Goal: Task Accomplishment & Management: Use online tool/utility

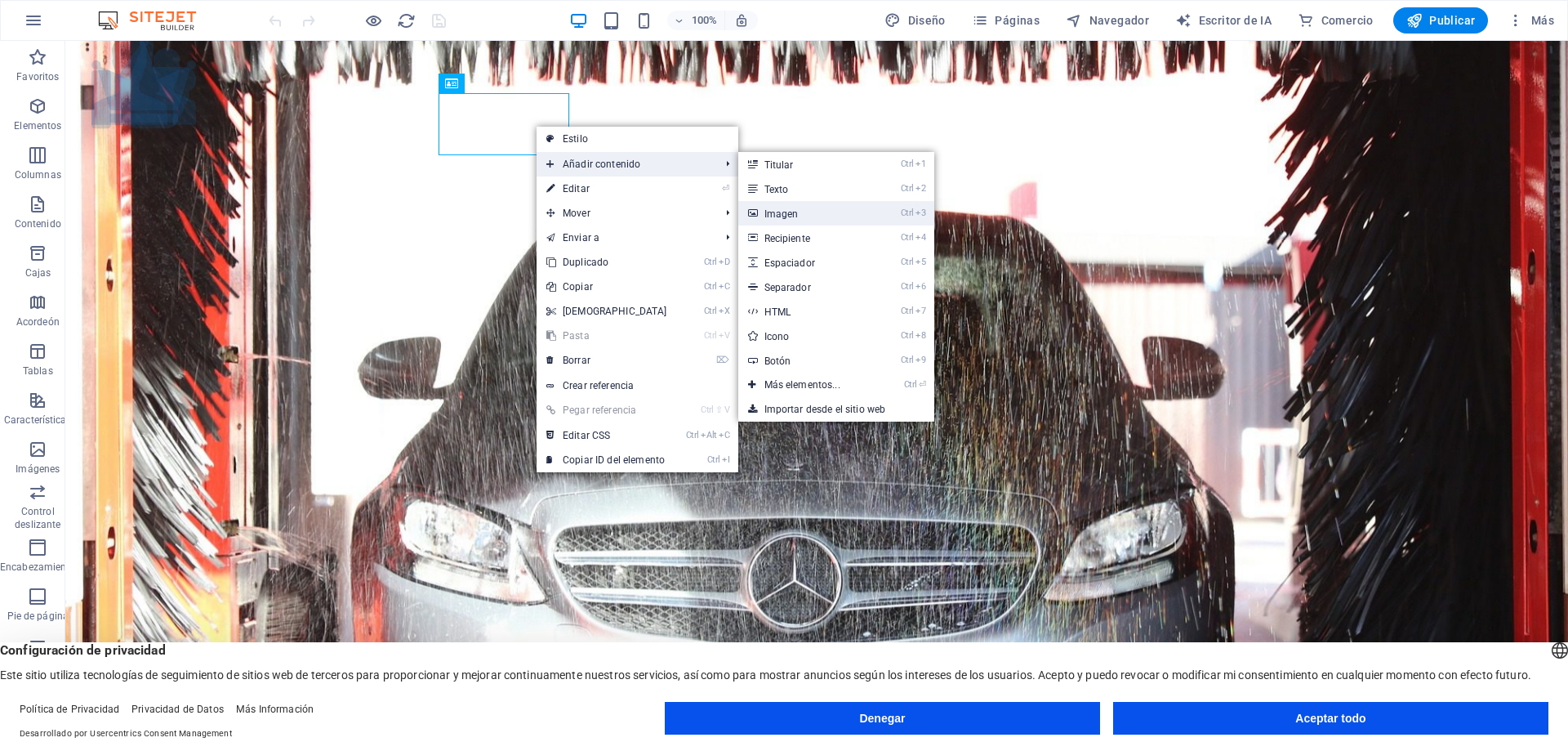
drag, startPoint x: 788, startPoint y: 211, endPoint x: 435, endPoint y: 170, distance: 355.4
click at [788, 211] on font "Imagen" at bounding box center [781, 213] width 34 height 11
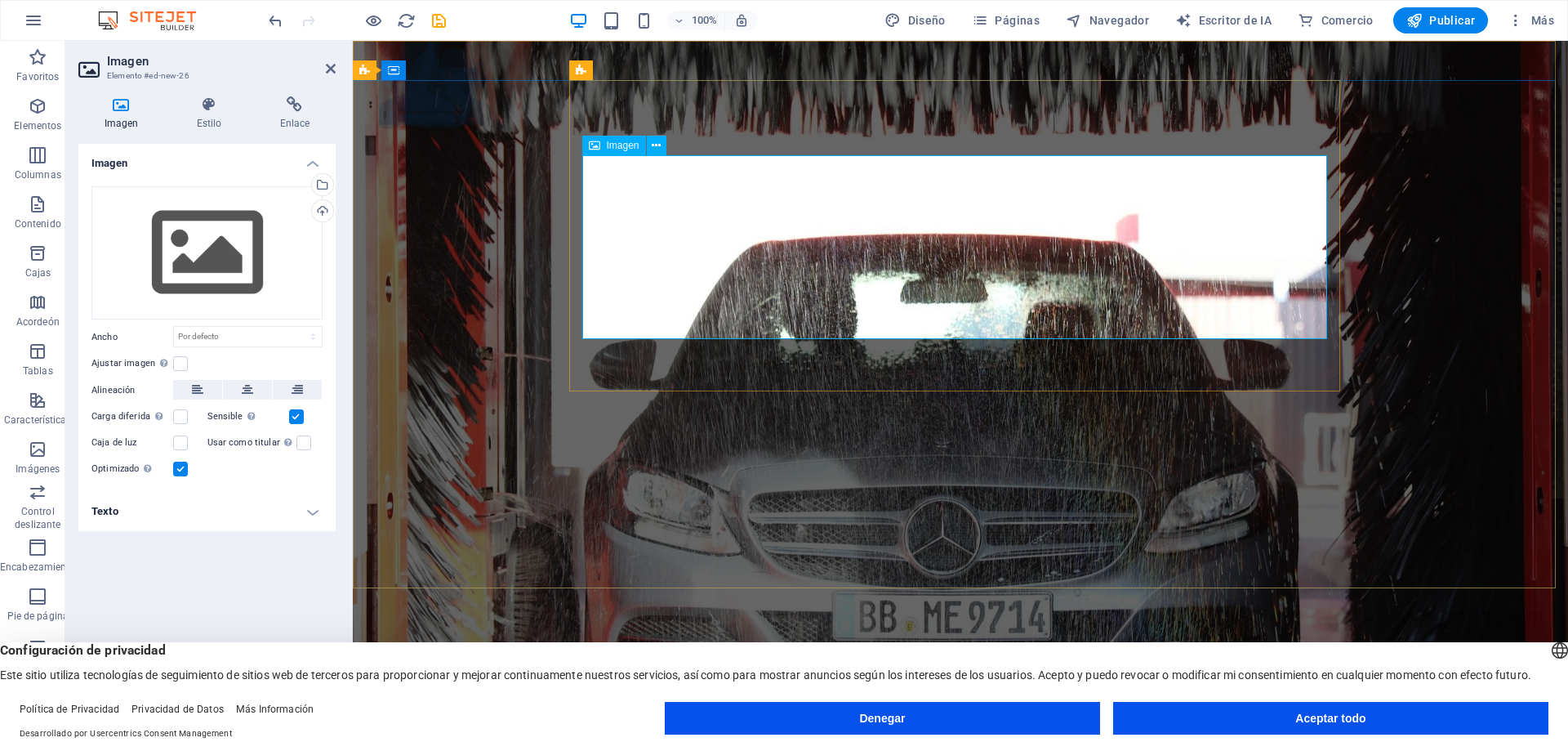
click at [654, 142] on icon at bounding box center [656, 146] width 9 height 17
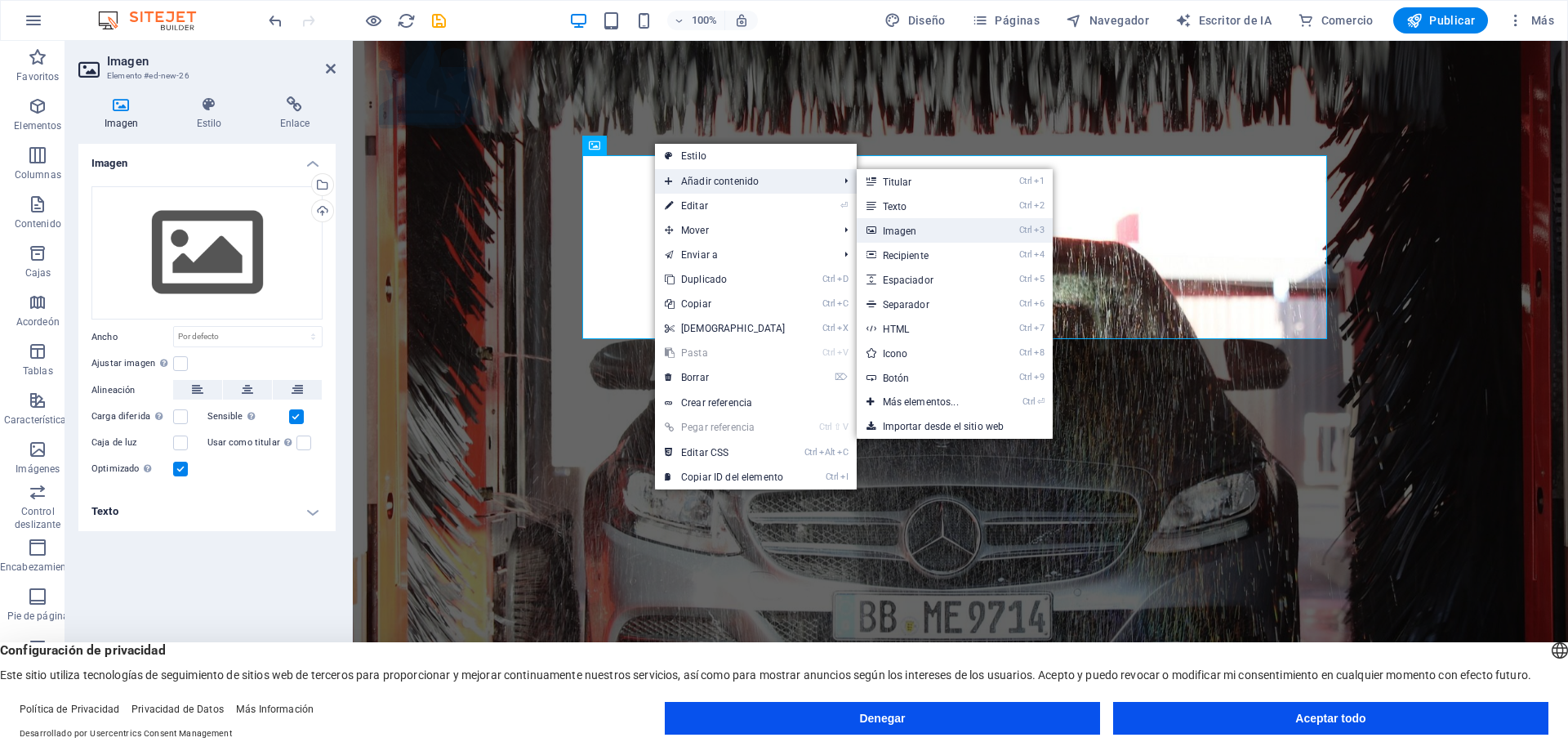
click at [906, 226] on font "Imagen" at bounding box center [900, 230] width 34 height 11
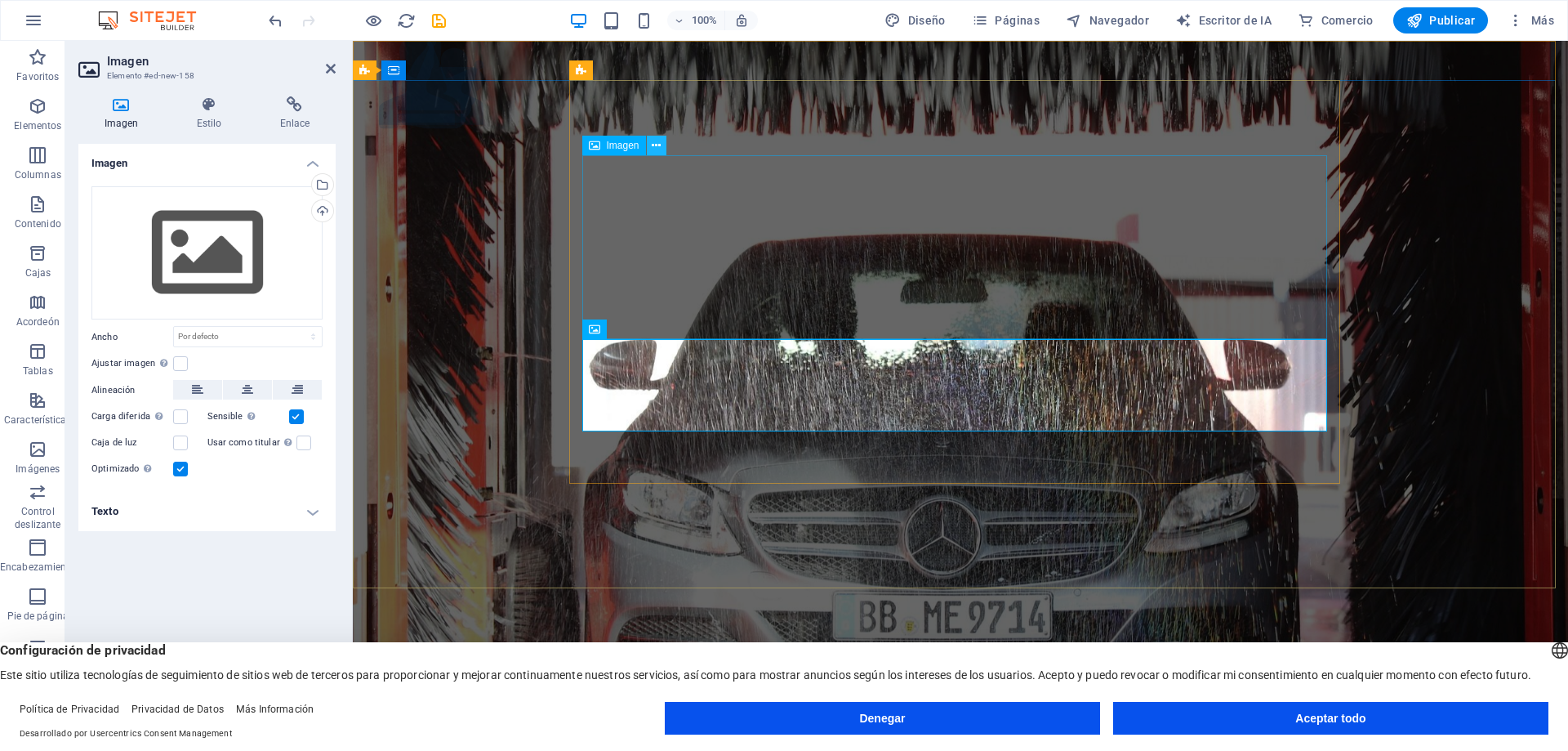
click at [656, 147] on icon at bounding box center [656, 146] width 9 height 17
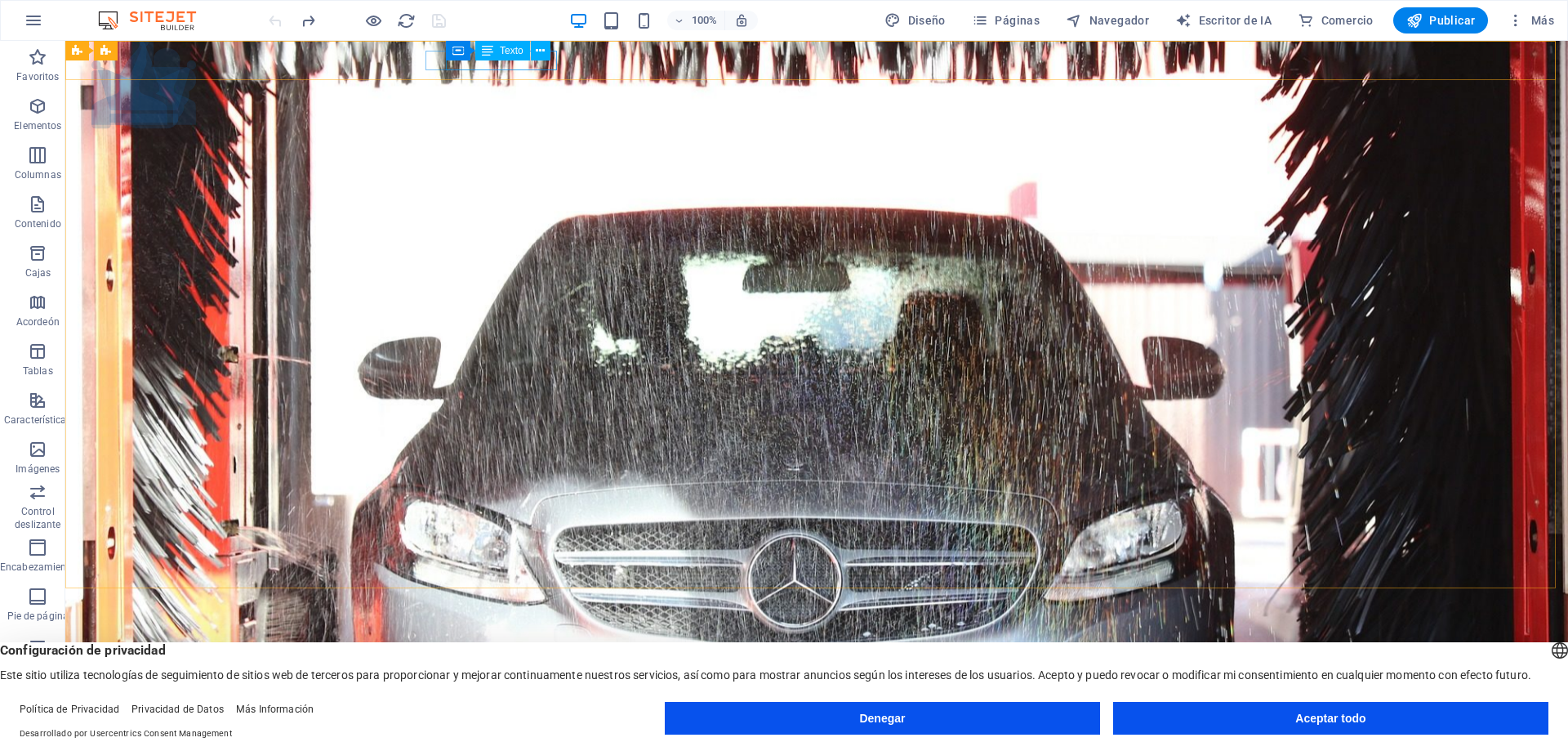
click at [497, 51] on div "Texto" at bounding box center [503, 50] width 55 height 20
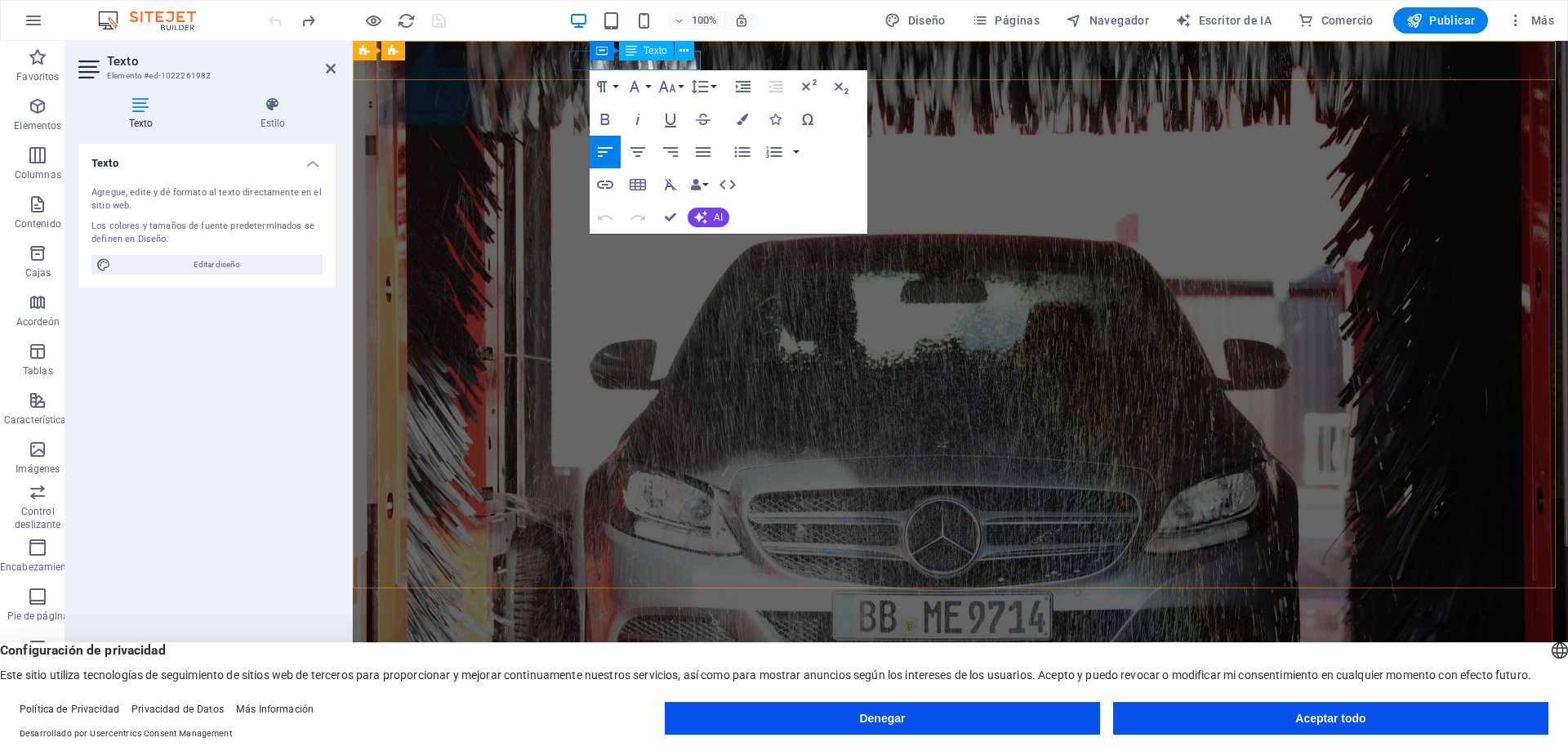
click at [606, 678] on font "," at bounding box center [604, 685] width 3 height 15
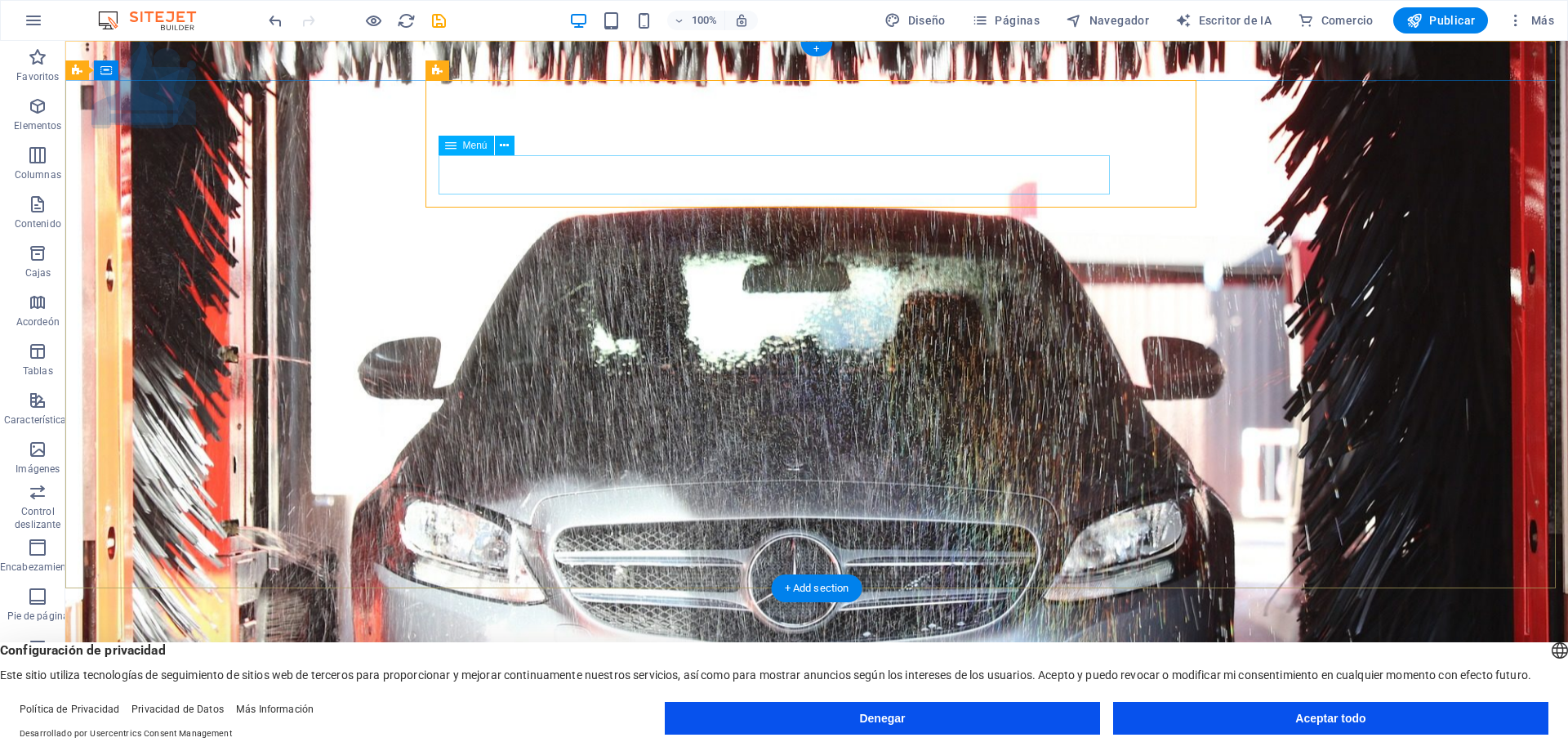
scroll to position [0, 0]
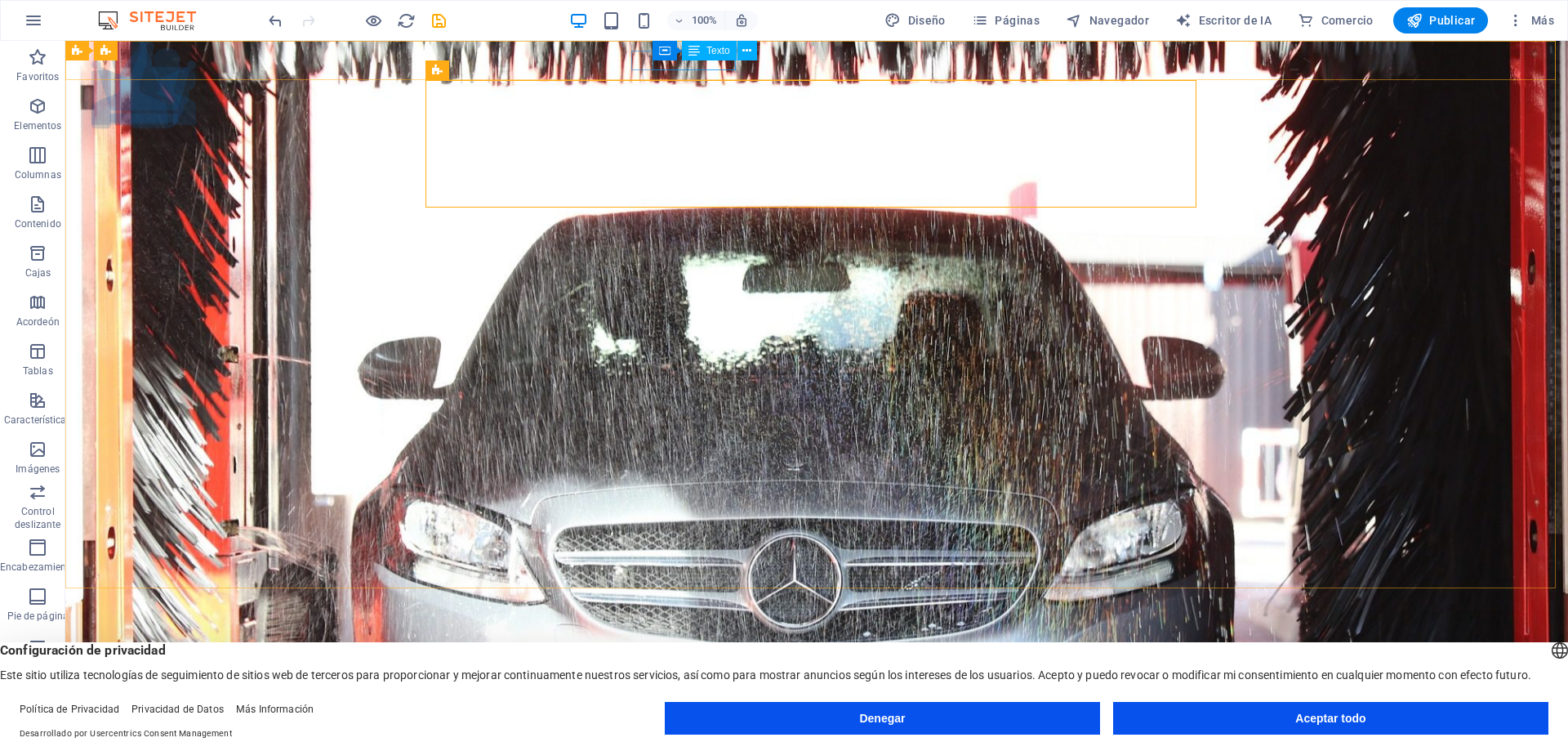
click at [707, 57] on div "Texto" at bounding box center [709, 50] width 55 height 20
click at [692, 51] on icon at bounding box center [694, 50] width 11 height 20
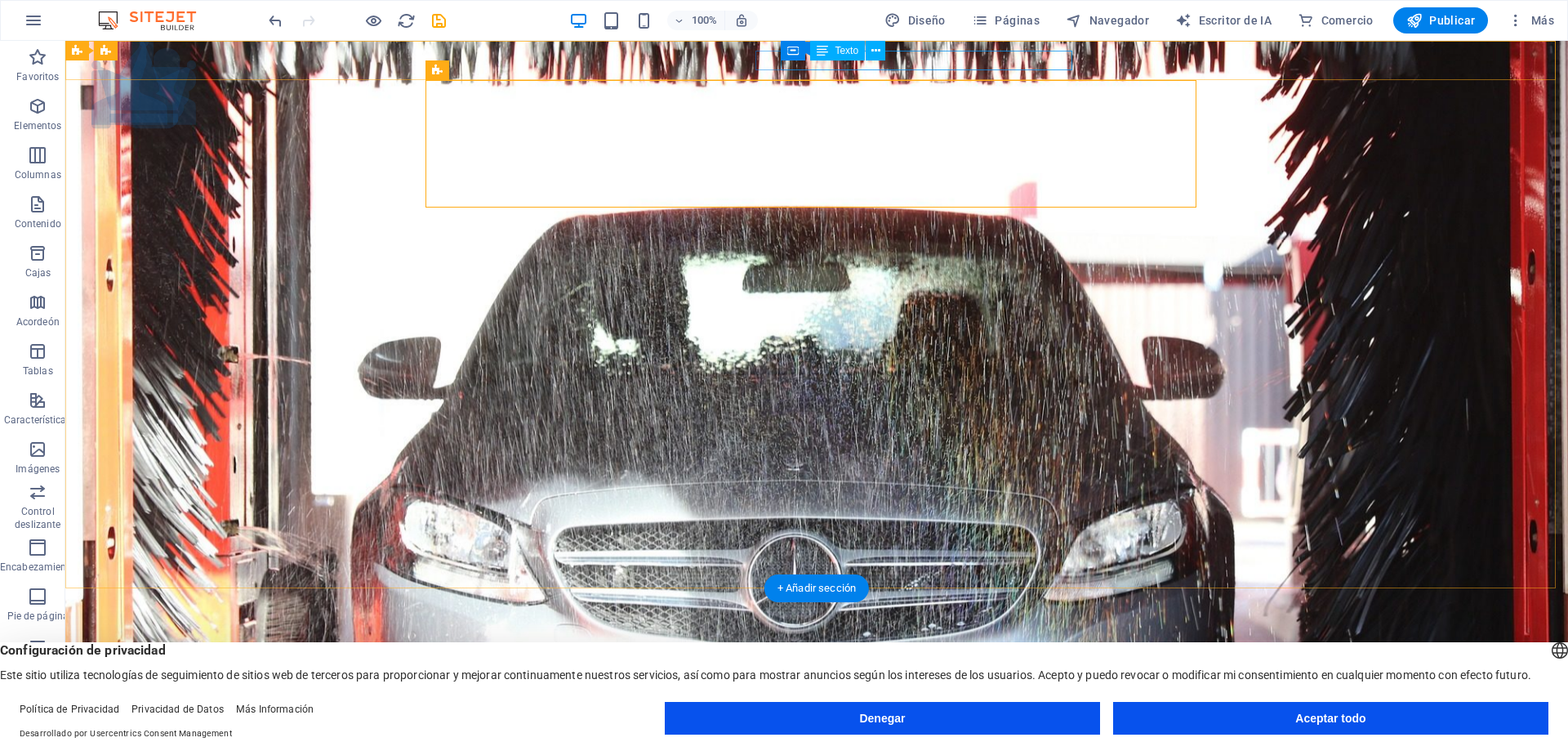
click at [1041, 737] on div "[EMAIL_ADDRESS]" at bounding box center [812, 747] width 752 height 20
click at [977, 737] on div "[EMAIL_ADDRESS]" at bounding box center [812, 747] width 752 height 20
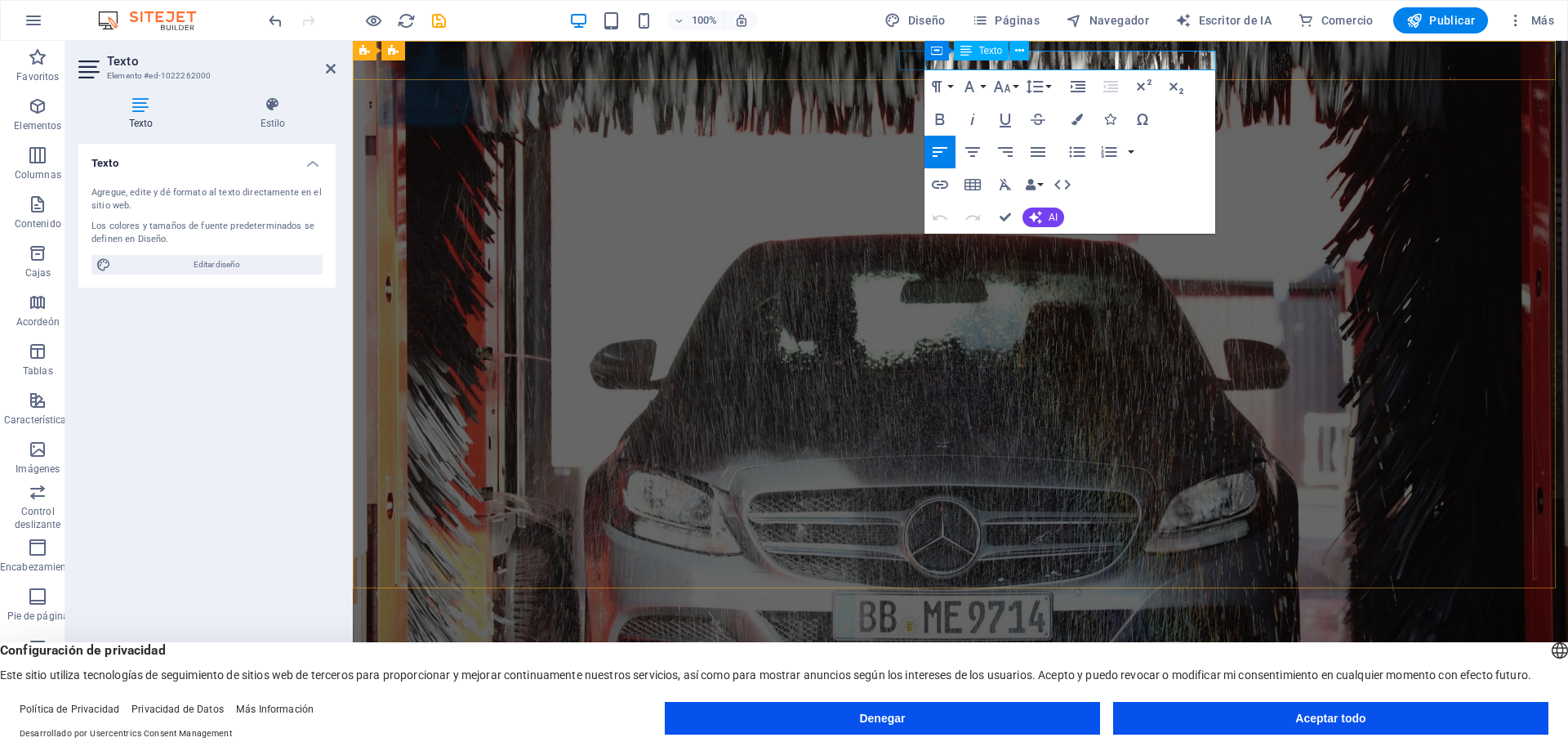
click at [688, 739] on font "[EMAIL_ADDRESS]" at bounding box center [633, 747] width 107 height 15
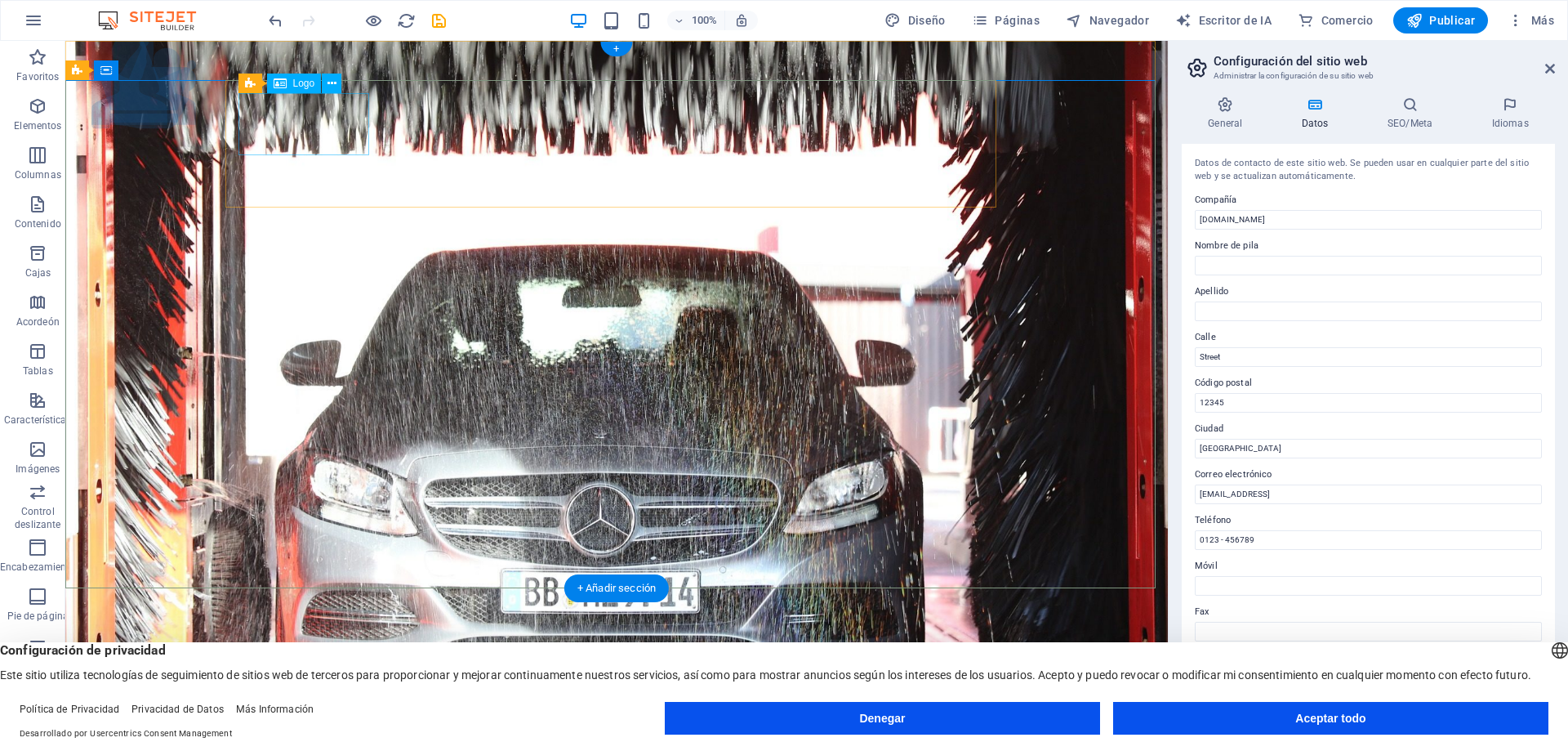
click at [297, 81] on font "Logo" at bounding box center [304, 83] width 22 height 11
select select "px"
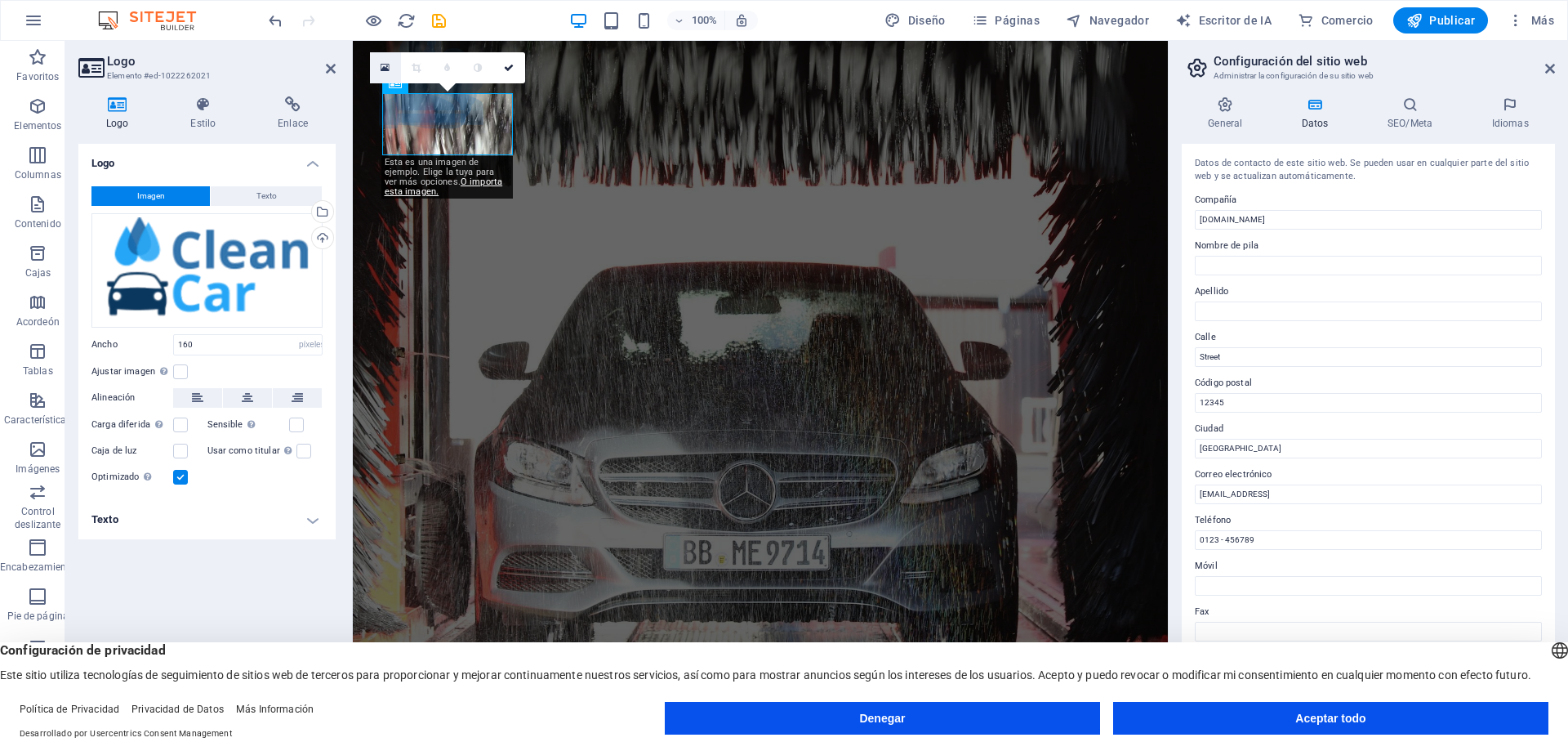
click at [382, 68] on icon at bounding box center [385, 67] width 9 height 11
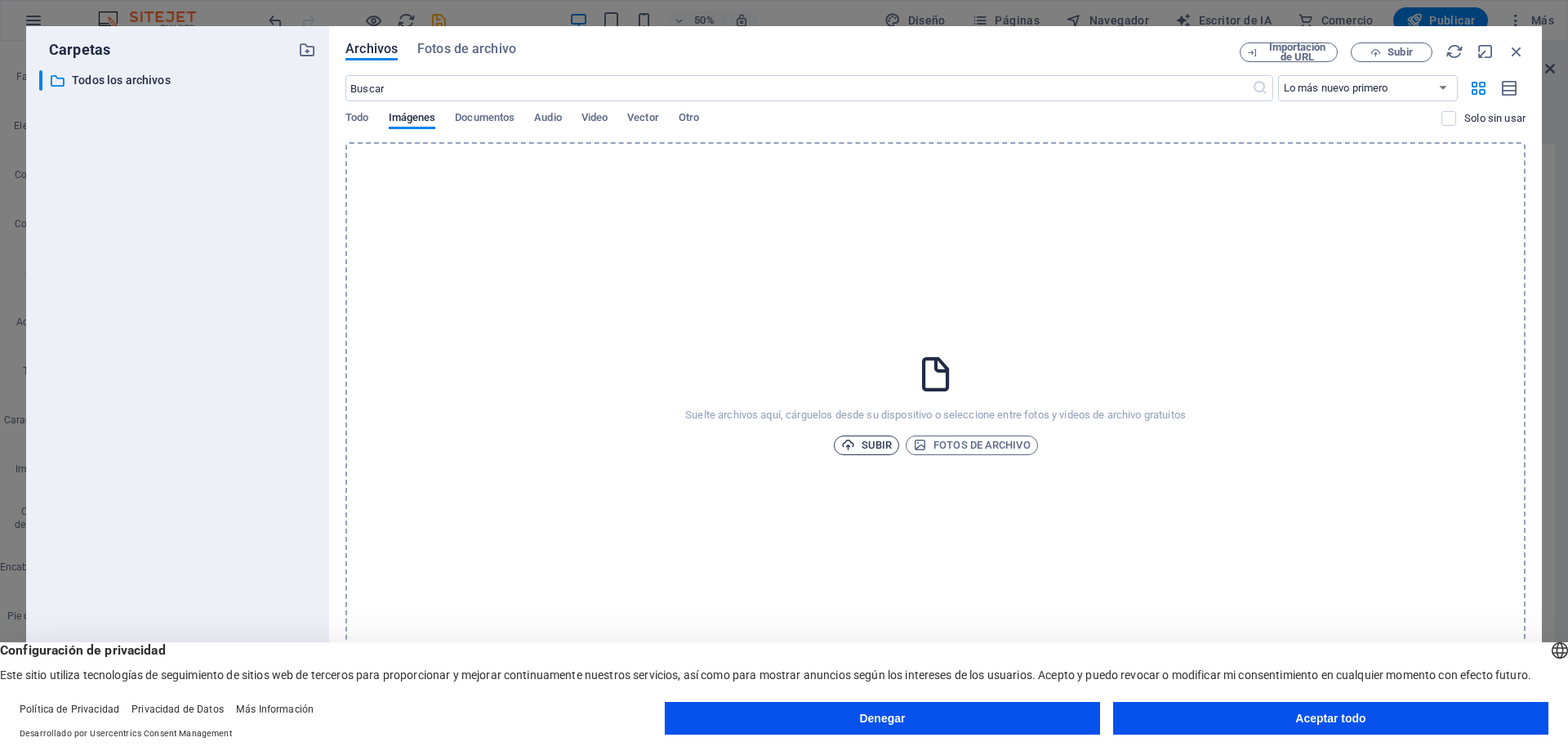
click at [852, 444] on icon "button" at bounding box center [848, 445] width 14 height 14
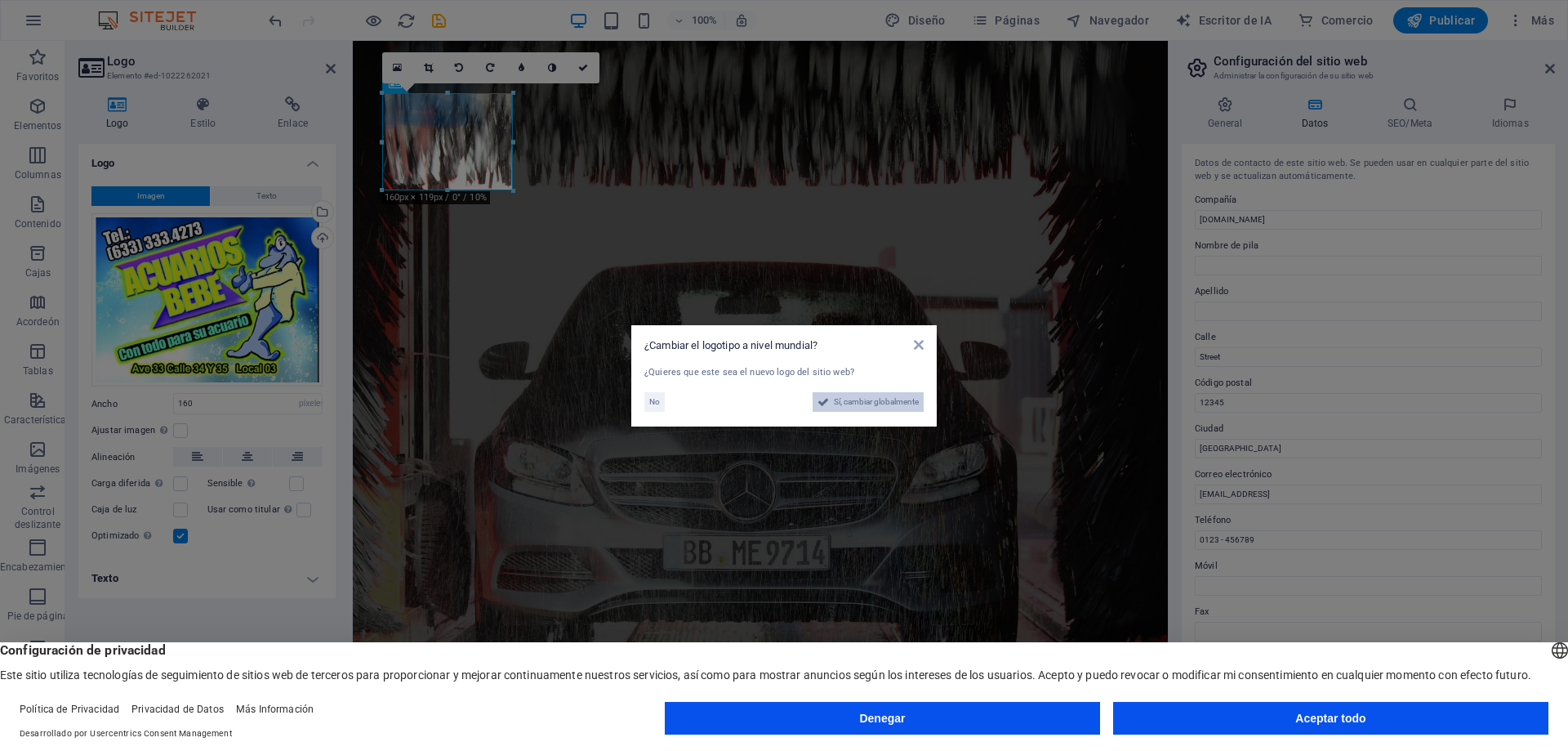
click at [858, 403] on font "Sí, cambiar globalmente" at bounding box center [876, 401] width 85 height 9
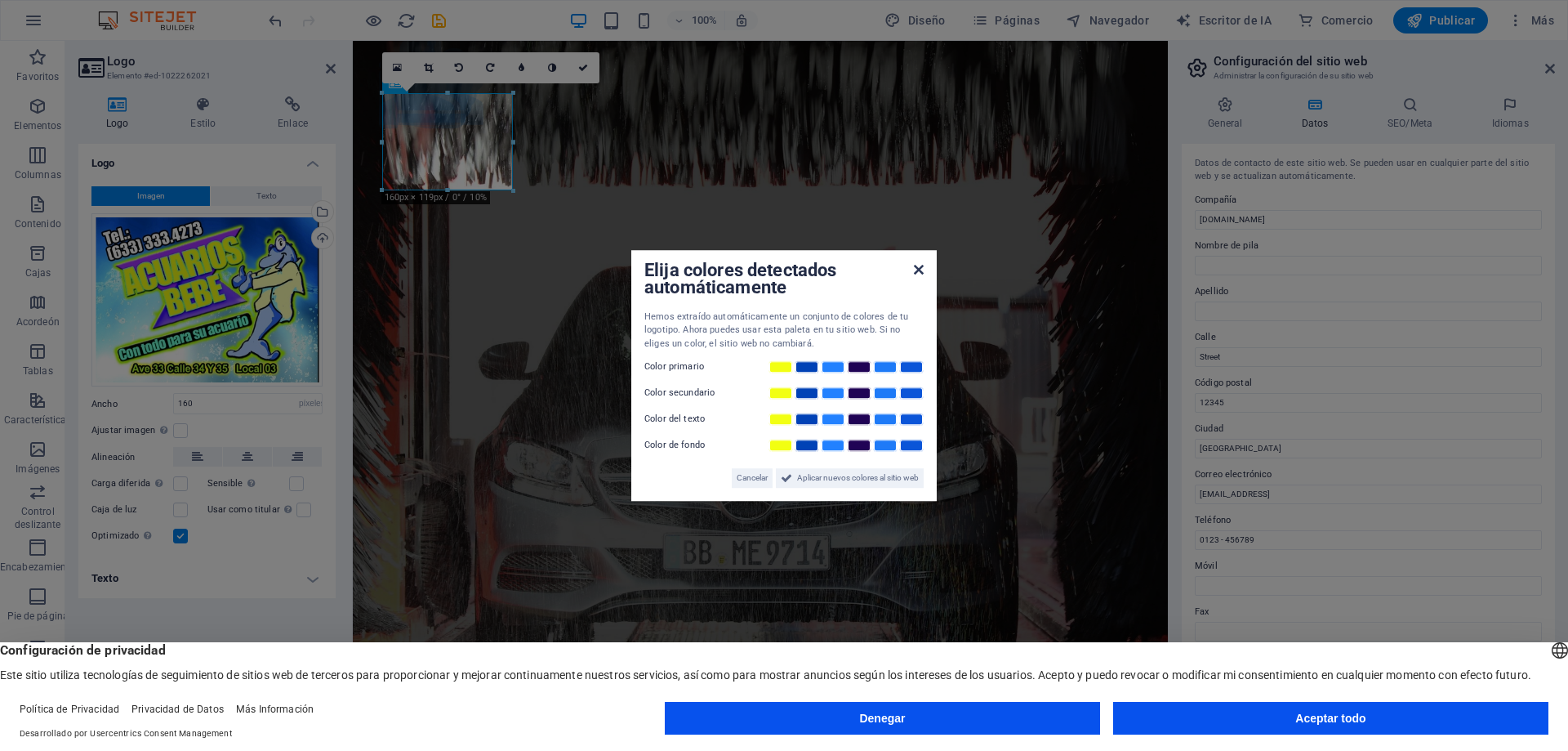
click at [923, 267] on icon at bounding box center [918, 269] width 9 height 13
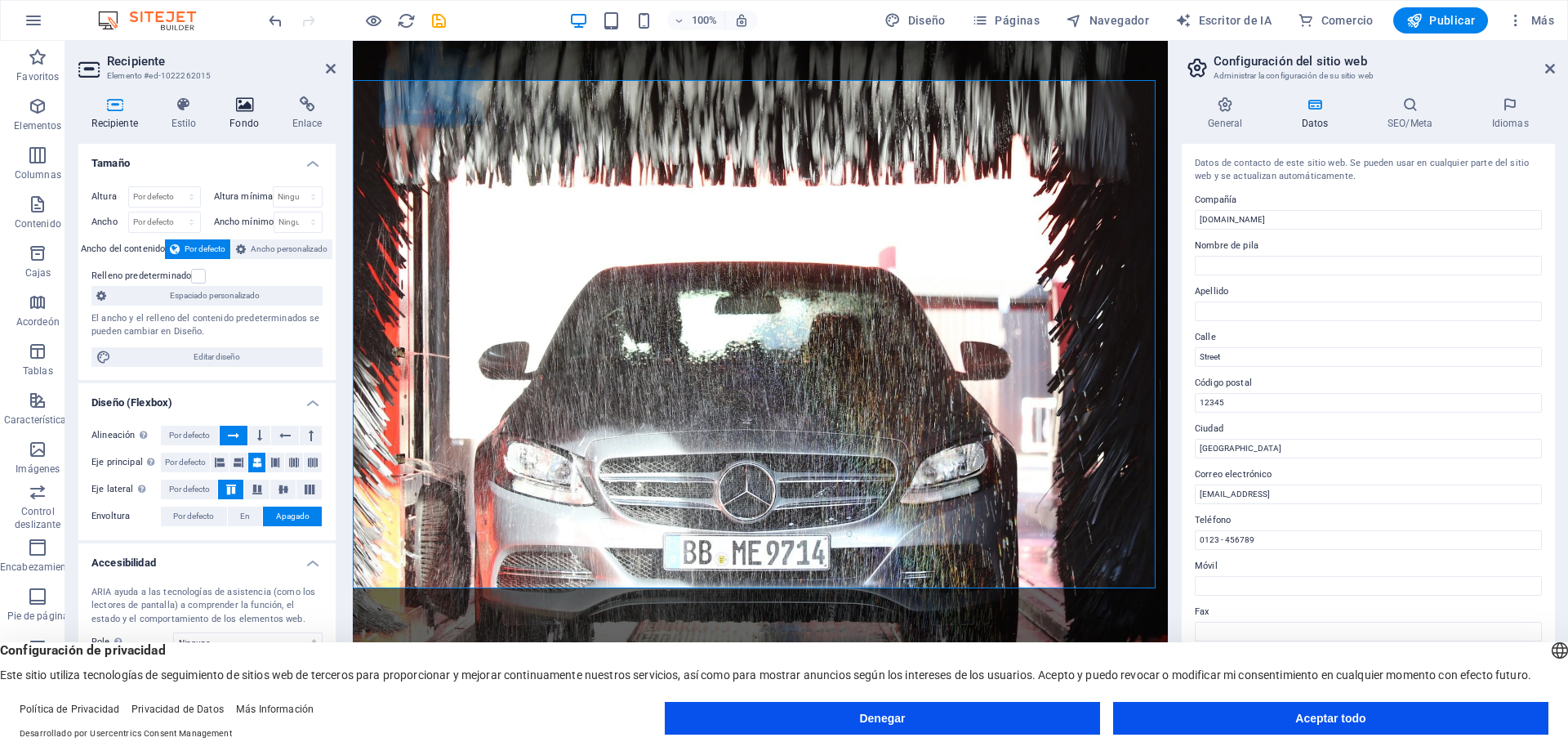
click at [245, 103] on icon at bounding box center [245, 104] width 56 height 16
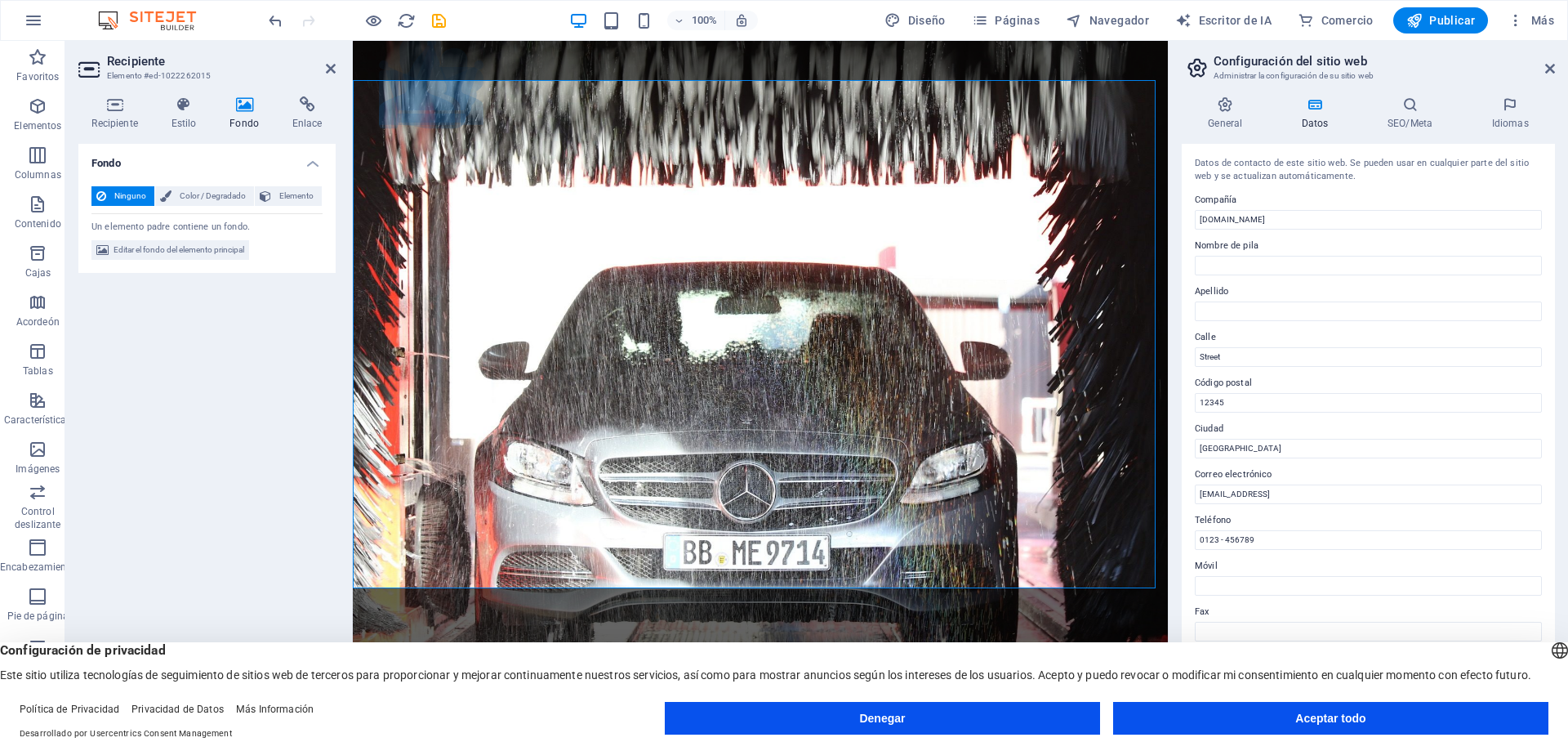
click at [245, 103] on icon at bounding box center [245, 104] width 56 height 16
click at [241, 103] on icon at bounding box center [245, 104] width 56 height 16
click at [141, 253] on font "Editar el fondo del elemento principal" at bounding box center [178, 249] width 130 height 9
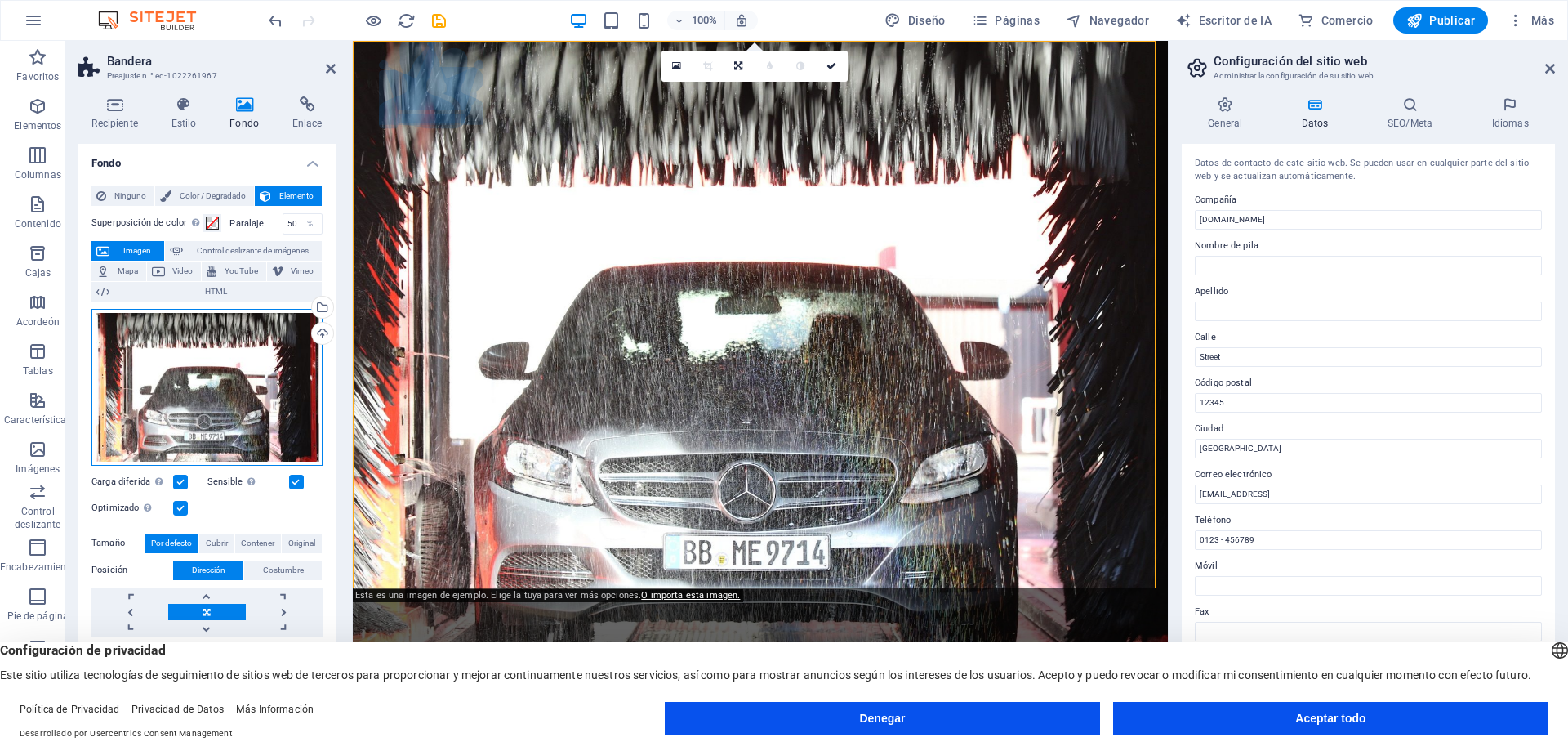
click at [211, 358] on div "Arrastre los archivos aquí, haga clic para elegir archivos o seleccione archivo…" at bounding box center [206, 387] width 231 height 157
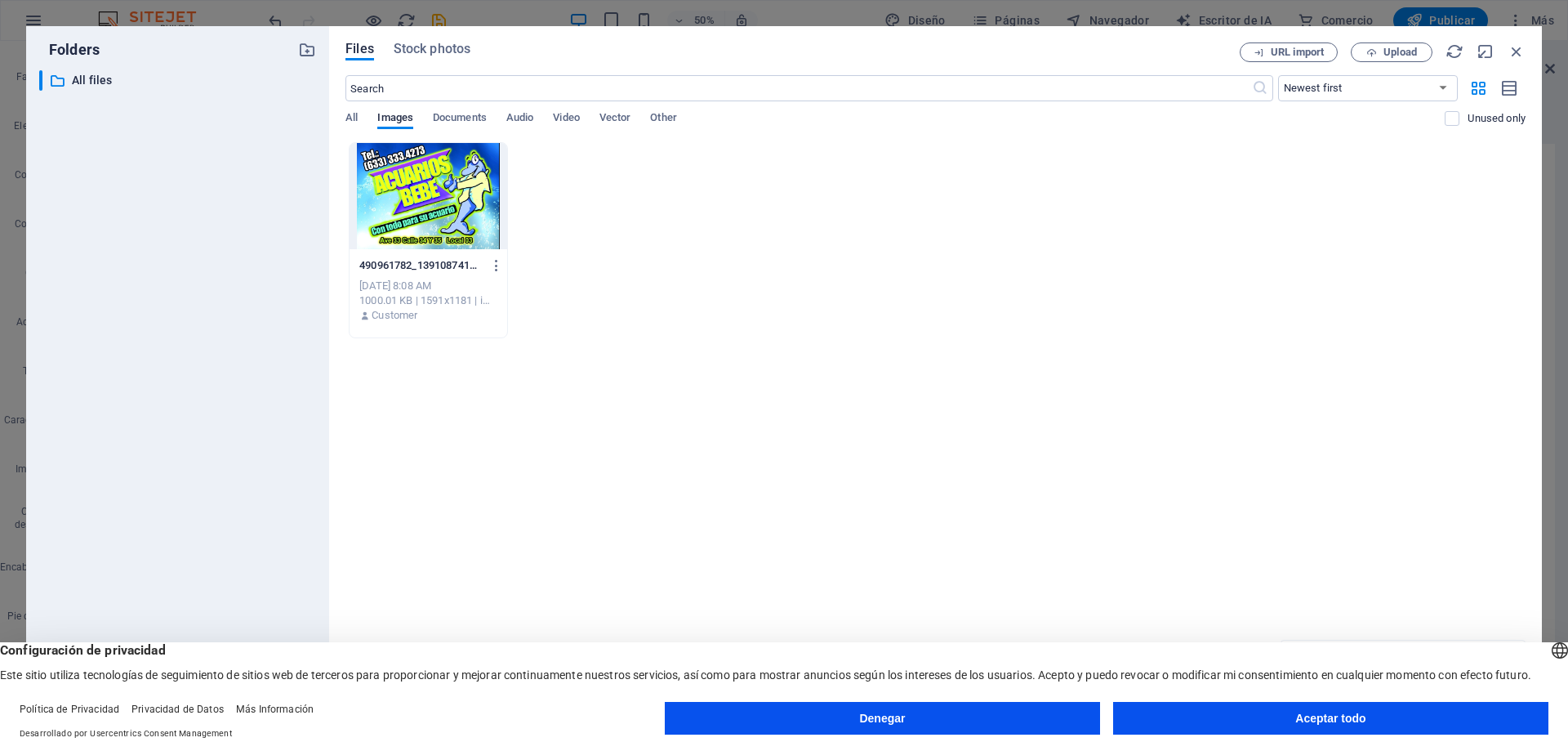
click at [211, 358] on div "​ All files All files" at bounding box center [177, 390] width 277 height 641
click at [1517, 49] on icon "button" at bounding box center [1516, 51] width 18 height 18
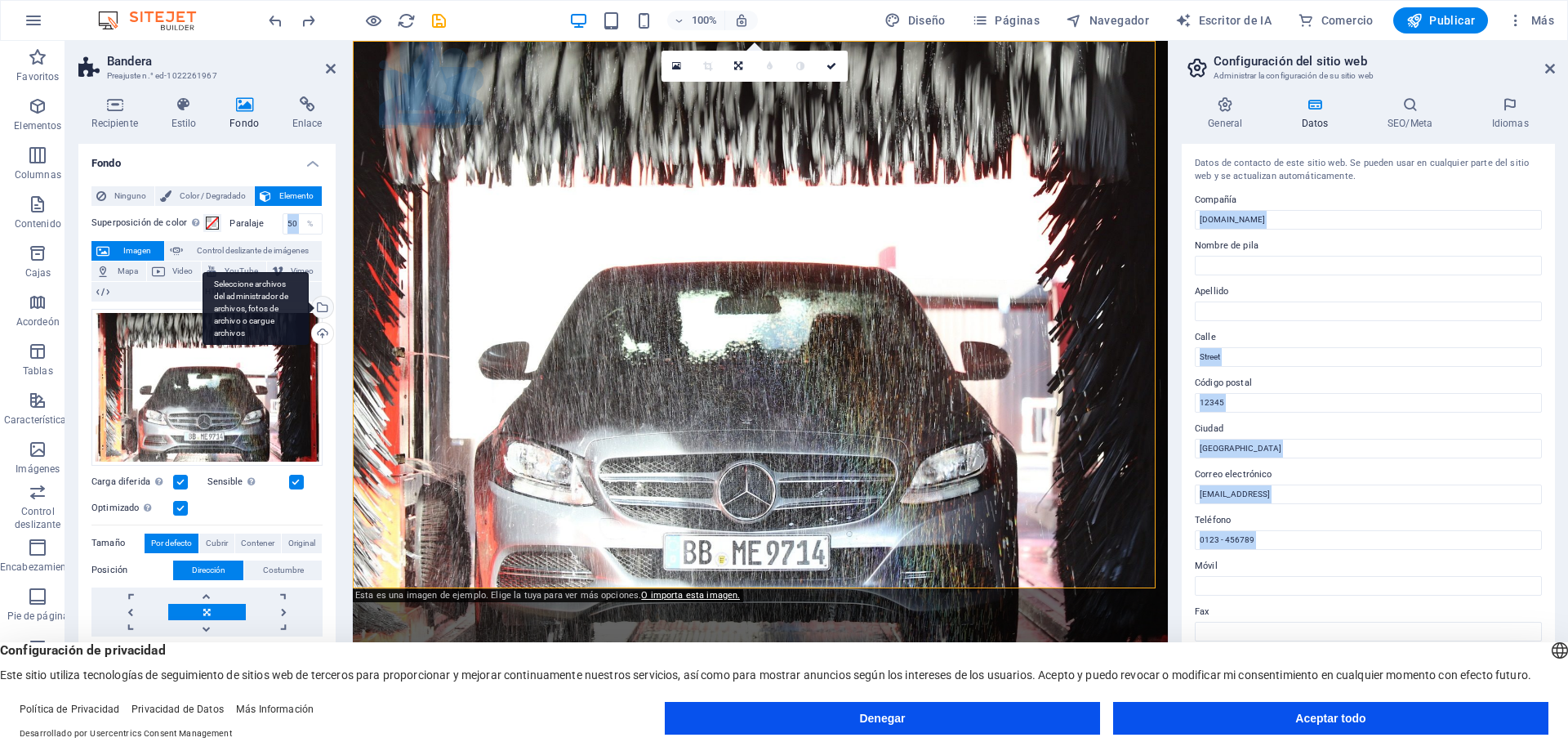
click at [319, 305] on div "Seleccione archivos del administrador de archivos, fotos de archivo o cargue ar…" at bounding box center [320, 309] width 25 height 25
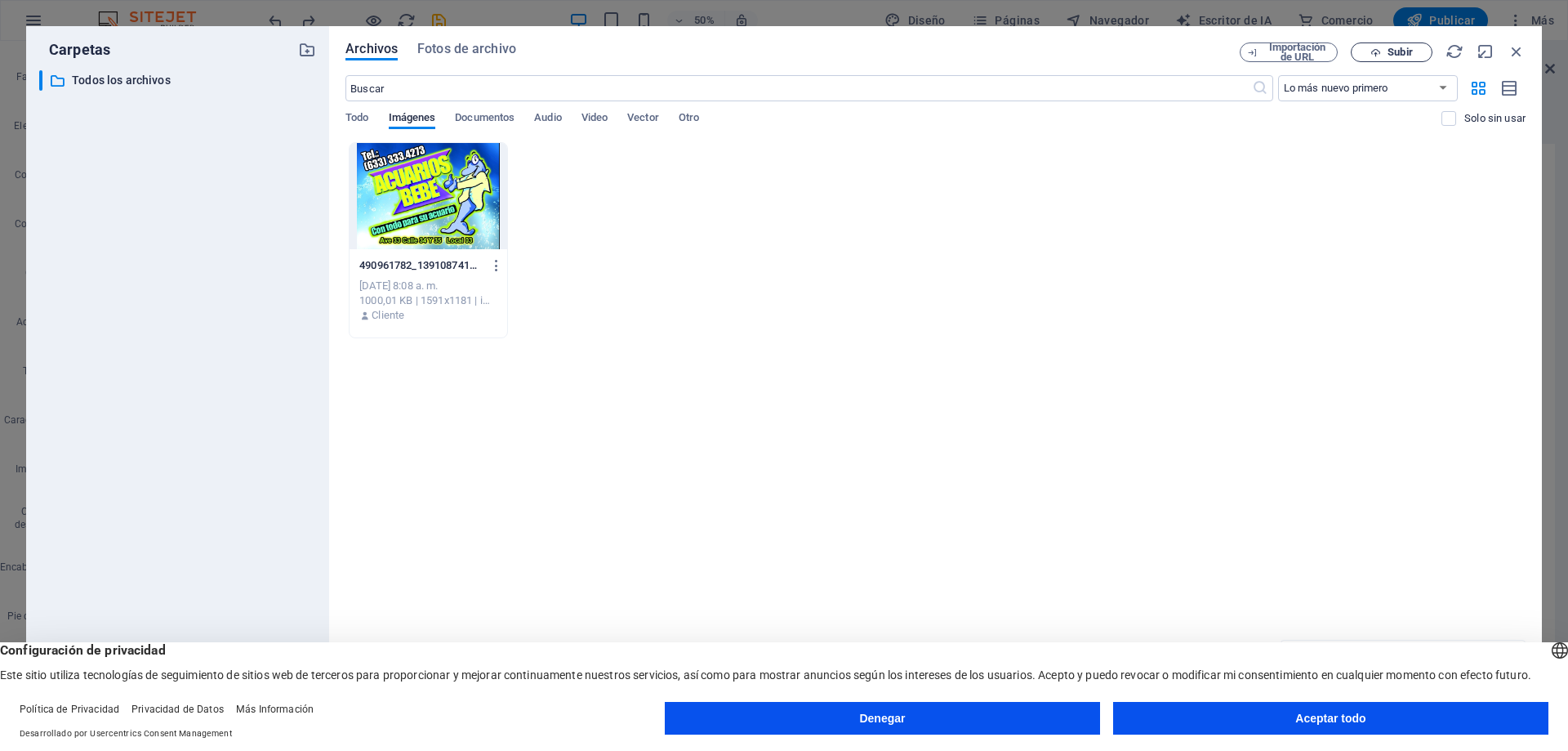
click at [1389, 54] on font "Subir" at bounding box center [1399, 52] width 25 height 12
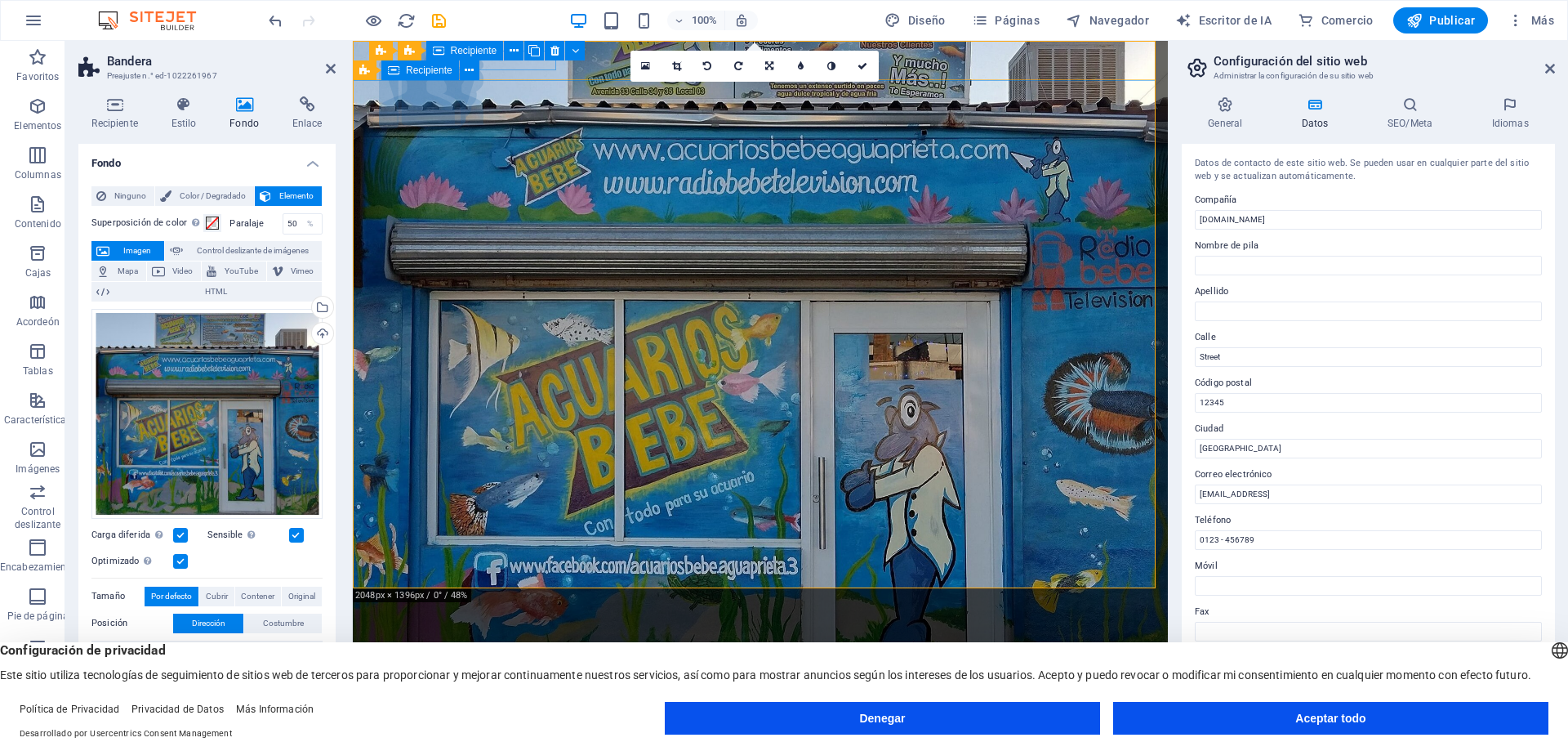
click at [464, 84] on div "Logo" at bounding box center [467, 83] width 55 height 20
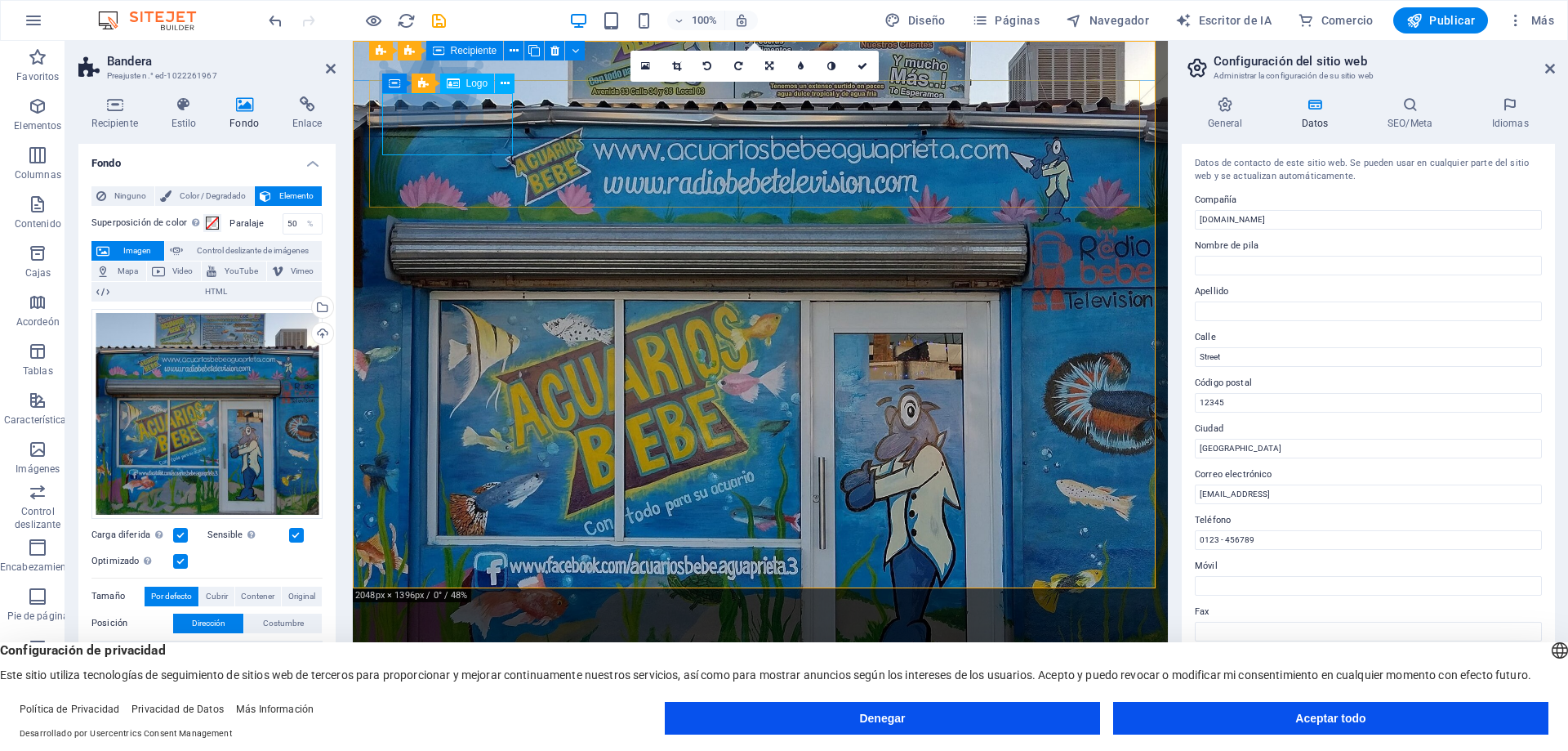
select select "px"
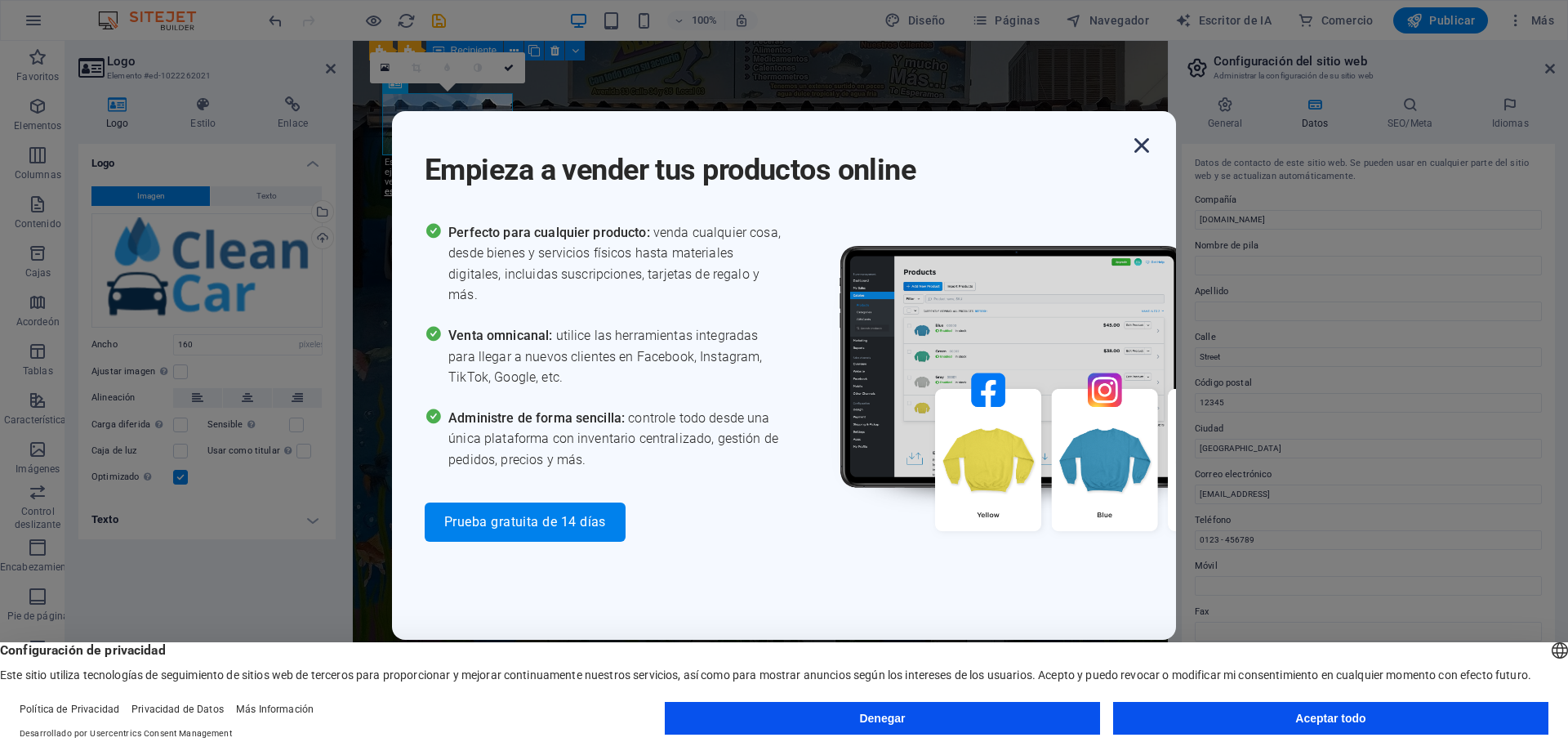
click at [1142, 145] on icon "button" at bounding box center [1141, 145] width 29 height 29
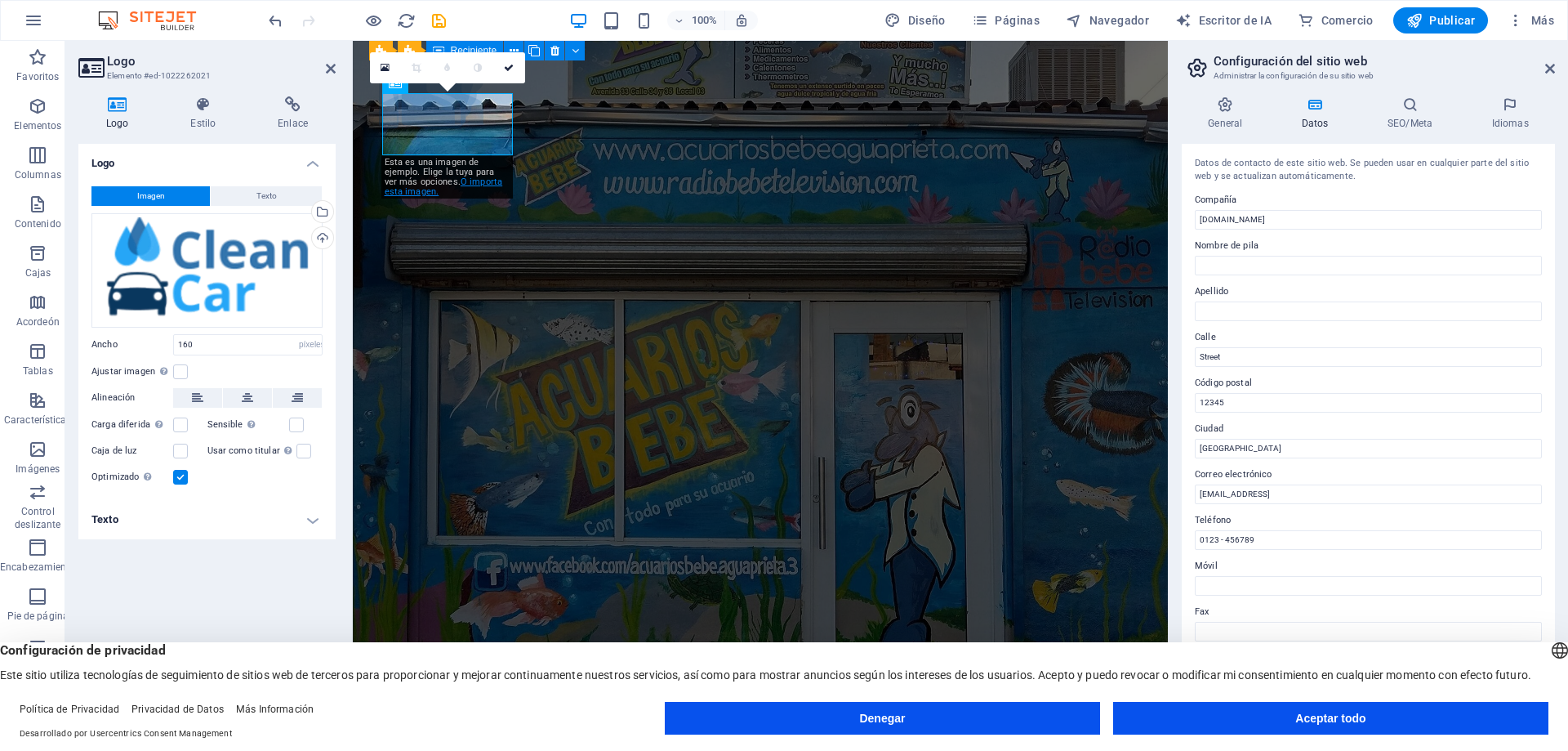
click at [472, 180] on font "O importa esta imagen." at bounding box center [443, 187] width 118 height 20
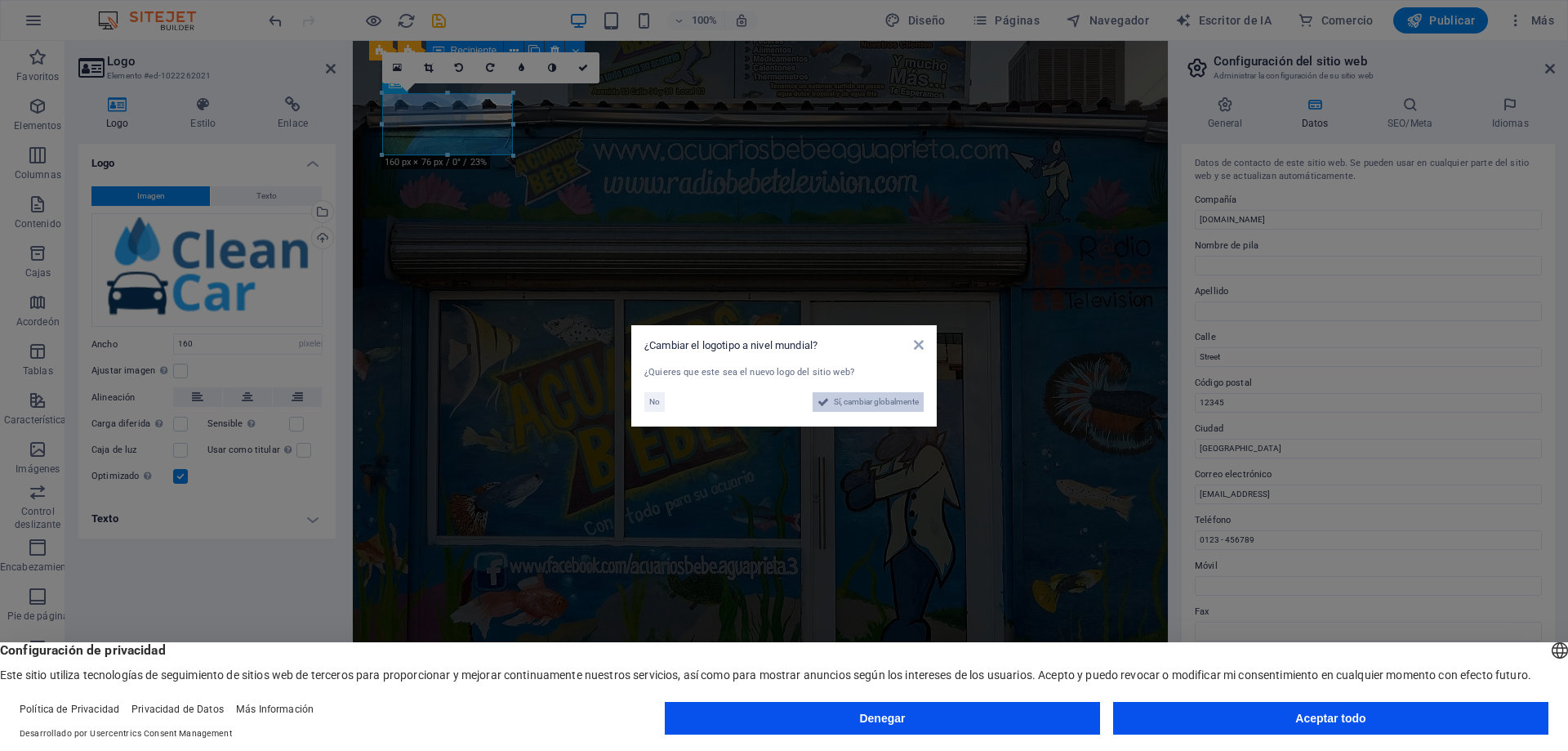
click at [884, 401] on font "Sí, cambiar globalmente" at bounding box center [876, 401] width 85 height 9
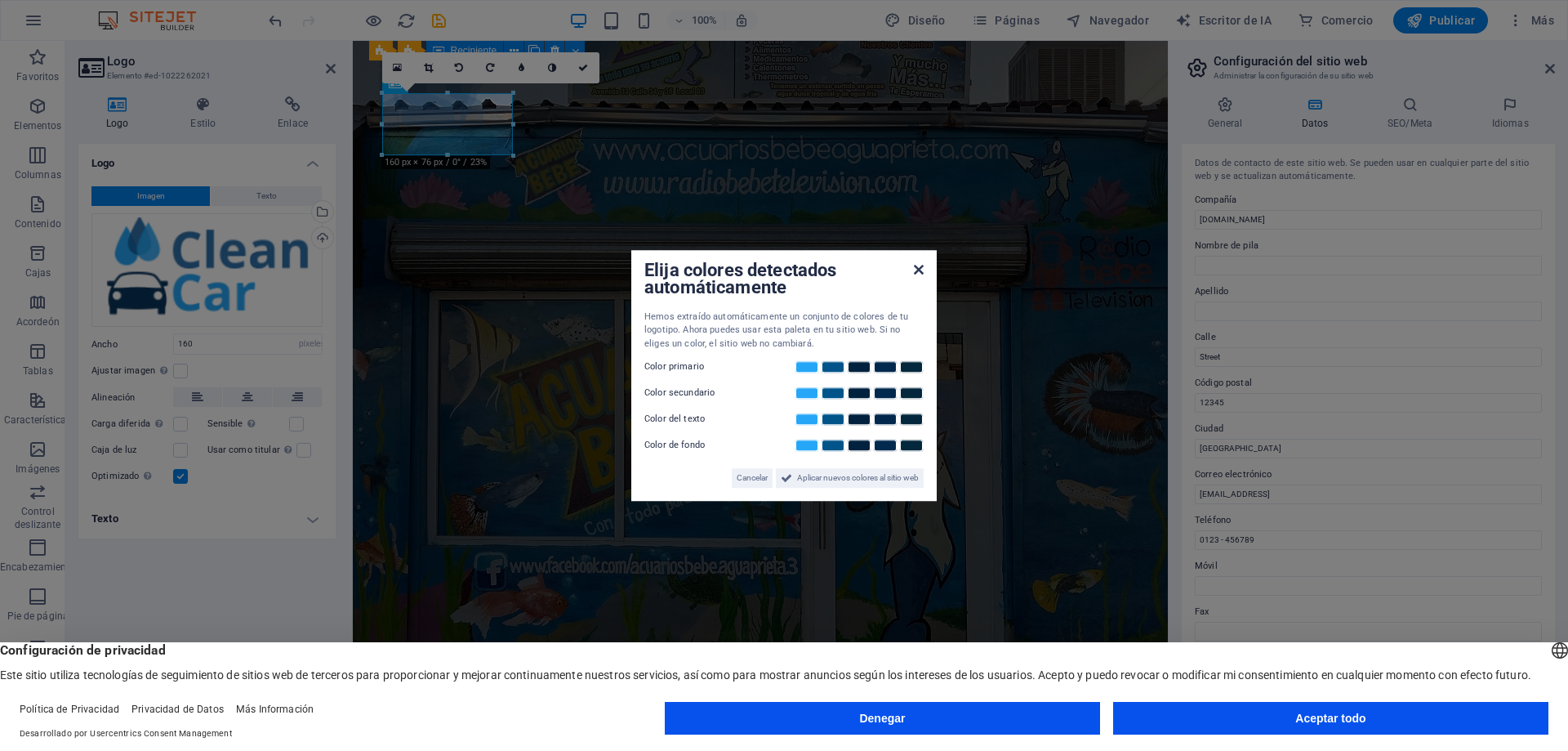
click at [917, 272] on icon at bounding box center [918, 269] width 9 height 13
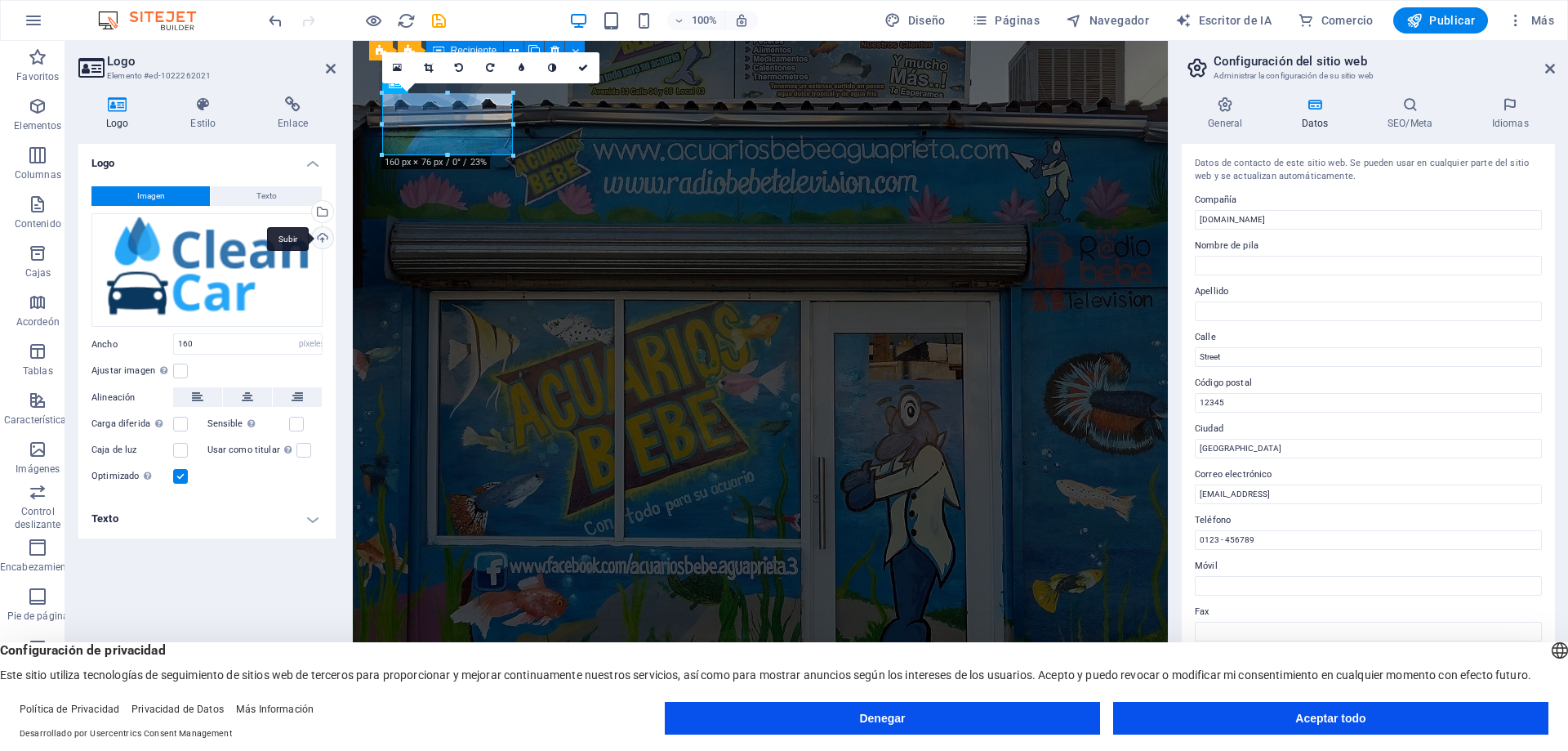
click at [320, 236] on div "Subir" at bounding box center [320, 239] width 25 height 25
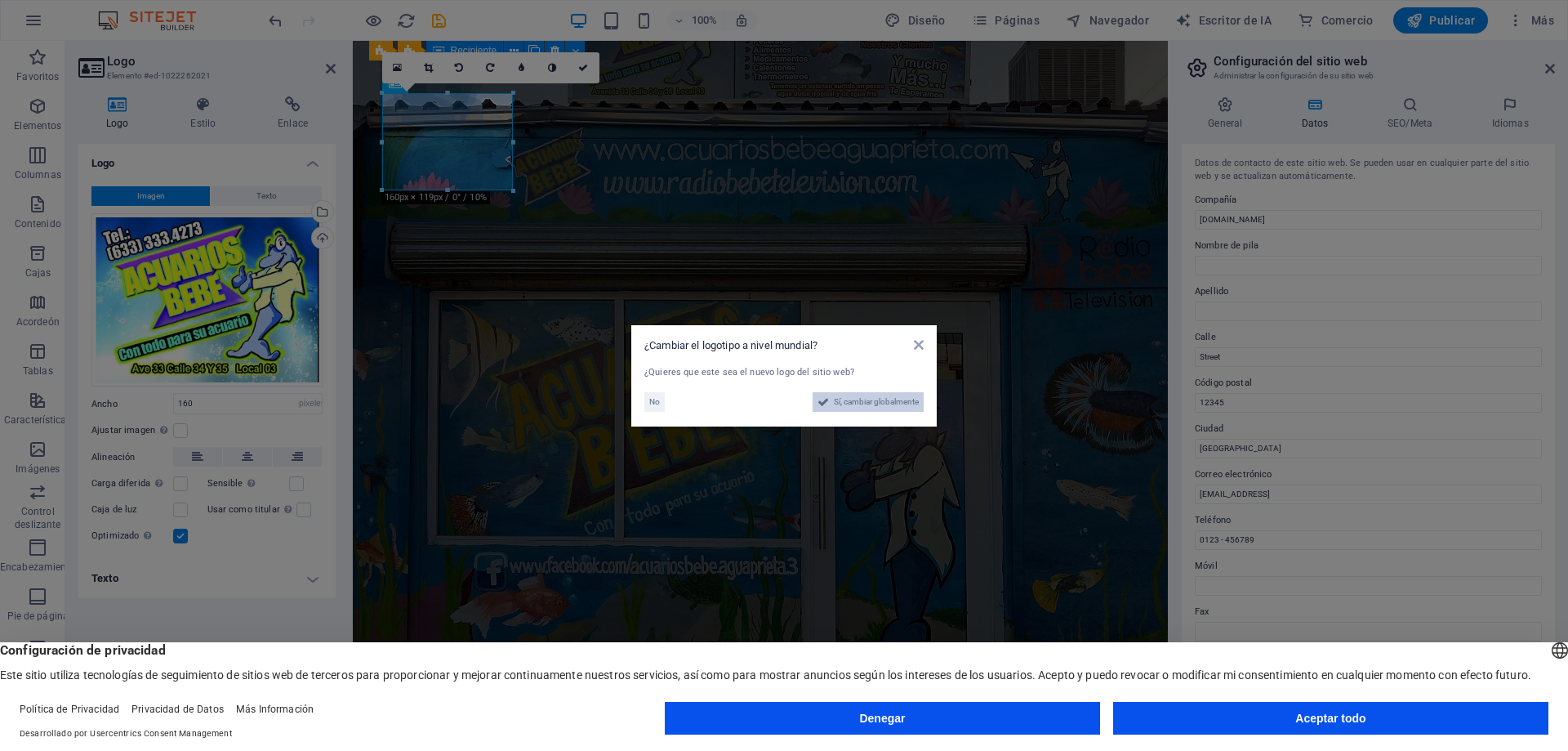
click at [865, 401] on font "Sí, cambiar globalmente" at bounding box center [876, 401] width 85 height 9
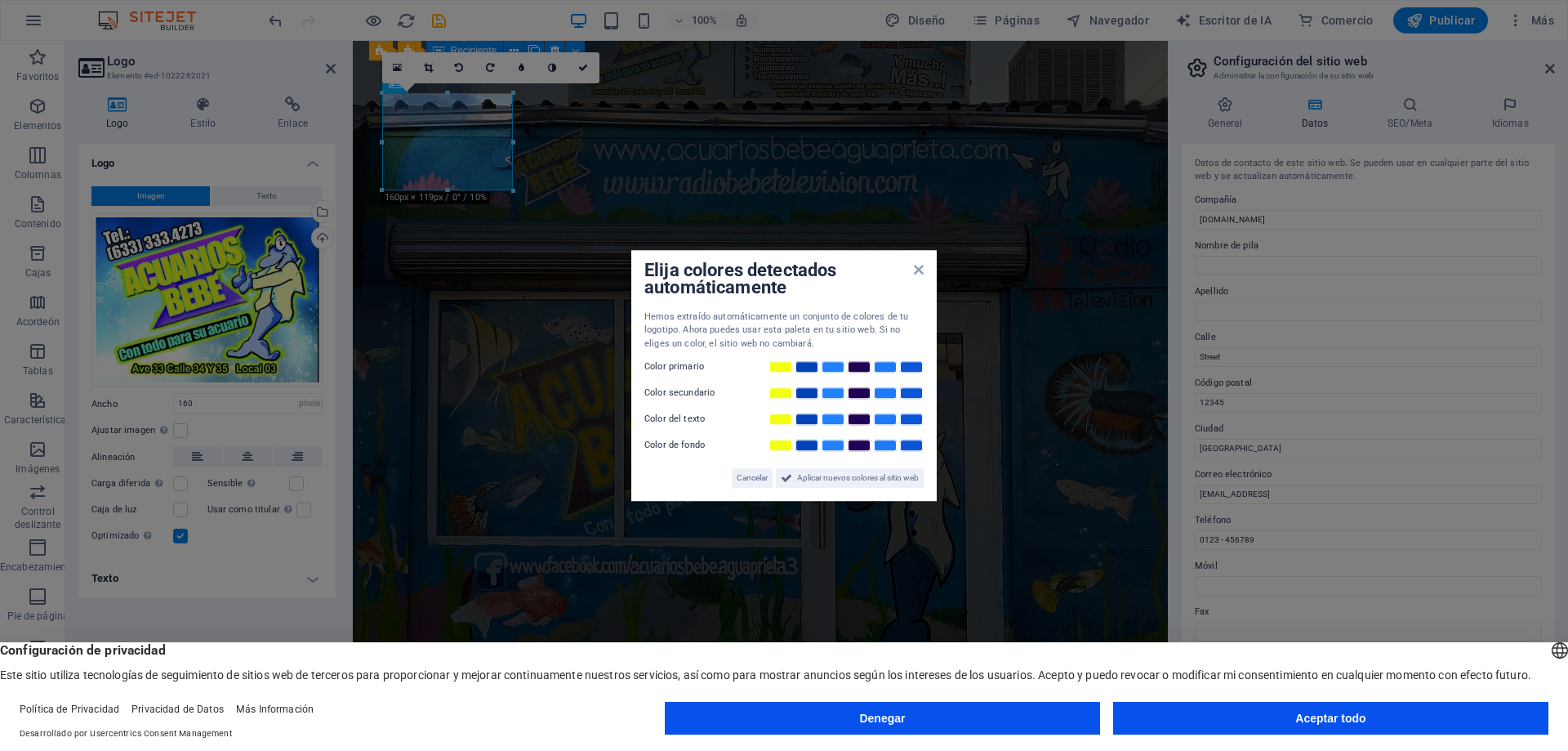
click at [924, 269] on div "Elija colores detectados automáticamente Hemos extraído automáticamente un conj…" at bounding box center [784, 375] width 305 height 251
click at [917, 269] on icon at bounding box center [918, 269] width 9 height 13
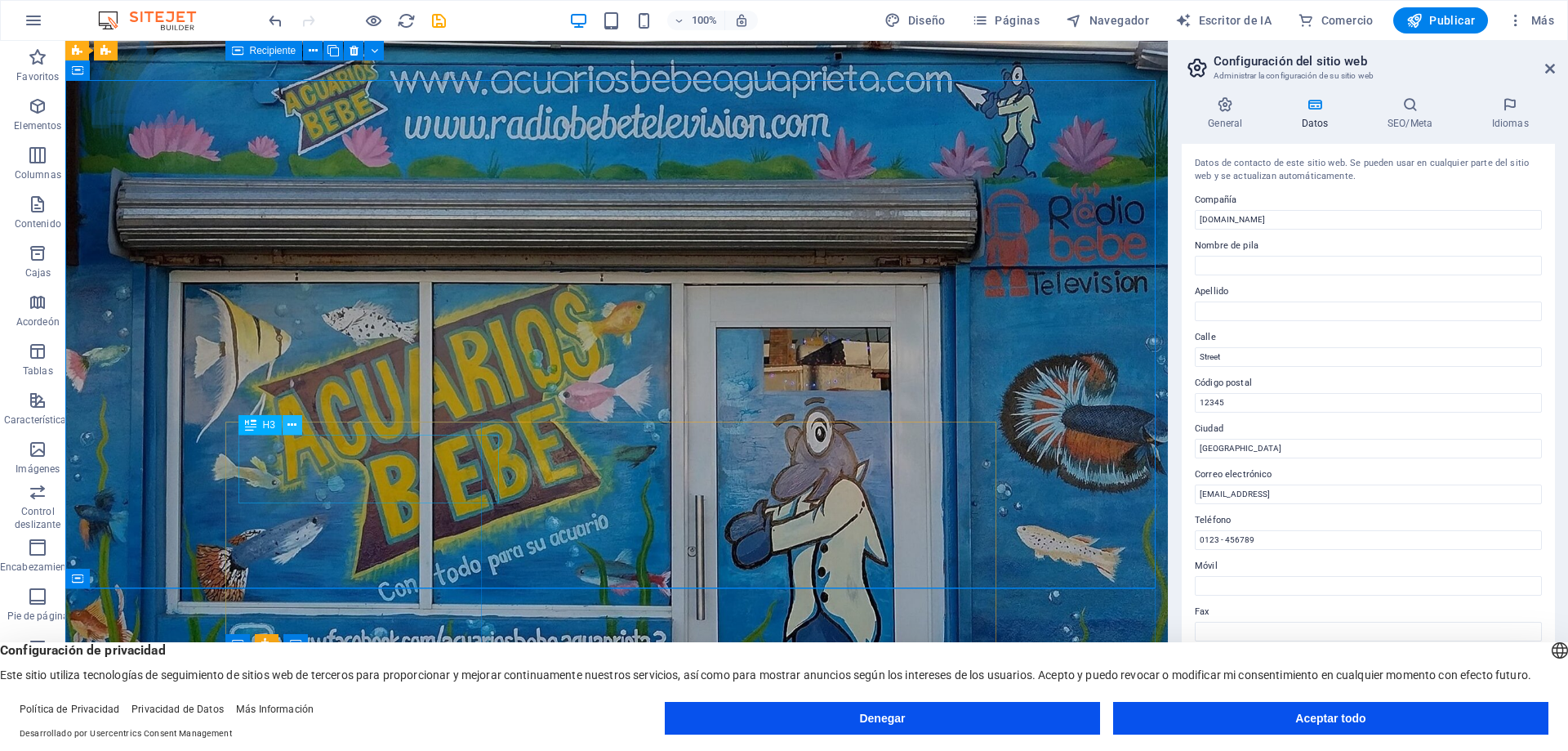
click at [291, 424] on icon at bounding box center [291, 425] width 9 height 17
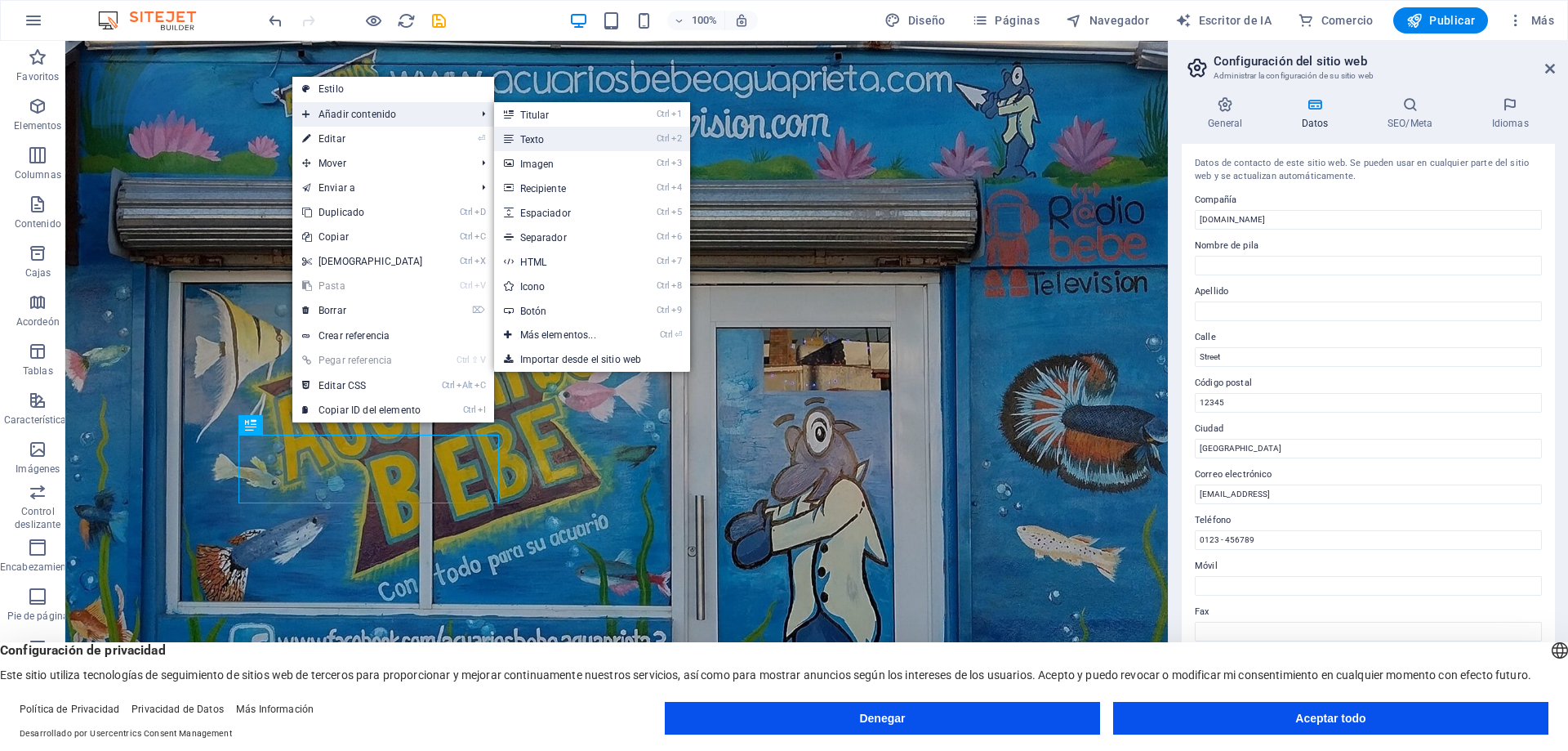
click at [534, 142] on font "Texto" at bounding box center [532, 139] width 25 height 11
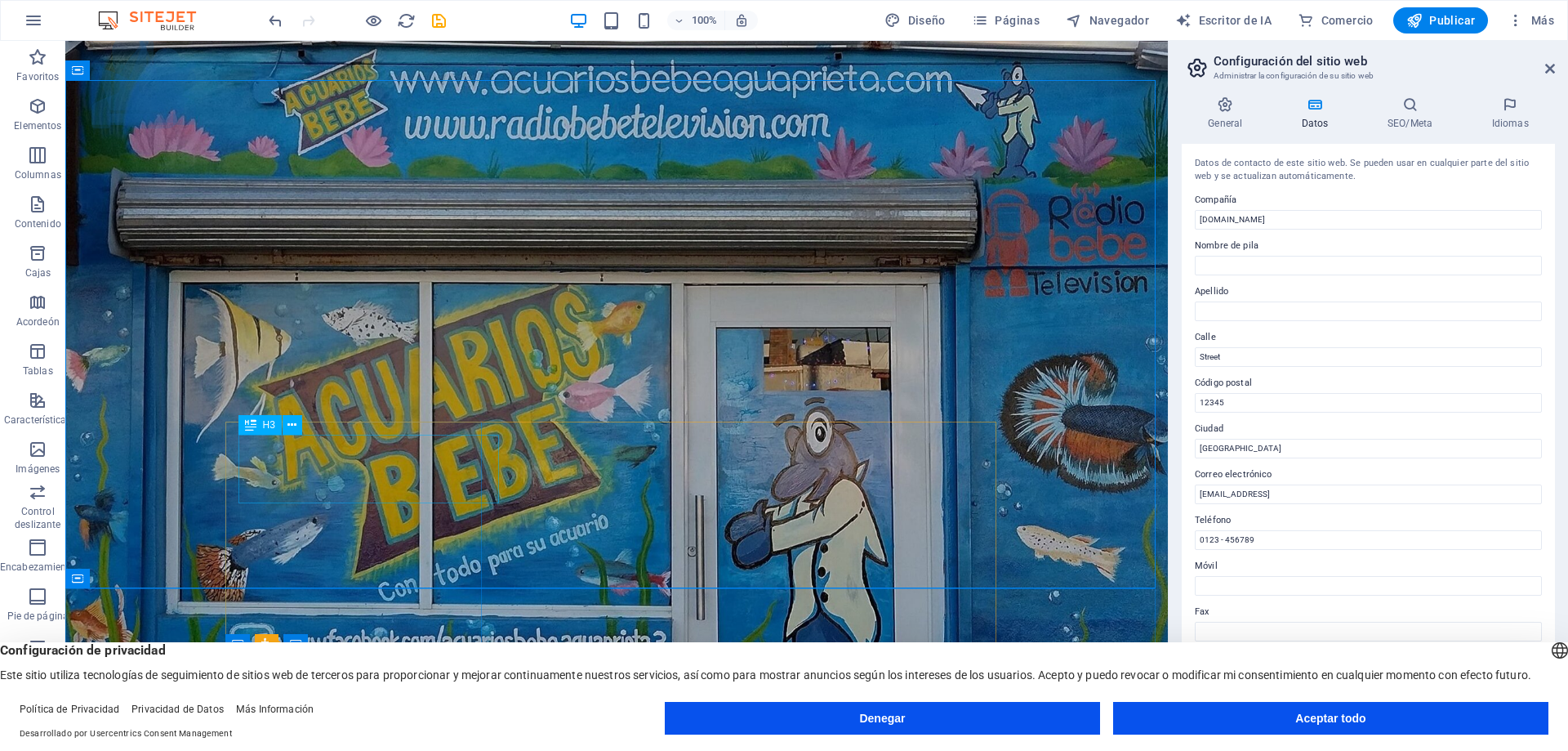
click at [252, 430] on icon at bounding box center [250, 425] width 11 height 20
drag, startPoint x: 323, startPoint y: 477, endPoint x: 267, endPoint y: 460, distance: 58.5
click at [245, 426] on icon at bounding box center [250, 425] width 11 height 20
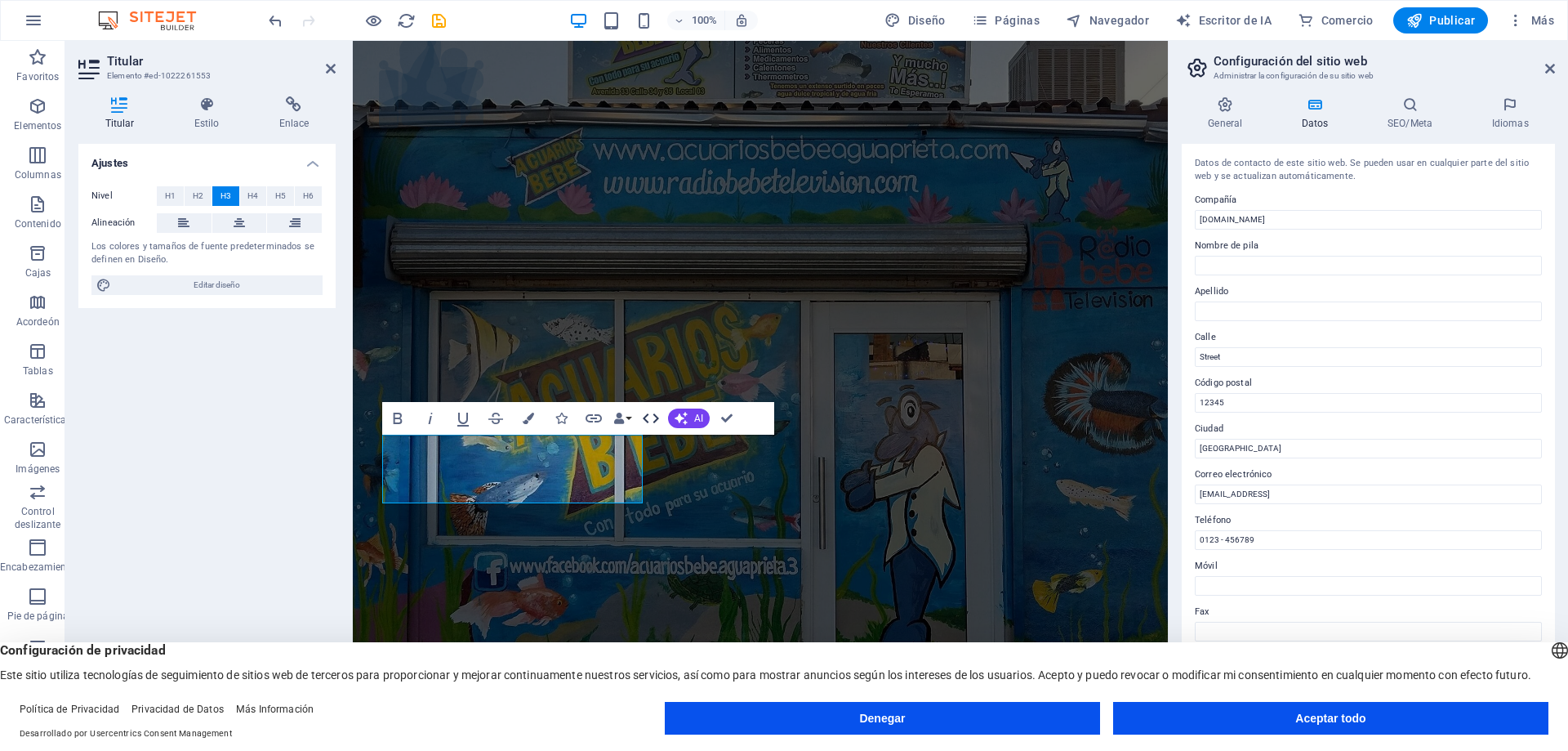
click at [649, 418] on icon "button" at bounding box center [650, 418] width 20 height 20
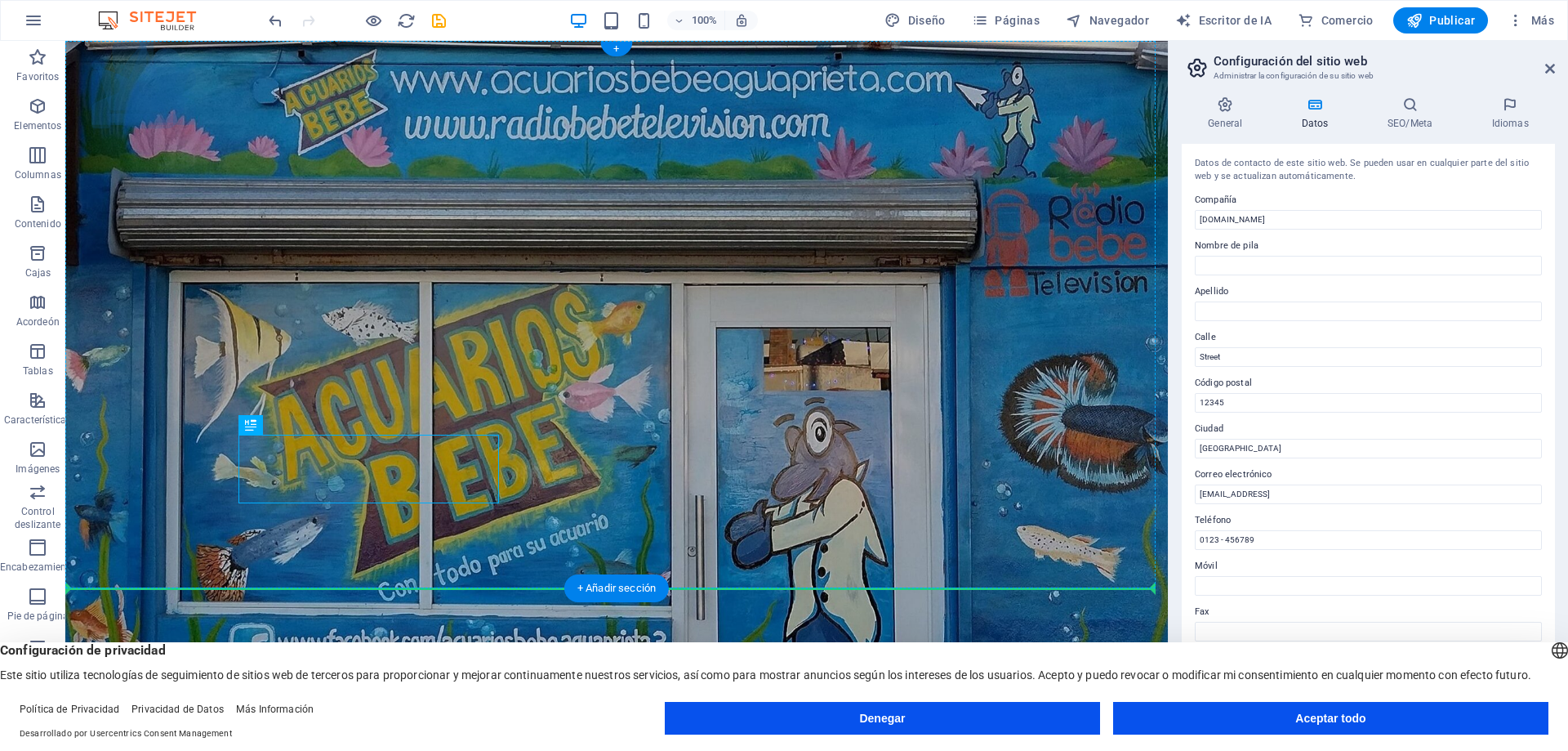
drag, startPoint x: 344, startPoint y: 459, endPoint x: 401, endPoint y: 415, distance: 72.0
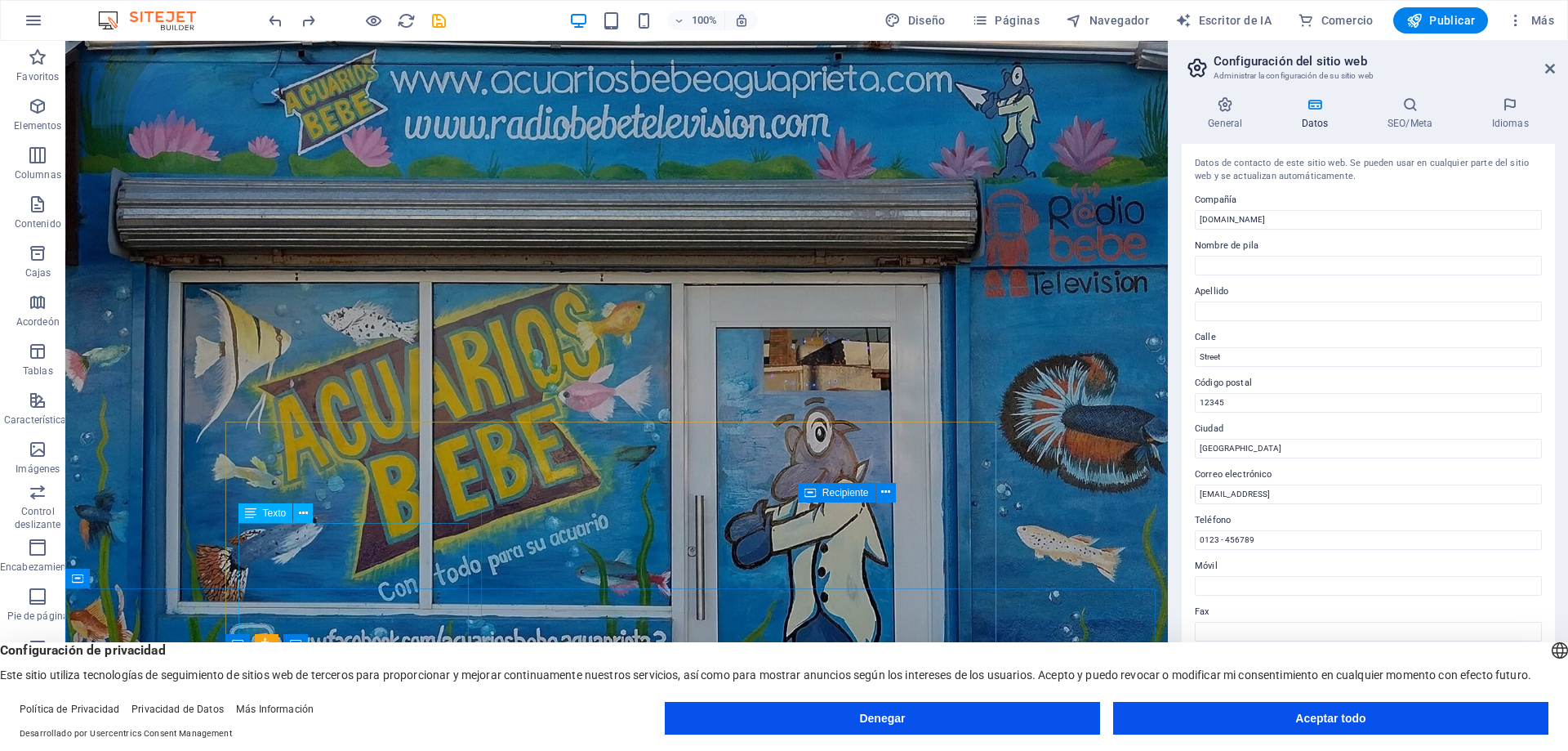
click at [268, 511] on font "Texto" at bounding box center [275, 512] width 24 height 11
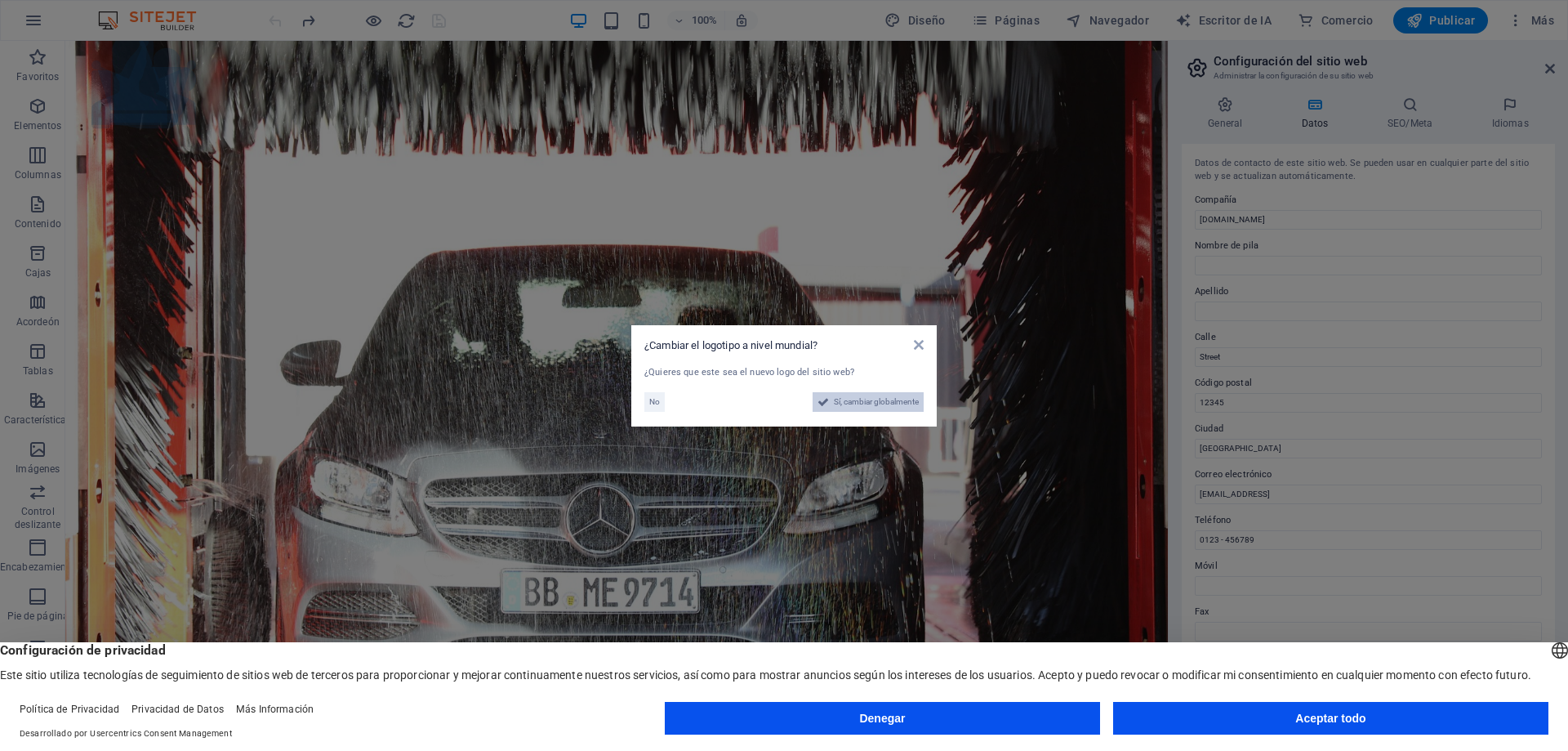
click at [891, 400] on font "Sí, cambiar globalmente" at bounding box center [876, 401] width 85 height 9
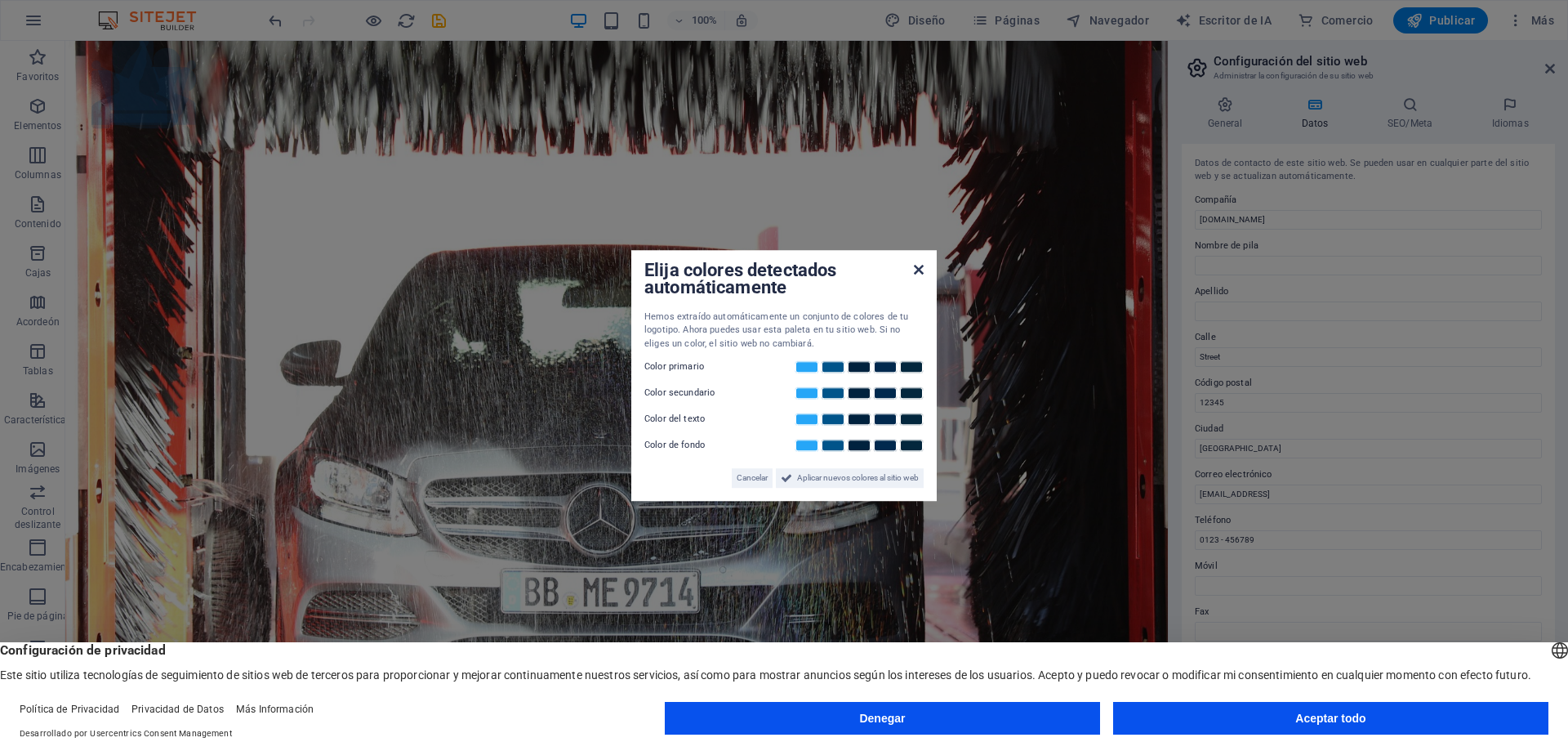
click at [915, 267] on icon at bounding box center [918, 269] width 9 height 13
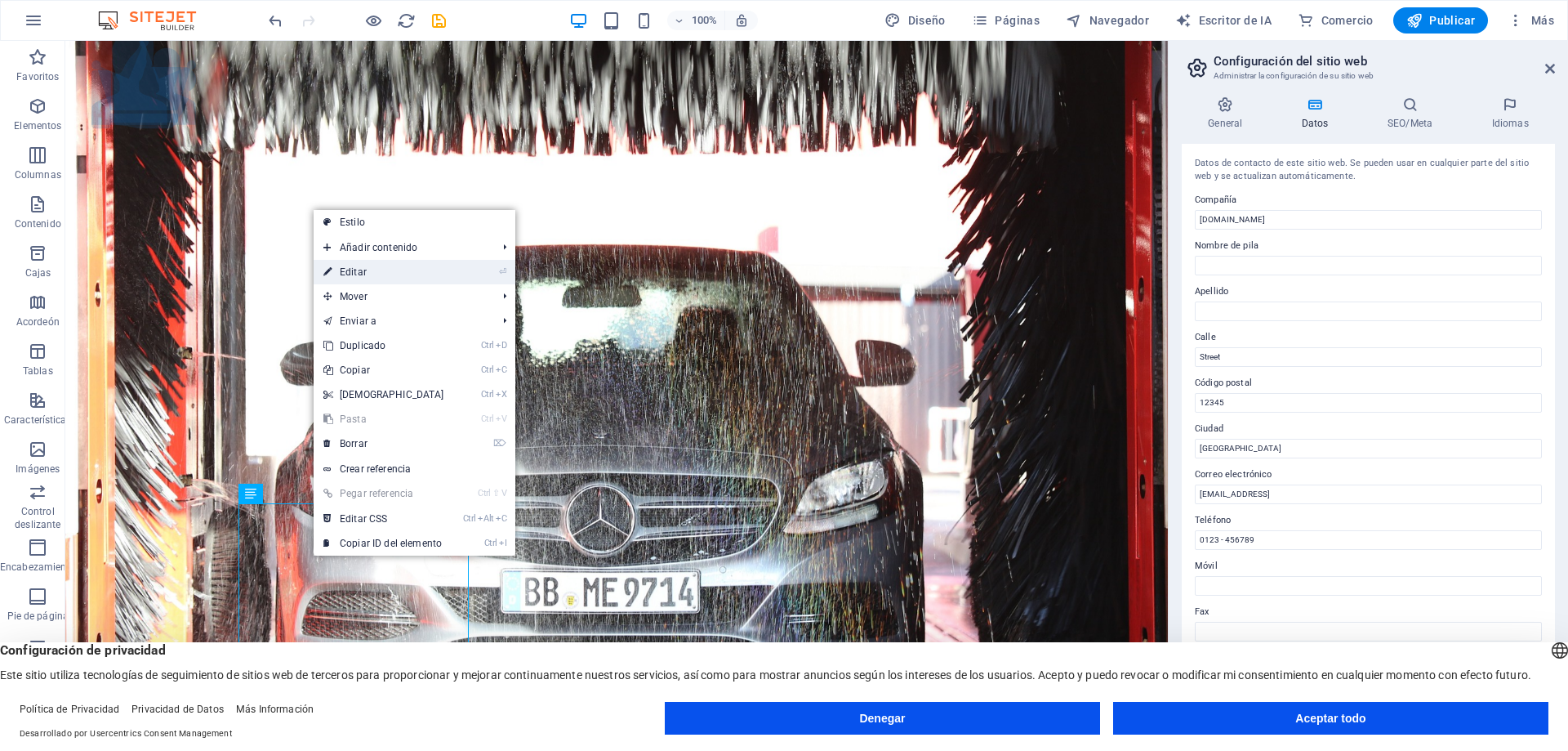
click at [371, 274] on link "⏎ Editar" at bounding box center [383, 272] width 141 height 25
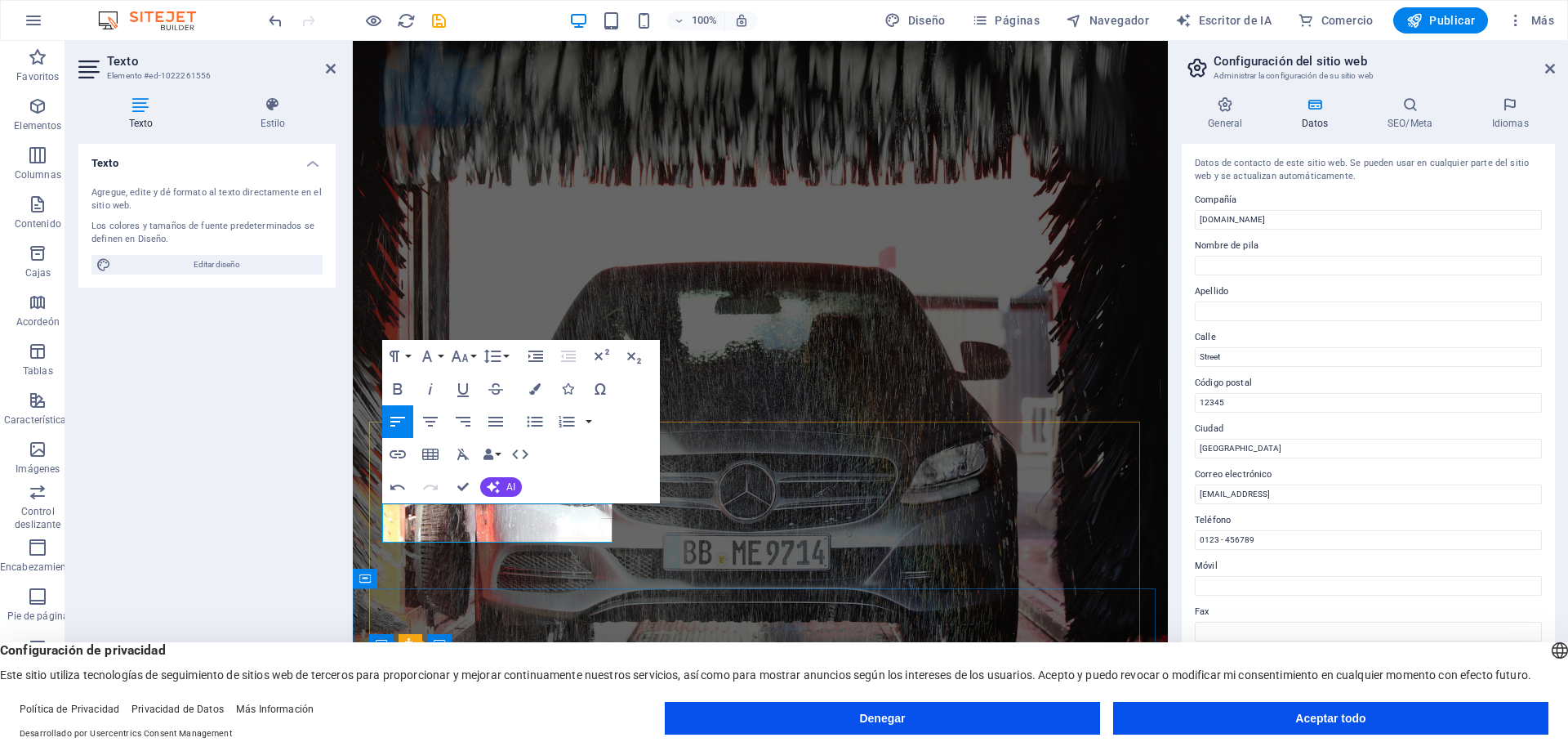
drag, startPoint x: 488, startPoint y: 531, endPoint x: 1721, endPoint y: 468, distance: 1234.6
drag, startPoint x: 393, startPoint y: 571, endPoint x: 470, endPoint y: 568, distance: 77.1
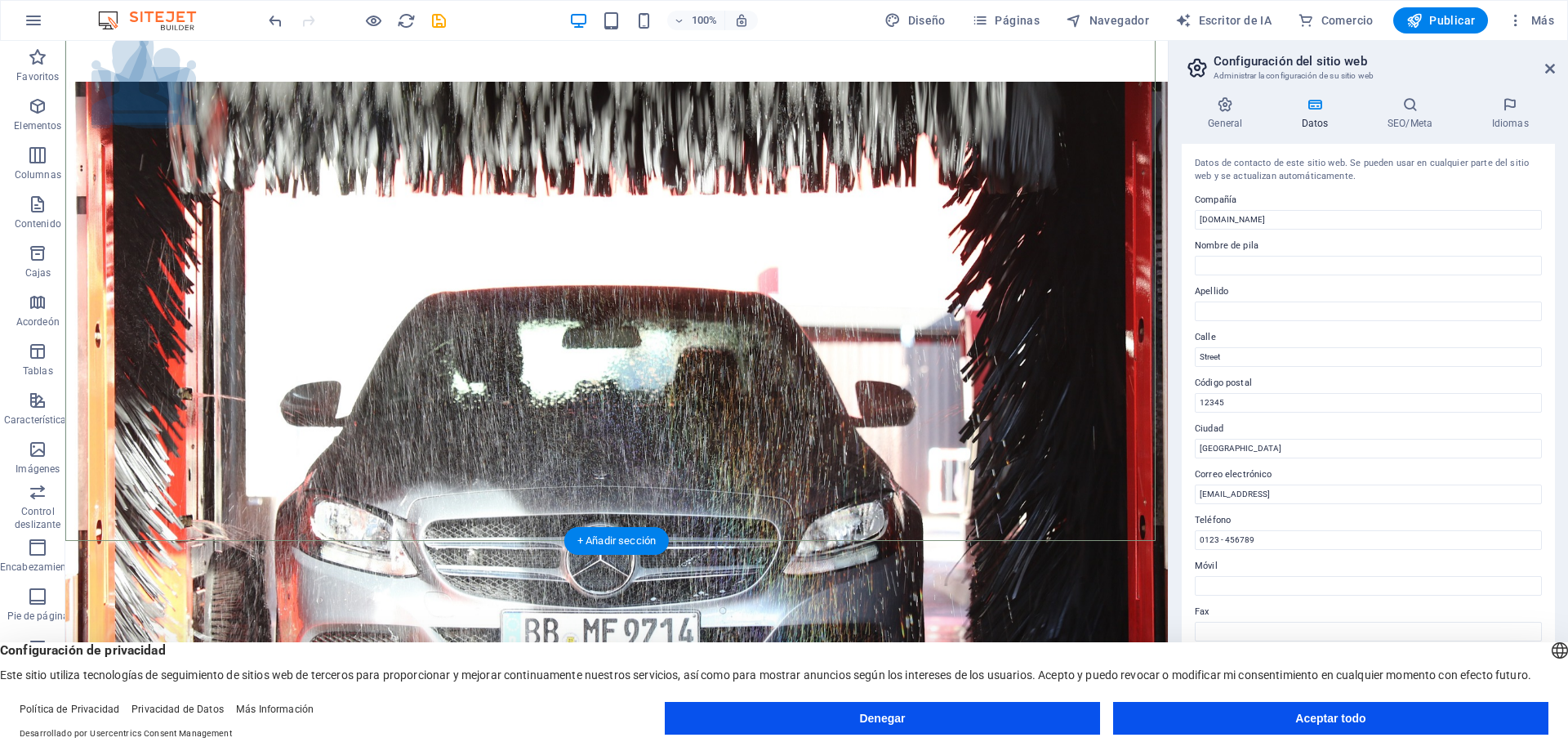
scroll to position [82, 0]
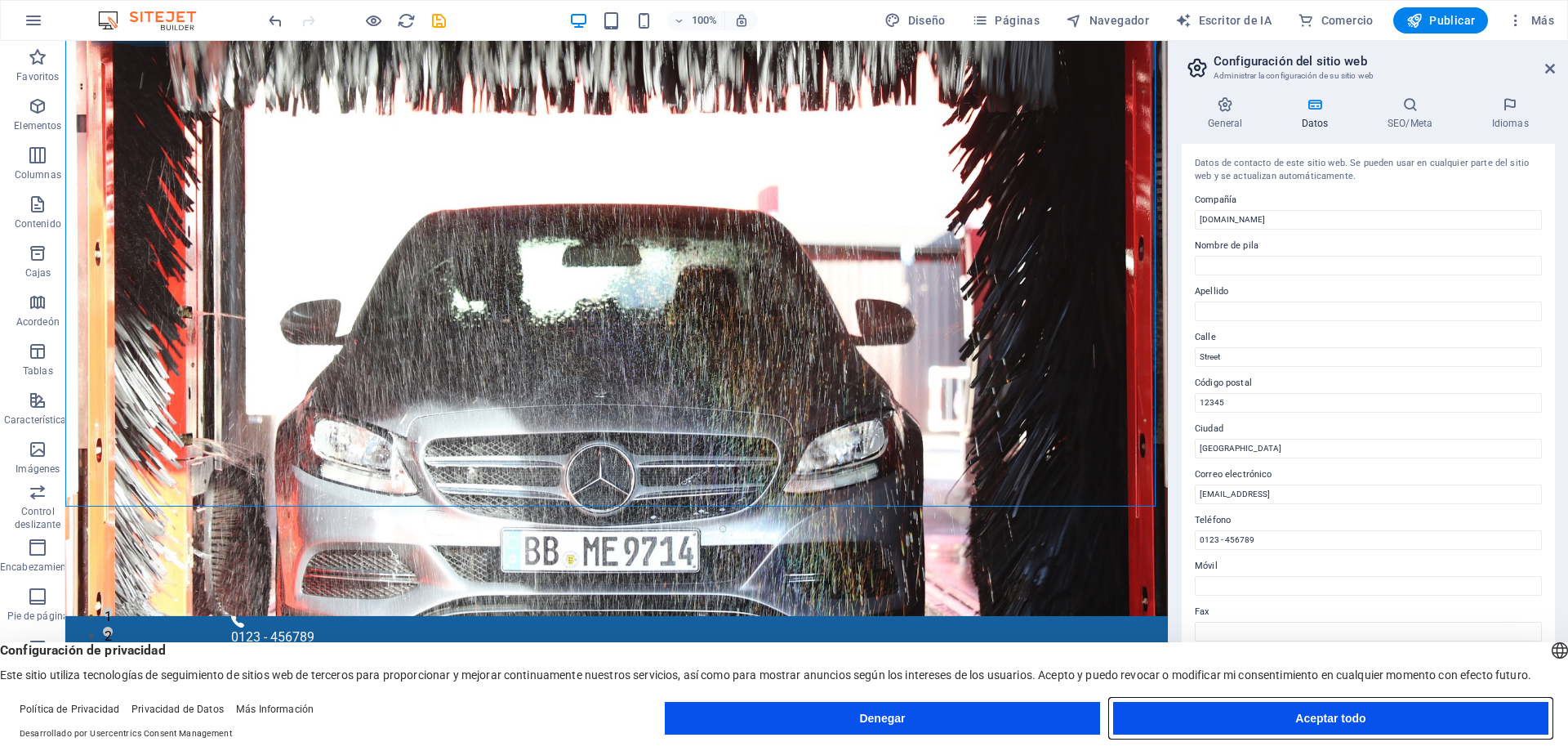
click at [1344, 713] on font "Aceptar todo" at bounding box center [1330, 718] width 70 height 13
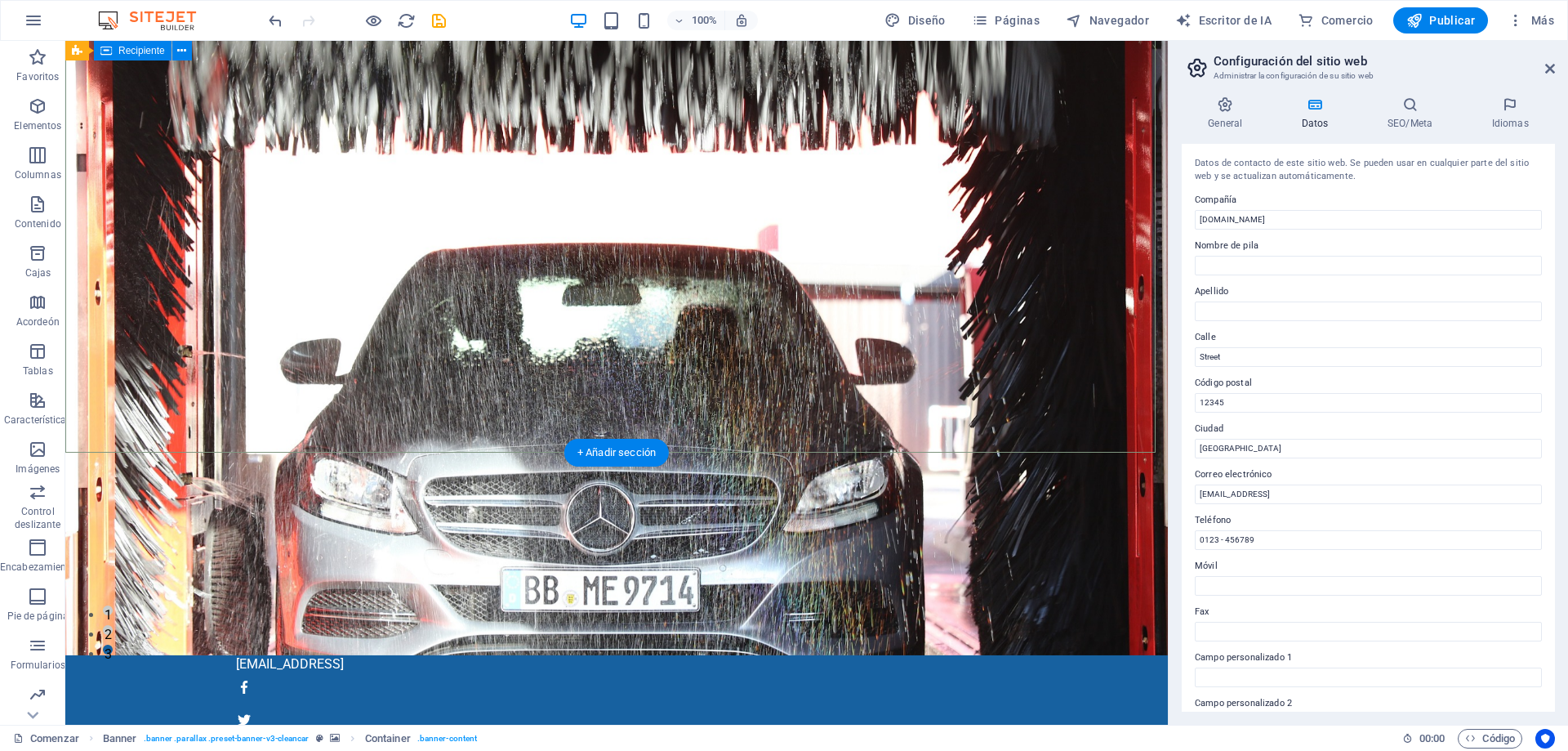
scroll to position [164, 0]
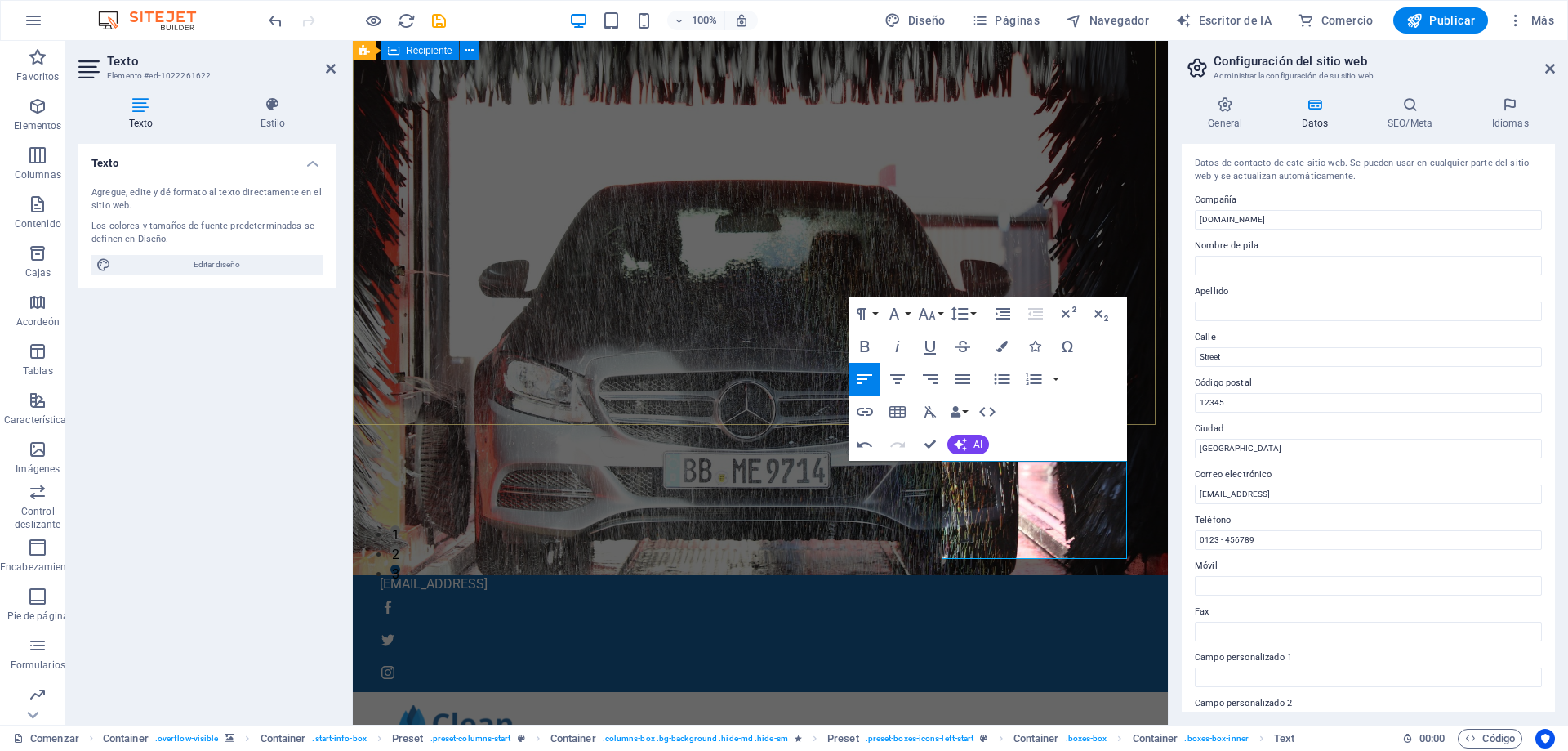
click at [1058, 692] on div "Menú Comenzar Sobre nosotros Servicios Precios Ubicaciones Contacto" at bounding box center [760, 755] width 815 height 127
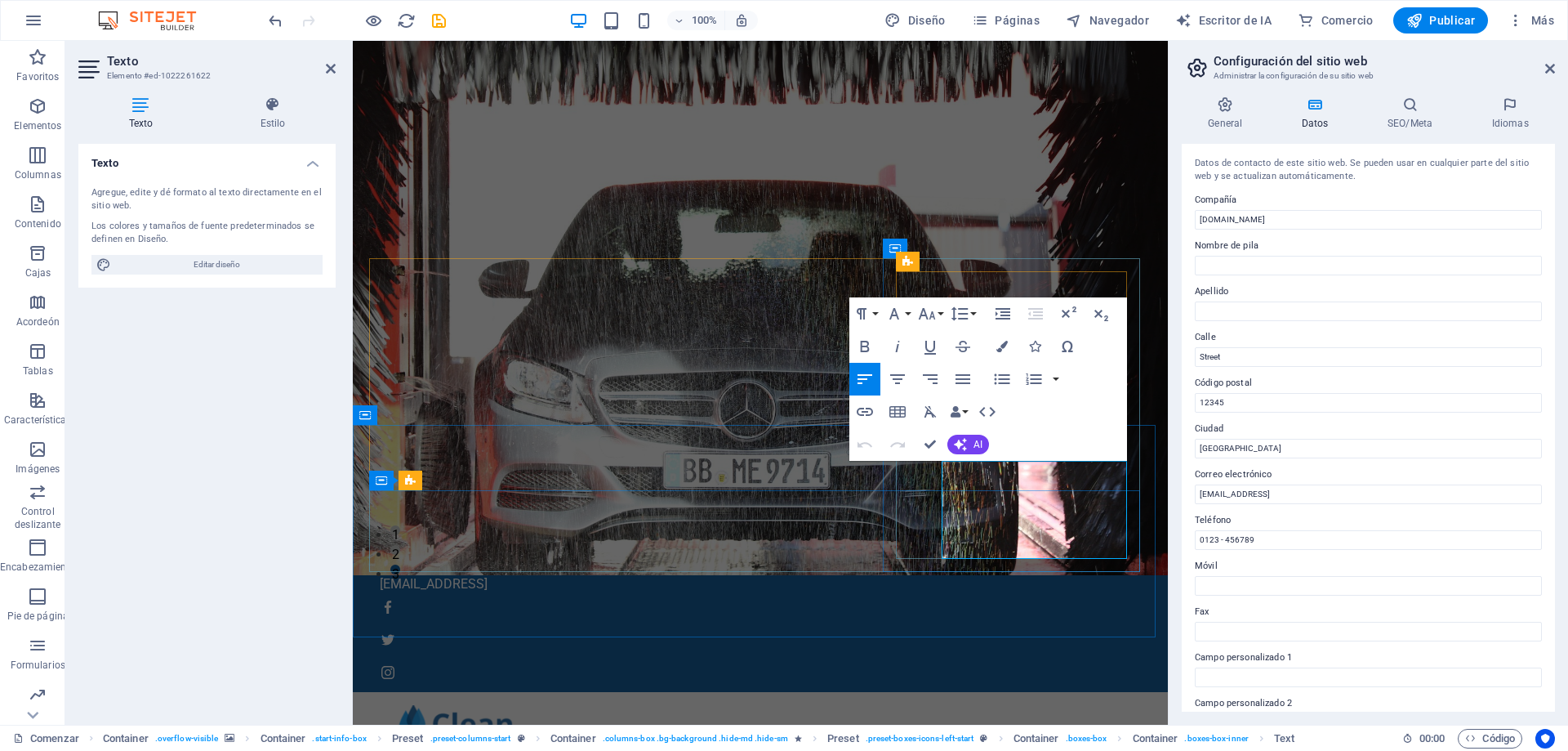
click at [988, 692] on div "Menú Comenzar Sobre nosotros Servicios Precios Ubicaciones Contacto" at bounding box center [760, 755] width 815 height 127
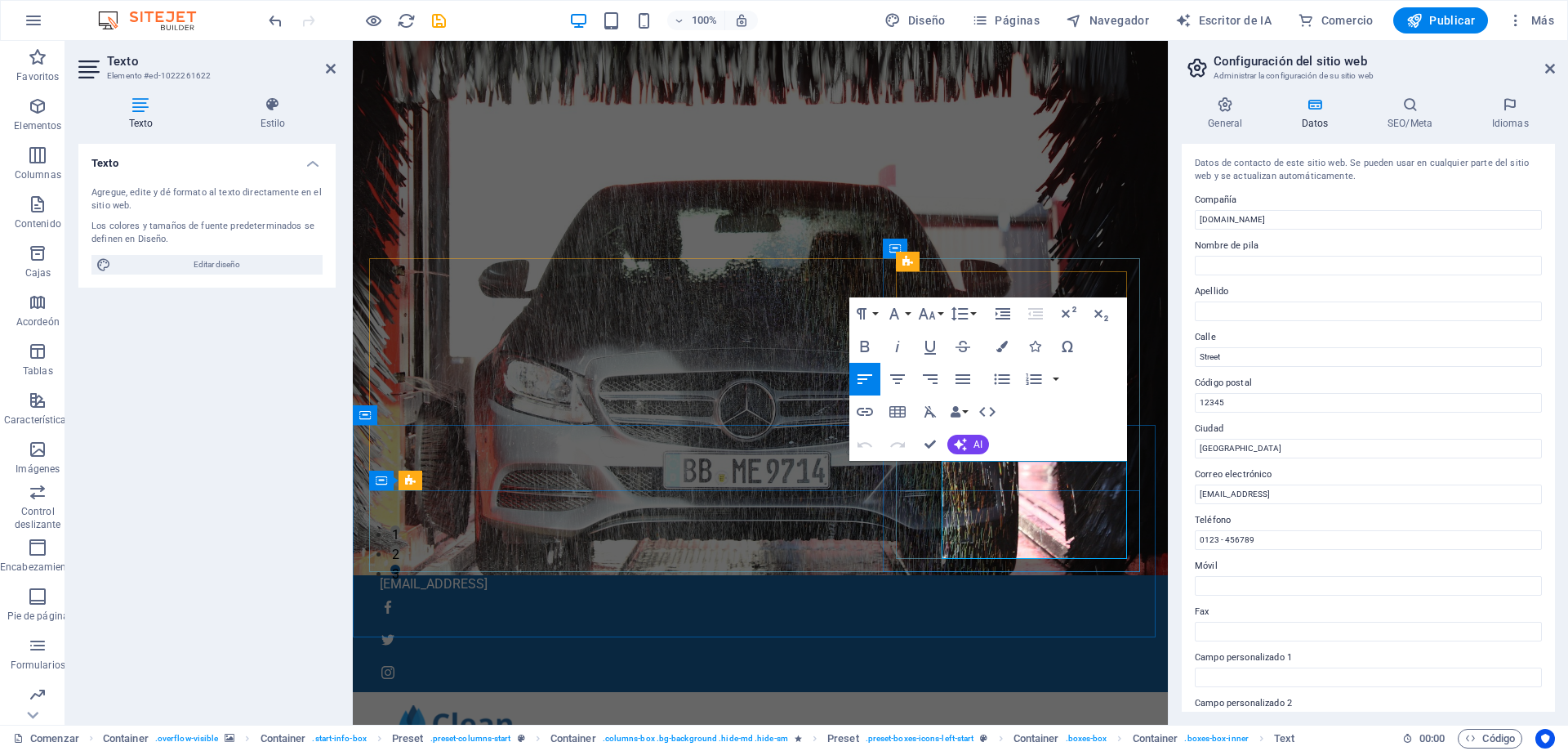
drag, startPoint x: 1005, startPoint y: 470, endPoint x: 948, endPoint y: 475, distance: 57.2
drag, startPoint x: 1011, startPoint y: 477, endPoint x: 1738, endPoint y: 465, distance: 727.1
click at [1047, 692] on div "Menú Comenzar Sobre nosotros Servicios Precios Ubicaciones Contacto" at bounding box center [760, 755] width 815 height 127
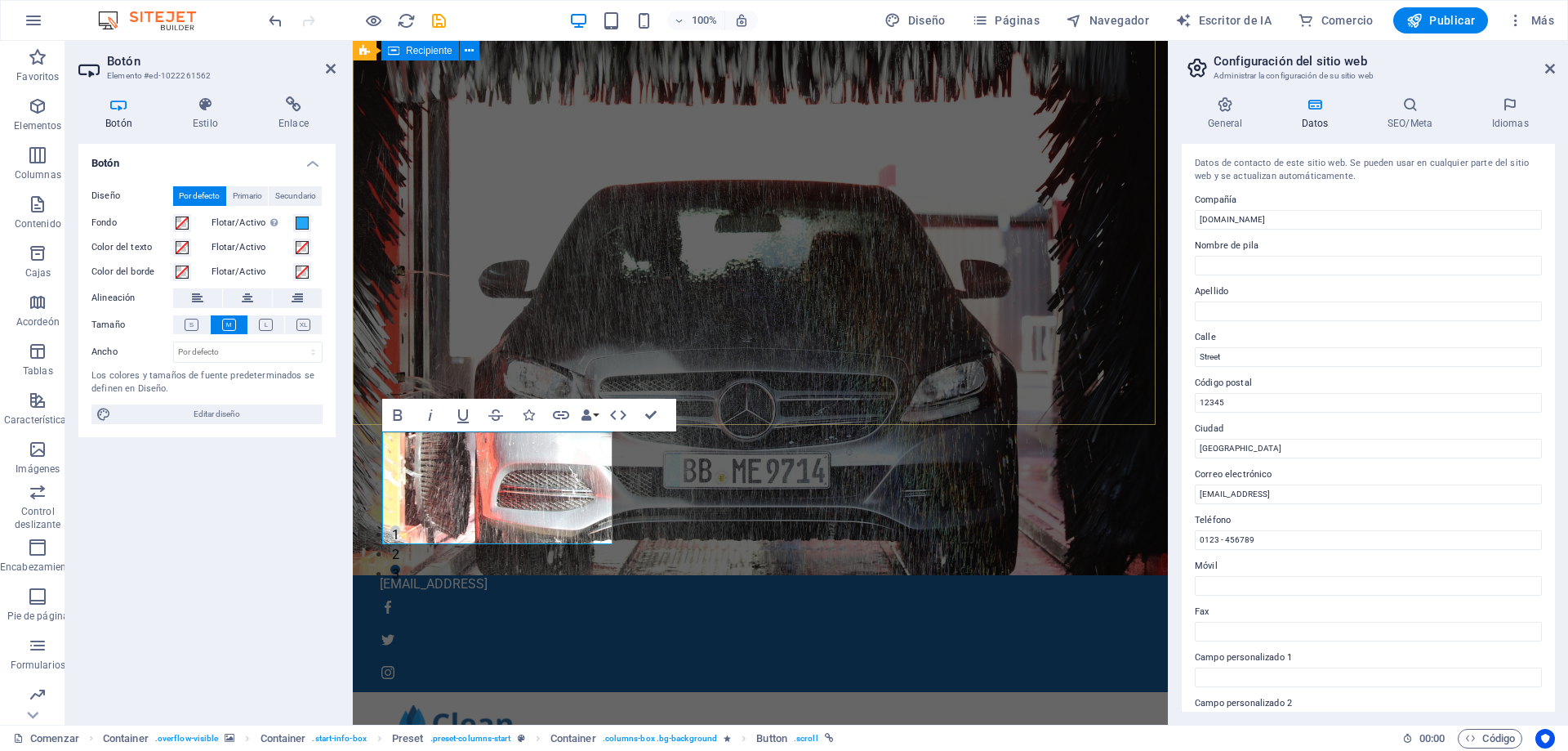
click at [840, 692] on div "Menú Comenzar Sobre nosotros Servicios Precios Ubicaciones Contacto" at bounding box center [760, 755] width 815 height 127
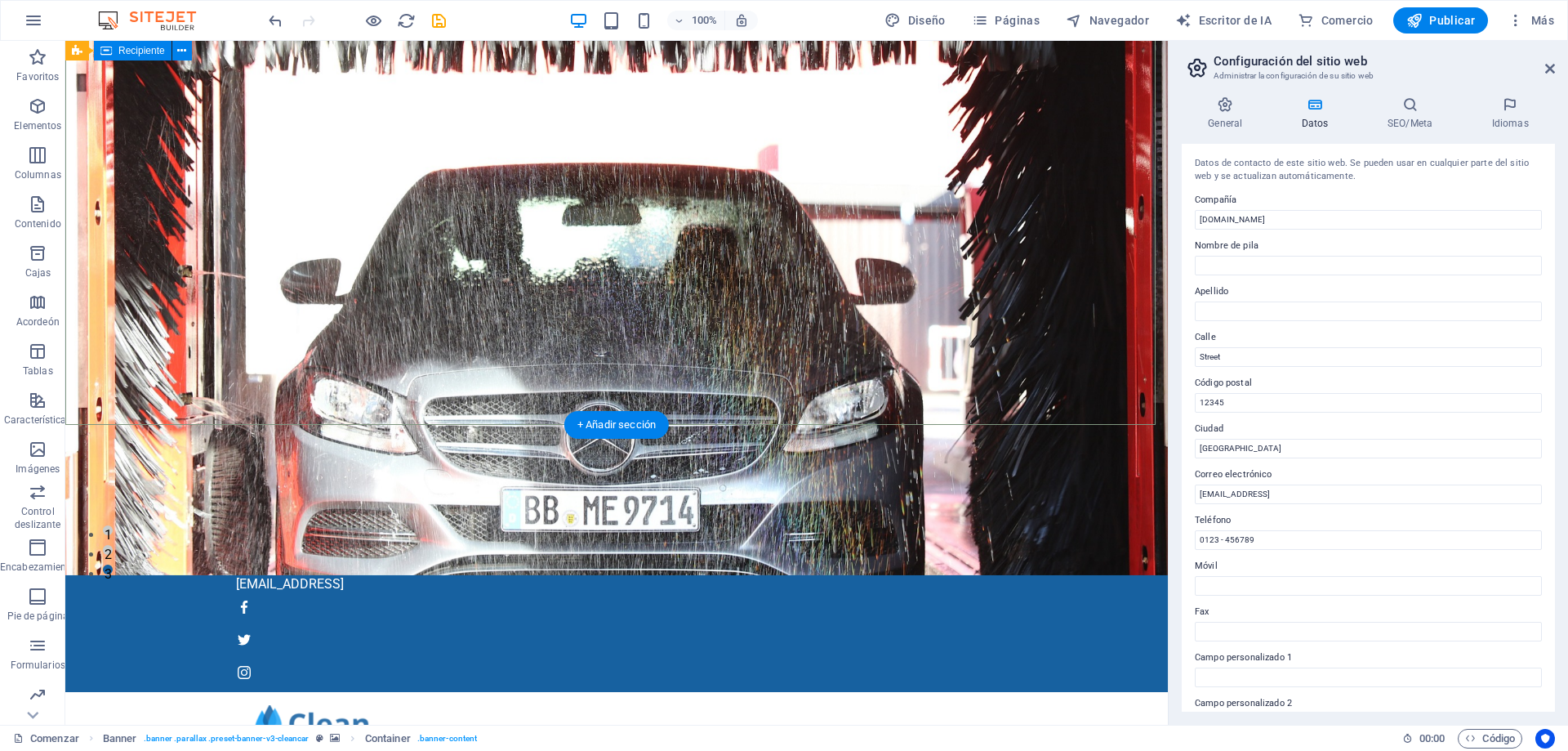
click at [637, 692] on div "Menú Comenzar Sobre nosotros Servicios Precios Ubicaciones Contacto" at bounding box center [617, 755] width 1103 height 127
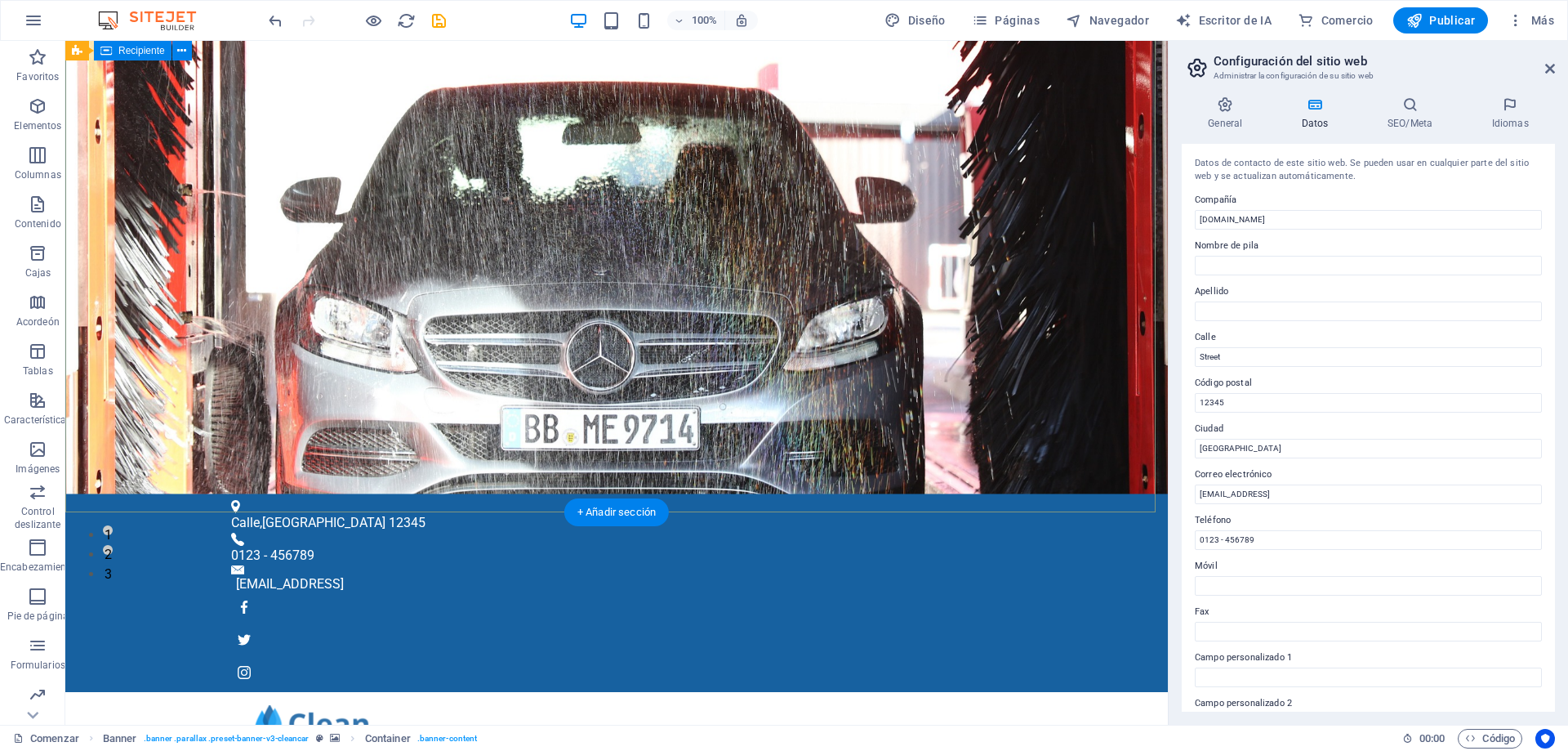
scroll to position [0, 0]
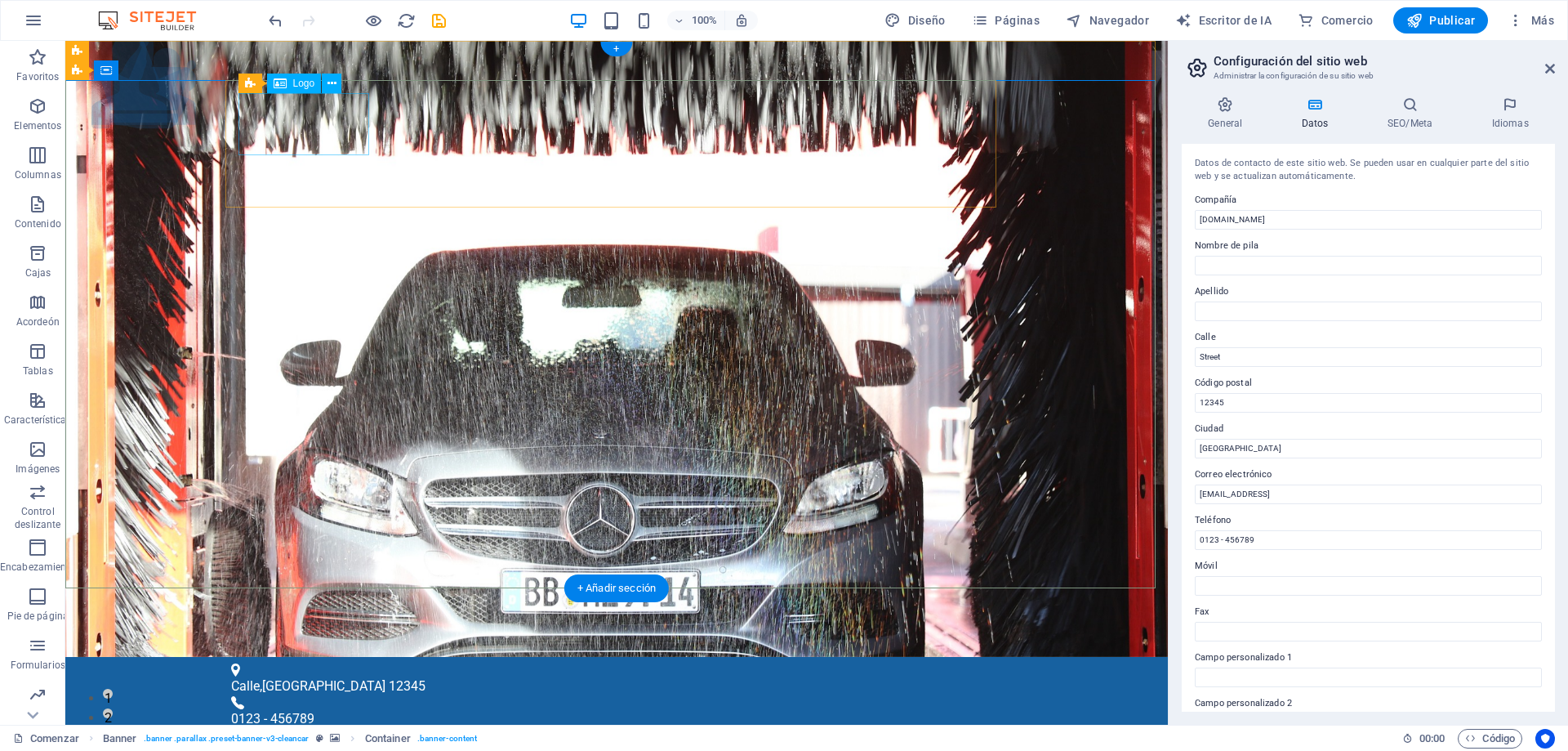
select select "px"
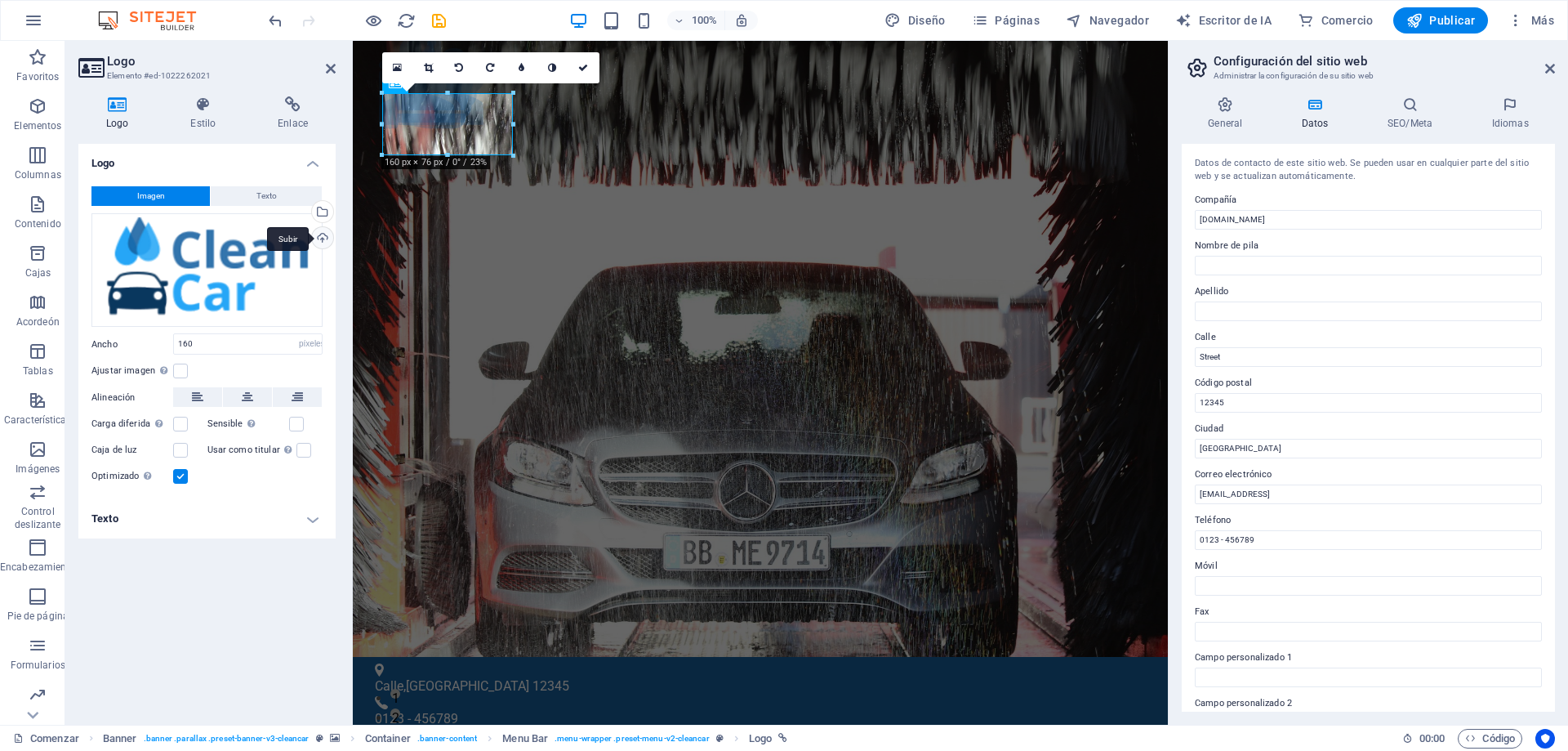
click at [322, 237] on div "Subir" at bounding box center [320, 239] width 25 height 25
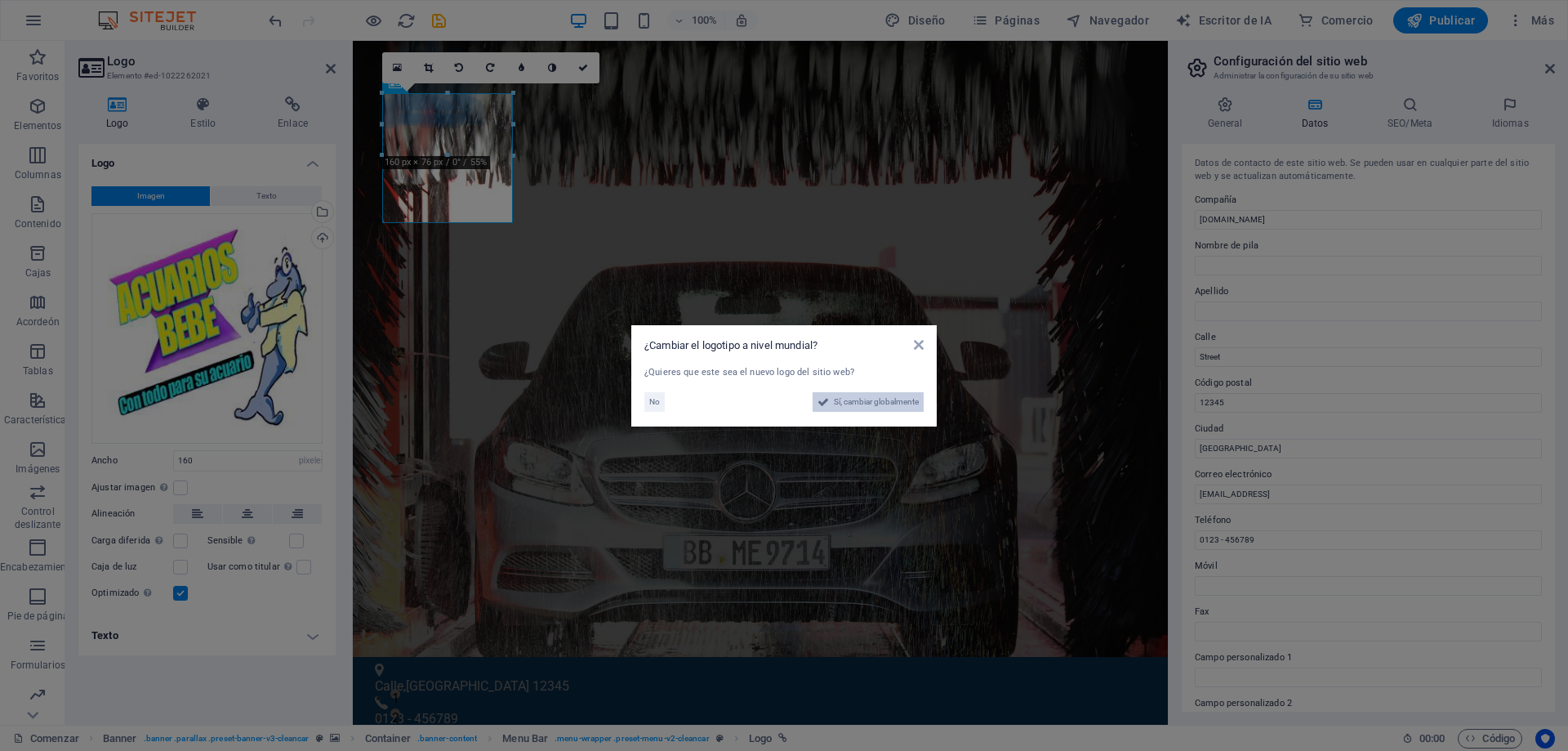
click at [858, 401] on font "Sí, cambiar globalmente" at bounding box center [876, 401] width 85 height 9
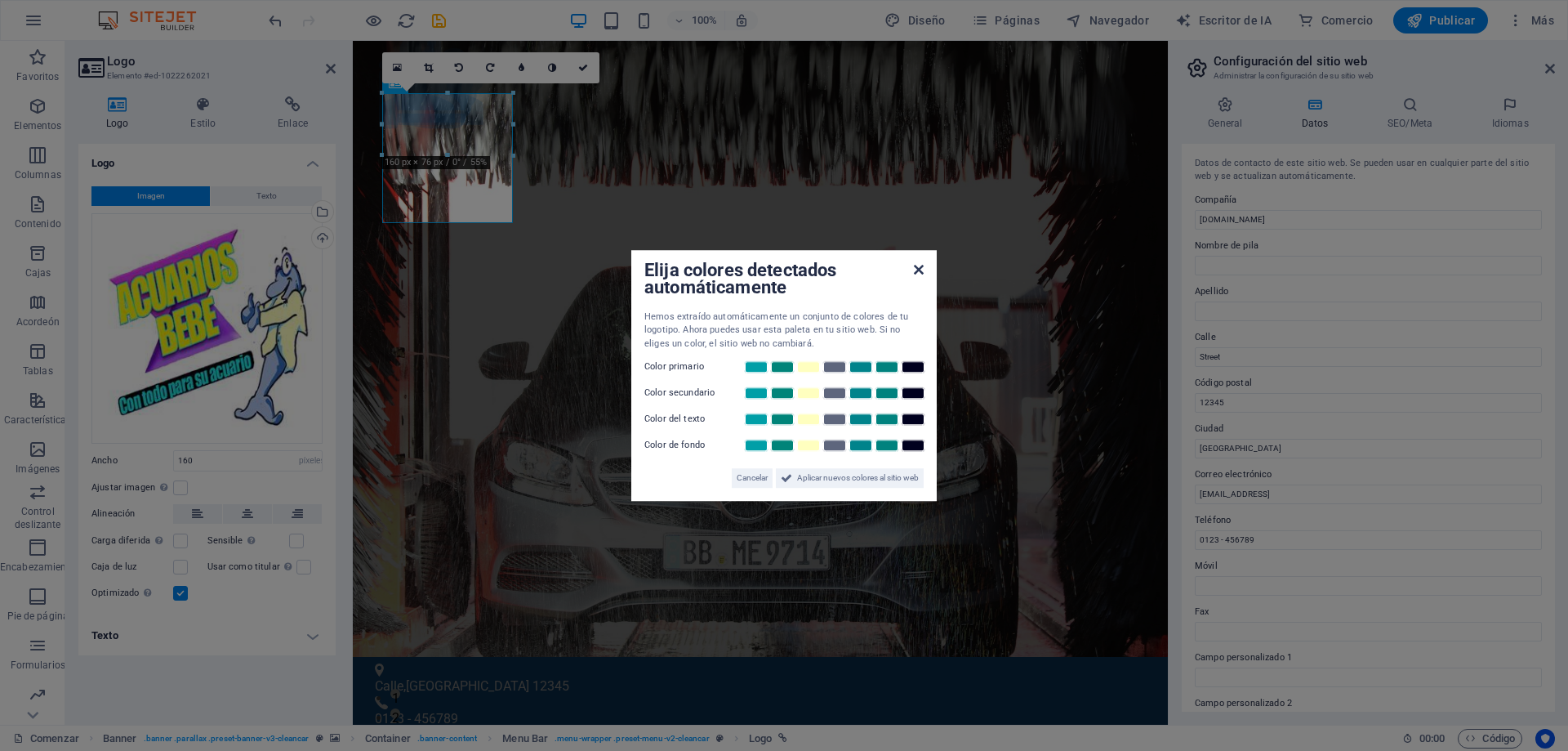
click at [920, 270] on icon at bounding box center [918, 269] width 9 height 13
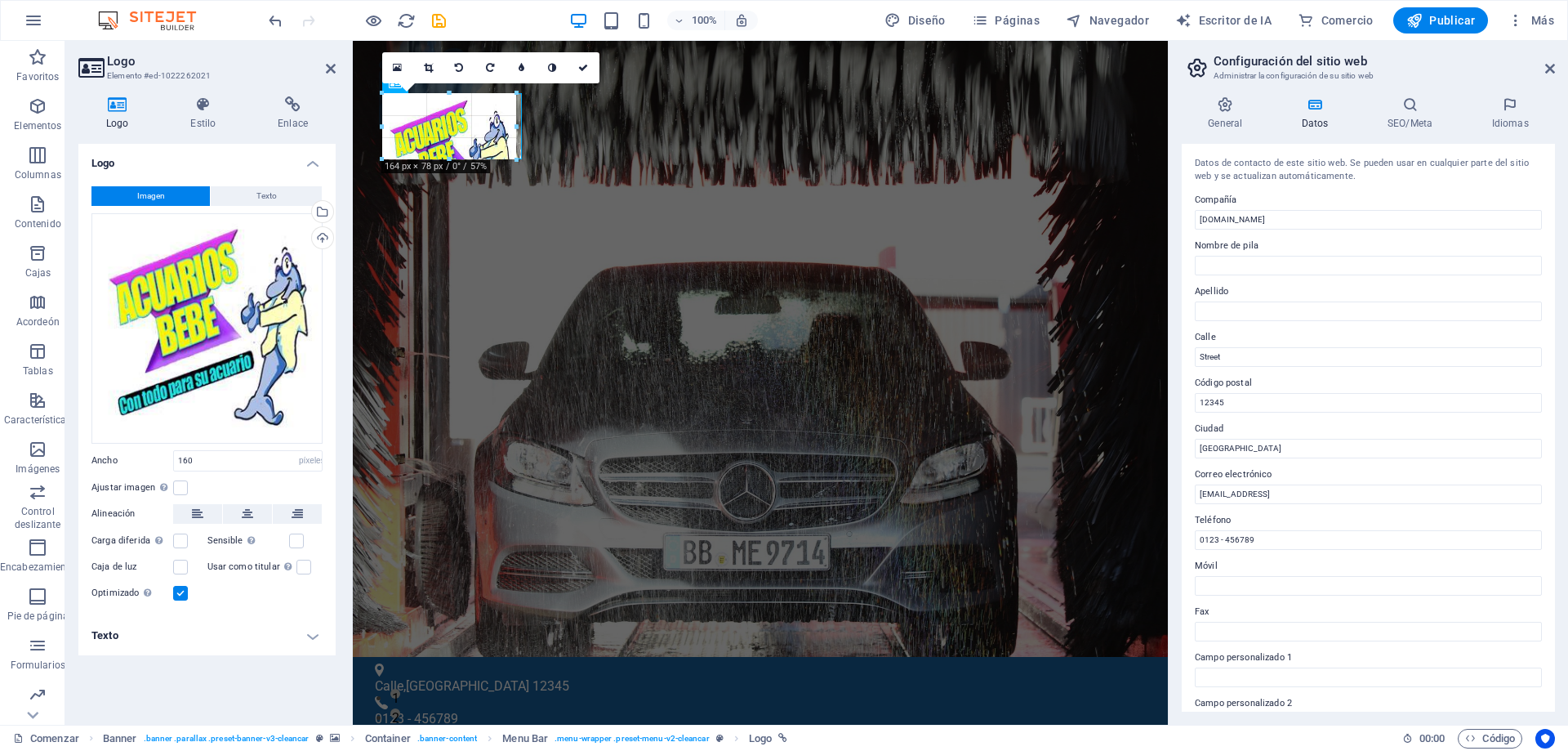
drag, startPoint x: 511, startPoint y: 154, endPoint x: 520, endPoint y: 154, distance: 9.0
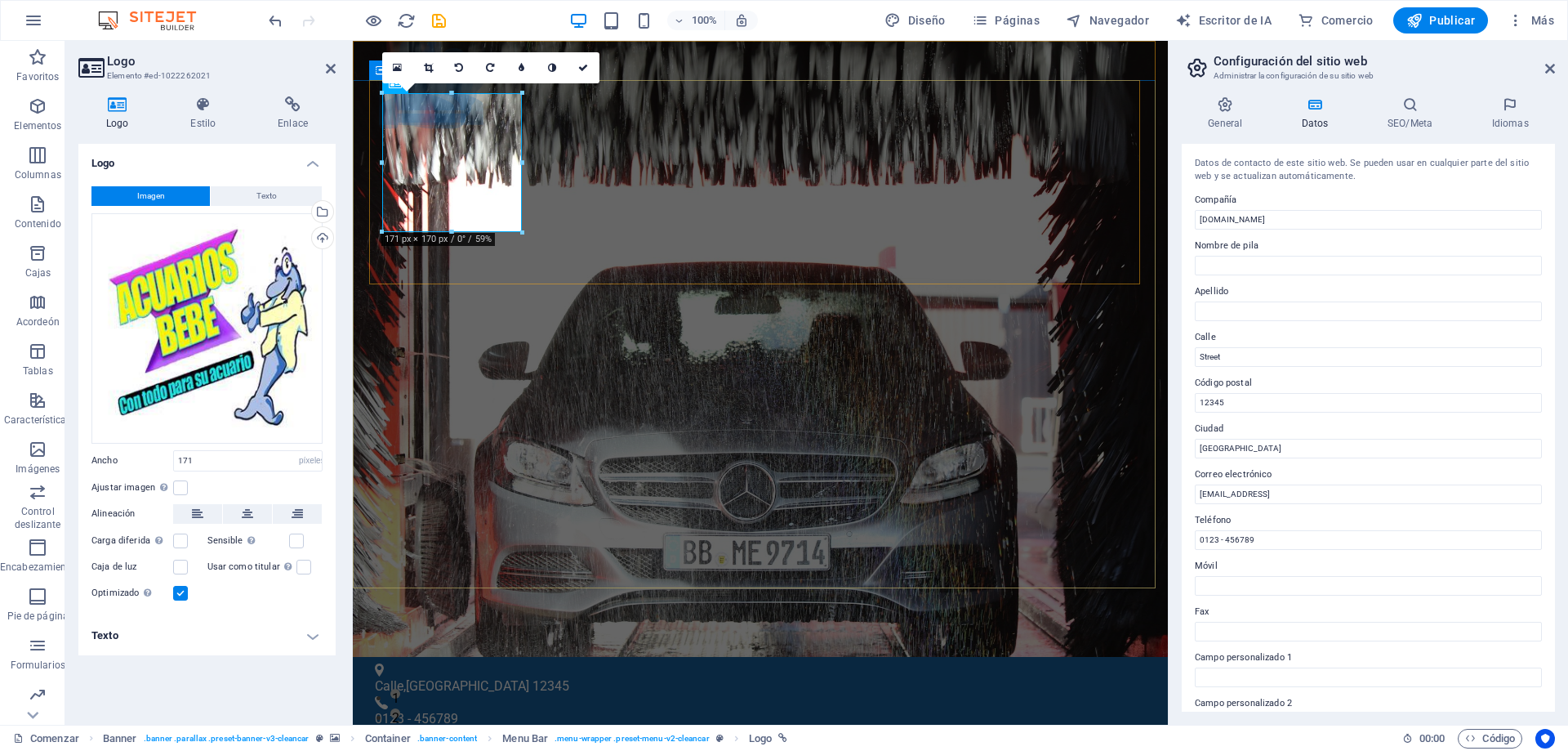
drag, startPoint x: 876, startPoint y: 204, endPoint x: 544, endPoint y: 163, distance: 334.5
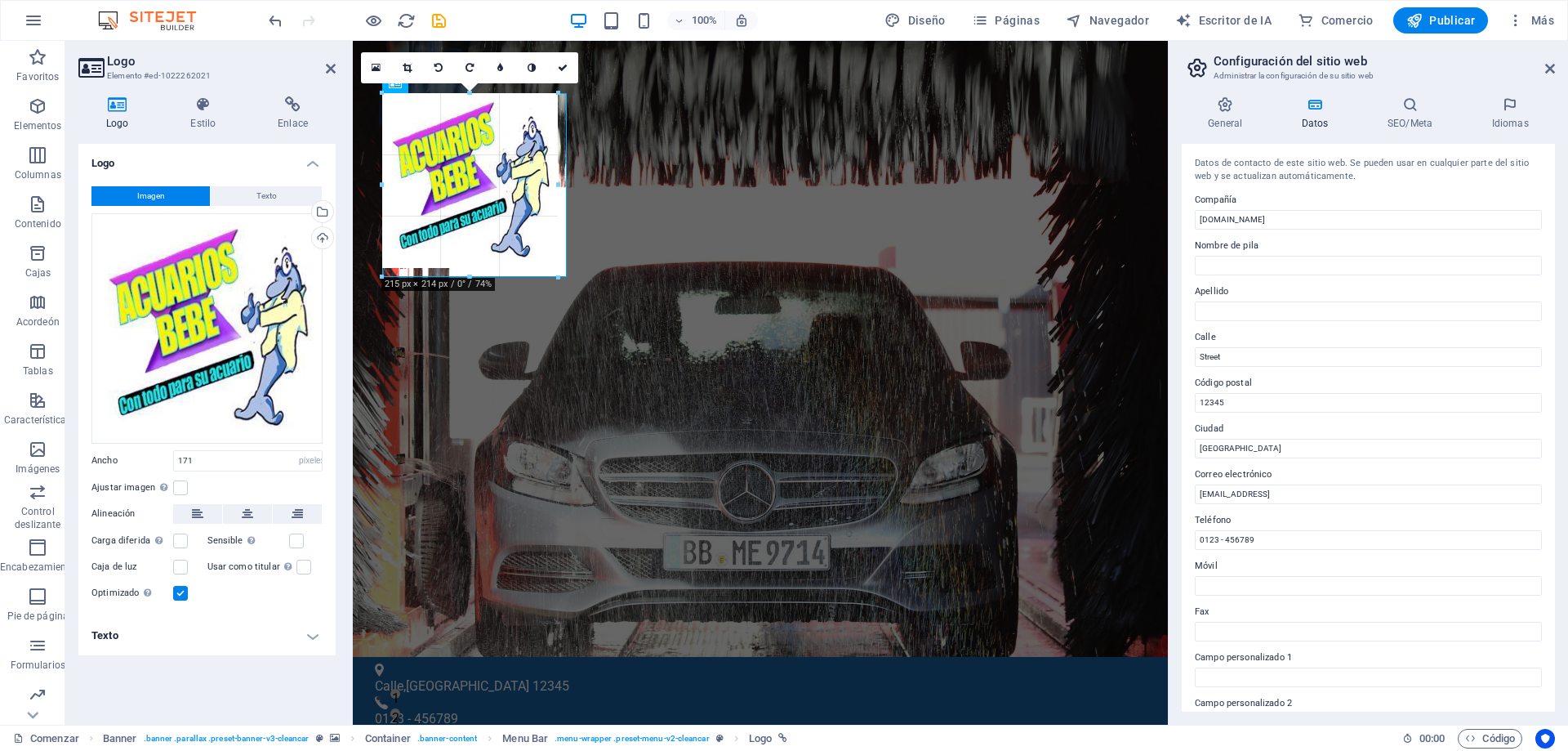
drag, startPoint x: 522, startPoint y: 161, endPoint x: 568, endPoint y: 162, distance: 46.0
type input "226"
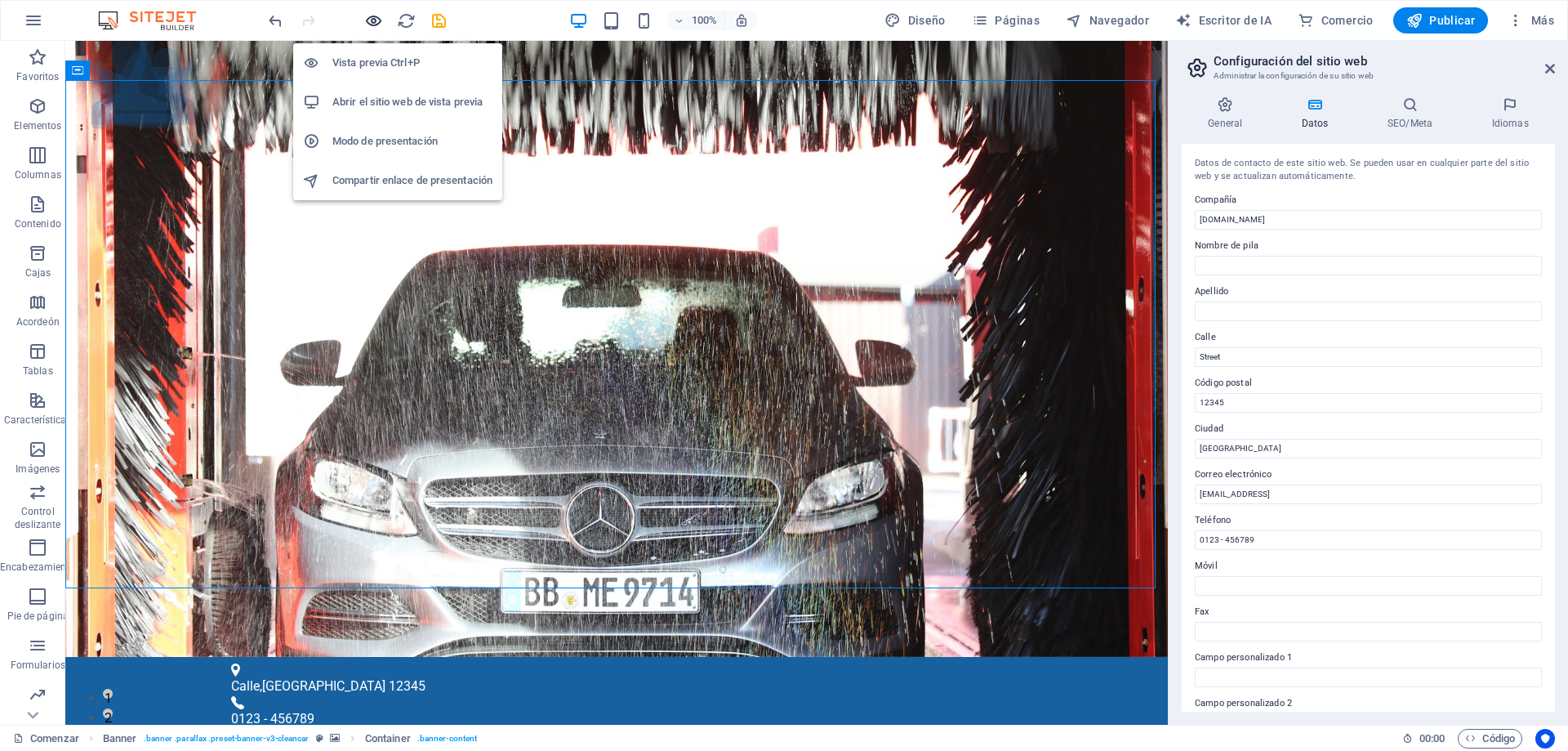
click at [374, 19] on icon "button" at bounding box center [373, 20] width 19 height 19
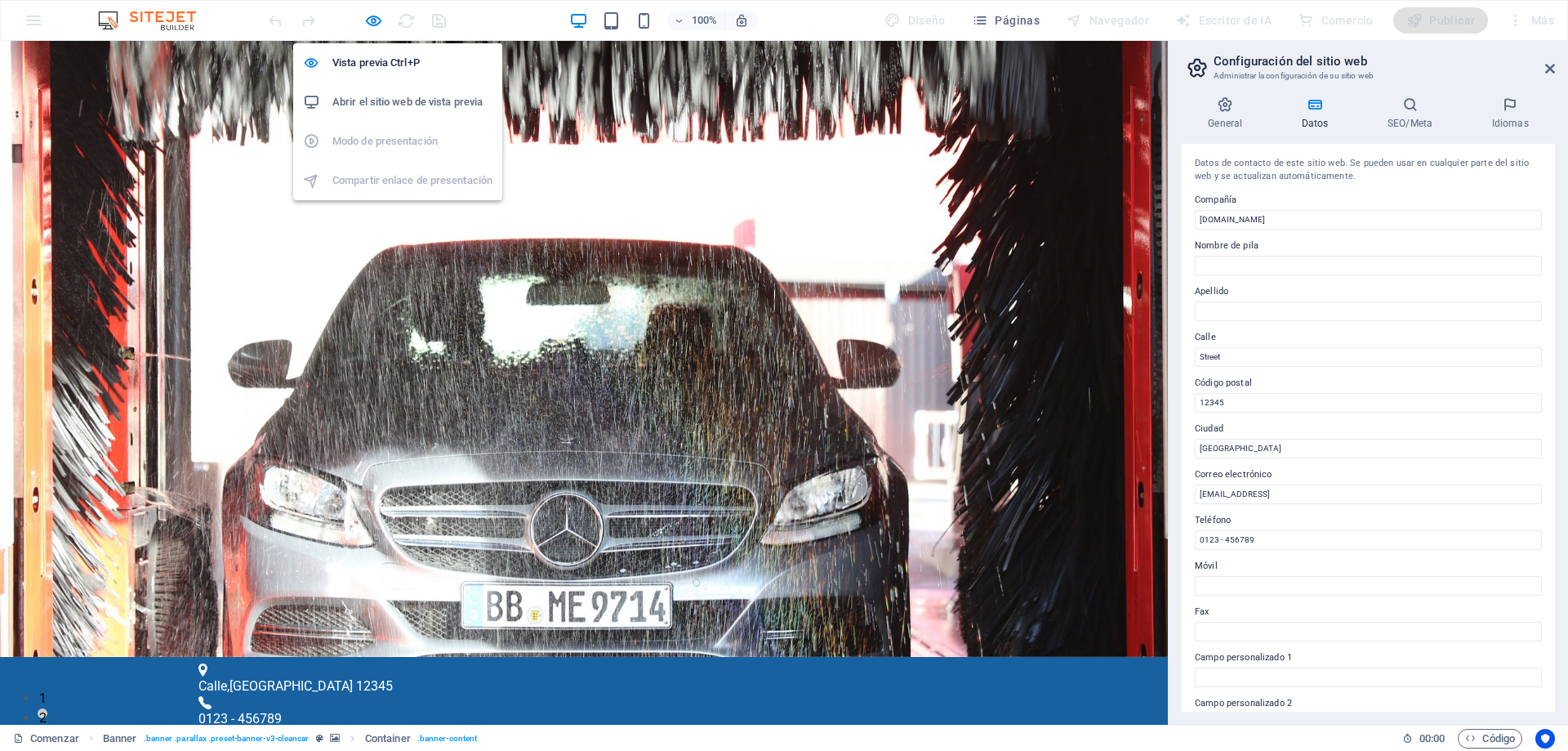
click at [378, 98] on font "Abrir el sitio web de vista previa" at bounding box center [407, 101] width 150 height 12
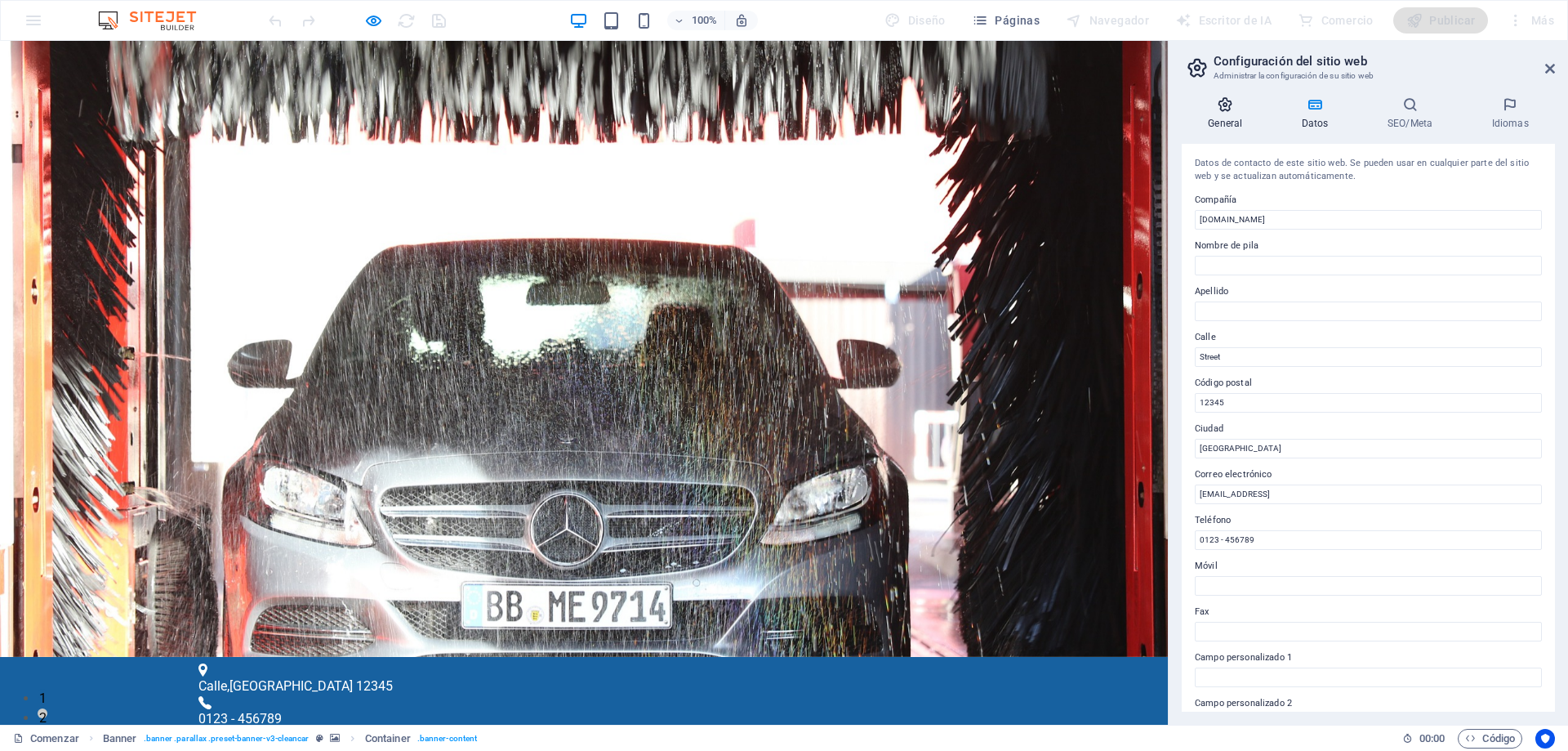
click at [1228, 98] on icon at bounding box center [1225, 104] width 88 height 16
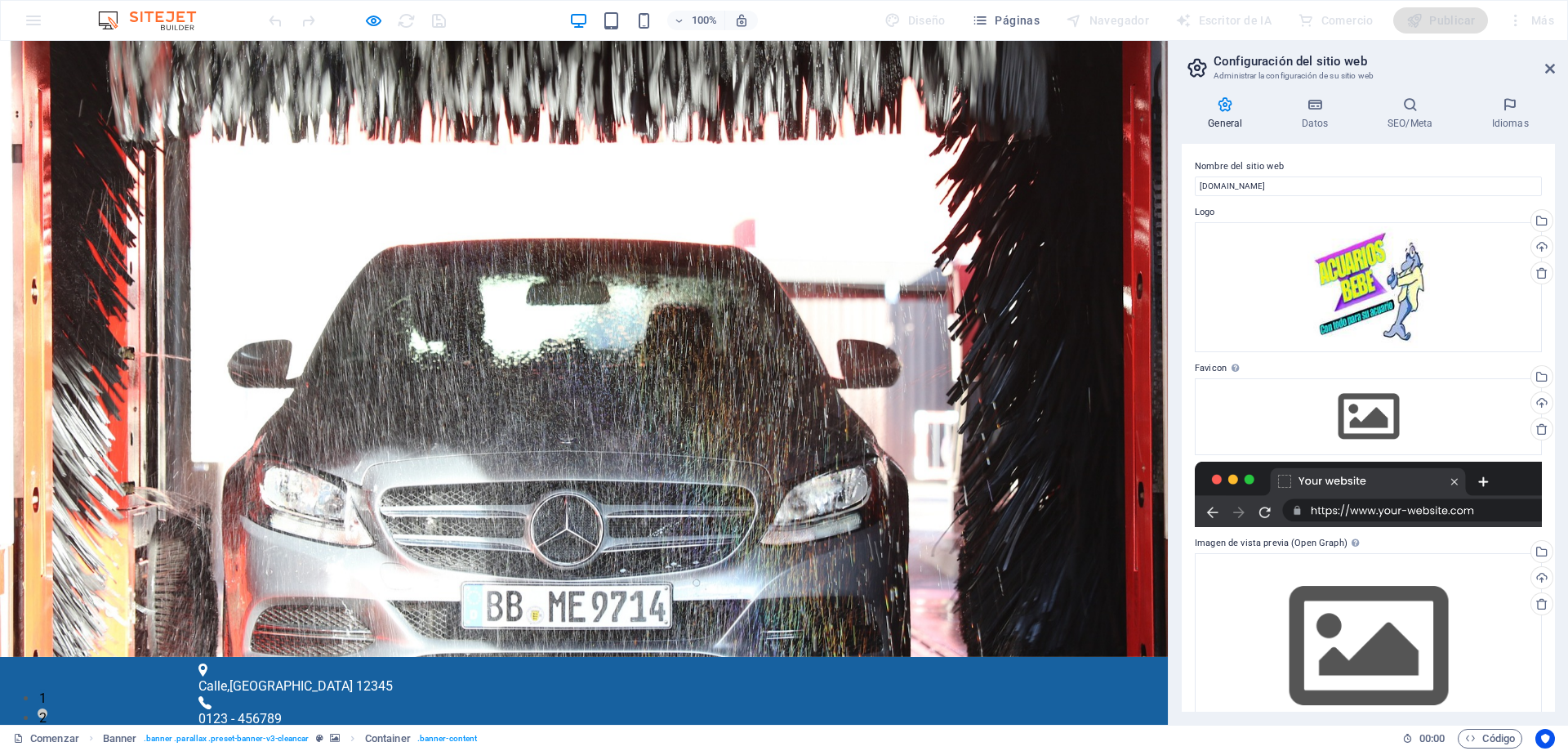
click at [227, 678] on font "Calle" at bounding box center [213, 685] width 29 height 15
click at [352, 656] on div "Calle , Berlín 12345 0123 - 456789 3bc602f53fd854e32be1339c3c52df@cpanel.local" at bounding box center [584, 755] width 1167 height 199
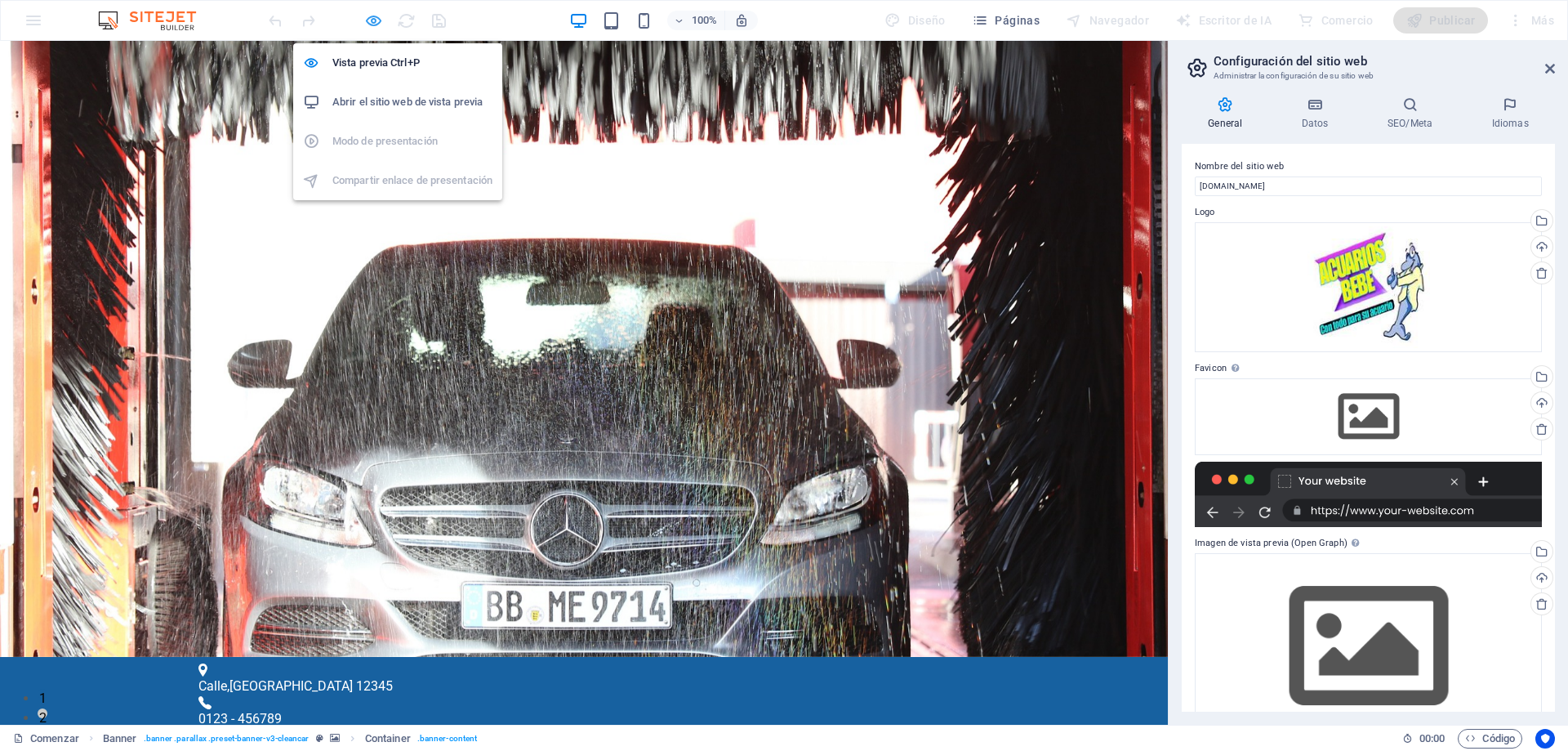
click at [366, 14] on icon "button" at bounding box center [373, 20] width 19 height 19
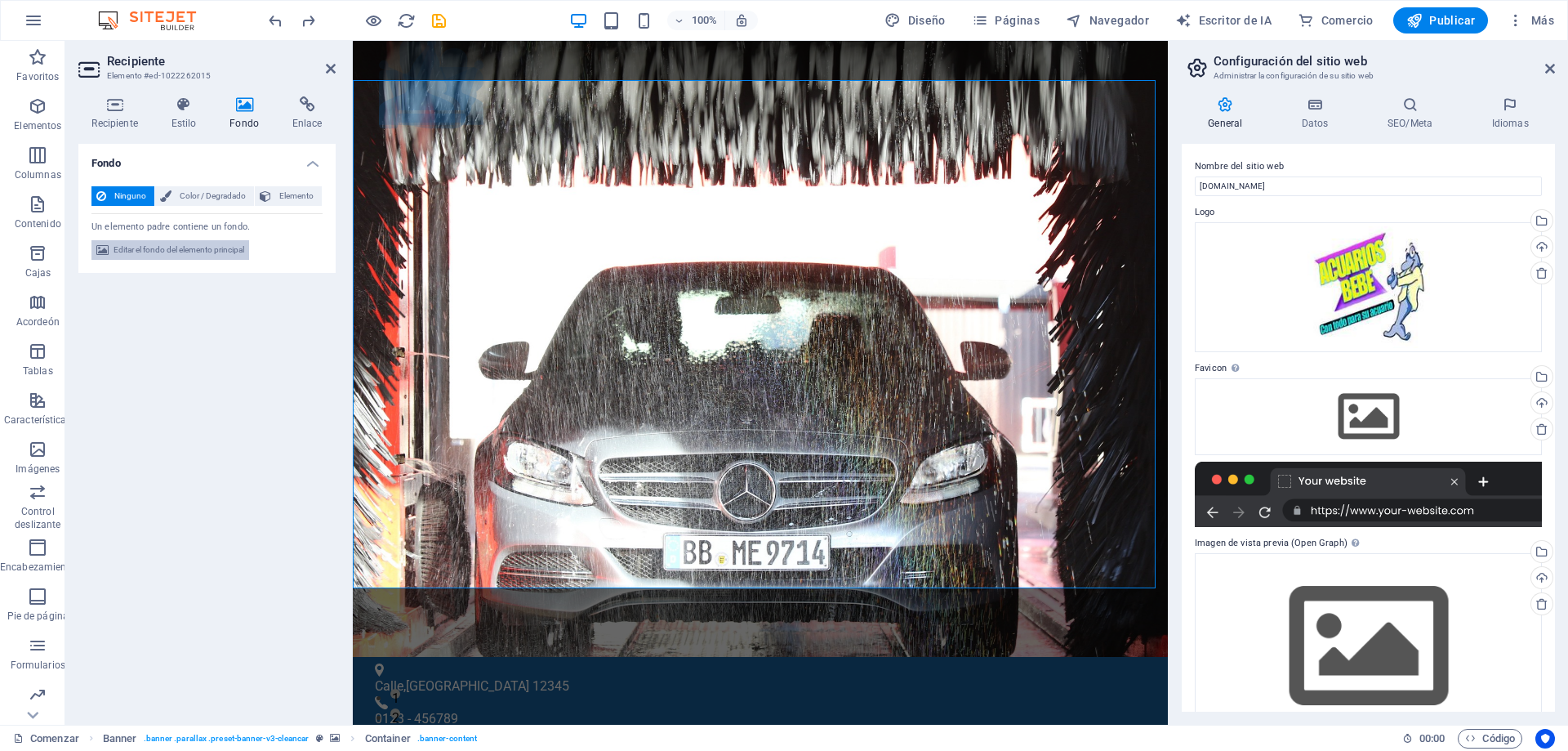
click at [208, 249] on font "Editar el fondo del elemento principal" at bounding box center [178, 249] width 130 height 9
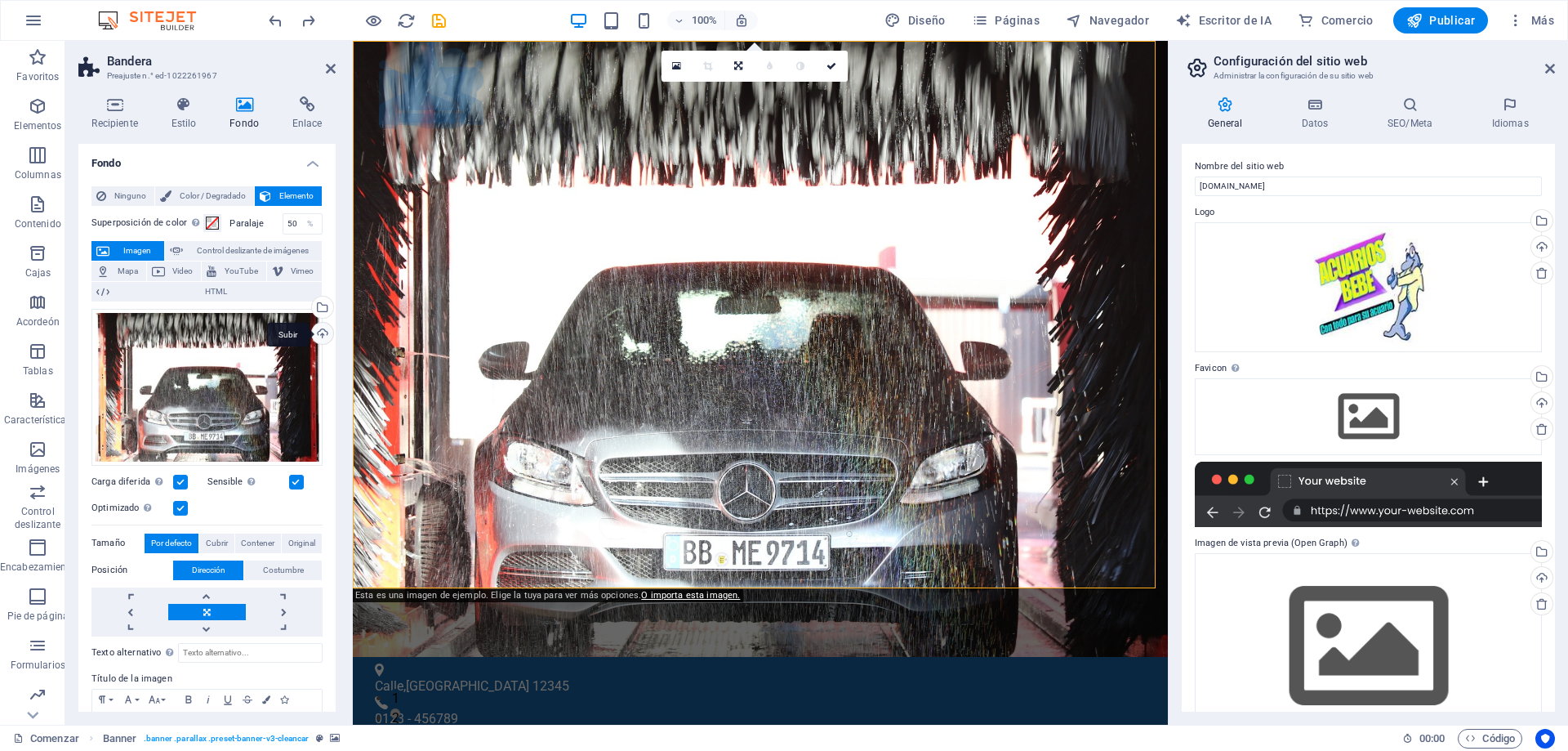
click at [322, 334] on div "Subir" at bounding box center [320, 334] width 25 height 25
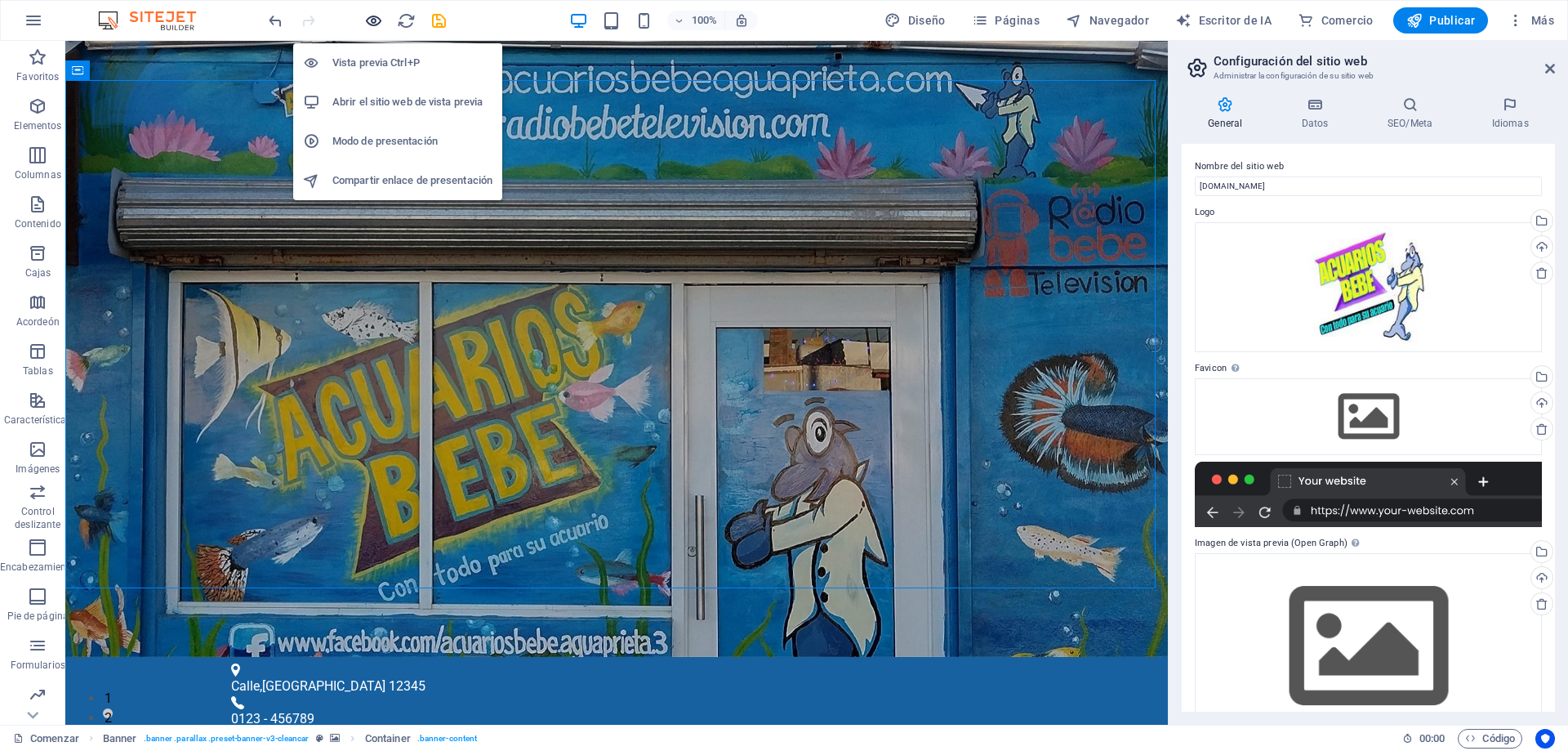
click at [375, 17] on icon "button" at bounding box center [373, 20] width 19 height 19
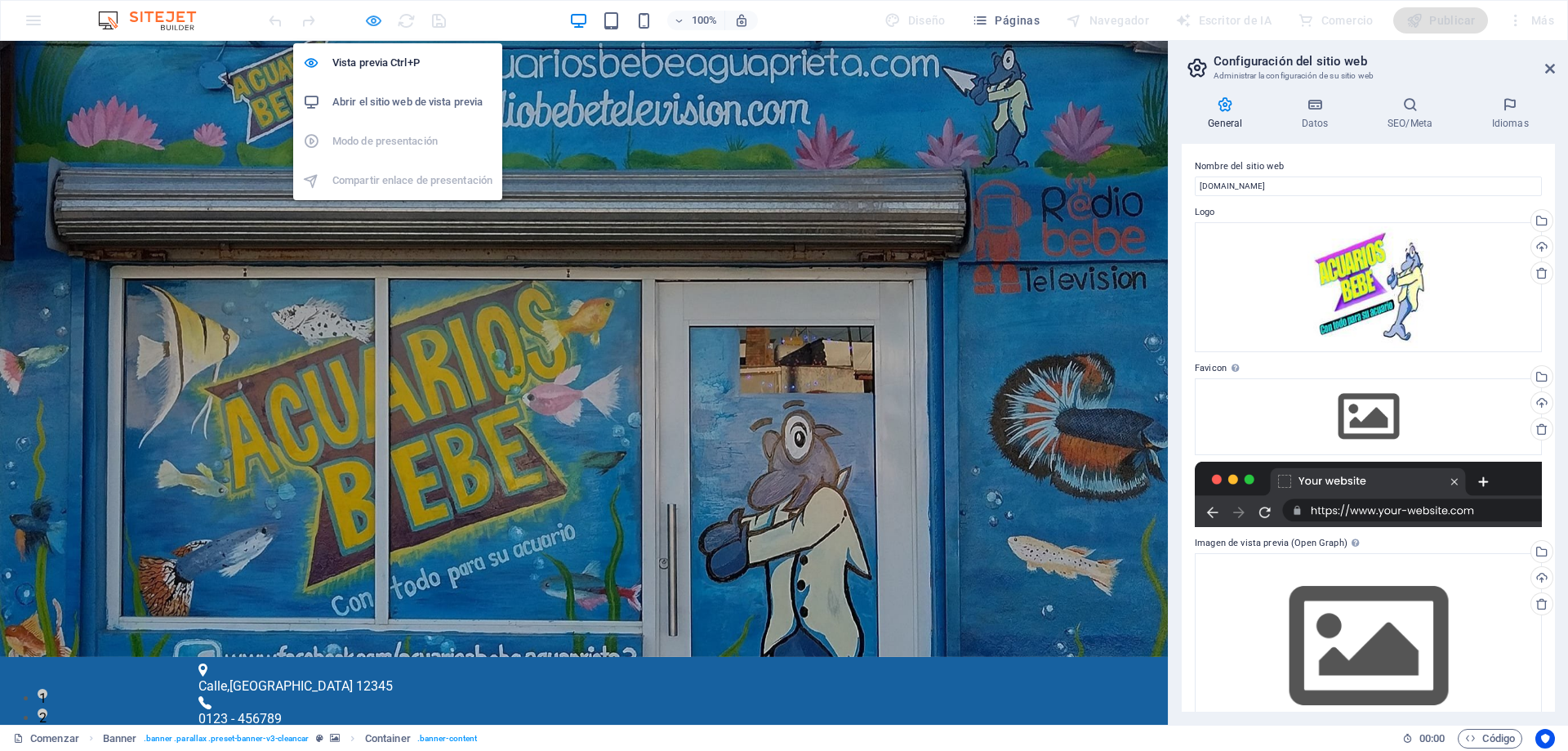
click at [372, 24] on icon "button" at bounding box center [373, 20] width 19 height 19
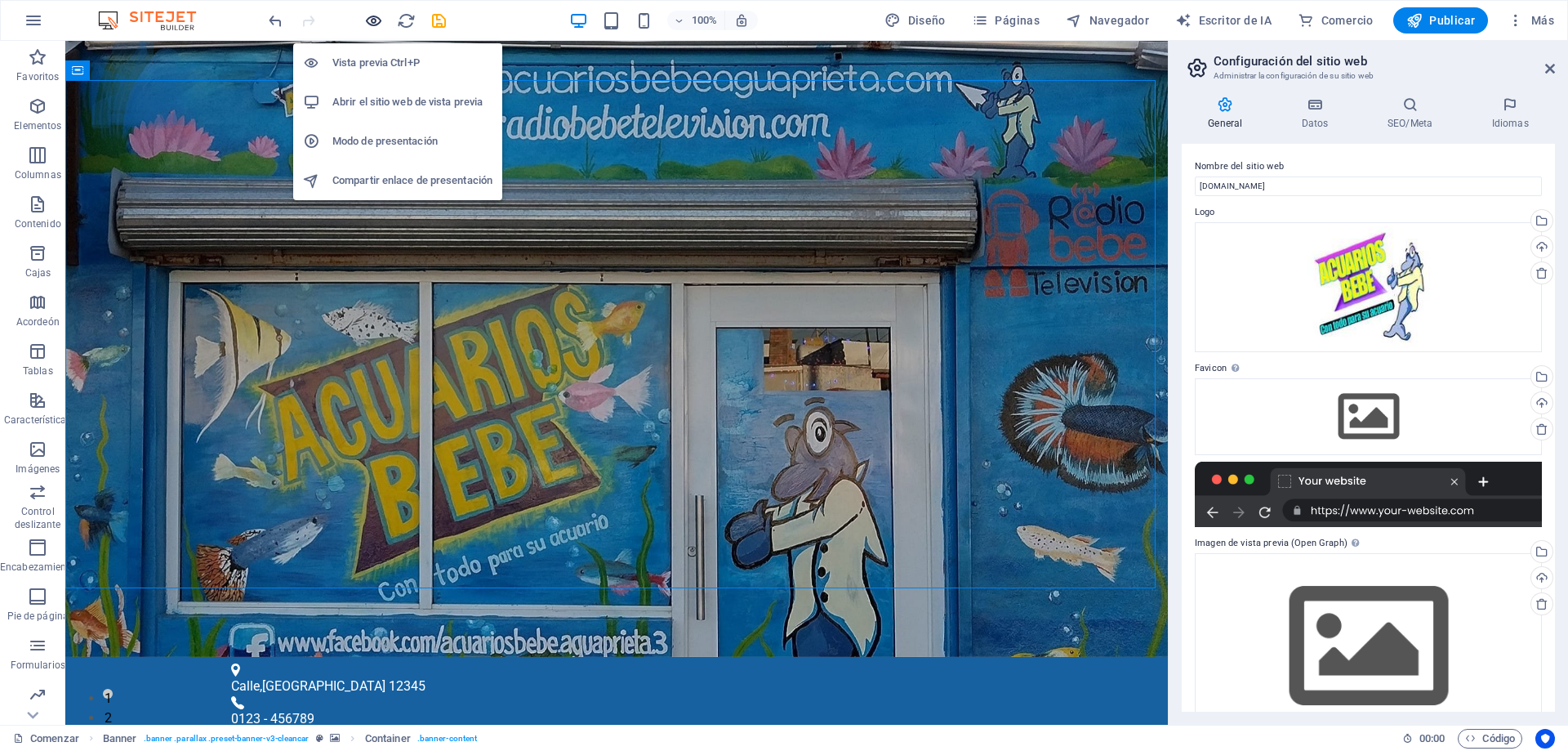
click at [371, 16] on icon "button" at bounding box center [373, 20] width 19 height 19
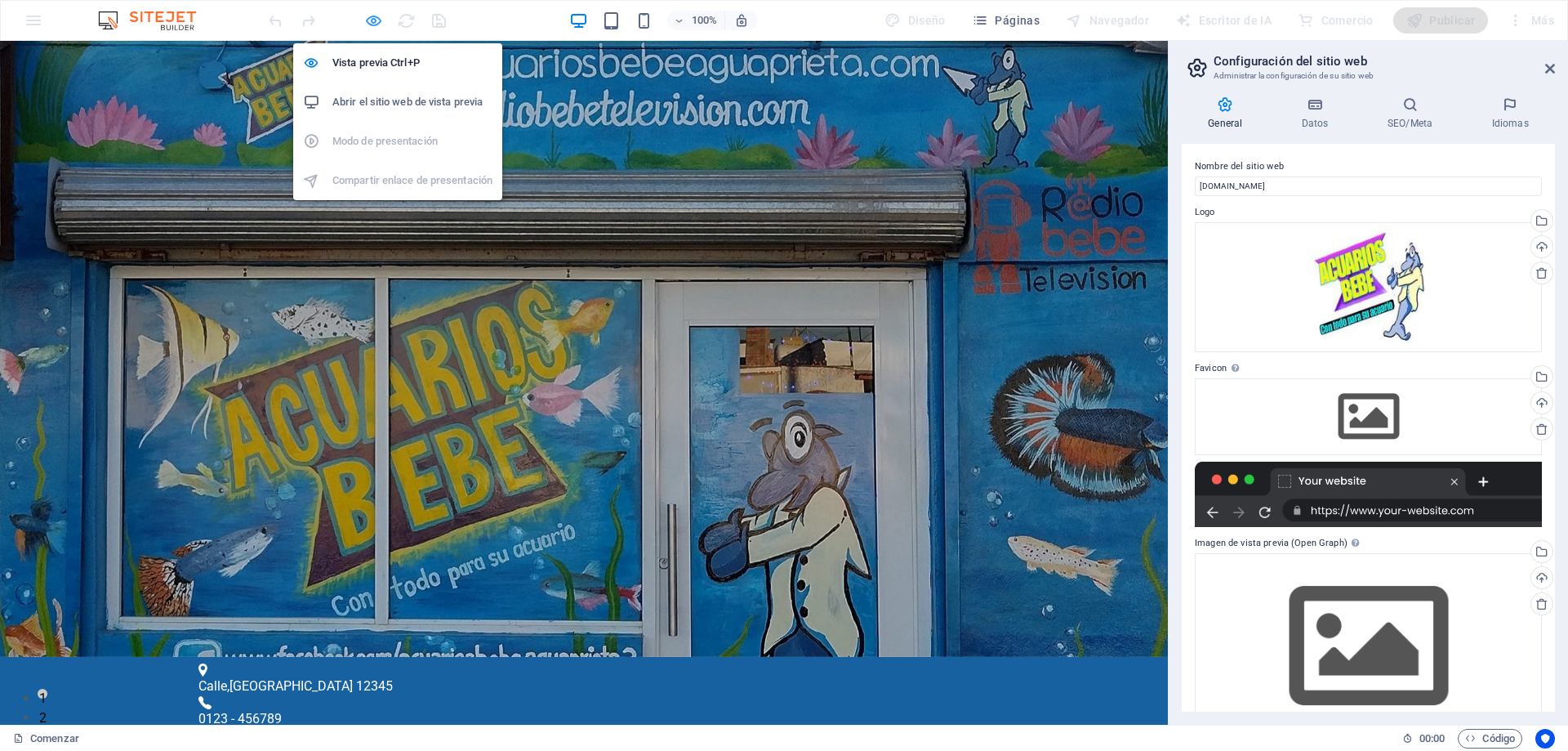
click at [373, 22] on icon "button" at bounding box center [373, 20] width 19 height 19
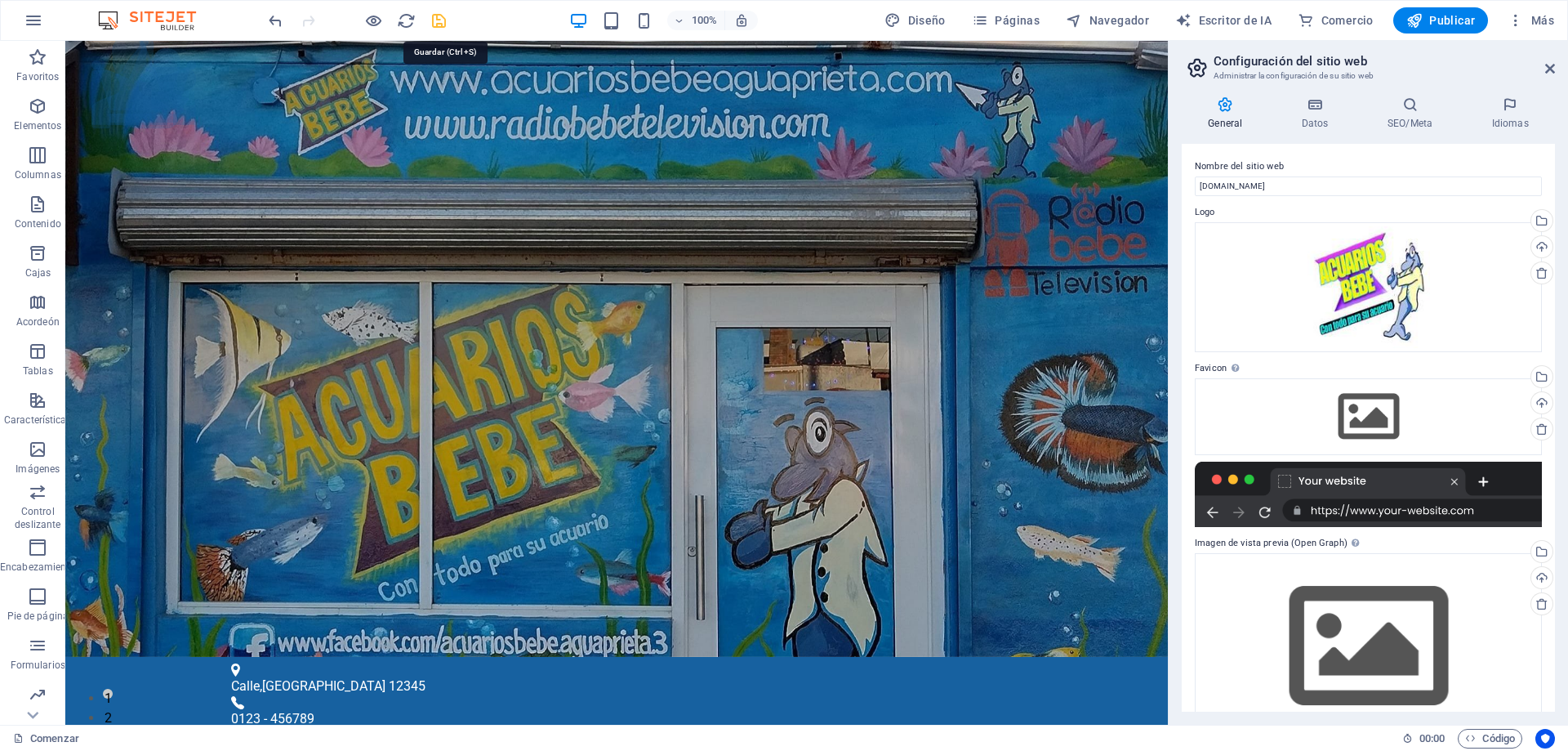
click at [439, 17] on icon "ahorrar" at bounding box center [439, 20] width 19 height 19
checkbox input "false"
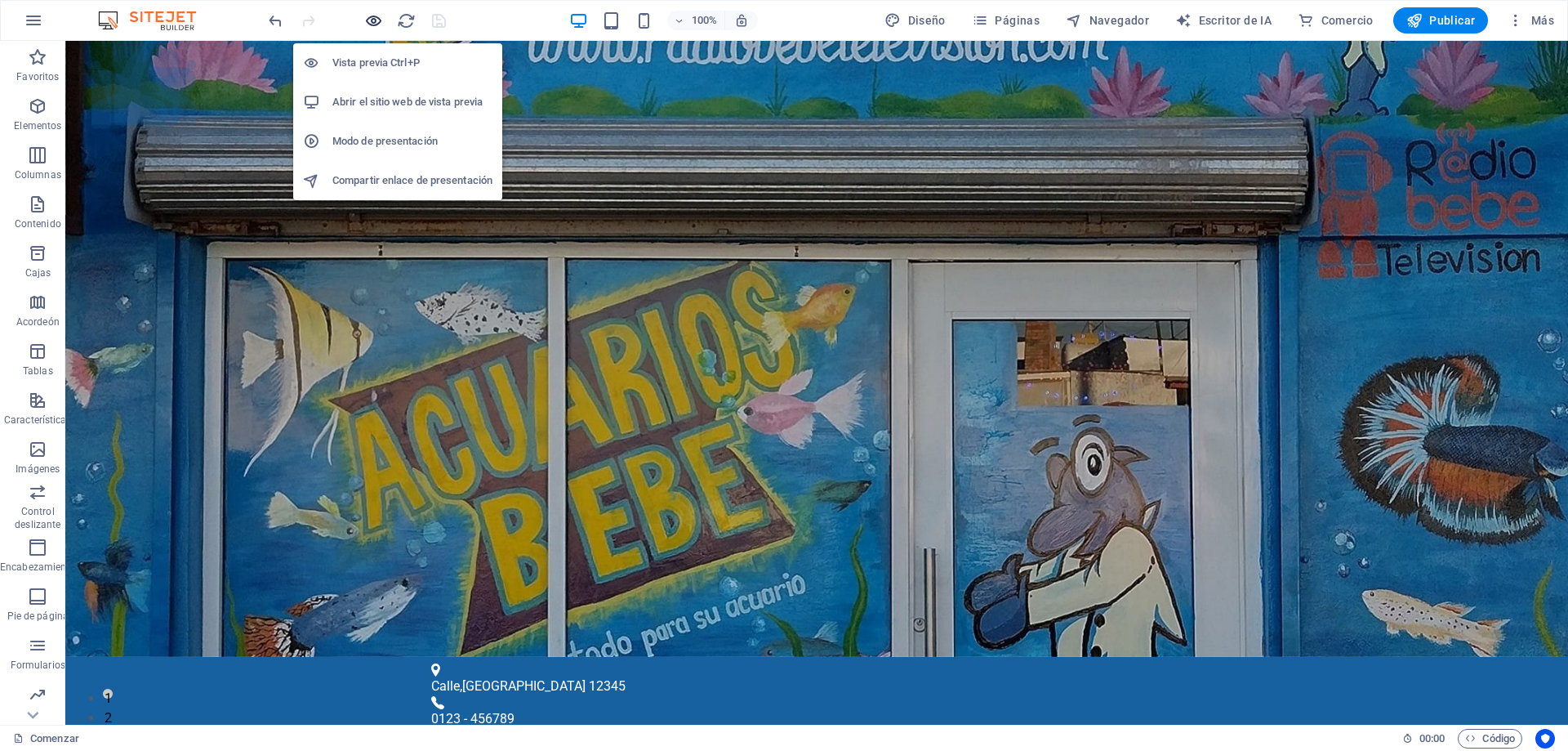
click at [372, 23] on icon "button" at bounding box center [373, 20] width 19 height 19
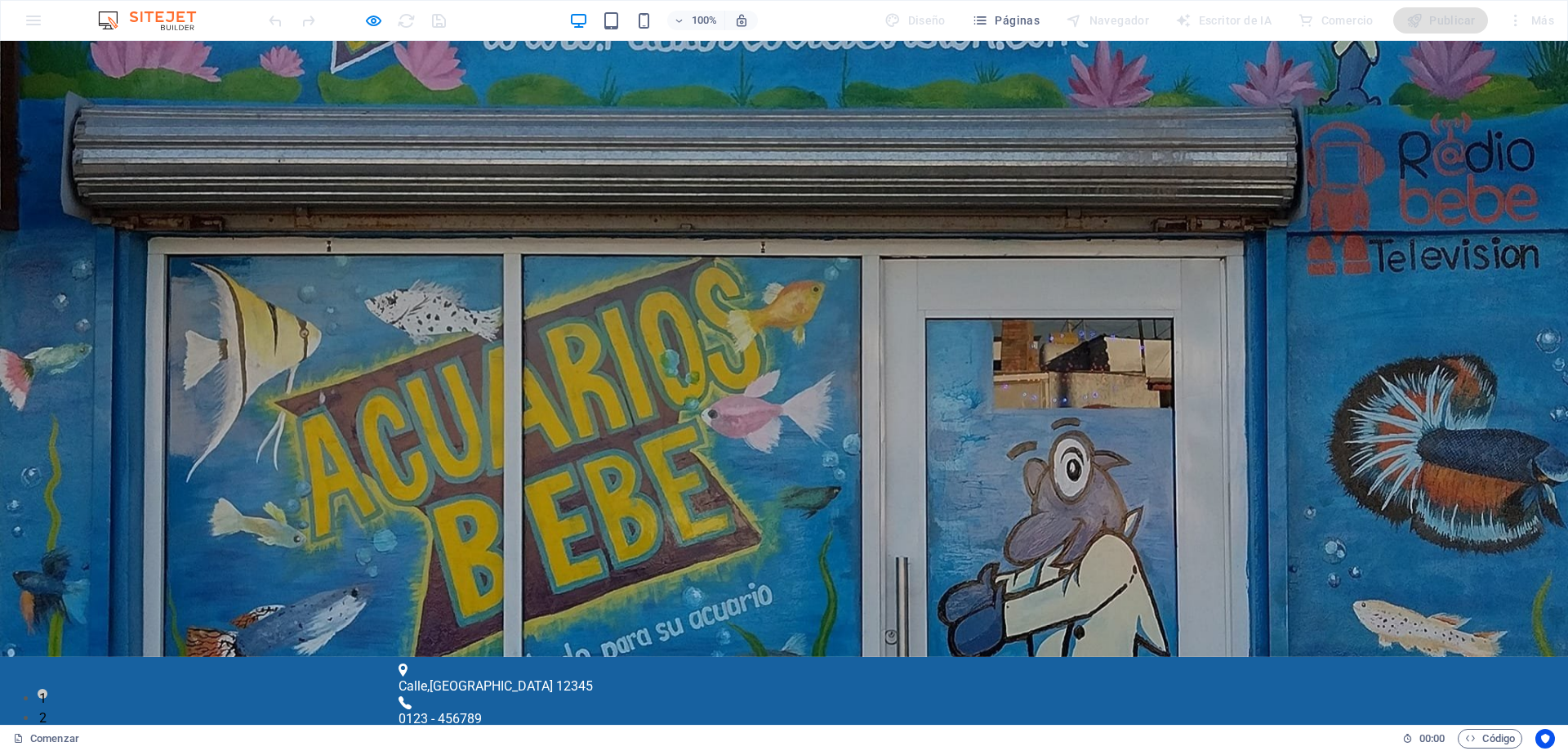
click at [486, 678] on font "[GEOGRAPHIC_DATA]" at bounding box center [491, 685] width 124 height 15
click at [427, 678] on font "Calle" at bounding box center [413, 685] width 29 height 15
click at [527, 656] on div "Calle , Berlín 12345 0123 - 456789 3bc602f53fd854e32be1339c3c52df@cpanel.local" at bounding box center [784, 755] width 1568 height 199
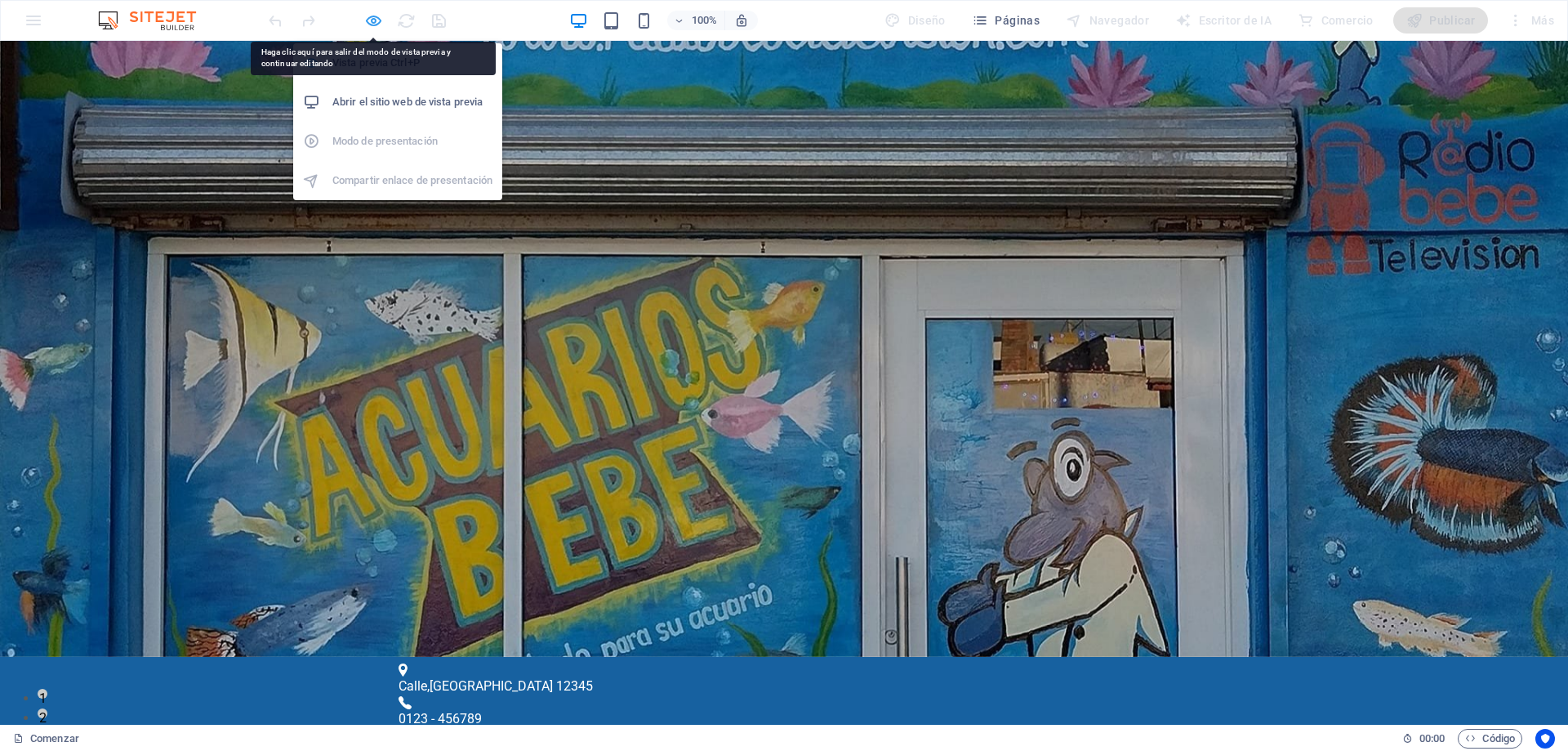
click at [373, 20] on icon "button" at bounding box center [373, 20] width 19 height 19
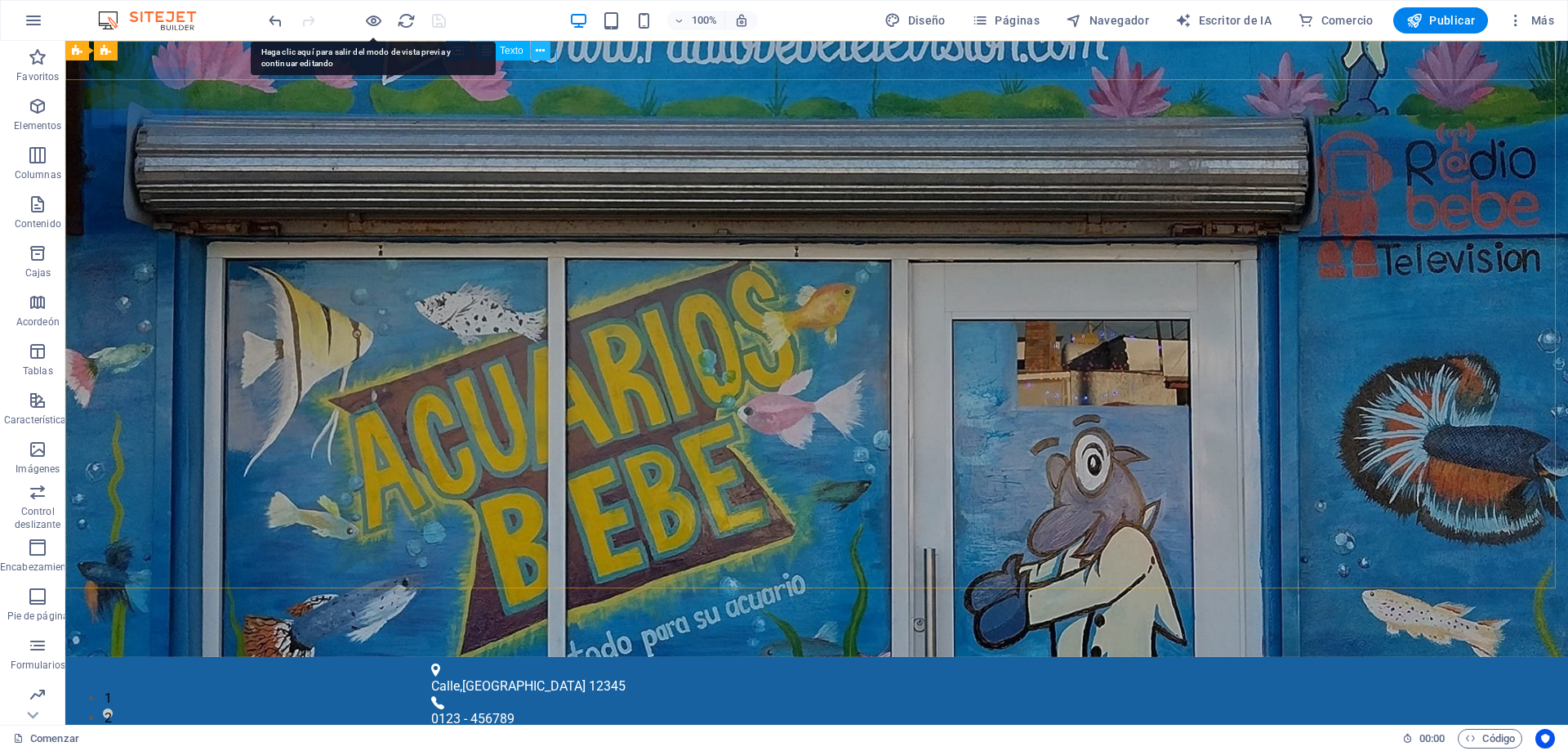
click at [542, 59] on icon at bounding box center [540, 51] width 9 height 17
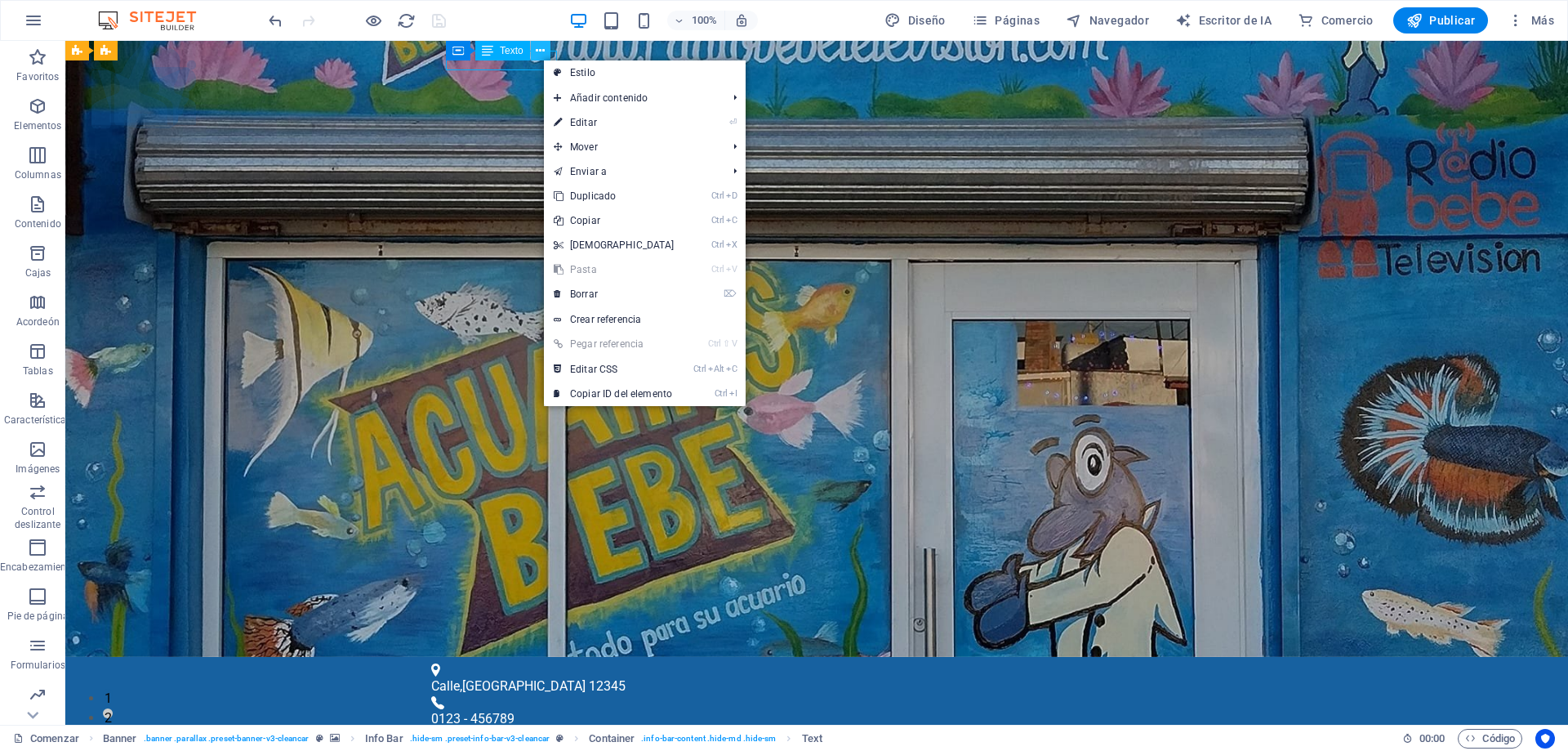
click at [542, 59] on icon at bounding box center [540, 51] width 9 height 17
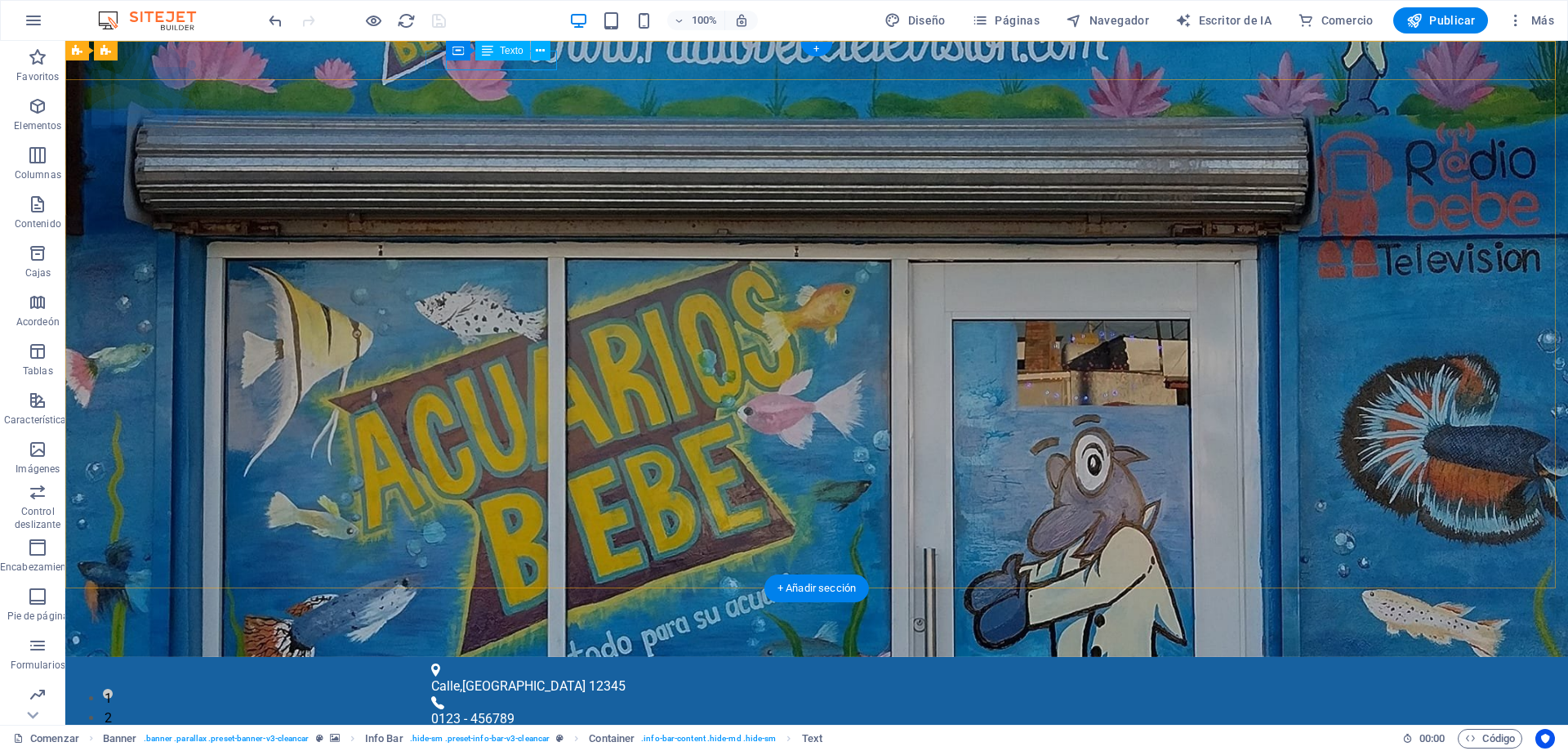
click at [517, 676] on div "Calle , Berlín 12345" at bounding box center [810, 685] width 758 height 20
click at [522, 60] on div "Texto" at bounding box center [503, 50] width 55 height 20
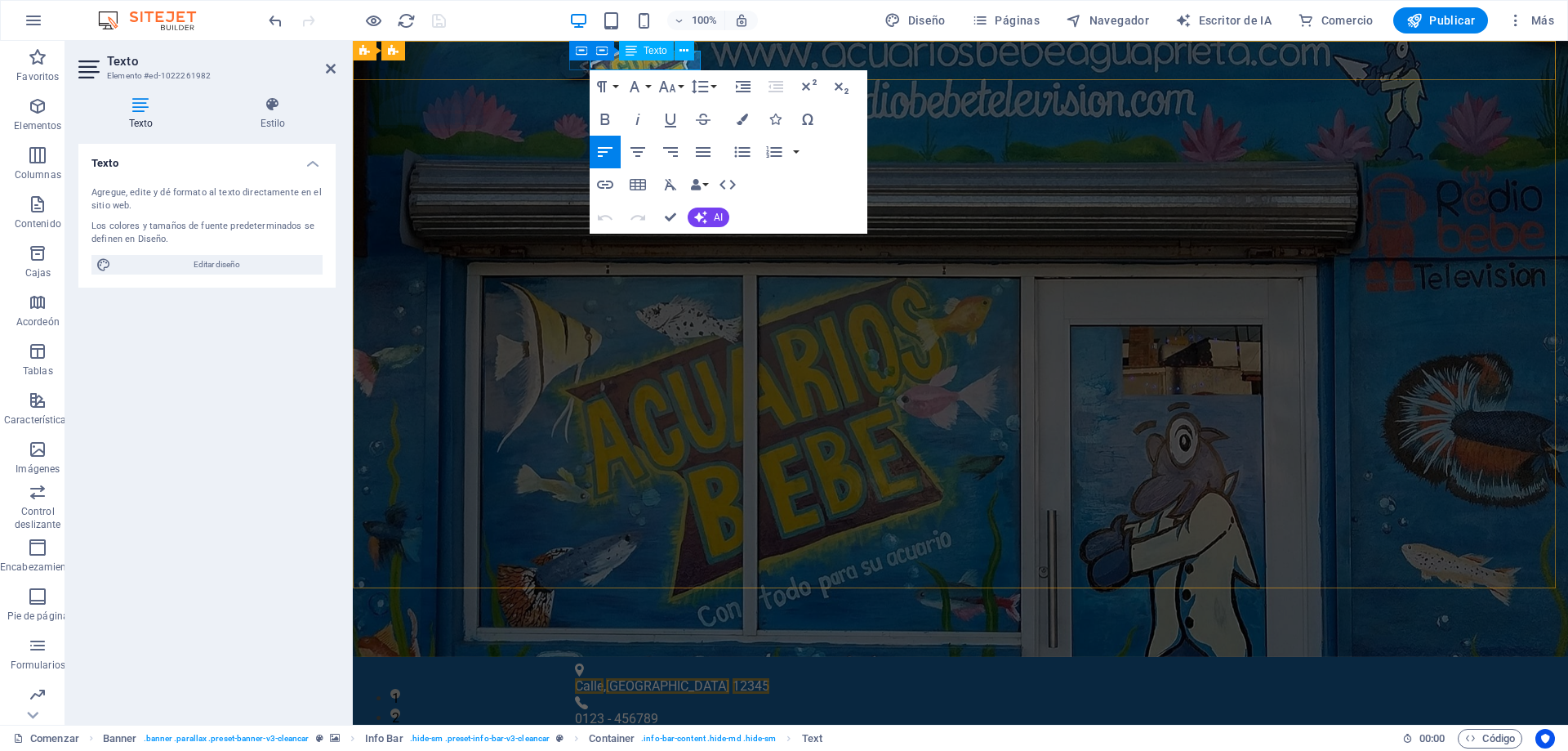
click at [733, 678] on font "12345" at bounding box center [751, 685] width 37 height 15
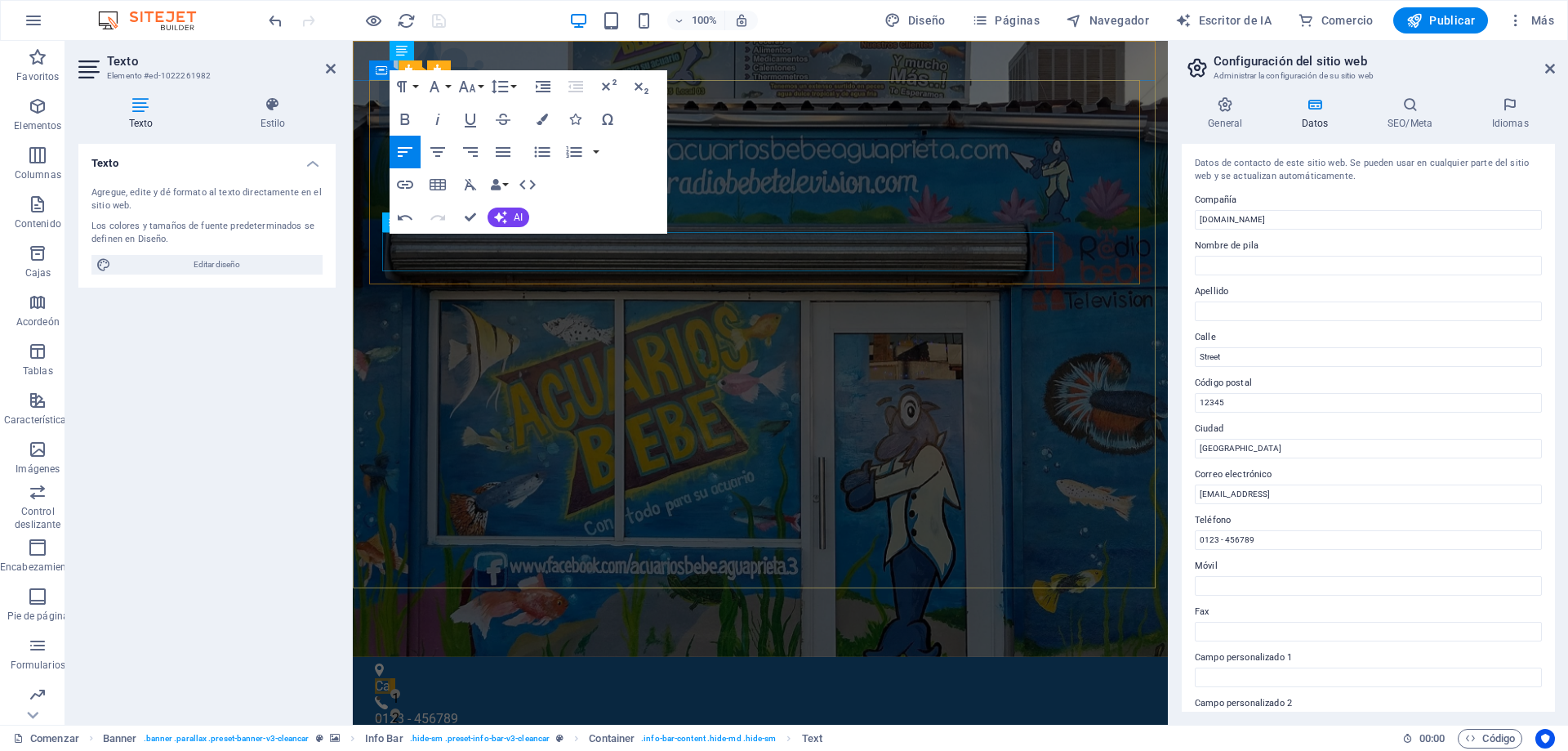
scroll to position [0, 1]
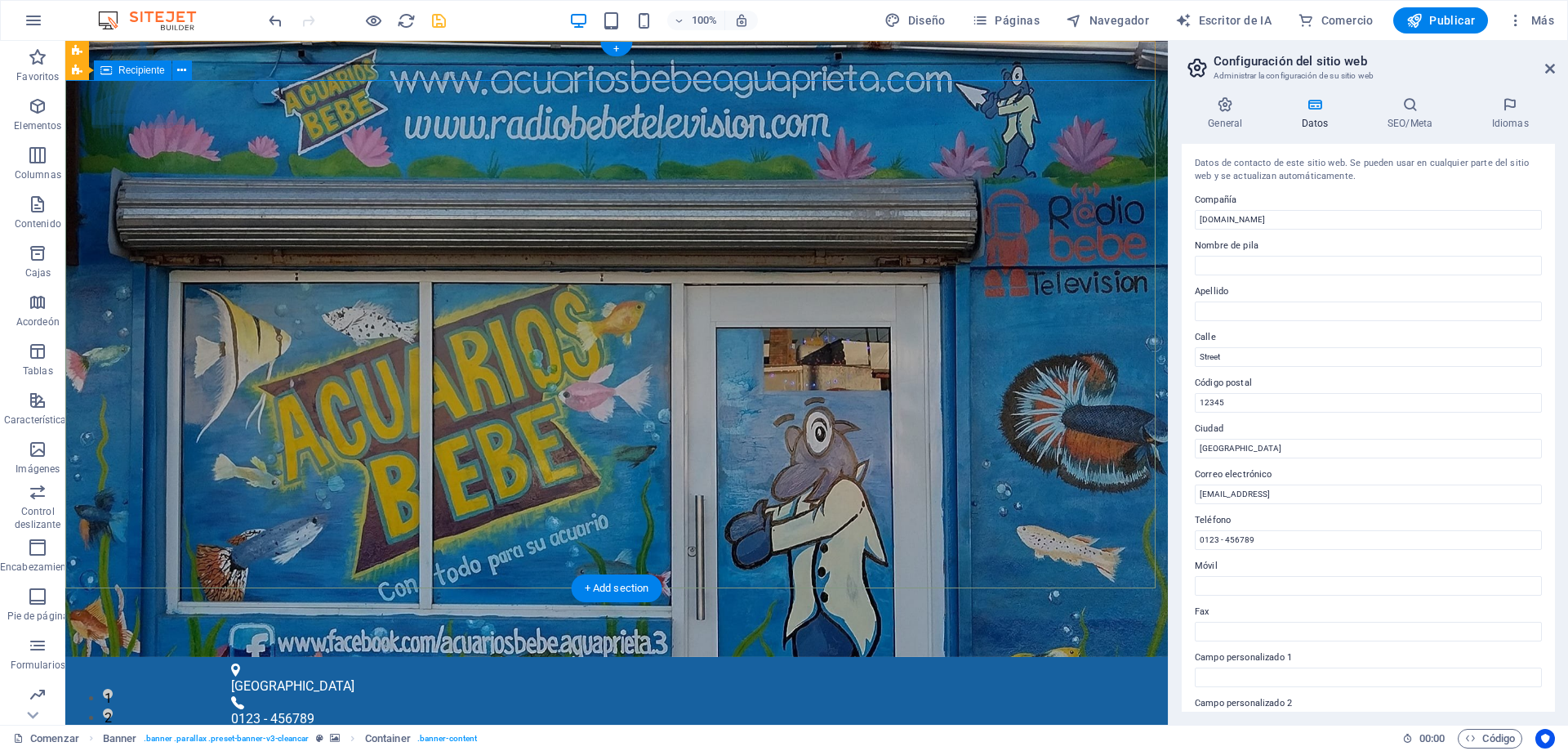
scroll to position [0, 0]
click at [480, 709] on div "0123 - 456789" at bounding box center [609, 719] width 758 height 20
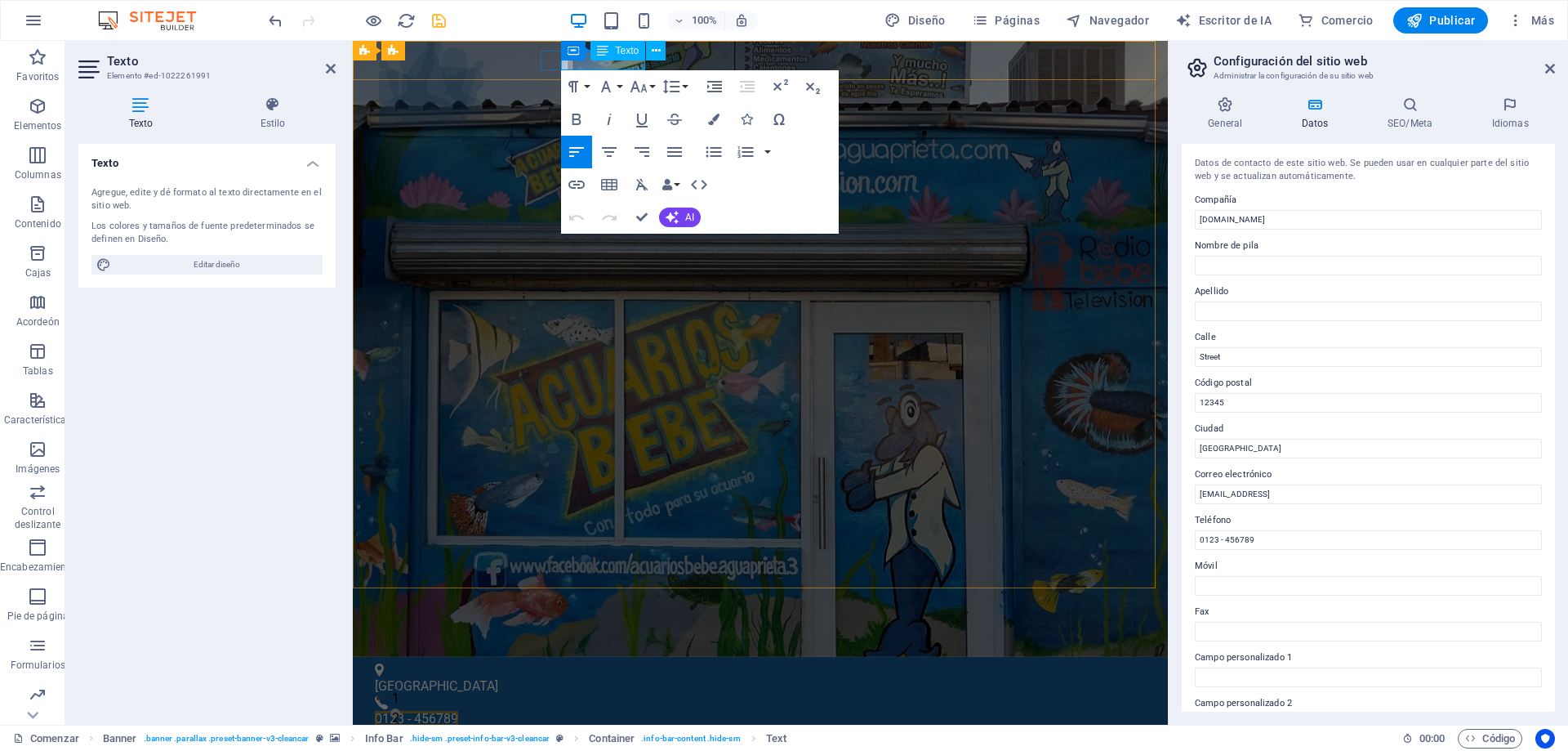
click at [631, 56] on div "Texto" at bounding box center [618, 50] width 55 height 20
click at [458, 711] on font "0123 - 456789" at bounding box center [417, 719] width 84 height 15
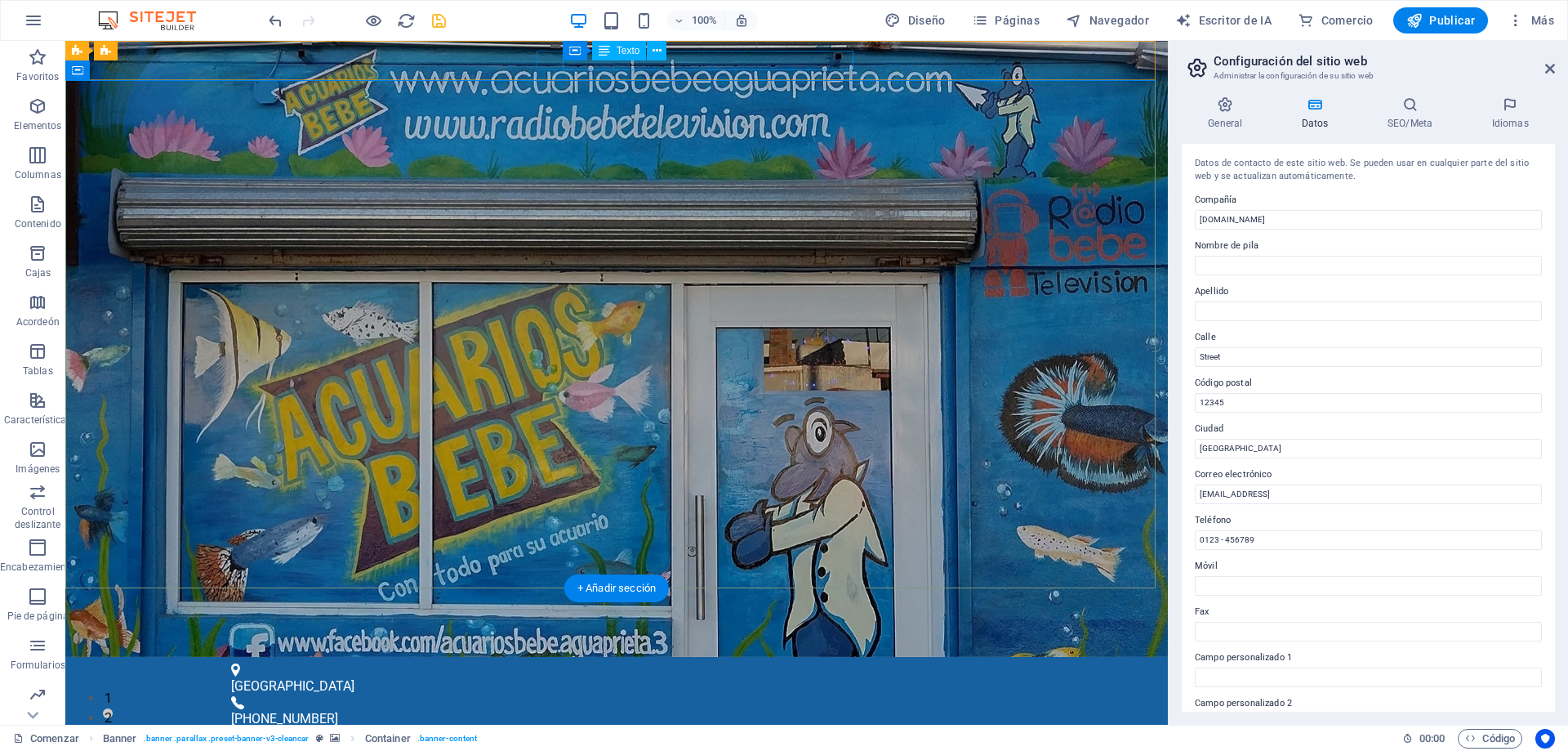
click at [785, 737] on div "[EMAIL_ADDRESS]" at bounding box center [612, 747] width 752 height 20
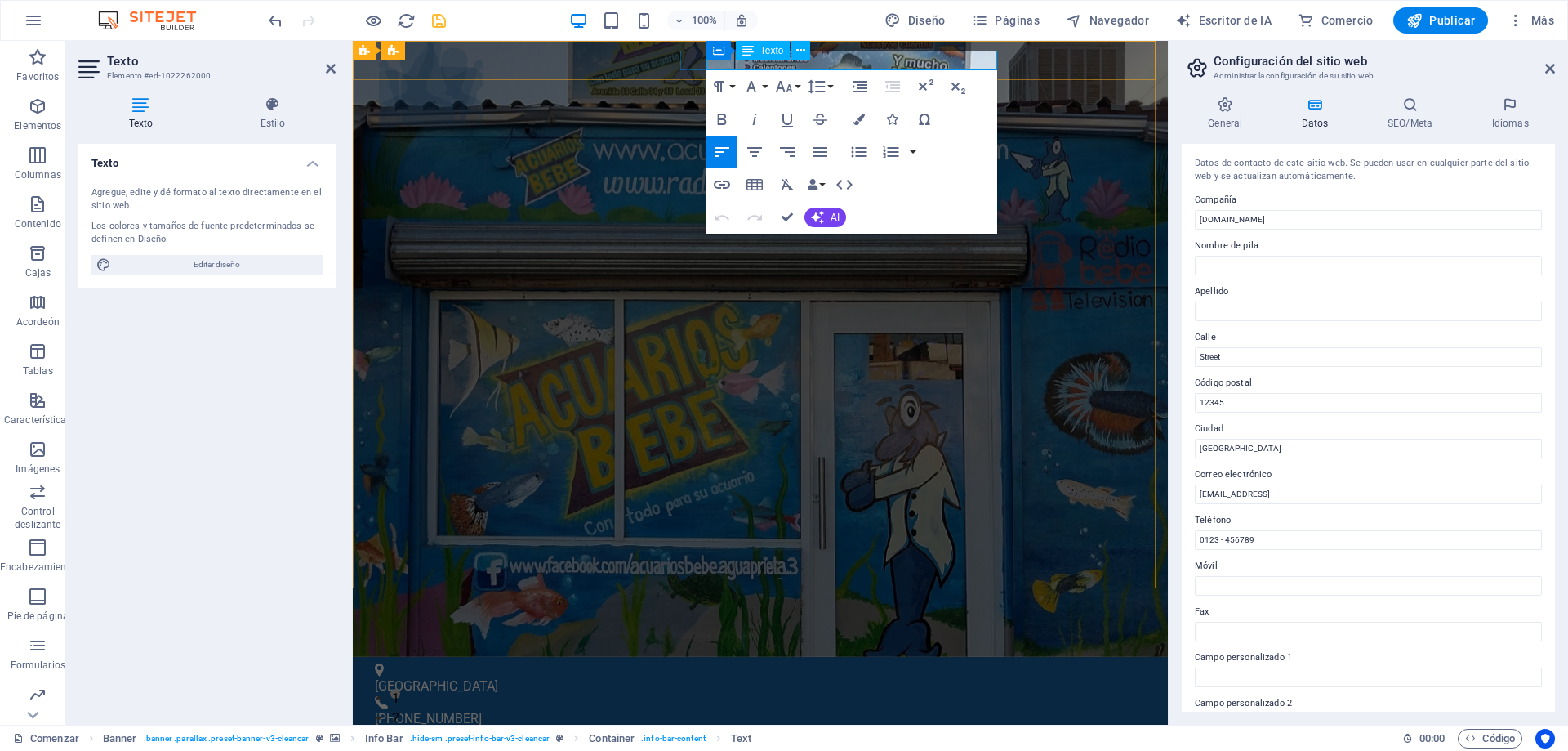
click at [487, 739] on font "[EMAIL_ADDRESS]" at bounding box center [434, 747] width 107 height 15
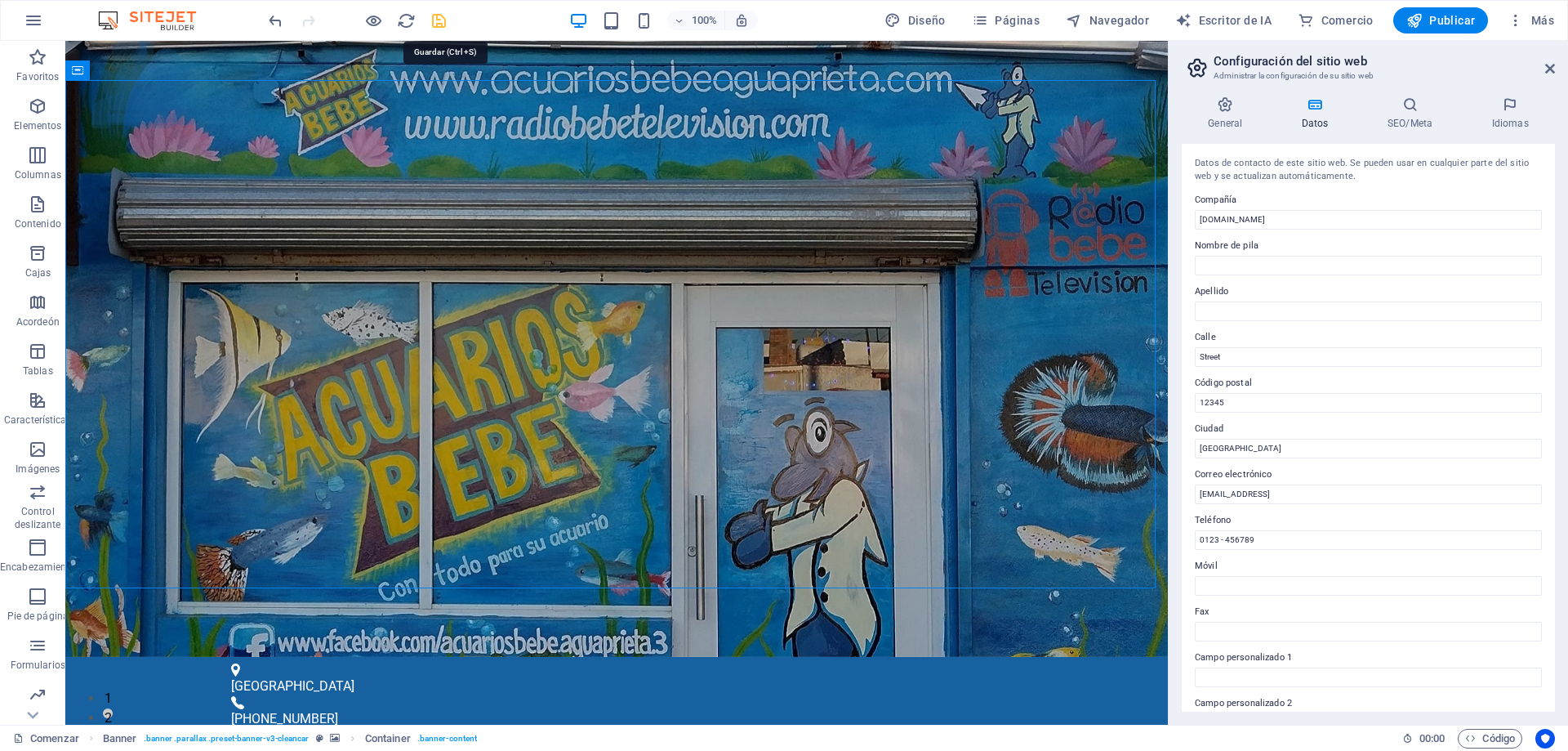
click at [439, 17] on icon "ahorrar" at bounding box center [439, 20] width 19 height 19
checkbox input "false"
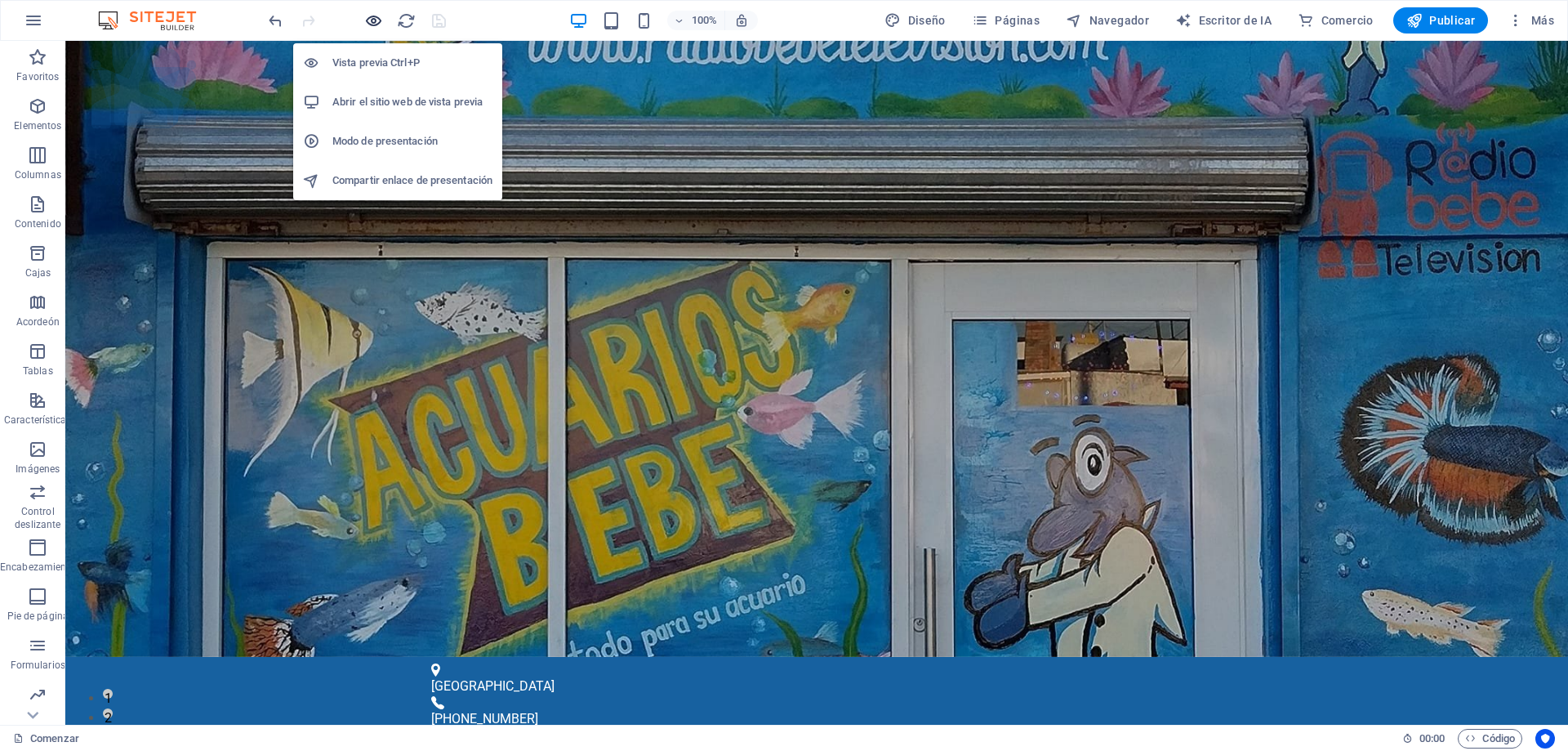
click at [366, 21] on icon "button" at bounding box center [373, 20] width 19 height 19
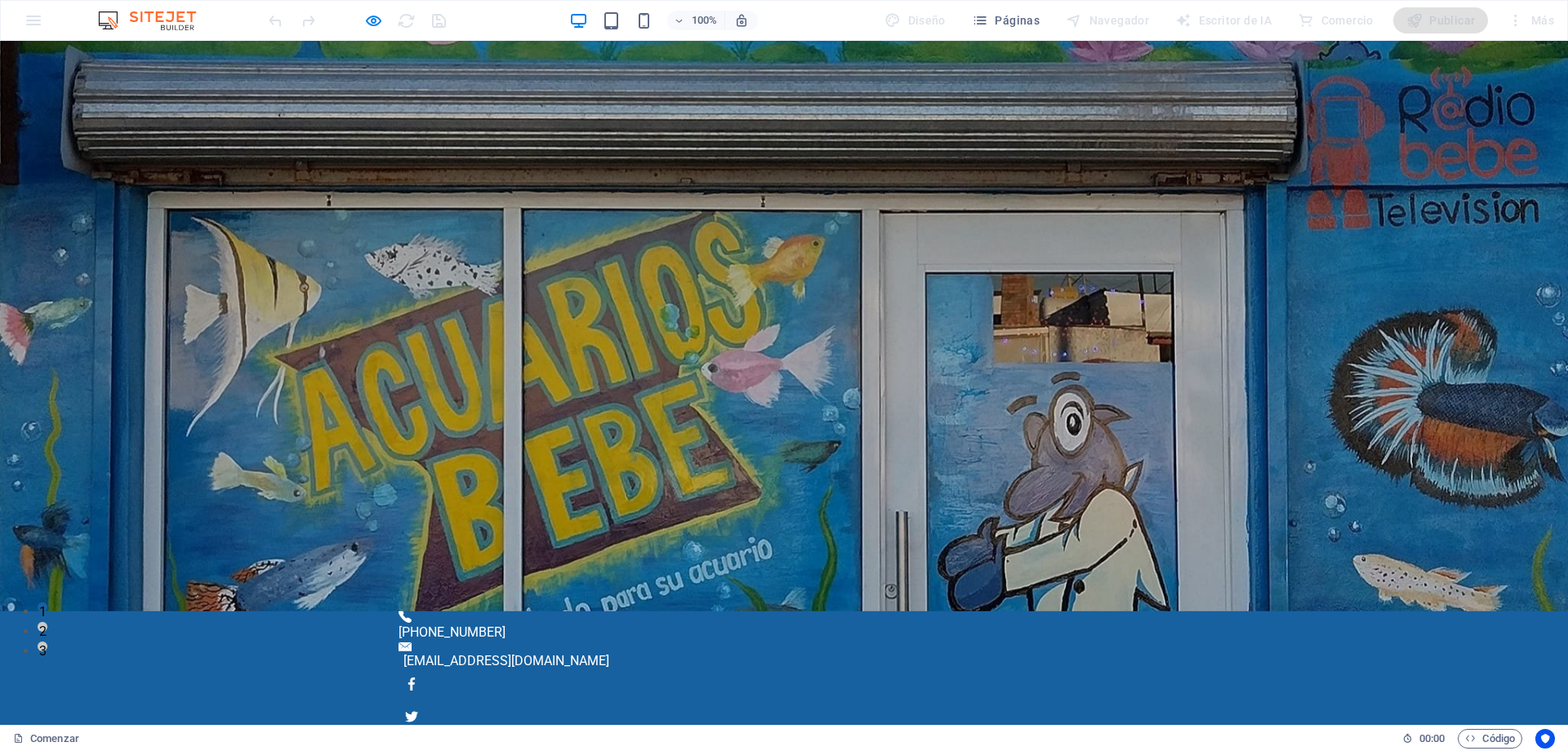
scroll to position [82, 0]
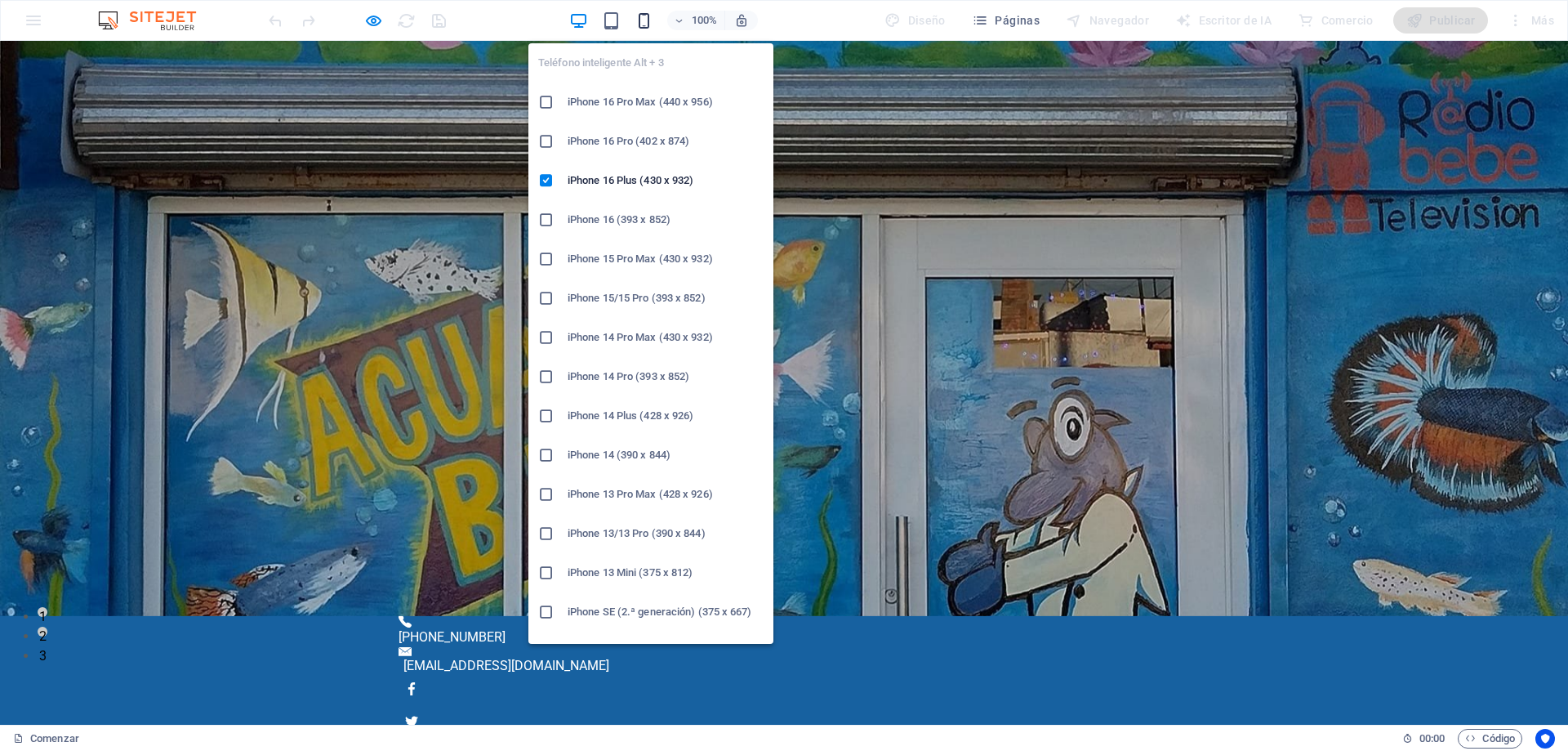
click at [643, 15] on icon "button" at bounding box center [644, 20] width 19 height 19
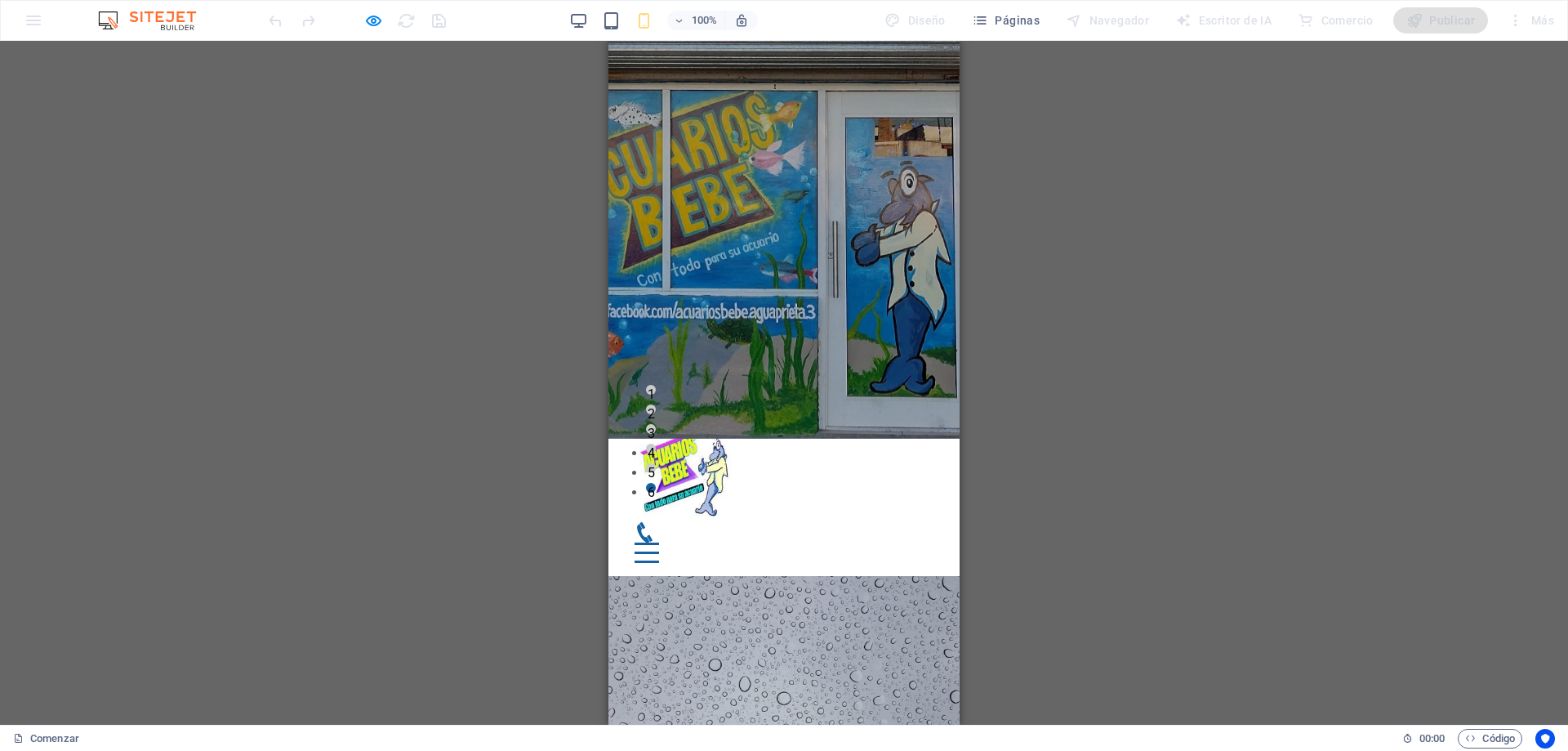
scroll to position [0, 0]
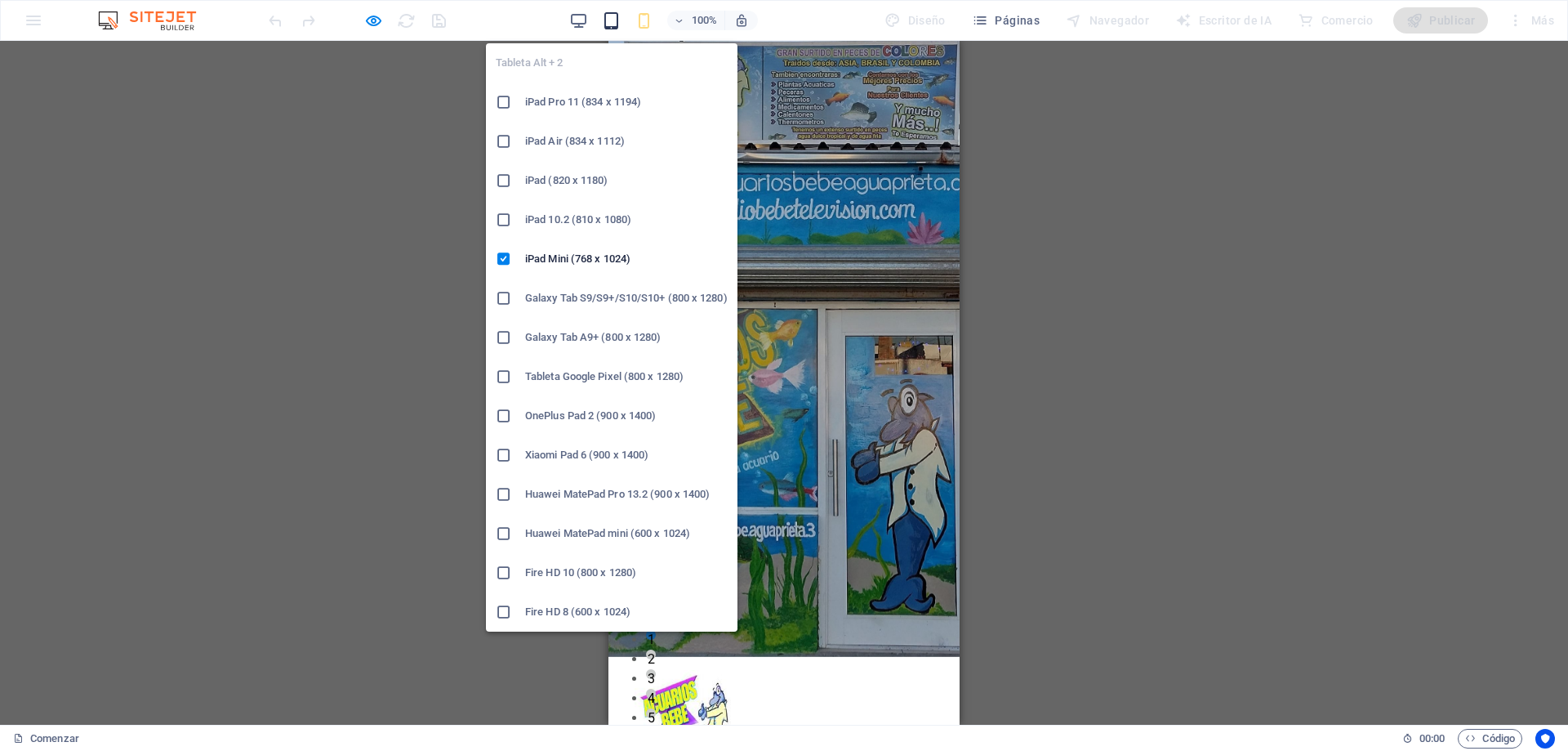
click at [608, 20] on icon "button" at bounding box center [611, 20] width 19 height 19
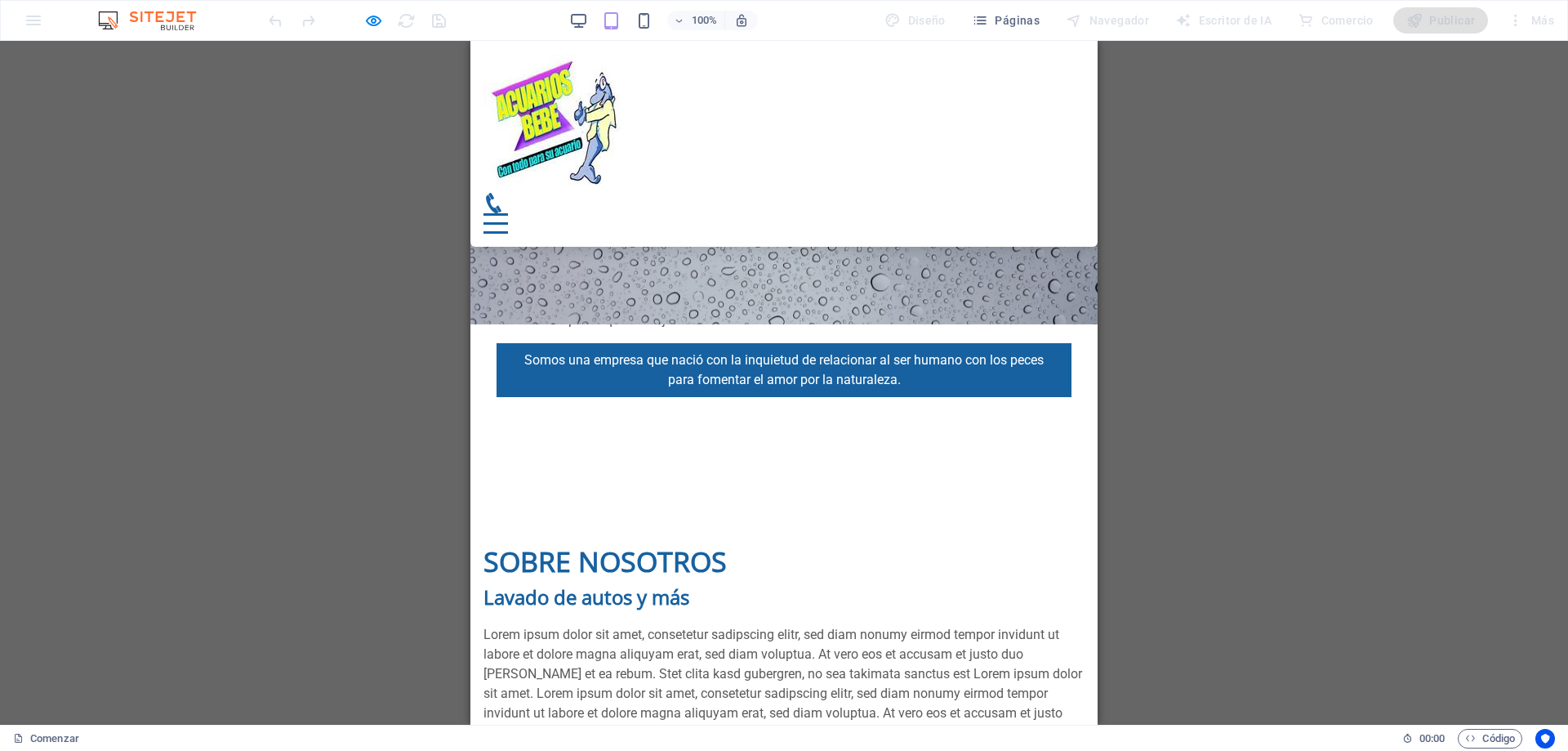
scroll to position [164, 0]
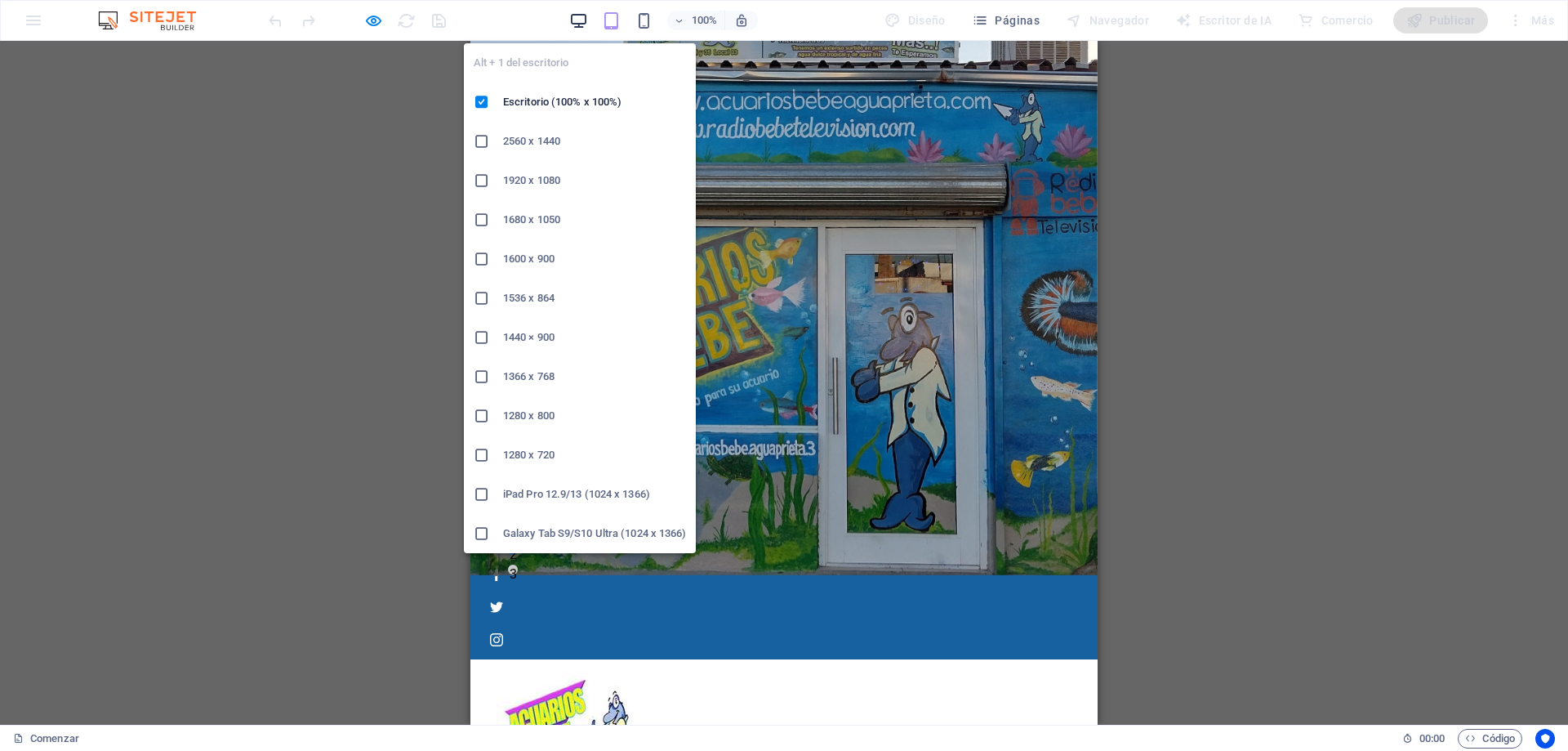
click at [585, 21] on icon "button" at bounding box center [579, 20] width 19 height 19
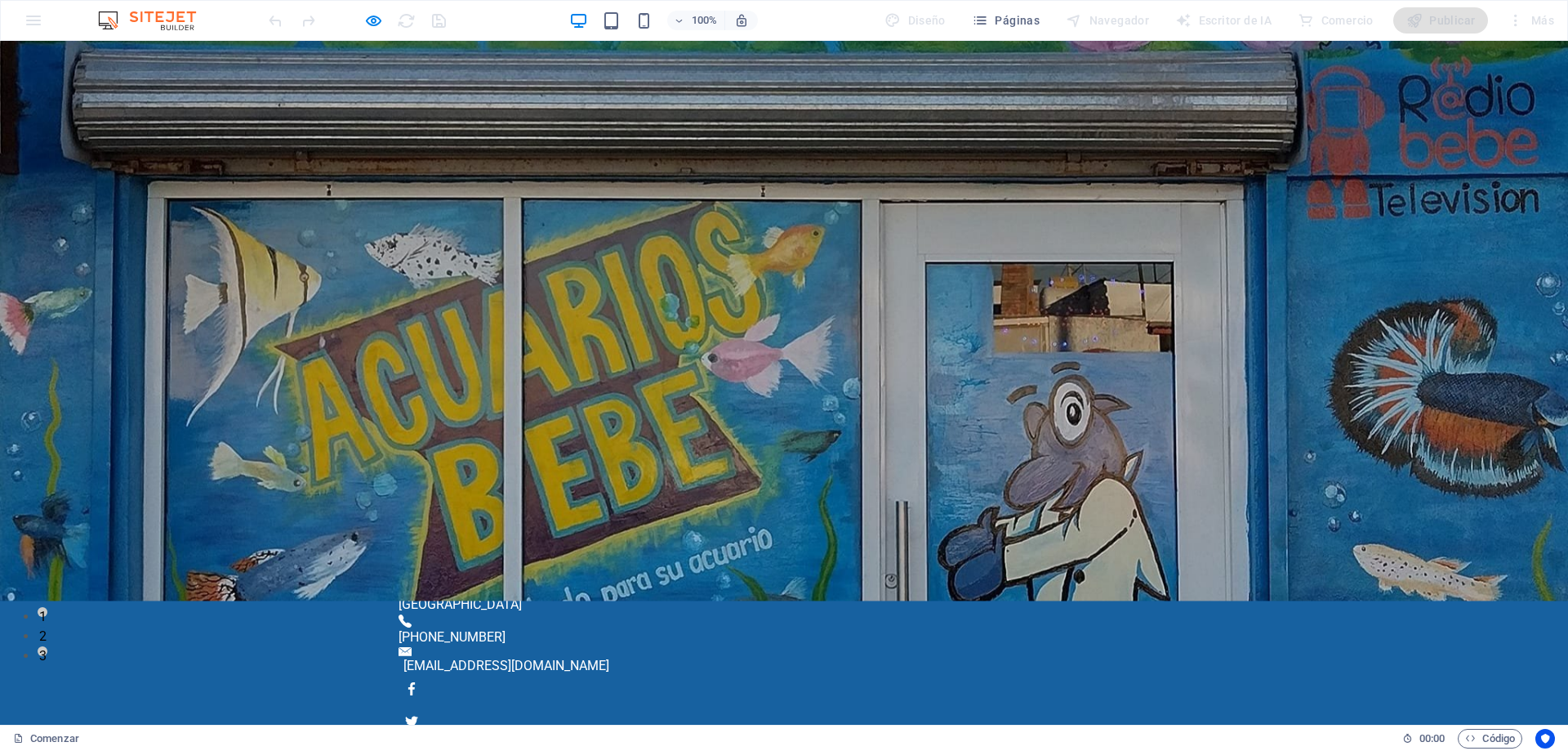
scroll to position [0, 0]
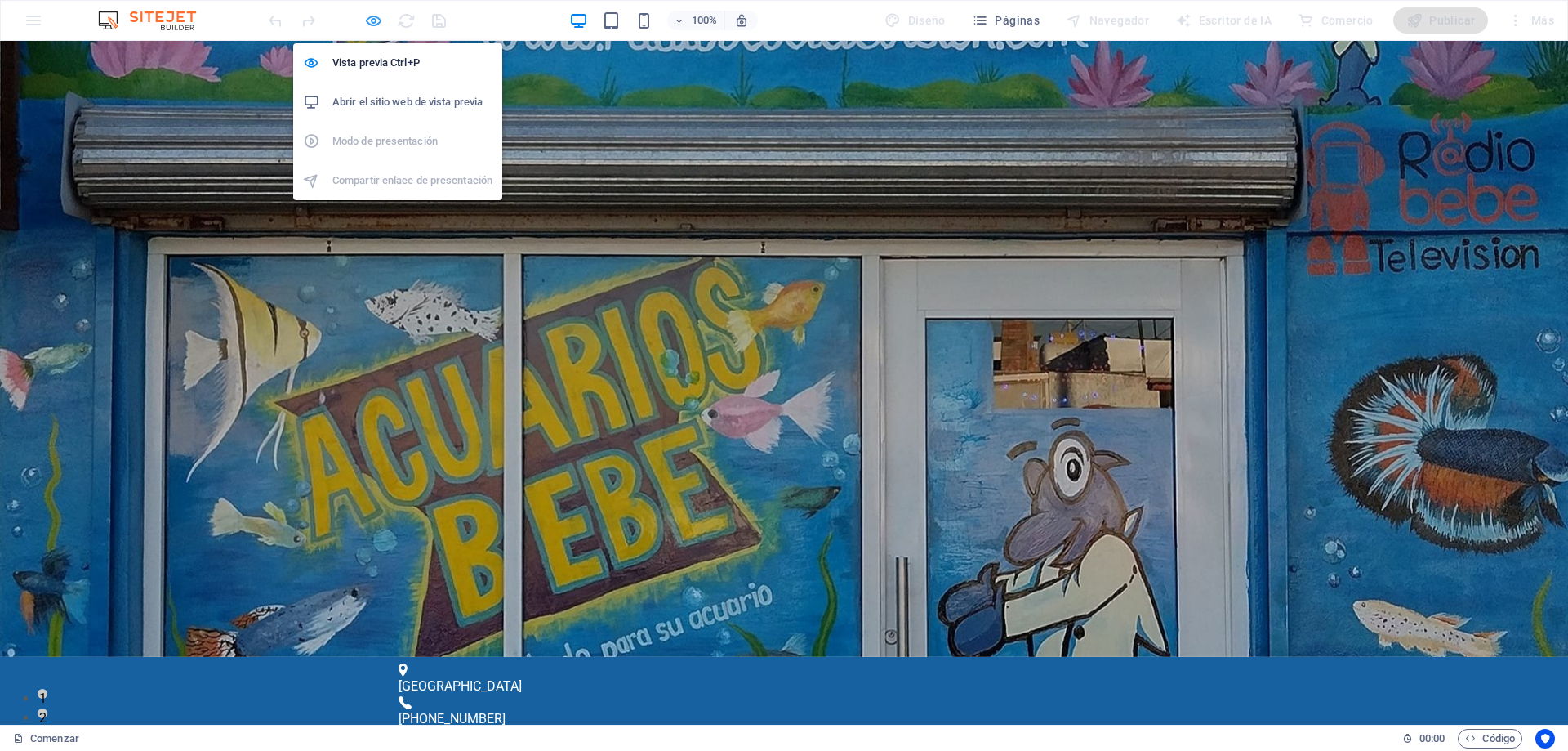
click at [371, 20] on icon "button" at bounding box center [373, 20] width 19 height 19
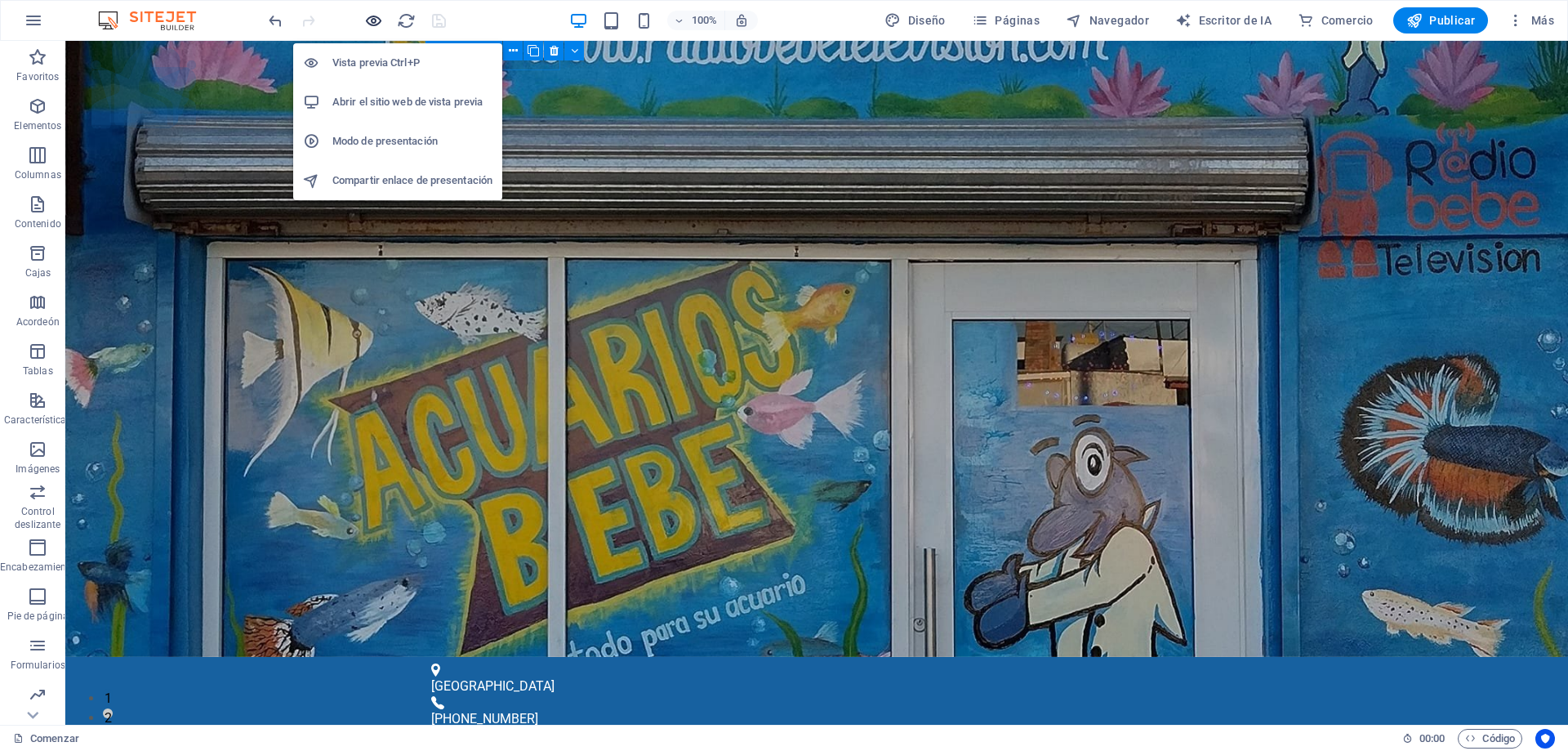
click at [371, 21] on icon "button" at bounding box center [373, 20] width 19 height 19
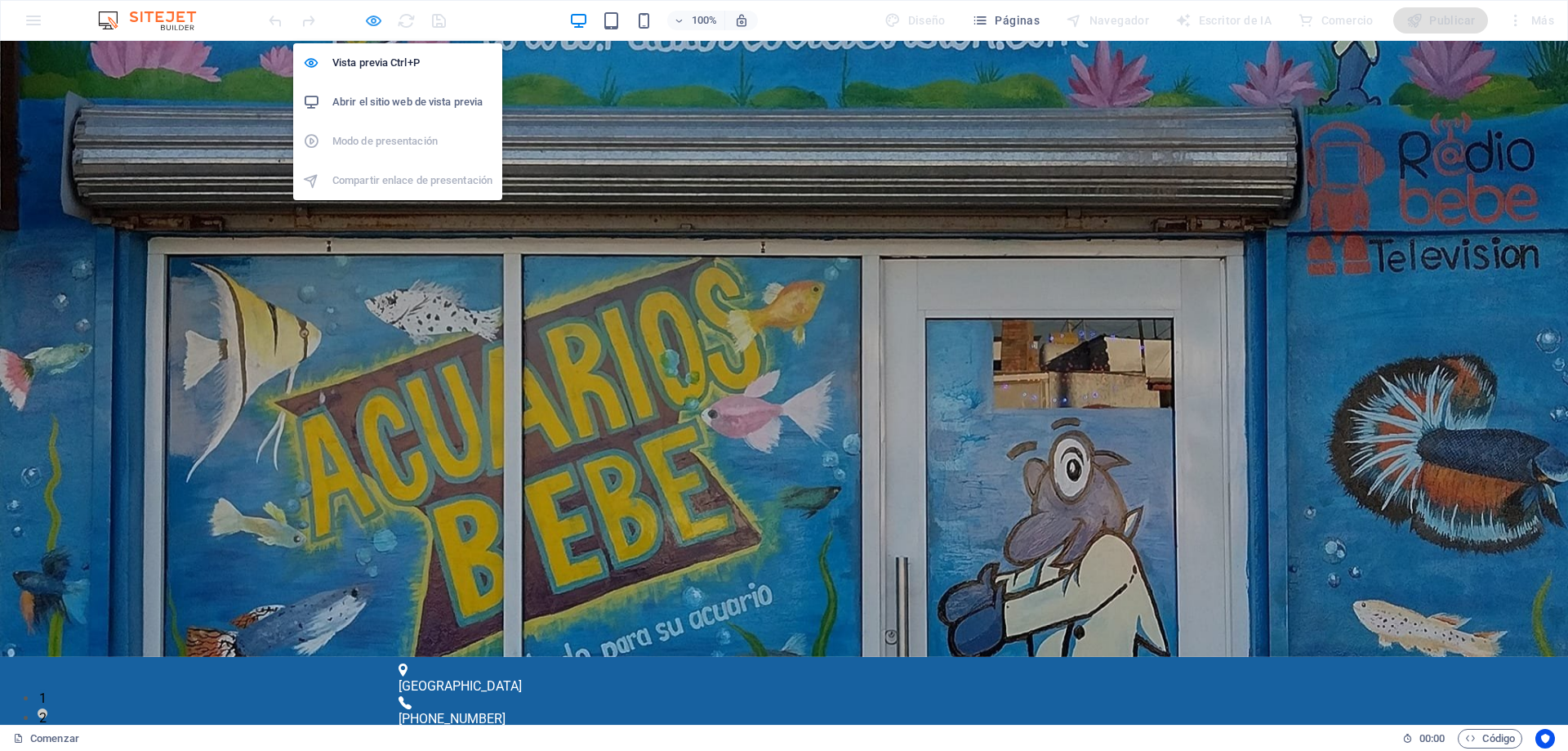
click at [372, 20] on icon "button" at bounding box center [373, 20] width 19 height 19
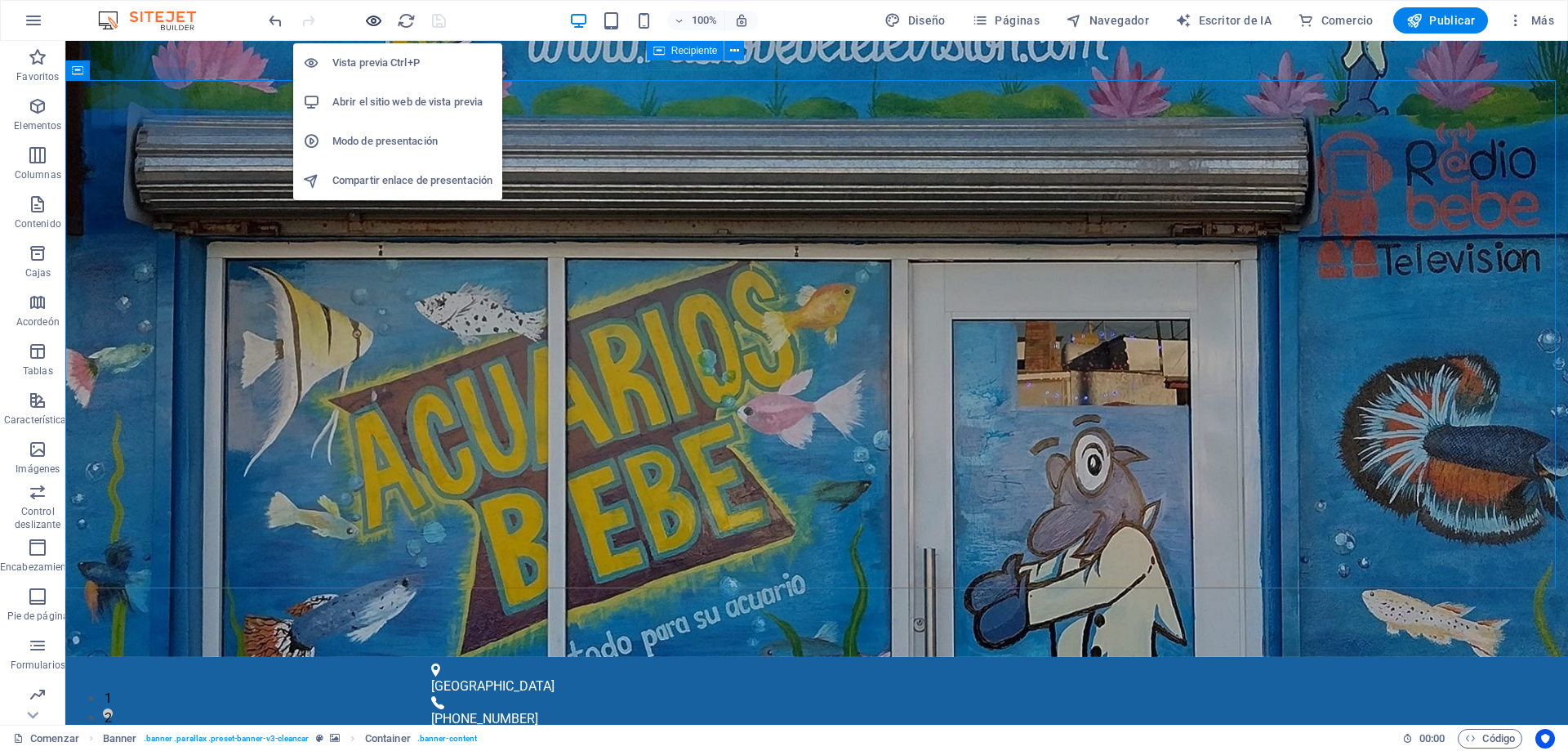
click at [369, 19] on icon "button" at bounding box center [373, 20] width 19 height 19
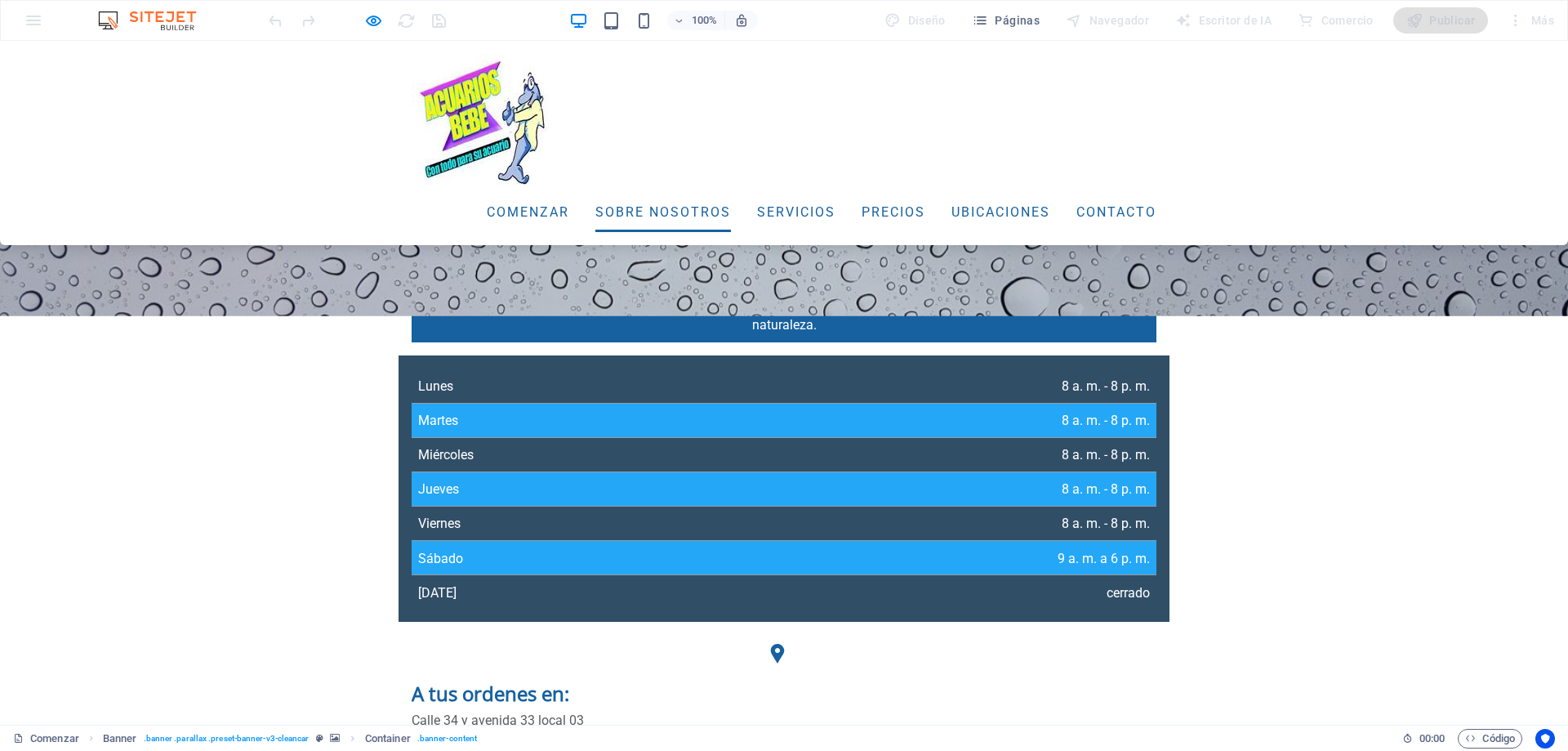
scroll to position [556, 0]
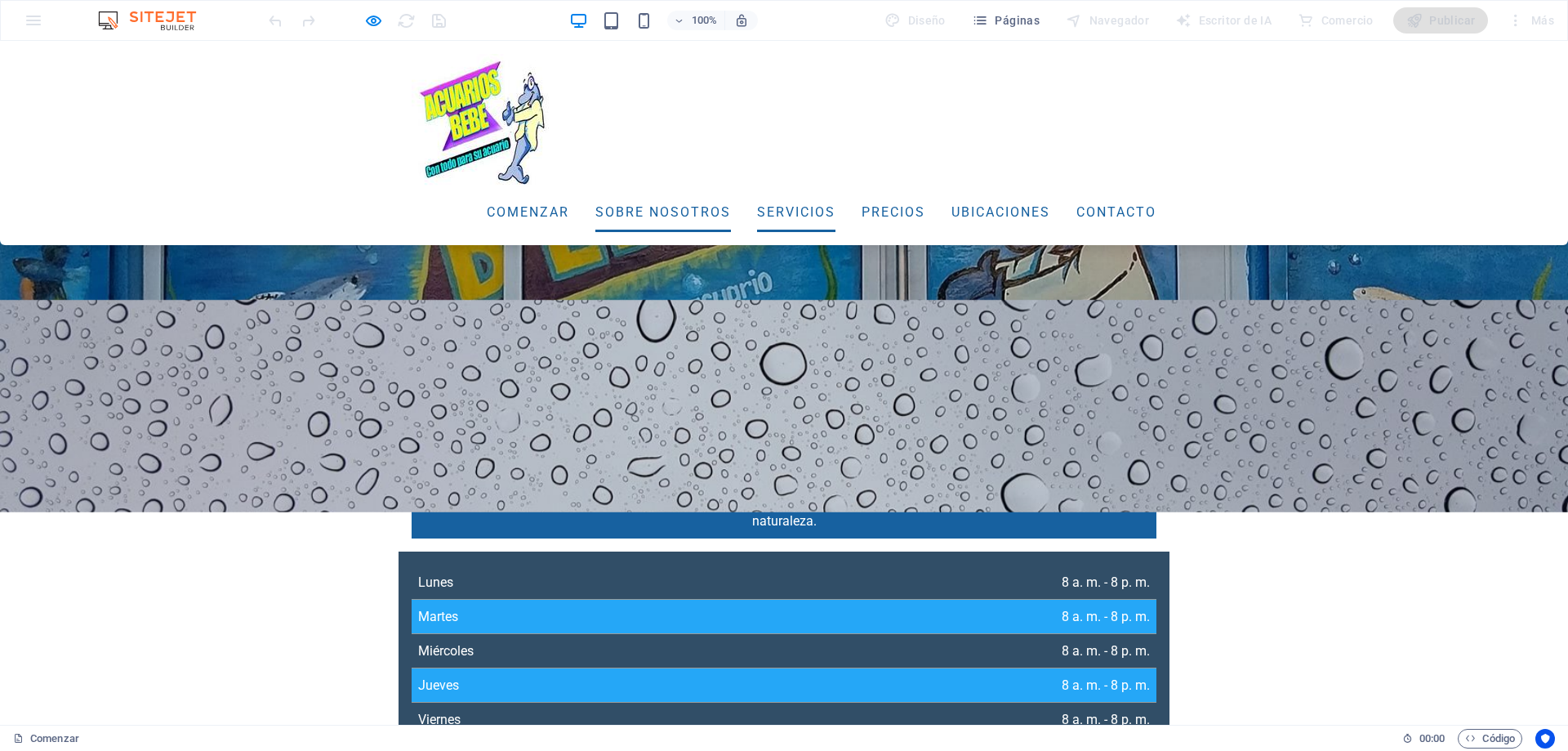
click at [757, 212] on font "Servicios" at bounding box center [796, 212] width 78 height 15
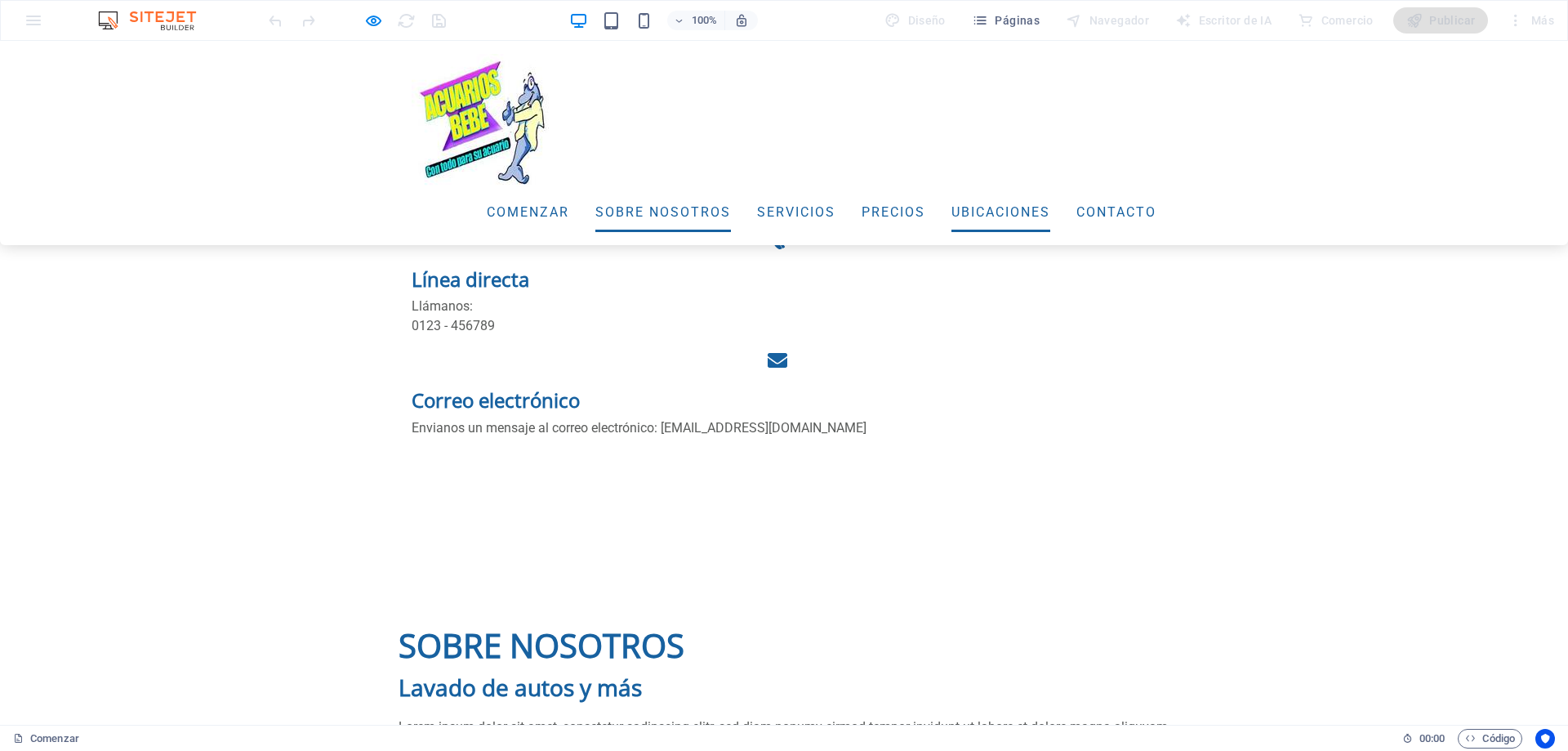
scroll to position [1808, 0]
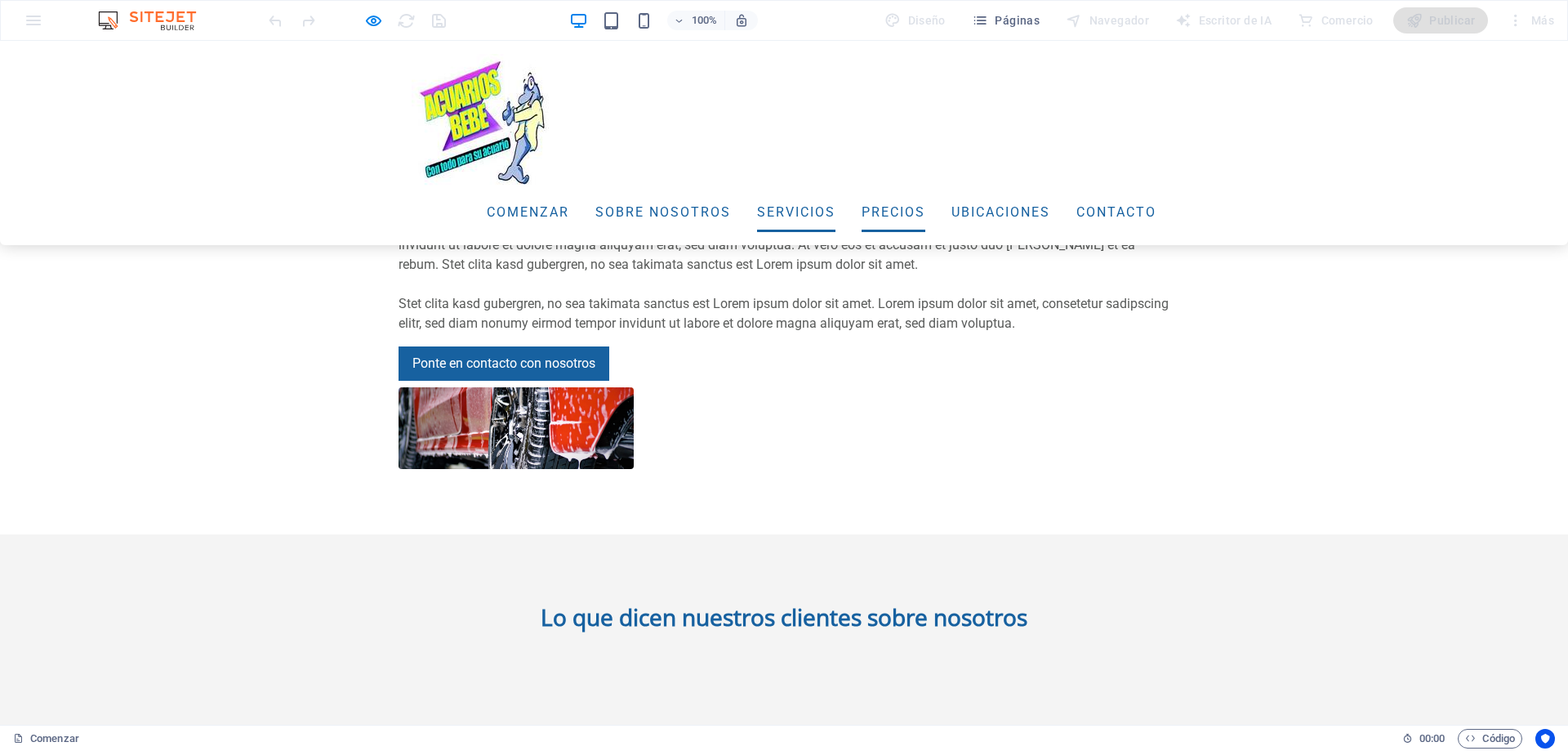
click at [862, 216] on font "Precios" at bounding box center [893, 212] width 64 height 15
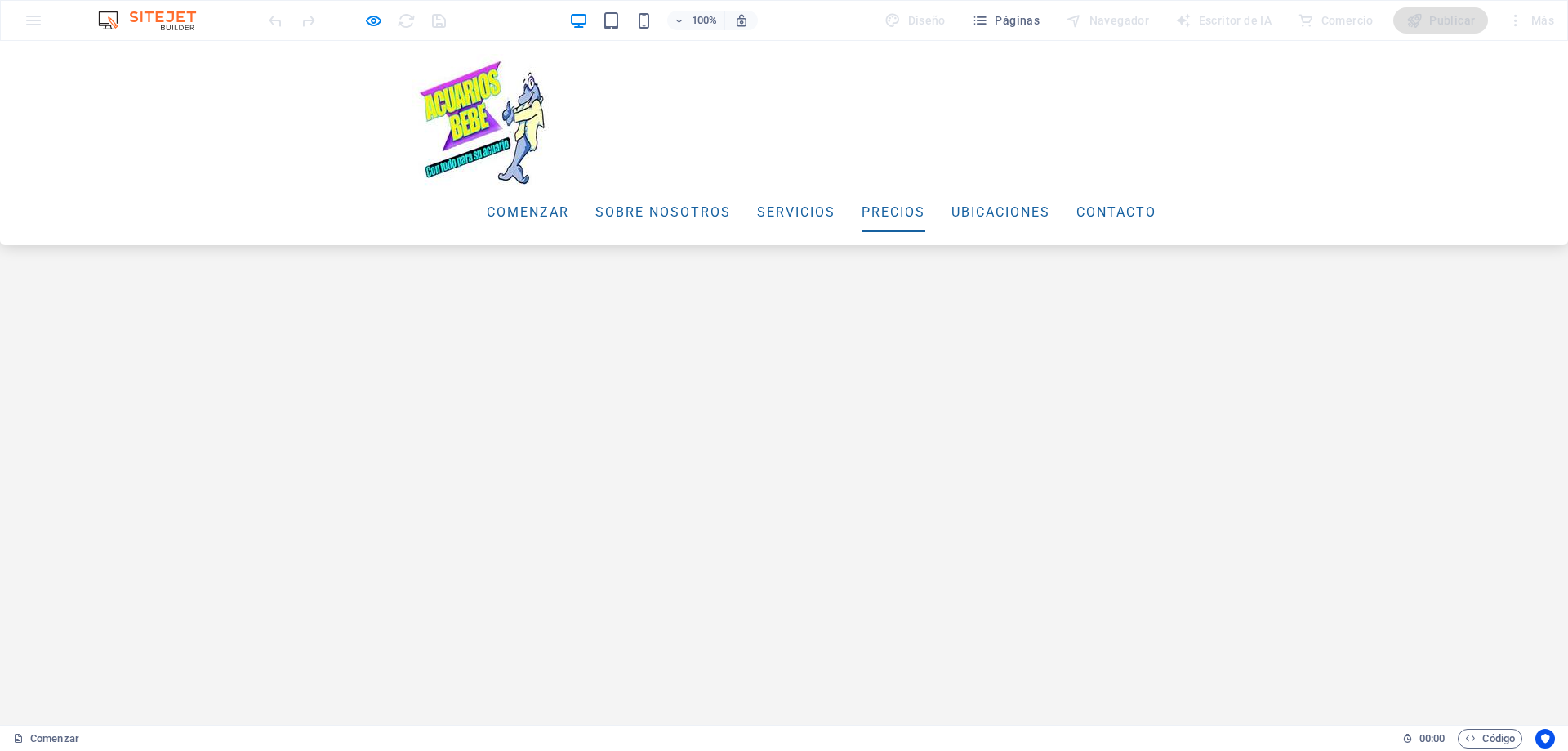
scroll to position [3175, 0]
click at [951, 206] on font "Ubicaciones" at bounding box center [1000, 212] width 99 height 15
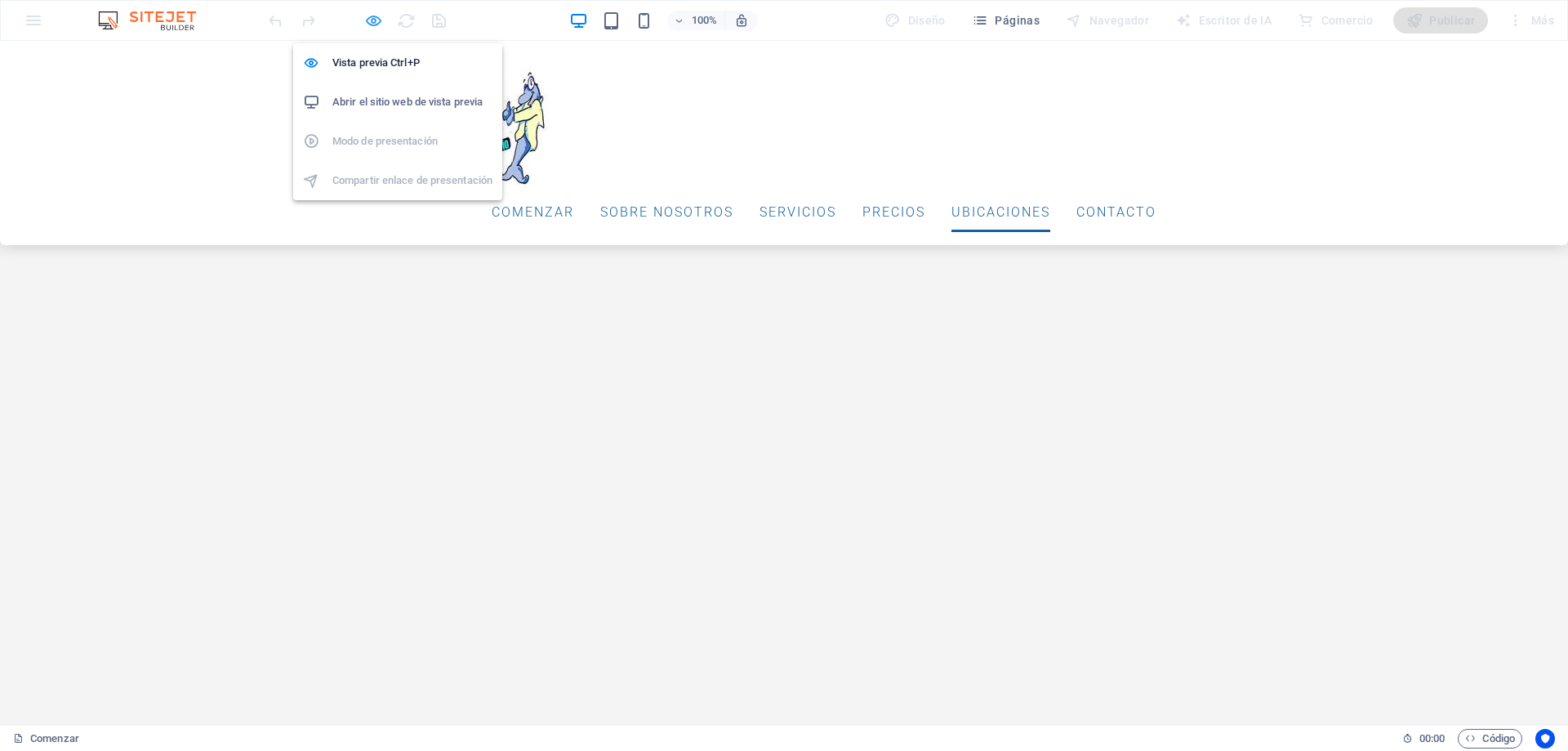
click at [376, 19] on icon "button" at bounding box center [373, 20] width 19 height 19
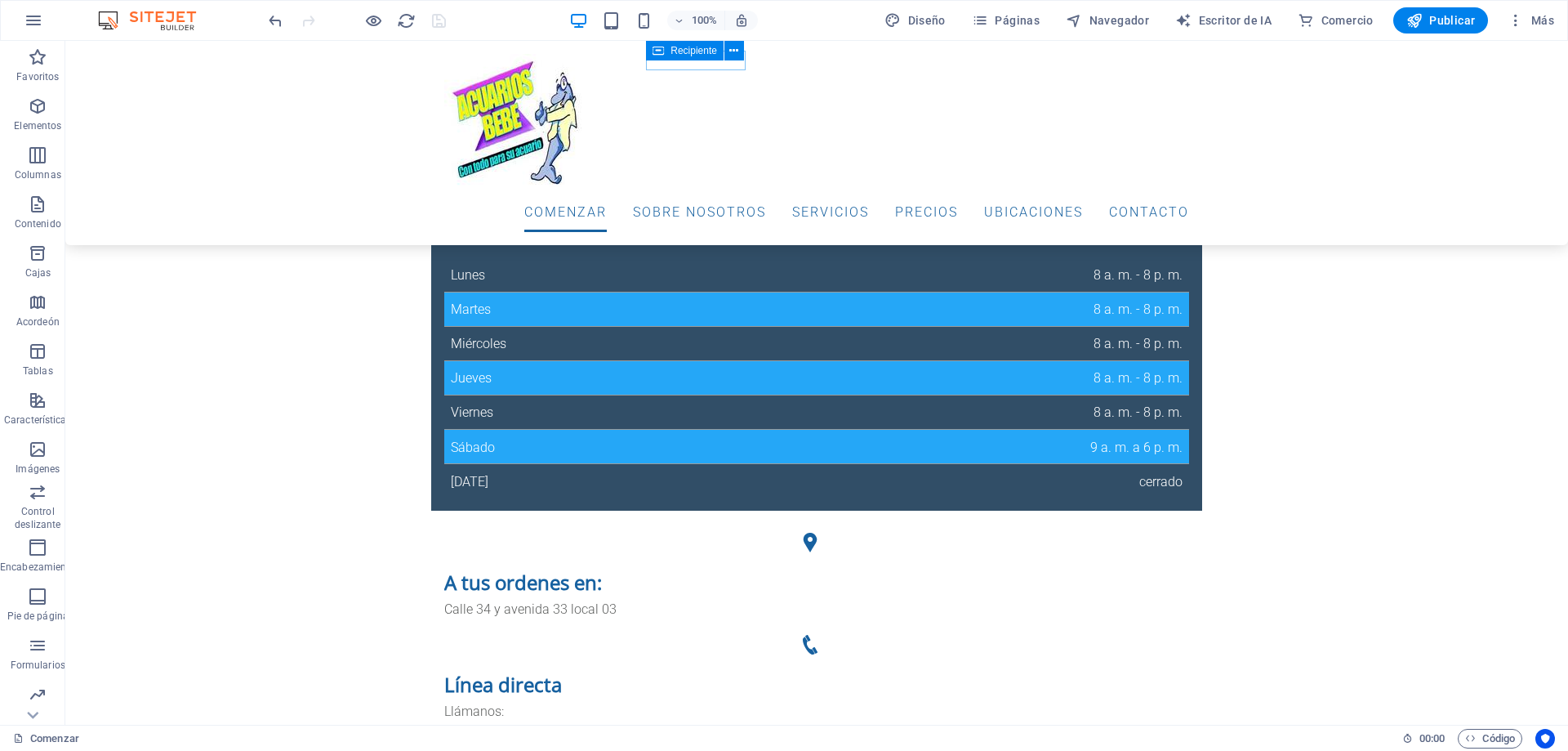
scroll to position [0, 0]
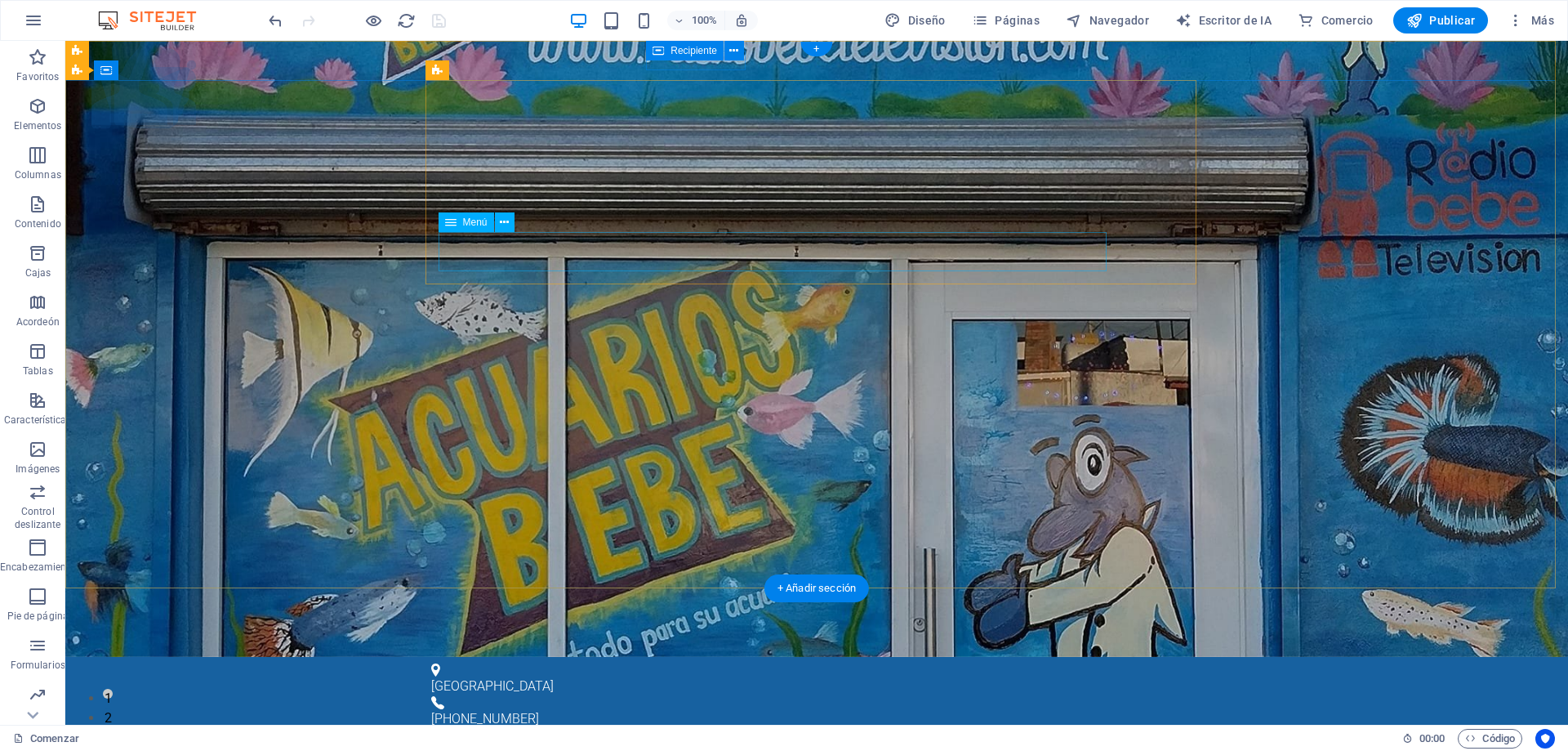
select select
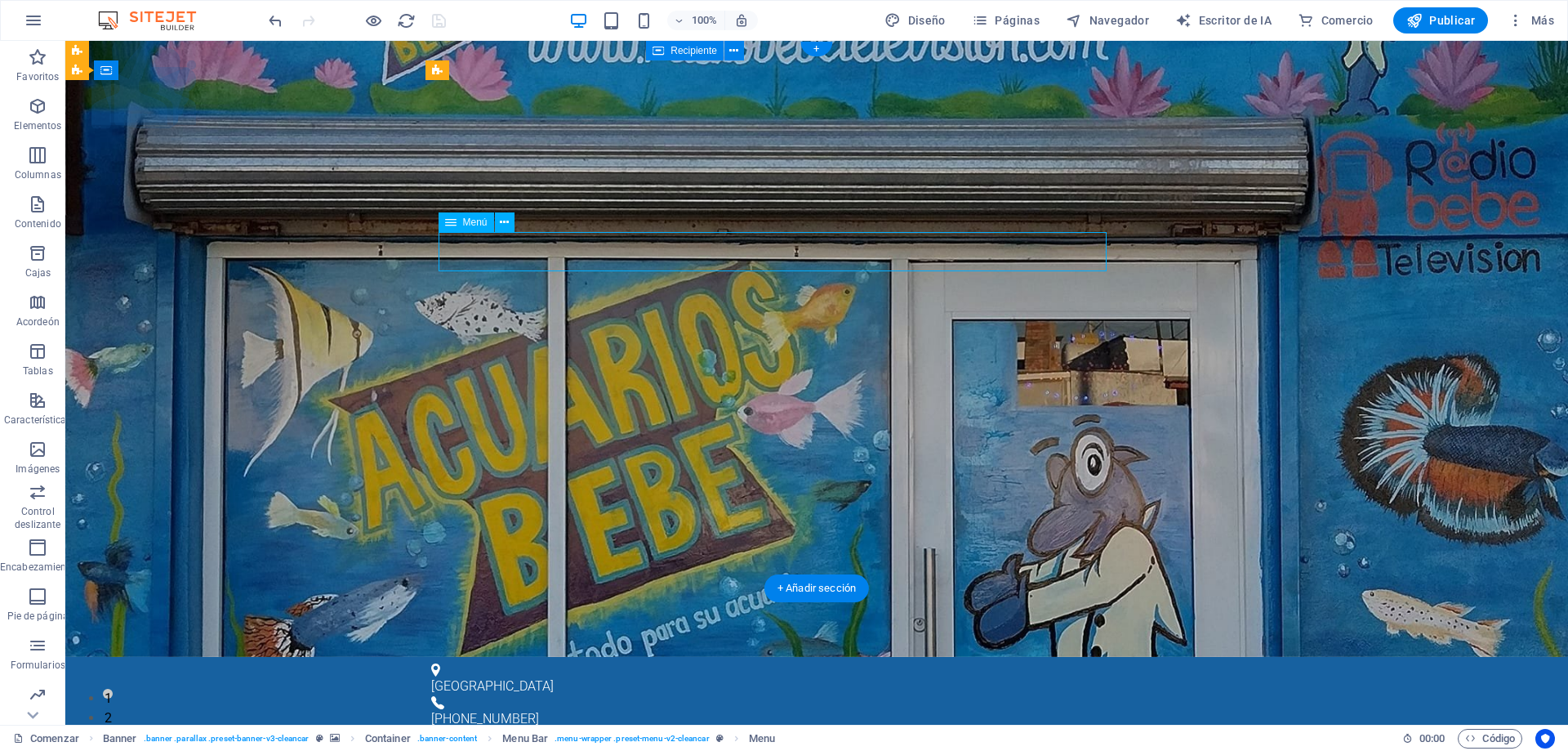
select select
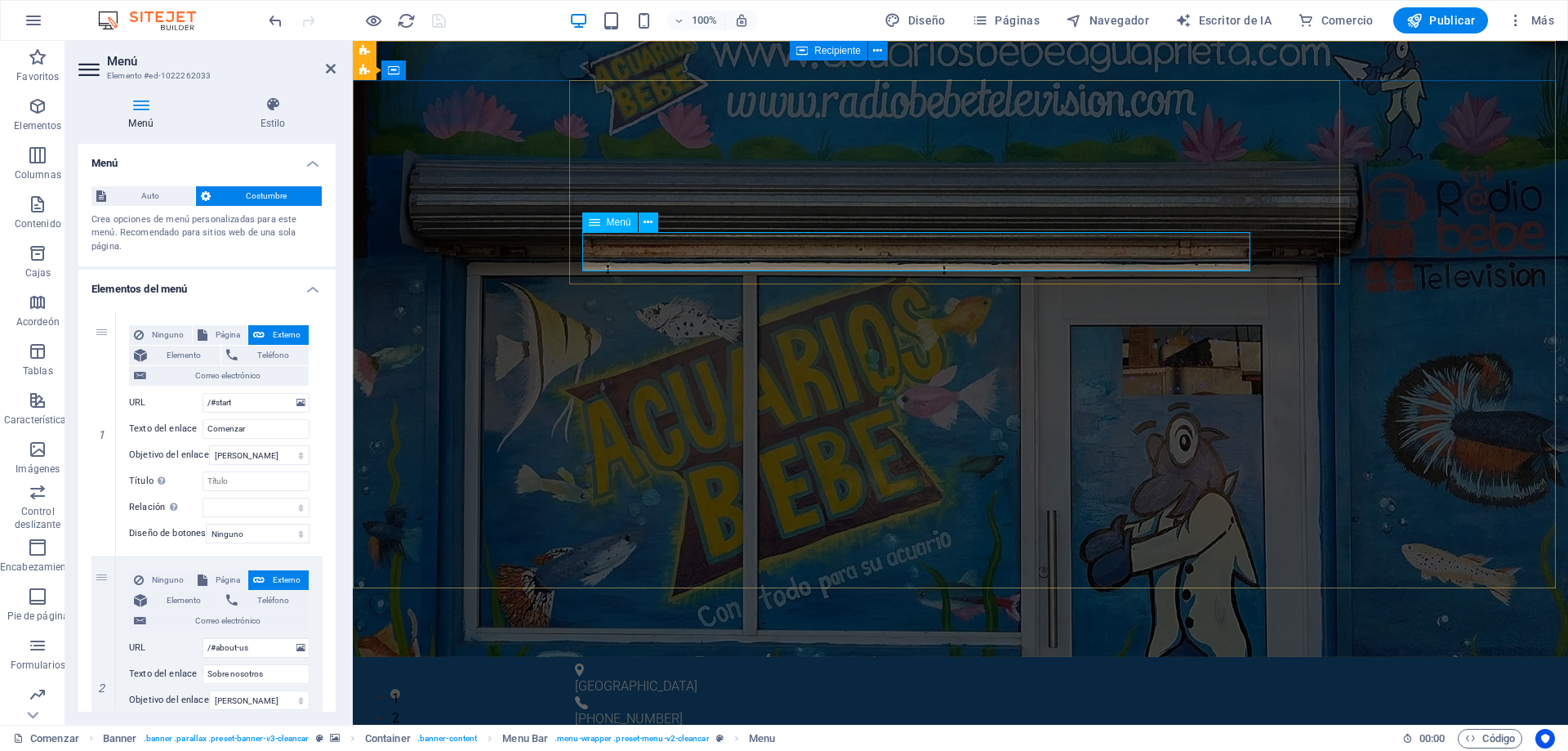
click at [620, 221] on font "Menú" at bounding box center [619, 222] width 25 height 11
click at [646, 224] on icon at bounding box center [648, 222] width 9 height 17
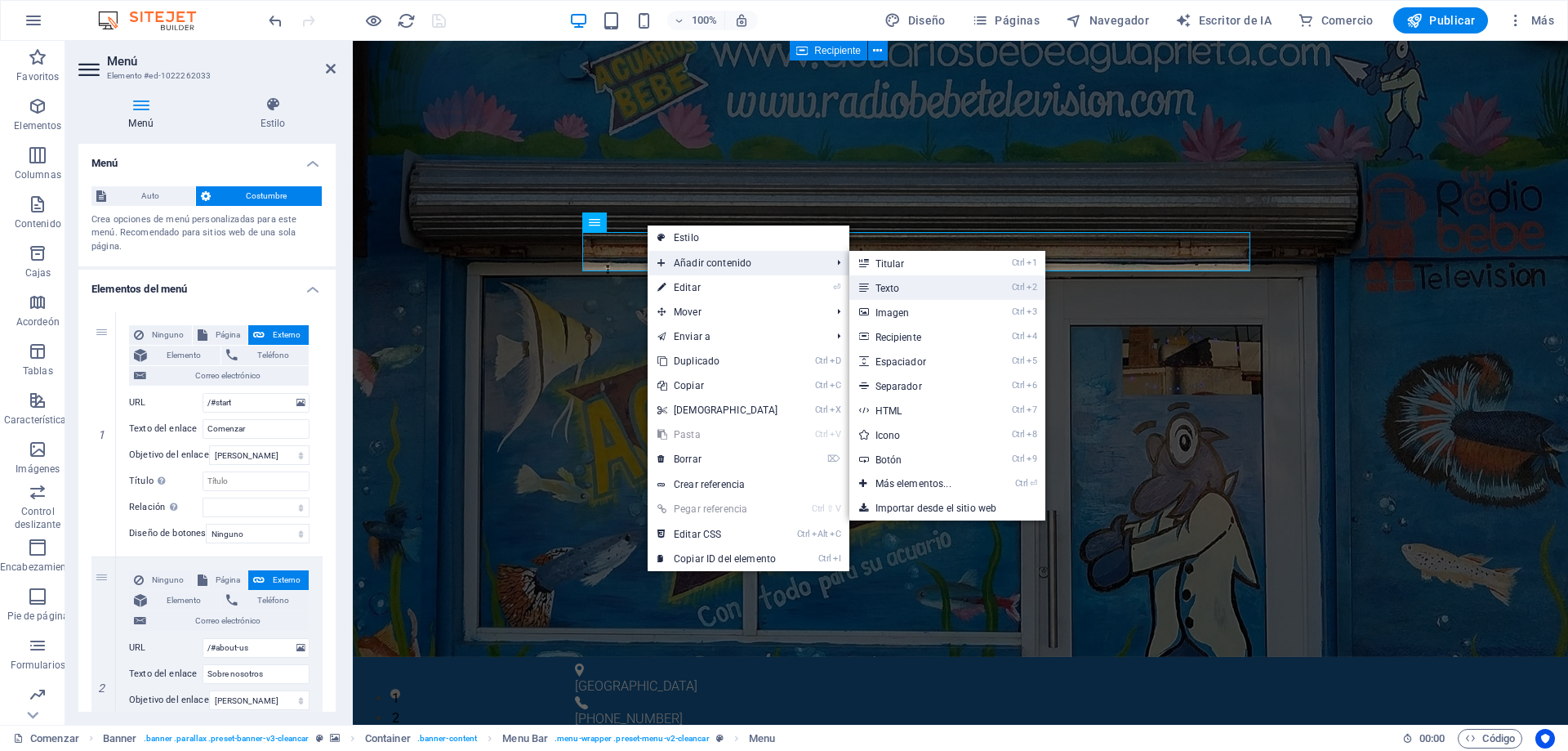
click at [892, 290] on font "Texto" at bounding box center [887, 288] width 25 height 11
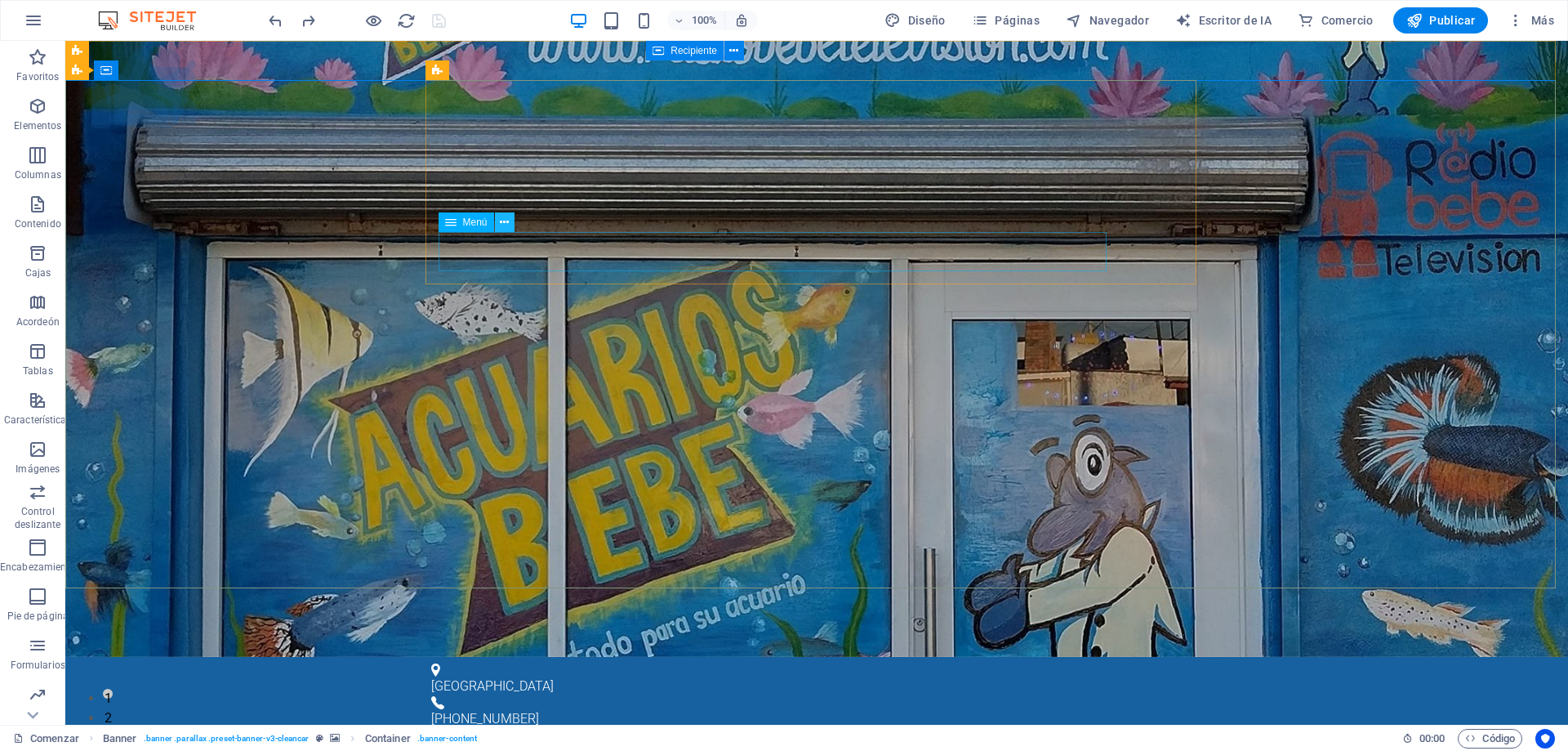
click at [502, 219] on icon at bounding box center [504, 222] width 9 height 17
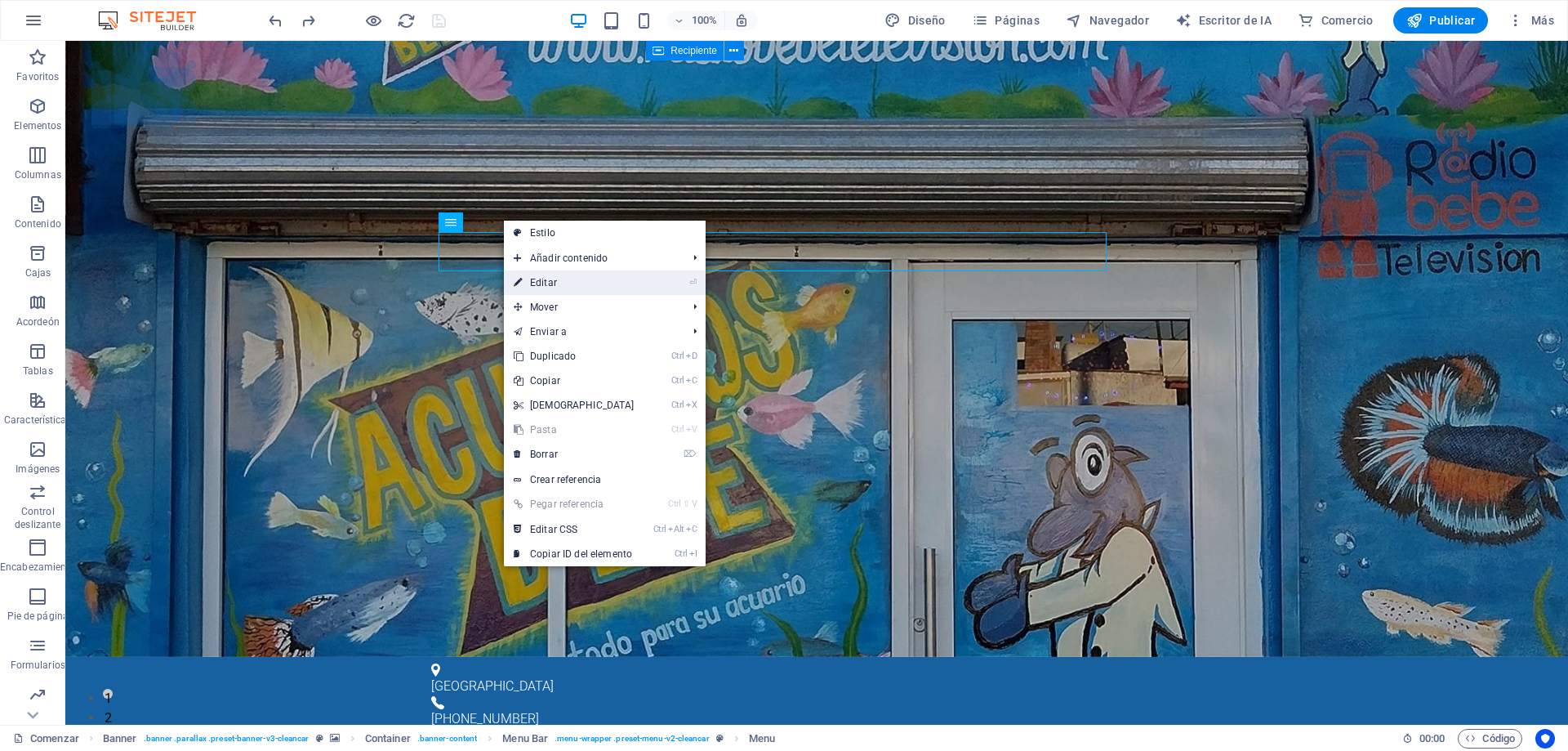
click at [608, 283] on link "⏎ Editar" at bounding box center [574, 282] width 141 height 25
select select
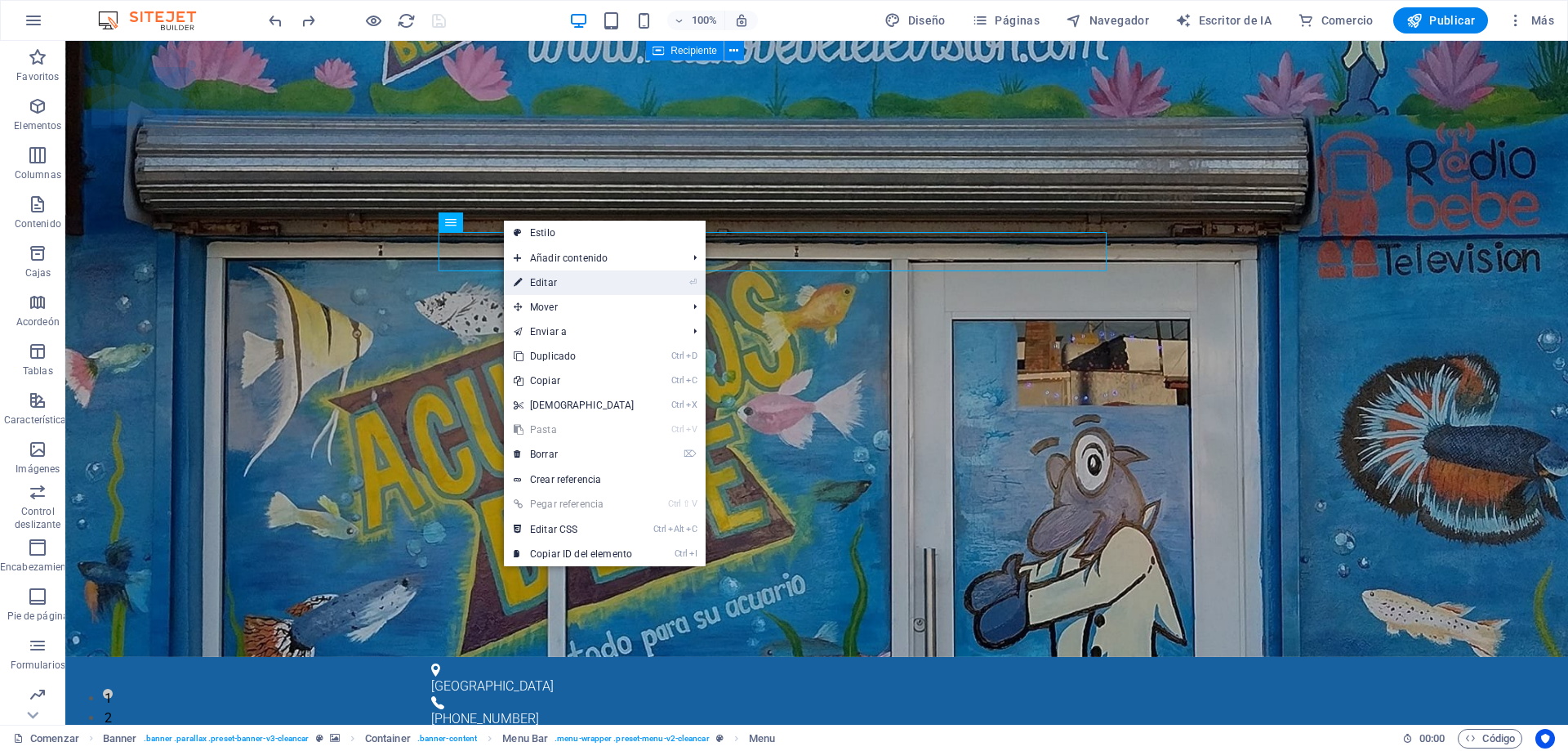
select select
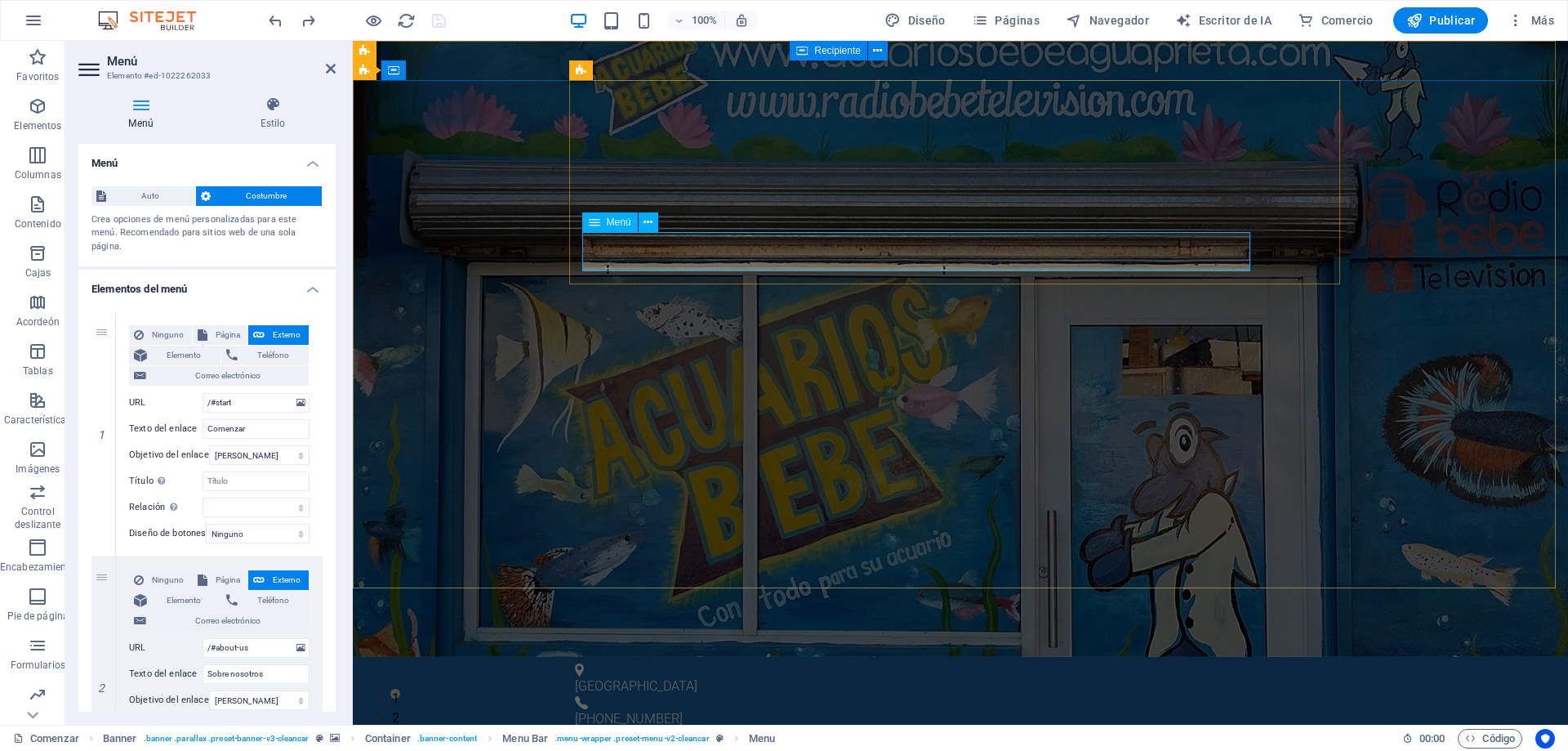
drag, startPoint x: 246, startPoint y: 430, endPoint x: 191, endPoint y: 426, distance: 55.1
click at [191, 426] on div "Texto del enlace Comenzar" at bounding box center [219, 429] width 181 height 20
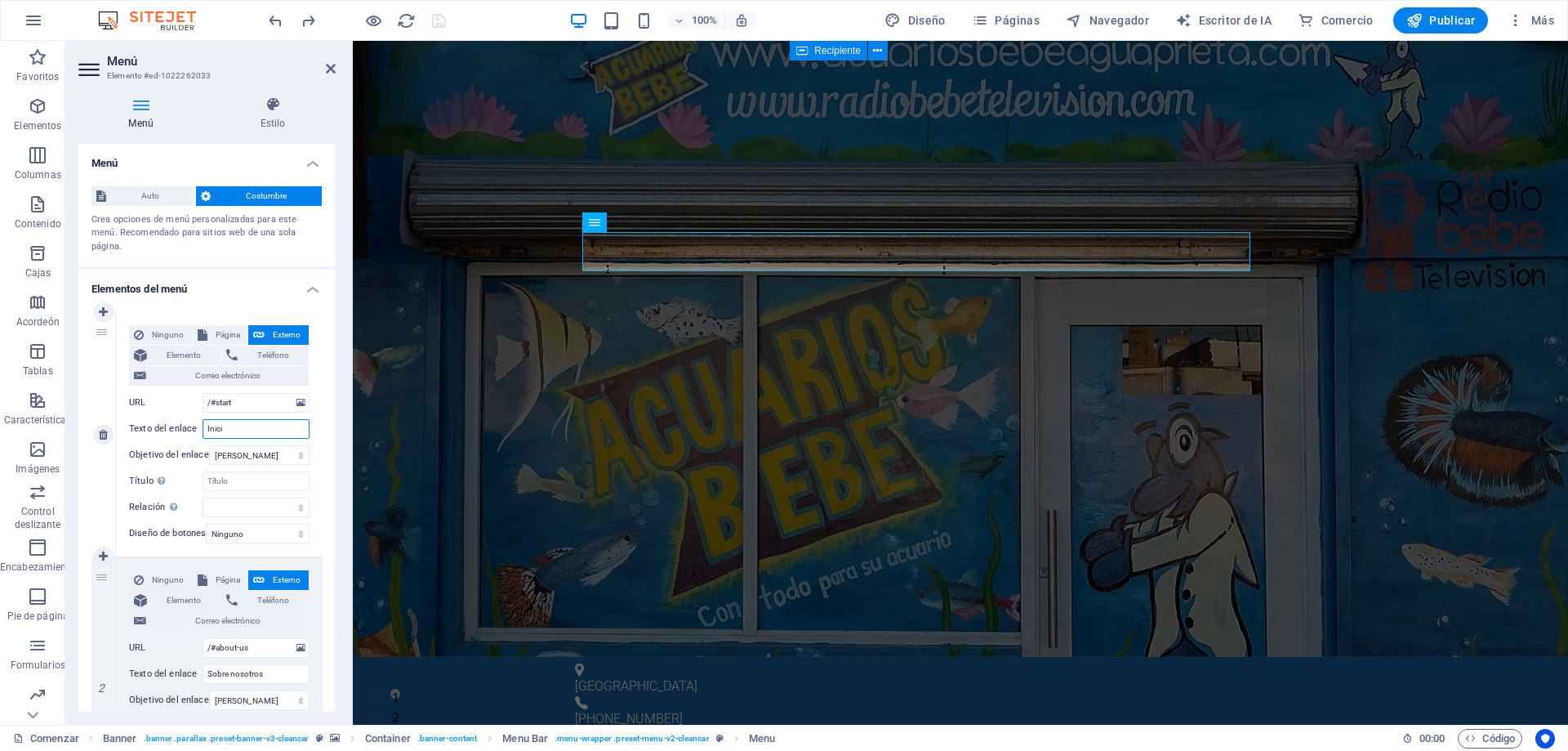
type input "Inicio"
select select
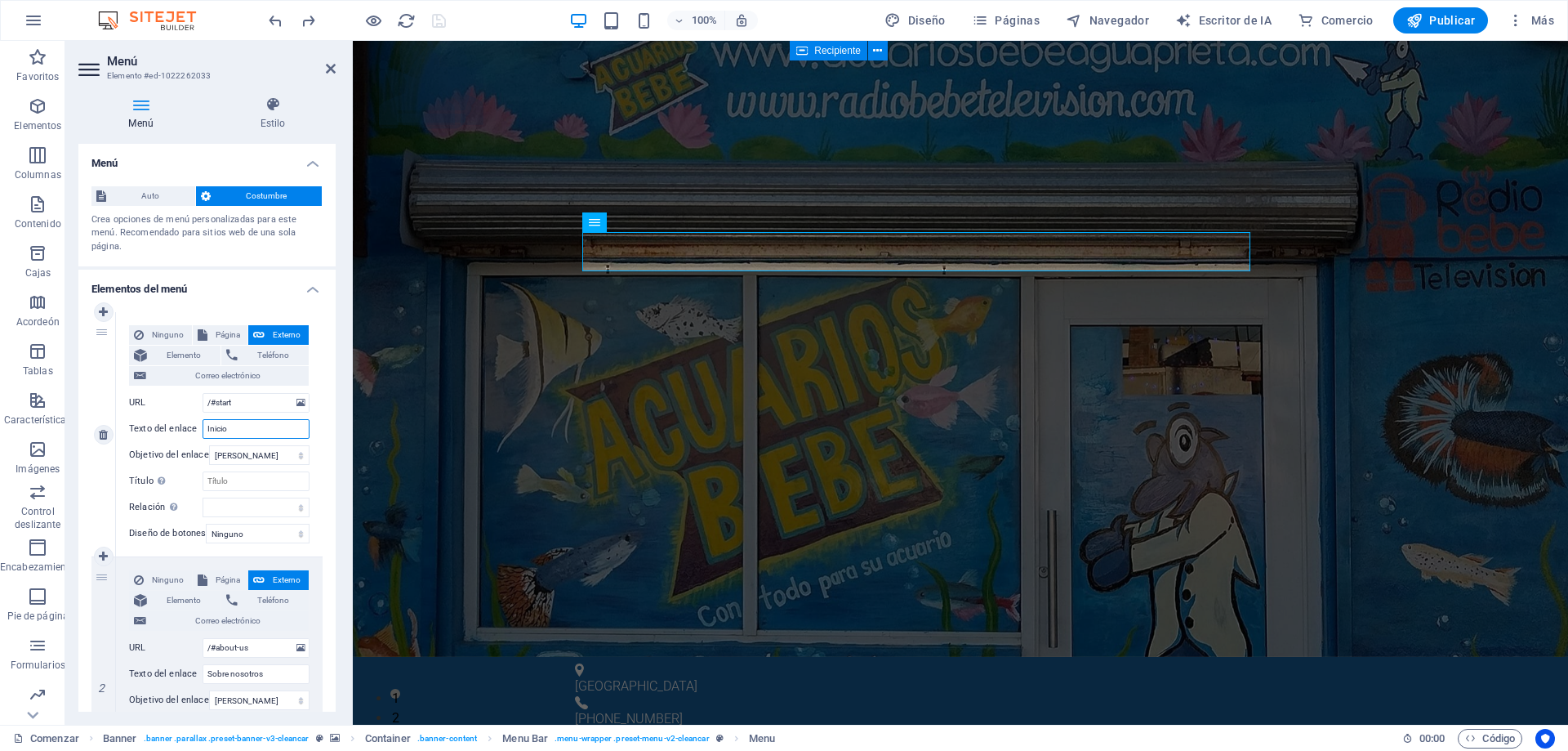
select select
type input "Inicio"
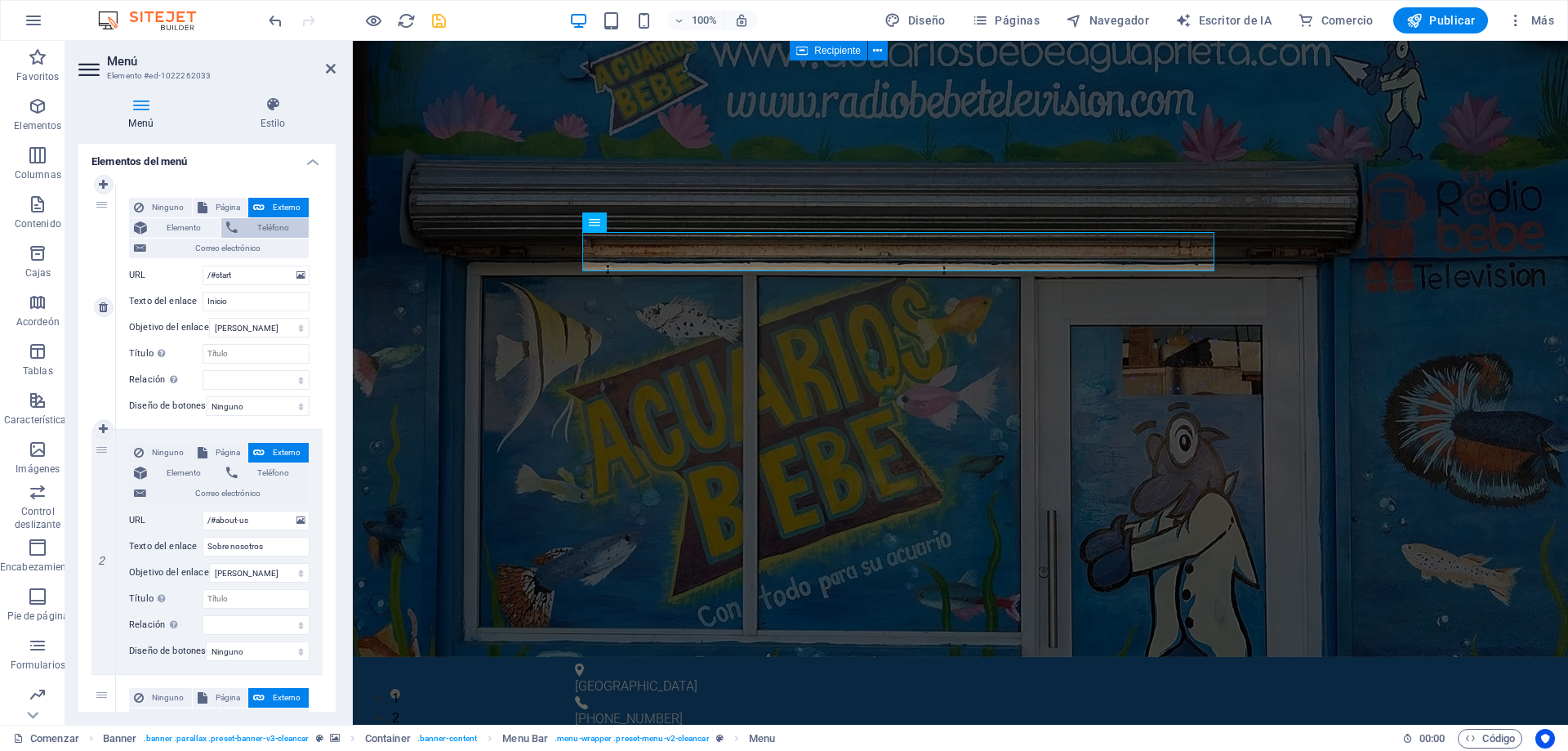
scroll to position [164, 0]
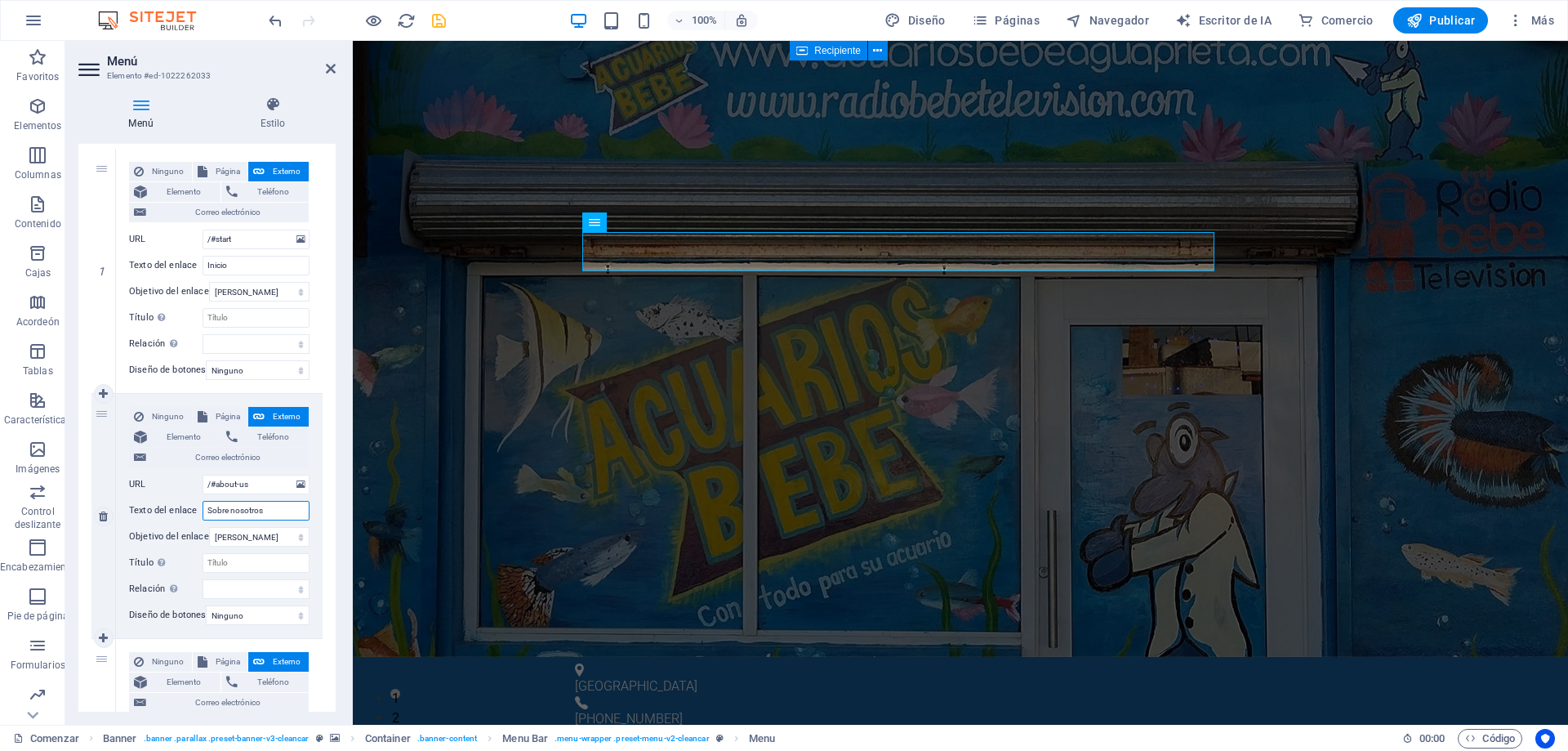
click at [263, 512] on input "Sobre nosotros" at bounding box center [257, 510] width 107 height 20
drag, startPoint x: 263, startPoint y: 512, endPoint x: 176, endPoint y: 505, distance: 87.3
click at [176, 505] on div "Texto del enlace Sobre nosotros" at bounding box center [219, 510] width 181 height 20
type input "Nuestra"
select select
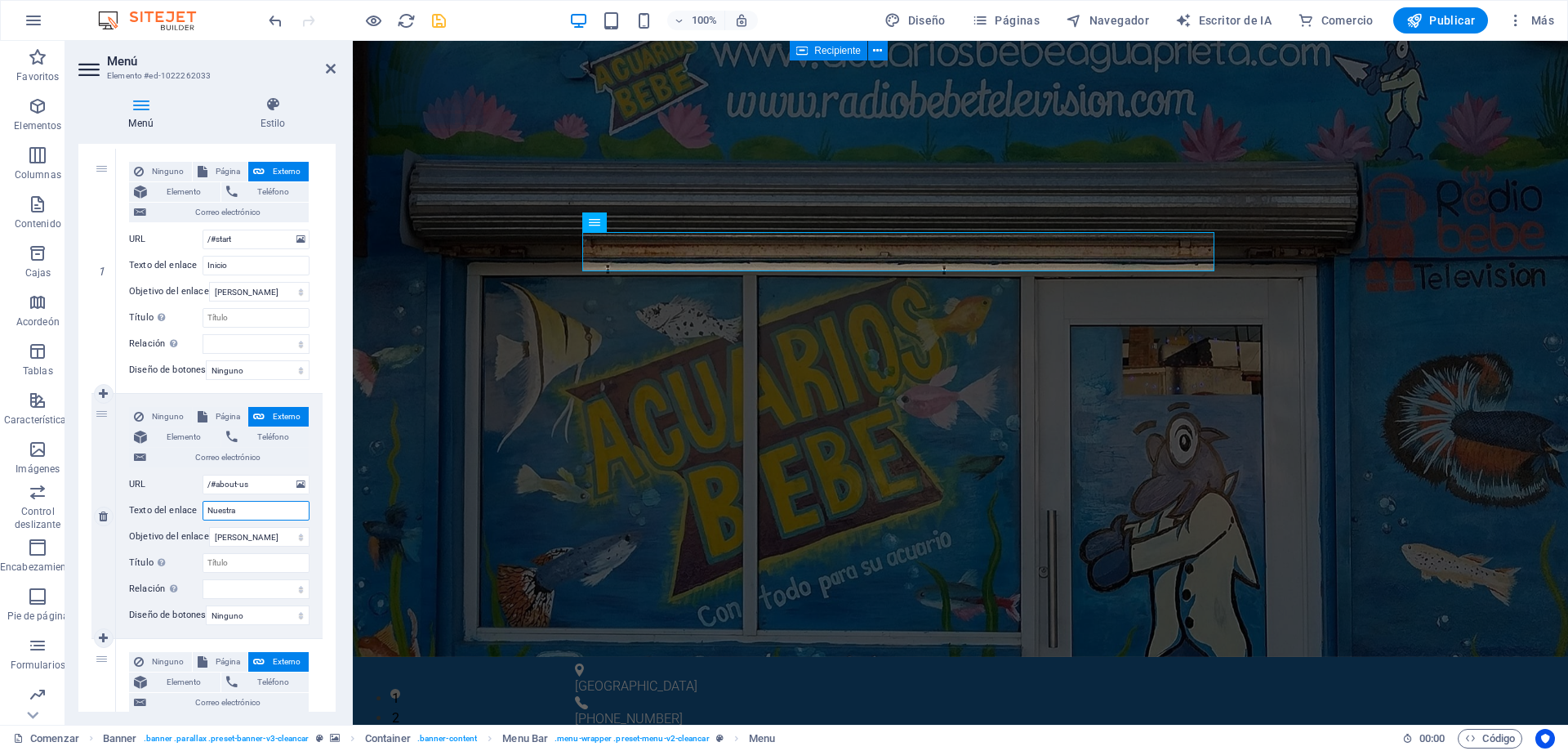
select select
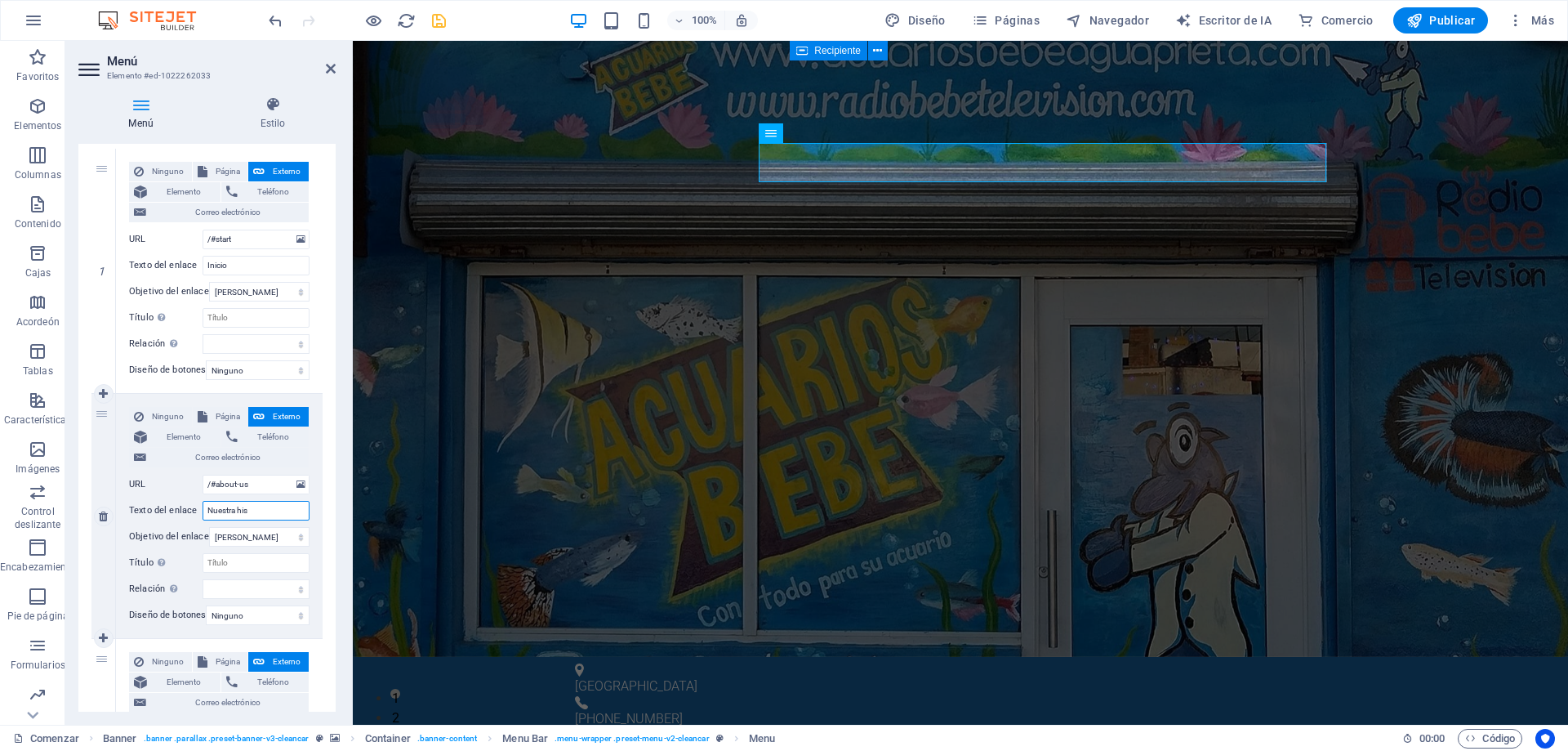
type input "Nuestra hist"
select select
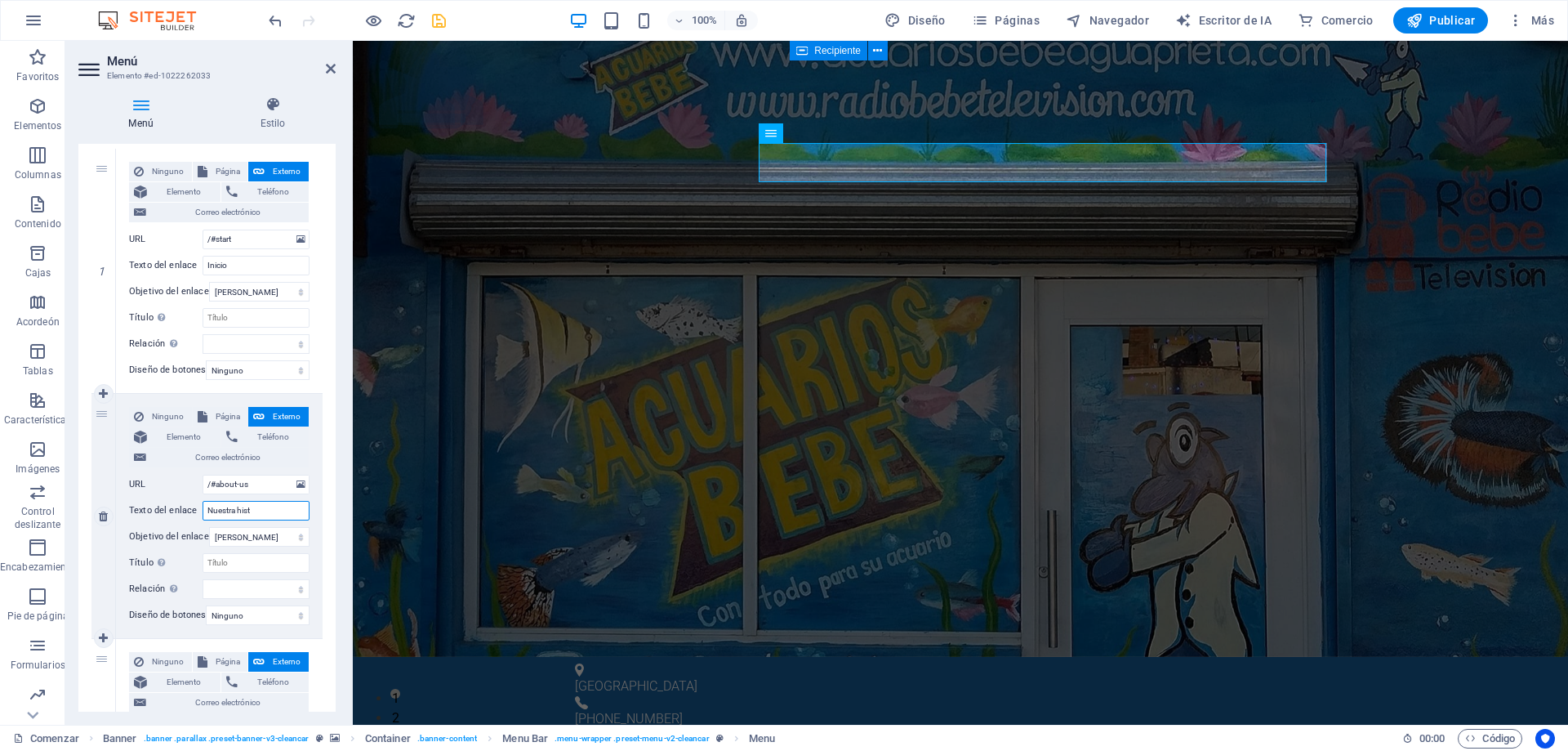
select select
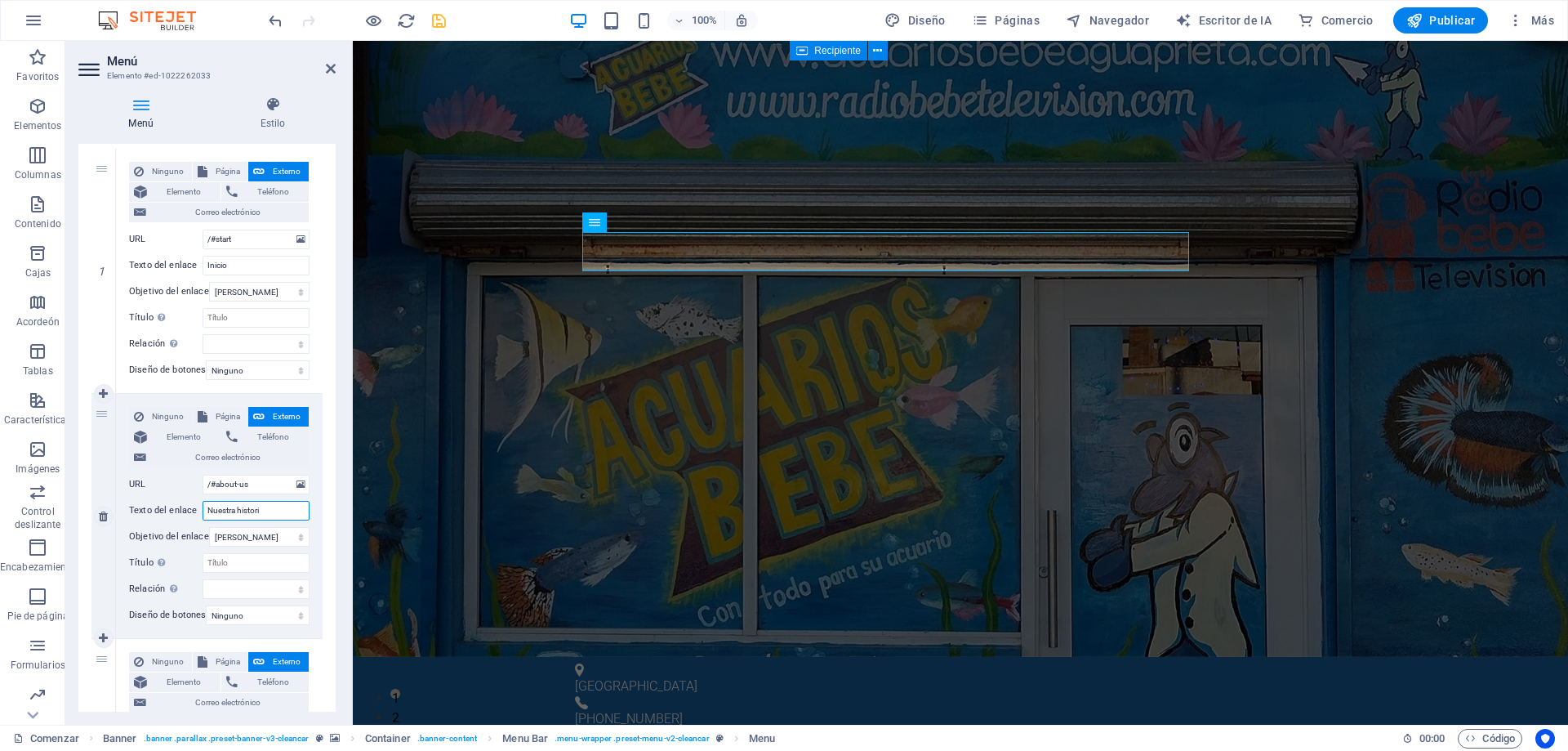
type input "Nuestra historia"
select select
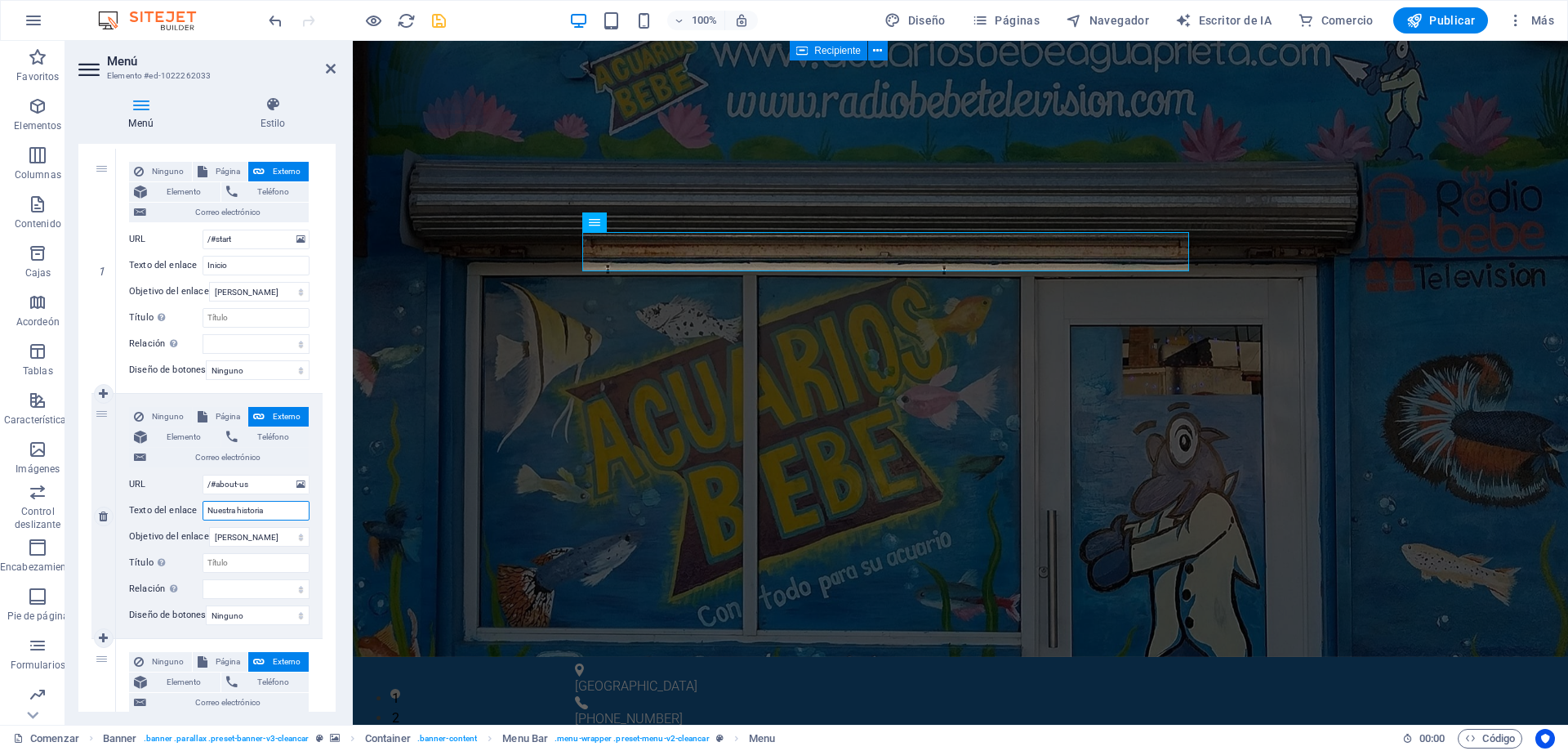
select select
type input "Nuestra historia"
click at [318, 459] on div "Ninguno Página Externo Elemento Teléfono Correo electrónico Página Comenzar Sub…" at bounding box center [219, 516] width 206 height 245
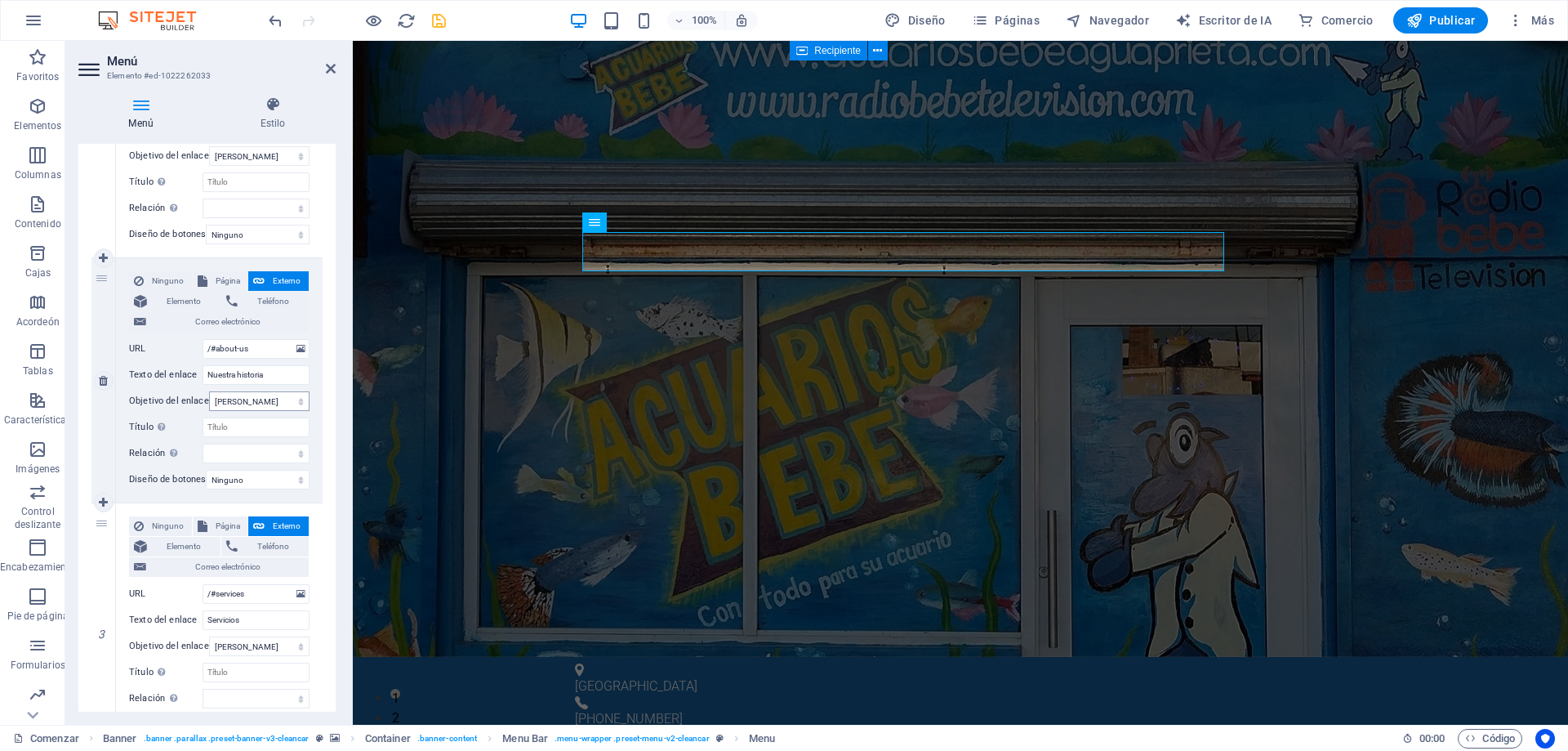
scroll to position [326, 0]
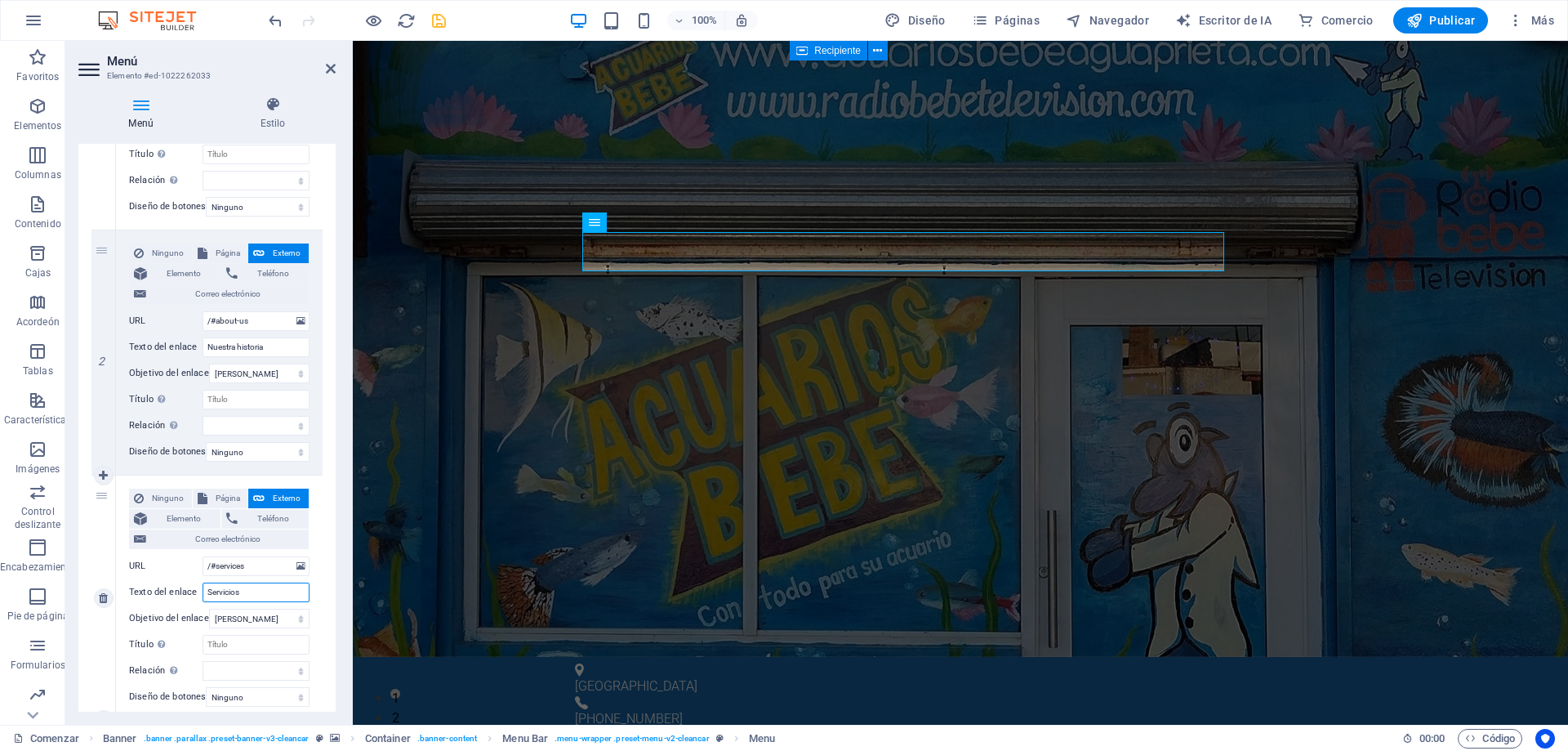
click at [249, 594] on input "Servicios" at bounding box center [257, 592] width 107 height 20
drag, startPoint x: 249, startPoint y: 594, endPoint x: 167, endPoint y: 583, distance: 82.7
click at [167, 583] on div "Texto del enlace Servicios" at bounding box center [219, 592] width 181 height 20
select select
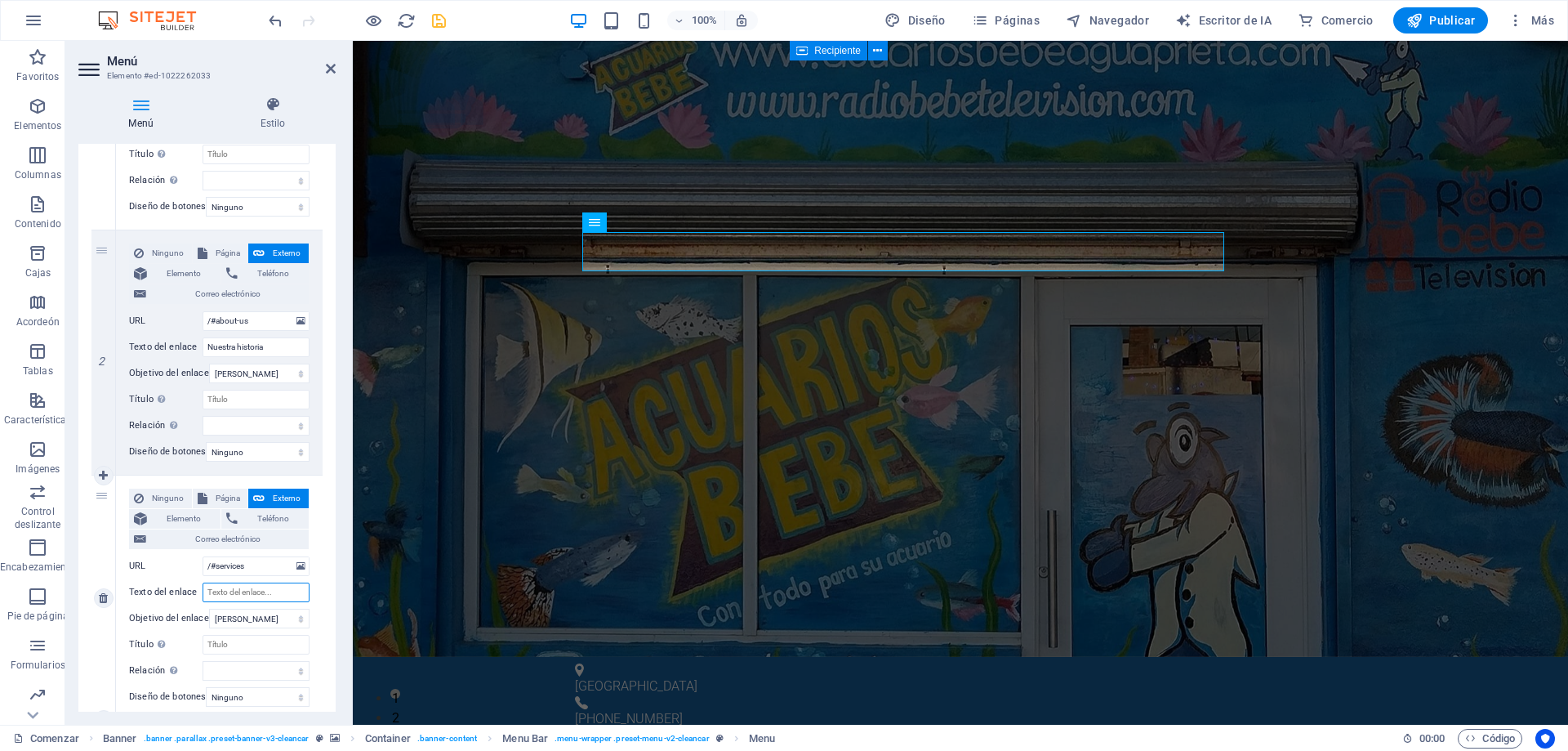
select select
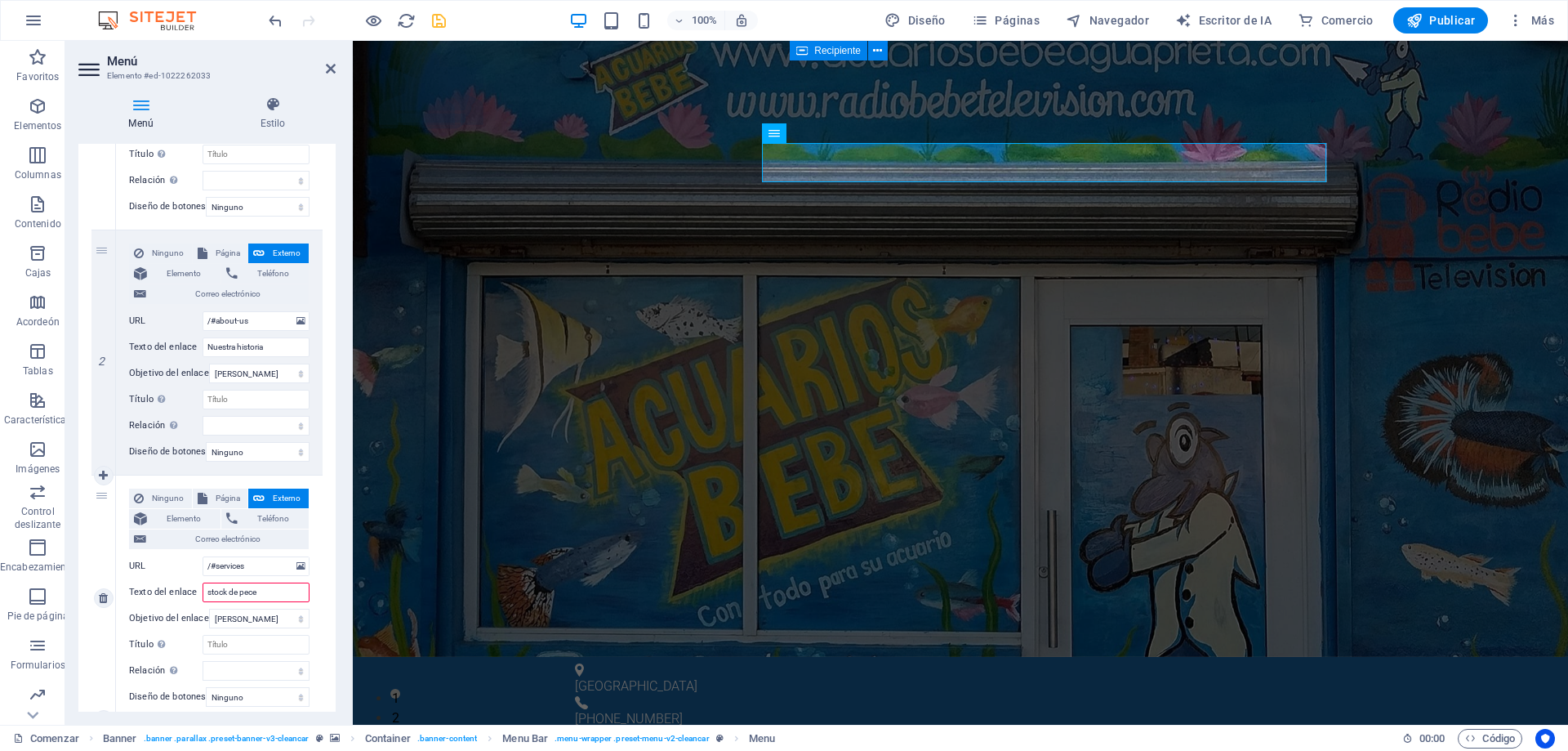
type input "stock de peces"
select select
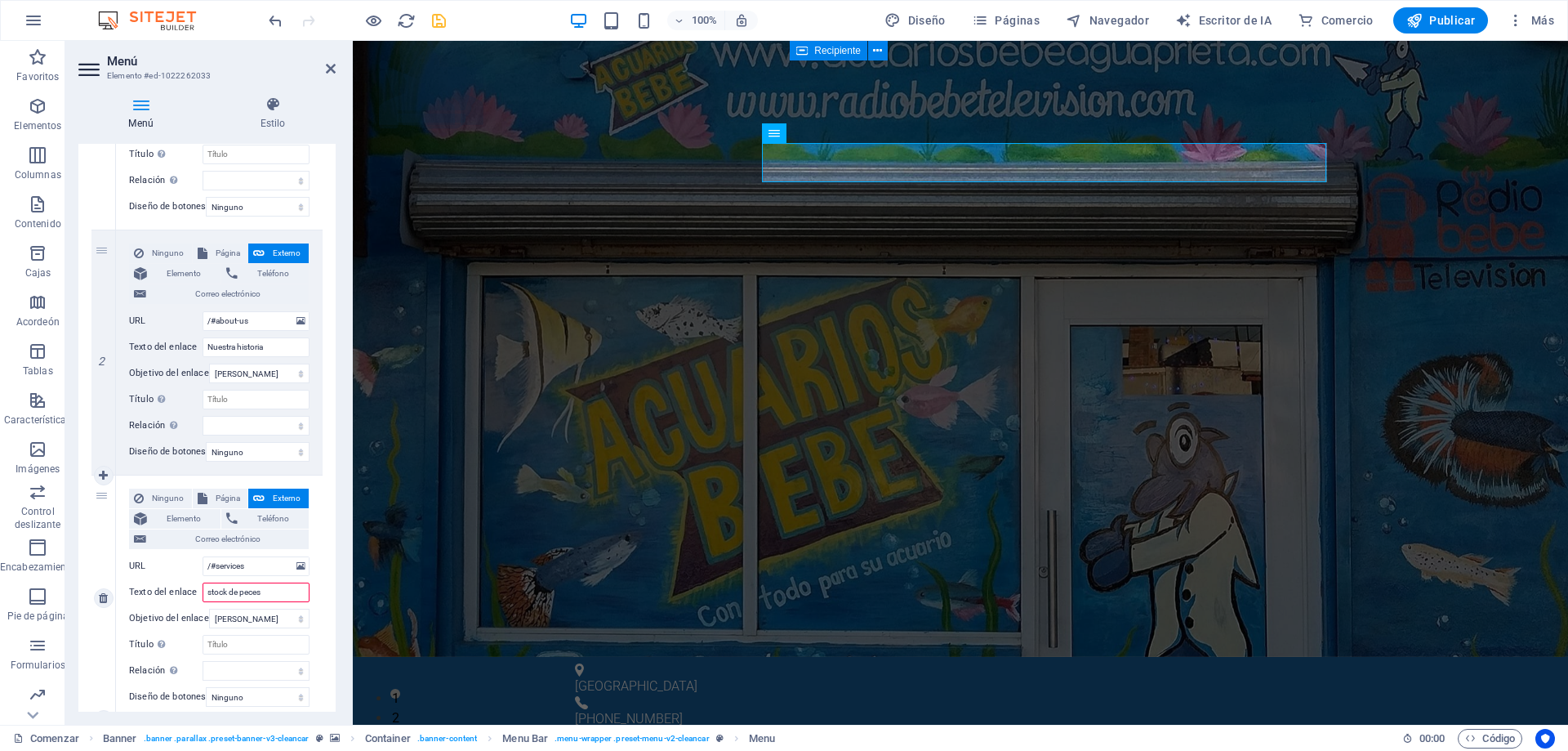
select select
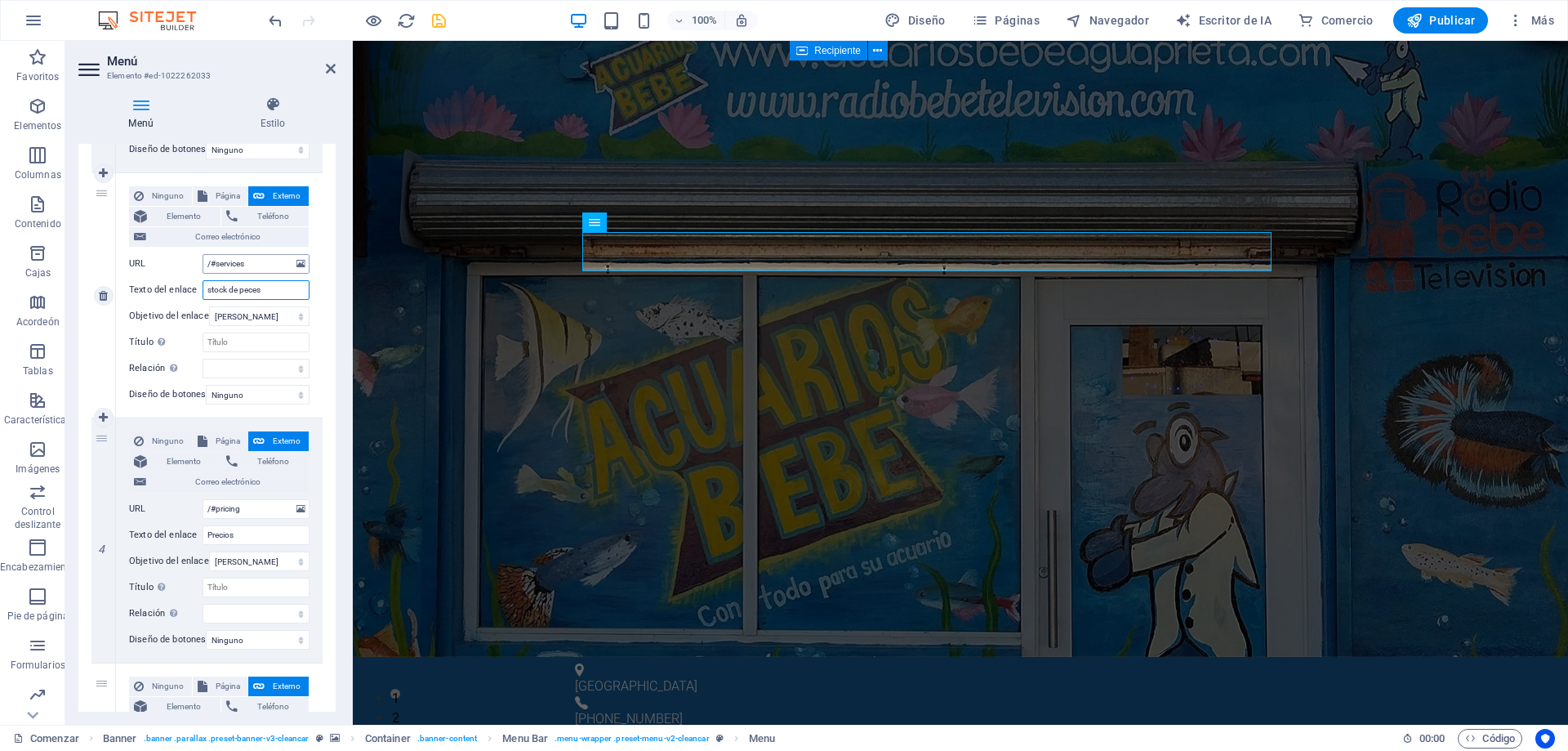
scroll to position [654, 0]
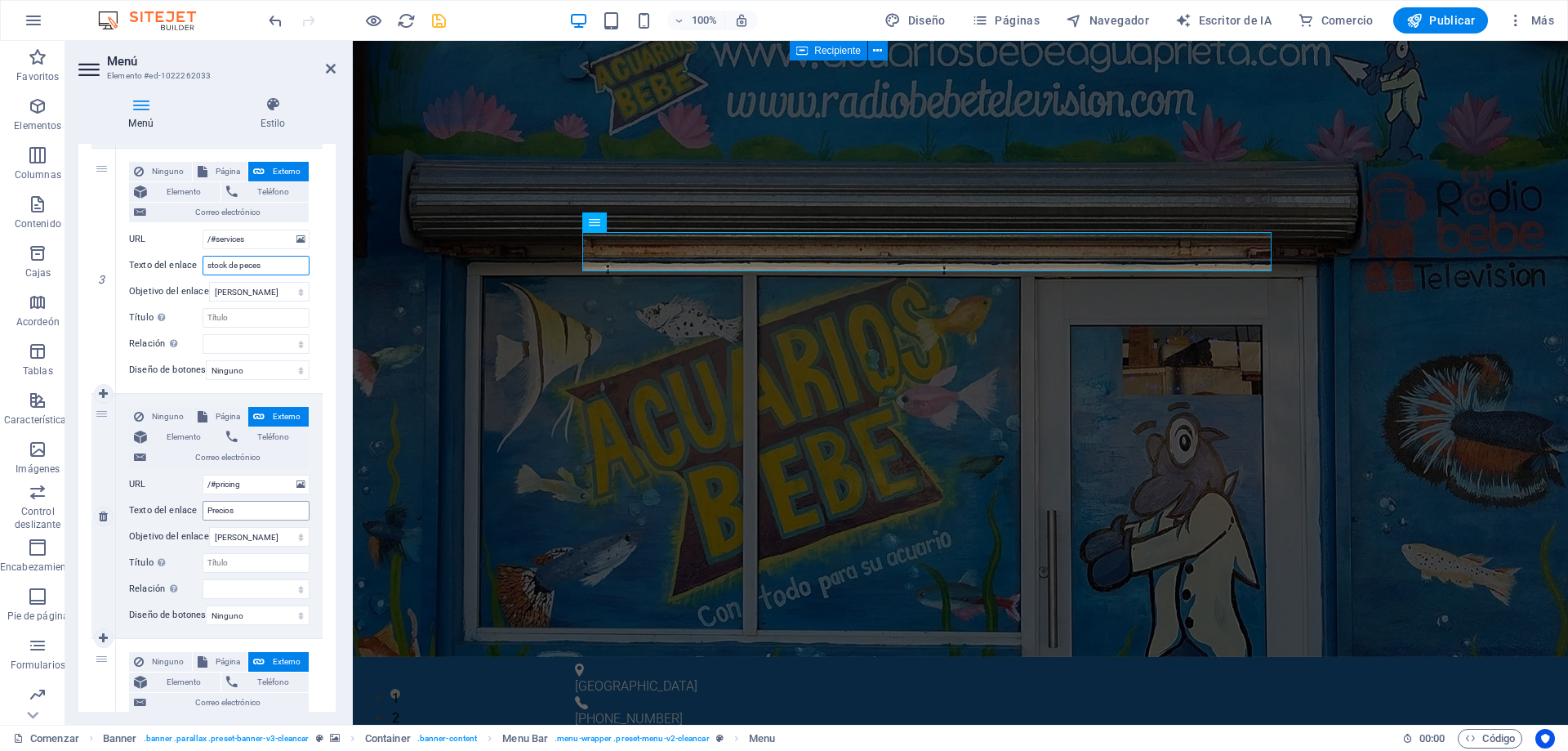
type input "stock de peces"
drag, startPoint x: 243, startPoint y: 512, endPoint x: 174, endPoint y: 503, distance: 69.6
click at [174, 503] on div "Texto del enlace Precios" at bounding box center [219, 510] width 181 height 20
type input "accesorios"
select select
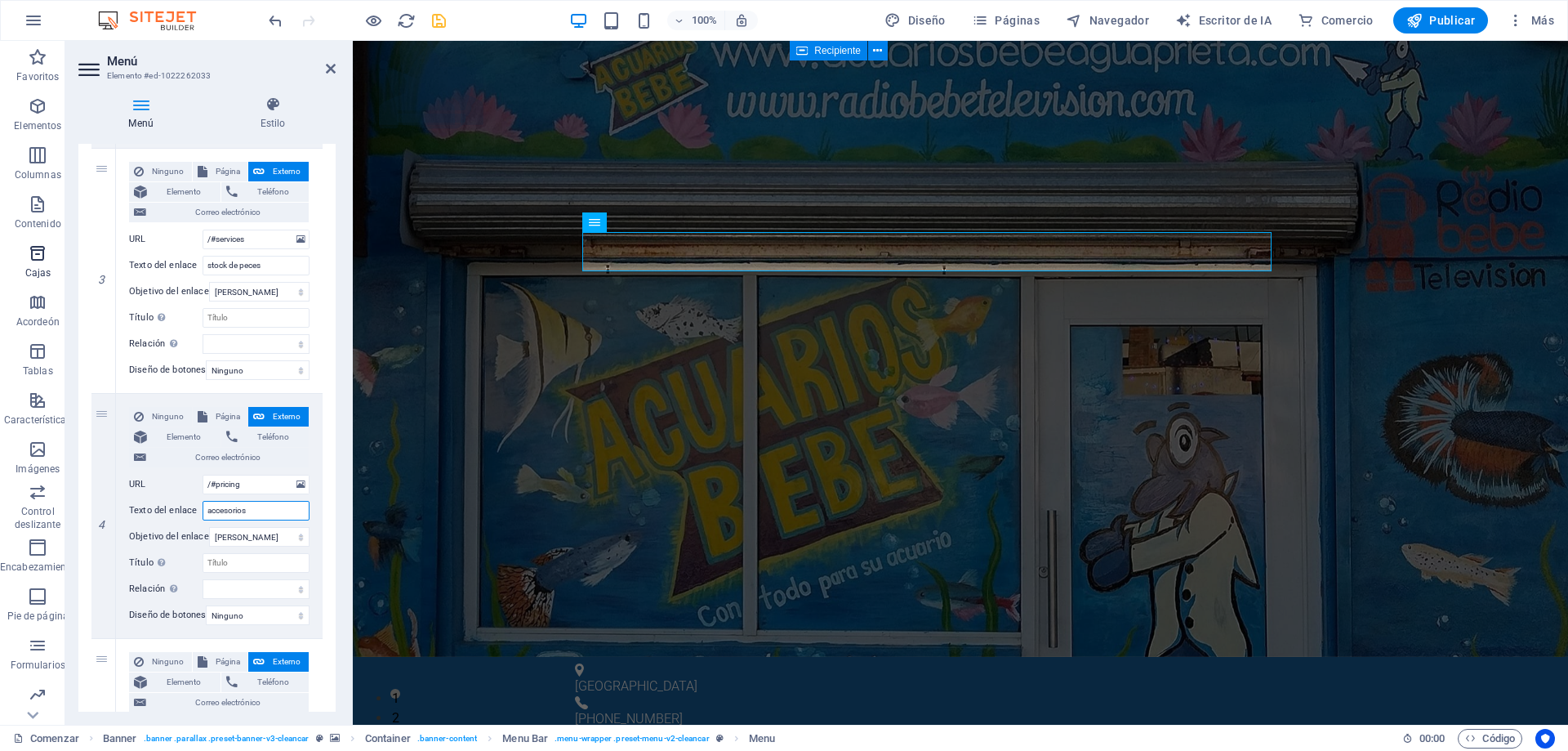
select select
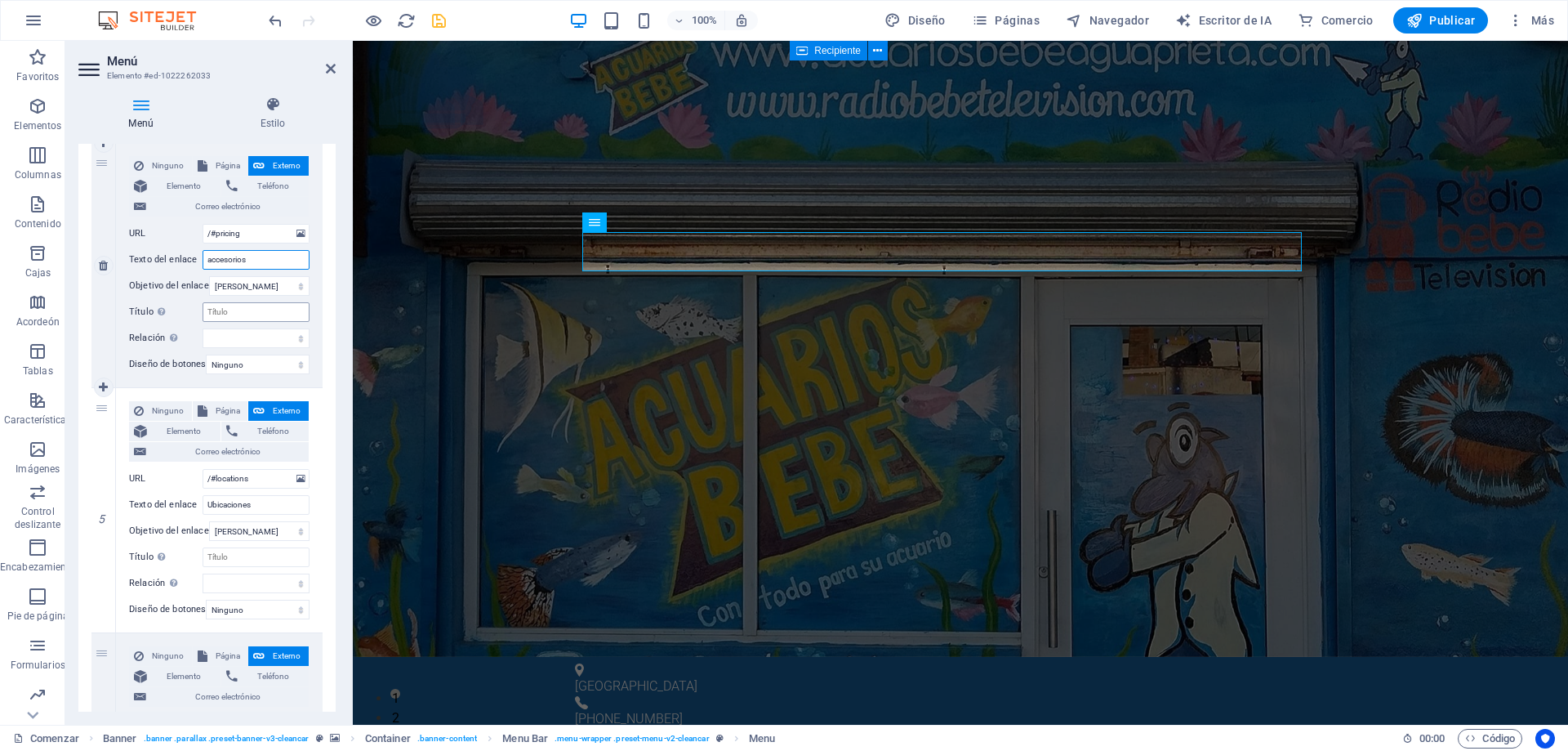
scroll to position [898, 0]
type input "accesorios"
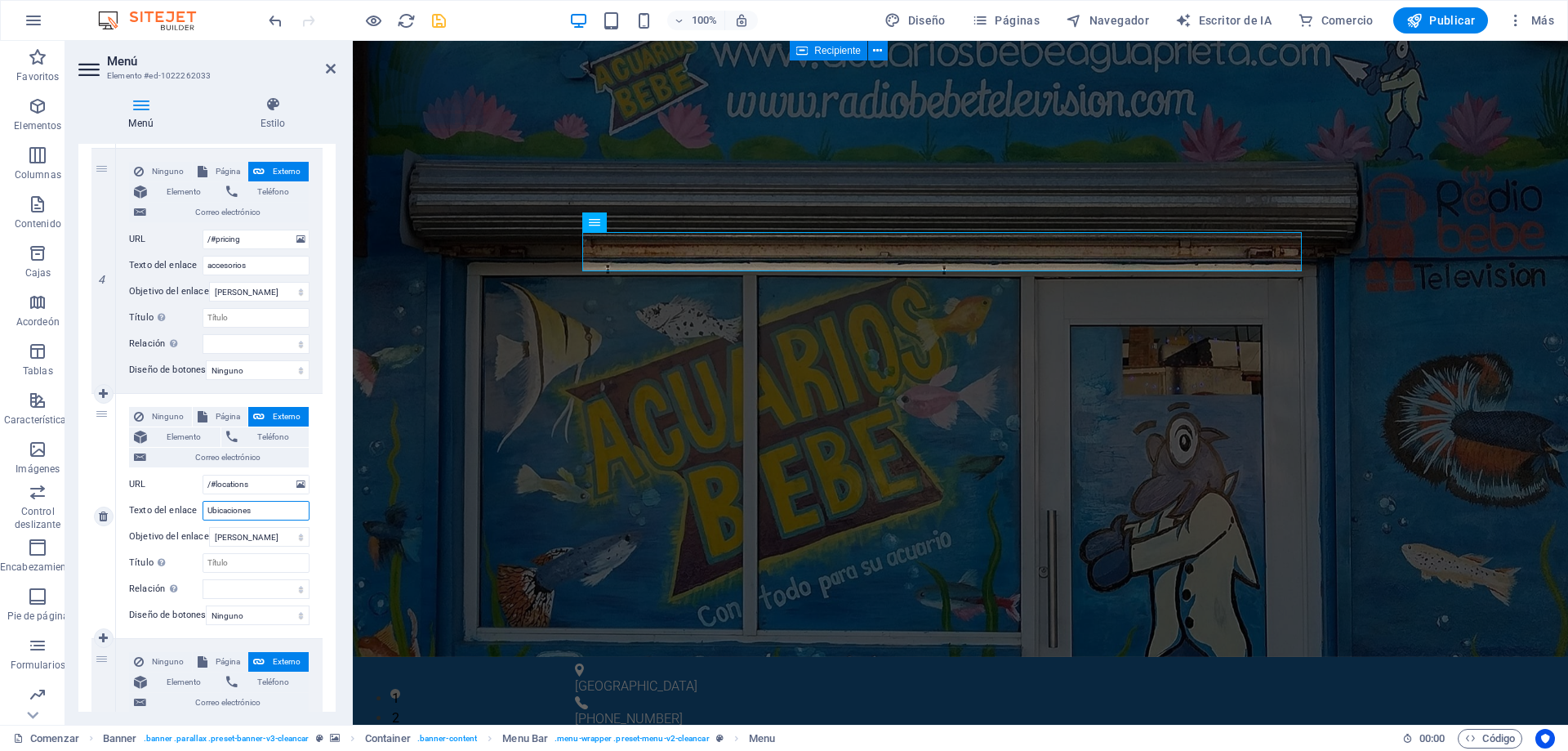
click at [269, 514] on input "Ubicaciones" at bounding box center [257, 510] width 107 height 20
type input "Ubicacion"
select select
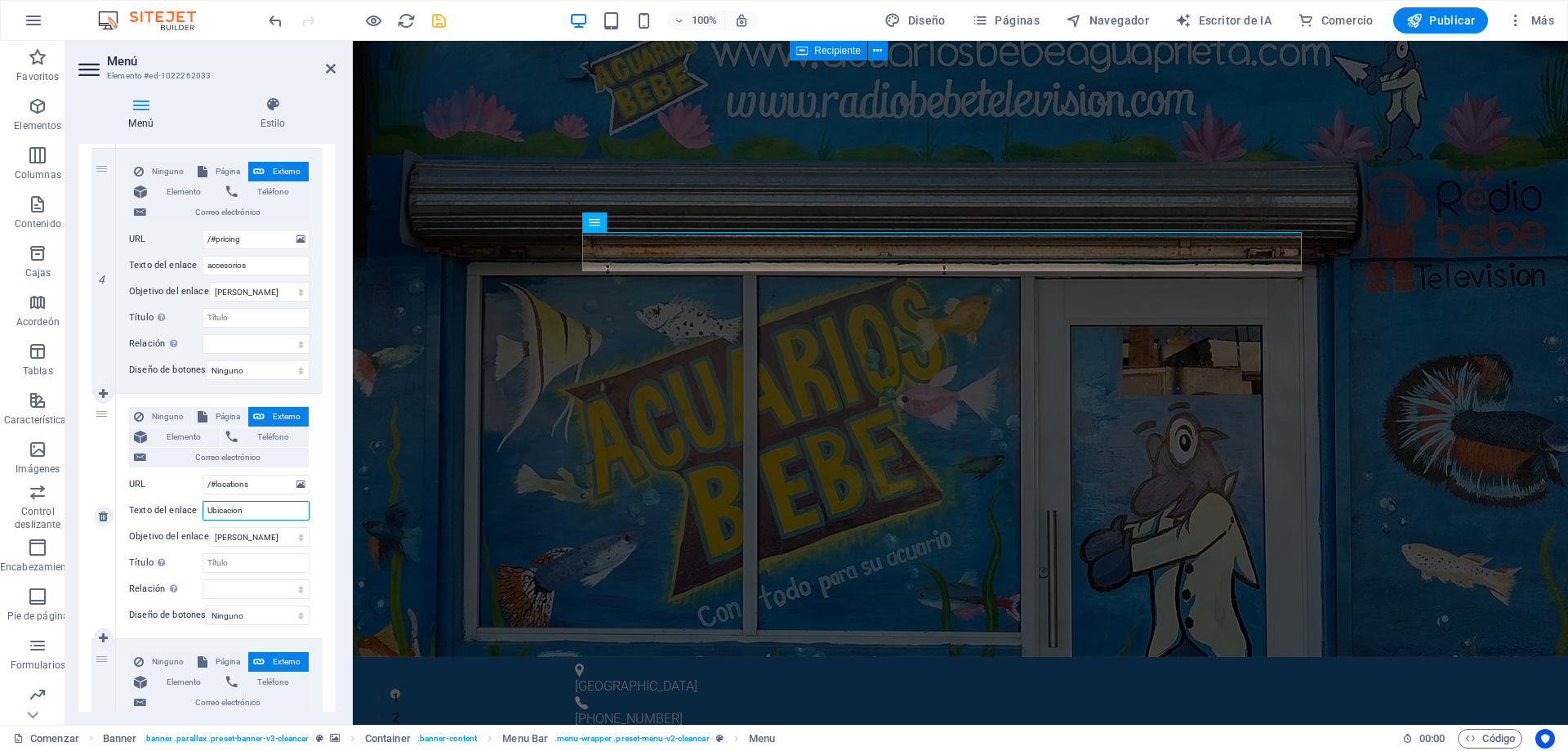
select select
type input "Ubicacion"
click at [318, 459] on div "Ninguno Página Externo Elemento Teléfono Correo electrónico Página Comenzar Sub…" at bounding box center [219, 516] width 206 height 245
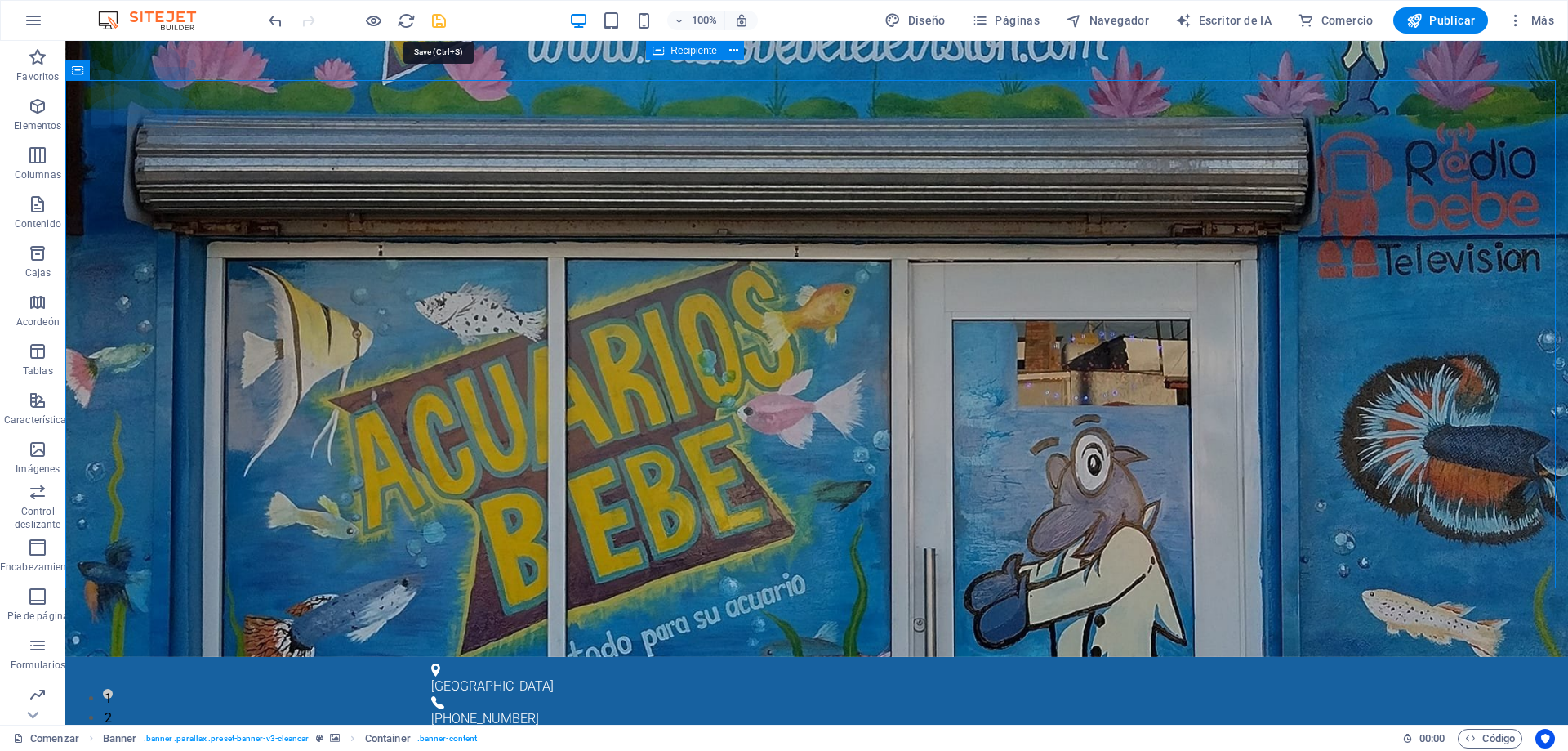
click at [438, 18] on icon "ahorrar" at bounding box center [439, 20] width 19 height 19
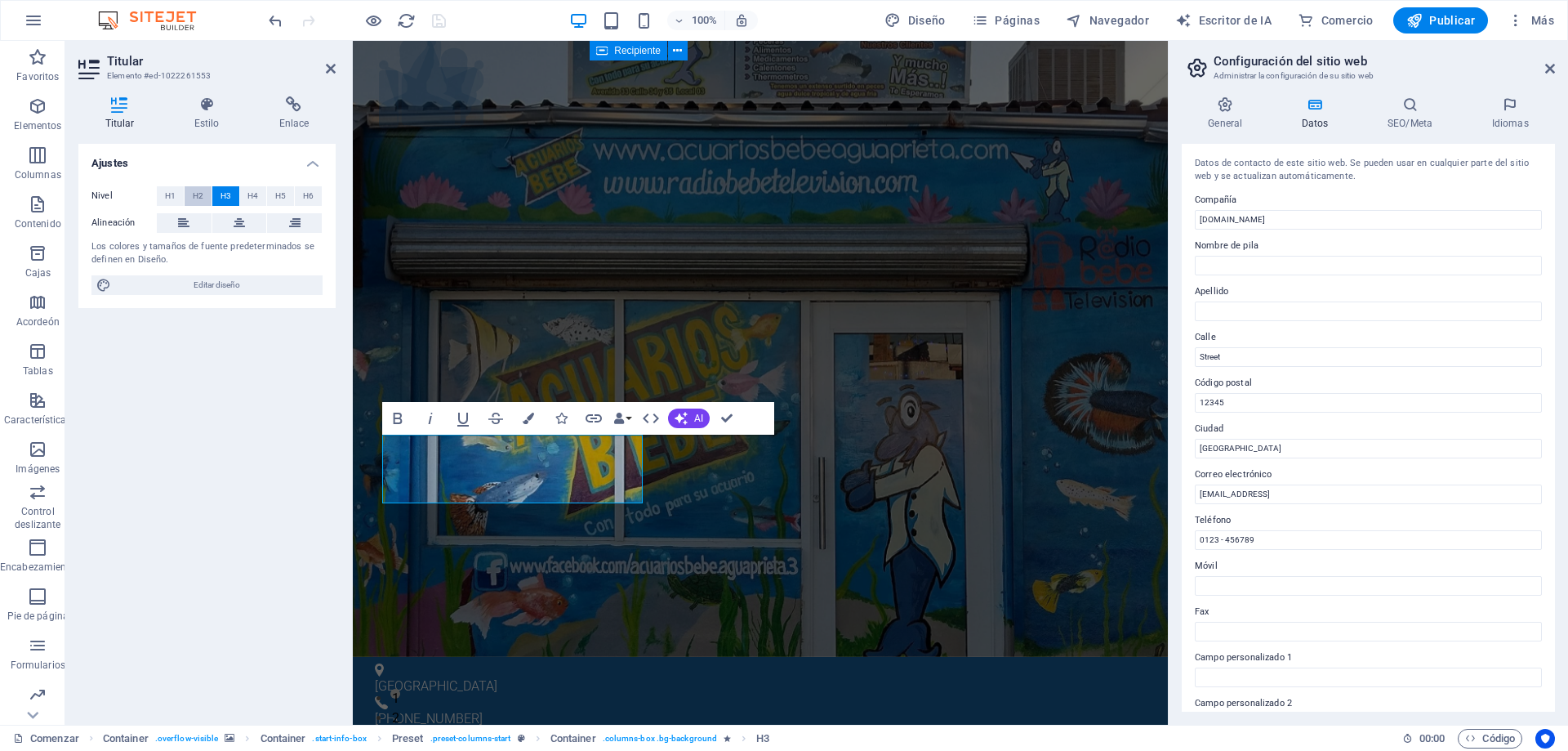
click at [196, 196] on font "H2" at bounding box center [198, 195] width 10 height 9
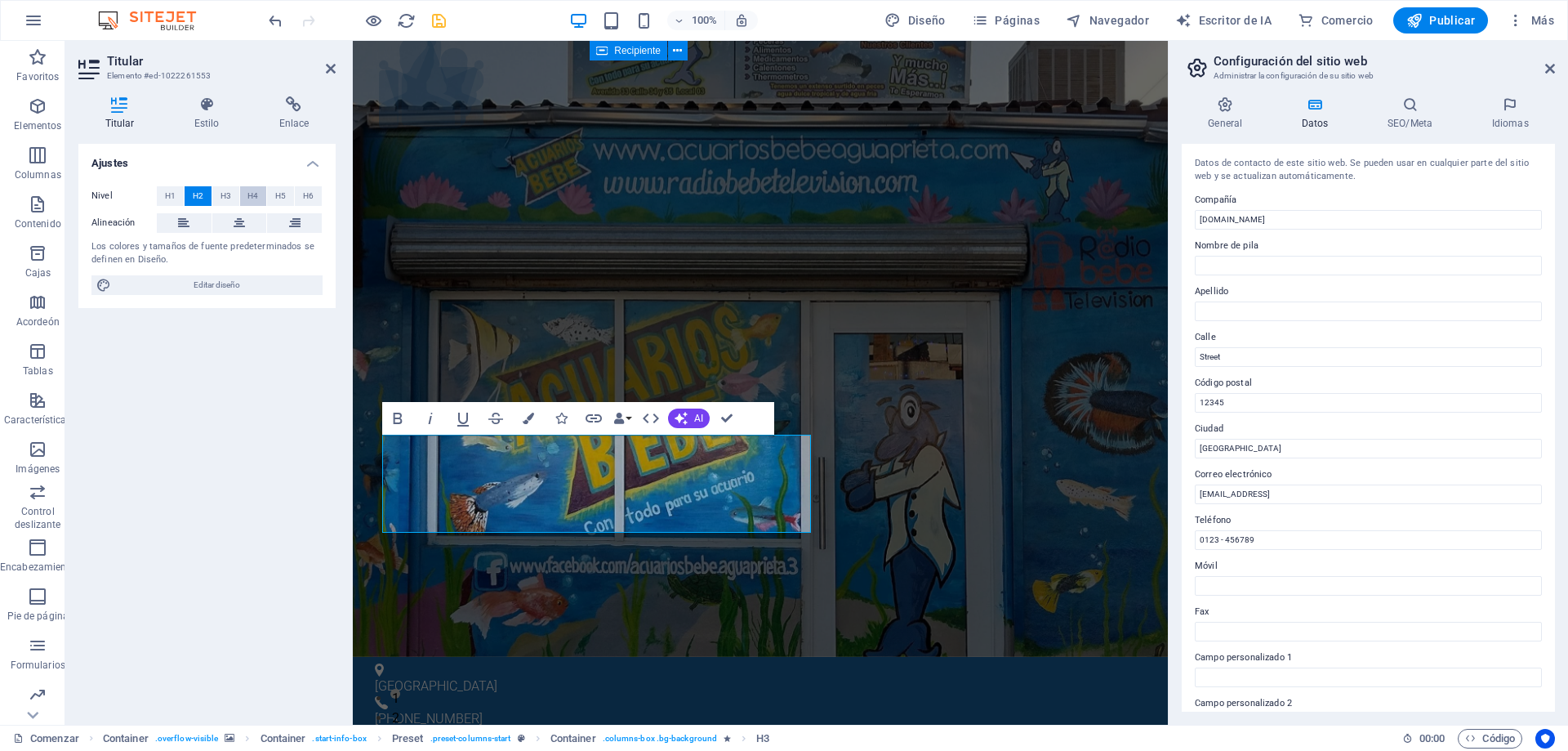
click at [251, 201] on span "H4" at bounding box center [252, 195] width 10 height 20
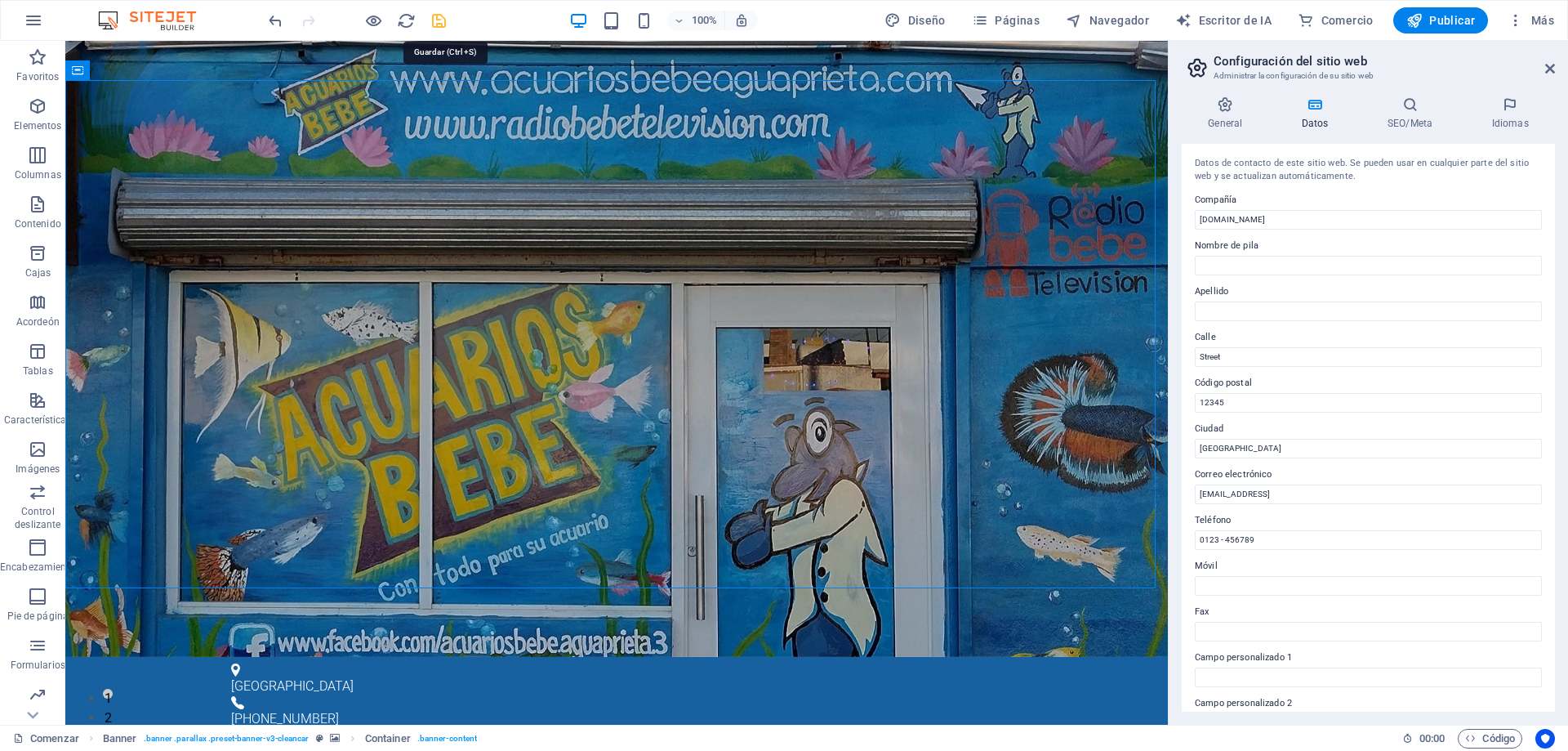
click at [441, 22] on icon "ahorrar" at bounding box center [439, 20] width 19 height 19
checkbox input "false"
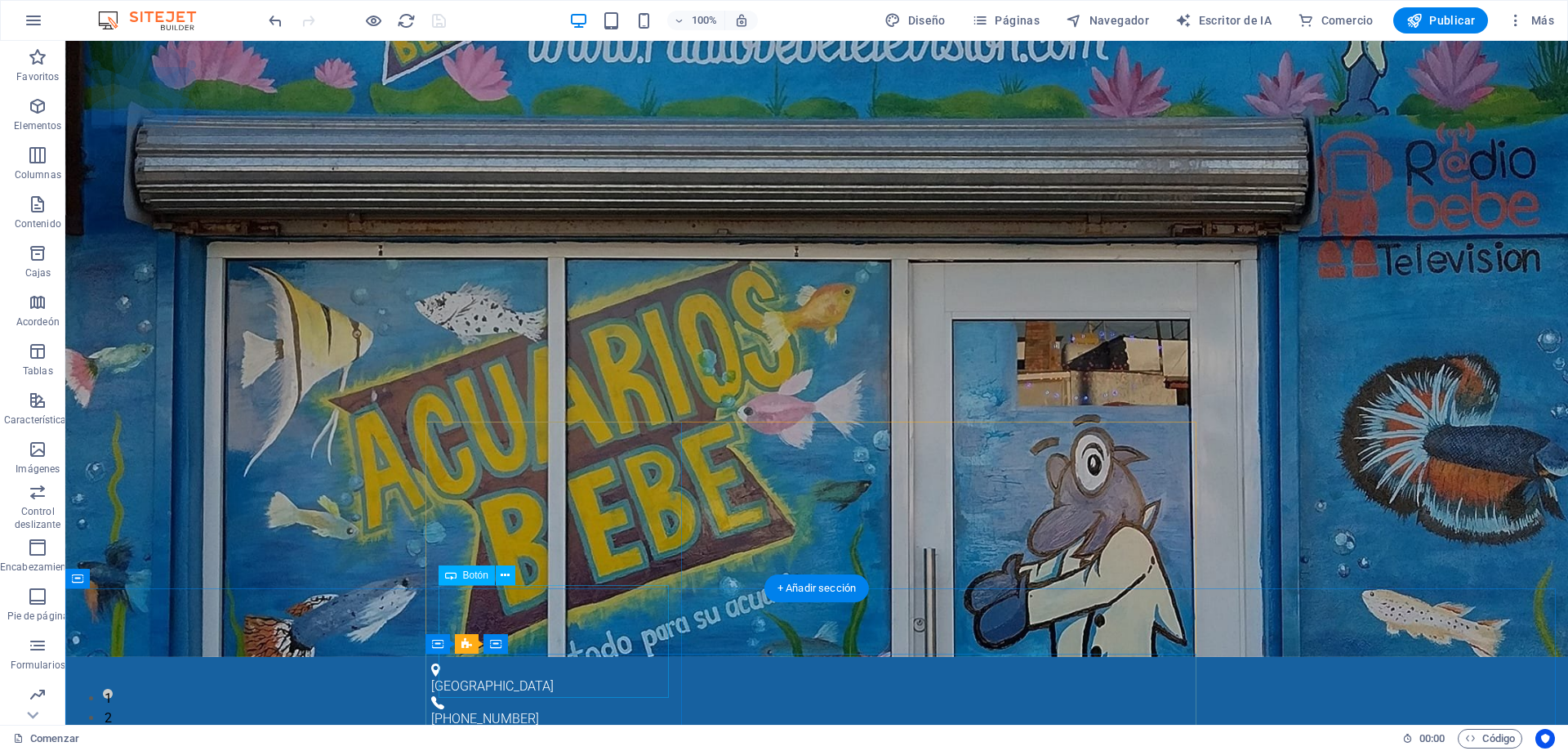
click at [507, 571] on icon at bounding box center [504, 575] width 9 height 17
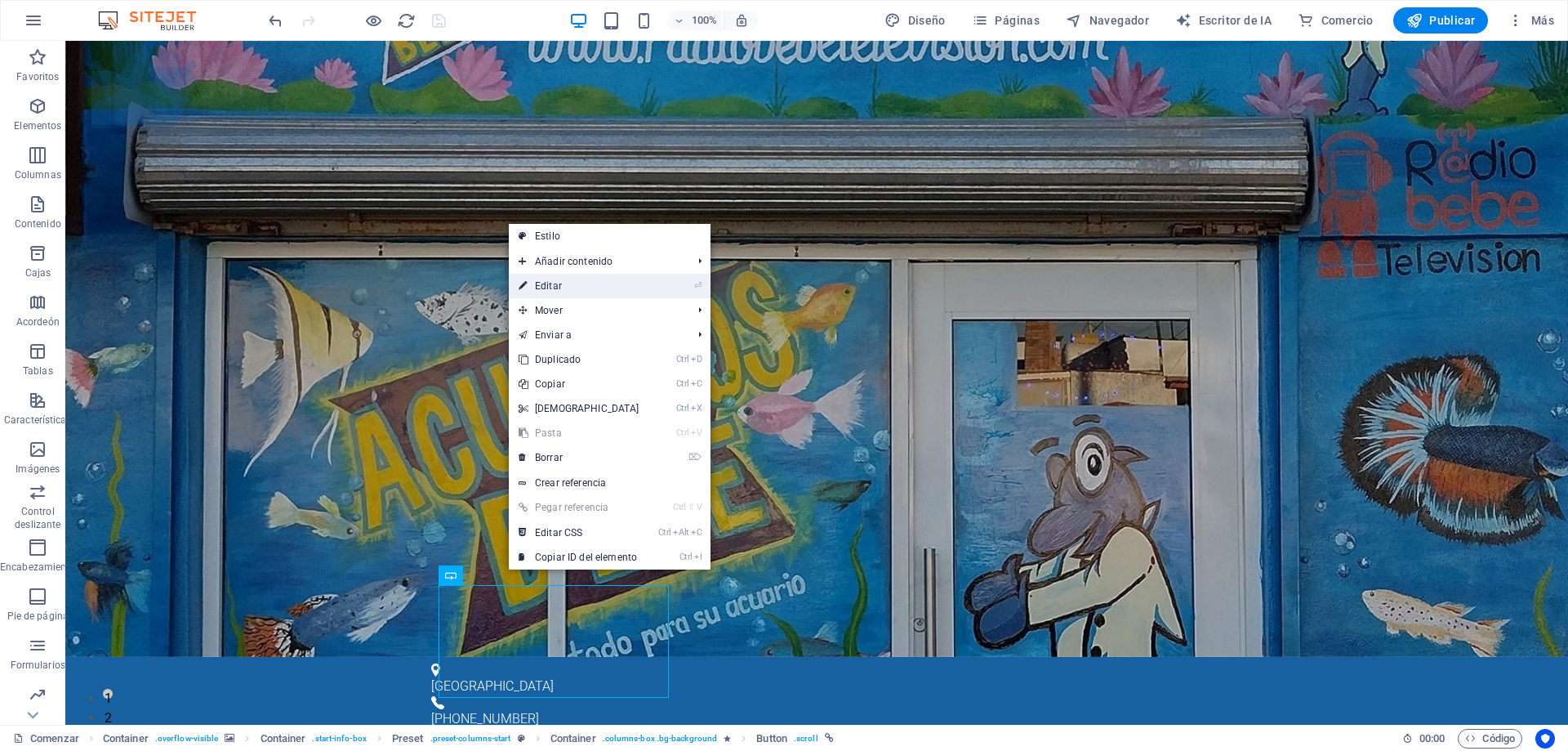
click at [624, 283] on link "⏎ Editar" at bounding box center [579, 286] width 141 height 25
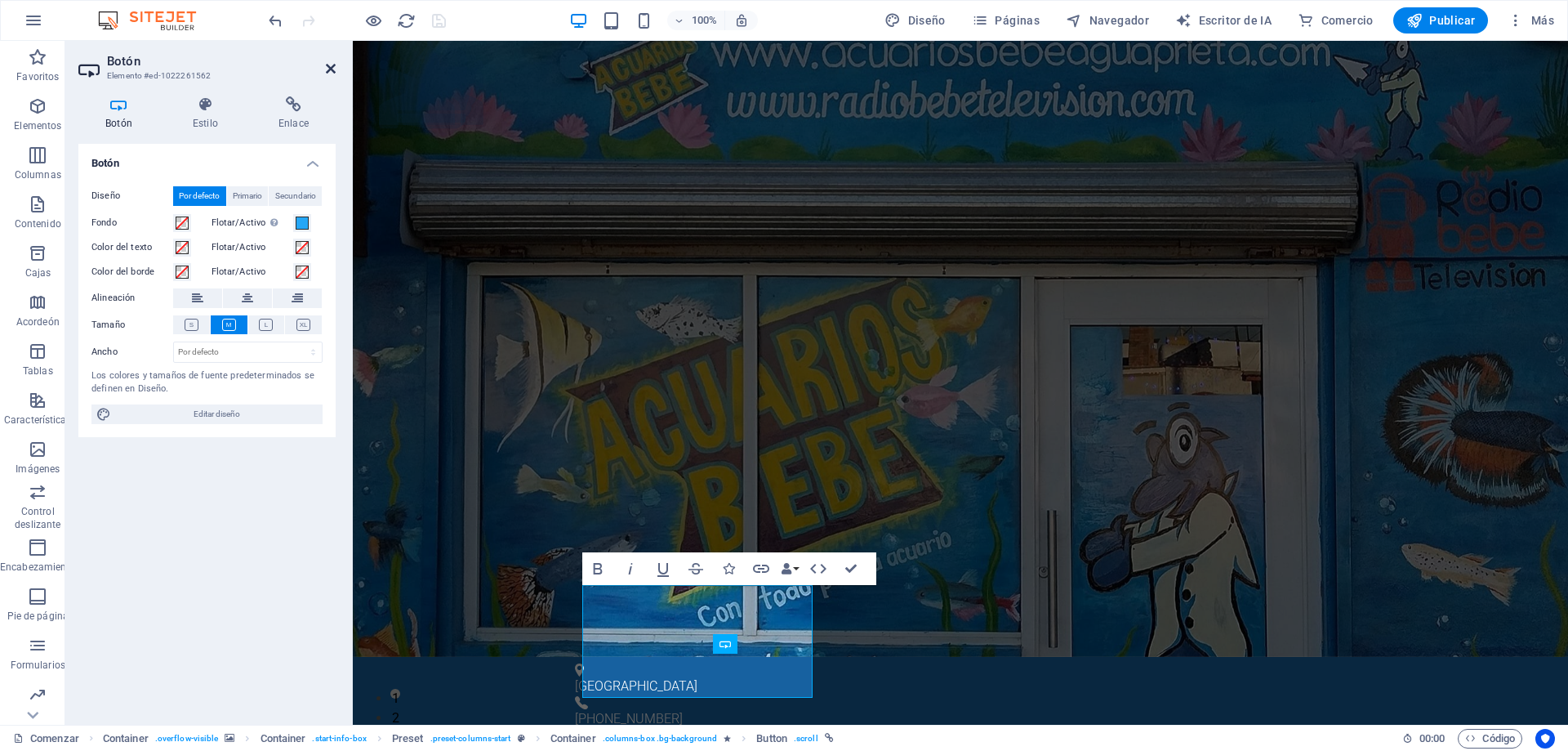
drag, startPoint x: 333, startPoint y: 69, endPoint x: 640, endPoint y: 310, distance: 390.3
click at [333, 69] on icon at bounding box center [330, 68] width 9 height 13
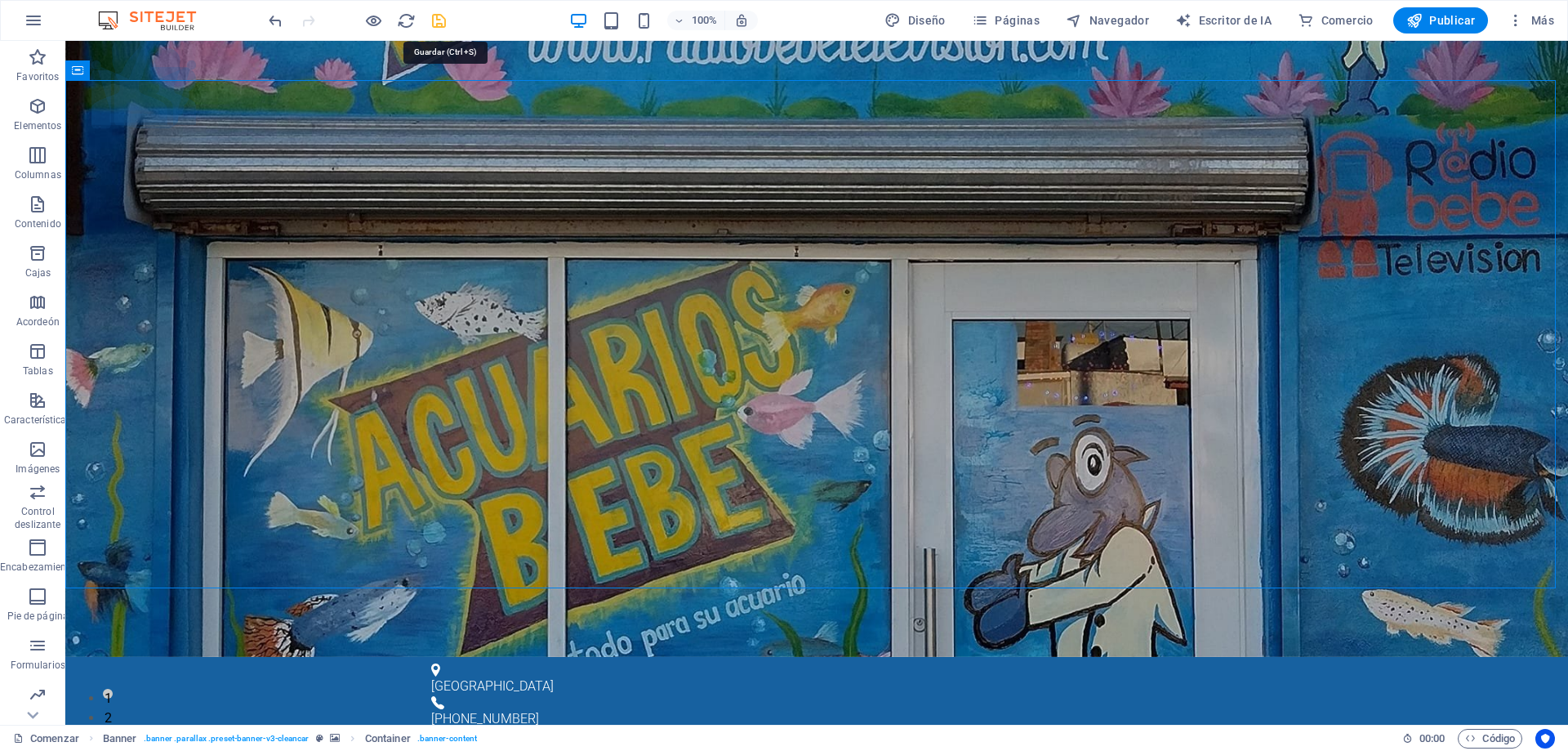
click at [442, 21] on icon "ahorrar" at bounding box center [439, 20] width 19 height 19
checkbox input "false"
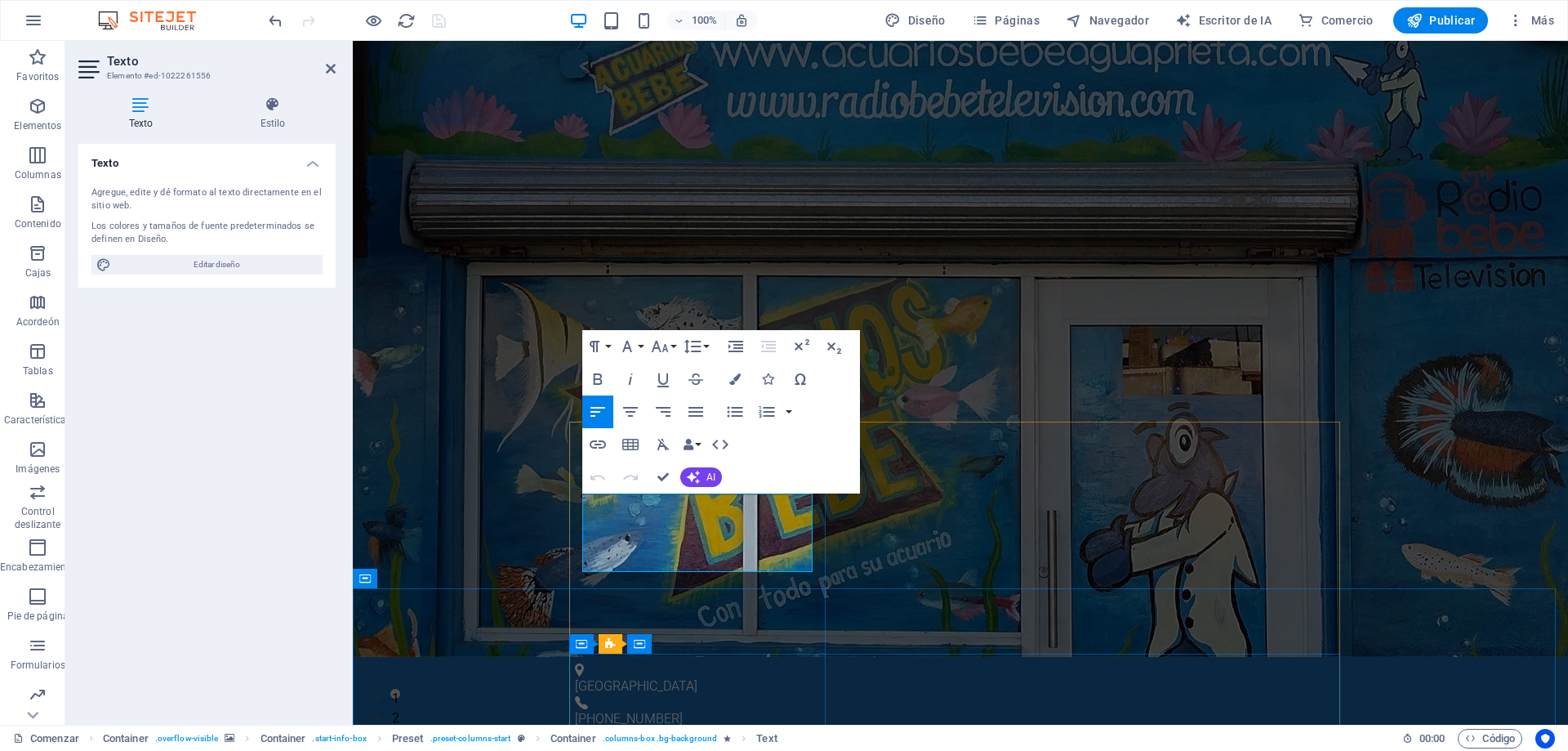
drag, startPoint x: 1061, startPoint y: 342, endPoint x: 1373, endPoint y: 322, distance: 312.6
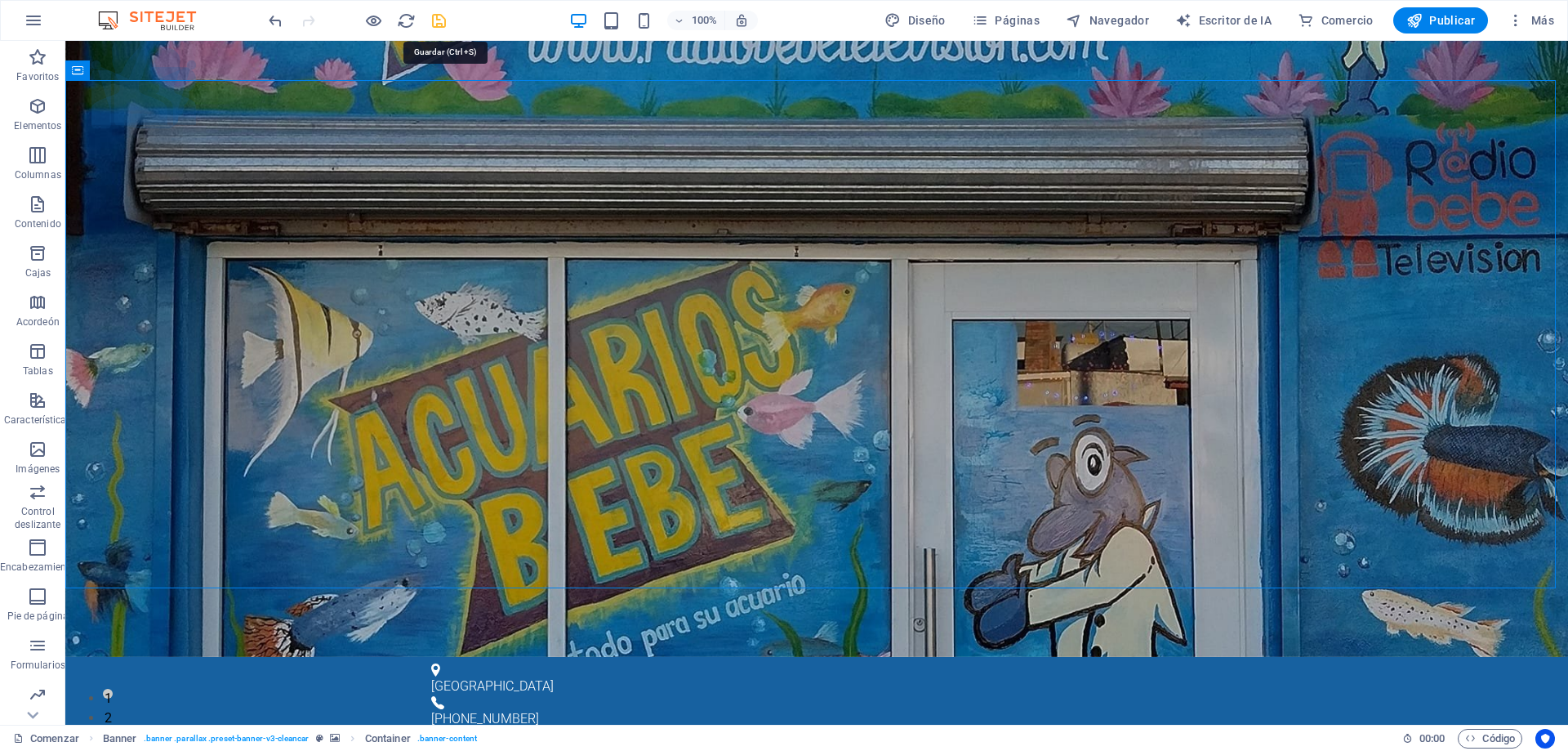
click at [440, 20] on icon "ahorrar" at bounding box center [439, 20] width 19 height 19
checkbox input "false"
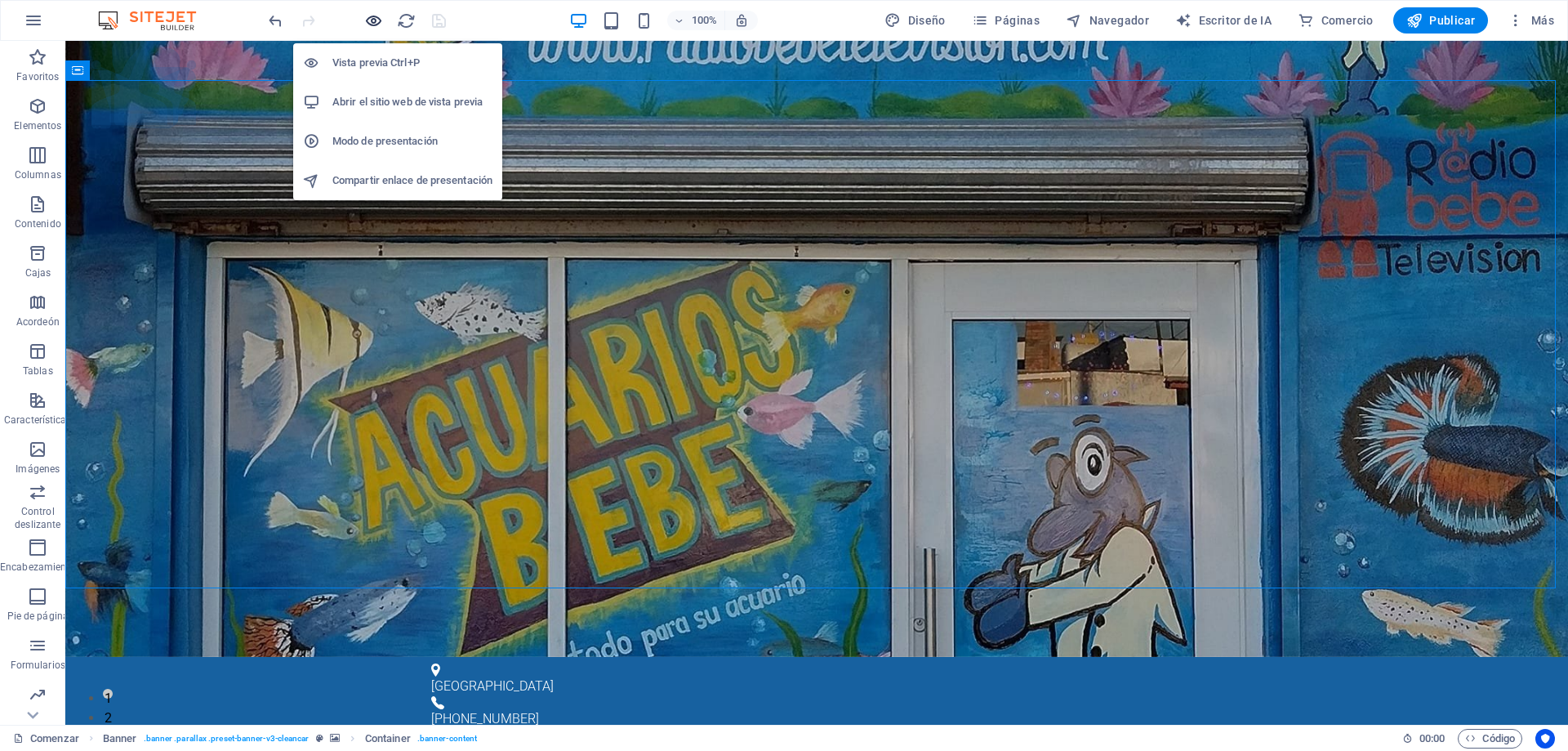
click at [368, 20] on icon "button" at bounding box center [373, 20] width 19 height 19
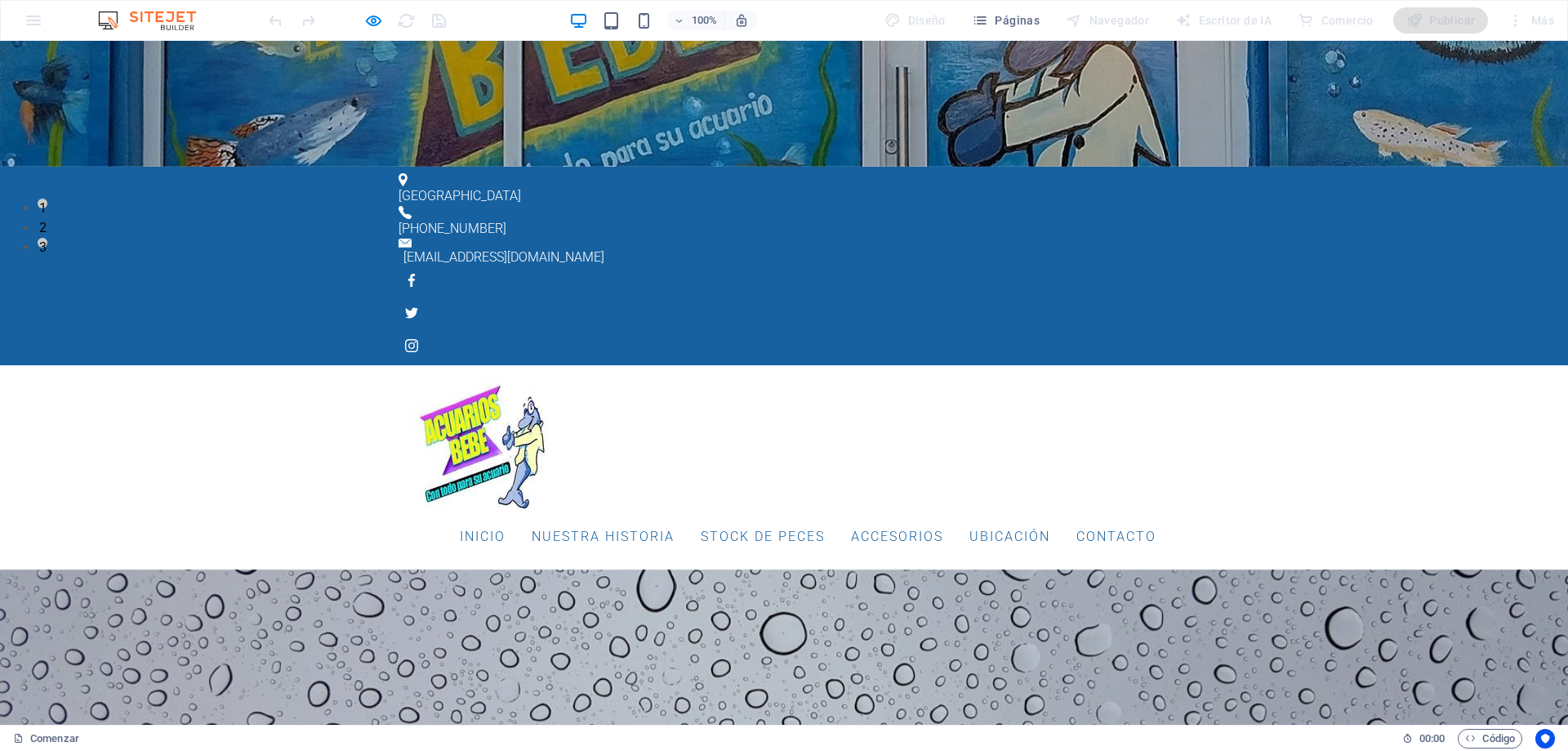
scroll to position [0, 0]
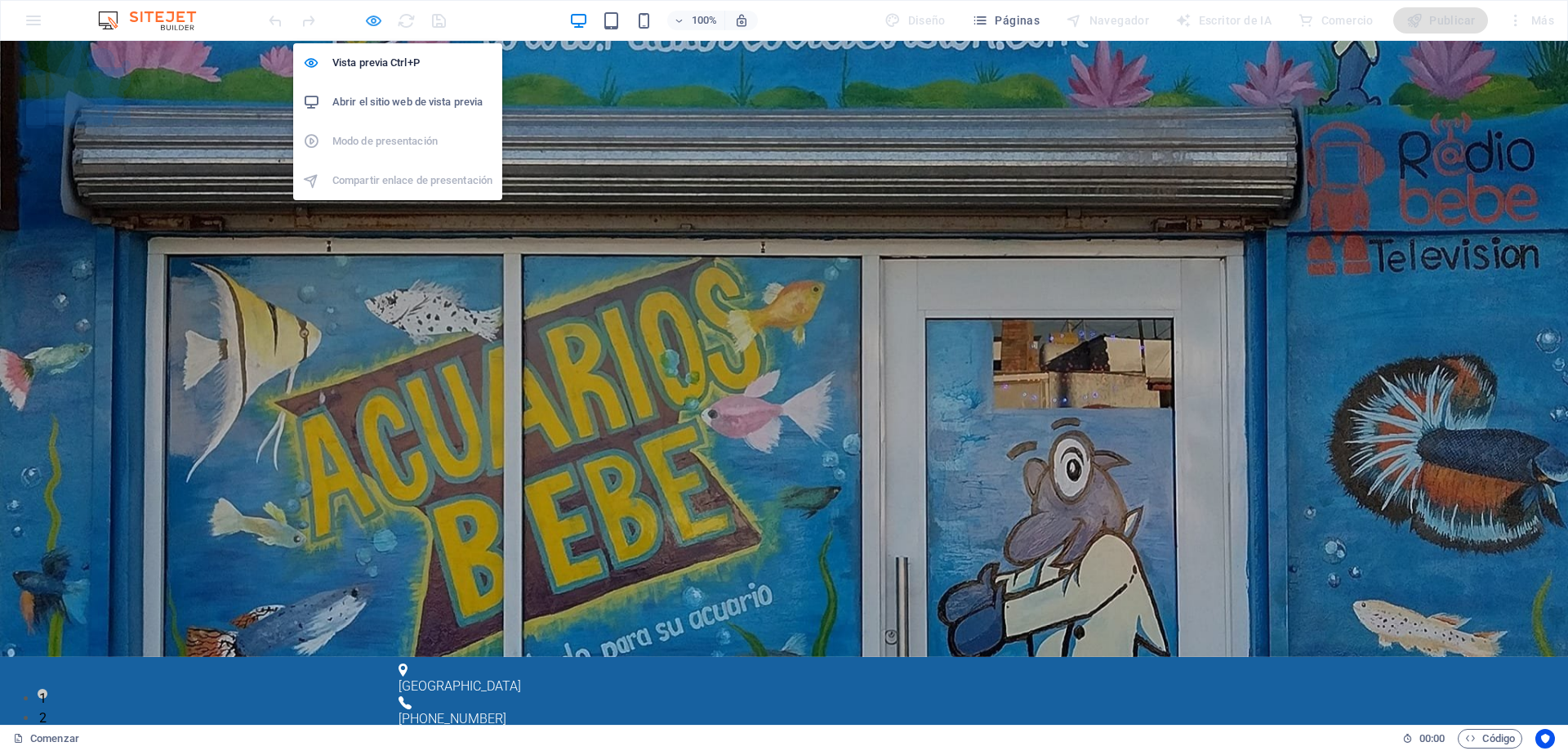
click at [372, 21] on icon "button" at bounding box center [373, 20] width 19 height 19
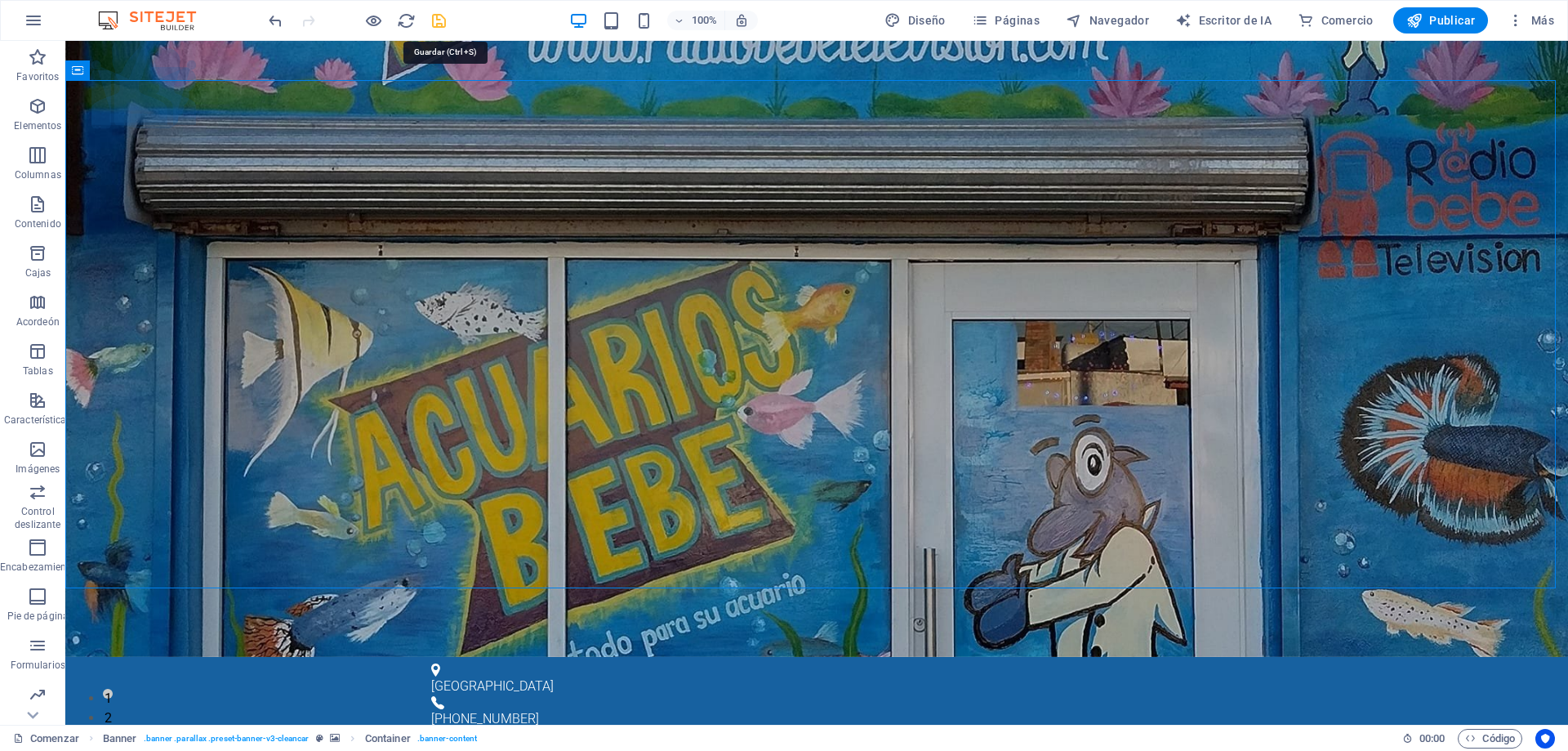
click at [441, 22] on icon "ahorrar" at bounding box center [439, 20] width 19 height 19
checkbox input "false"
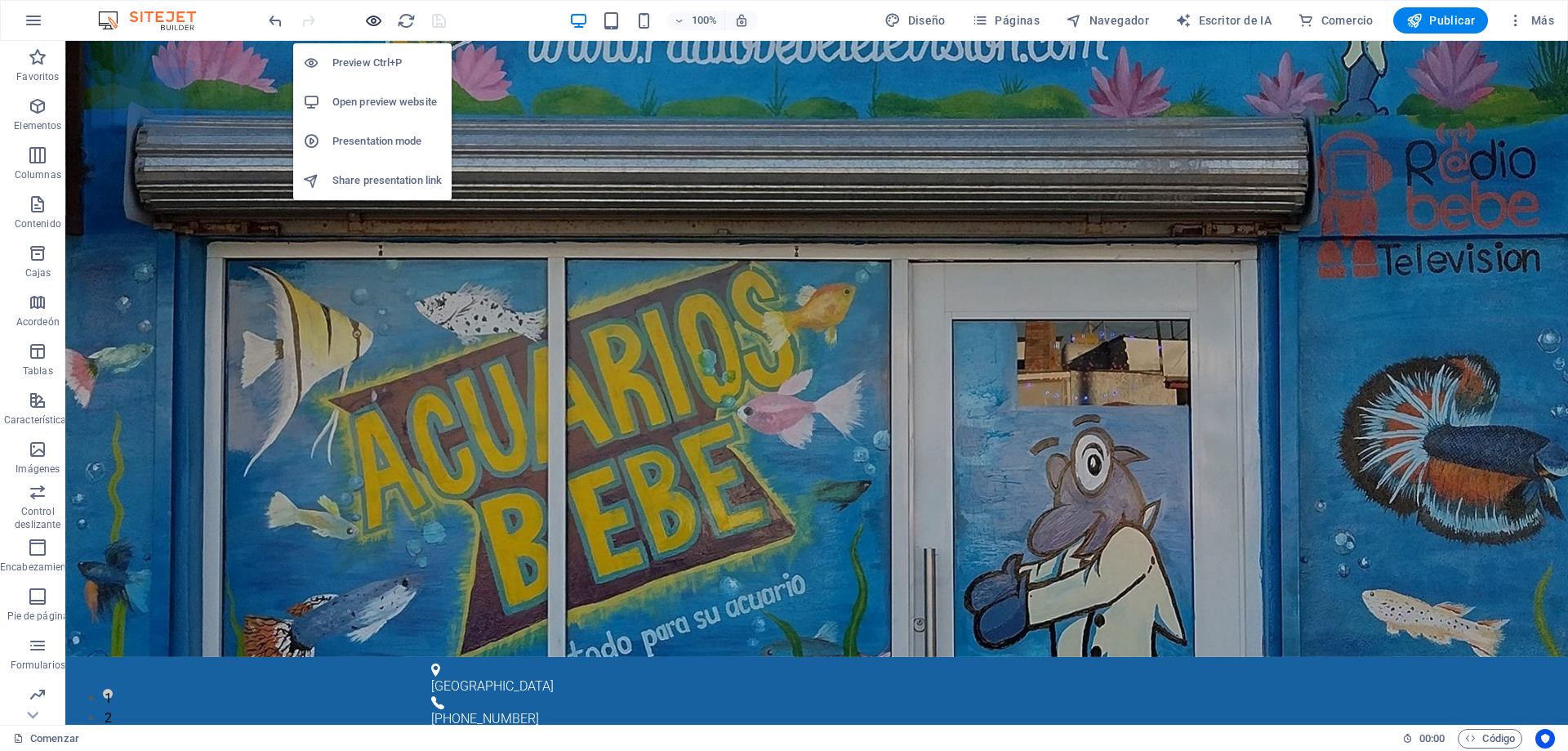
click at [374, 17] on icon "button" at bounding box center [373, 20] width 19 height 19
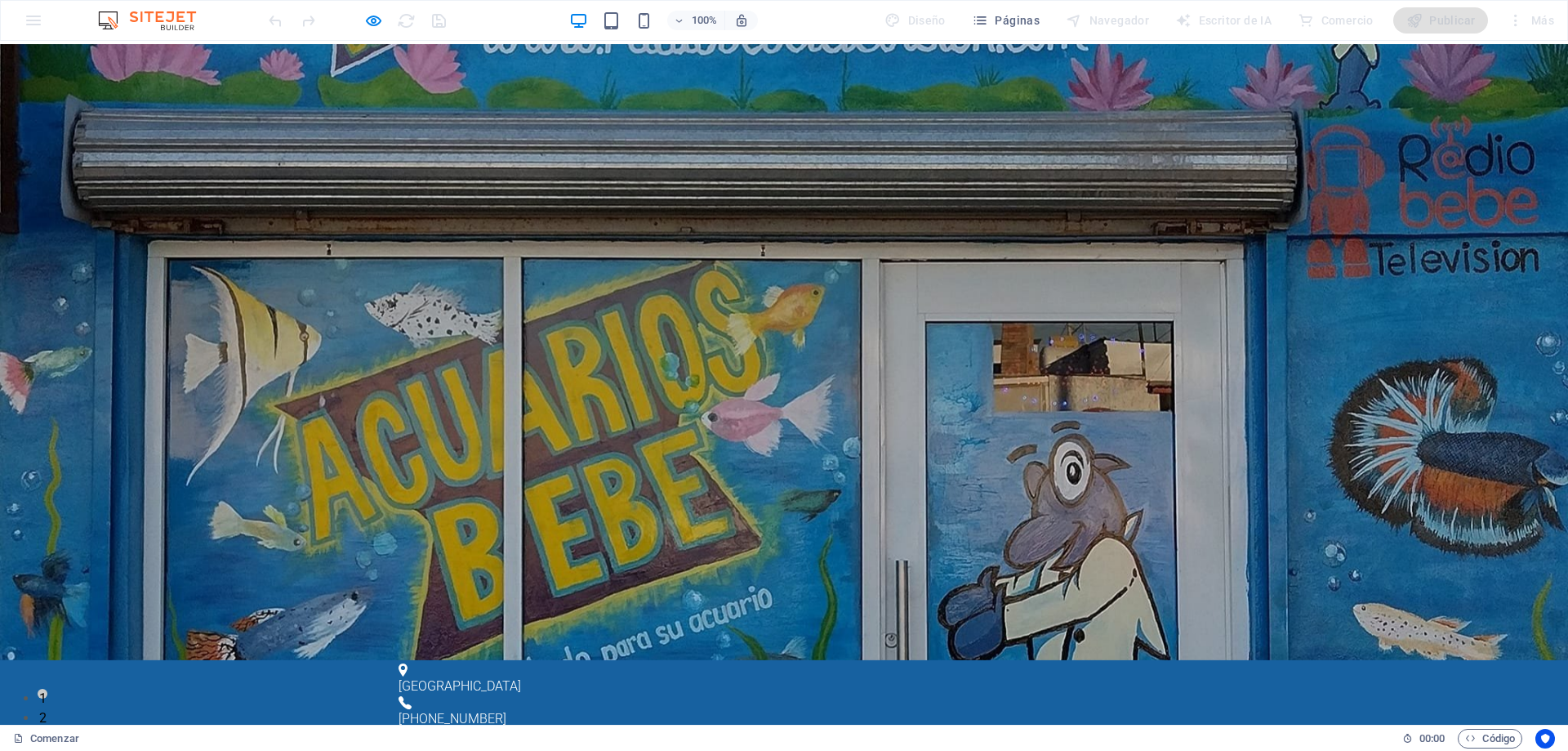
scroll to position [82, 0]
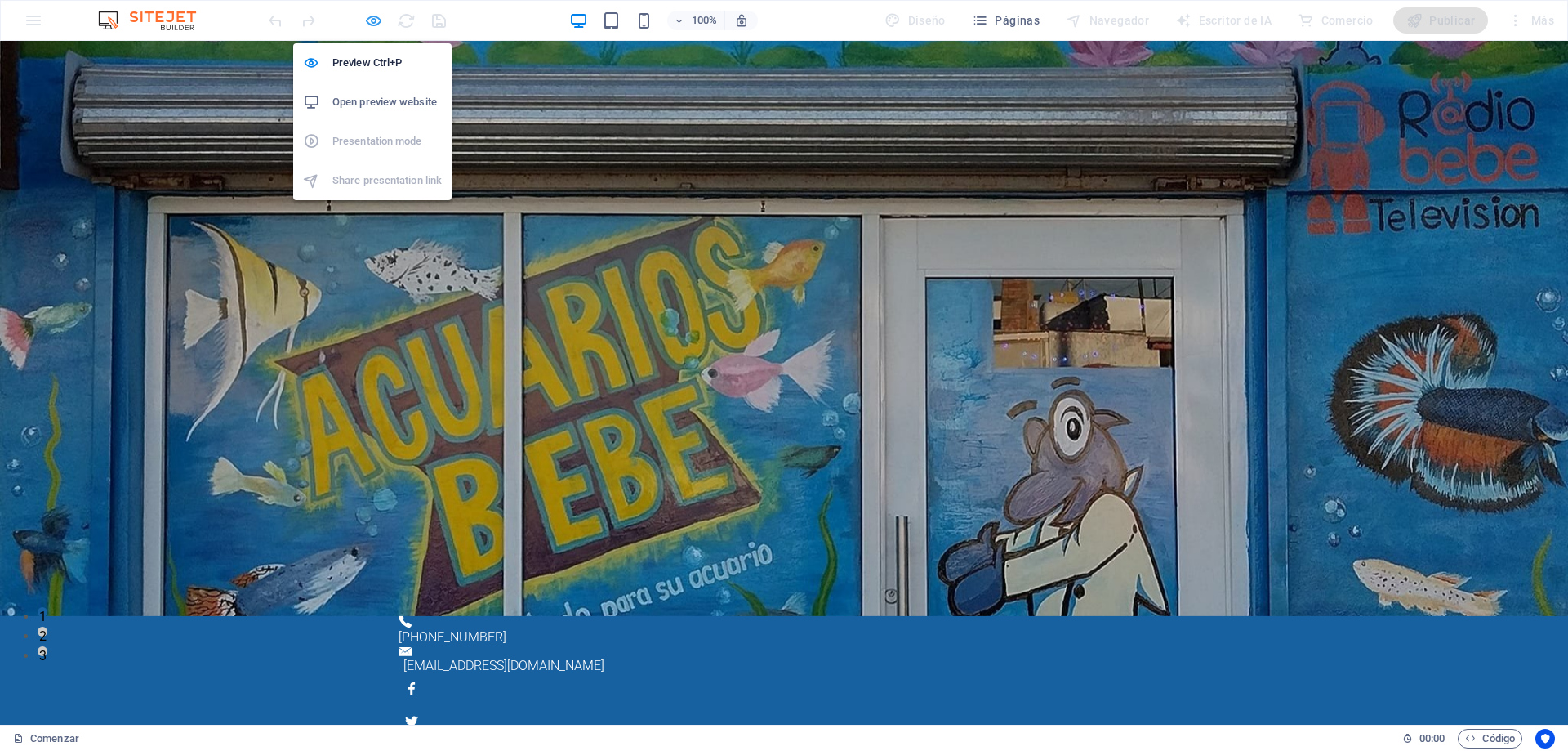
click at [371, 16] on icon "button" at bounding box center [373, 20] width 19 height 19
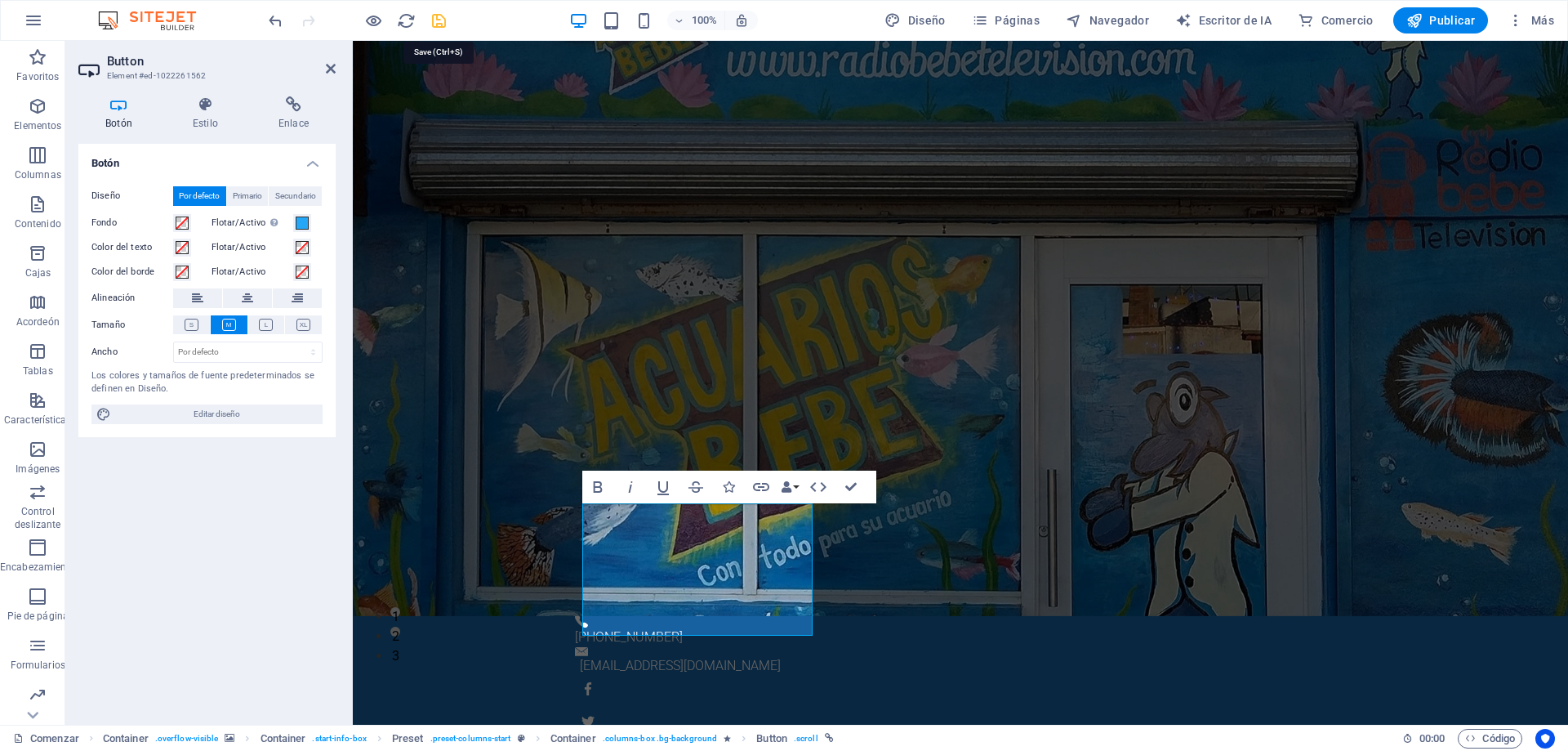
click at [443, 20] on icon "ahorrar" at bounding box center [439, 20] width 19 height 19
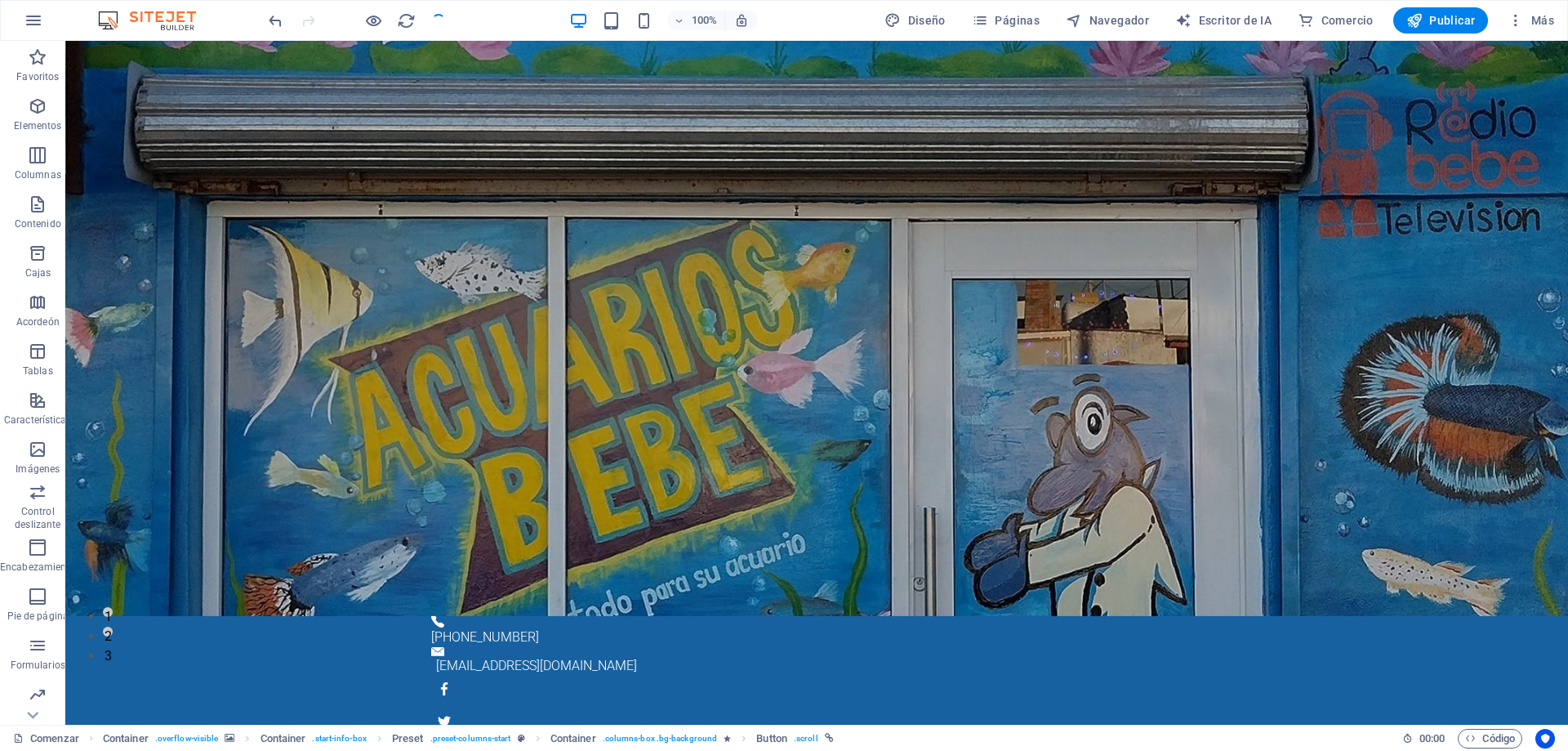
checkbox input "false"
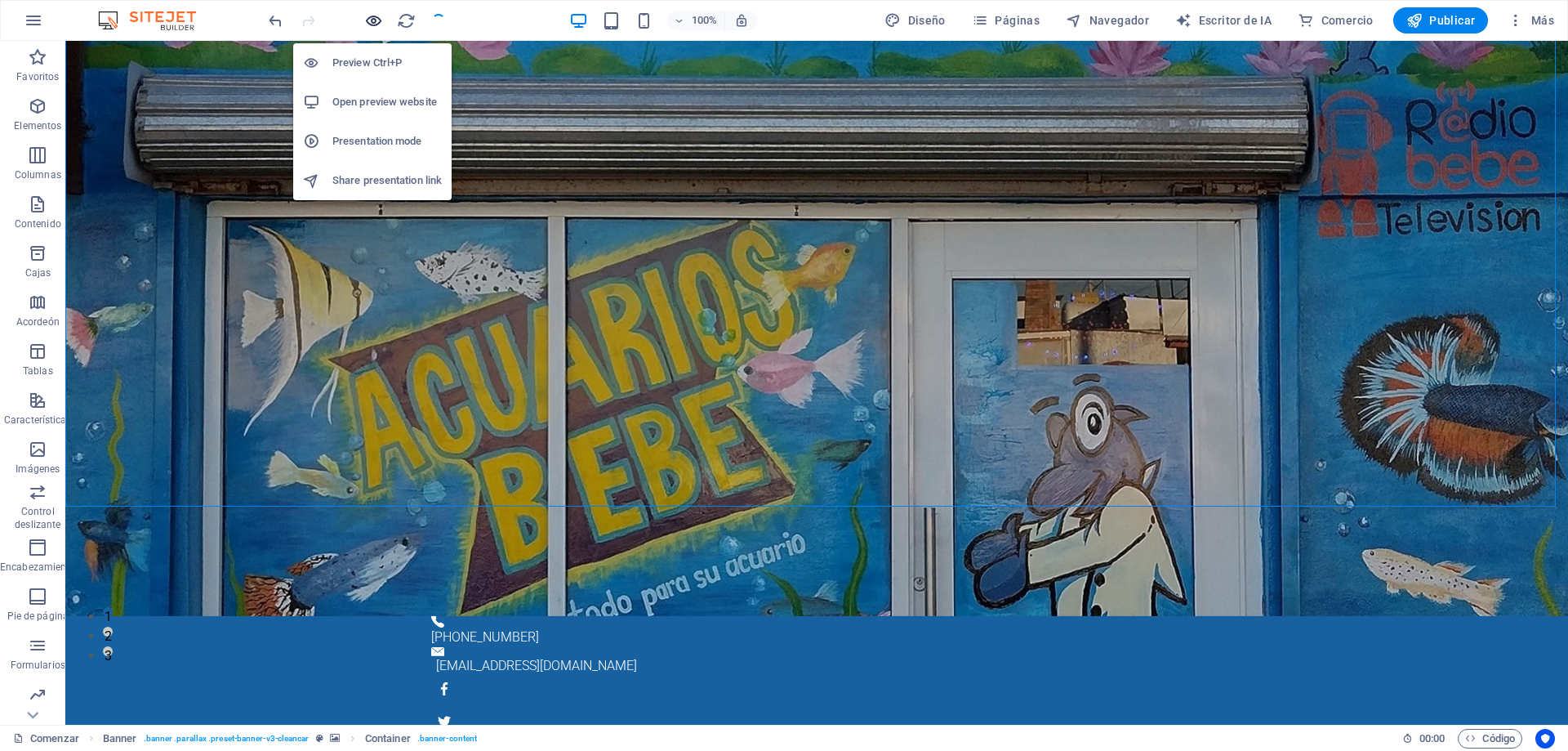
click at [371, 21] on icon "button" at bounding box center [373, 20] width 19 height 19
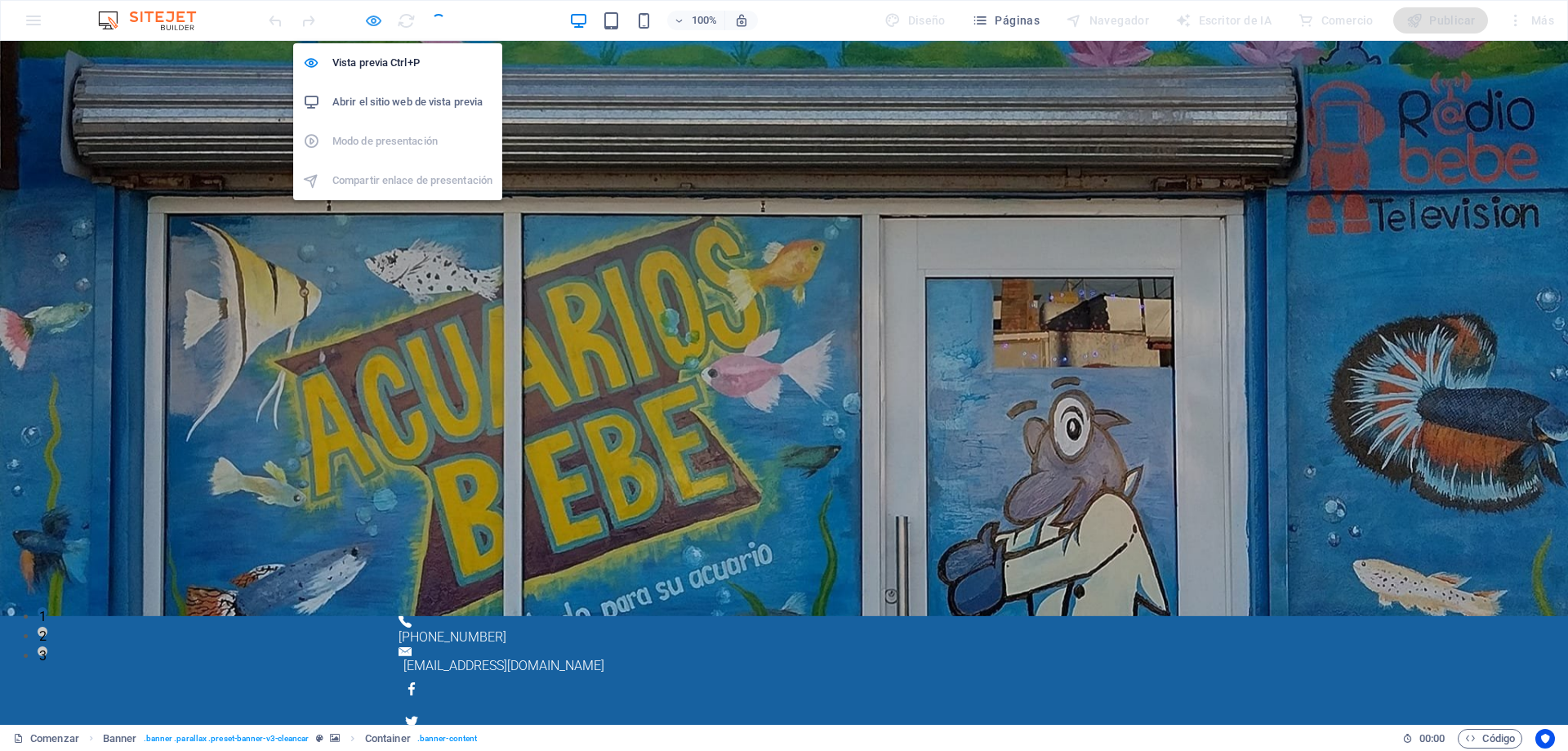
click at [369, 20] on icon "button" at bounding box center [373, 20] width 19 height 19
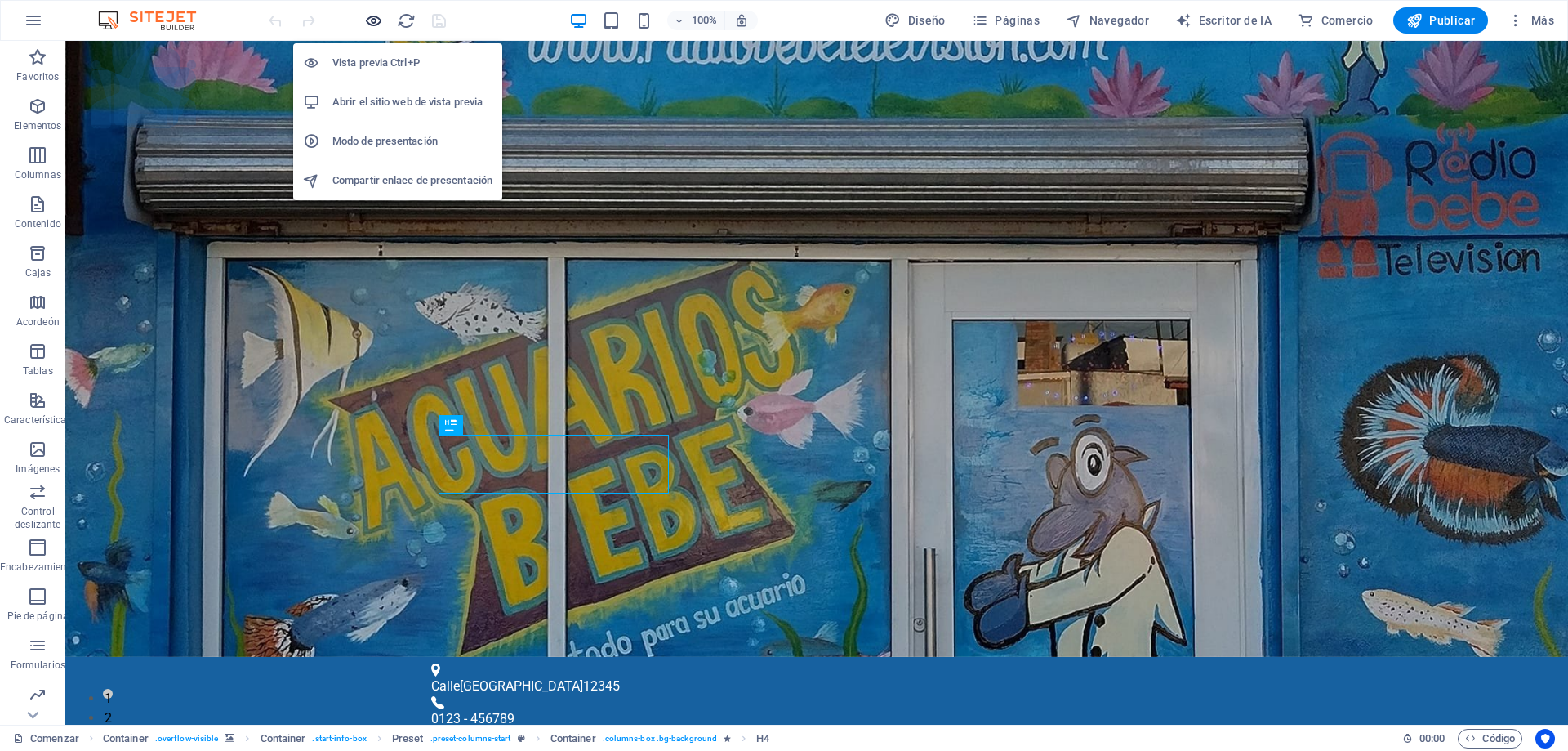
click at [377, 15] on icon "button" at bounding box center [373, 20] width 19 height 19
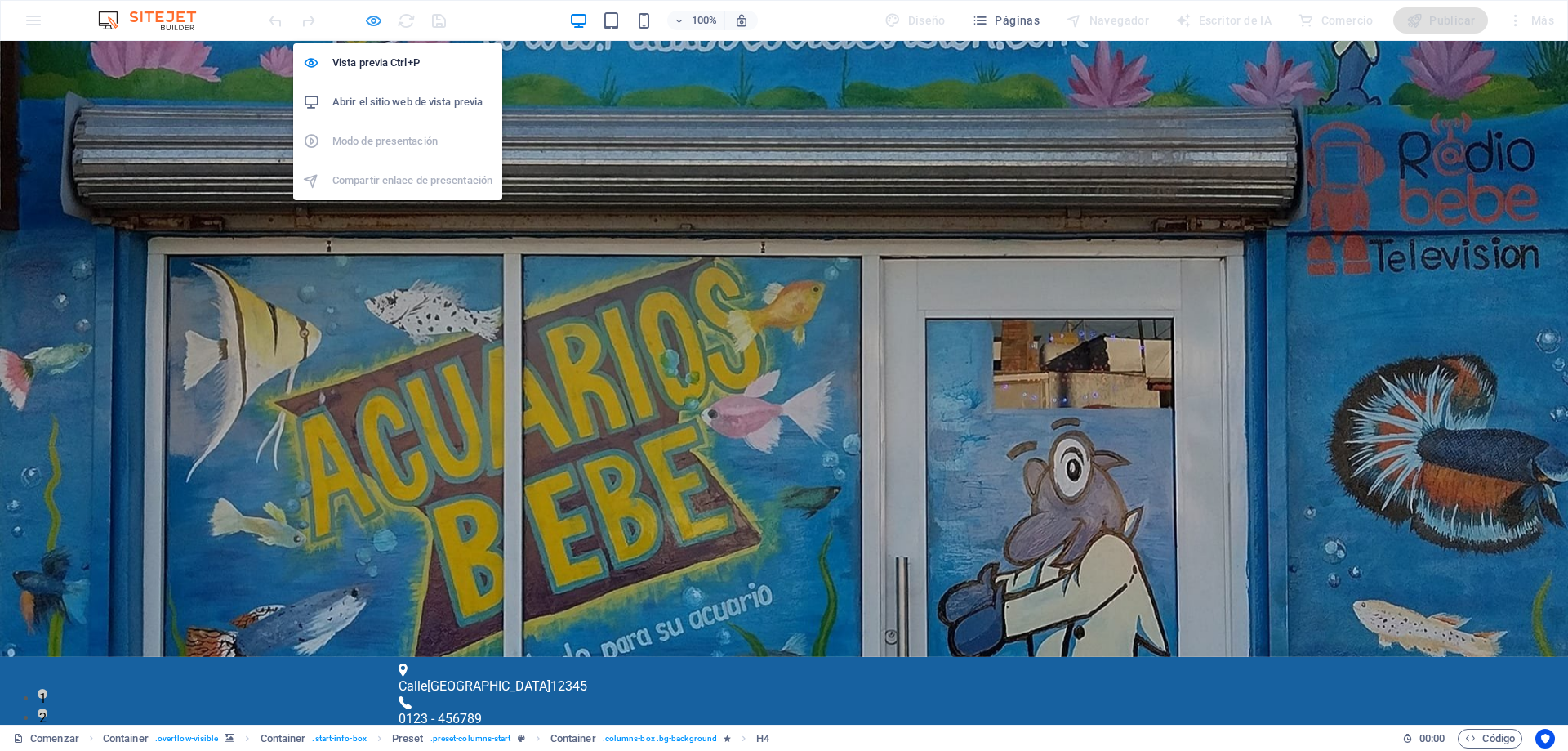
click at [375, 20] on icon "button" at bounding box center [373, 20] width 19 height 19
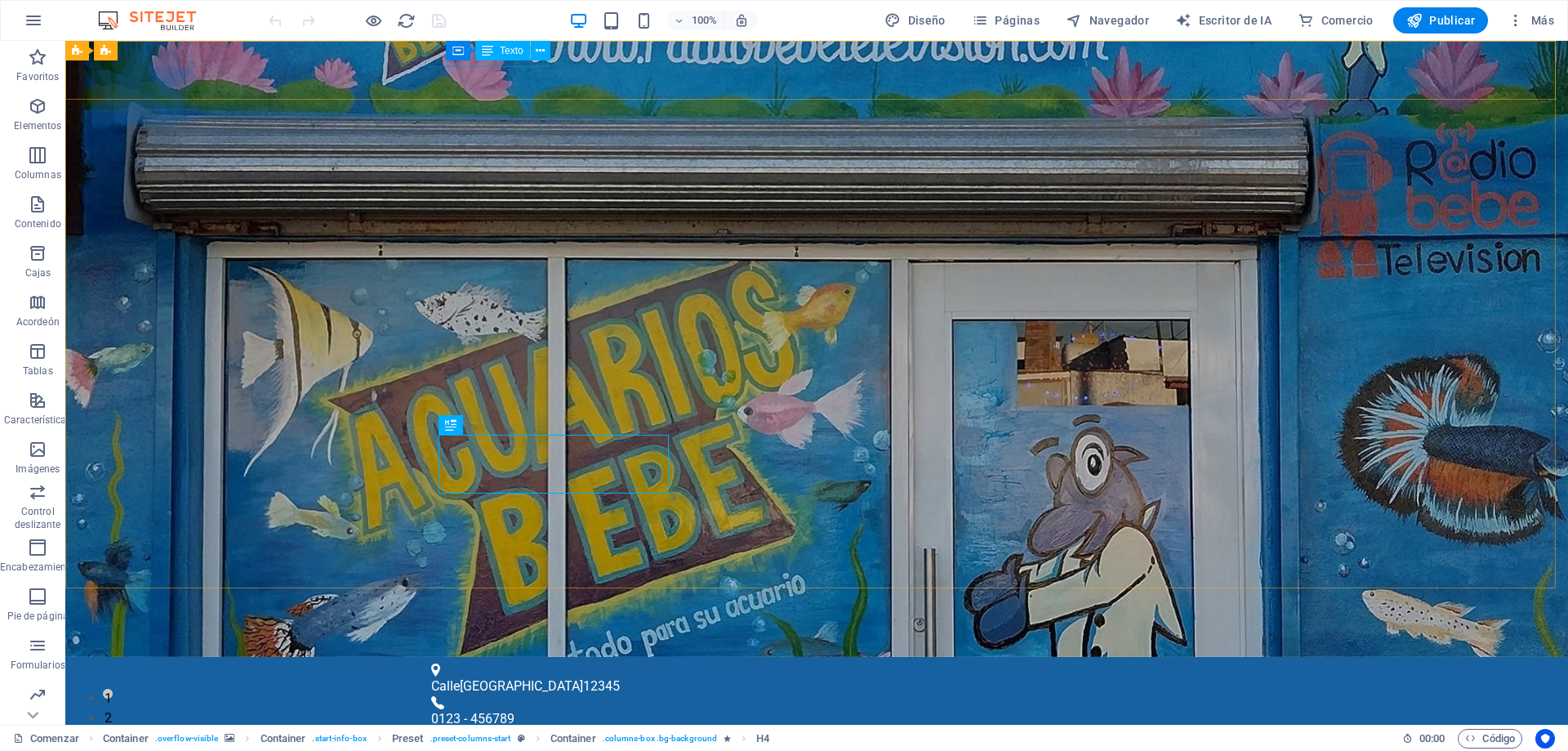
click at [512, 61] on div "Recipiente Texto" at bounding box center [503, 51] width 115 height 20
click at [523, 54] on font "Texto" at bounding box center [511, 50] width 24 height 11
click at [527, 59] on div "Texto" at bounding box center [503, 50] width 55 height 20
click at [473, 676] on div "Calle Berlín 12345" at bounding box center [810, 685] width 758 height 20
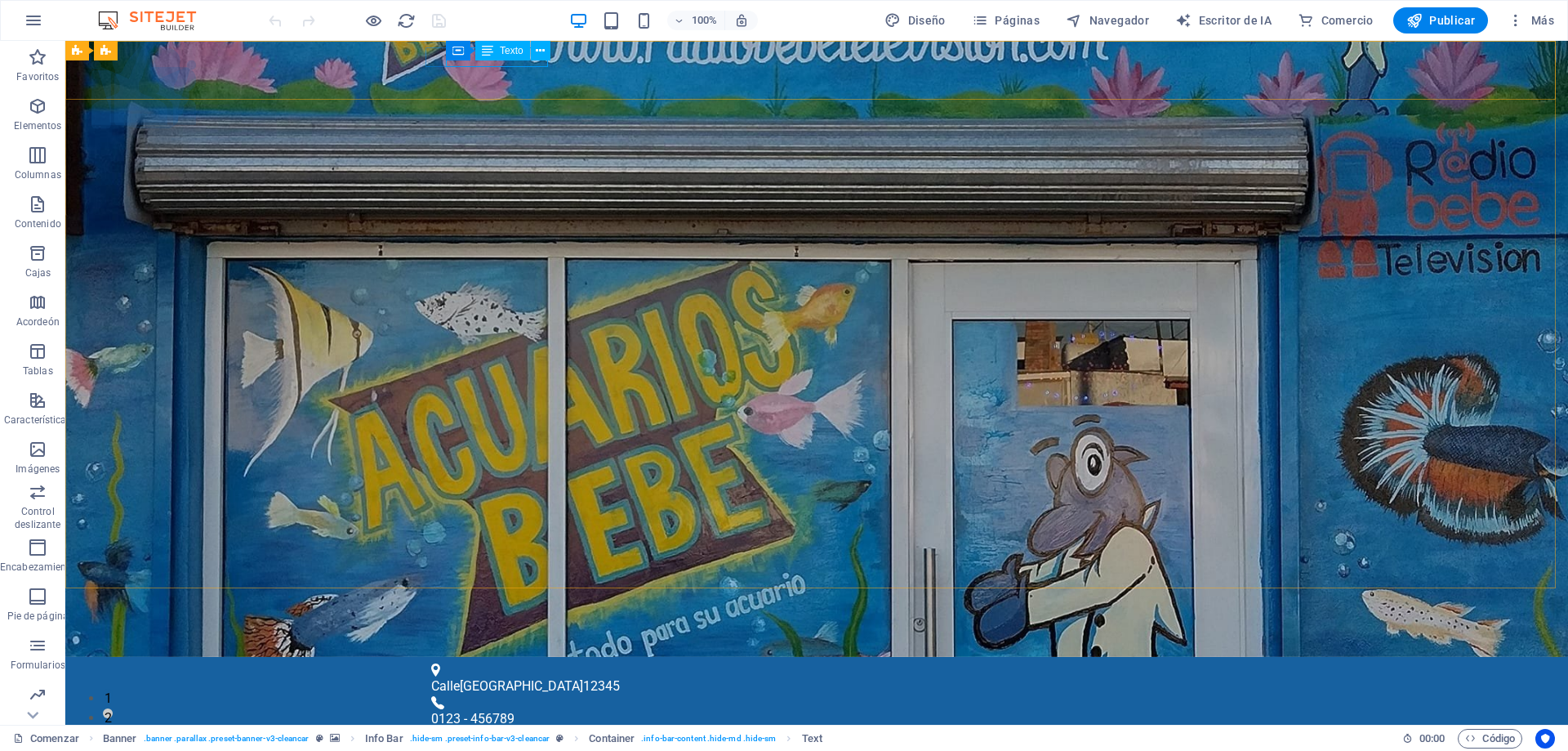
click at [472, 58] on div "Recipiente Texto" at bounding box center [503, 51] width 115 height 20
click at [507, 55] on font "Texto" at bounding box center [511, 50] width 24 height 11
click at [517, 49] on font "Texto" at bounding box center [511, 50] width 24 height 11
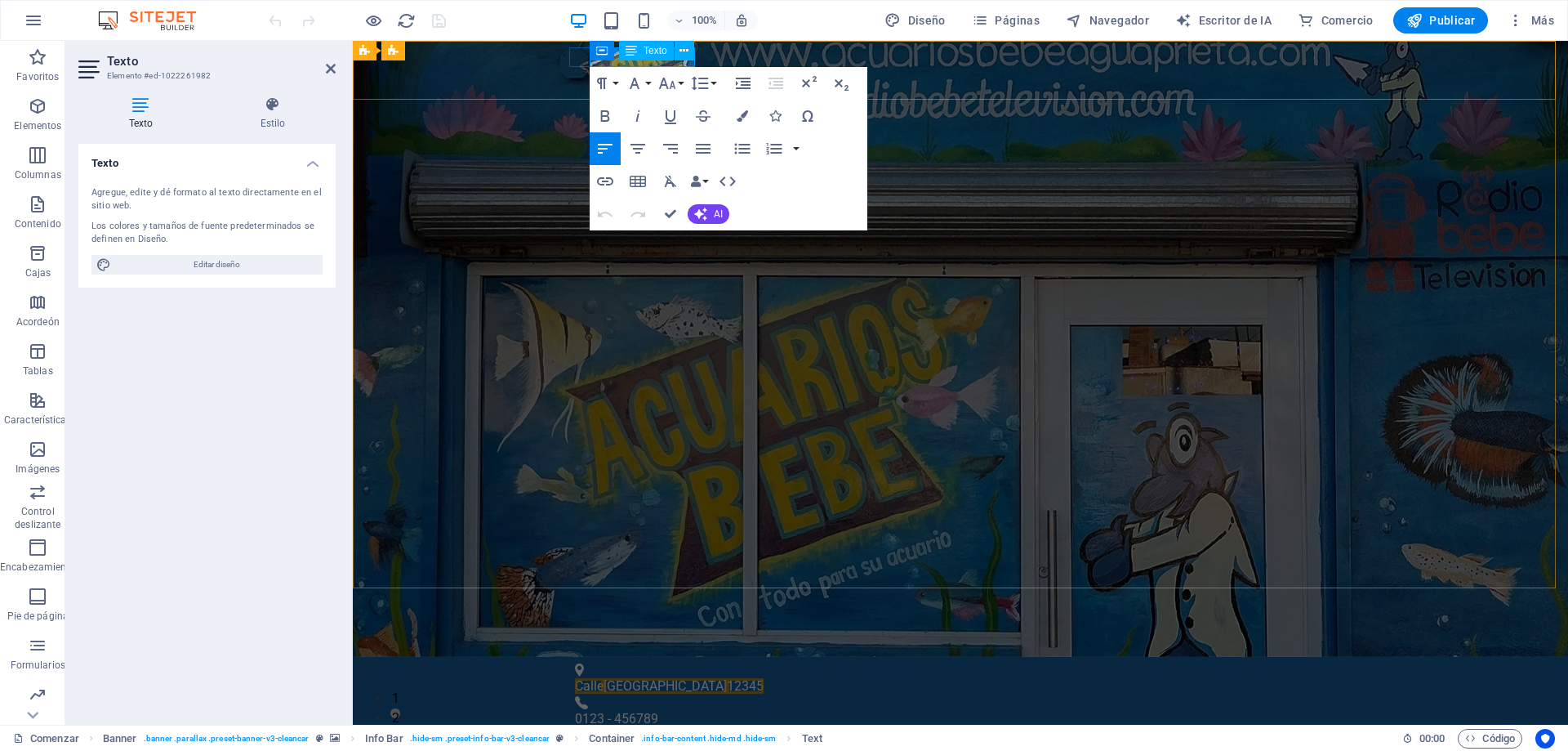
click at [672, 676] on p "Calle Berlín 12345" at bounding box center [954, 685] width 758 height 20
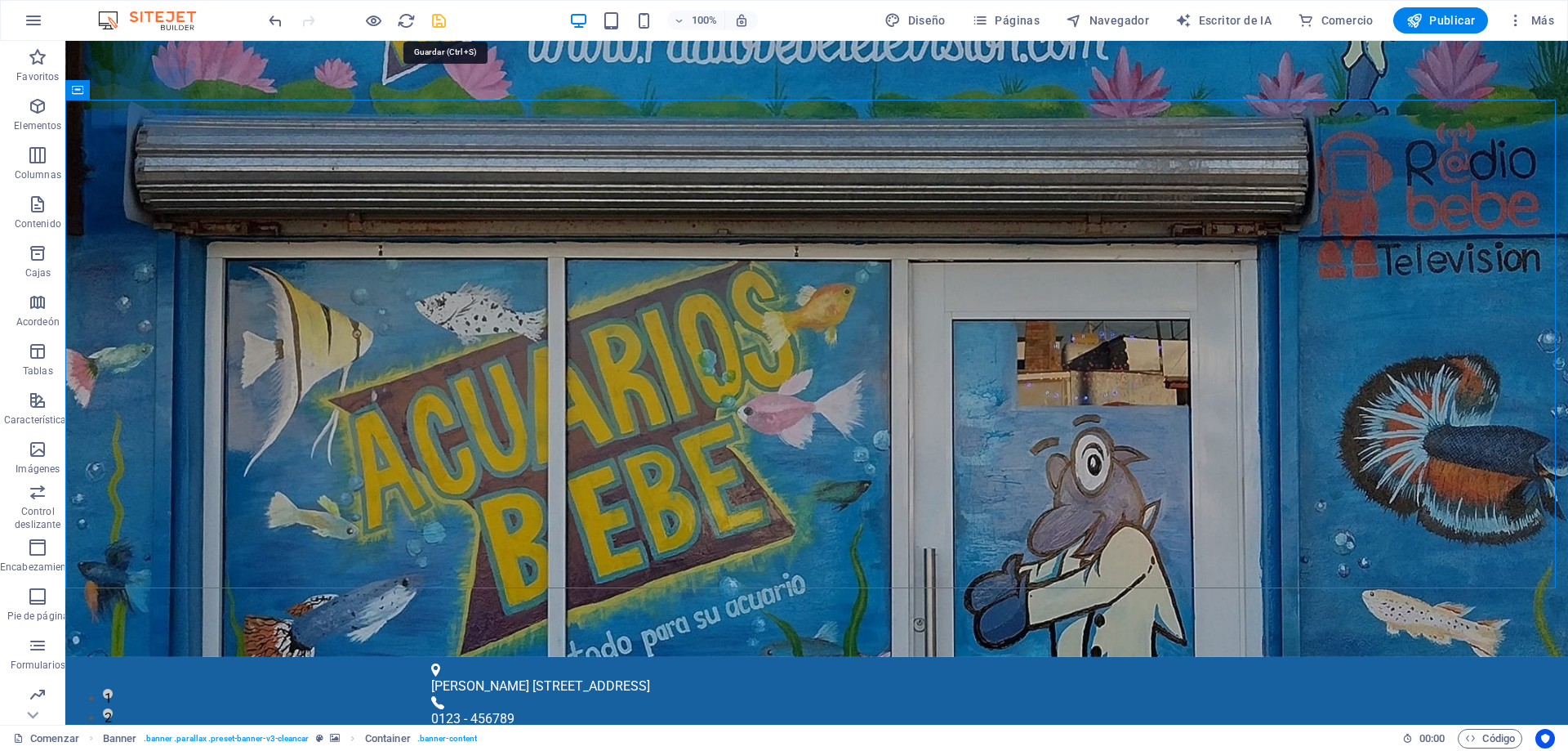
click at [440, 19] on icon "ahorrar" at bounding box center [439, 20] width 19 height 19
checkbox input "false"
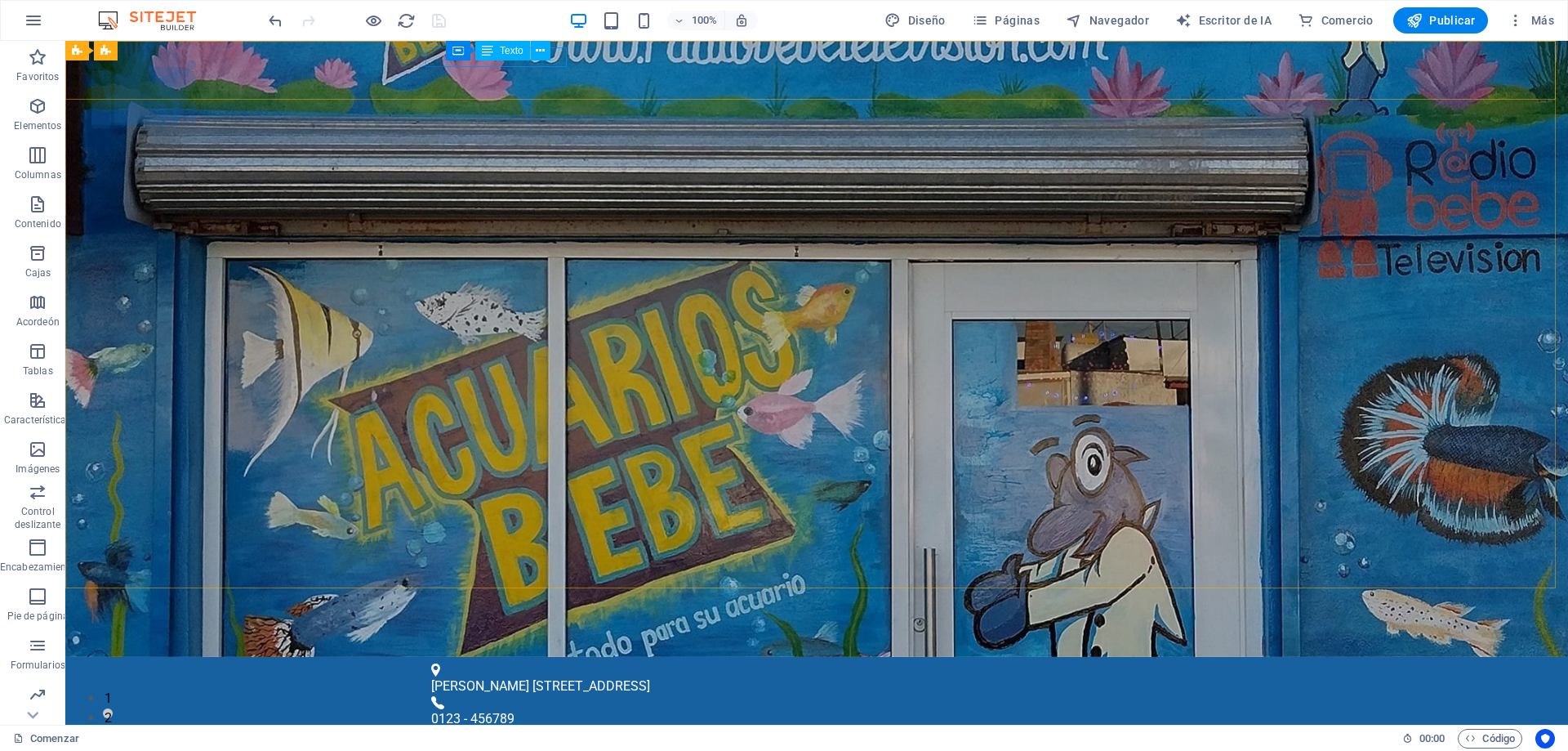
click at [553, 54] on div "Recipiente Texto" at bounding box center [503, 51] width 115 height 20
click at [517, 47] on font "Texto" at bounding box center [511, 50] width 24 height 11
drag, startPoint x: 516, startPoint y: 47, endPoint x: 517, endPoint y: 36, distance: 11.0
click at [517, 46] on font "Texto" at bounding box center [511, 50] width 24 height 11
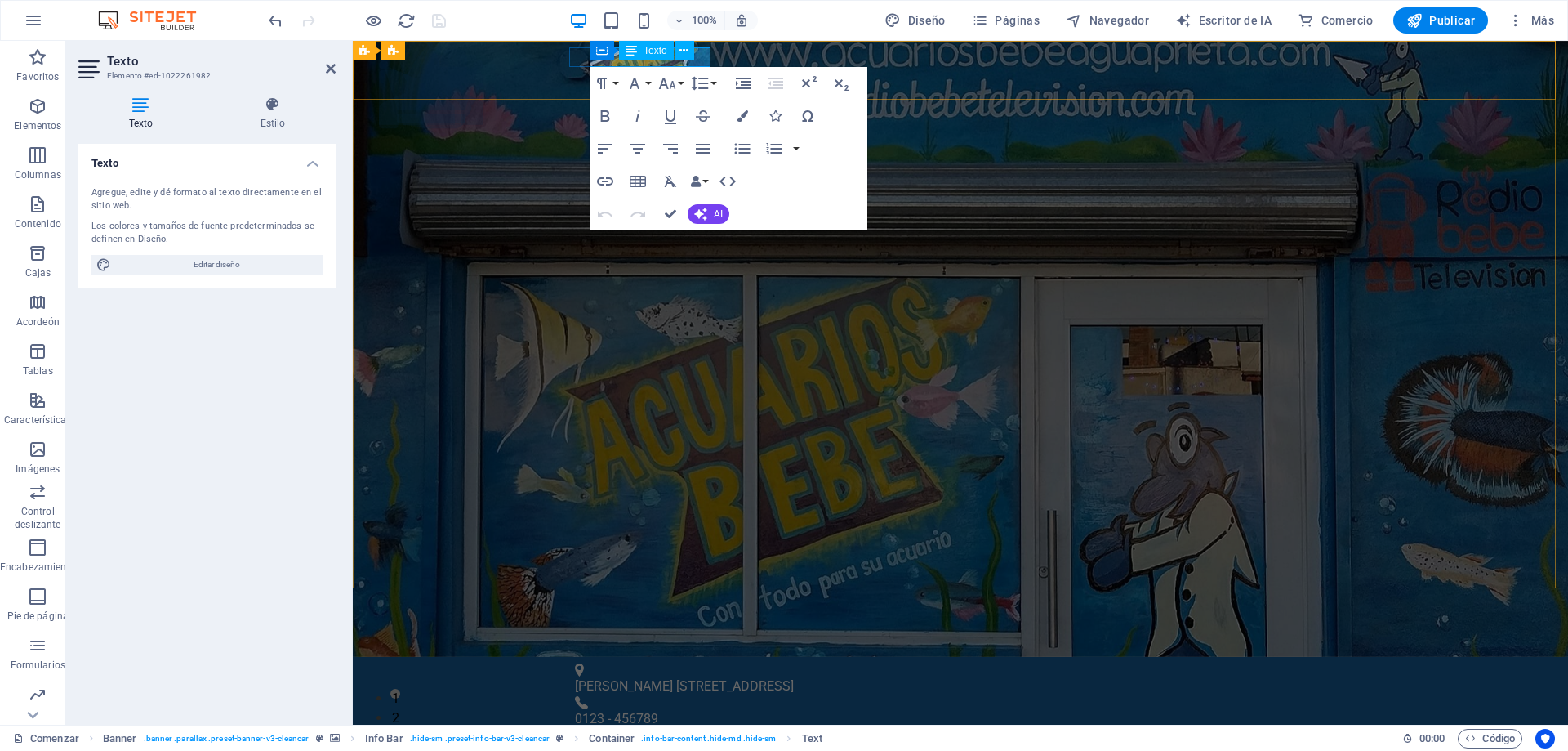
click at [618, 58] on div "Container Texto" at bounding box center [647, 51] width 115 height 20
click at [695, 57] on div "Container Texto" at bounding box center [647, 51] width 115 height 20
click at [701, 58] on div "Container Texto" at bounding box center [647, 51] width 115 height 20
click at [702, 58] on div "Container Texto" at bounding box center [647, 51] width 115 height 20
click at [699, 55] on div "Container Texto" at bounding box center [647, 51] width 115 height 20
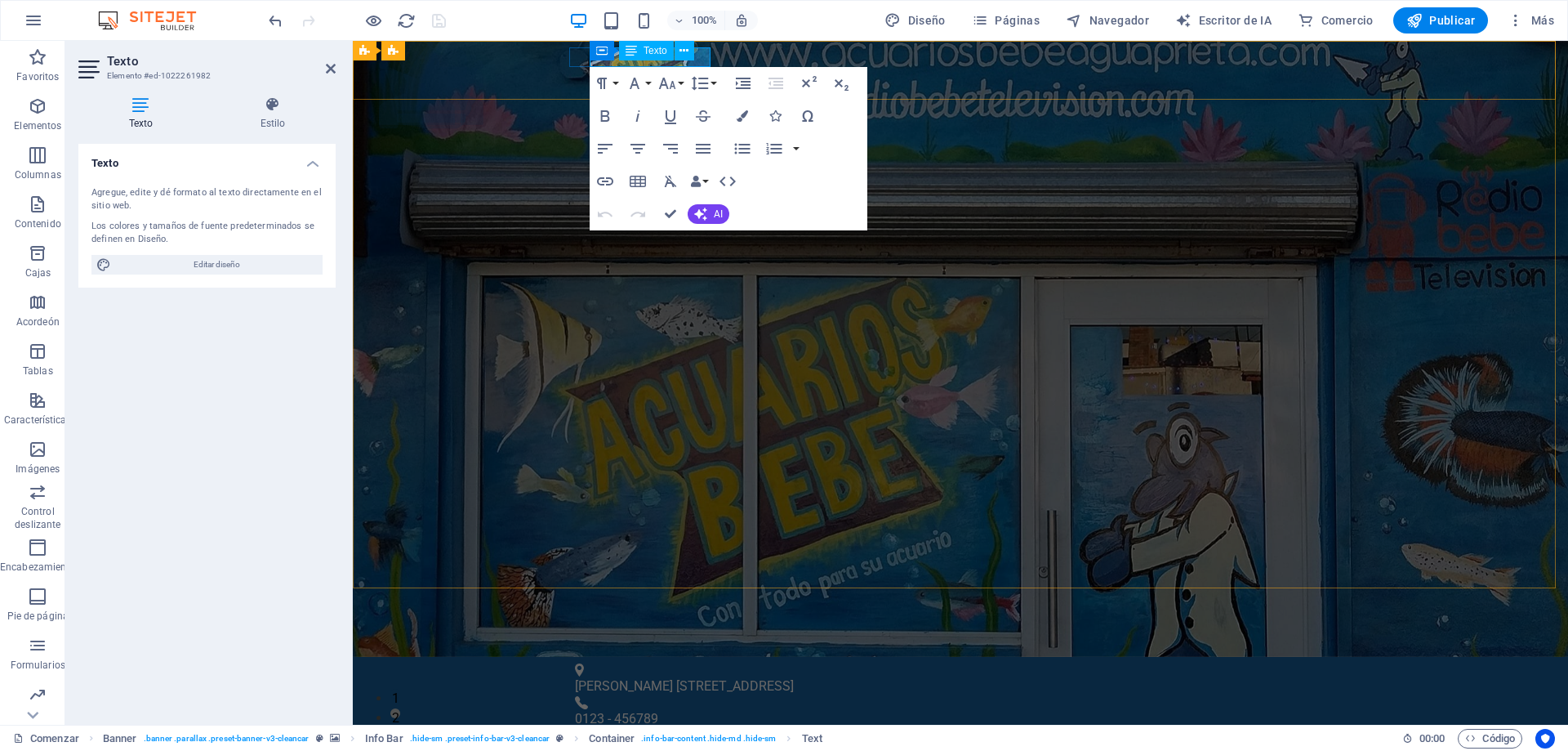
click at [702, 60] on div "Container Texto" at bounding box center [647, 51] width 115 height 20
click at [655, 48] on font "Texto" at bounding box center [655, 50] width 24 height 11
click at [672, 678] on font "doalle 34 Avenida 33" at bounding box center [684, 685] width 219 height 15
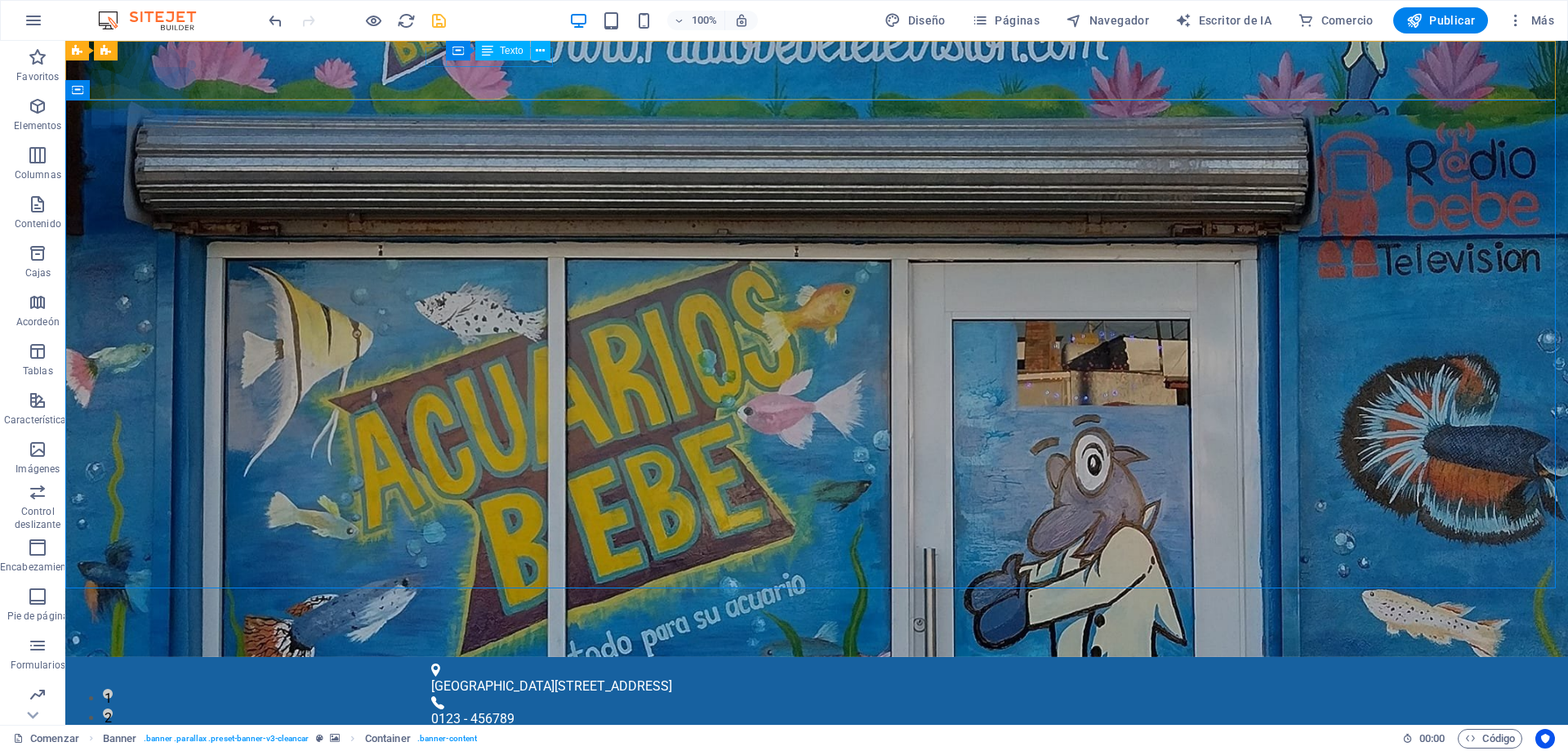
click at [499, 50] on div "Texto" at bounding box center [503, 50] width 55 height 20
click at [499, 45] on div "Texto" at bounding box center [503, 50] width 55 height 20
click at [551, 60] on div "Container Texto" at bounding box center [503, 51] width 115 height 20
click at [536, 60] on button at bounding box center [540, 50] width 20 height 20
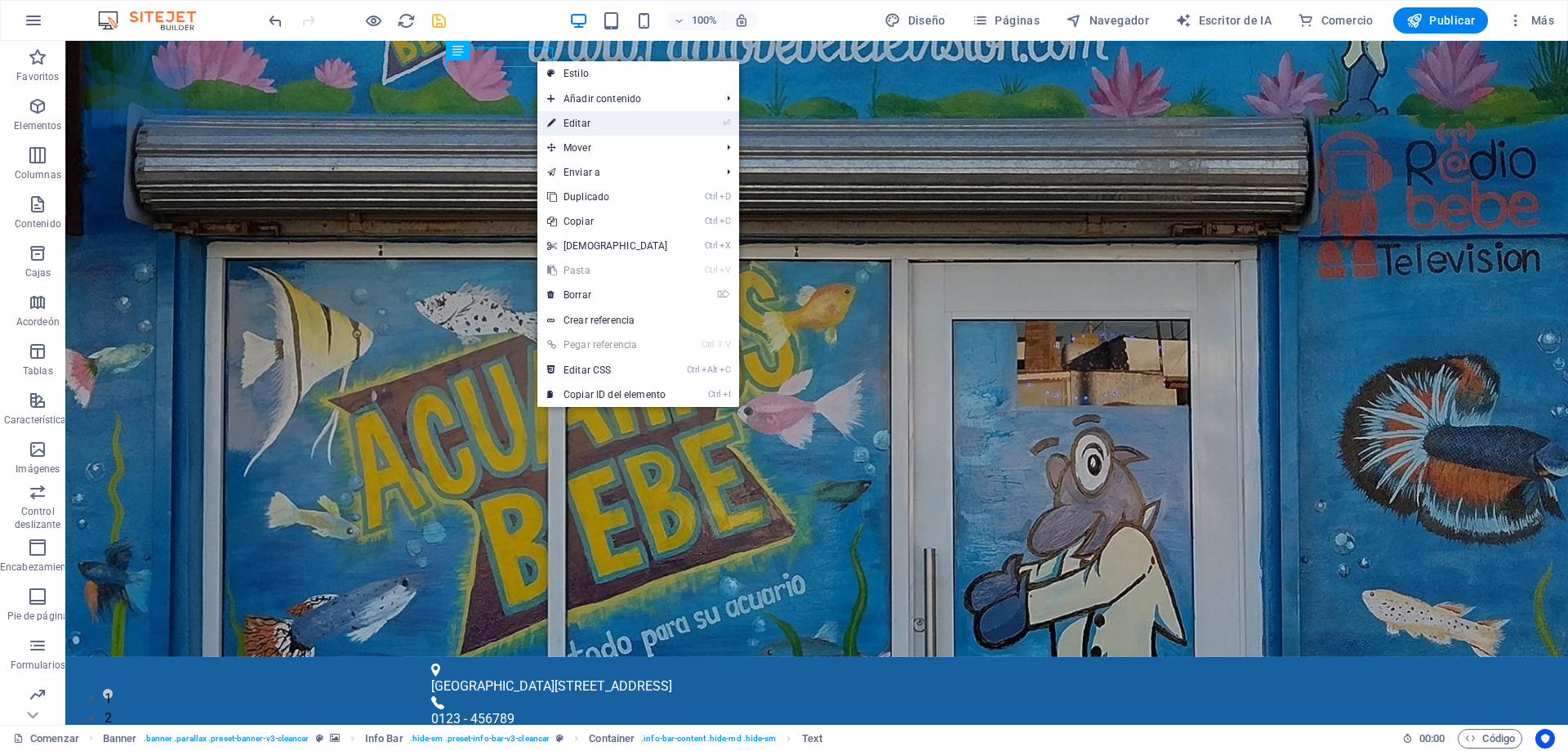
click at [574, 118] on font "Editar" at bounding box center [577, 123] width 27 height 11
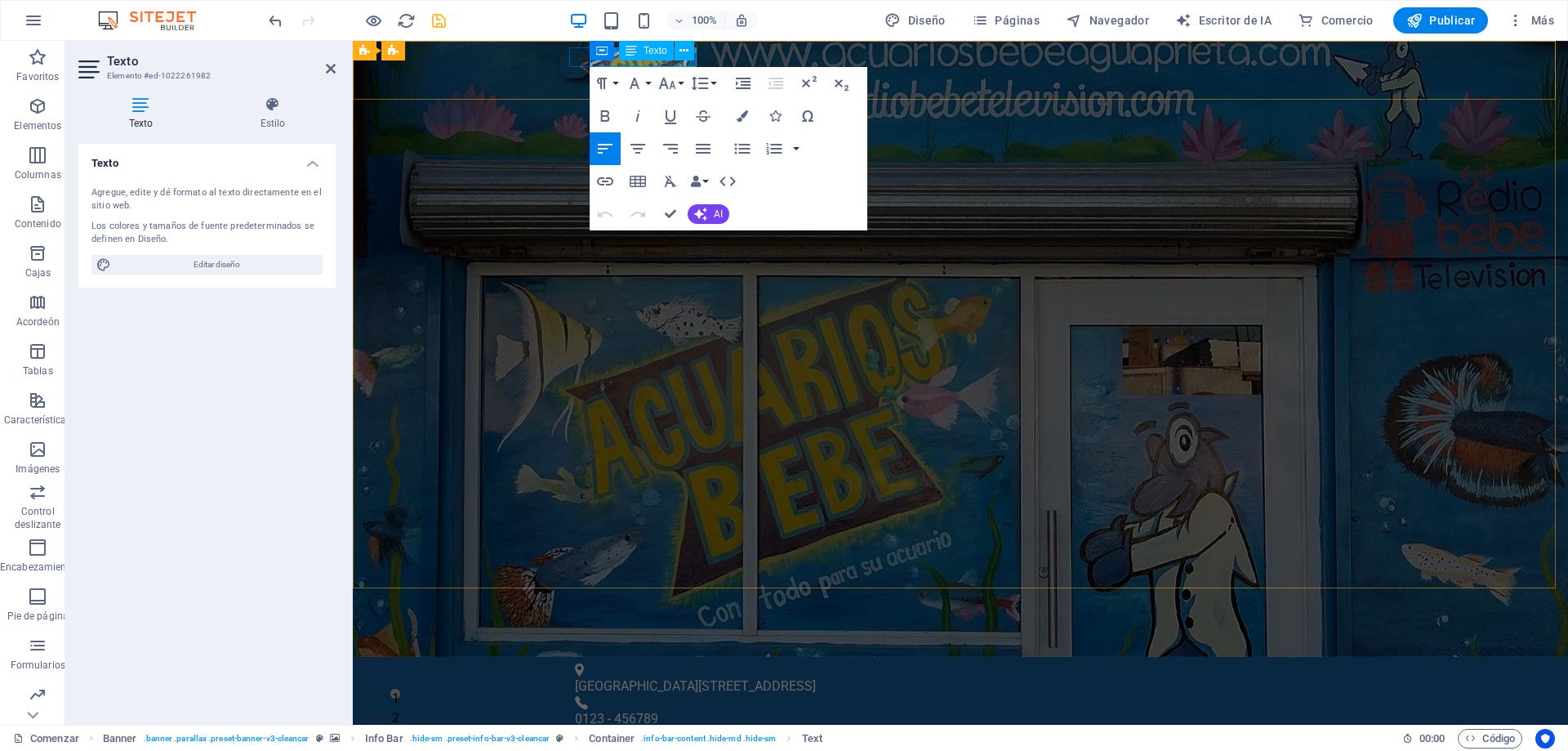
click at [648, 678] on font "Alle 34 Avenida 33" at bounding box center [695, 685] width 241 height 15
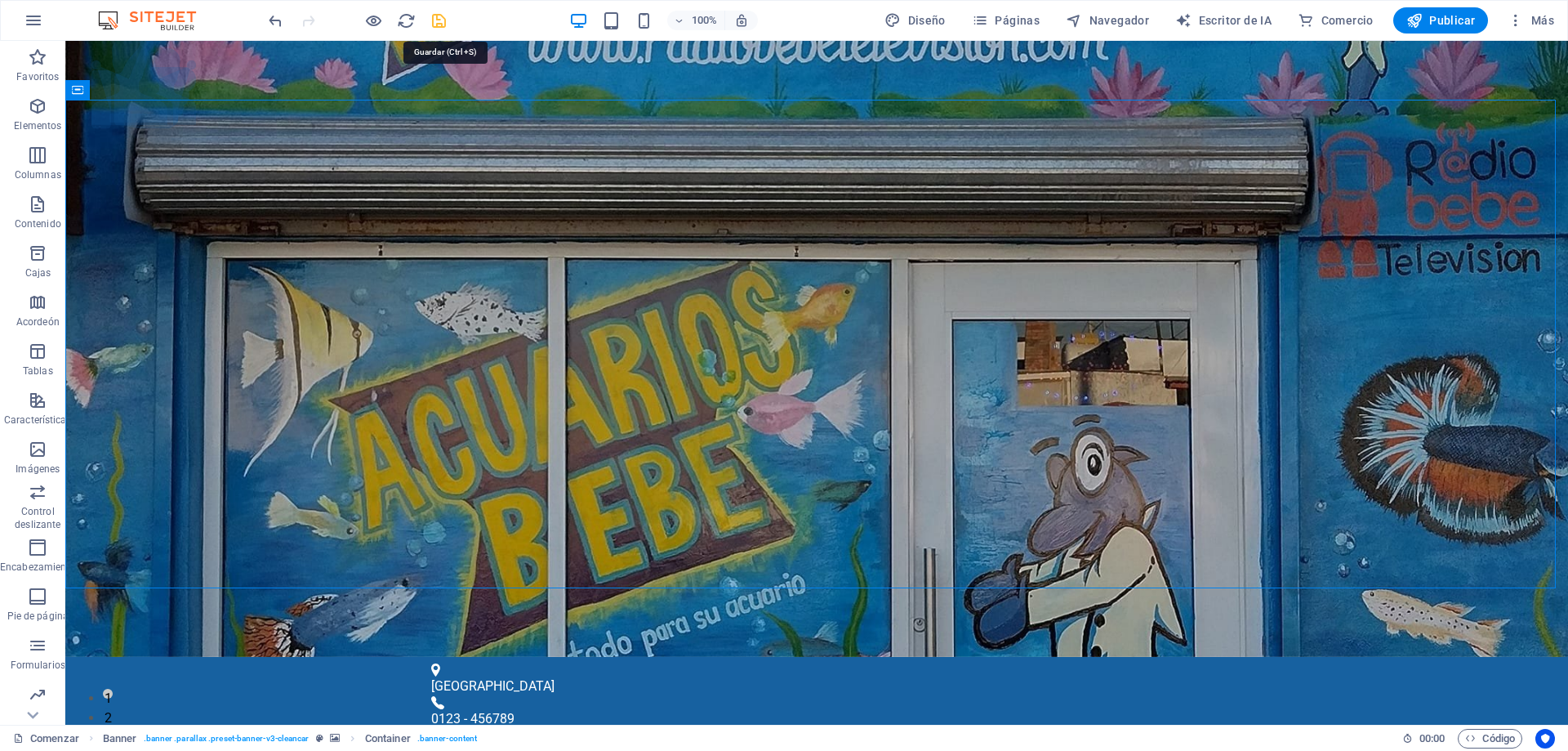
click at [431, 15] on icon "ahorrar" at bounding box center [439, 20] width 19 height 19
checkbox input "false"
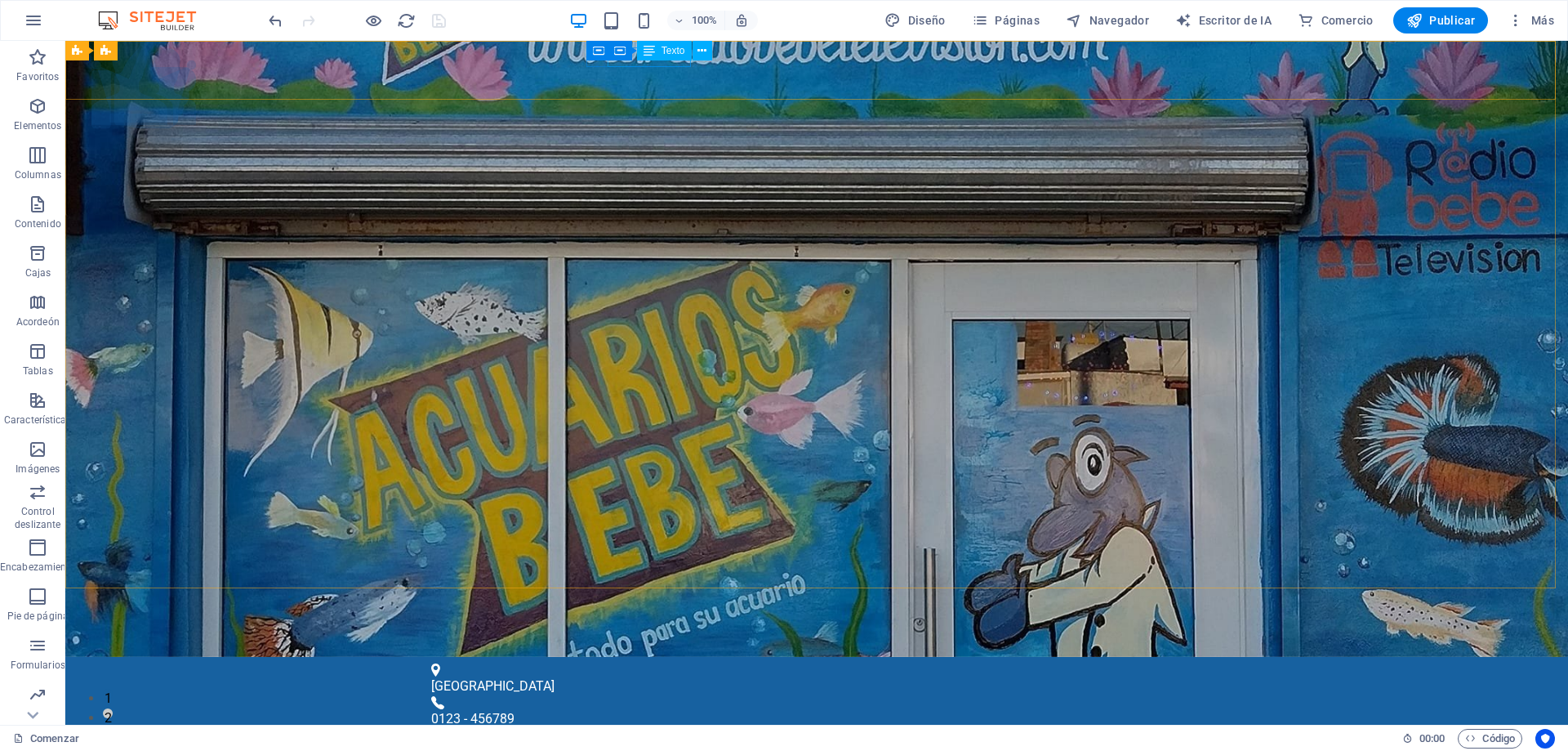
click at [675, 47] on font "Texto" at bounding box center [673, 50] width 24 height 11
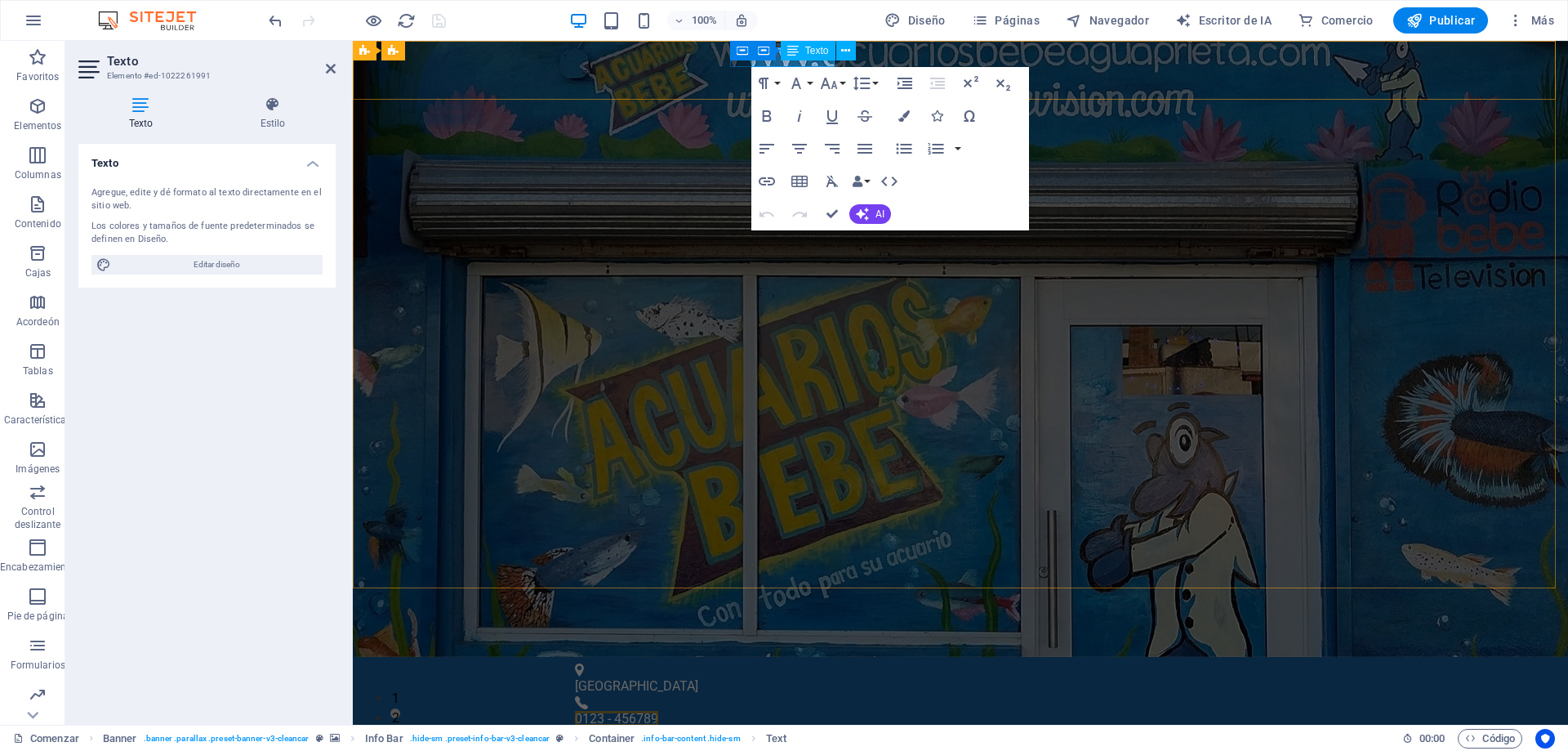
click at [776, 55] on div "Recipiente Texto" at bounding box center [809, 51] width 115 height 20
click at [785, 61] on div "Recipiente Texto" at bounding box center [809, 51] width 115 height 20
click at [658, 711] on font "0123 - 456789" at bounding box center [617, 719] width 84 height 15
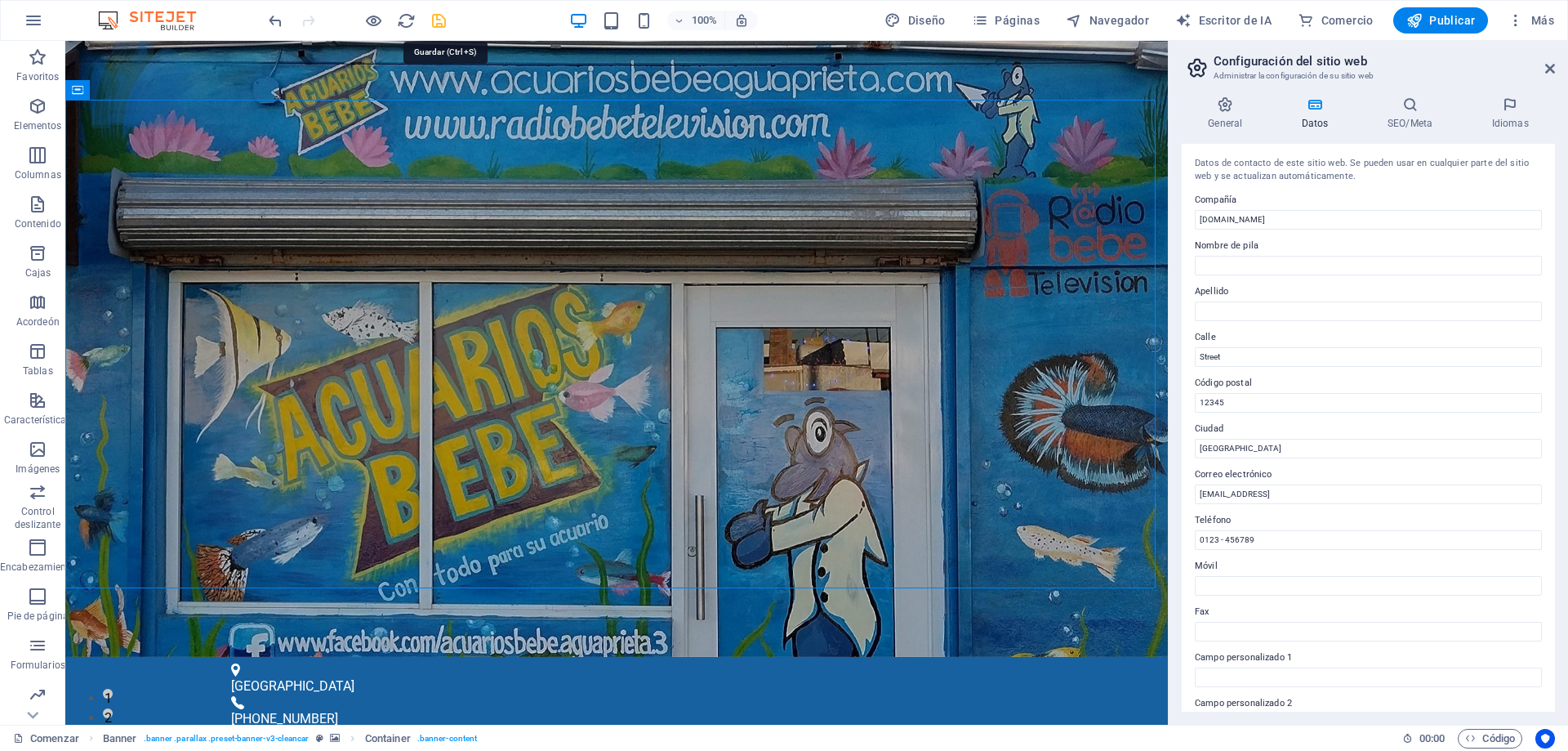
click at [441, 19] on icon "ahorrar" at bounding box center [439, 20] width 19 height 19
checkbox input "false"
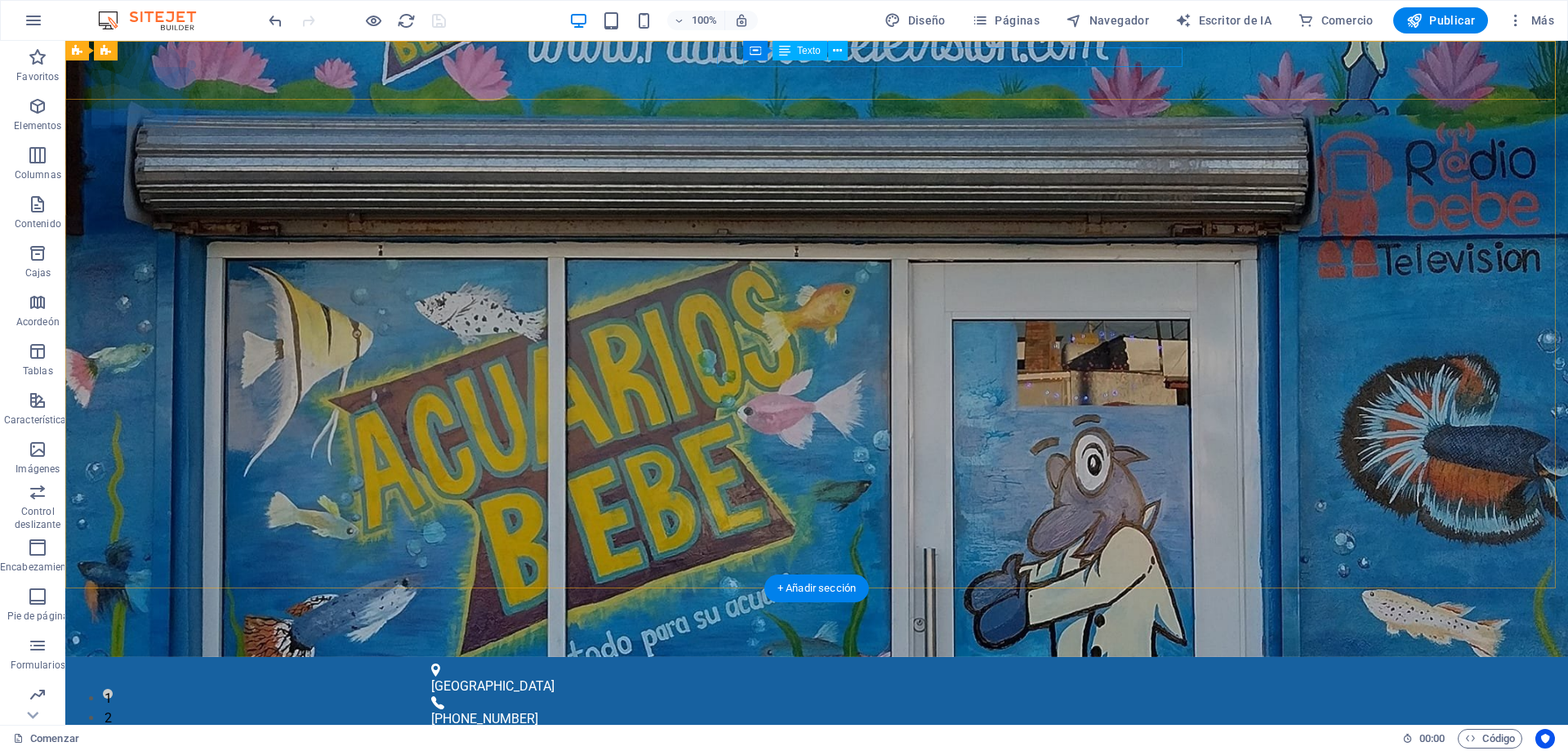
click at [923, 737] on div "3bc602f53fd854e32be1339c3c52df@cpanel.local bltranaguilar@hotmail.es" at bounding box center [812, 747] width 752 height 20
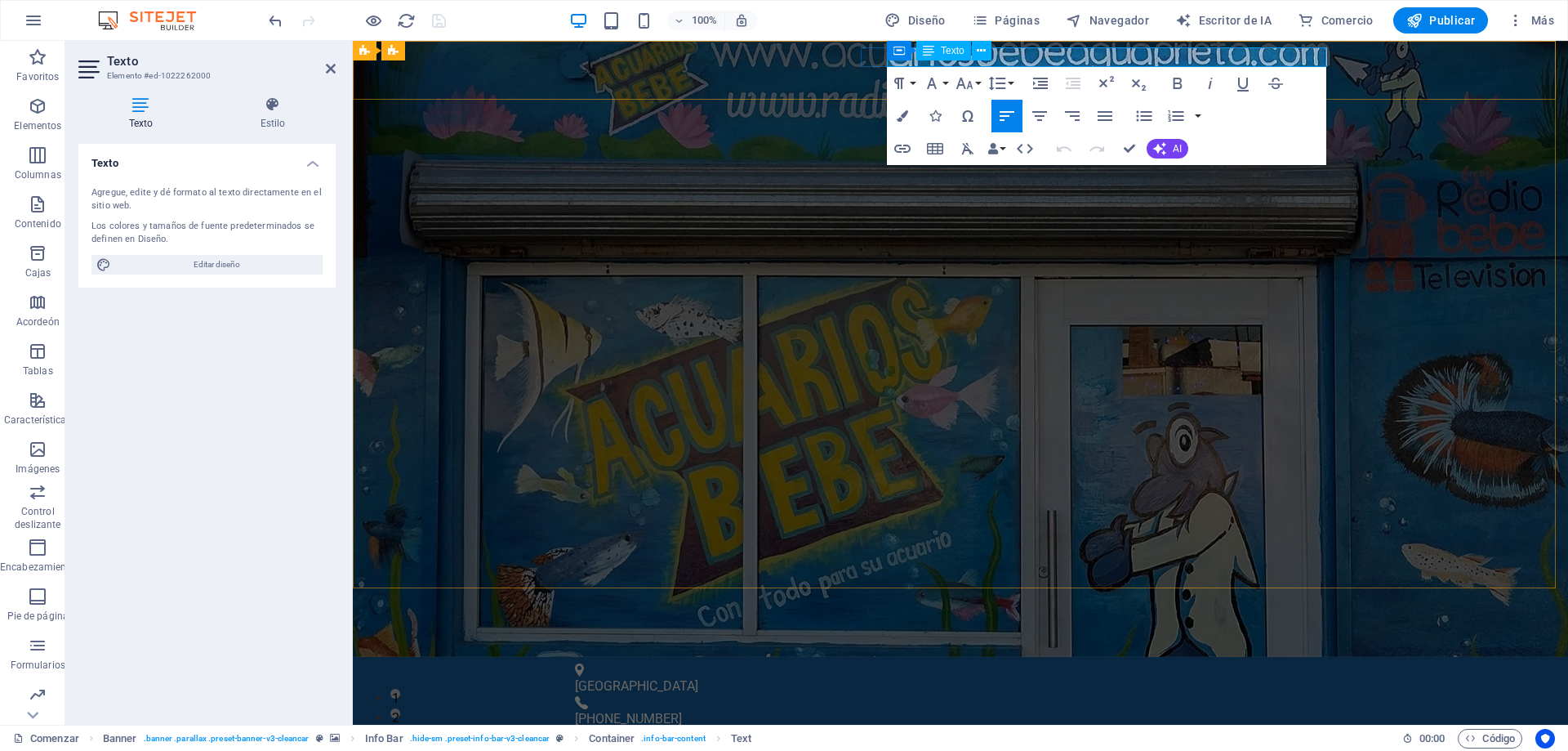
click at [893, 739] on font "bltranaguilar@hotmail.es" at bounding box center [790, 747] width 205 height 15
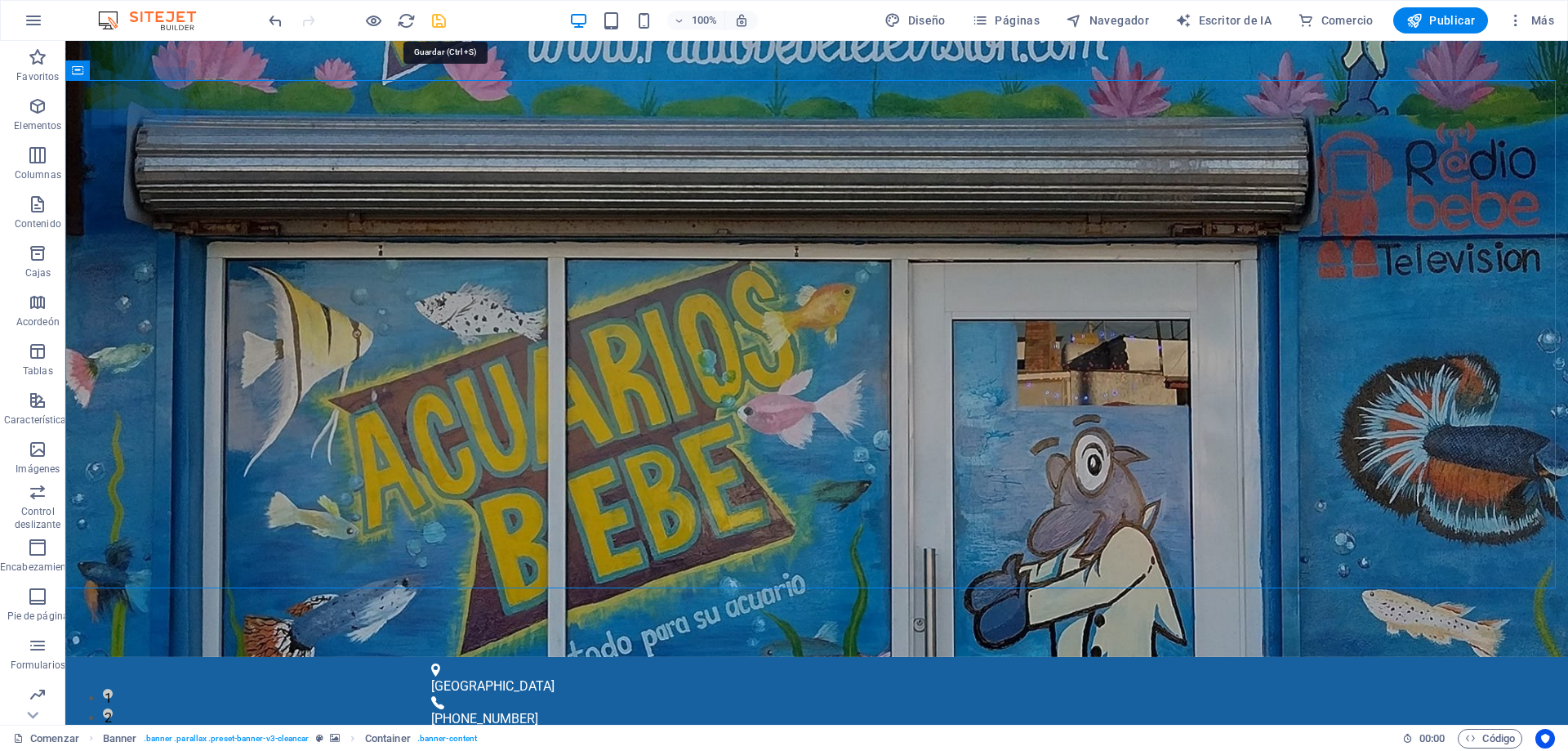
click at [435, 21] on icon "ahorrar" at bounding box center [439, 20] width 19 height 19
checkbox input "false"
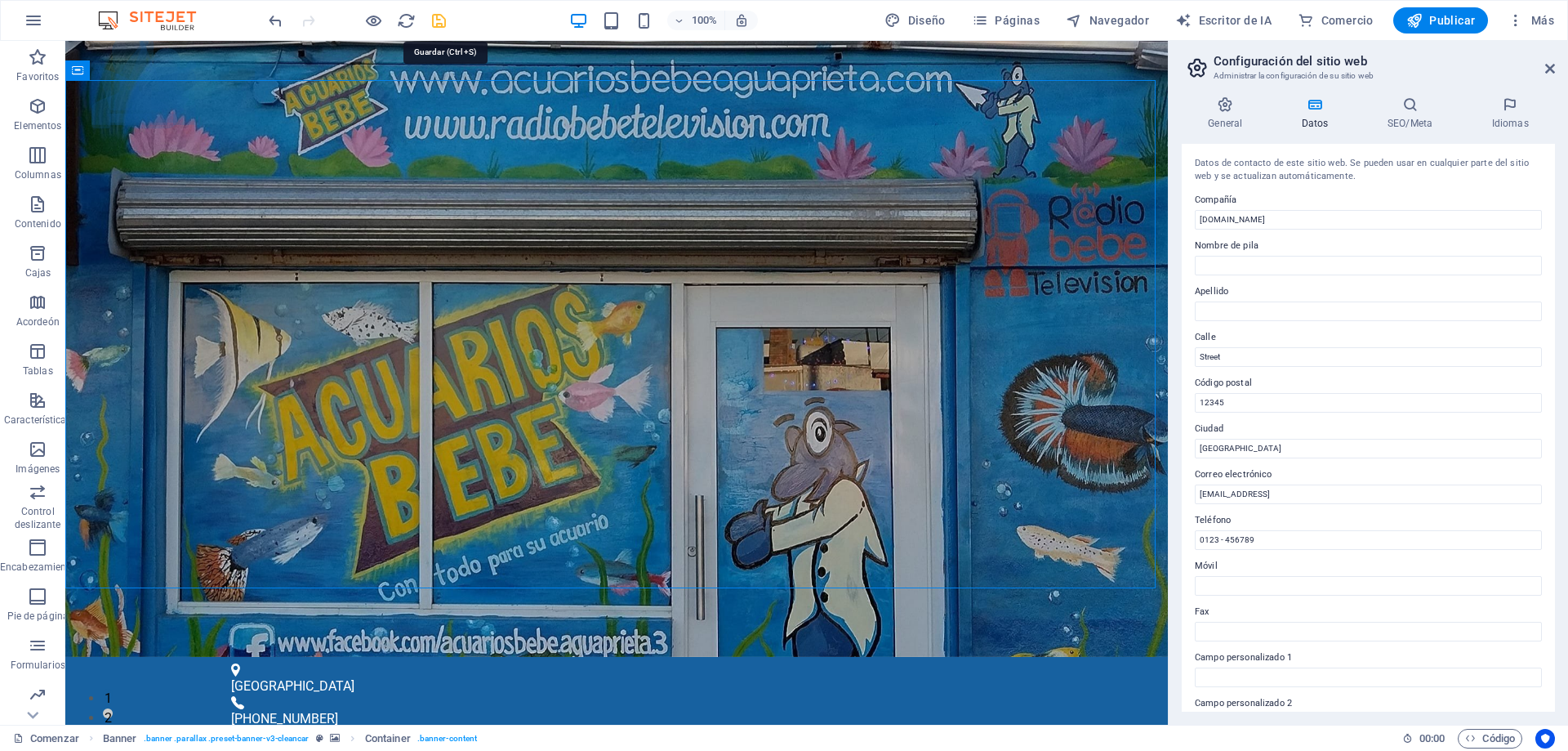
click at [439, 23] on icon "ahorrar" at bounding box center [439, 20] width 19 height 19
checkbox input "false"
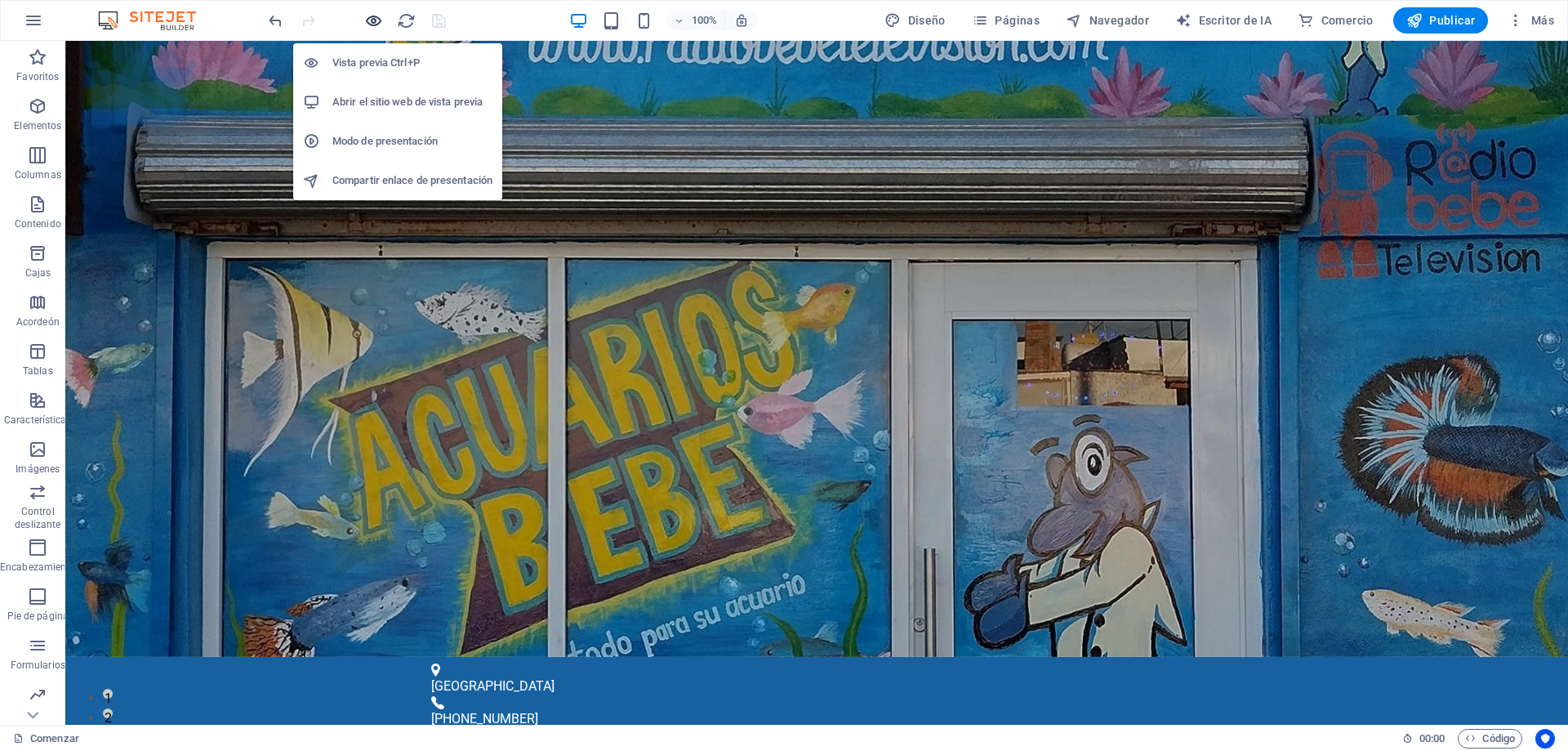
click at [375, 20] on icon "button" at bounding box center [373, 20] width 19 height 19
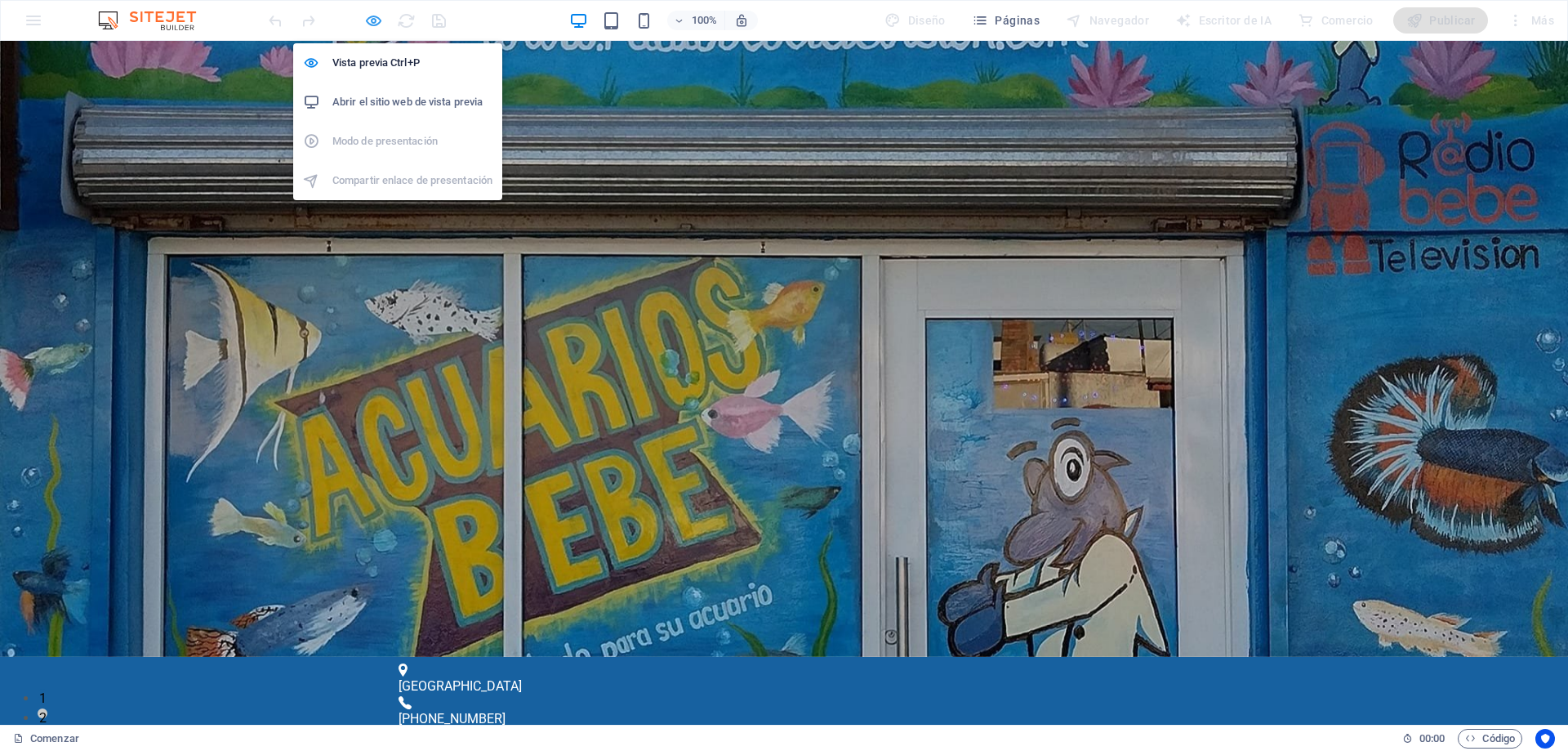
click at [372, 23] on icon "button" at bounding box center [373, 20] width 19 height 19
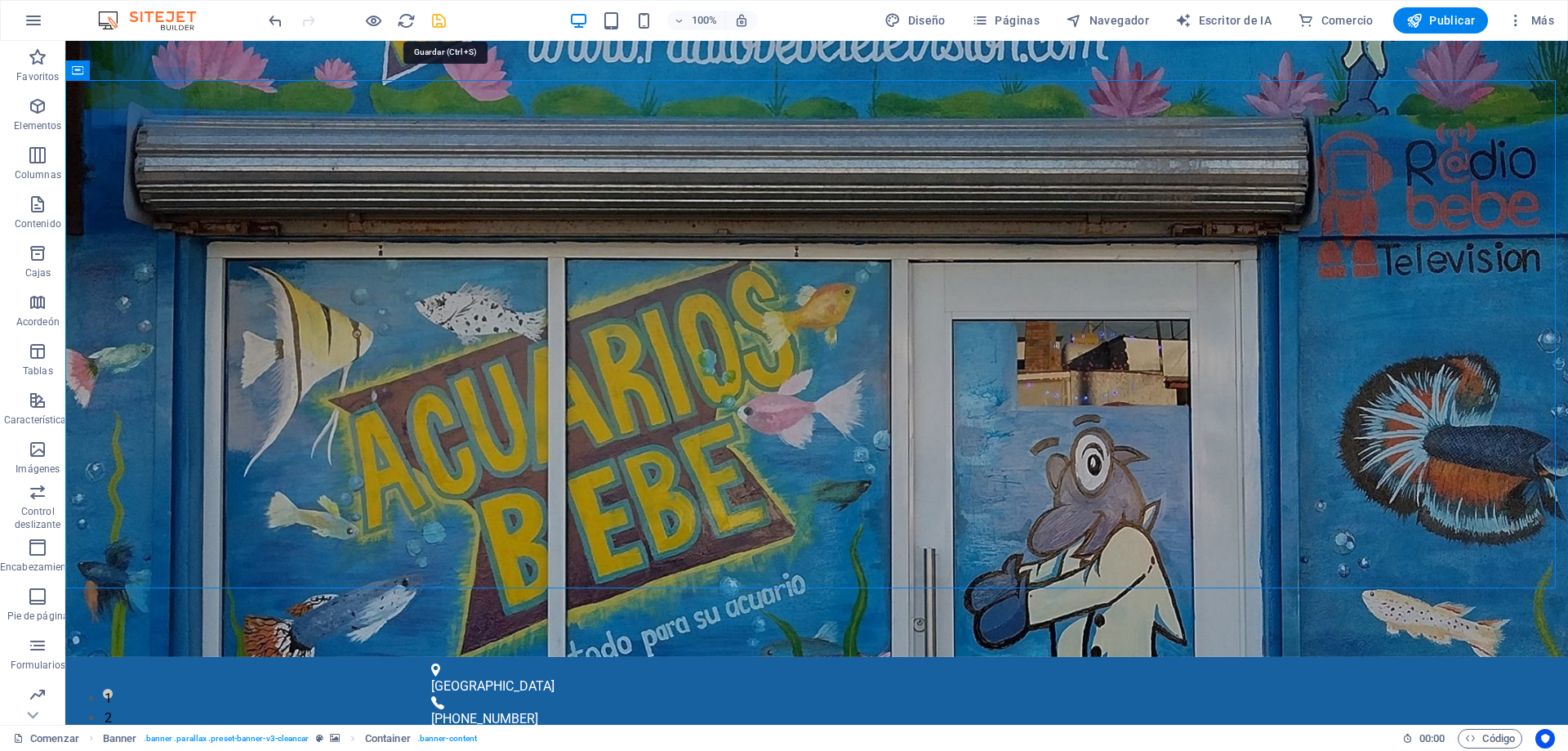
click at [434, 20] on icon "ahorrar" at bounding box center [439, 20] width 19 height 19
checkbox input "false"
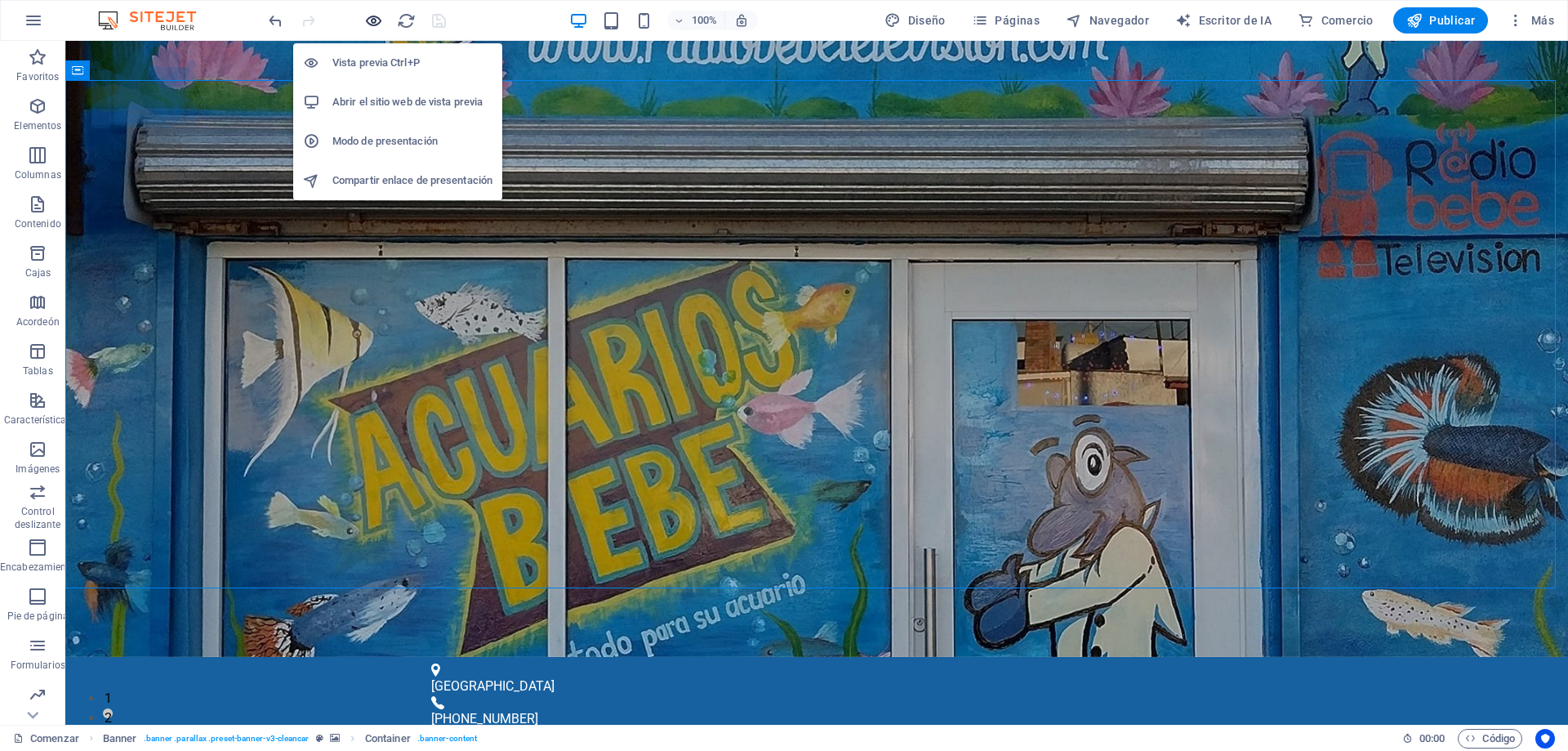
click at [371, 20] on icon "button" at bounding box center [373, 20] width 19 height 19
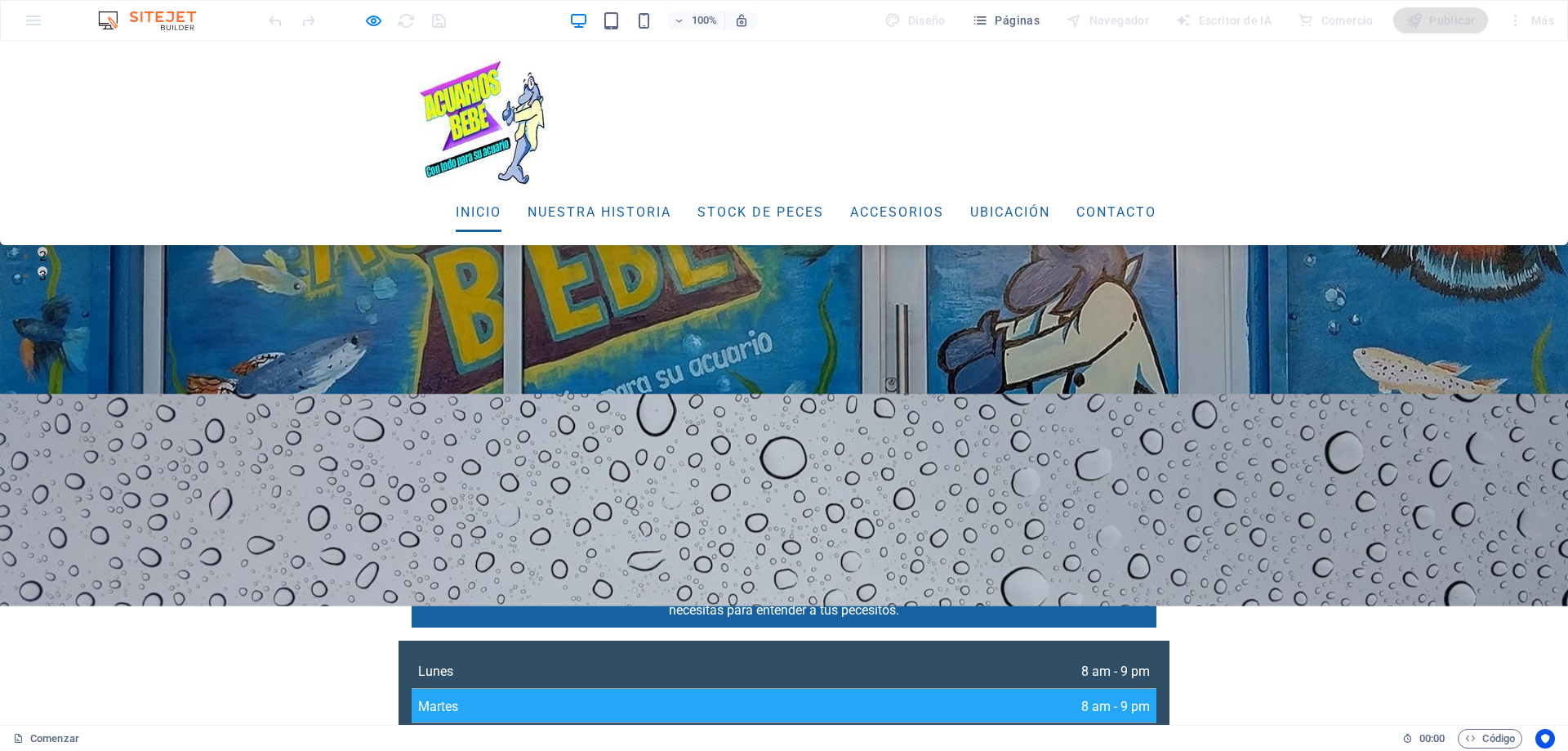
scroll to position [474, 0]
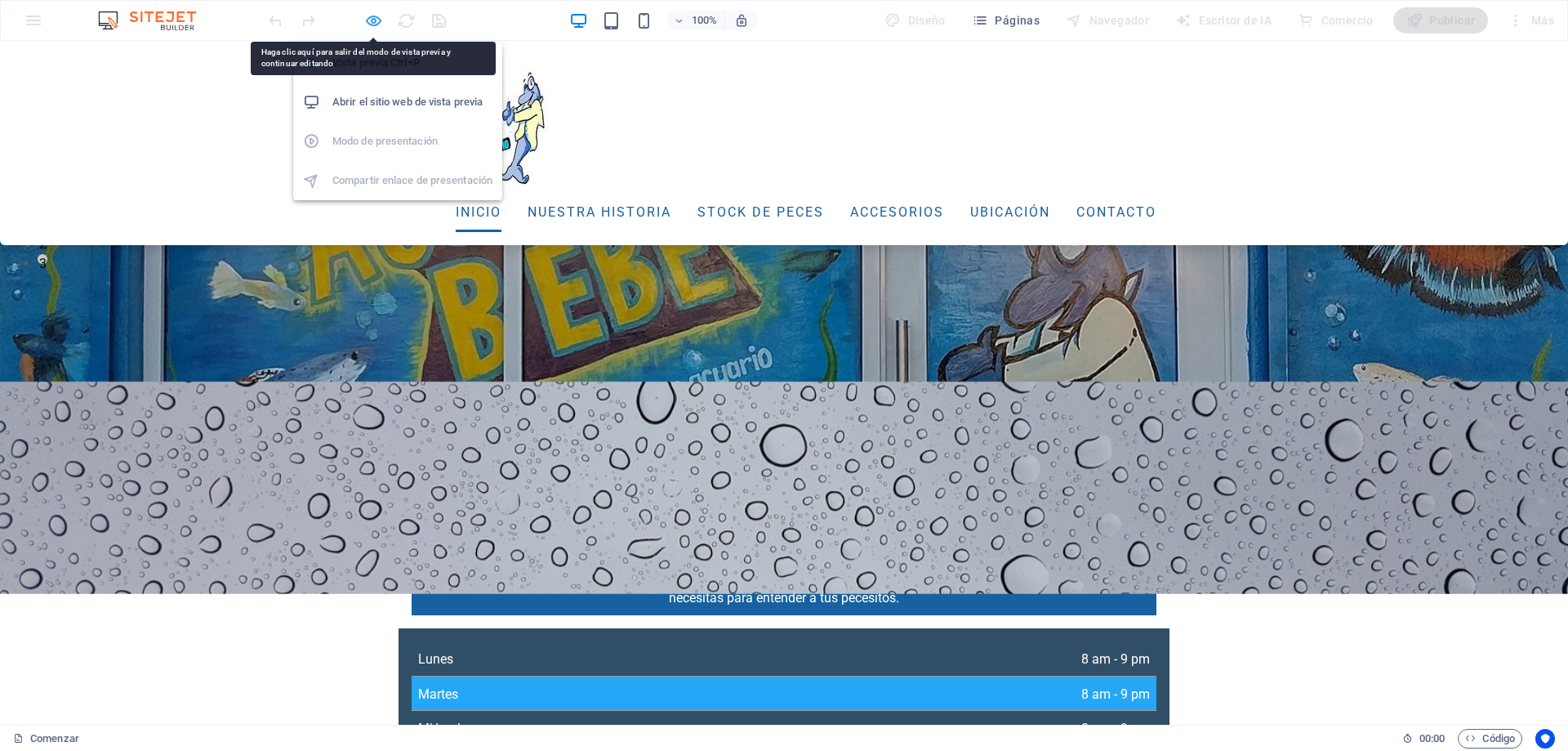
click at [372, 23] on icon "button" at bounding box center [373, 20] width 19 height 19
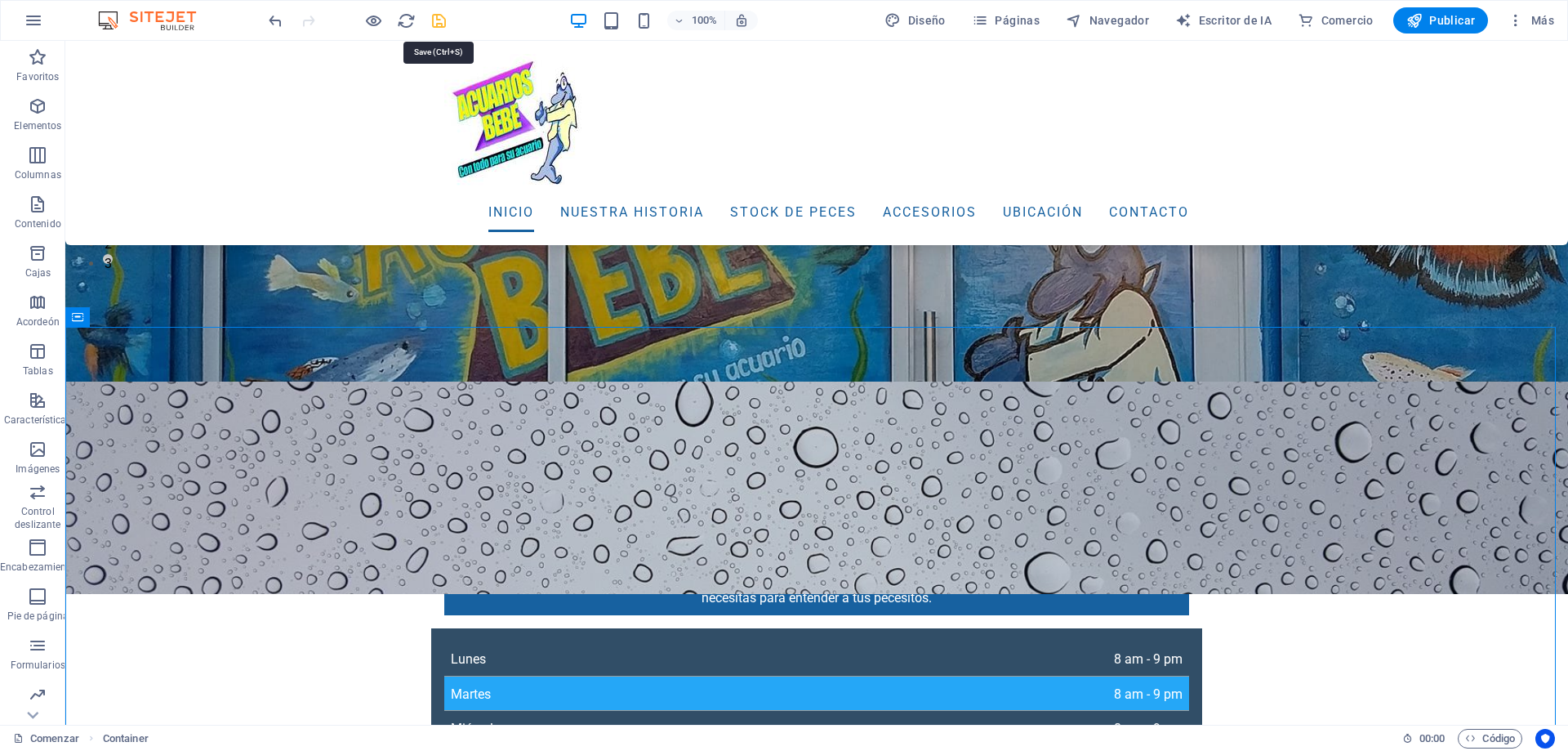
click at [437, 24] on icon "ahorrar" at bounding box center [439, 20] width 19 height 19
checkbox input "false"
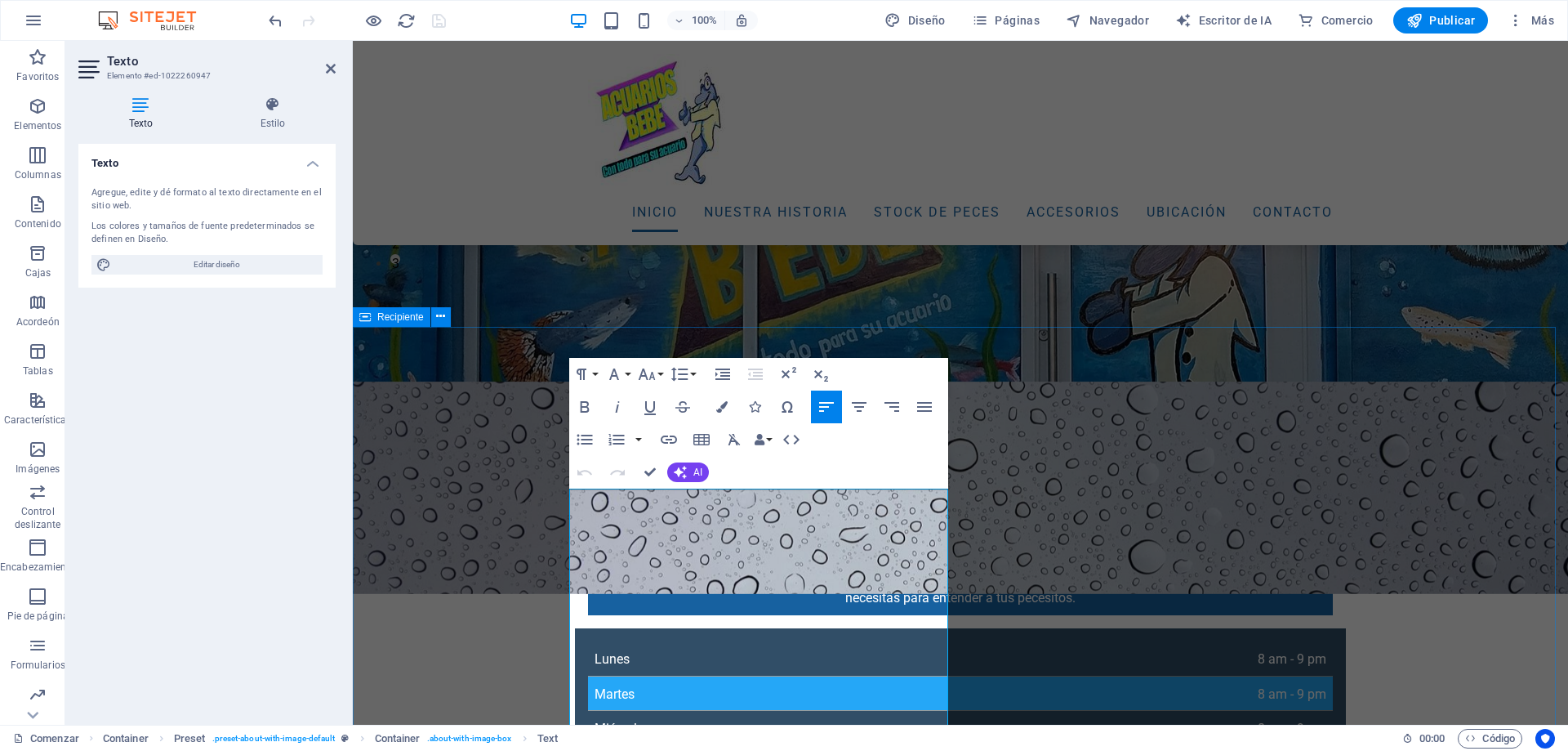
drag, startPoint x: 756, startPoint y: 679, endPoint x: 562, endPoint y: 491, distance: 270.1
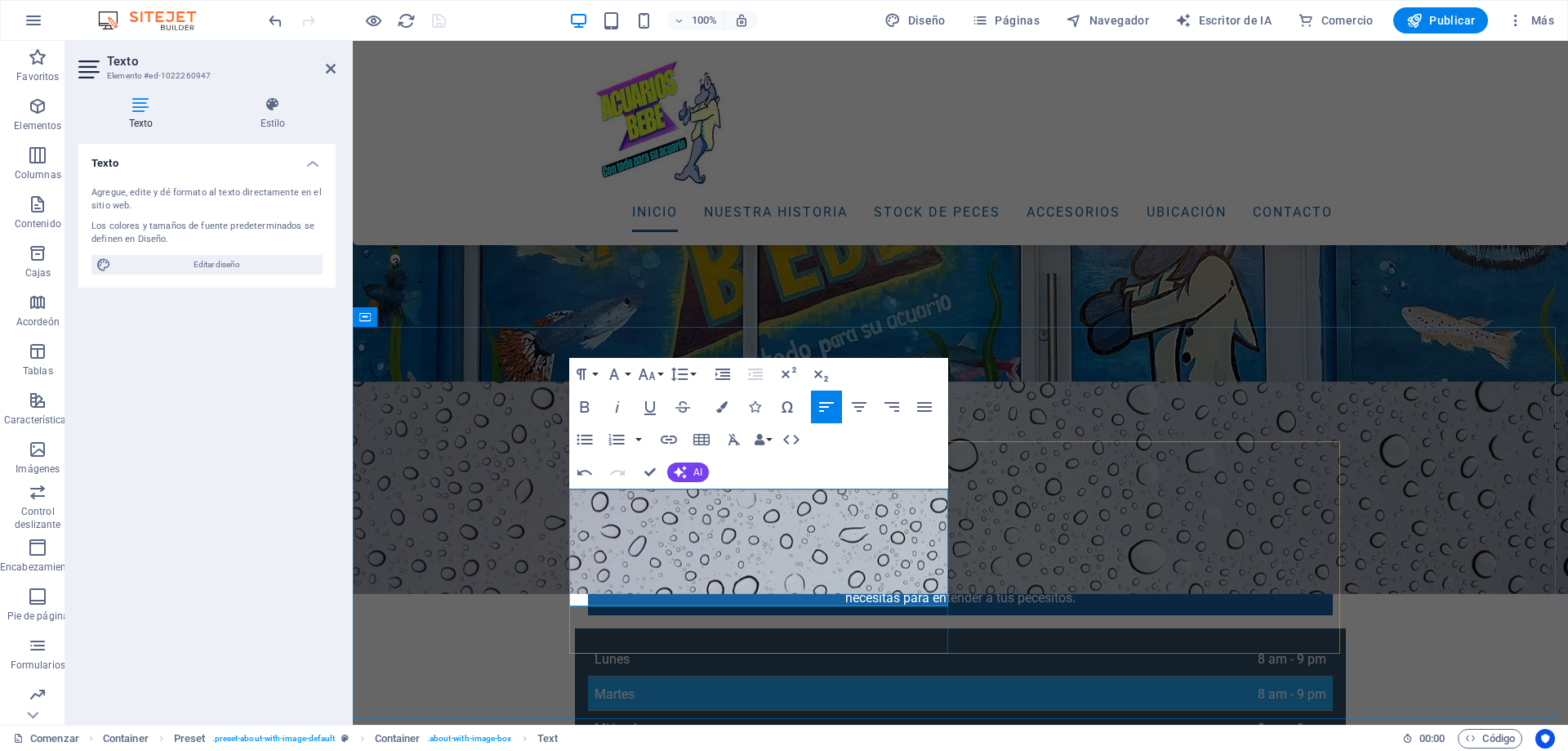
drag, startPoint x: 915, startPoint y: 499, endPoint x: 1300, endPoint y: 525, distance: 385.9
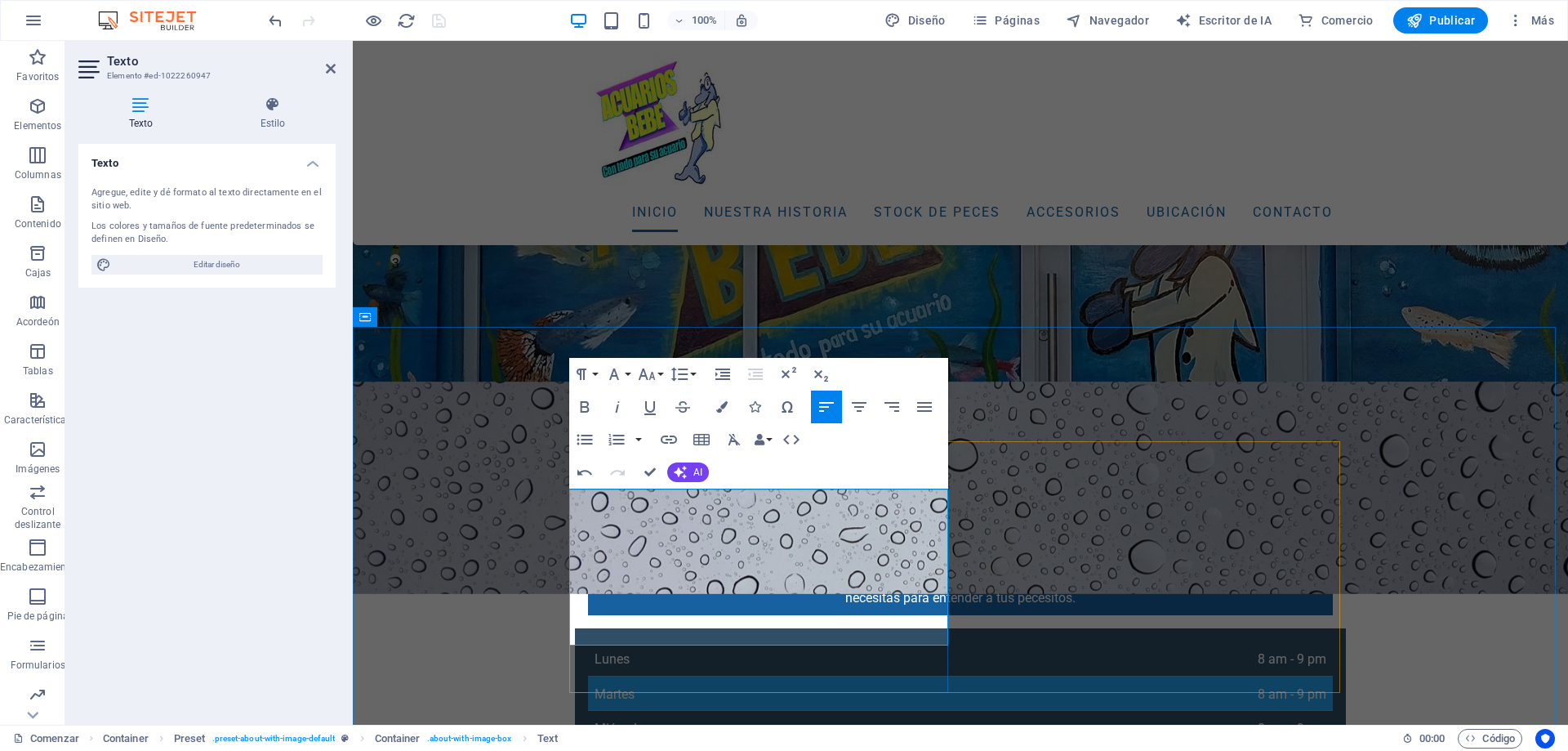
drag, startPoint x: 629, startPoint y: 535, endPoint x: 1137, endPoint y: 462, distance: 513.2
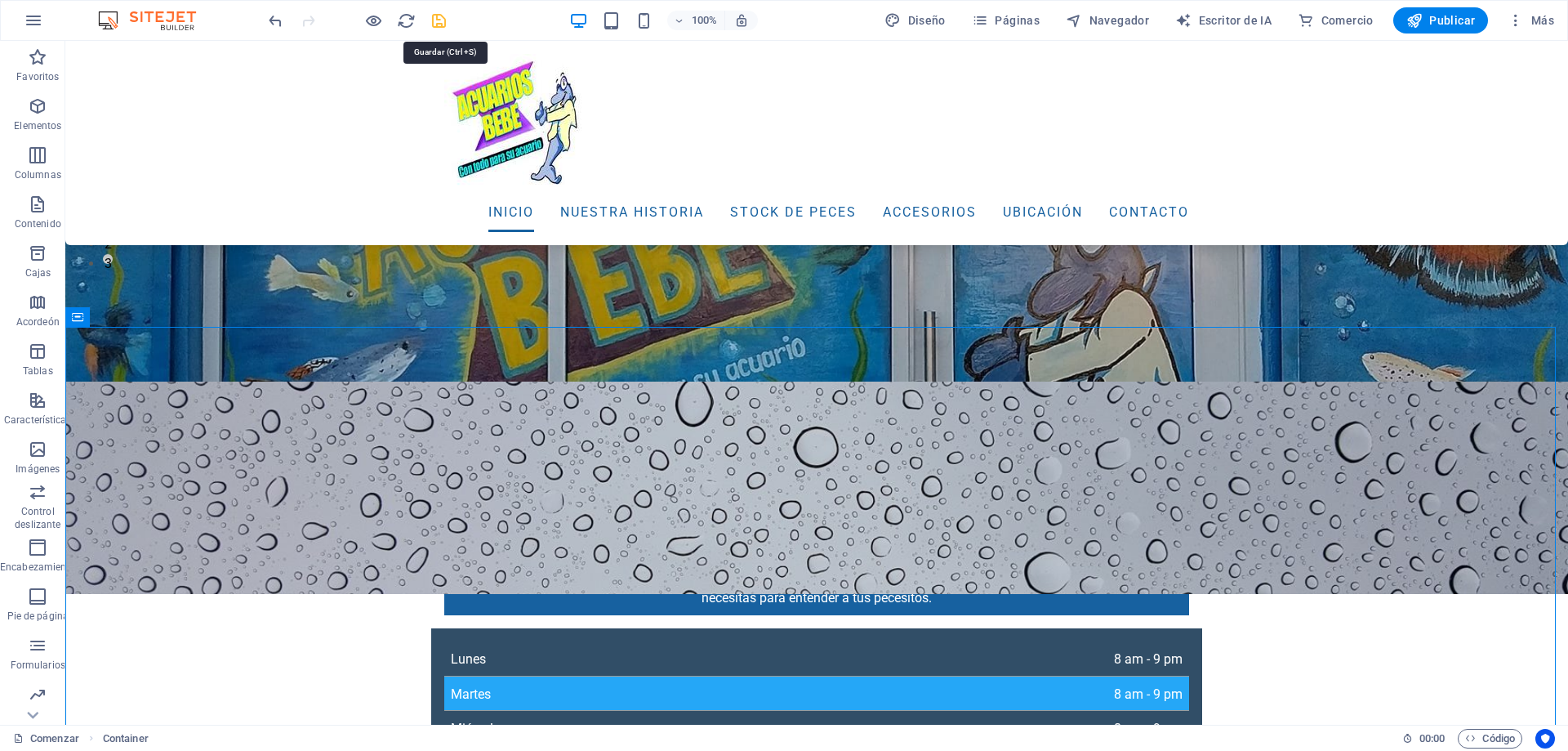
click at [445, 18] on icon "ahorrar" at bounding box center [439, 20] width 19 height 19
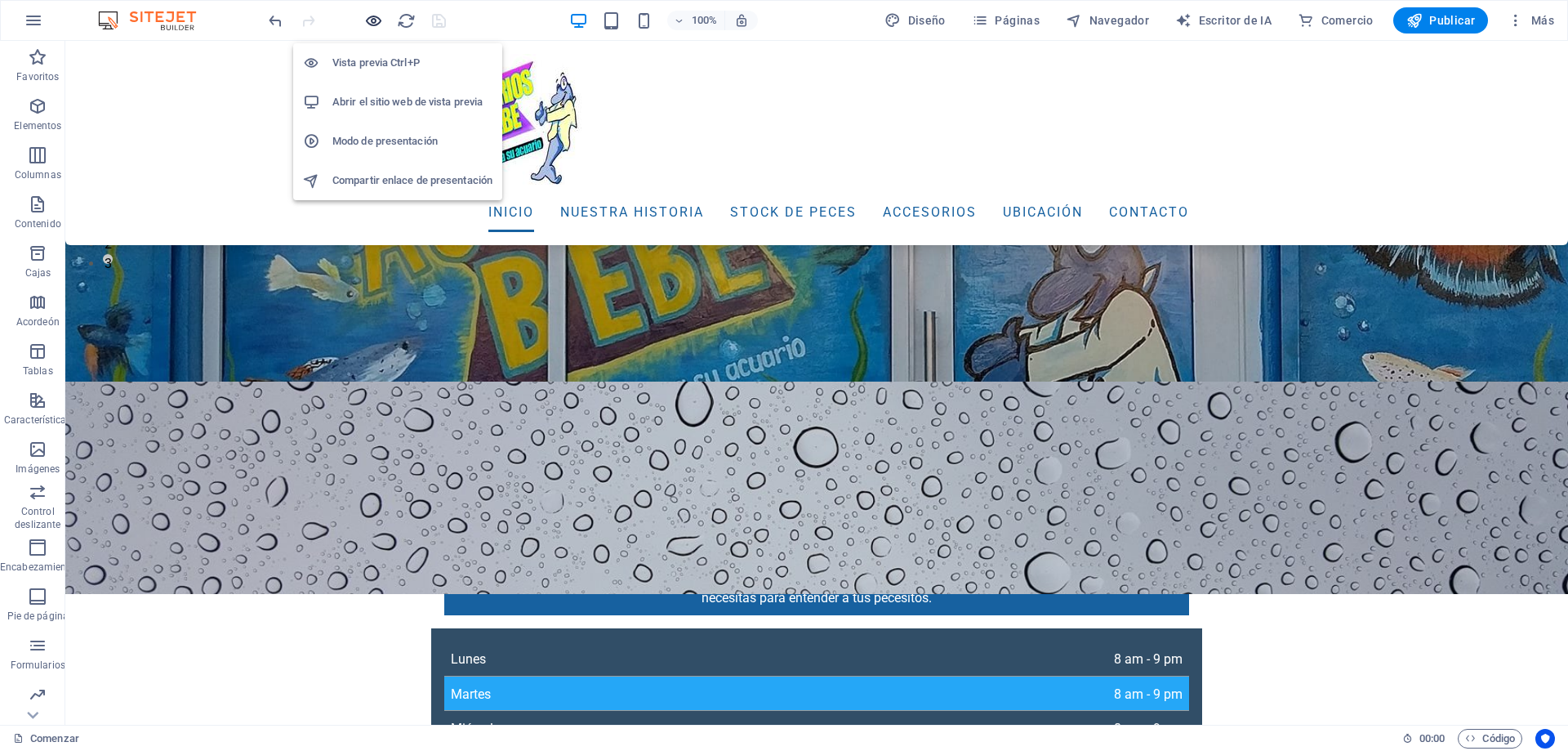
click at [366, 19] on icon "button" at bounding box center [373, 20] width 19 height 19
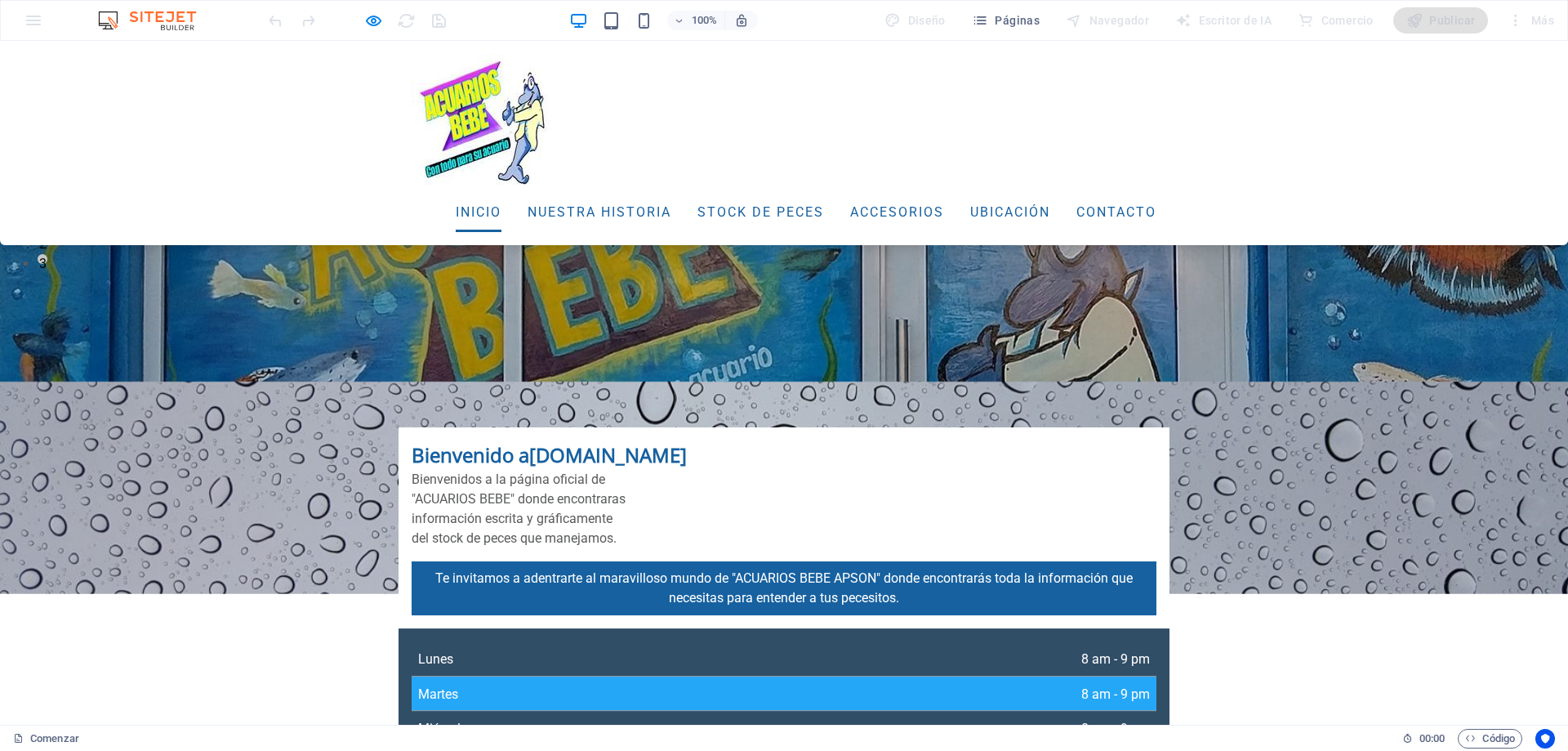
scroll to position [0, 0]
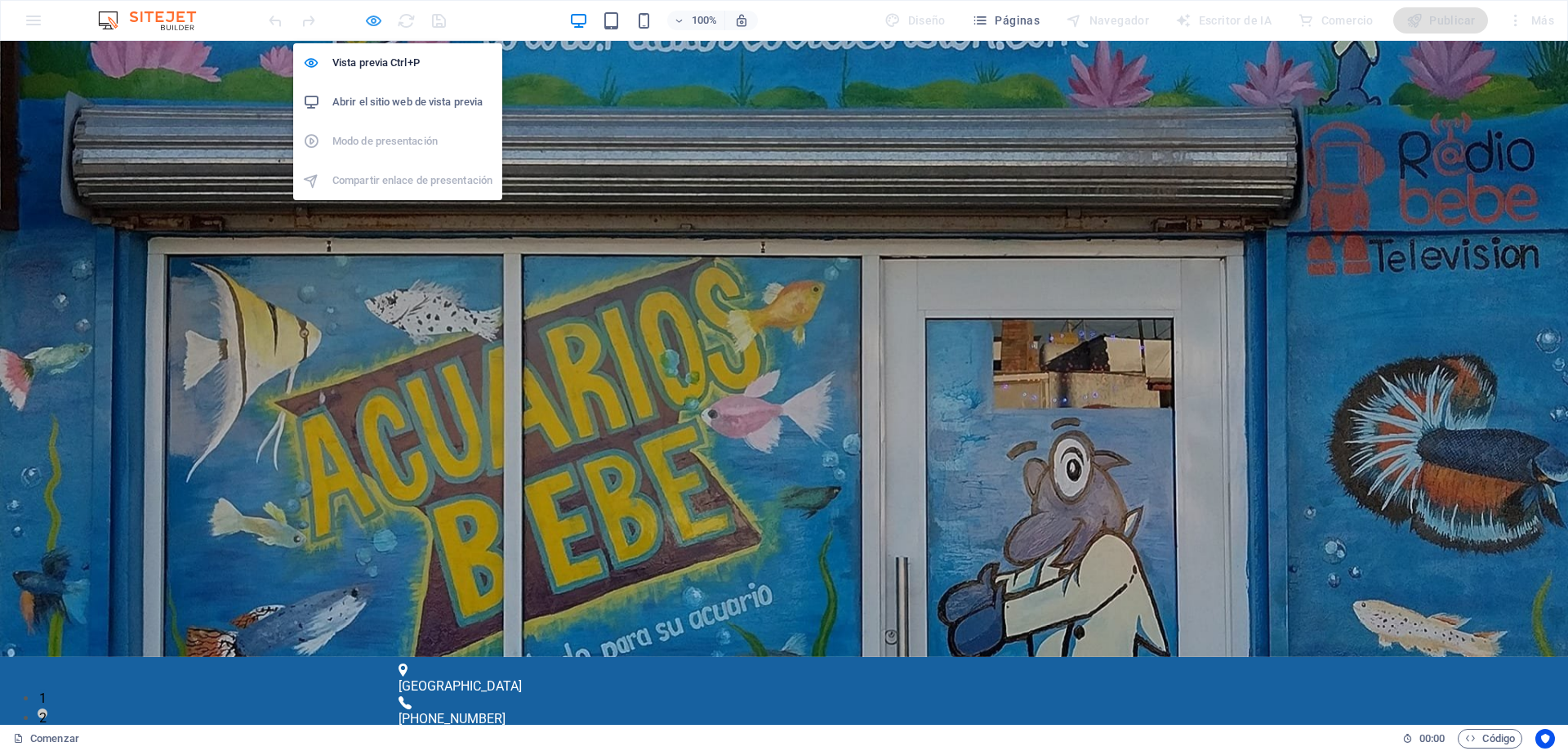
click at [367, 20] on icon "button" at bounding box center [373, 20] width 19 height 19
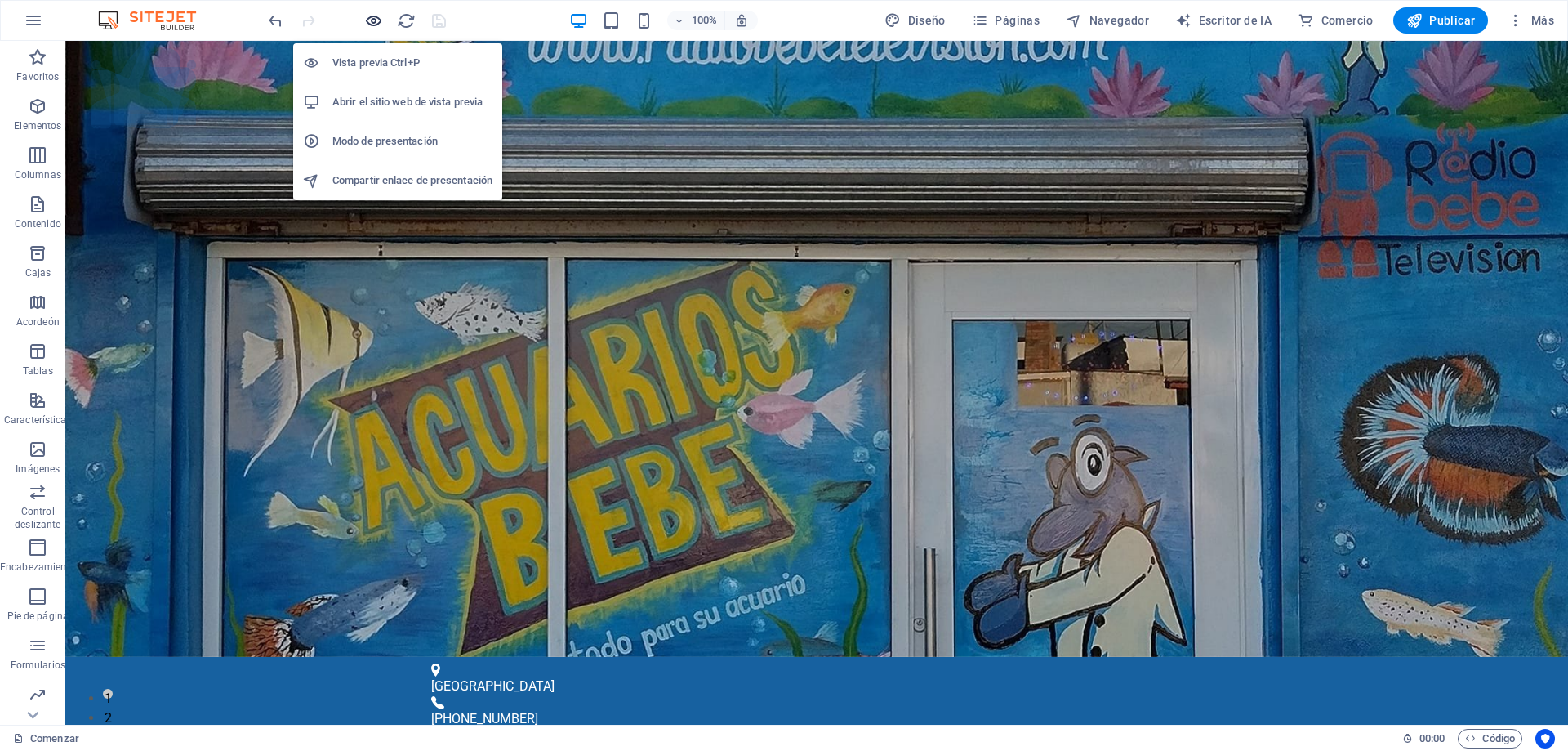
click at [373, 20] on icon "button" at bounding box center [373, 20] width 19 height 19
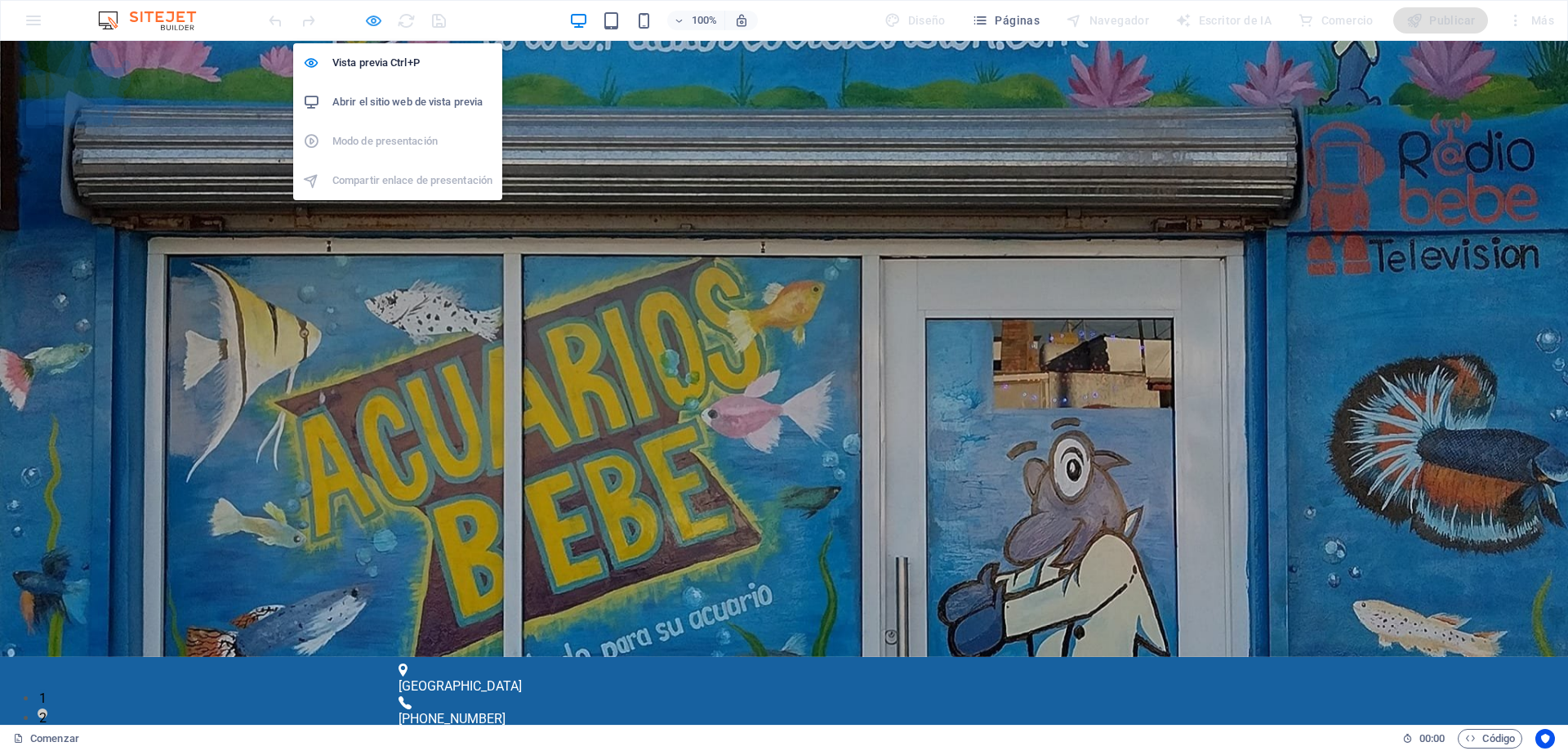
click at [373, 19] on icon "button" at bounding box center [373, 20] width 19 height 19
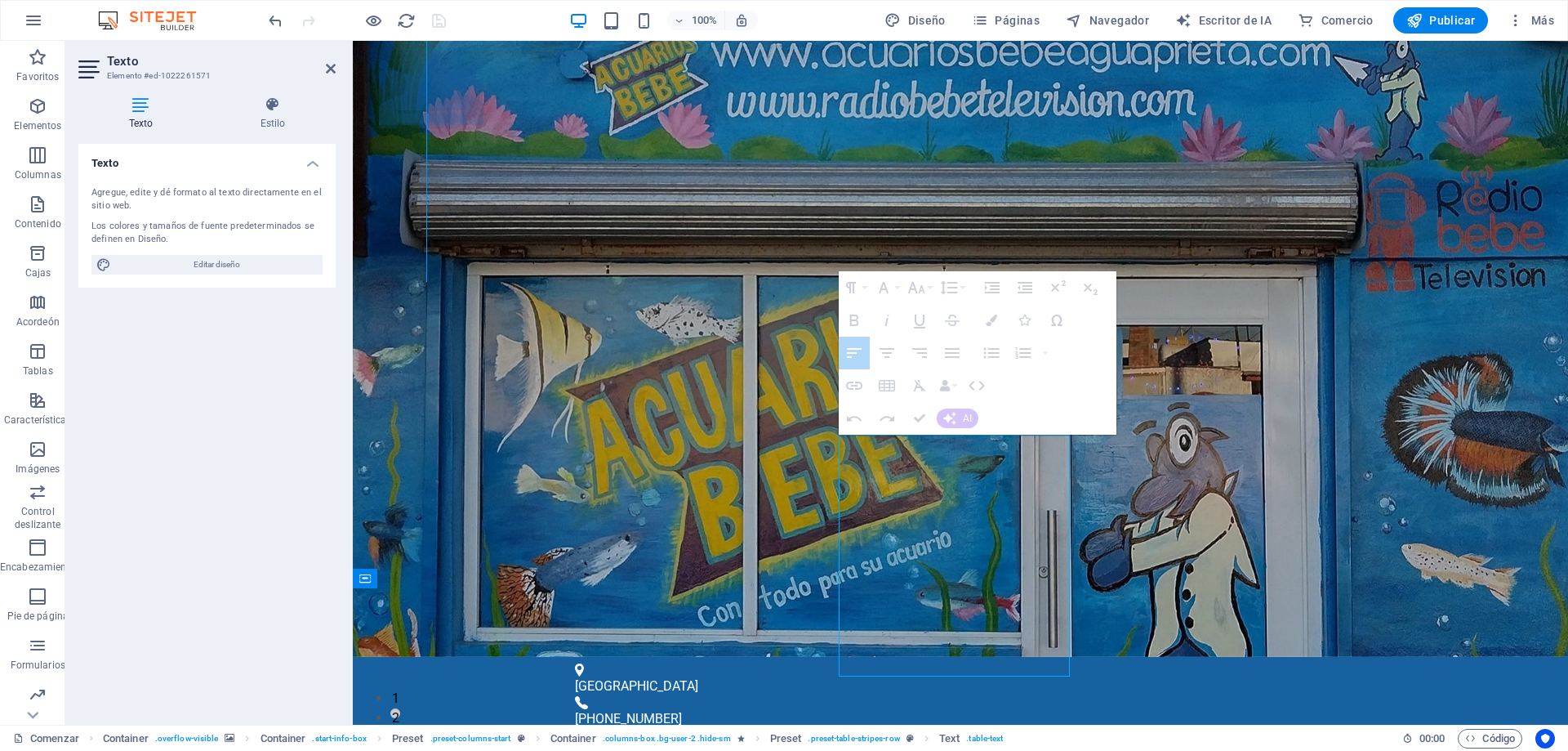
drag, startPoint x: 953, startPoint y: 528, endPoint x: 912, endPoint y: 528, distance: 41.0
click at [427, 282] on div at bounding box center [426, 161] width 1 height 241
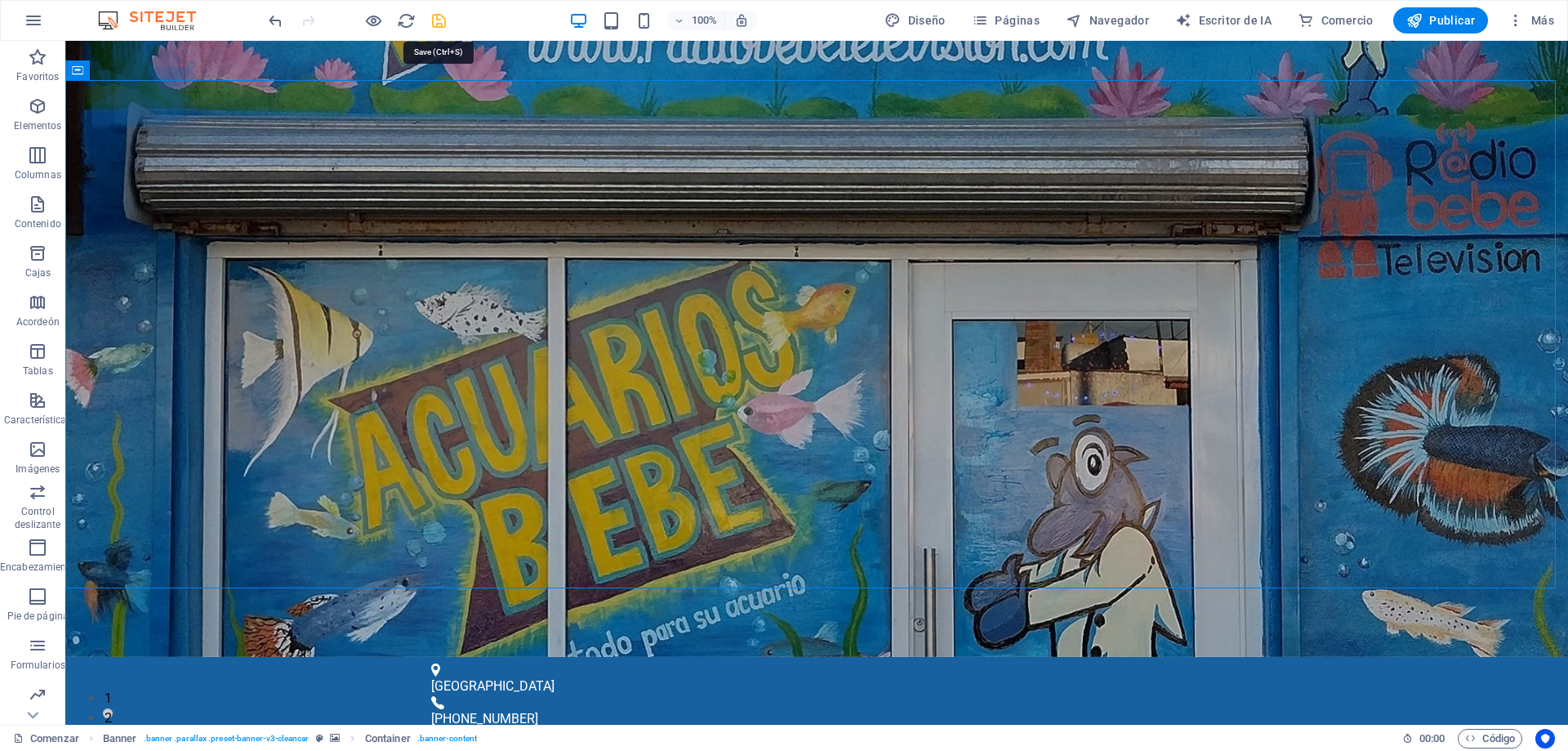
click at [432, 16] on icon "ahorrar" at bounding box center [439, 20] width 19 height 19
checkbox input "false"
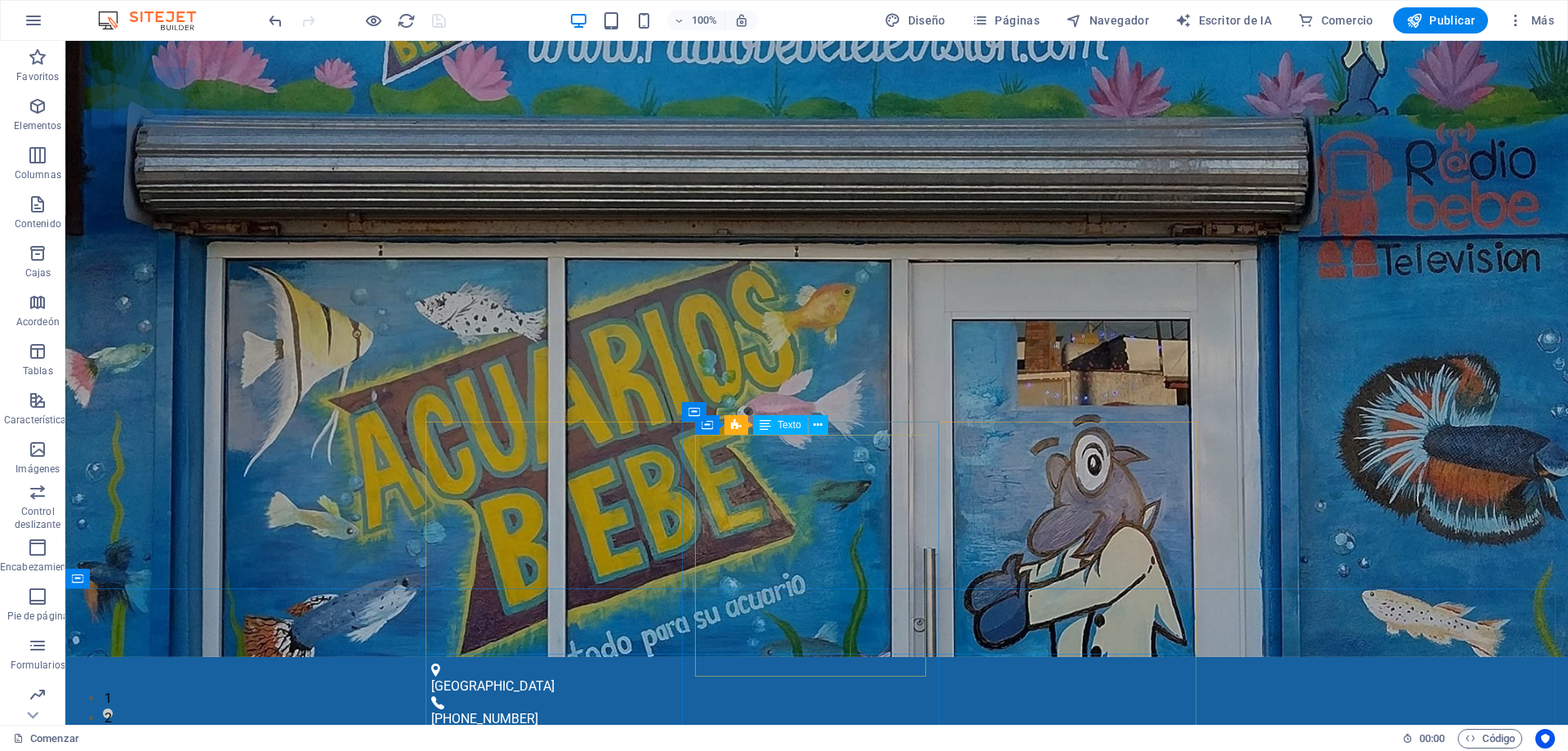
click at [777, 425] on font "Texto" at bounding box center [789, 425] width 24 height 11
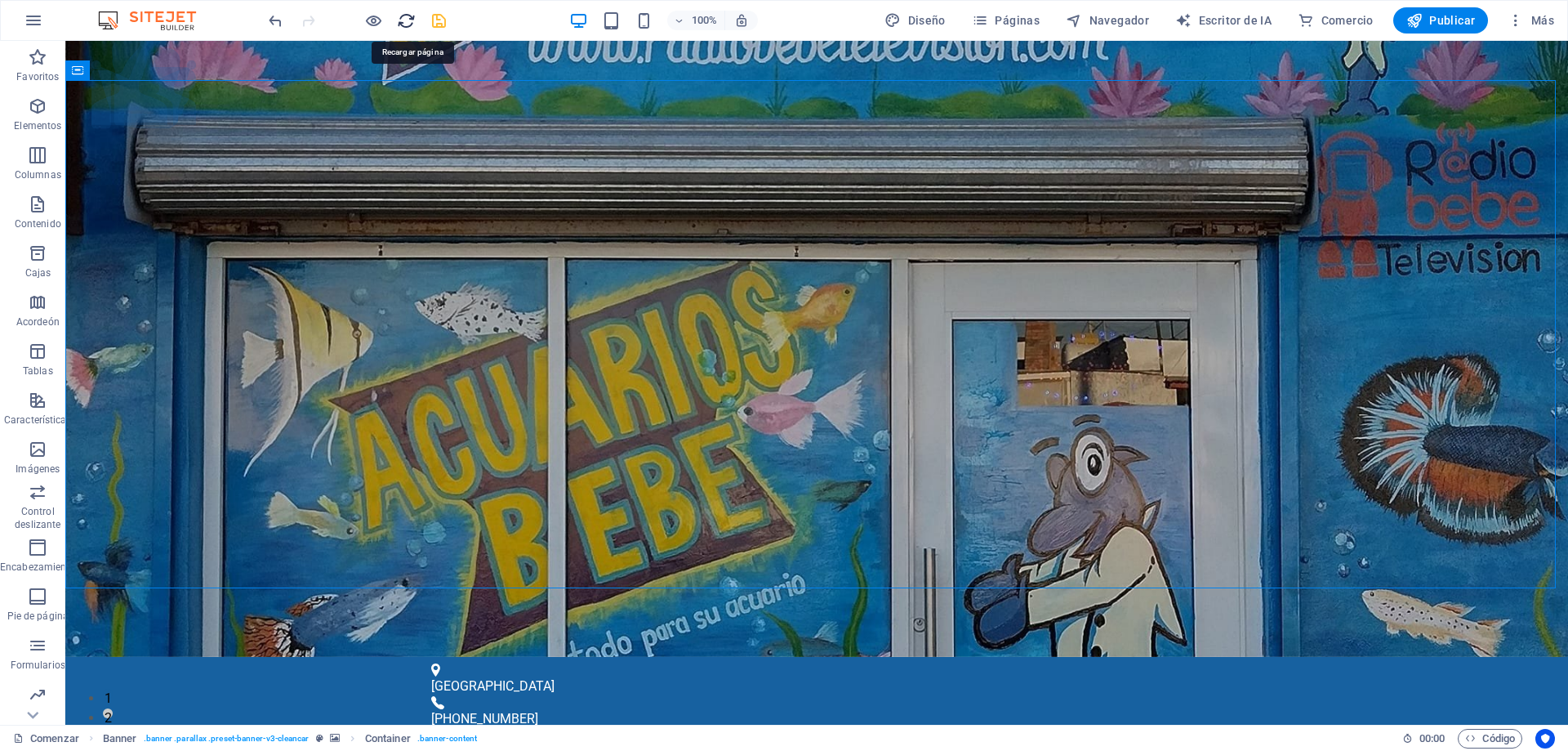
click at [398, 21] on icon "recargar" at bounding box center [406, 20] width 19 height 19
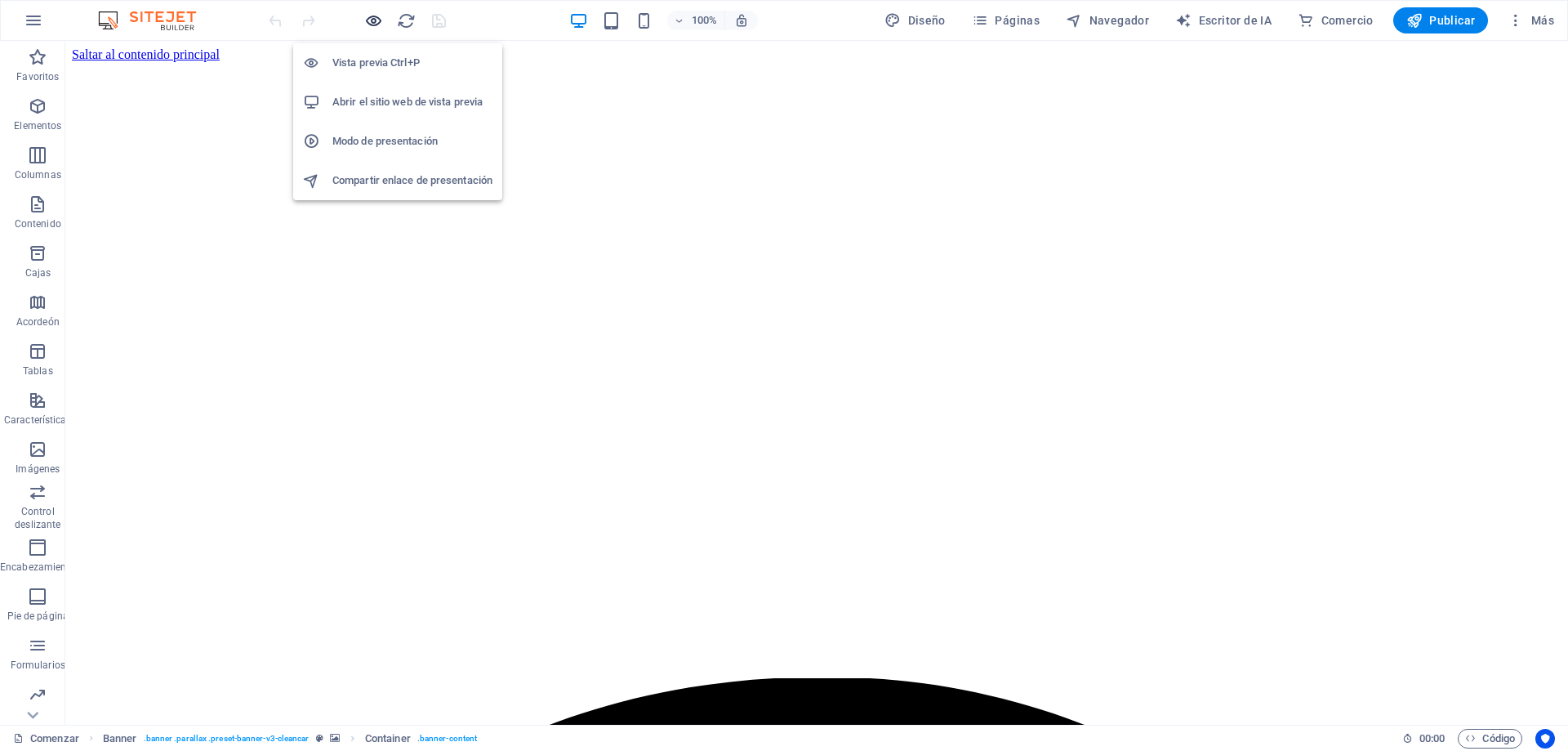
click at [374, 17] on icon "button" at bounding box center [373, 20] width 19 height 19
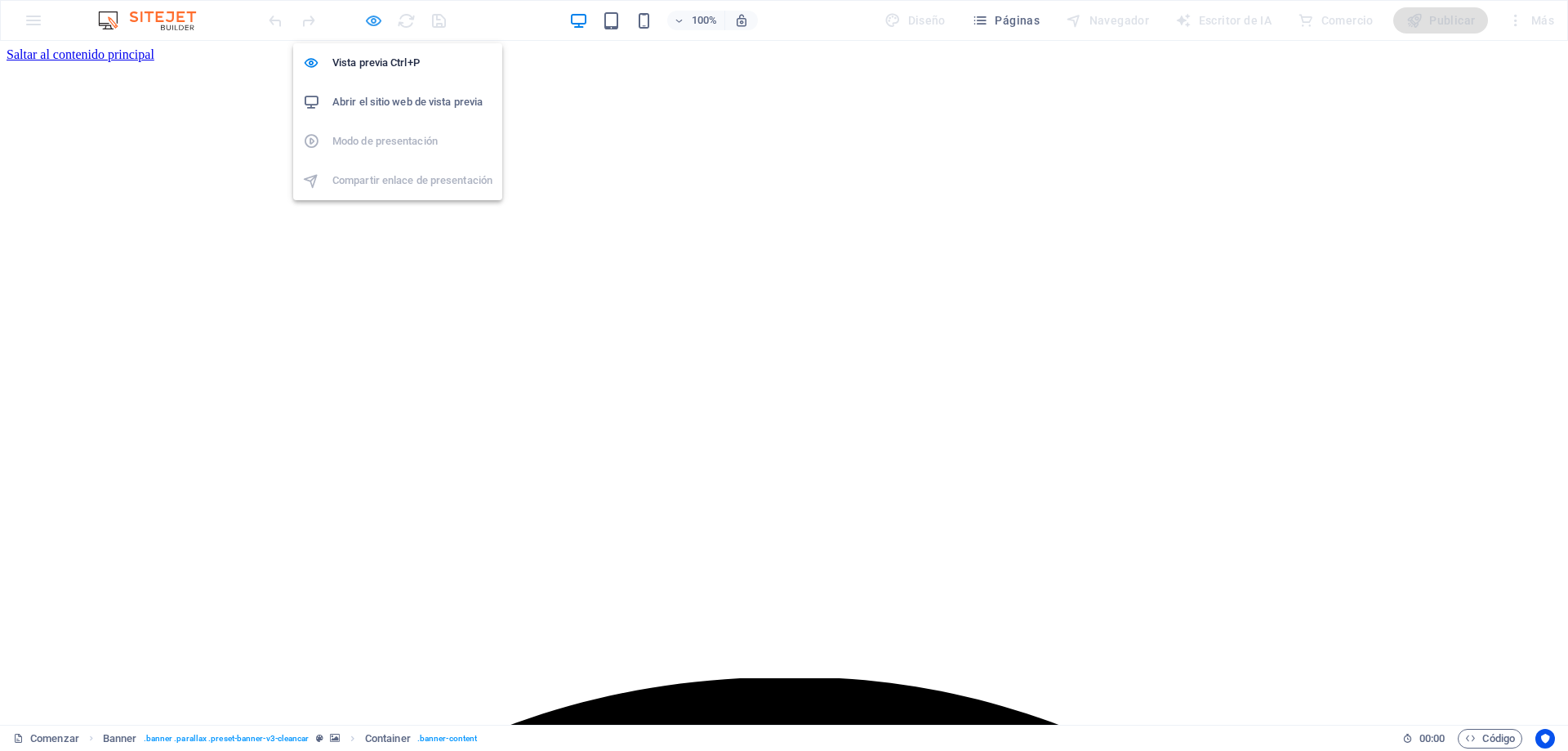
click at [380, 20] on icon "button" at bounding box center [373, 20] width 19 height 19
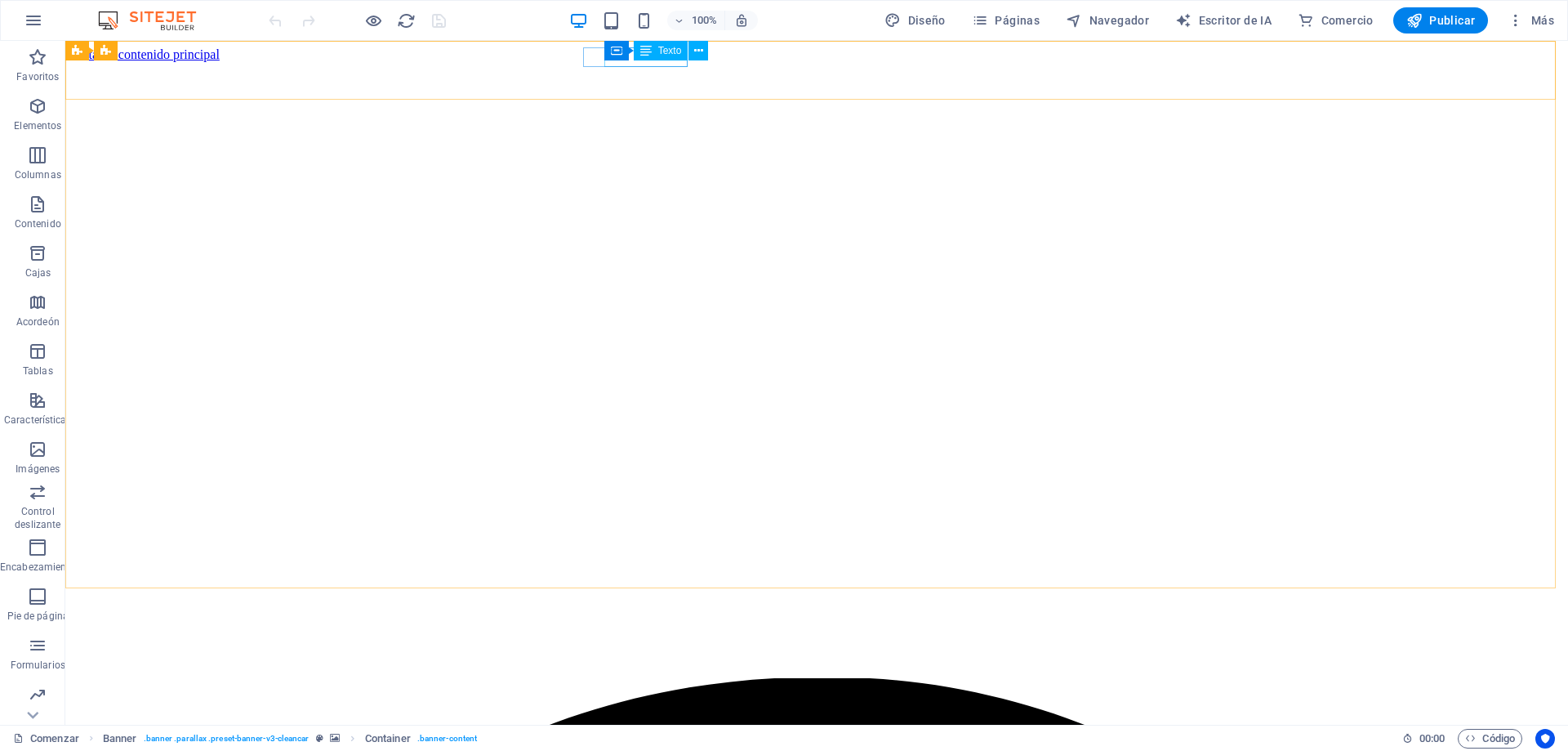
click at [631, 54] on div "Recipiente Texto" at bounding box center [661, 51] width 115 height 20
click at [649, 54] on icon at bounding box center [645, 50] width 11 height 20
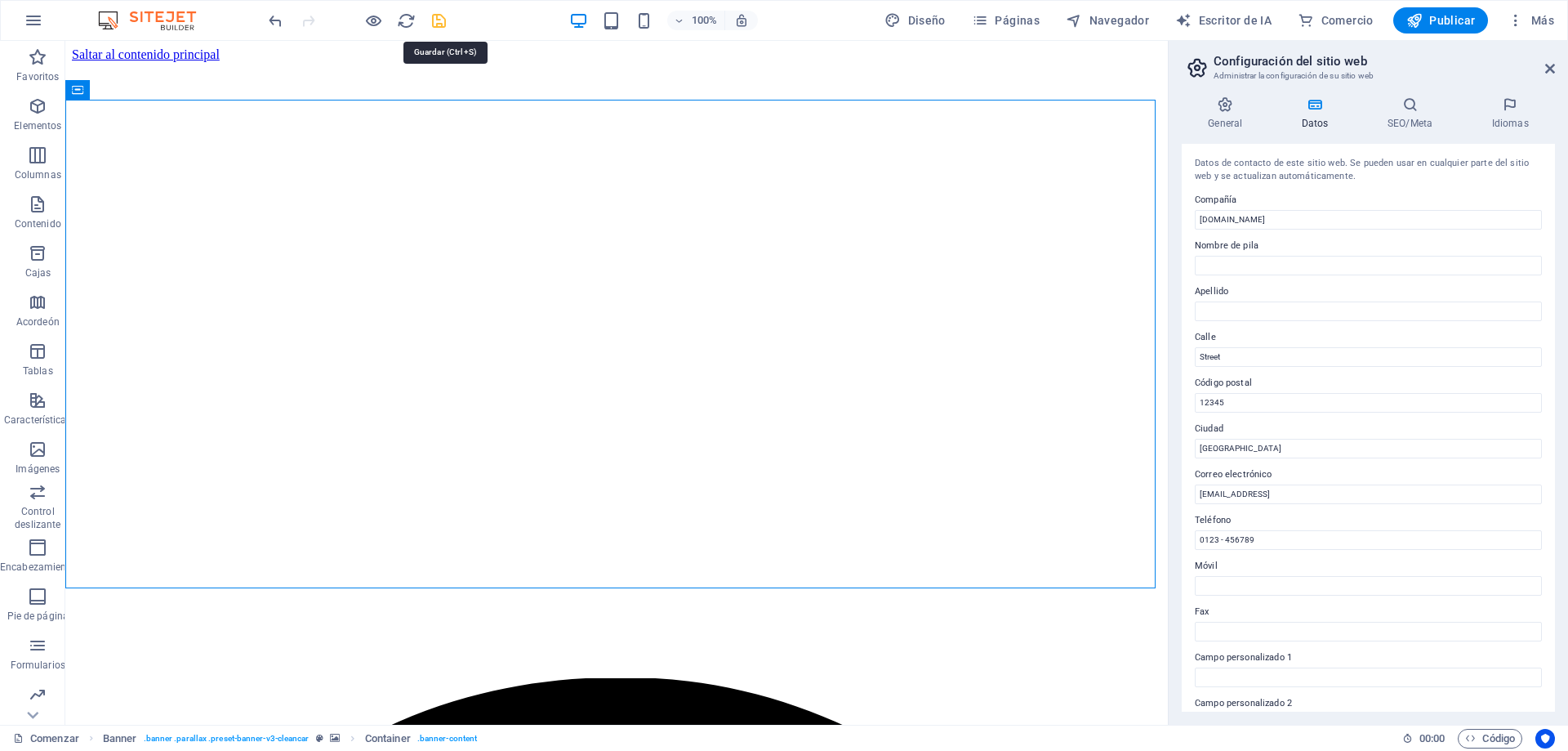
click at [442, 24] on icon "ahorrar" at bounding box center [439, 20] width 19 height 19
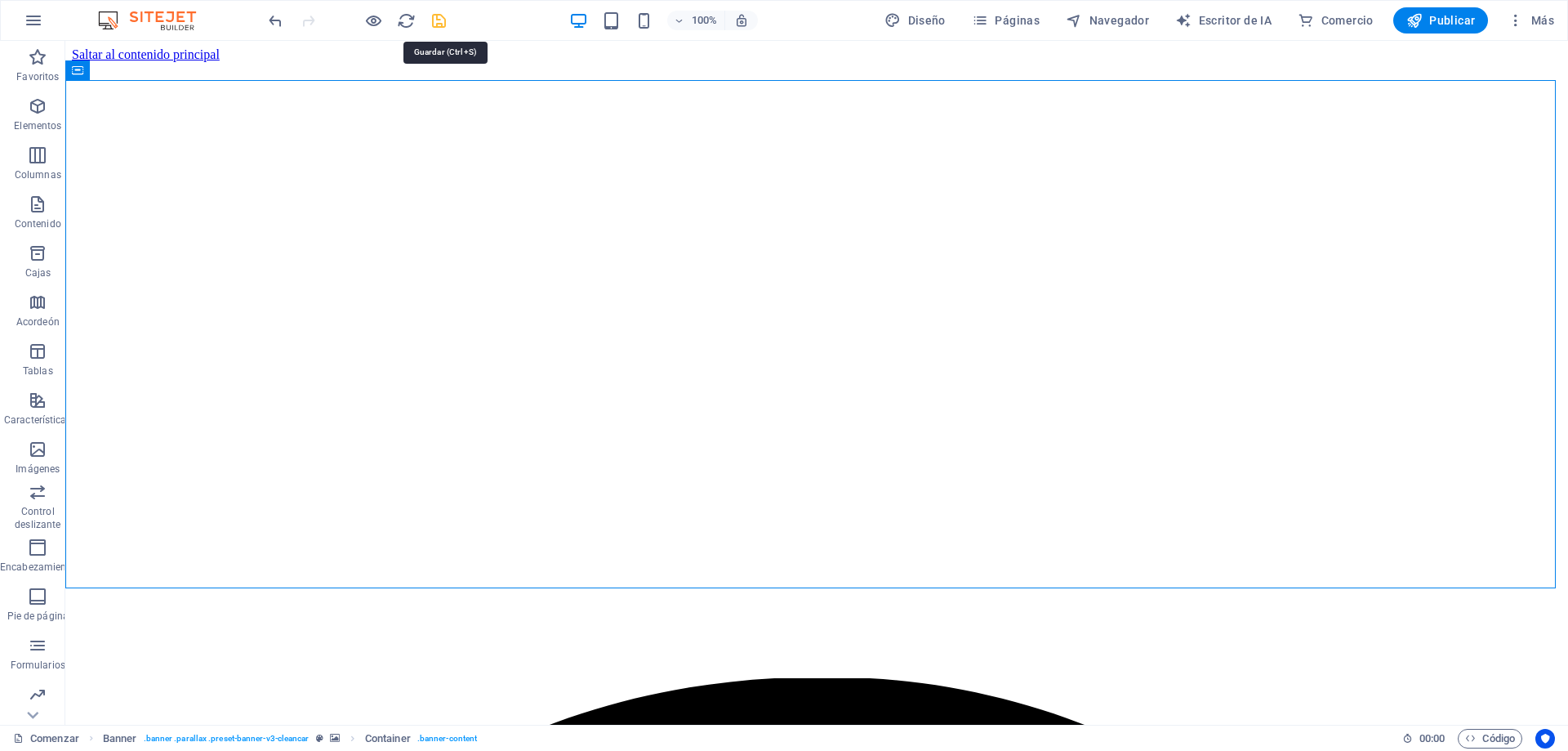
click at [439, 26] on icon "ahorrar" at bounding box center [439, 20] width 19 height 19
checkbox input "false"
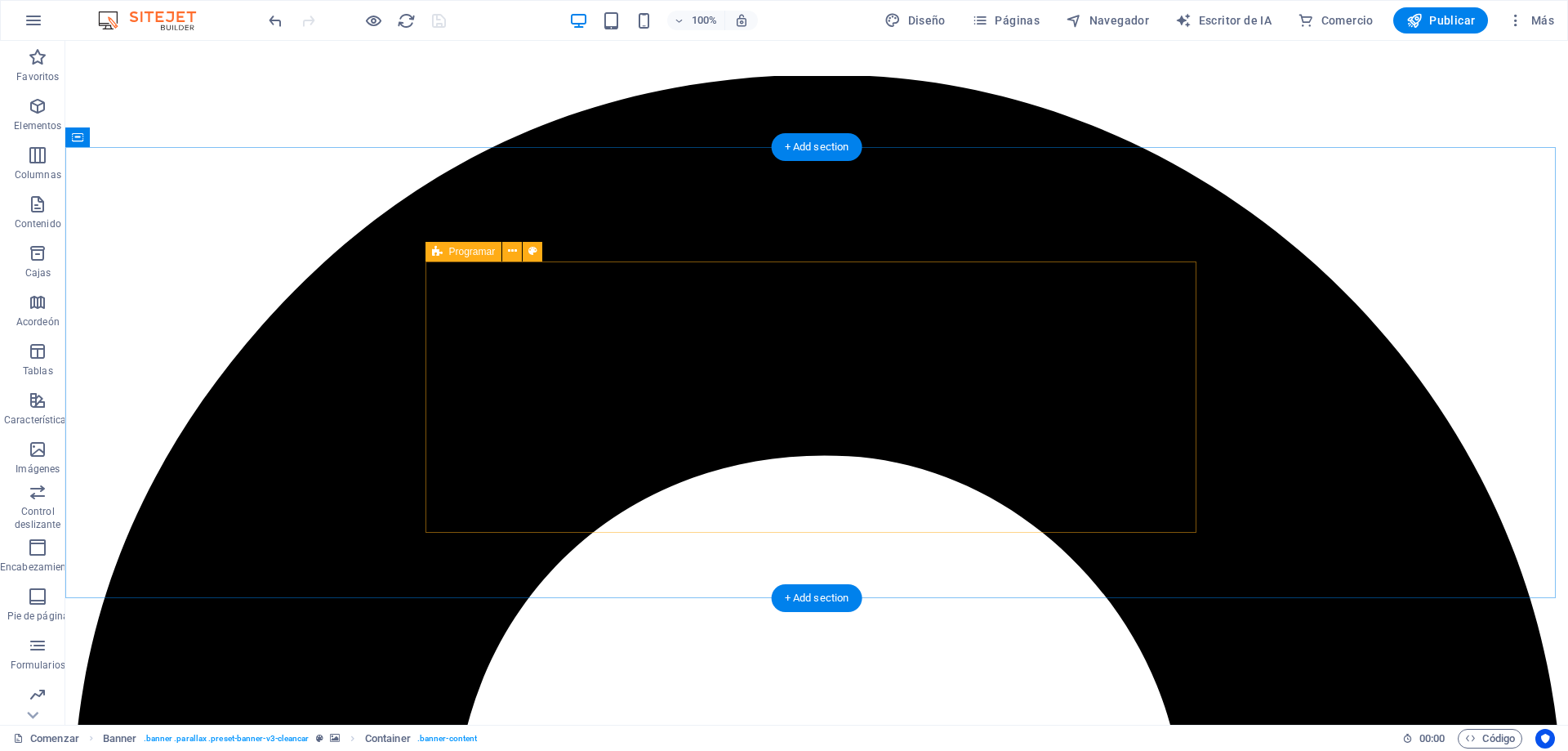
scroll to position [654, 0]
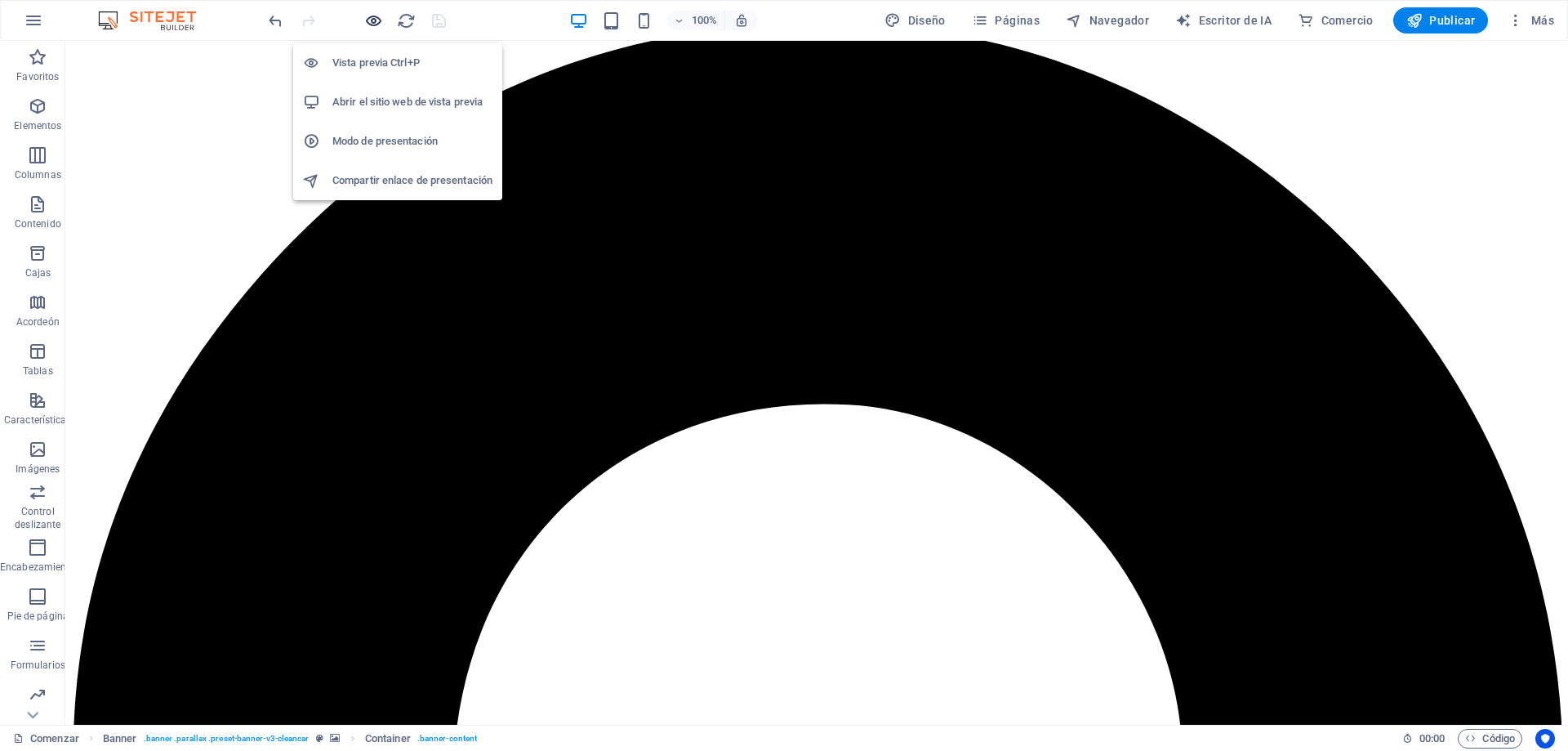
click at [374, 16] on icon "button" at bounding box center [373, 20] width 19 height 19
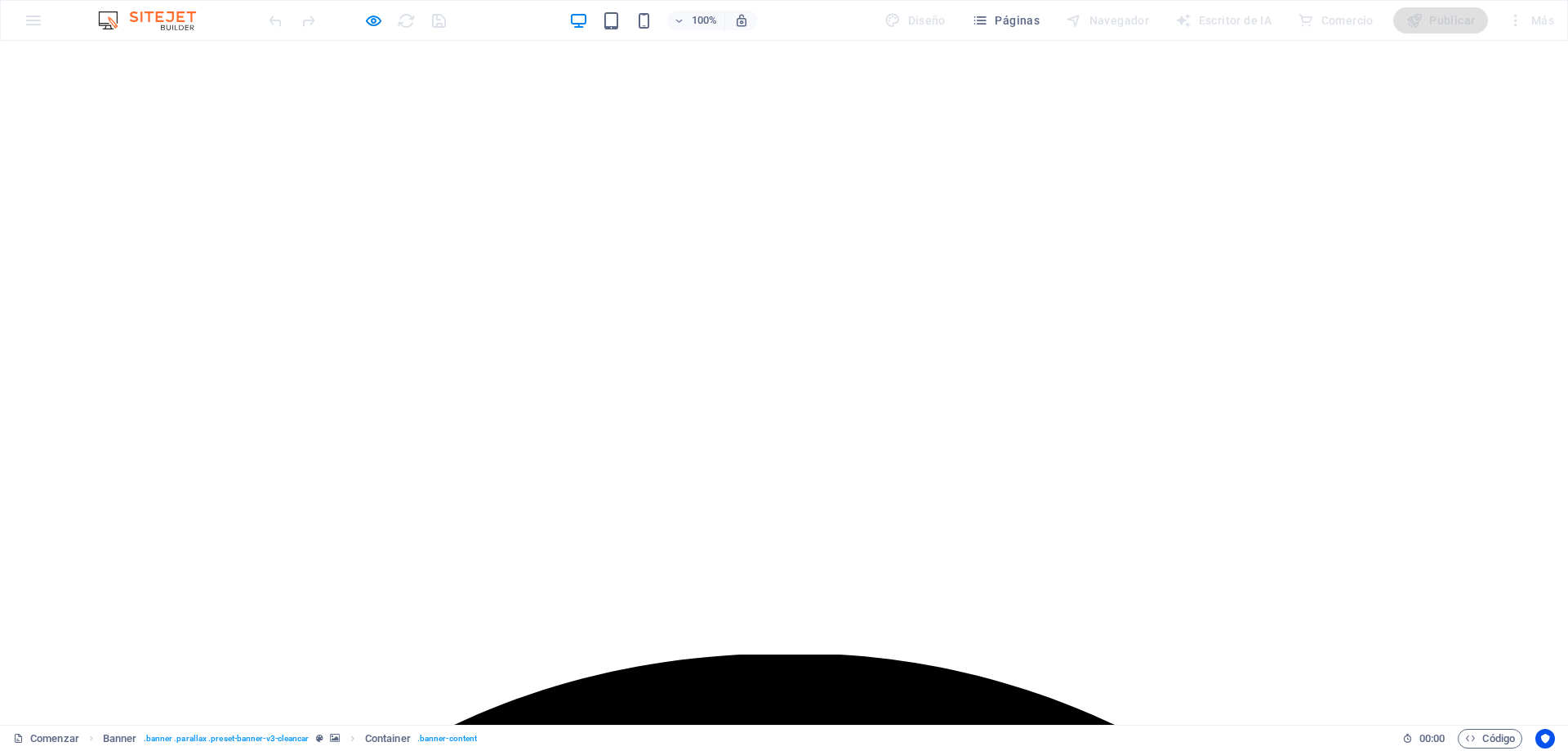
scroll to position [0, 0]
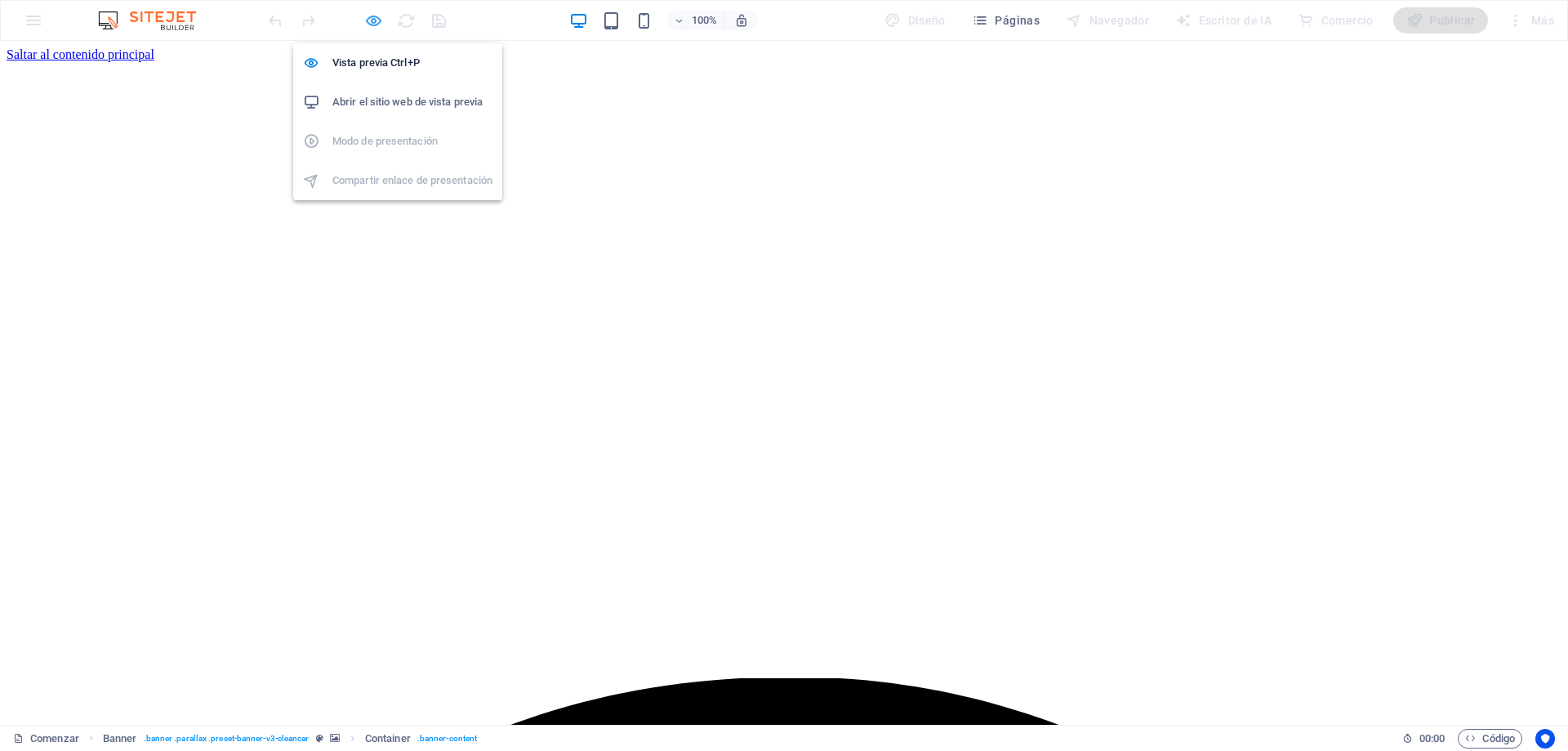
click at [372, 21] on icon "button" at bounding box center [373, 20] width 19 height 19
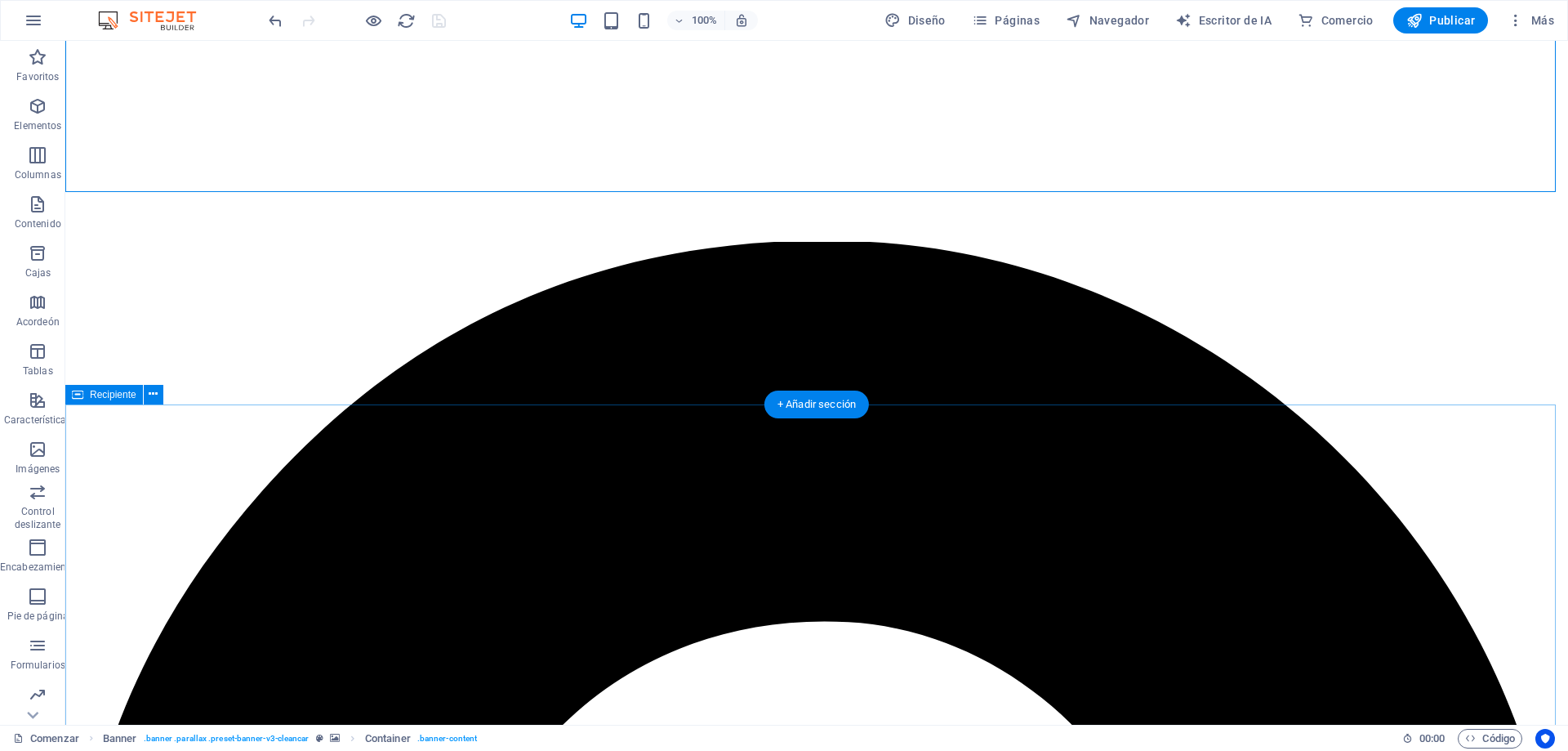
scroll to position [572, 0]
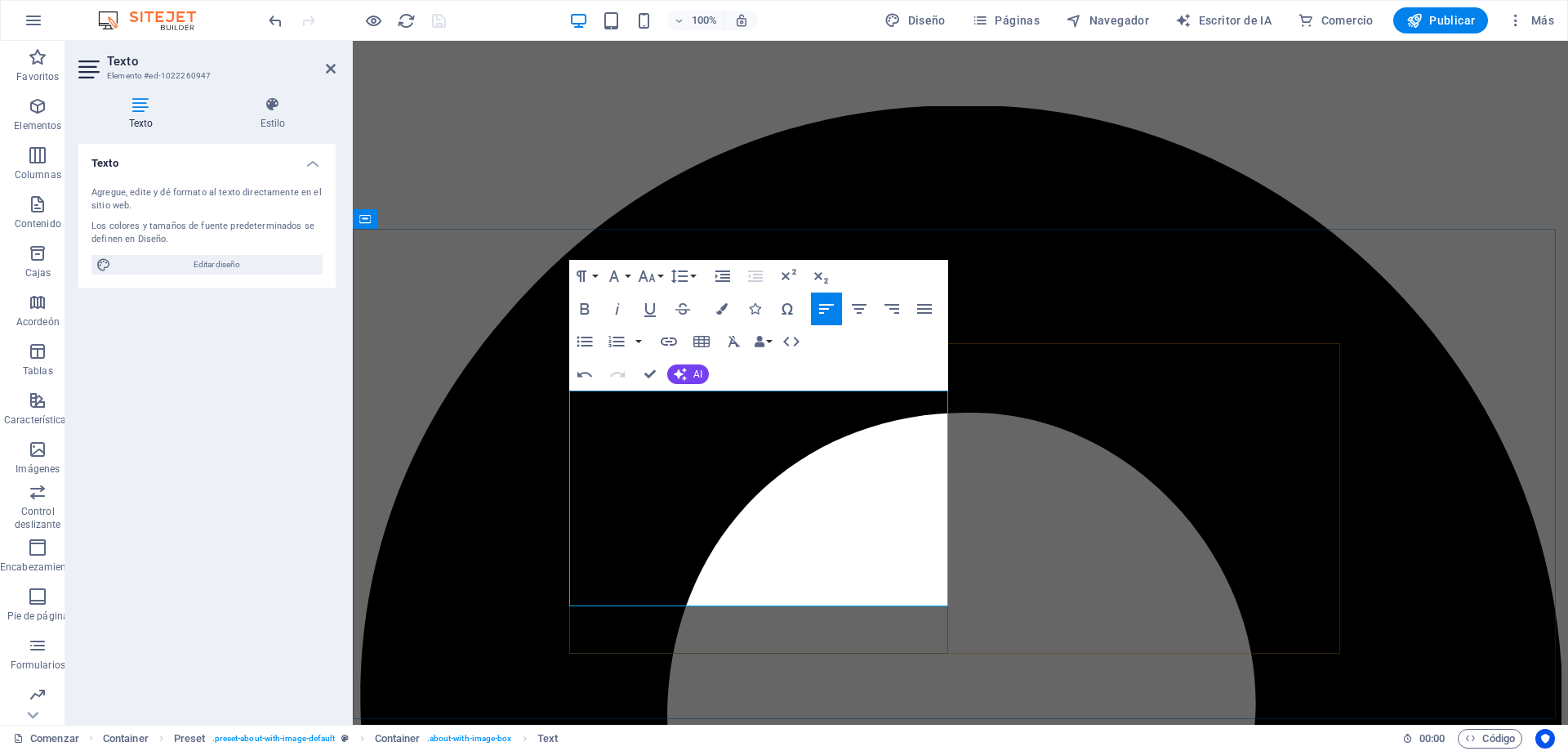
drag, startPoint x: 616, startPoint y: 502, endPoint x: 930, endPoint y: 472, distance: 315.4
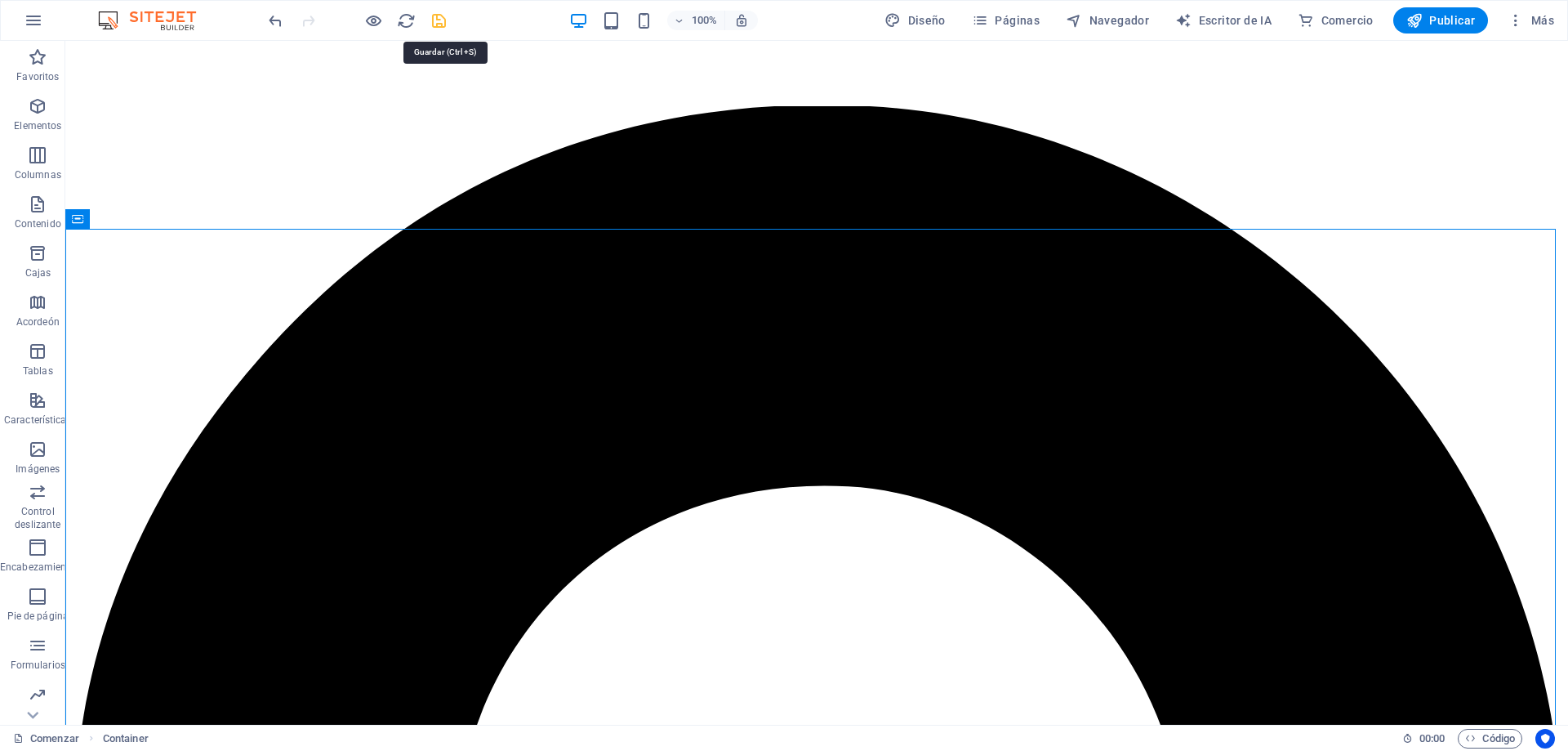
click at [431, 26] on icon "ahorrar" at bounding box center [439, 20] width 19 height 19
checkbox input "false"
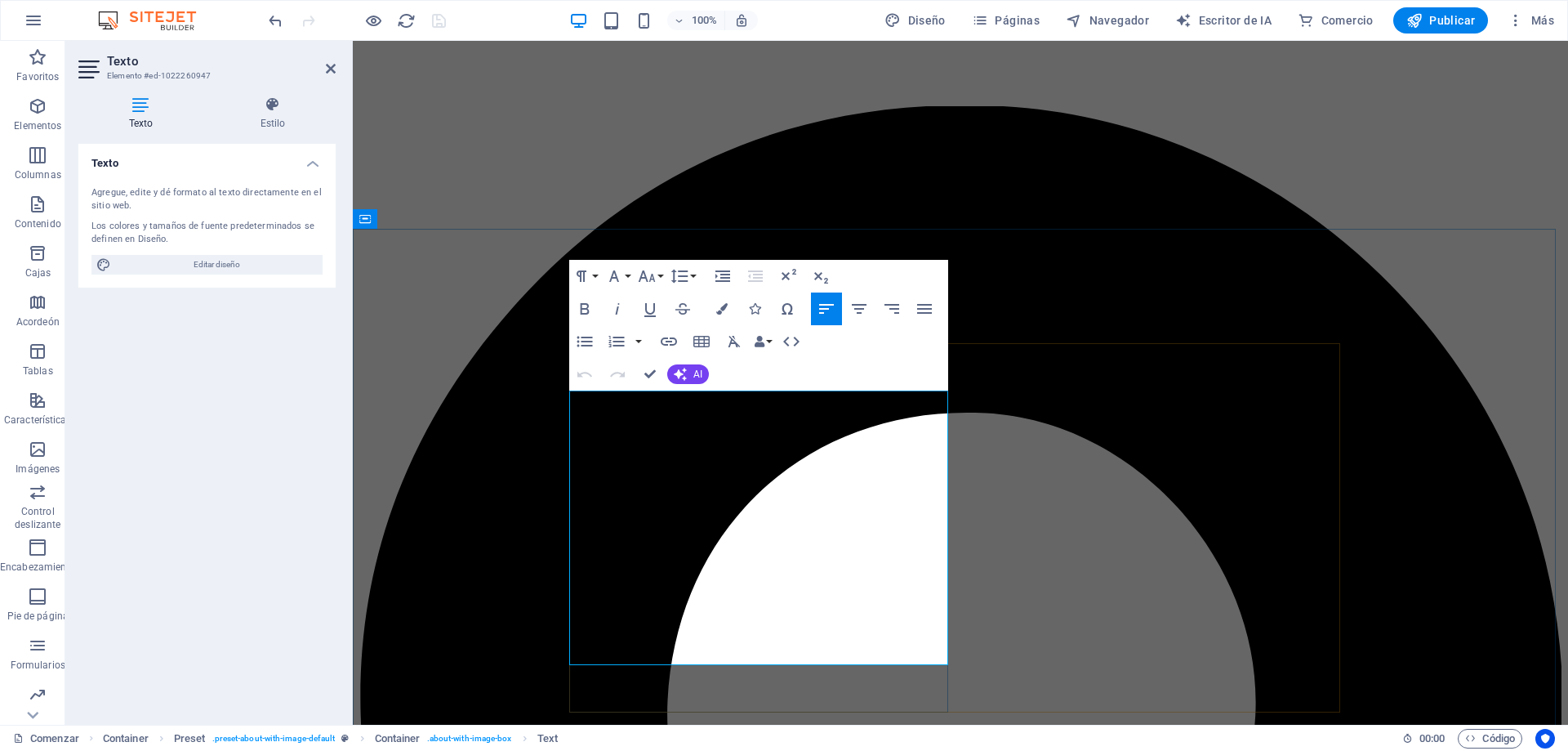
drag, startPoint x: 672, startPoint y: 557, endPoint x: 571, endPoint y: 555, distance: 101.0
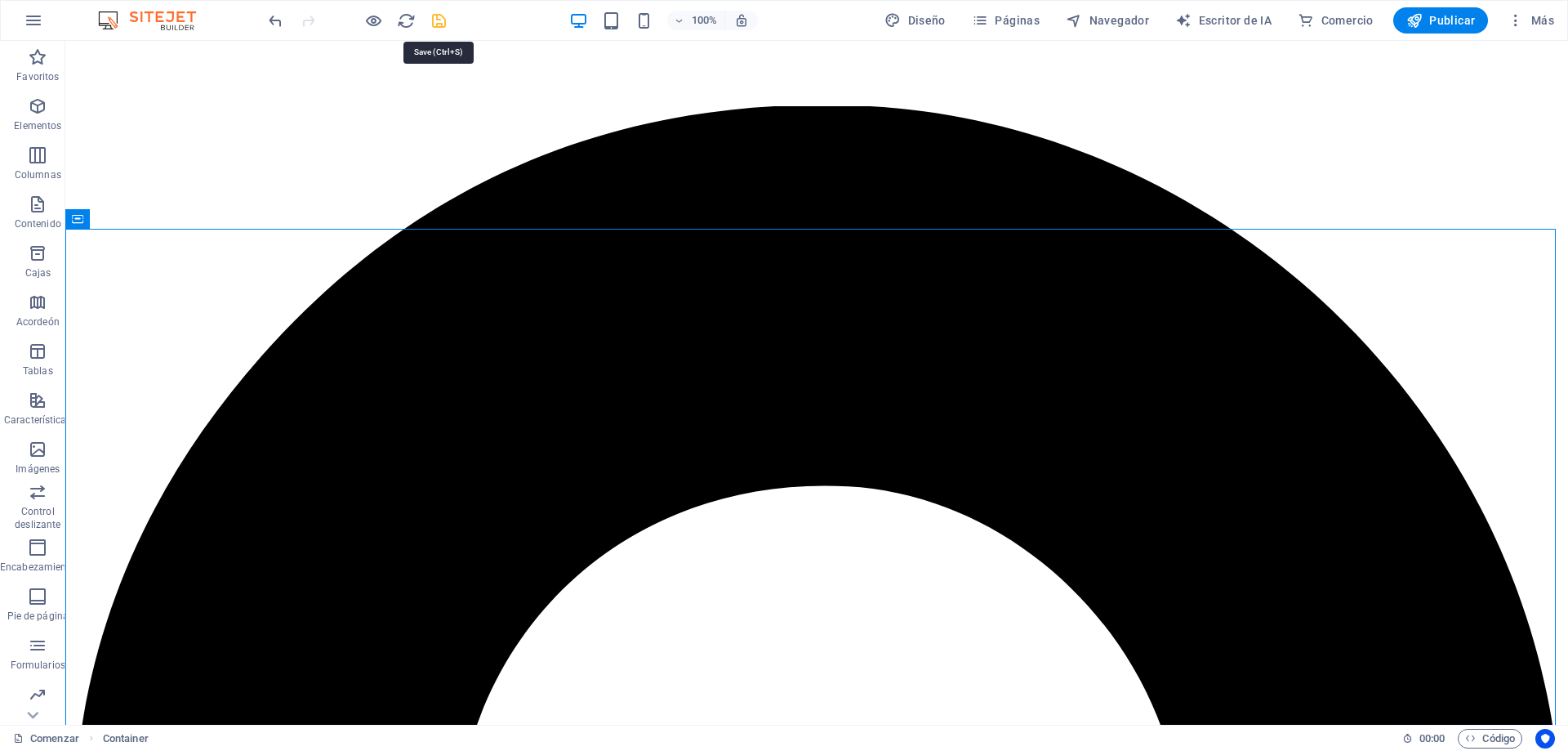
click at [439, 20] on icon "ahorrar" at bounding box center [439, 20] width 19 height 19
checkbox input "false"
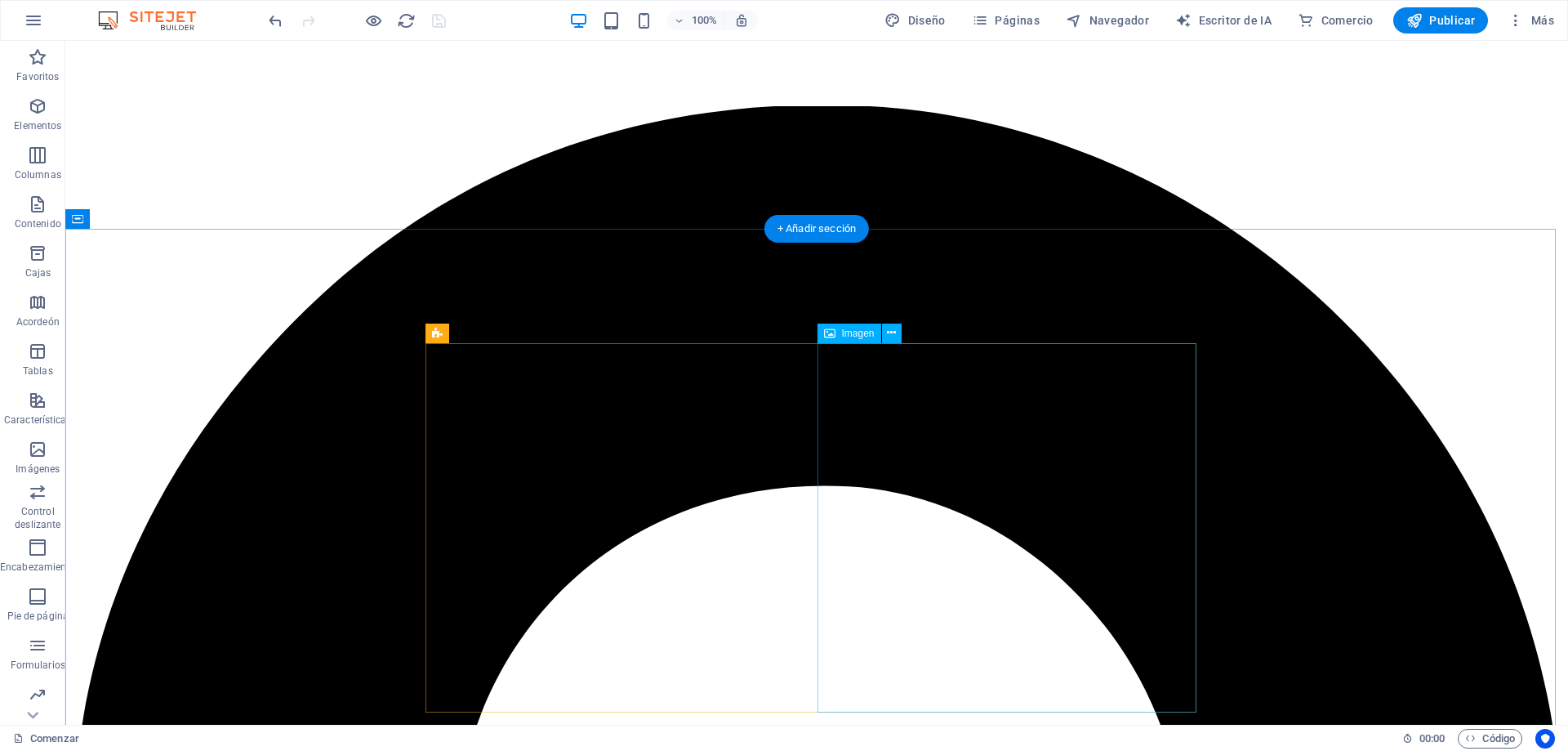
select select "%"
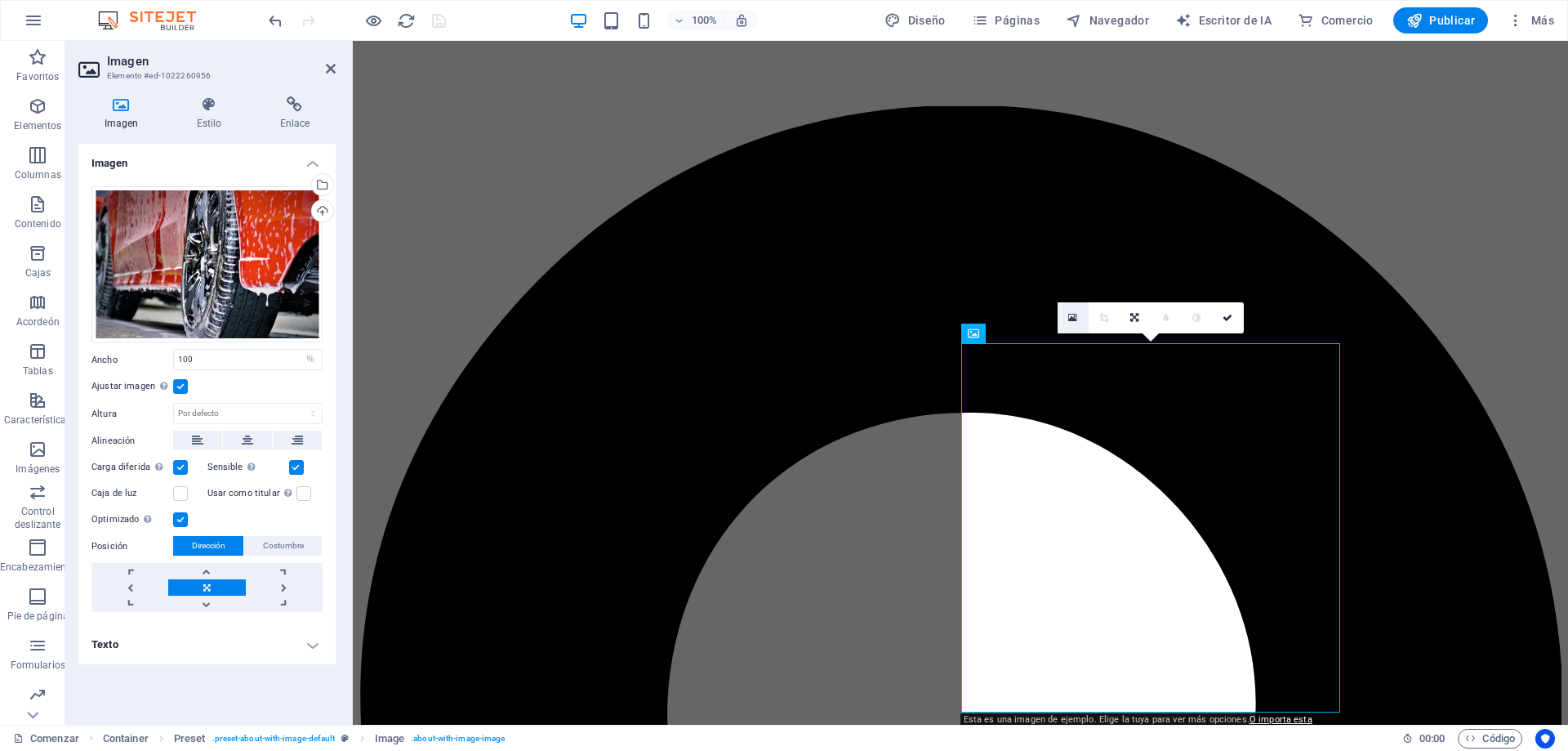
click at [1069, 319] on icon at bounding box center [1072, 317] width 9 height 11
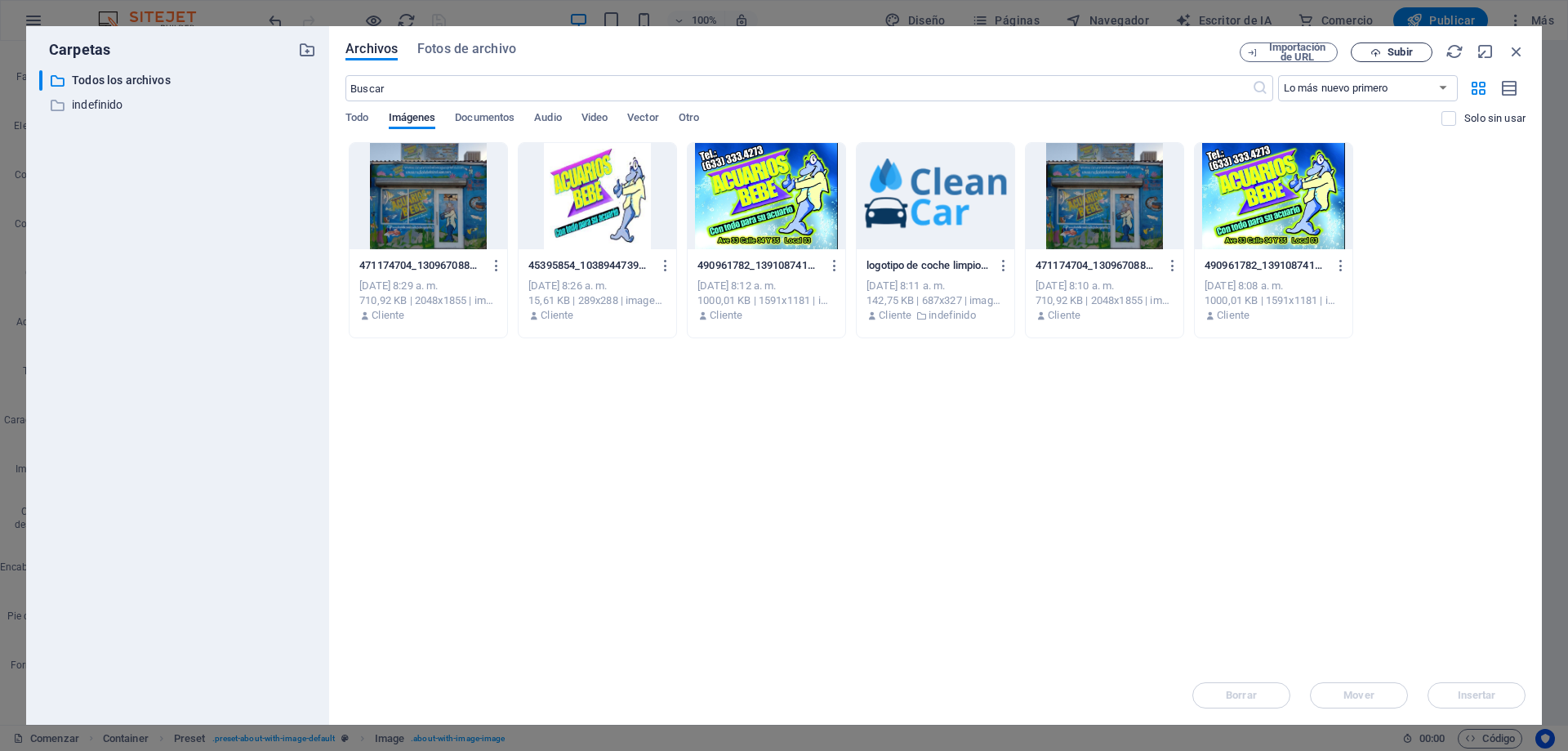
click at [1391, 48] on font "Subir" at bounding box center [1399, 52] width 25 height 12
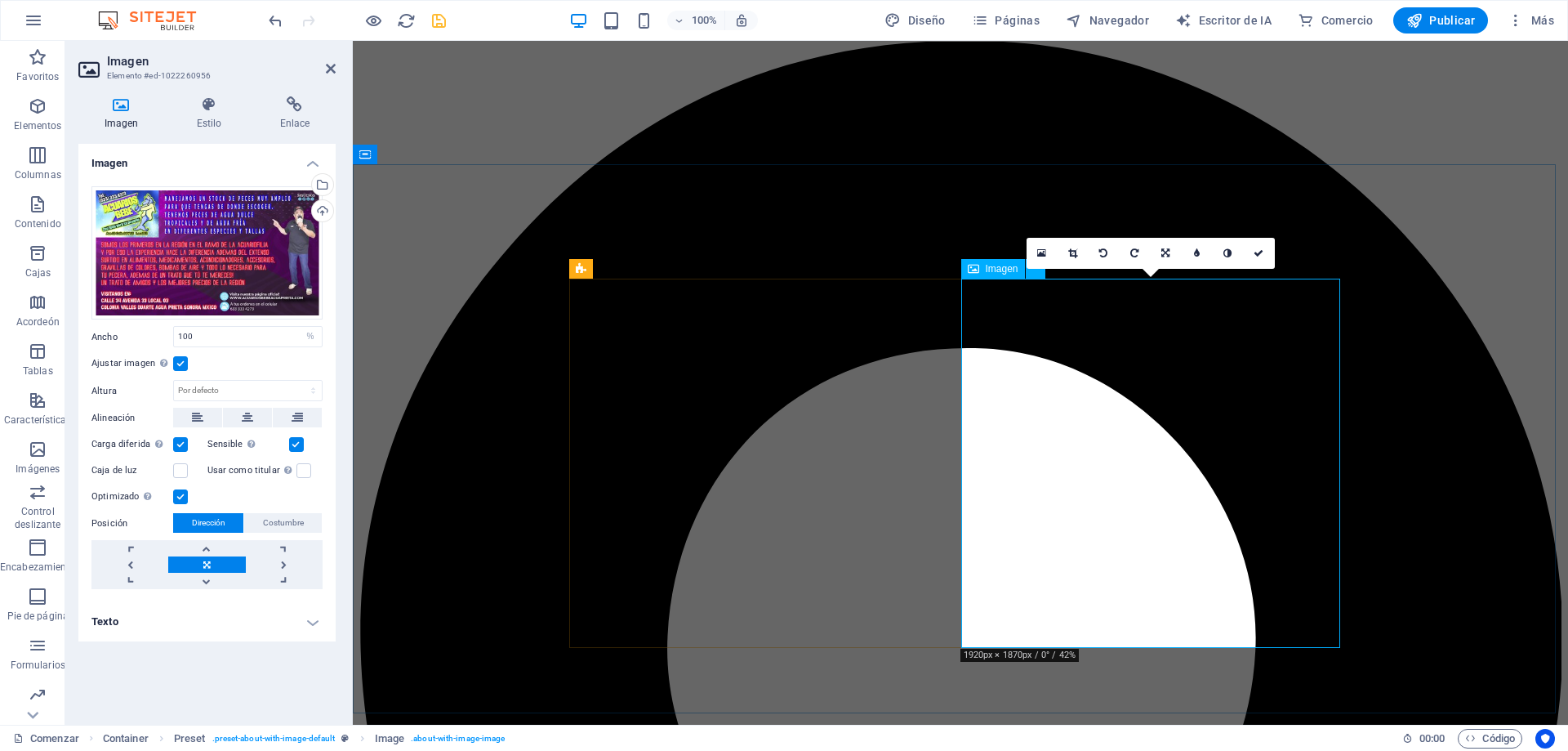
scroll to position [654, 0]
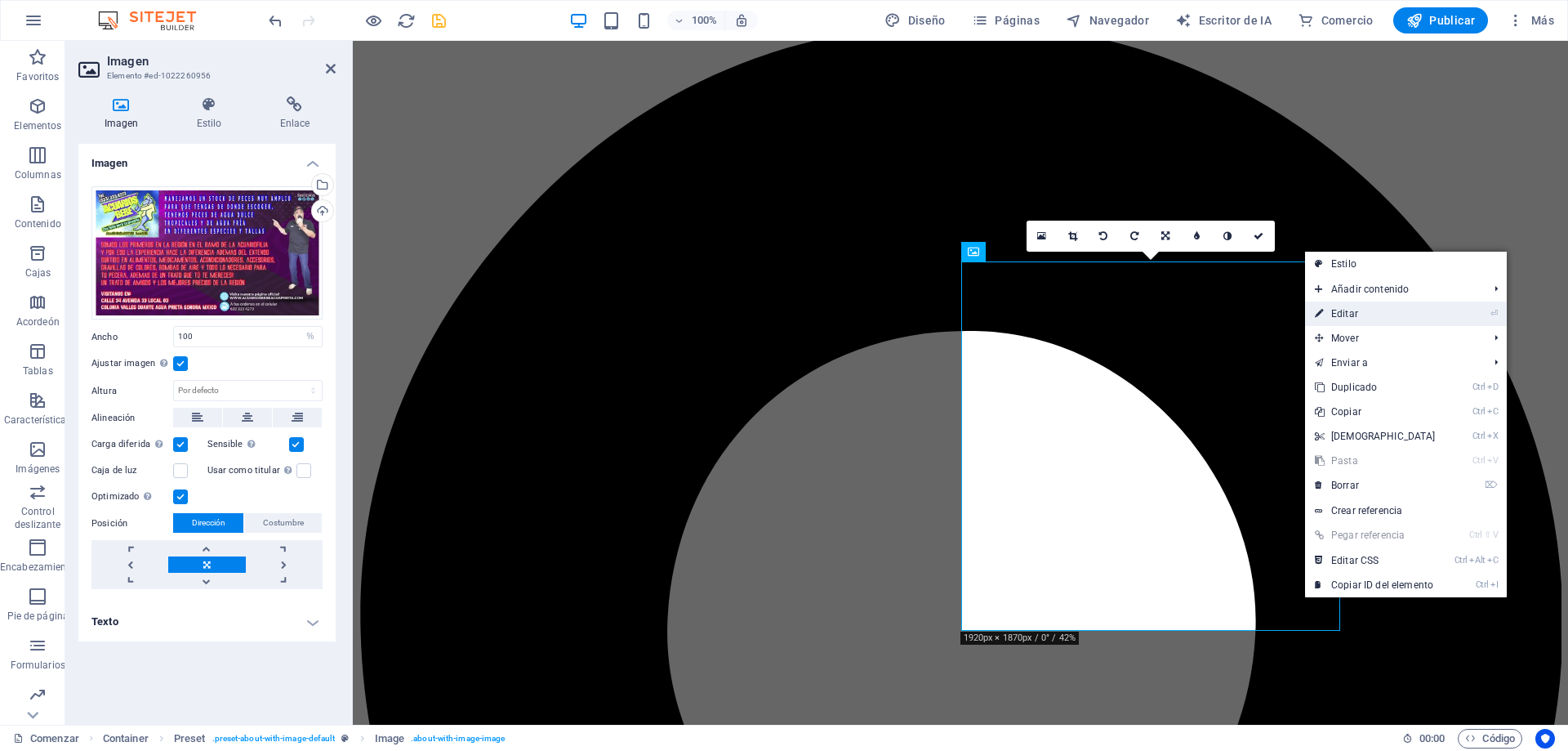
click at [1344, 315] on font "Editar" at bounding box center [1345, 313] width 27 height 11
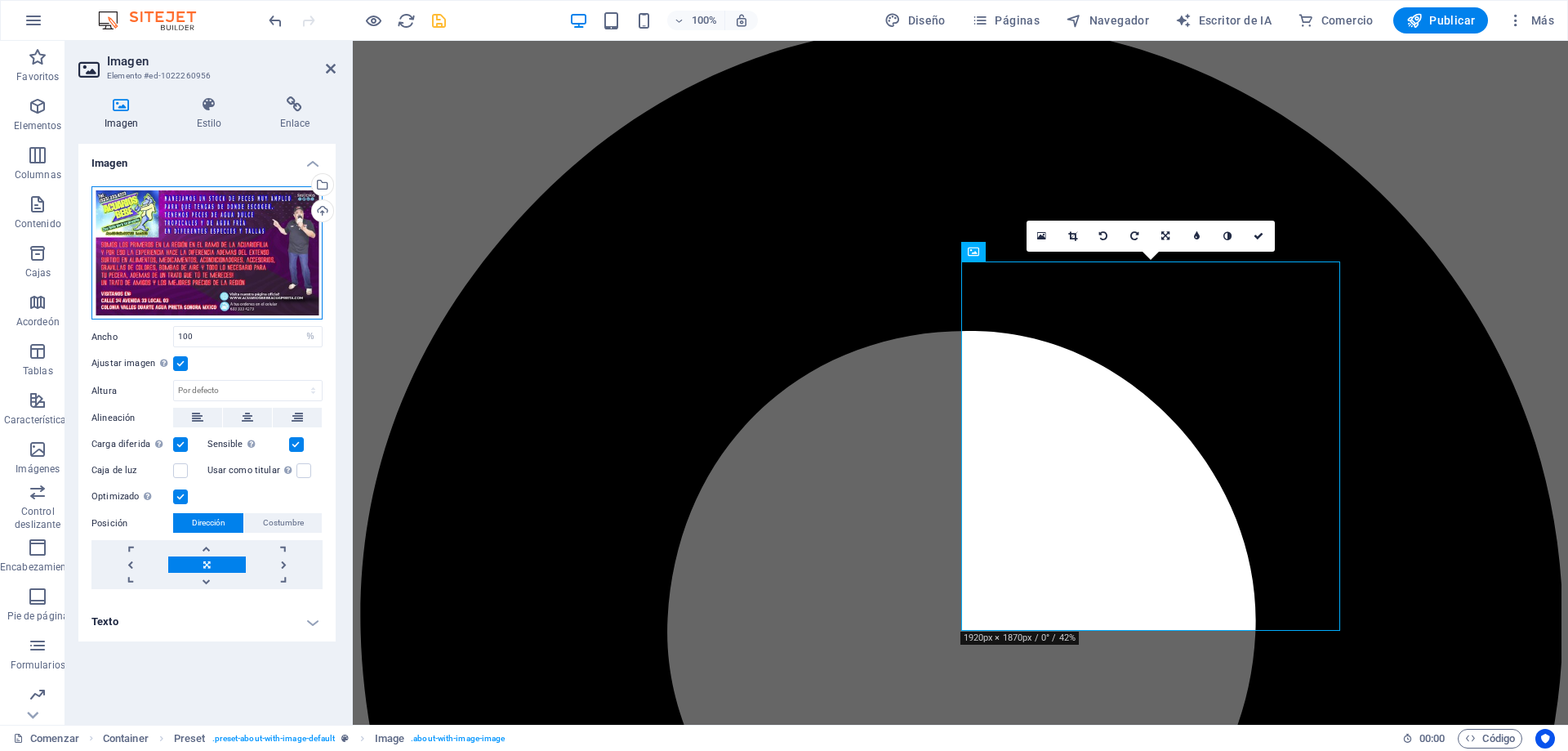
click at [270, 204] on div "Arrastre los archivos aquí, haga clic para elegir archivos o seleccione archivo…" at bounding box center [206, 252] width 231 height 134
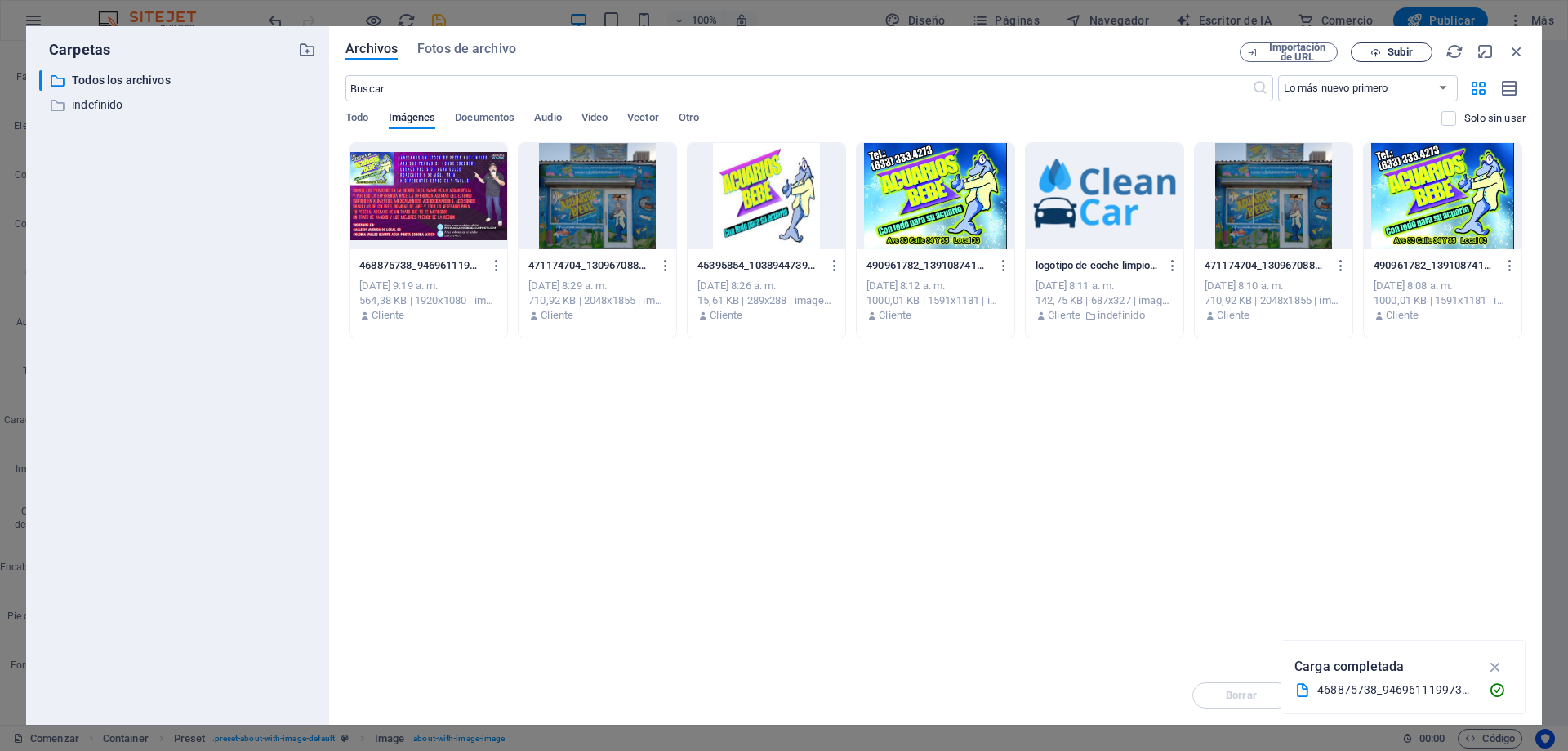
click at [1407, 55] on font "Subir" at bounding box center [1399, 52] width 25 height 12
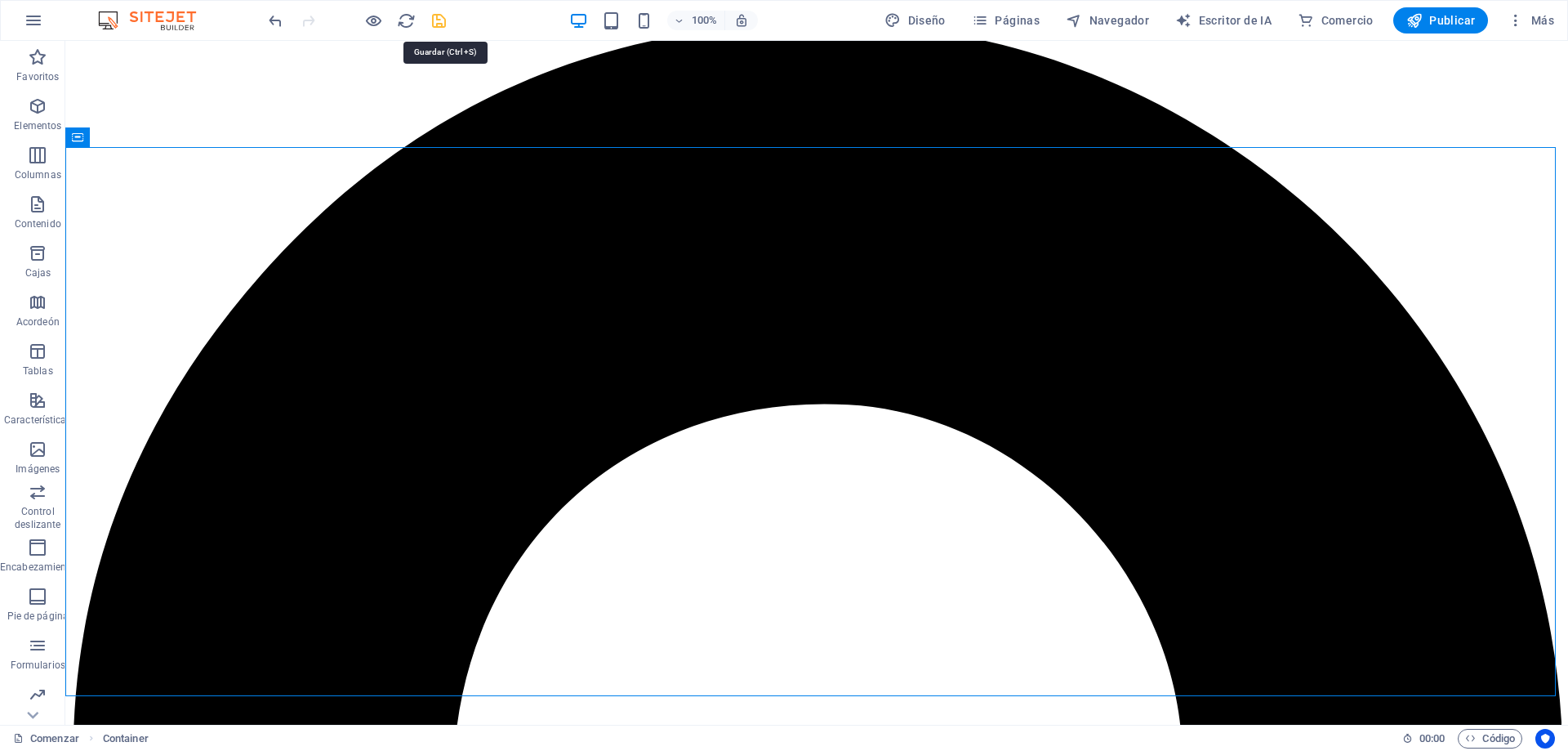
click at [438, 22] on icon "ahorrar" at bounding box center [439, 20] width 19 height 19
checkbox input "false"
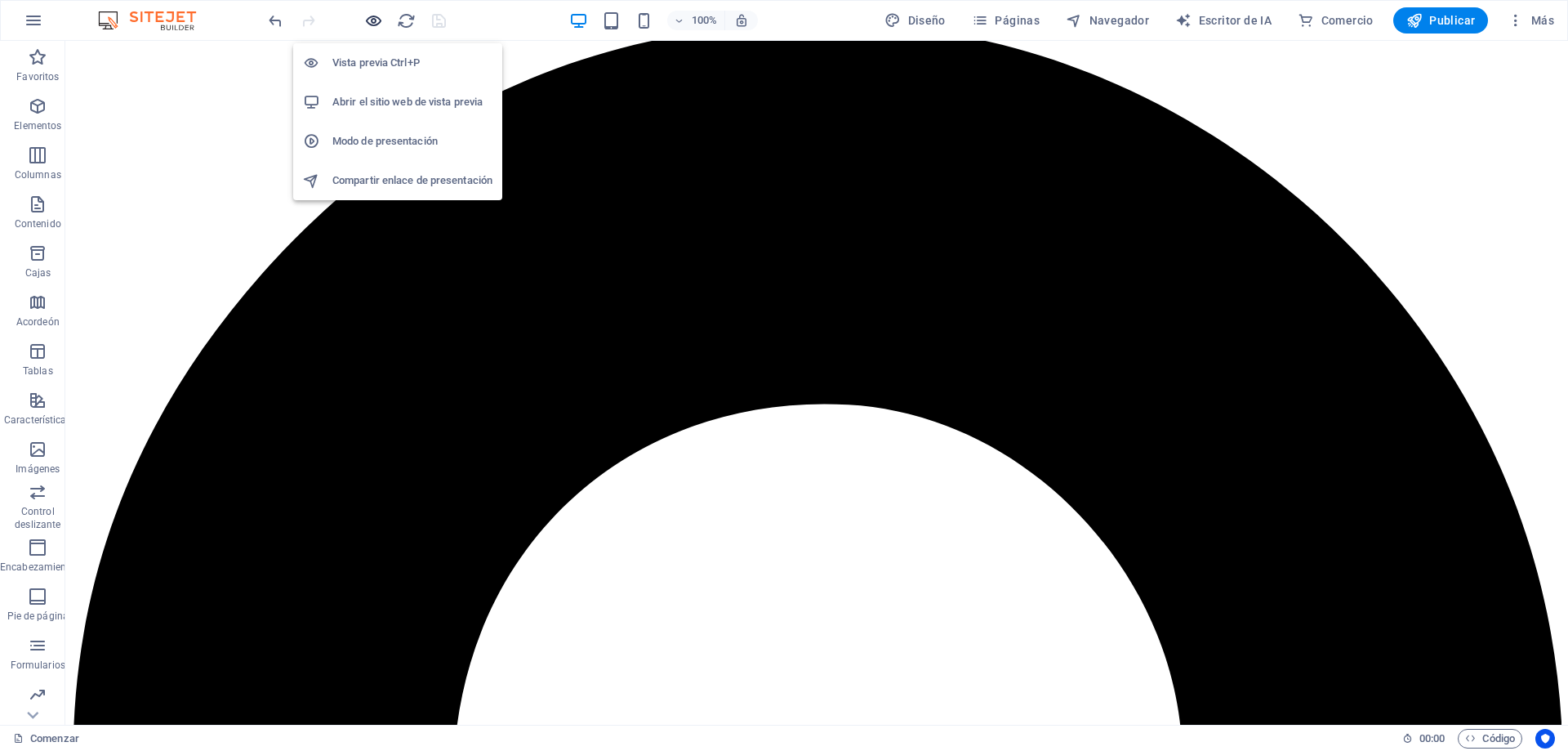
click at [372, 22] on icon "button" at bounding box center [373, 20] width 19 height 19
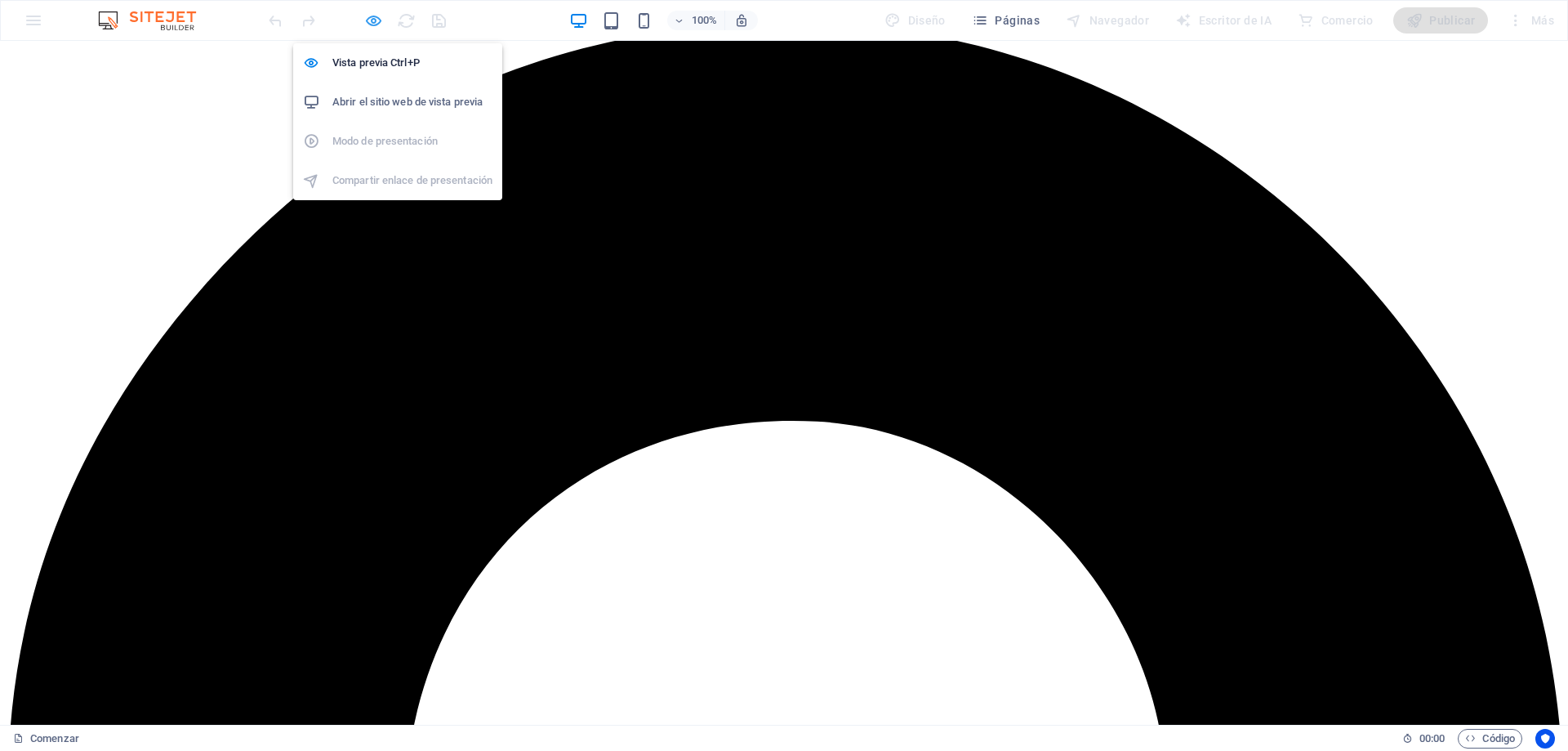
click at [377, 23] on icon "button" at bounding box center [373, 20] width 19 height 19
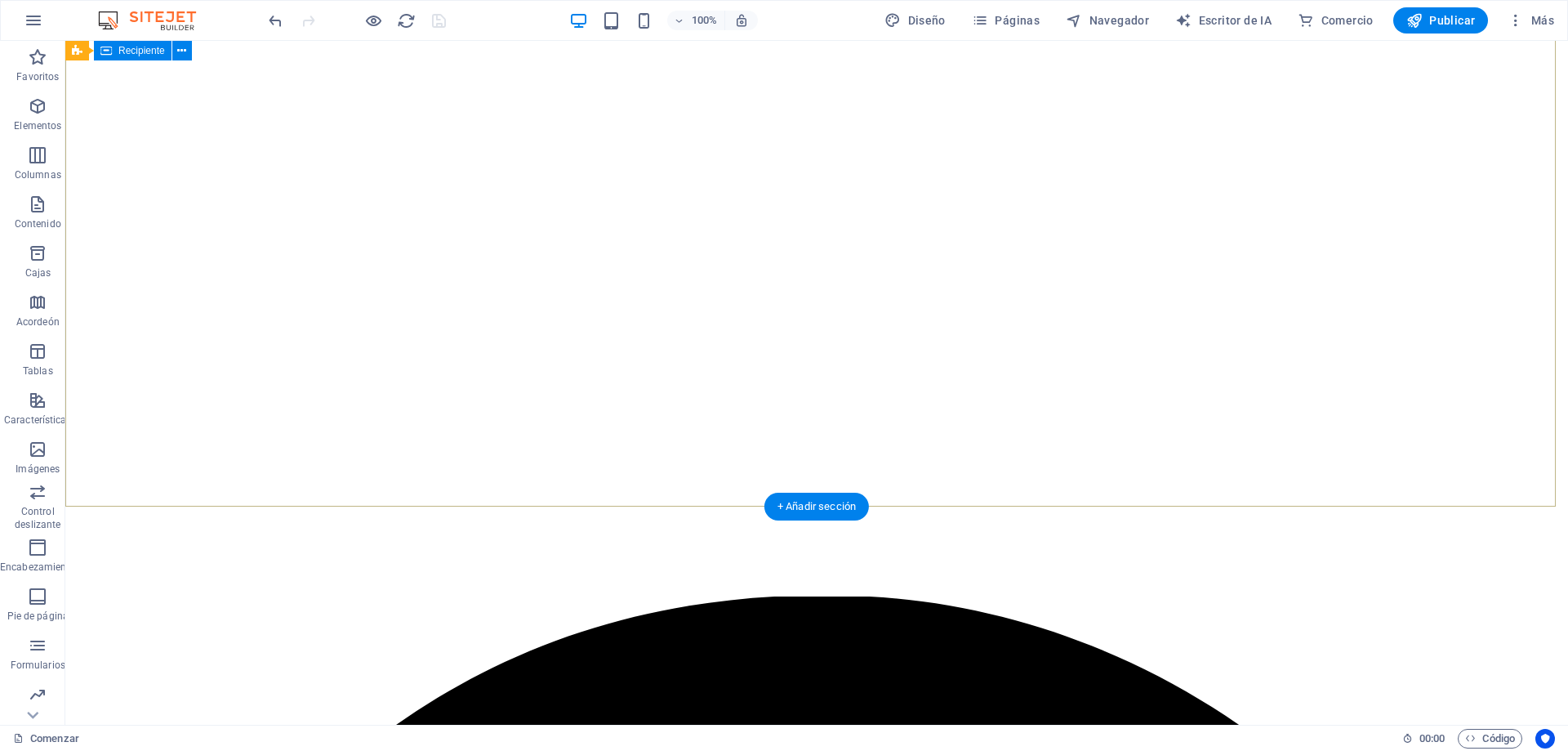
scroll to position [0, 0]
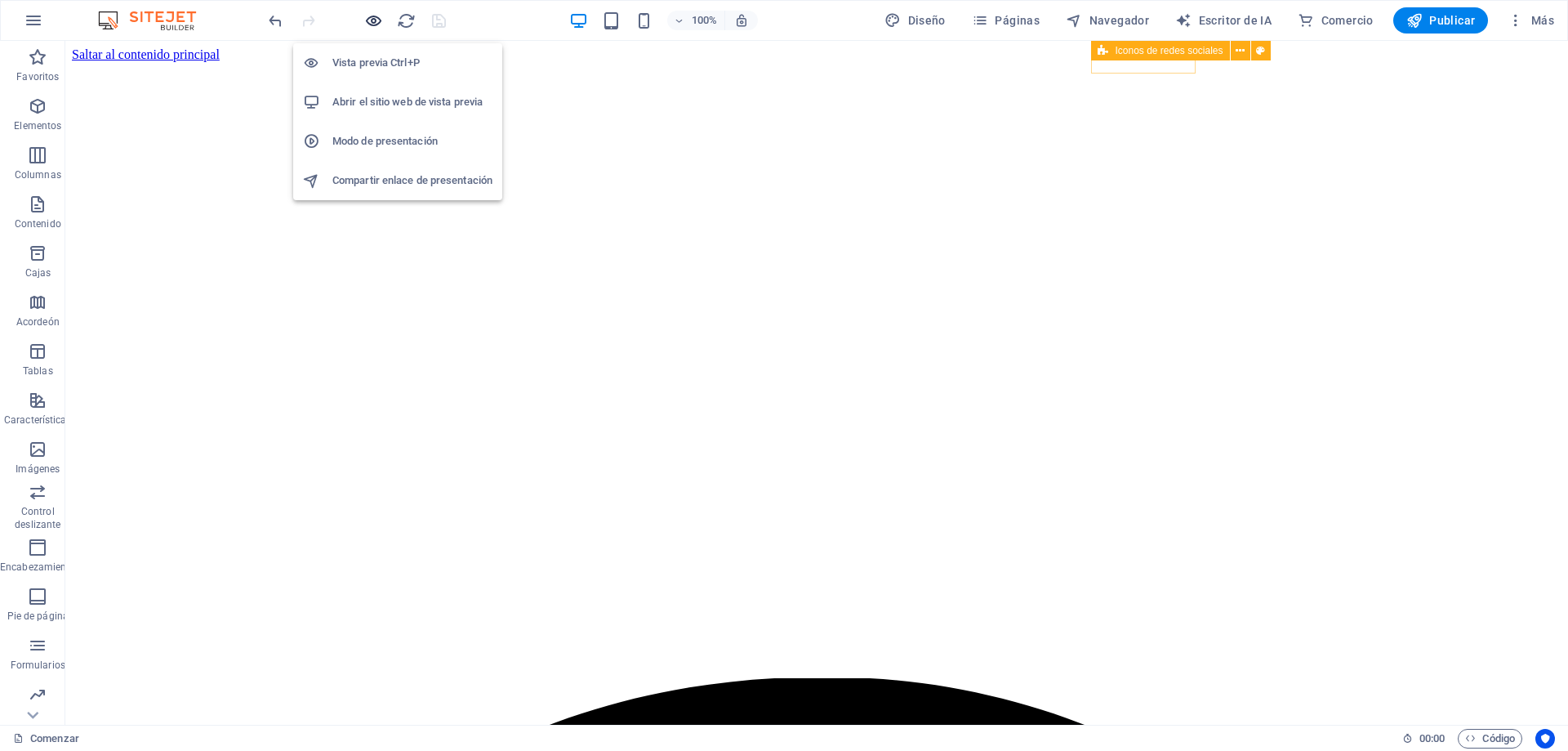
click at [380, 20] on icon "button" at bounding box center [373, 20] width 19 height 19
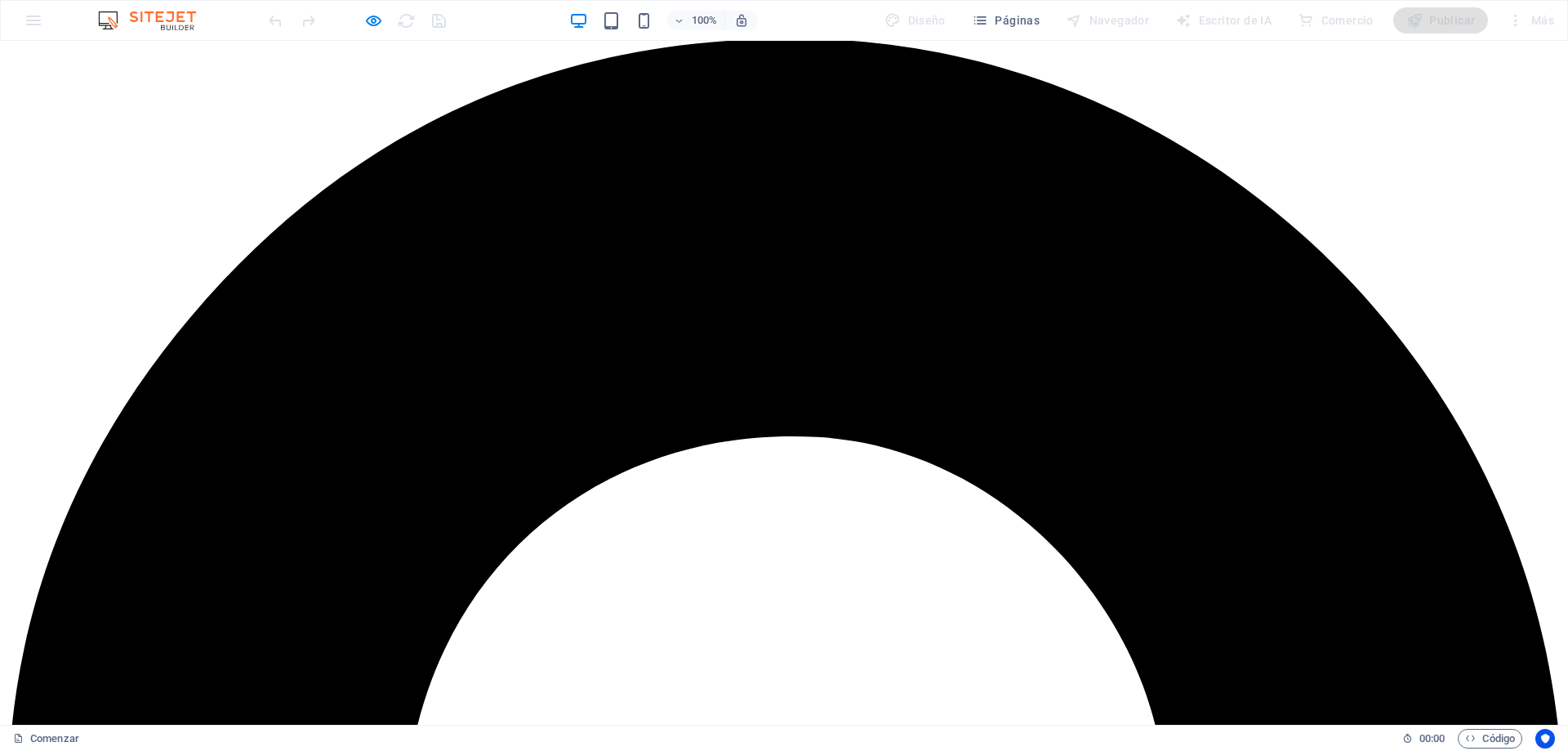
scroll to position [556, 0]
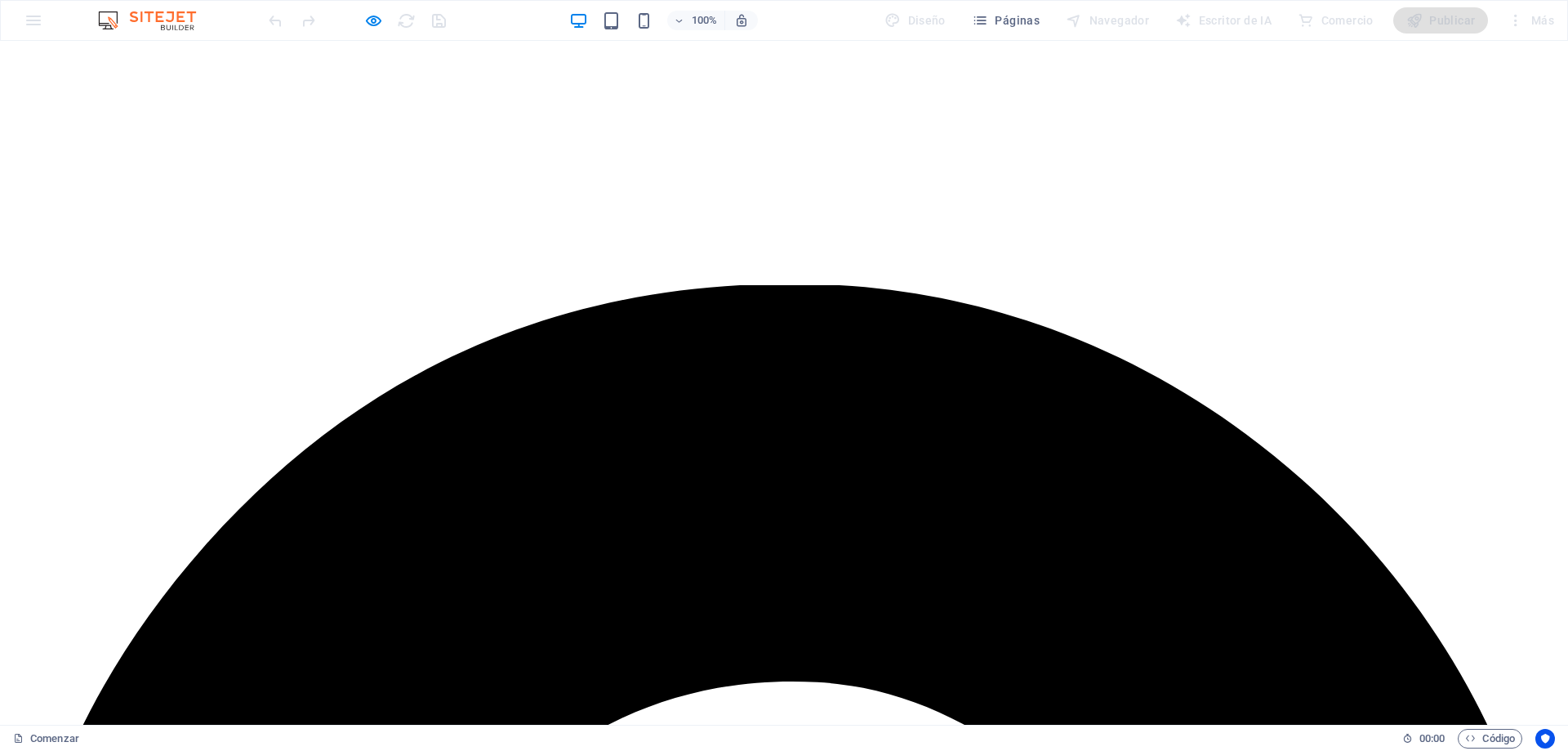
scroll to position [0, 0]
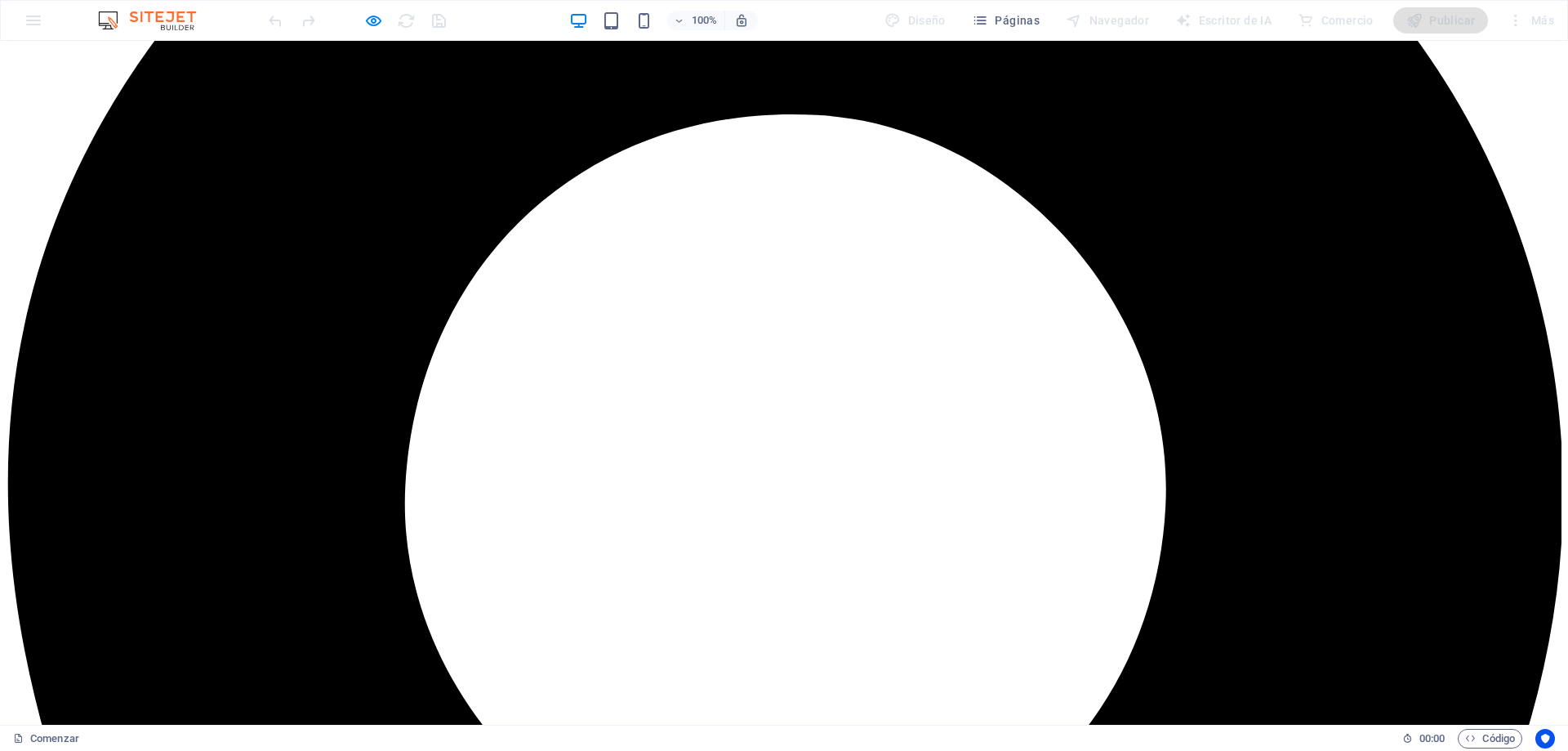
scroll to position [1054, 0]
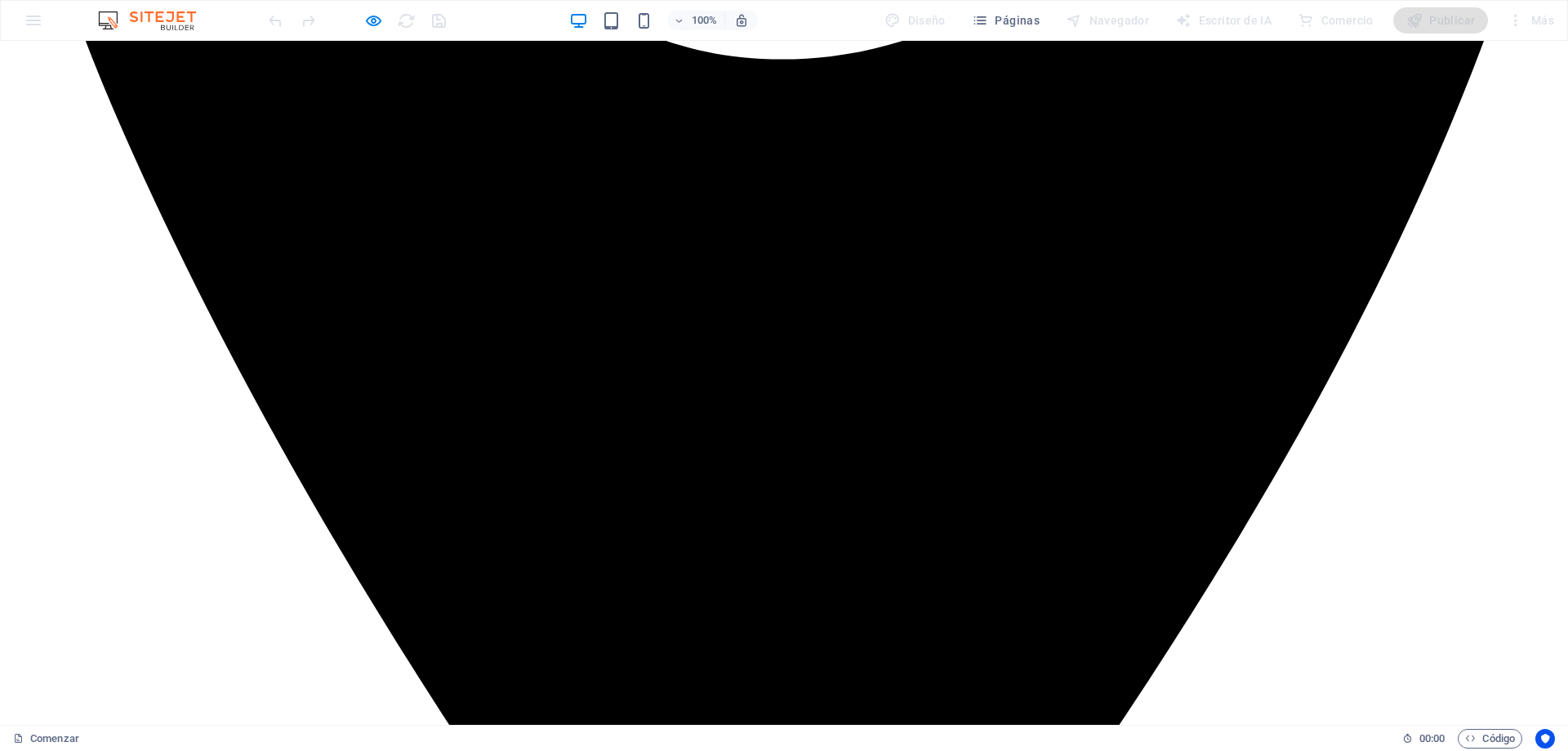
scroll to position [1788, 0]
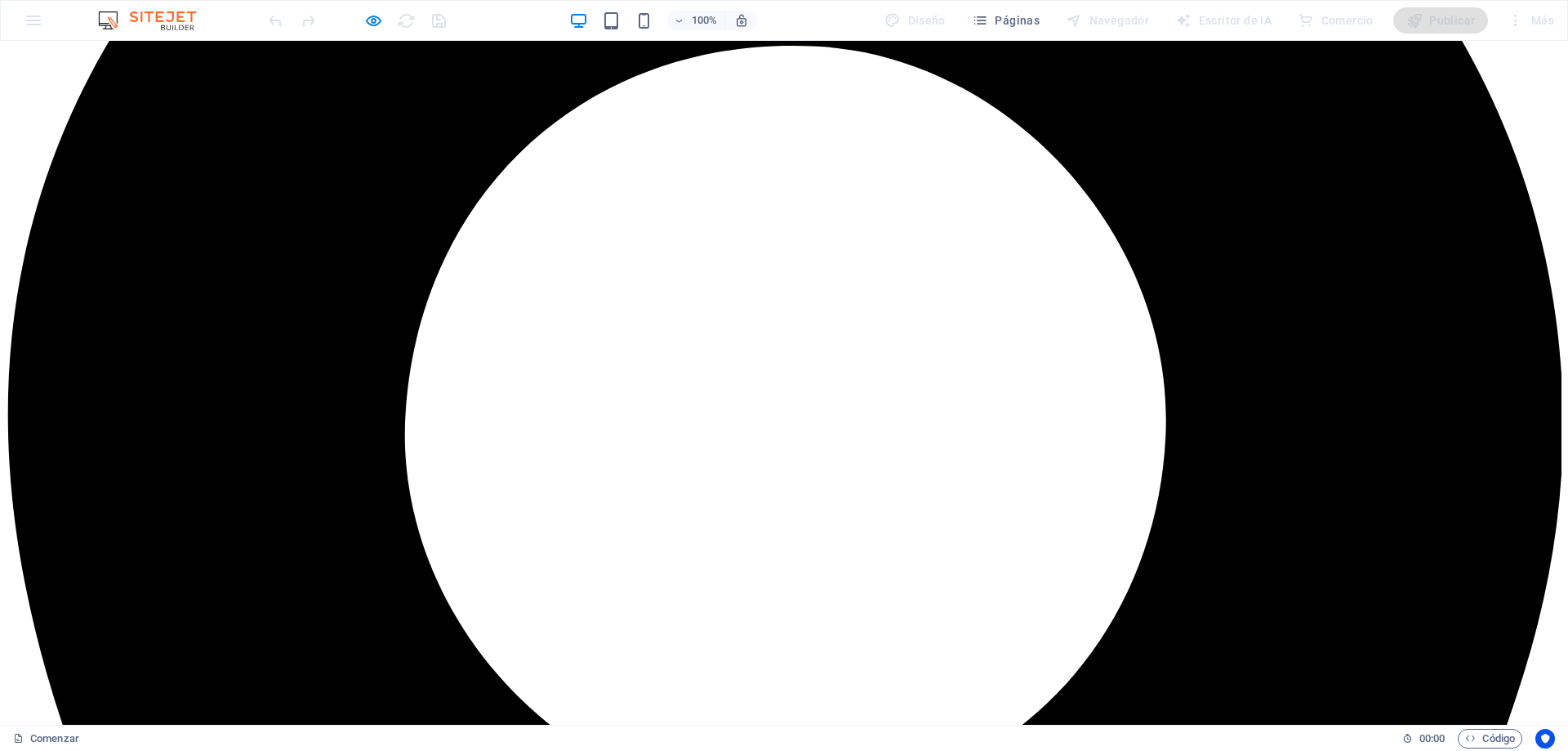
scroll to position [1127, 0]
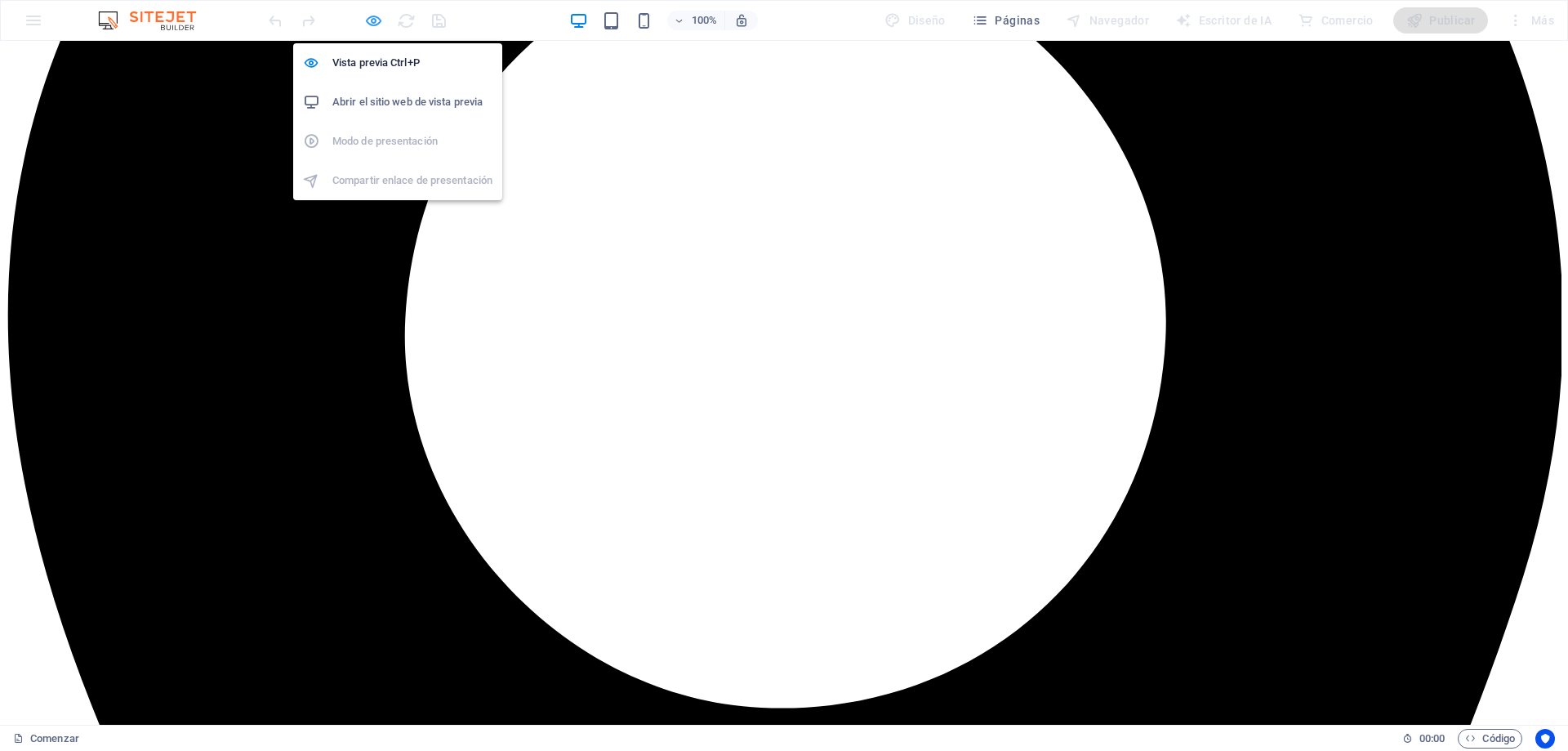
click at [369, 22] on icon "button" at bounding box center [373, 20] width 19 height 19
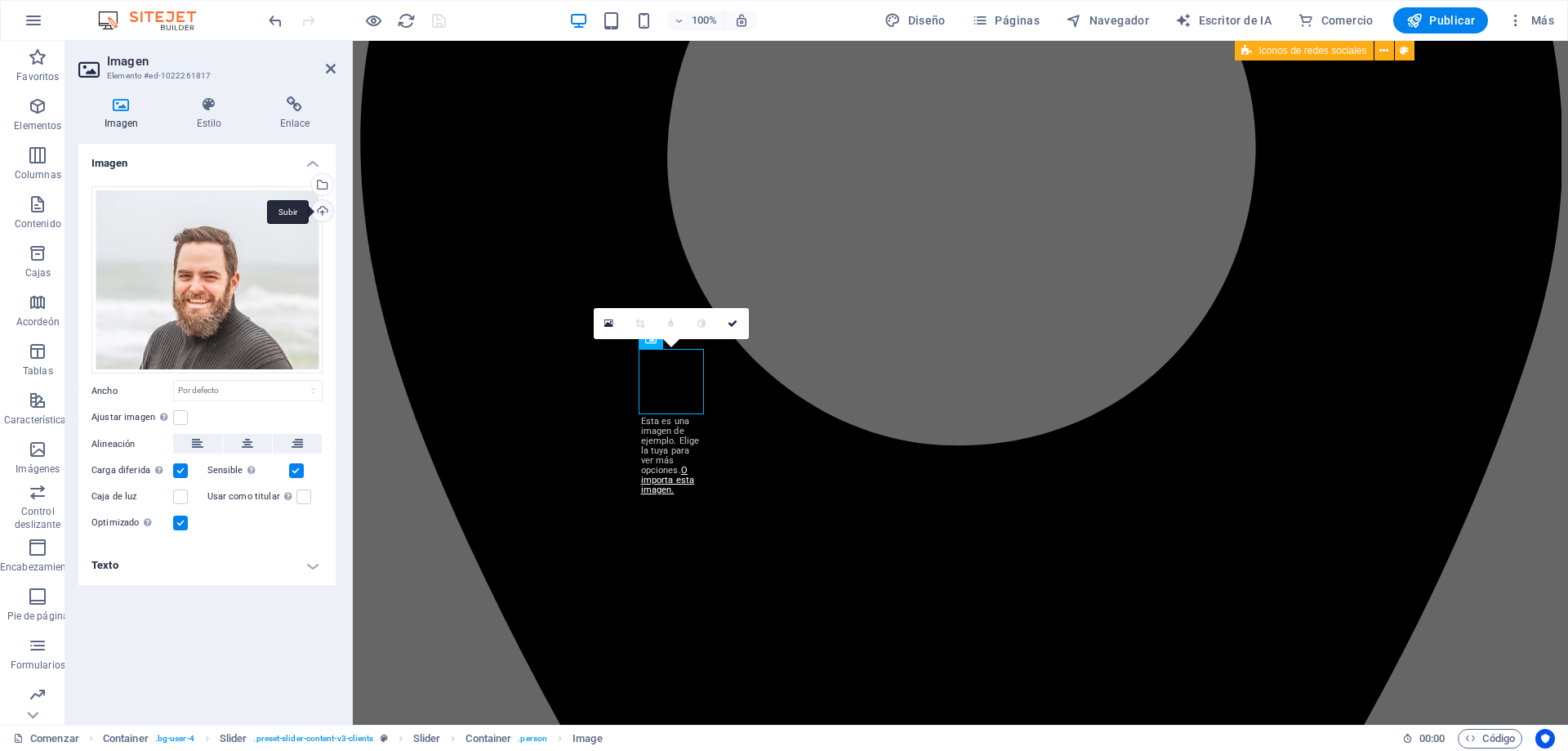
click at [321, 208] on div "Subir" at bounding box center [320, 212] width 25 height 25
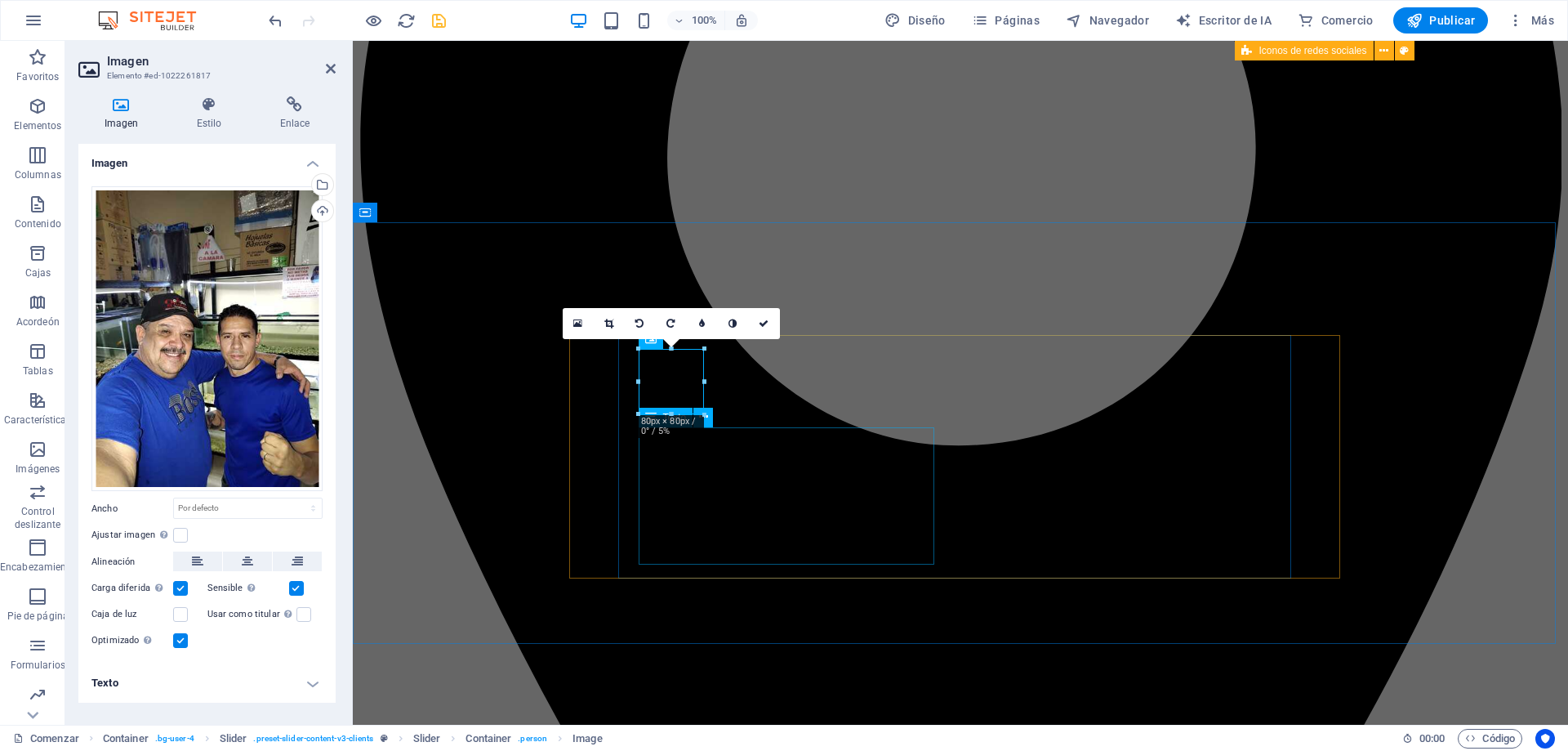
drag, startPoint x: 1054, startPoint y: 451, endPoint x: 752, endPoint y: 470, distance: 302.6
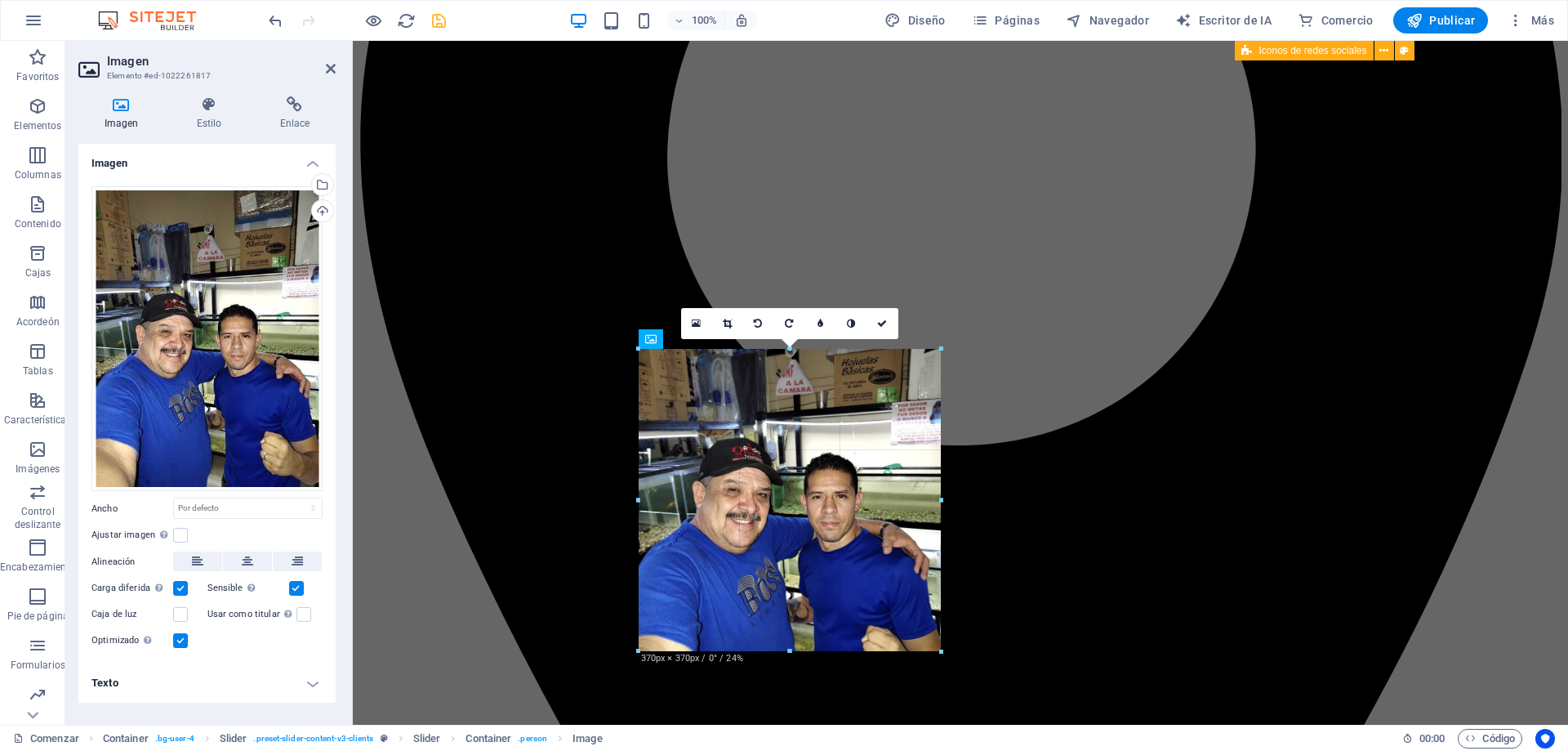
drag, startPoint x: 706, startPoint y: 379, endPoint x: 938, endPoint y: 436, distance: 238.9
type input "370"
select select "px"
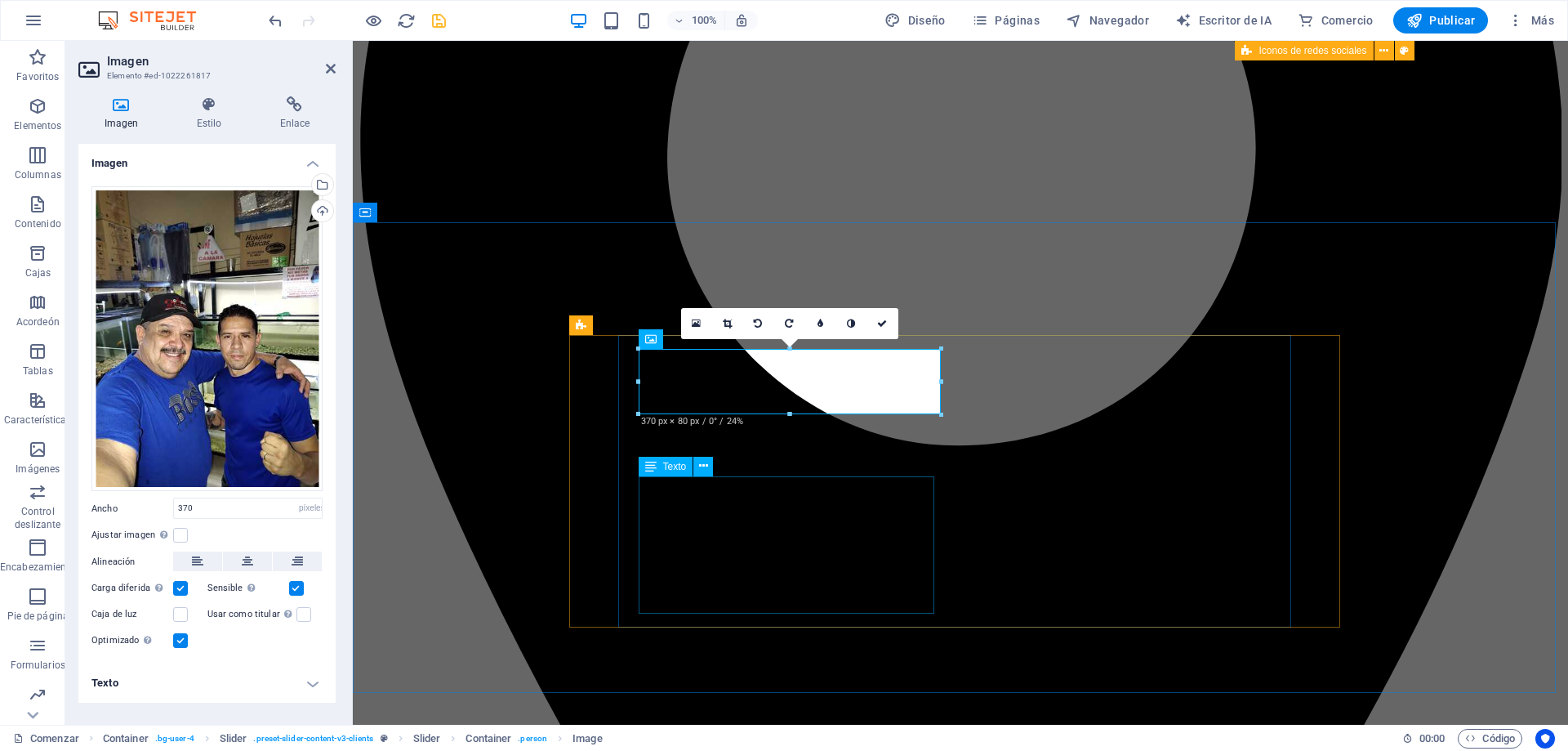
drag, startPoint x: 1141, startPoint y: 454, endPoint x: 787, endPoint y: 476, distance: 354.7
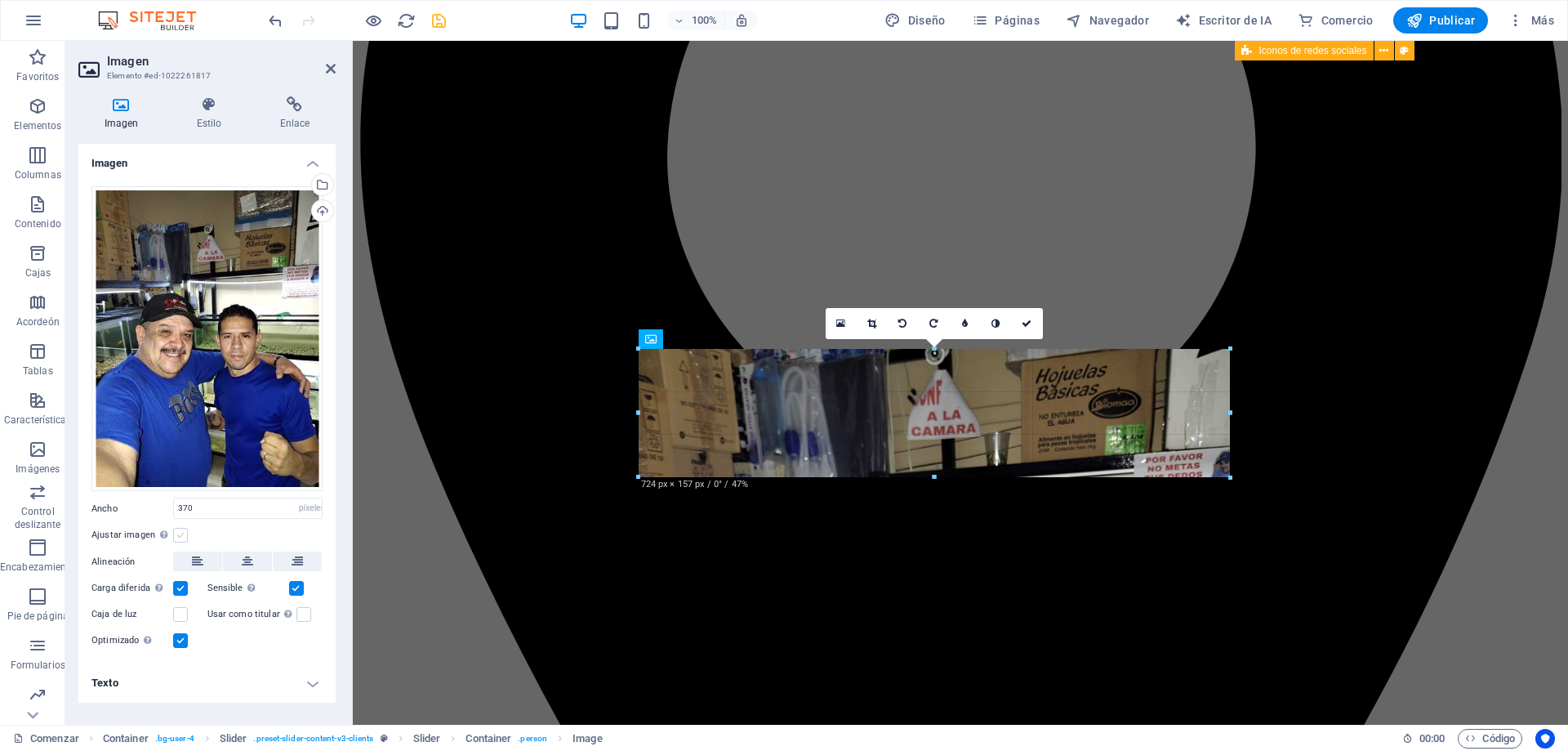
click at [183, 537] on label at bounding box center [180, 534] width 14 height 14
click at [0, 0] on input "Ajustar imagen Ajustar automáticamente la imagen a un ancho y alto fijos" at bounding box center [0, 0] width 0 height 0
click at [183, 537] on label at bounding box center [180, 534] width 14 height 14
click at [0, 0] on input "Ajustar imagen Ajustar automáticamente la imagen a un ancho y alto fijos" at bounding box center [0, 0] width 0 height 0
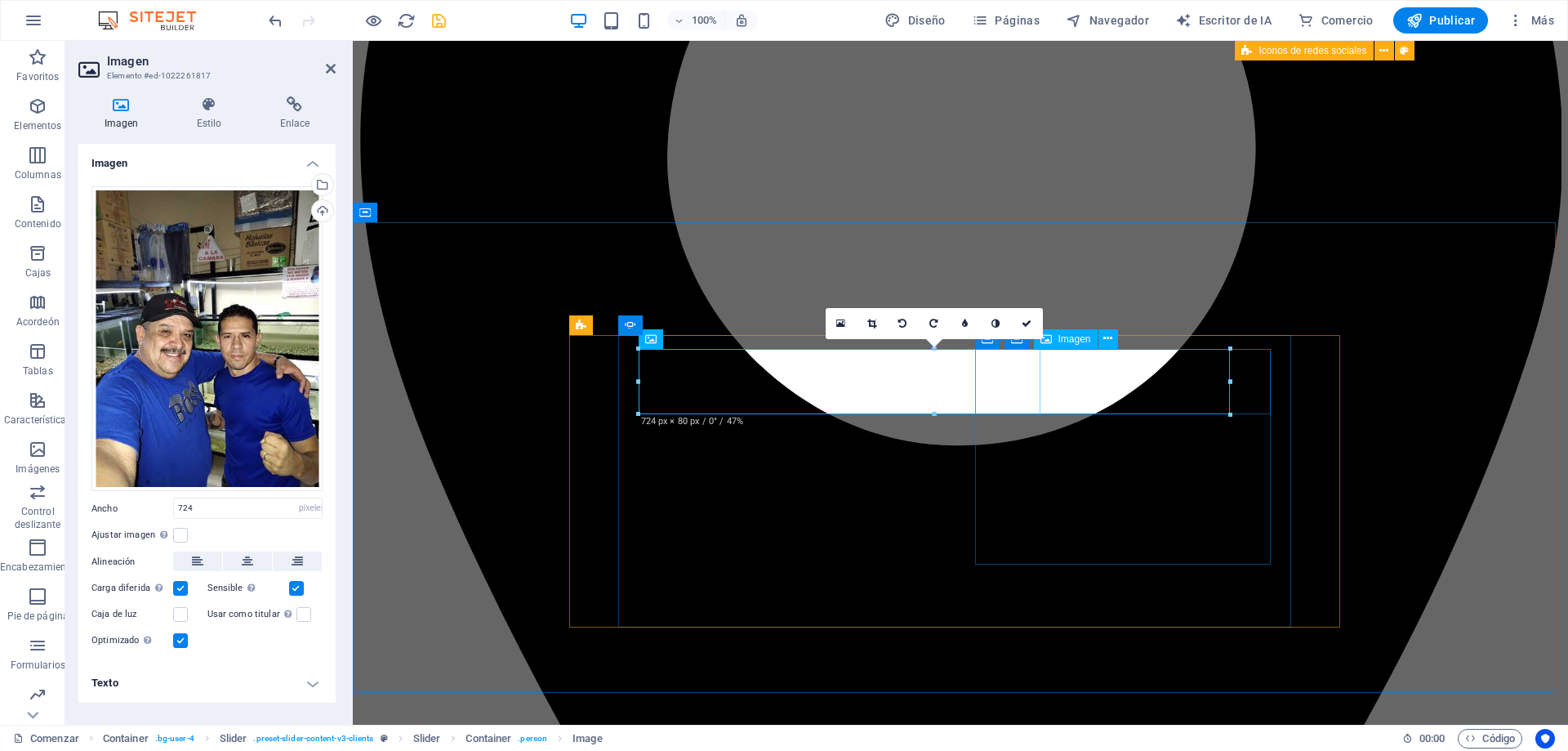
drag, startPoint x: 1580, startPoint y: 420, endPoint x: 977, endPoint y: 386, distance: 604.0
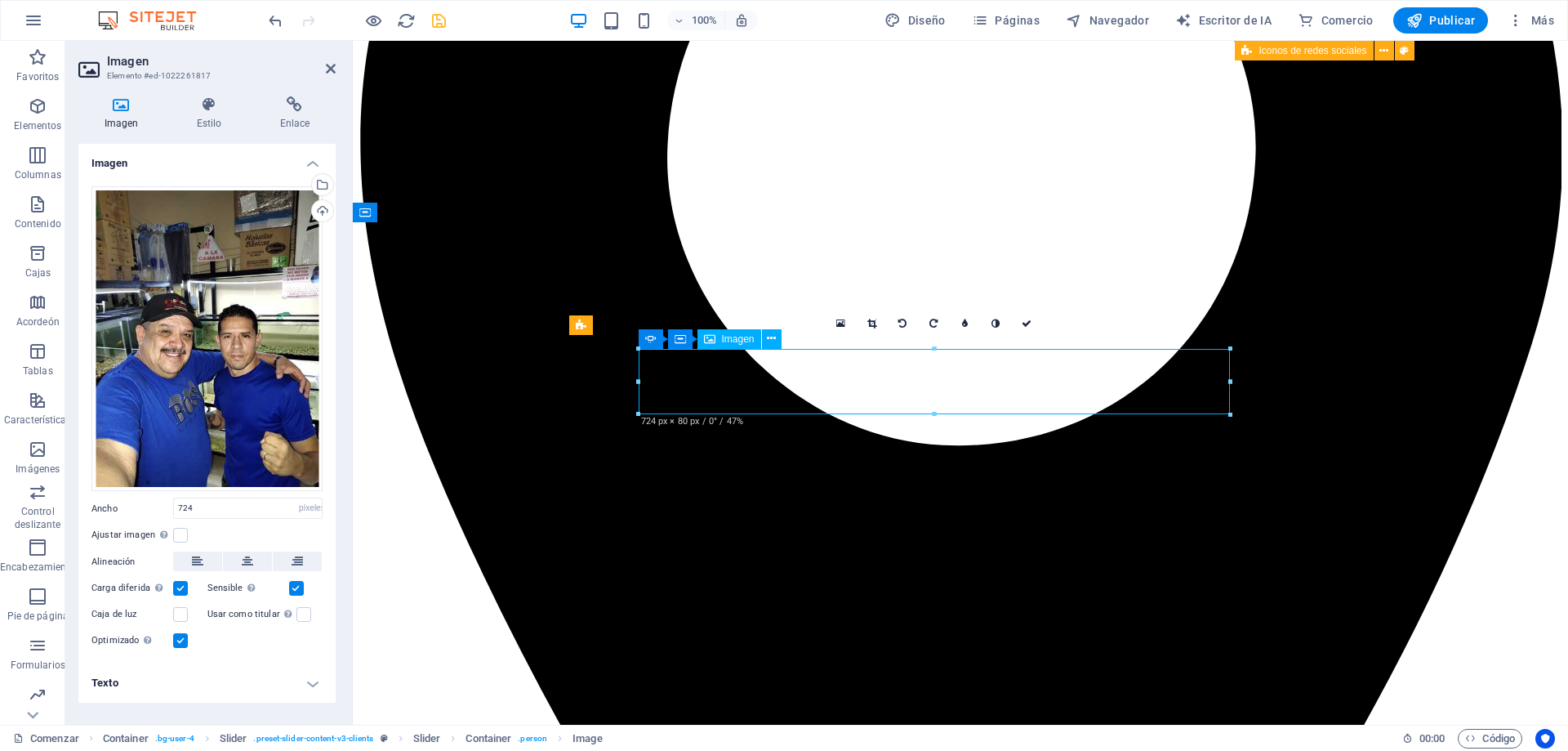
drag, startPoint x: 898, startPoint y: 384, endPoint x: 880, endPoint y: 383, distance: 18.0
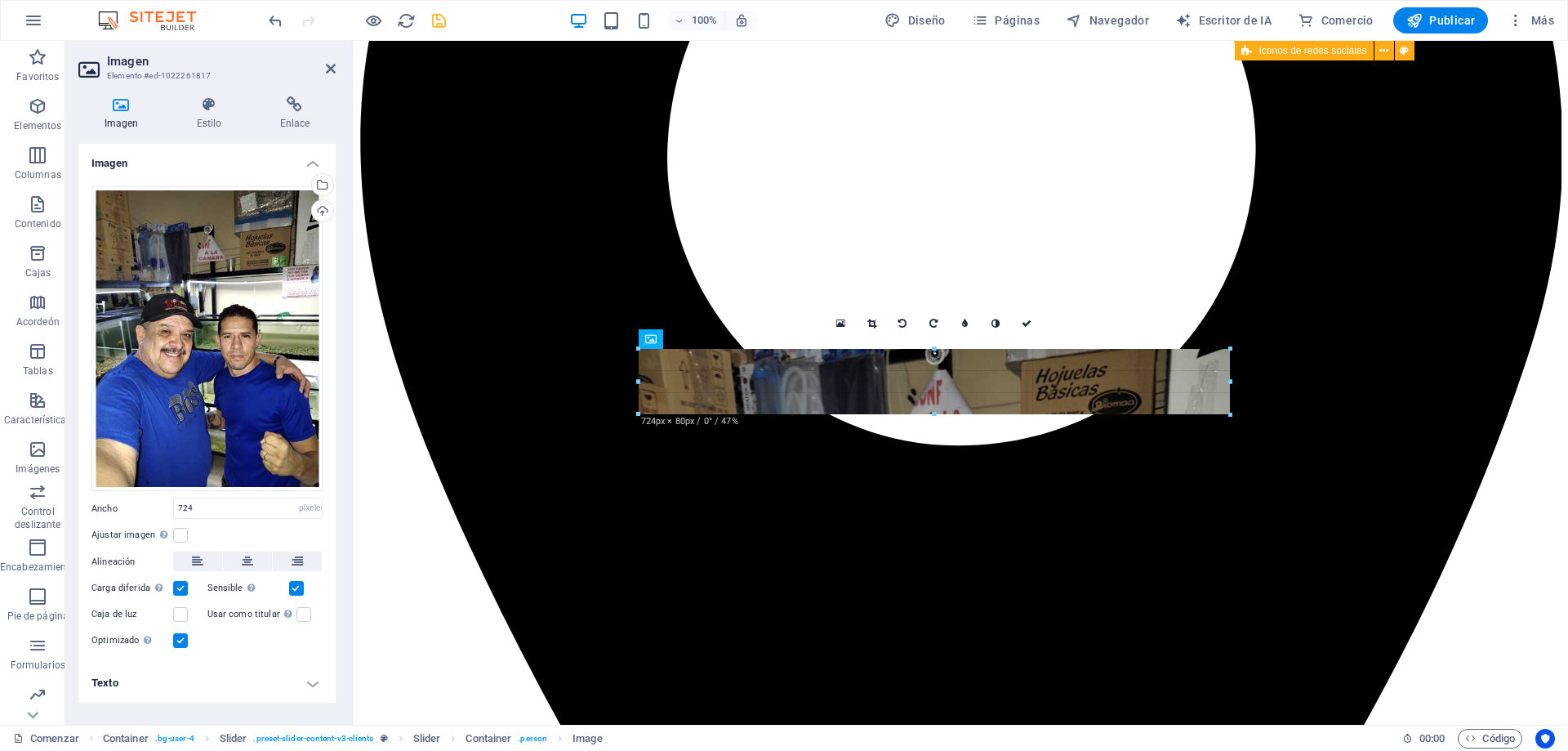
drag, startPoint x: 1231, startPoint y: 381, endPoint x: 625, endPoint y: 246, distance: 620.9
click at [946, 389] on div "180 170 160 150 140 130 120 110 100 90 80 70 60 50 40 30 20 10 0 -10 -20 -30 -4…" at bounding box center [934, 381] width 591 height 66
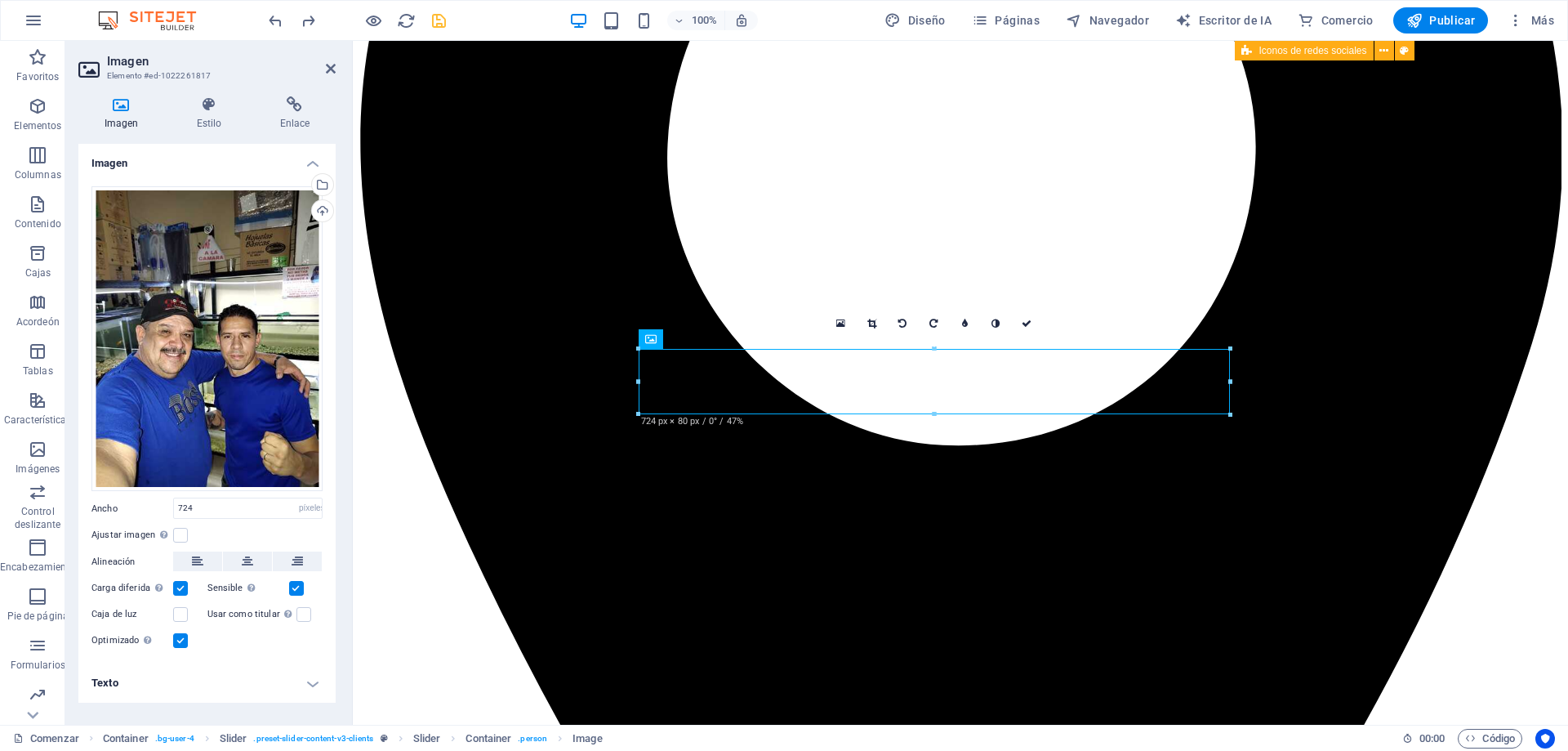
type input "370"
select select "DISABLED_OPTION_VALUE"
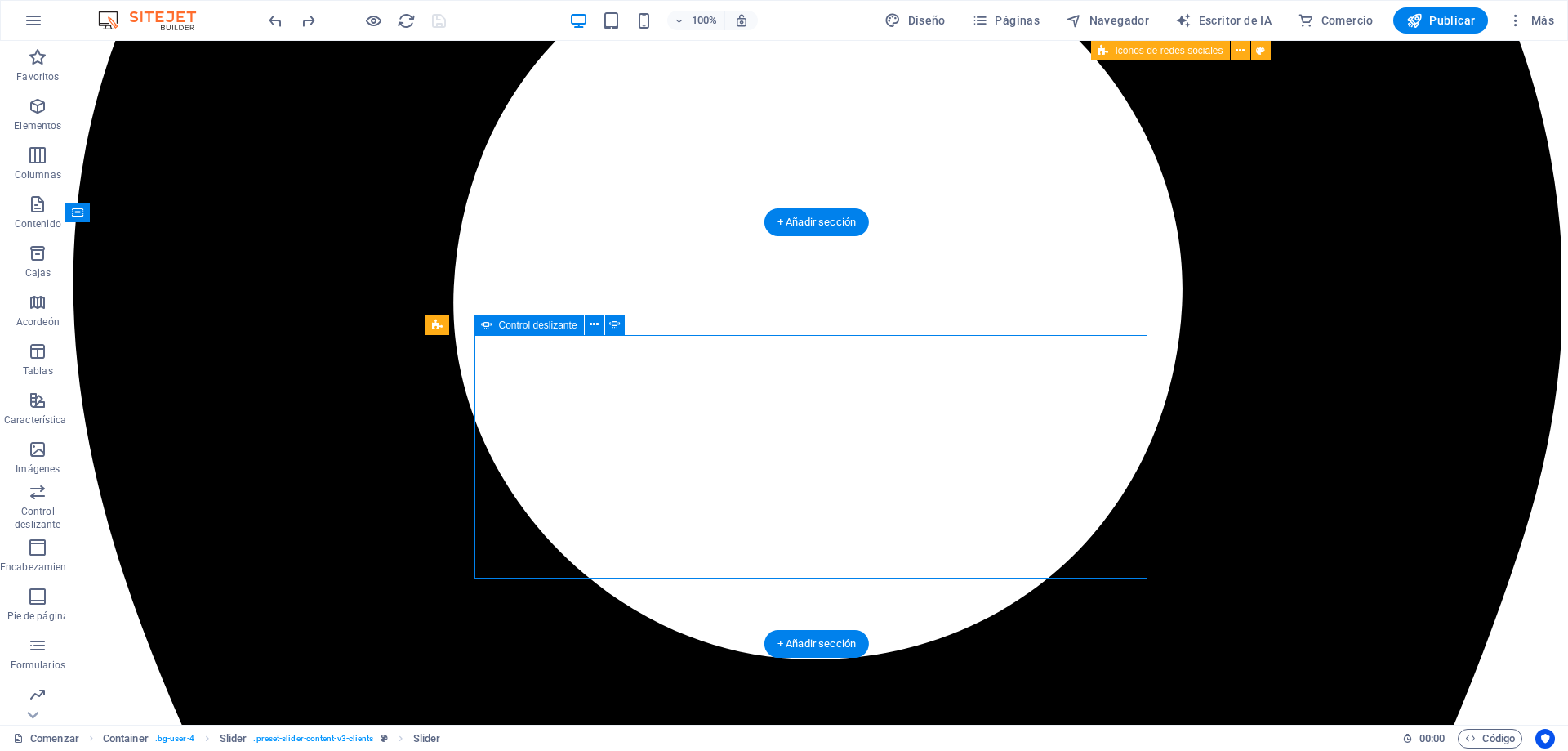
select select "ms"
select select "s"
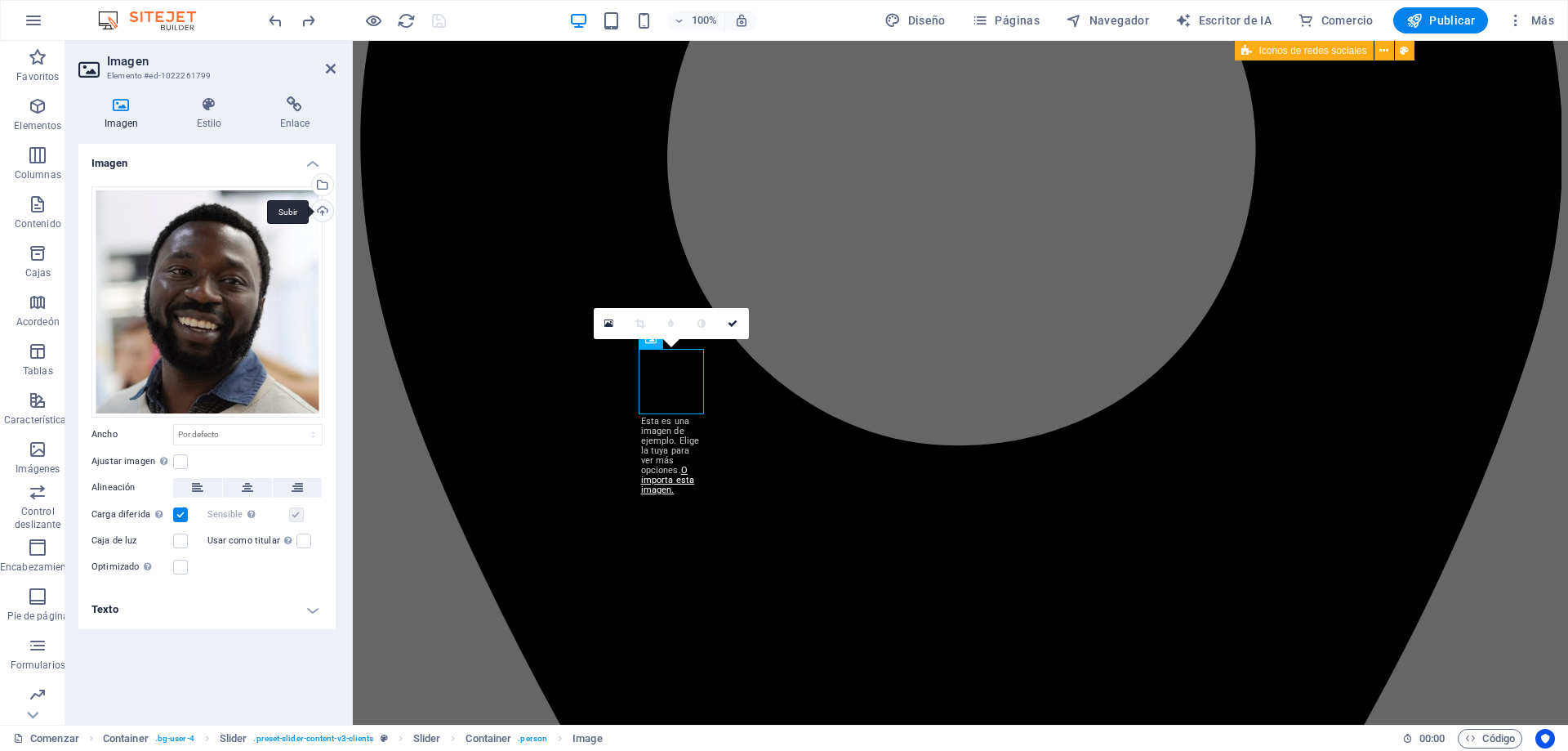
click at [320, 212] on div "Subir" at bounding box center [320, 212] width 25 height 25
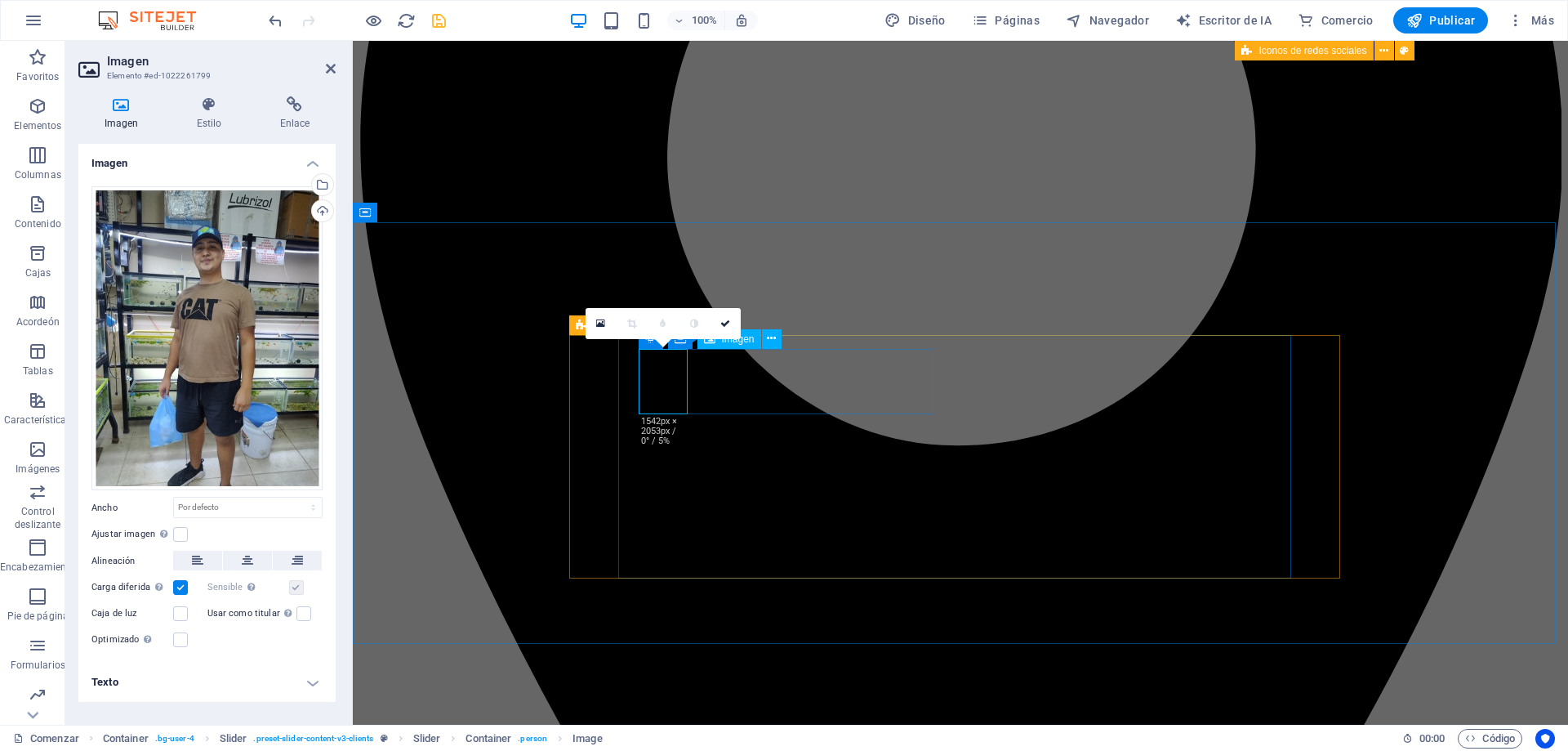
click at [182, 537] on label at bounding box center [180, 534] width 14 height 14
click at [0, 0] on input "Ajustar imagen Ajustar automáticamente la imagen a un ancho y alto fijos" at bounding box center [0, 0] width 0 height 0
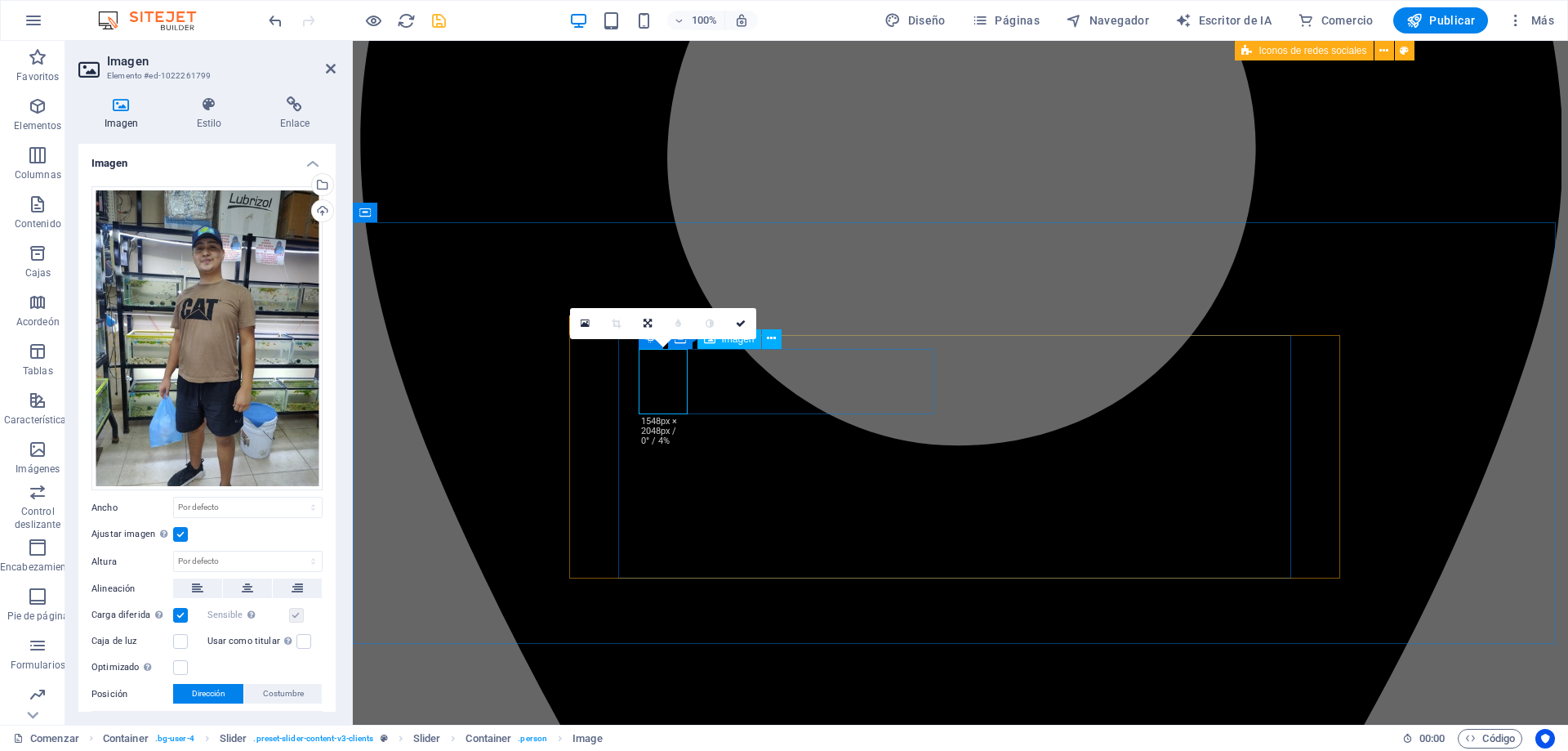
click at [126, 107] on icon at bounding box center [121, 104] width 86 height 16
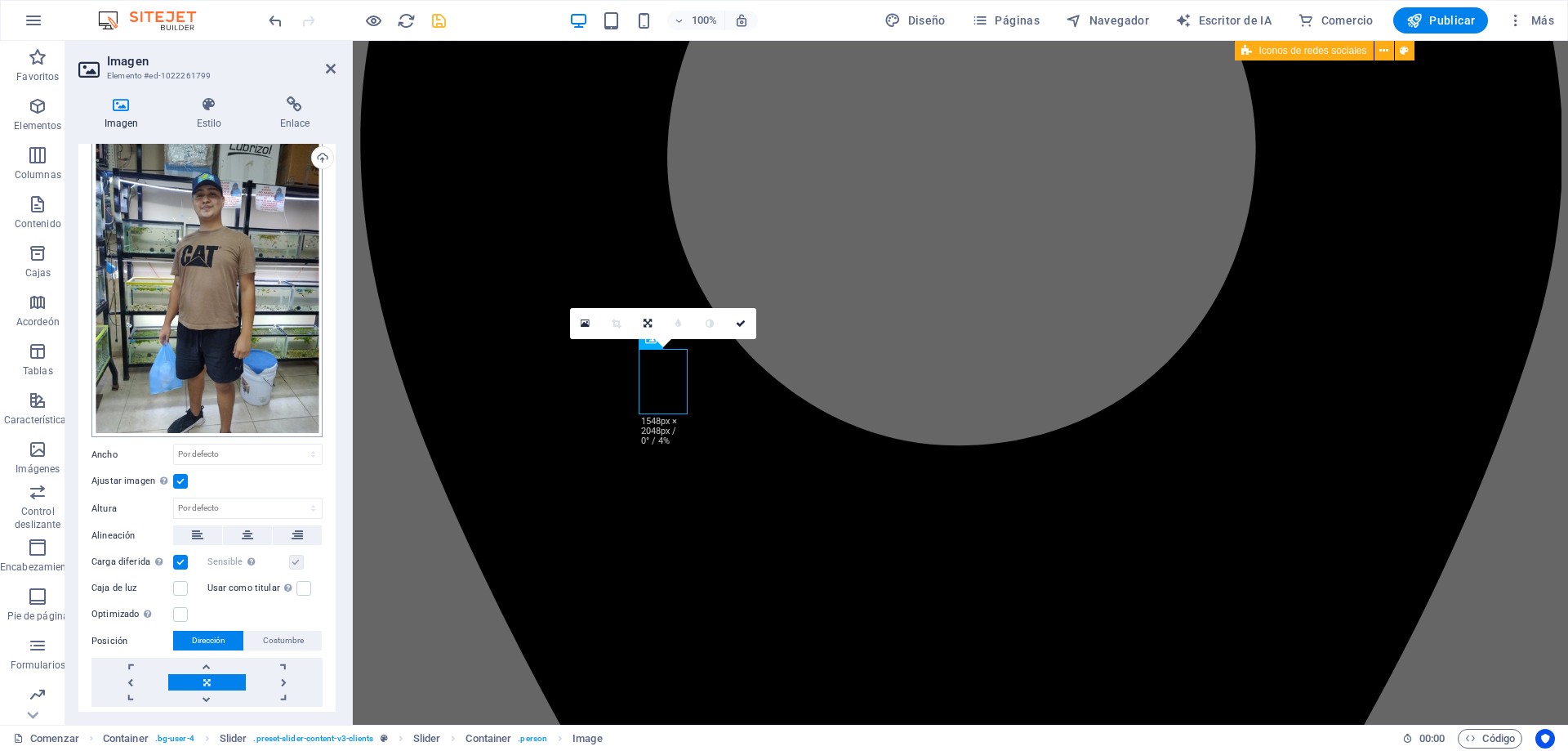
scroll to position [96, 0]
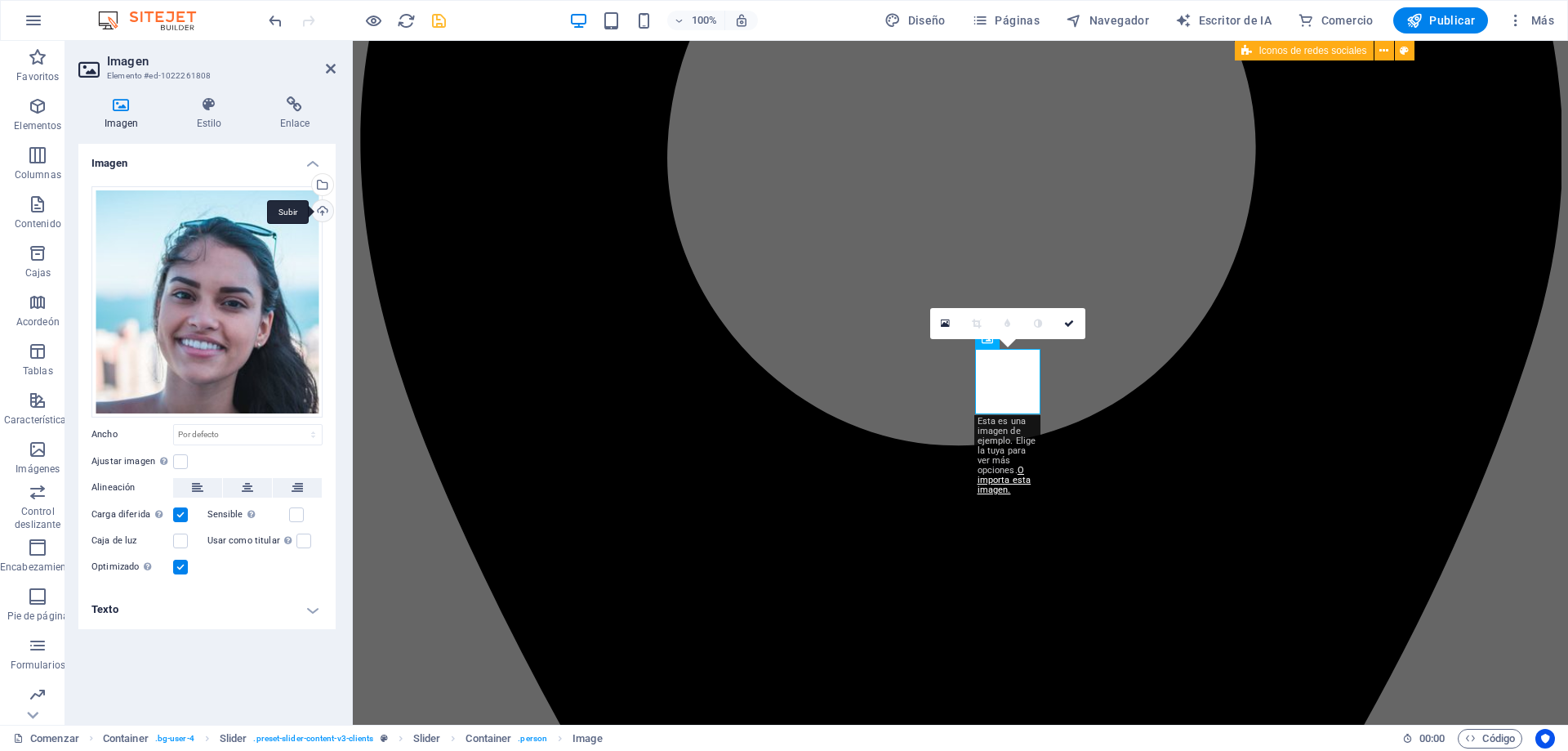
click at [318, 214] on div "Subir" at bounding box center [320, 212] width 25 height 25
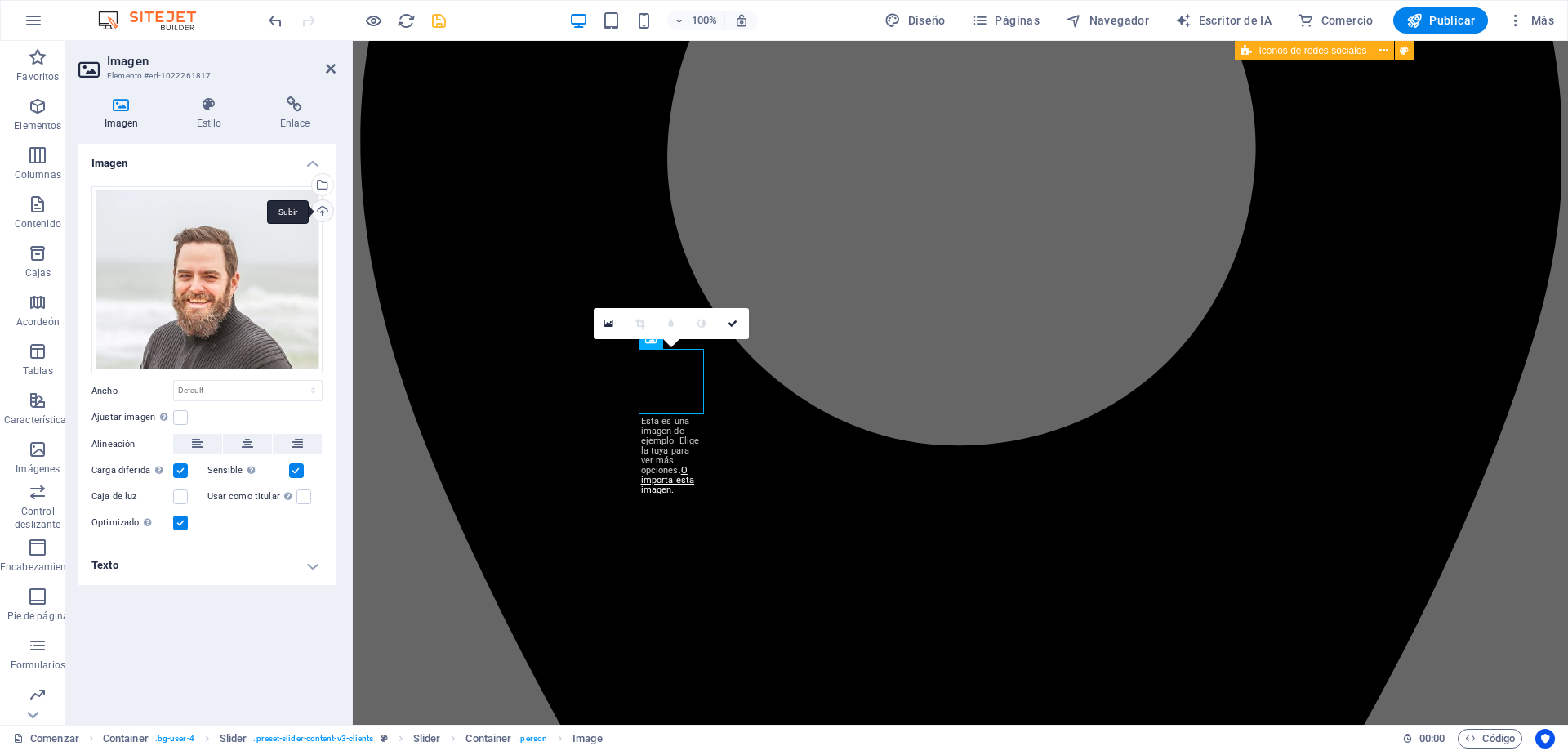
click at [324, 210] on div "Subir" at bounding box center [320, 212] width 25 height 25
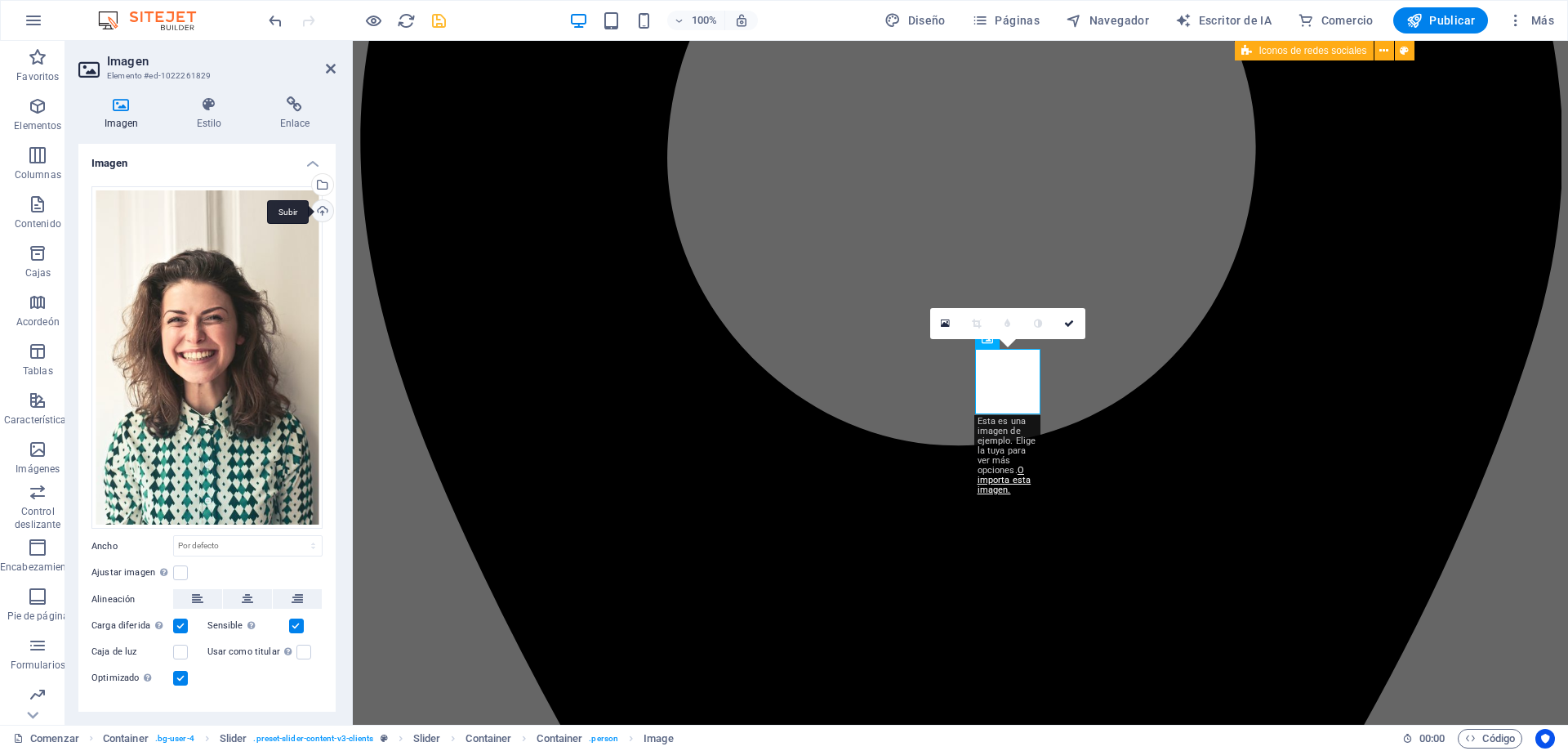
click at [316, 210] on div "Subir" at bounding box center [320, 212] width 25 height 25
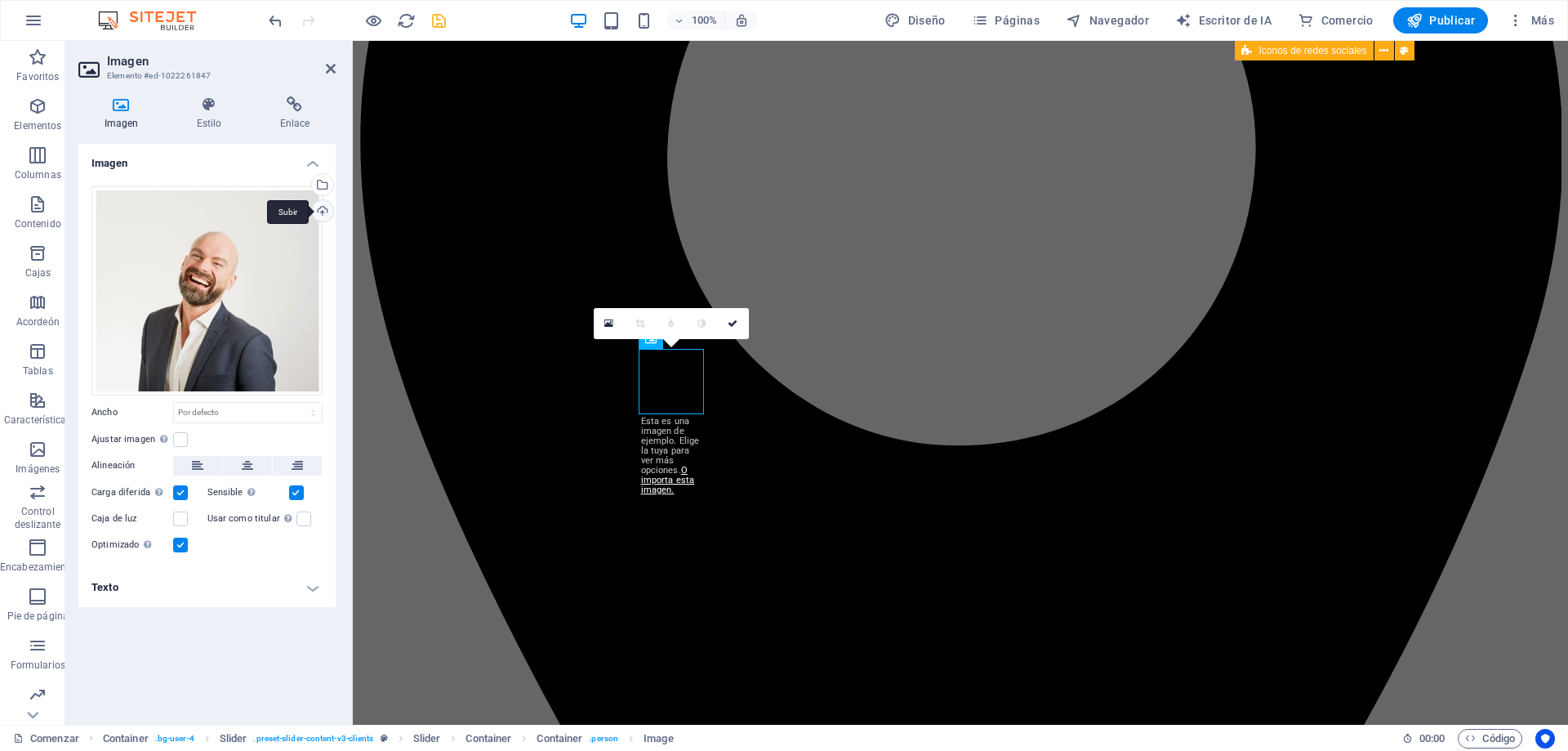
click at [324, 213] on div "Subir" at bounding box center [320, 212] width 25 height 25
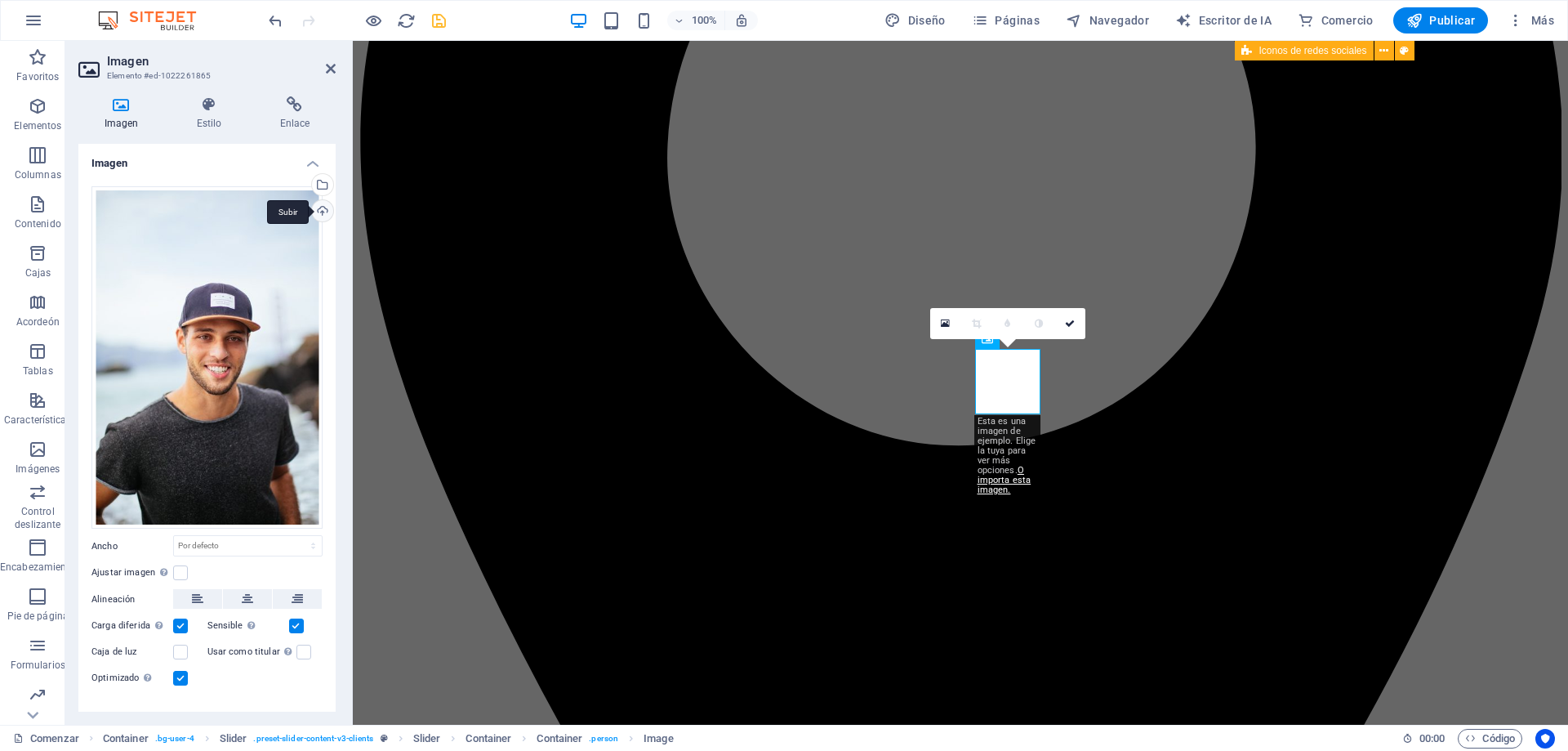
click at [316, 212] on div "Subir" at bounding box center [320, 212] width 25 height 25
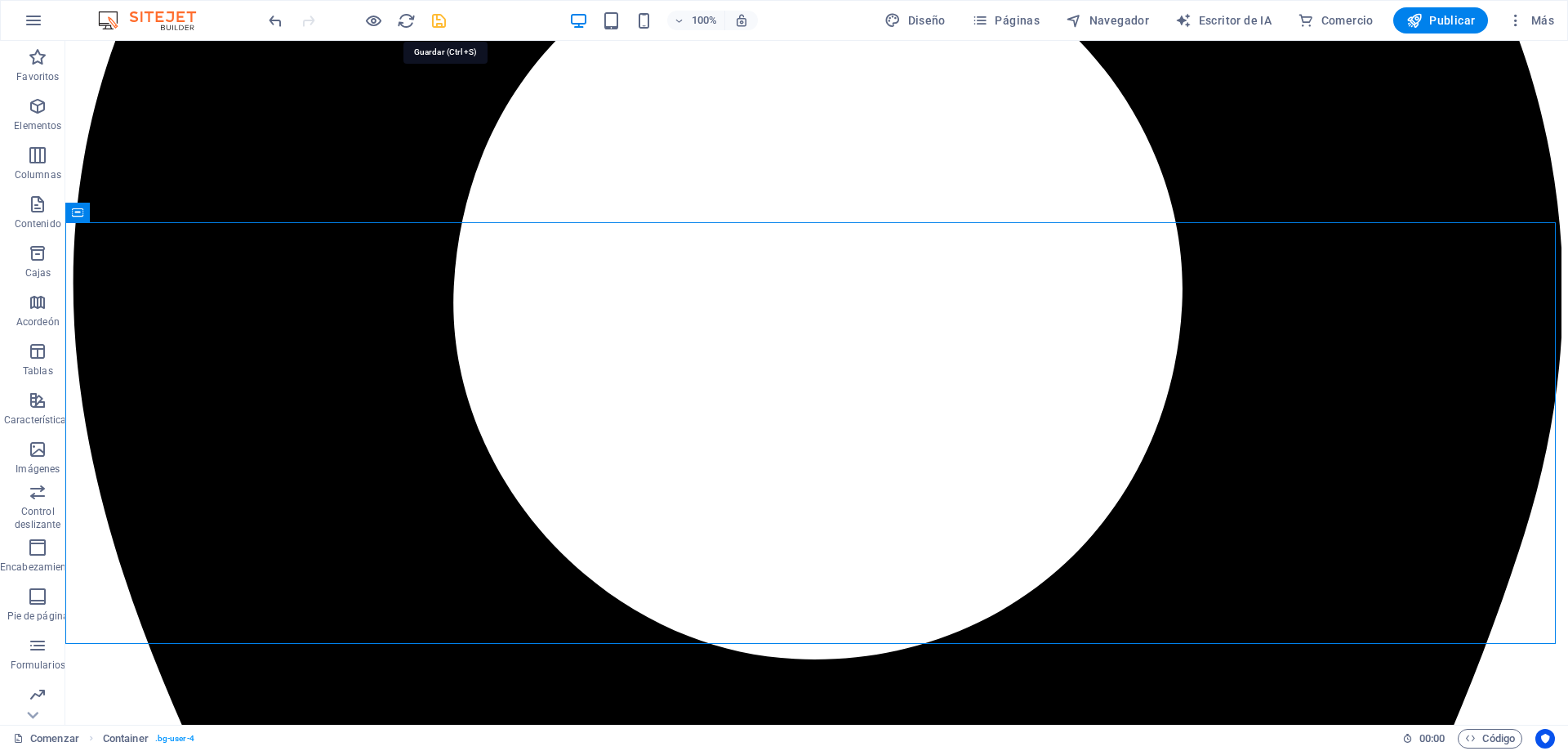
click at [438, 19] on icon "ahorrar" at bounding box center [439, 20] width 19 height 19
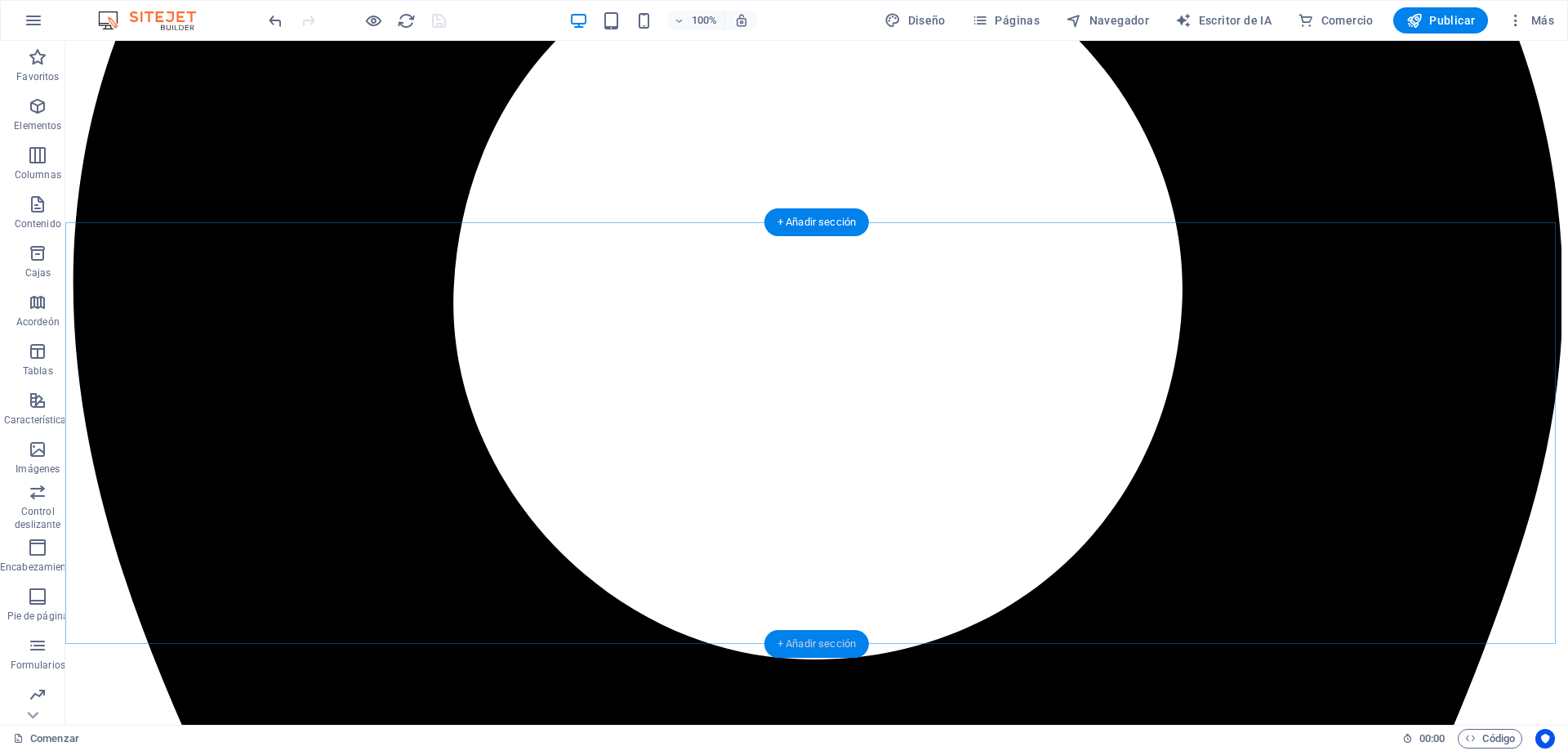
click at [791, 644] on font "+ Añadir sección" at bounding box center [816, 643] width 78 height 12
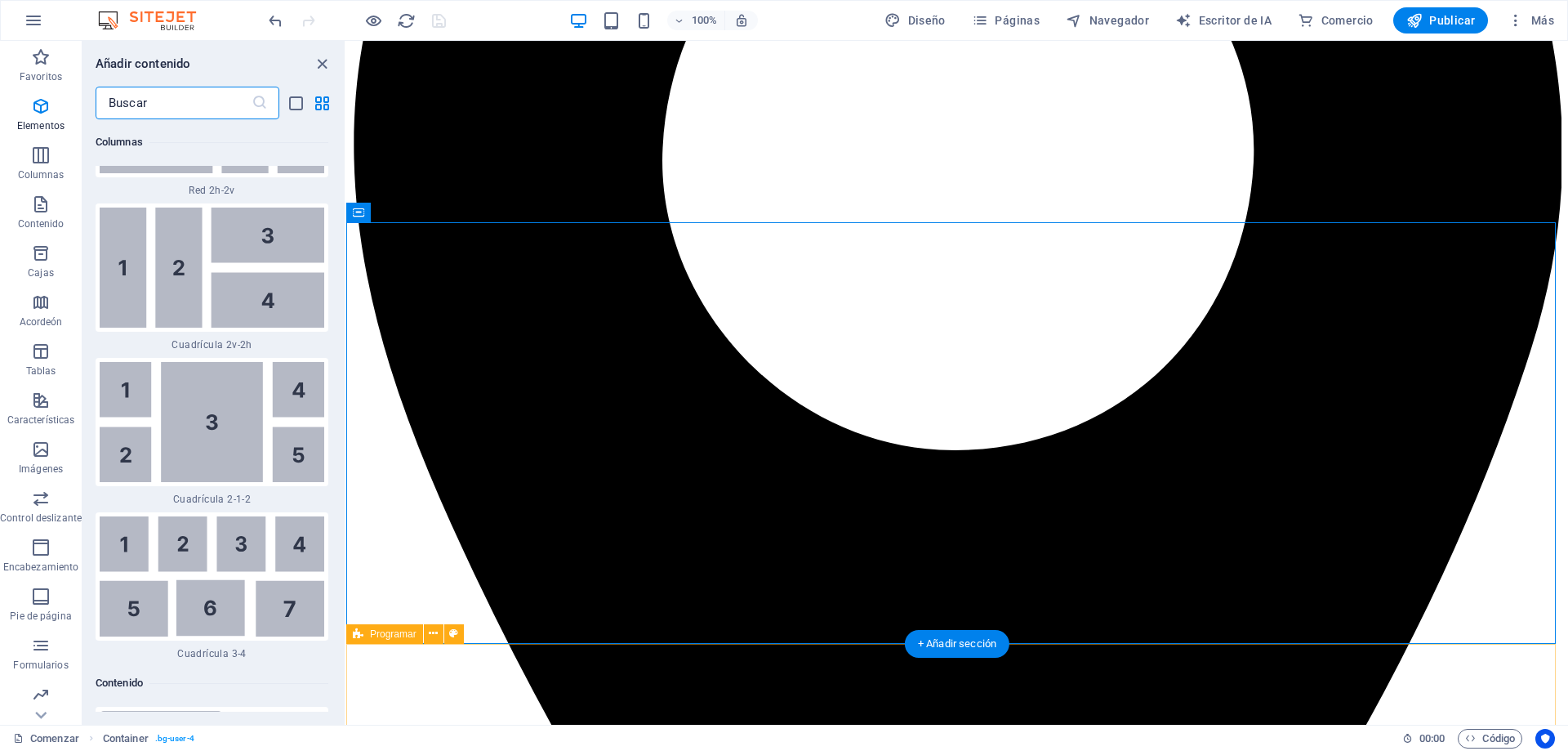
scroll to position [5001, 0]
click at [322, 58] on icon "cerrar panel" at bounding box center [322, 64] width 19 height 19
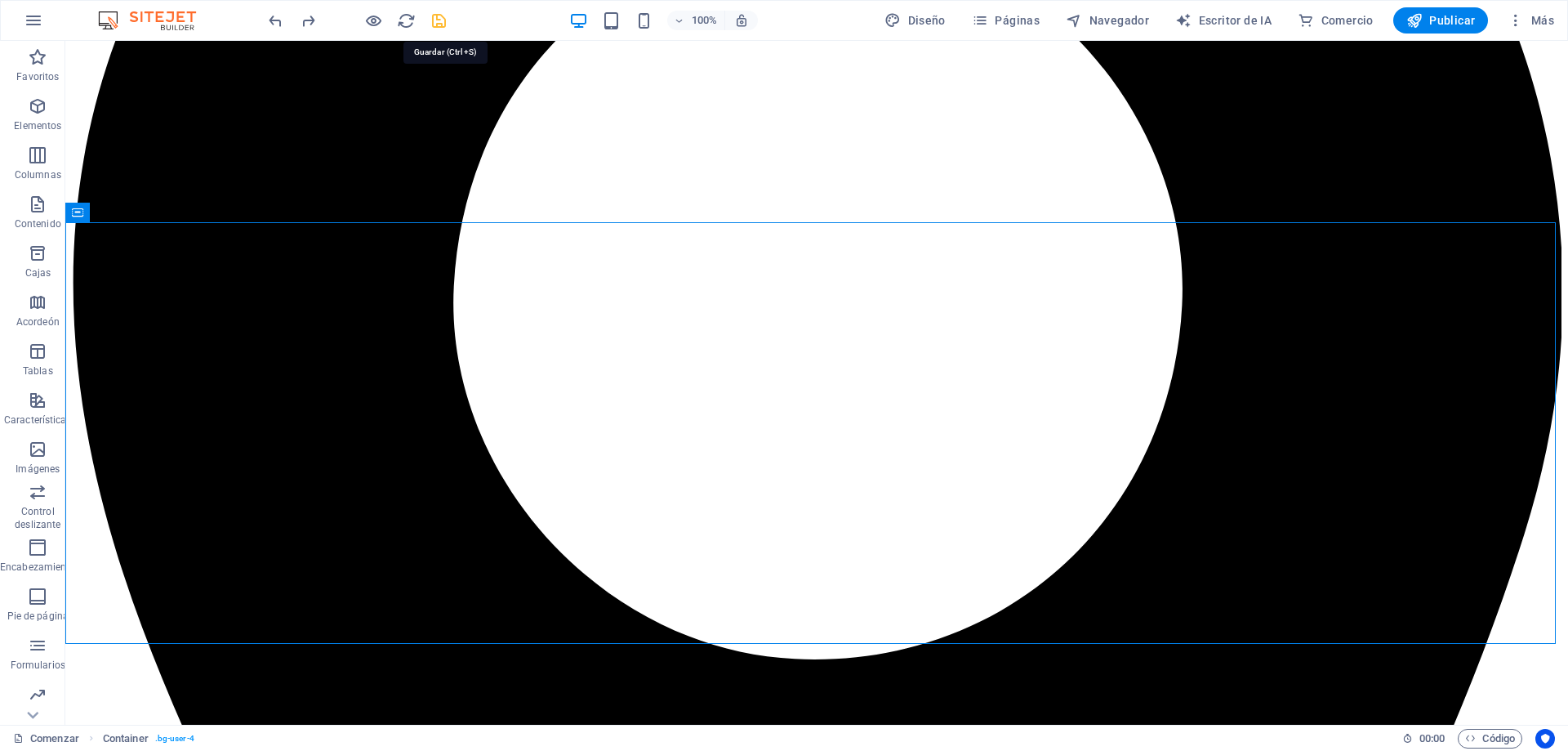
click at [442, 22] on icon "ahorrar" at bounding box center [439, 20] width 19 height 19
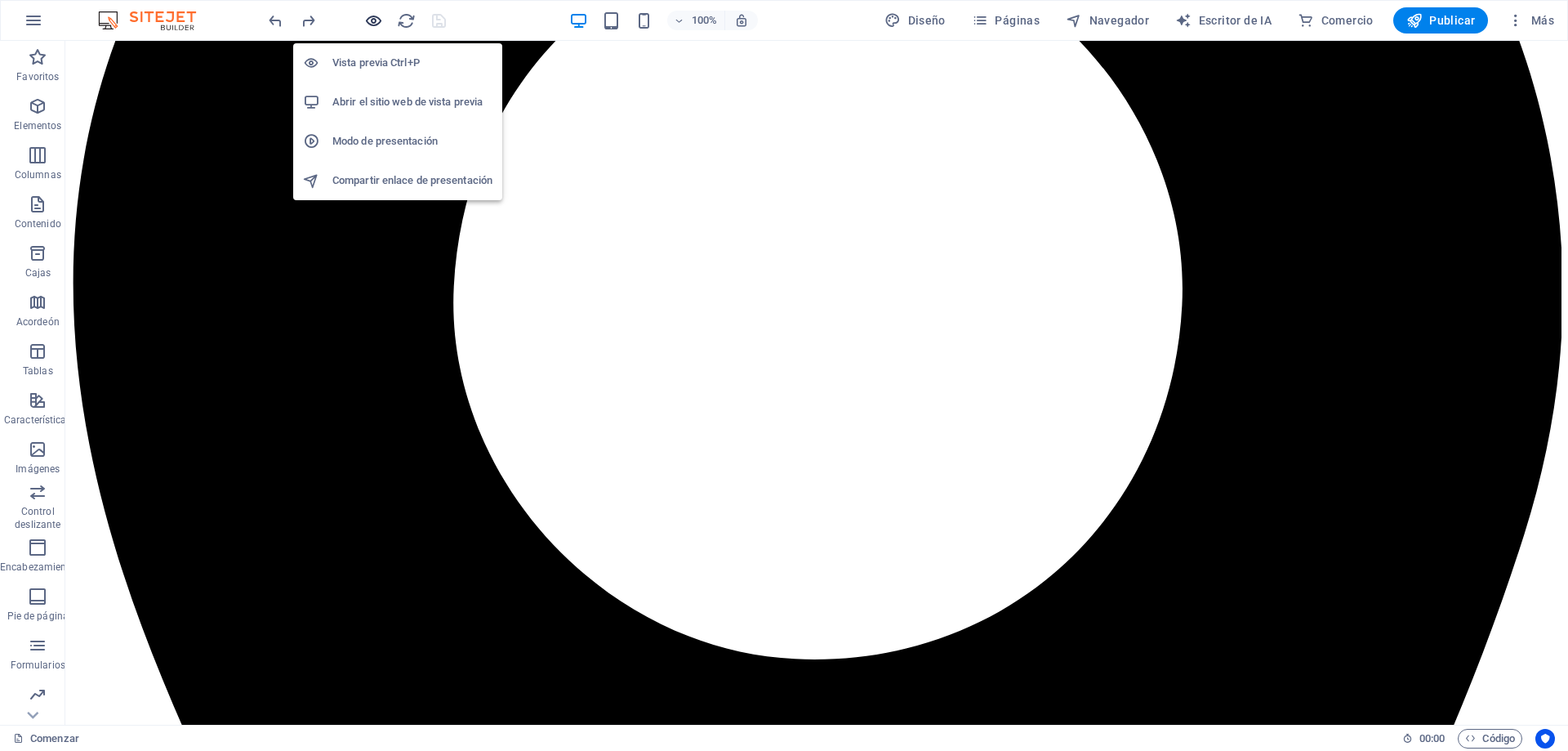
click at [375, 21] on icon "button" at bounding box center [373, 20] width 19 height 19
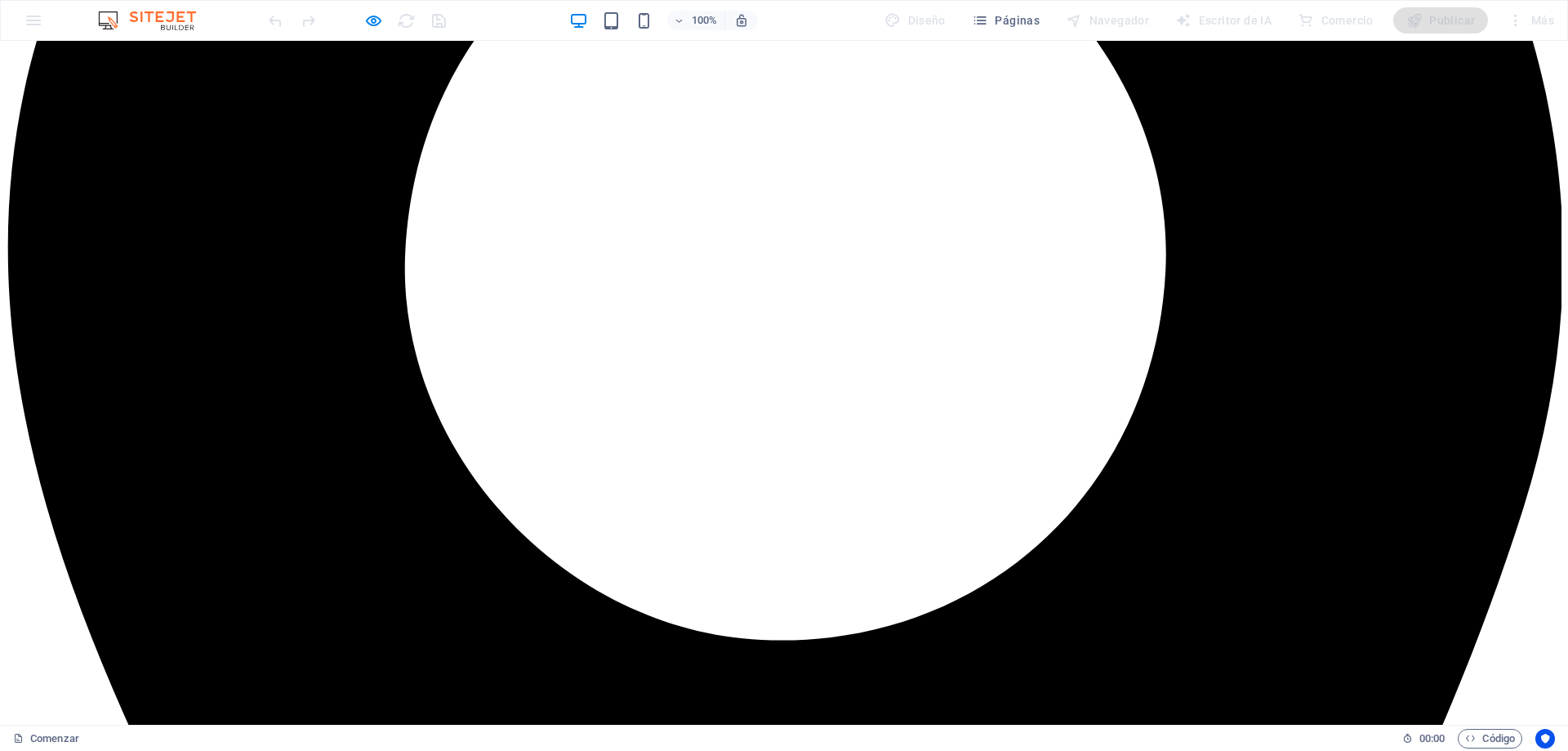
scroll to position [1209, 0]
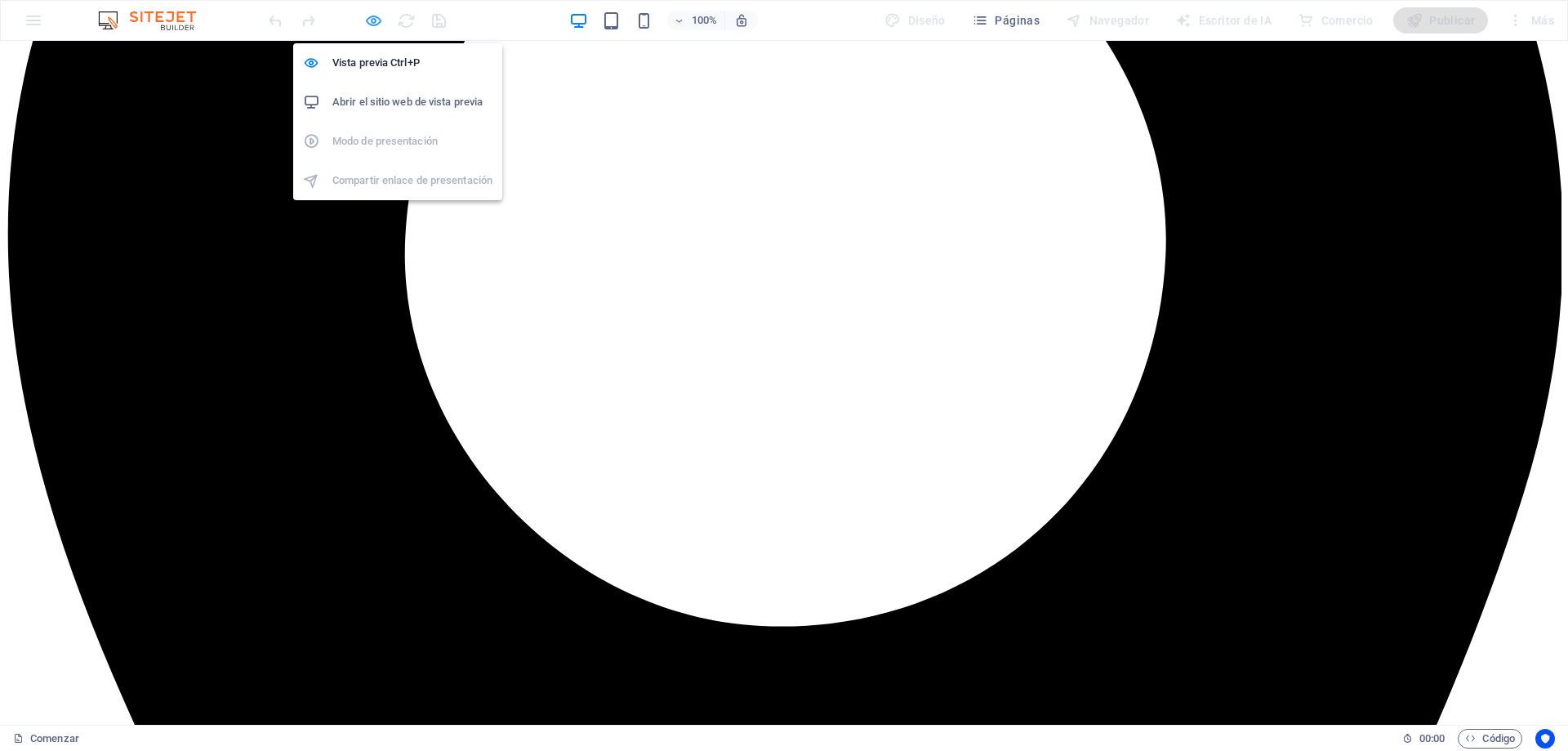
click at [367, 17] on icon "button" at bounding box center [373, 20] width 19 height 19
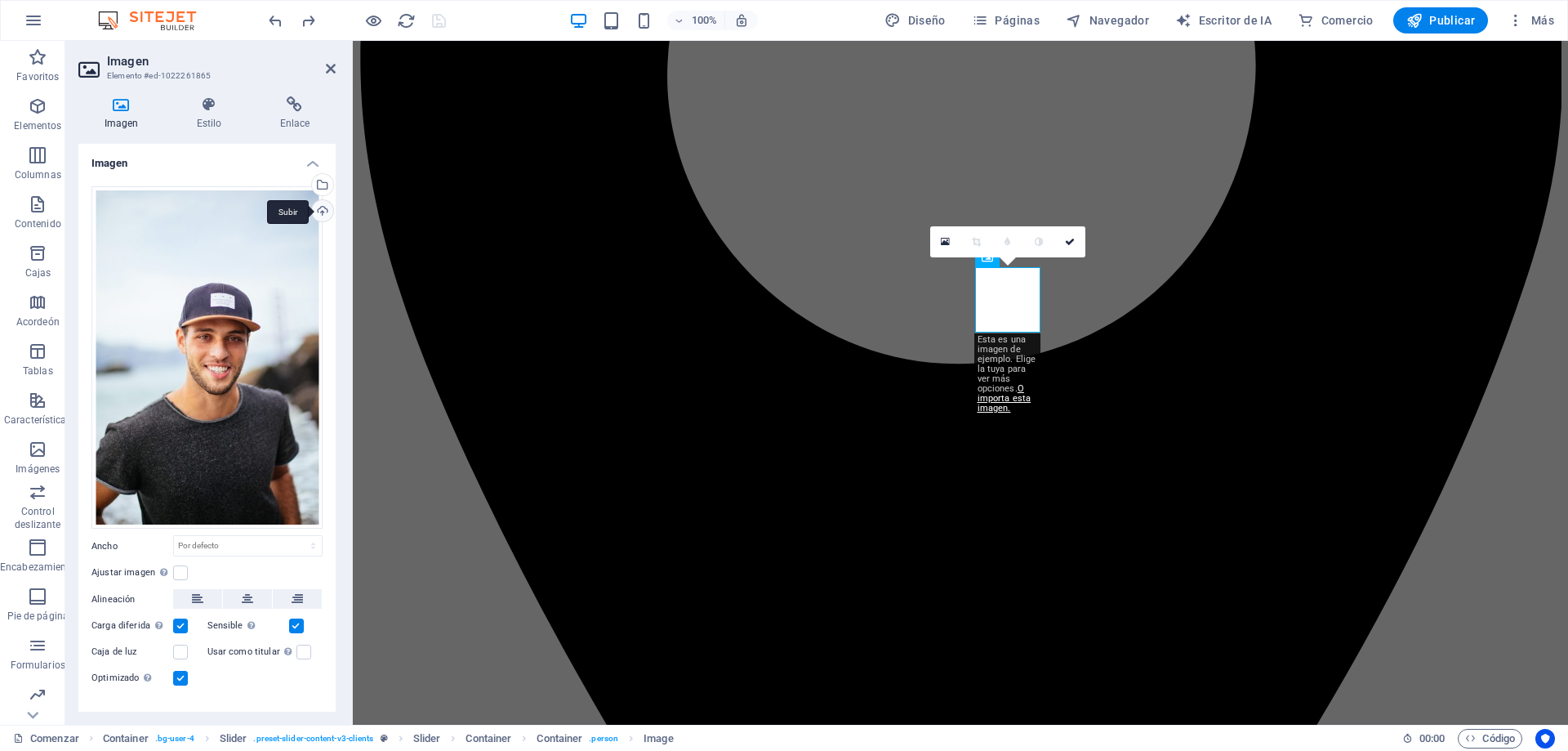
click at [322, 213] on div "Subir" at bounding box center [320, 212] width 25 height 25
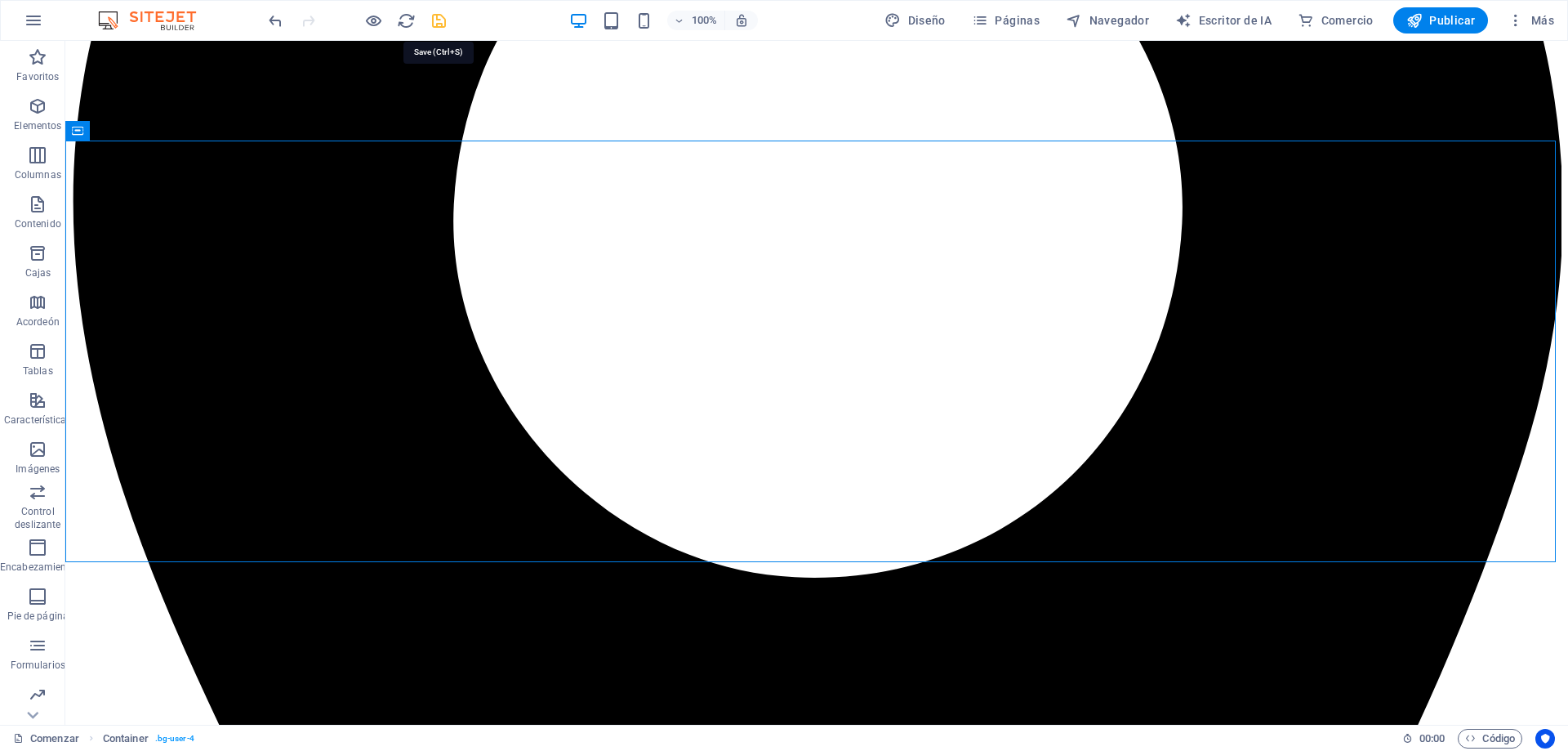
click at [439, 20] on icon "ahorrar" at bounding box center [439, 20] width 19 height 19
checkbox input "false"
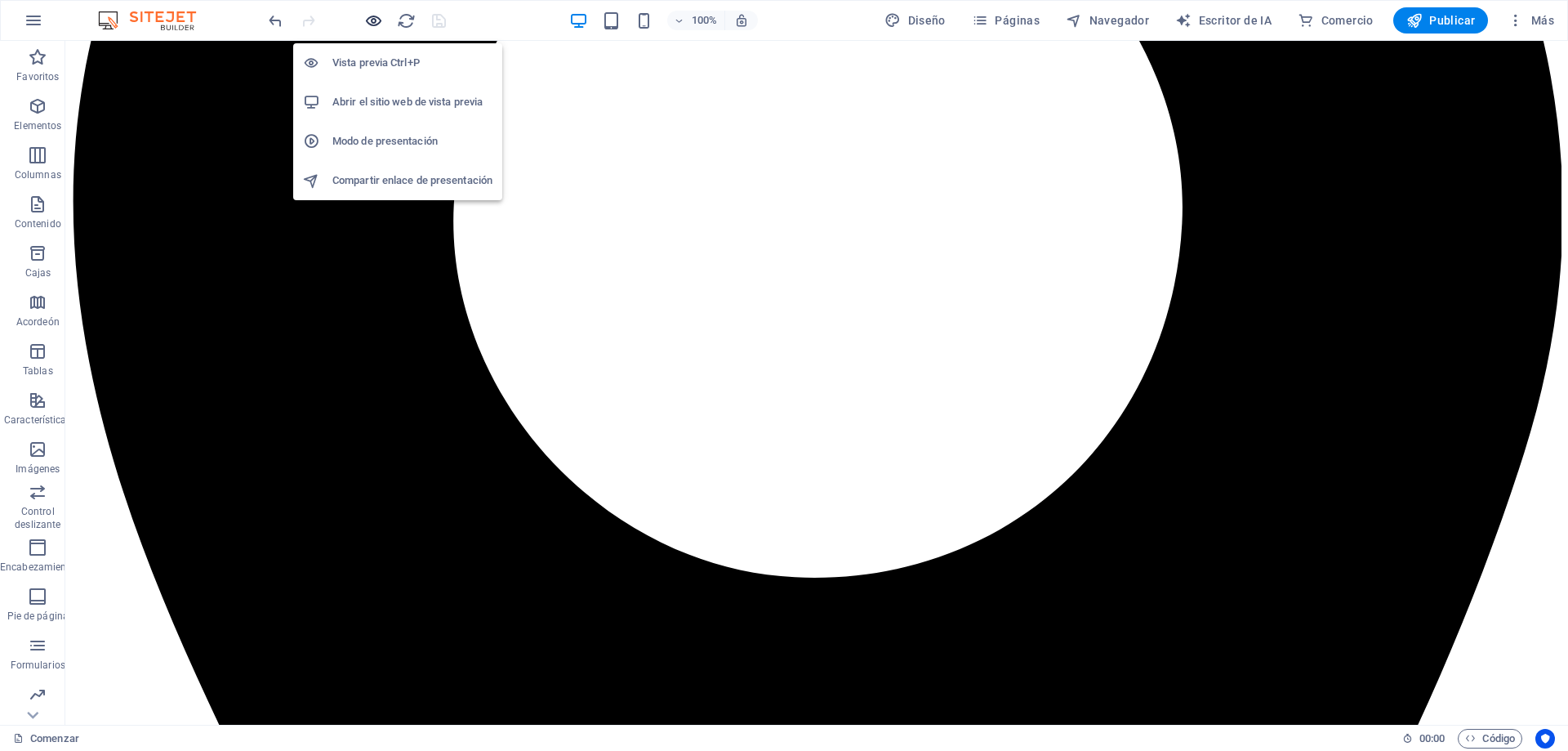
click at [366, 20] on icon "button" at bounding box center [373, 20] width 19 height 19
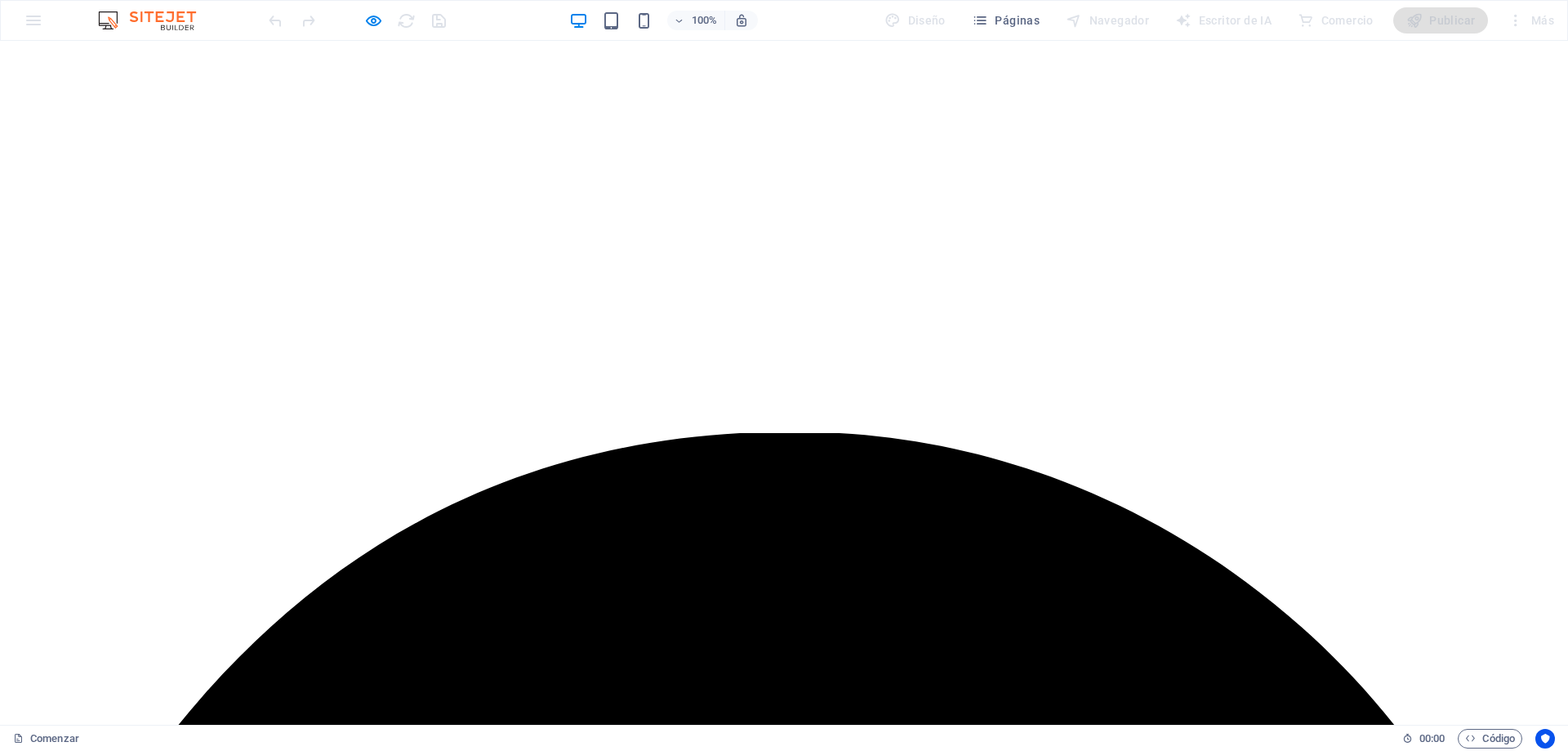
scroll to position [0, 0]
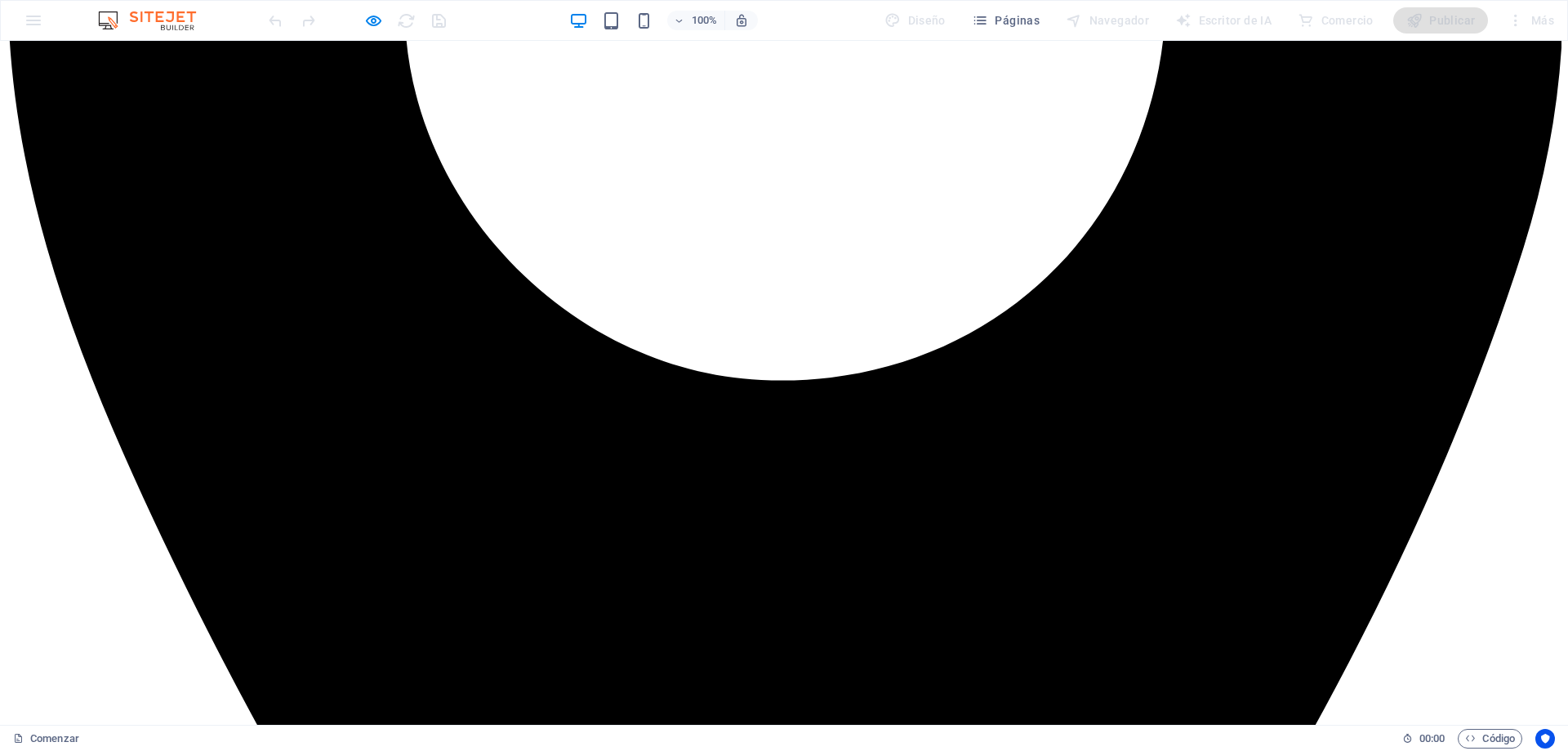
scroll to position [1454, 0]
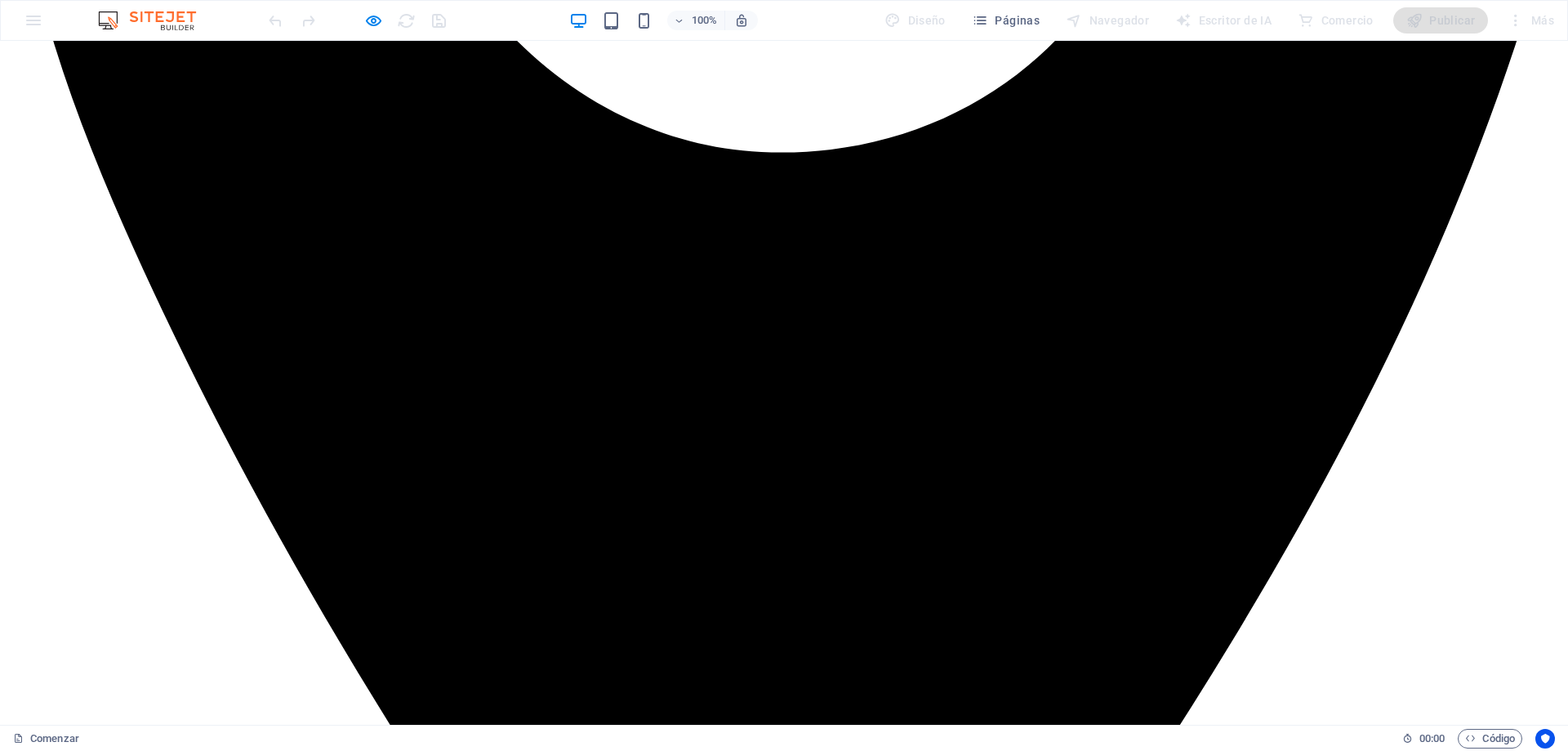
scroll to position [1462, 0]
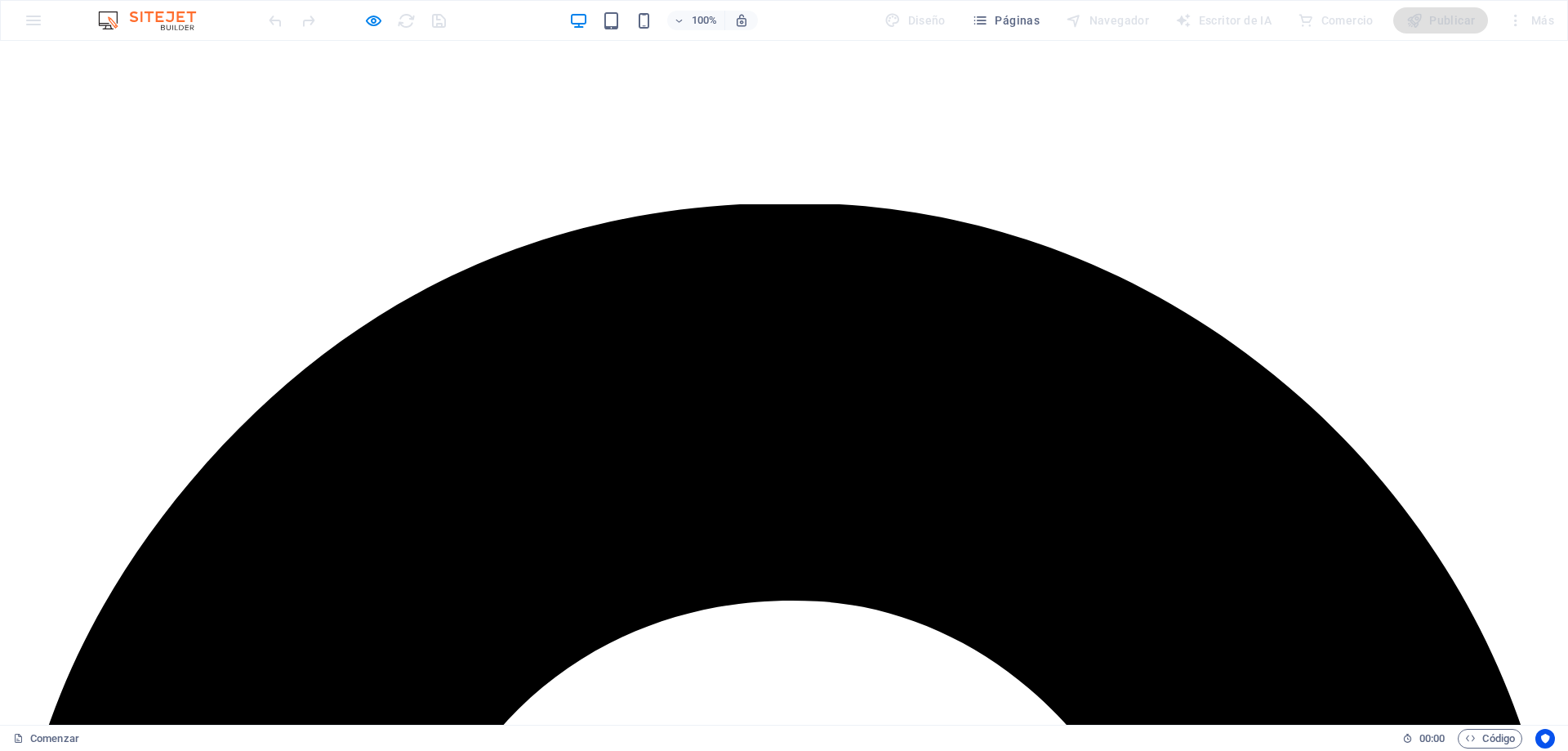
scroll to position [637, 0]
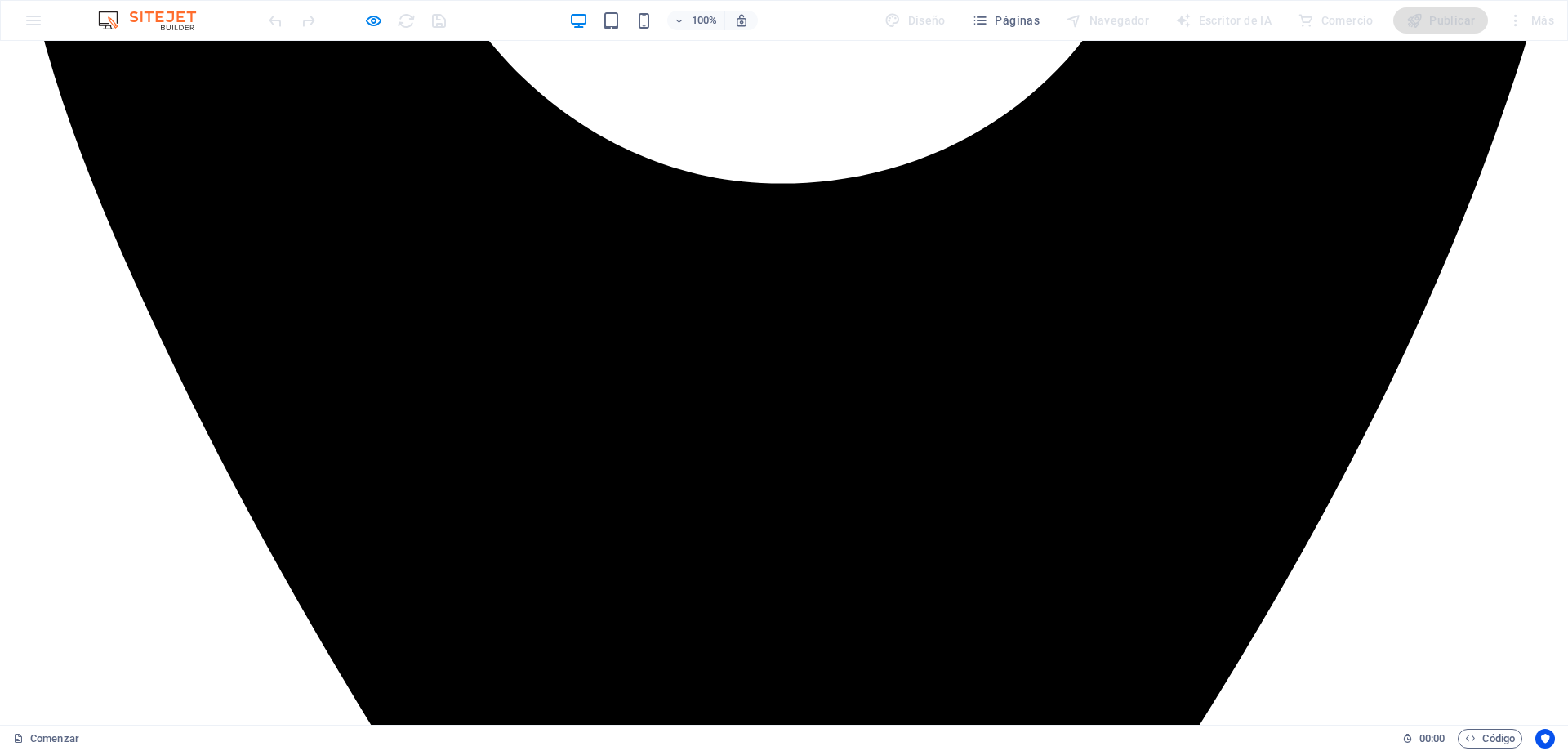
scroll to position [1788, 0]
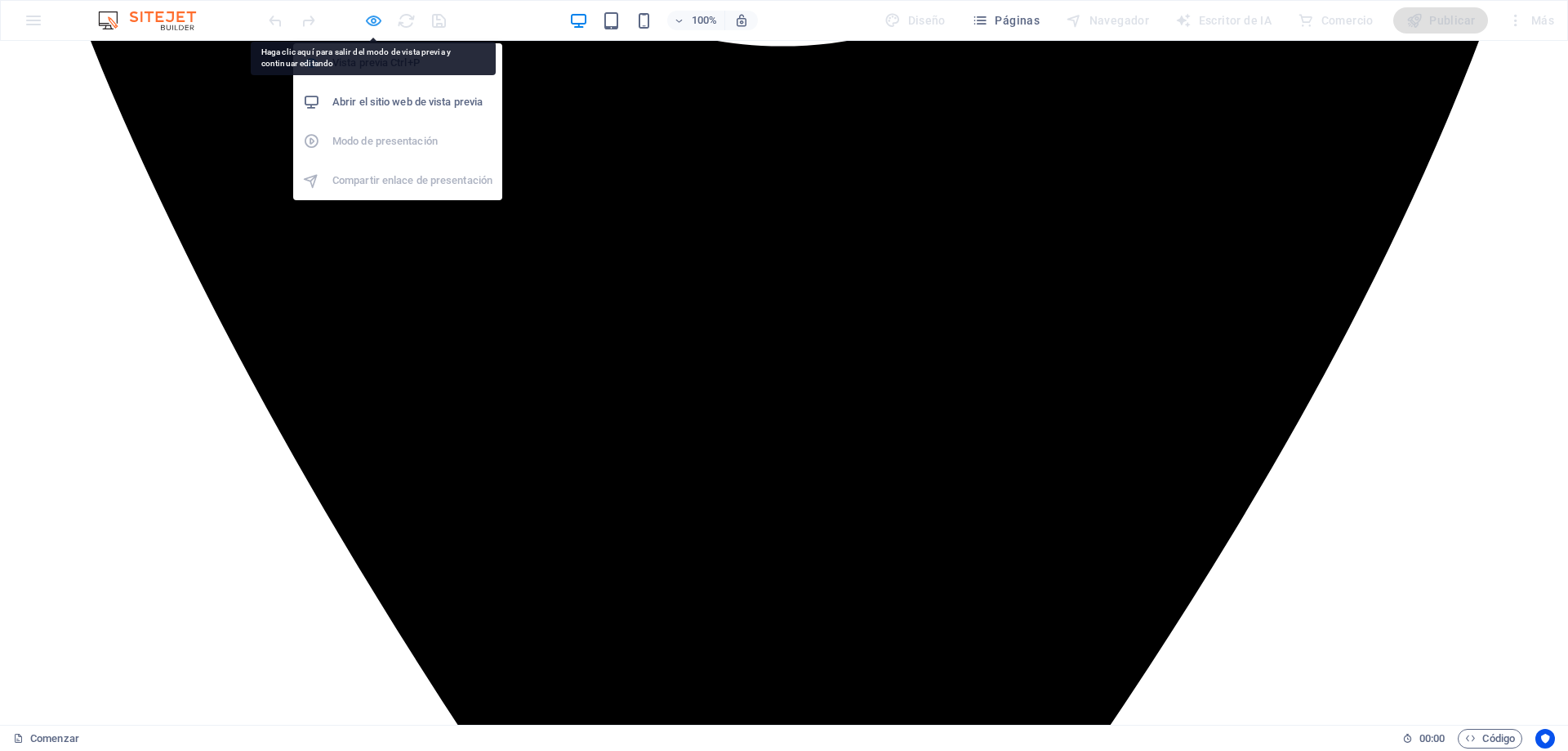
click at [373, 17] on icon "button" at bounding box center [373, 20] width 19 height 19
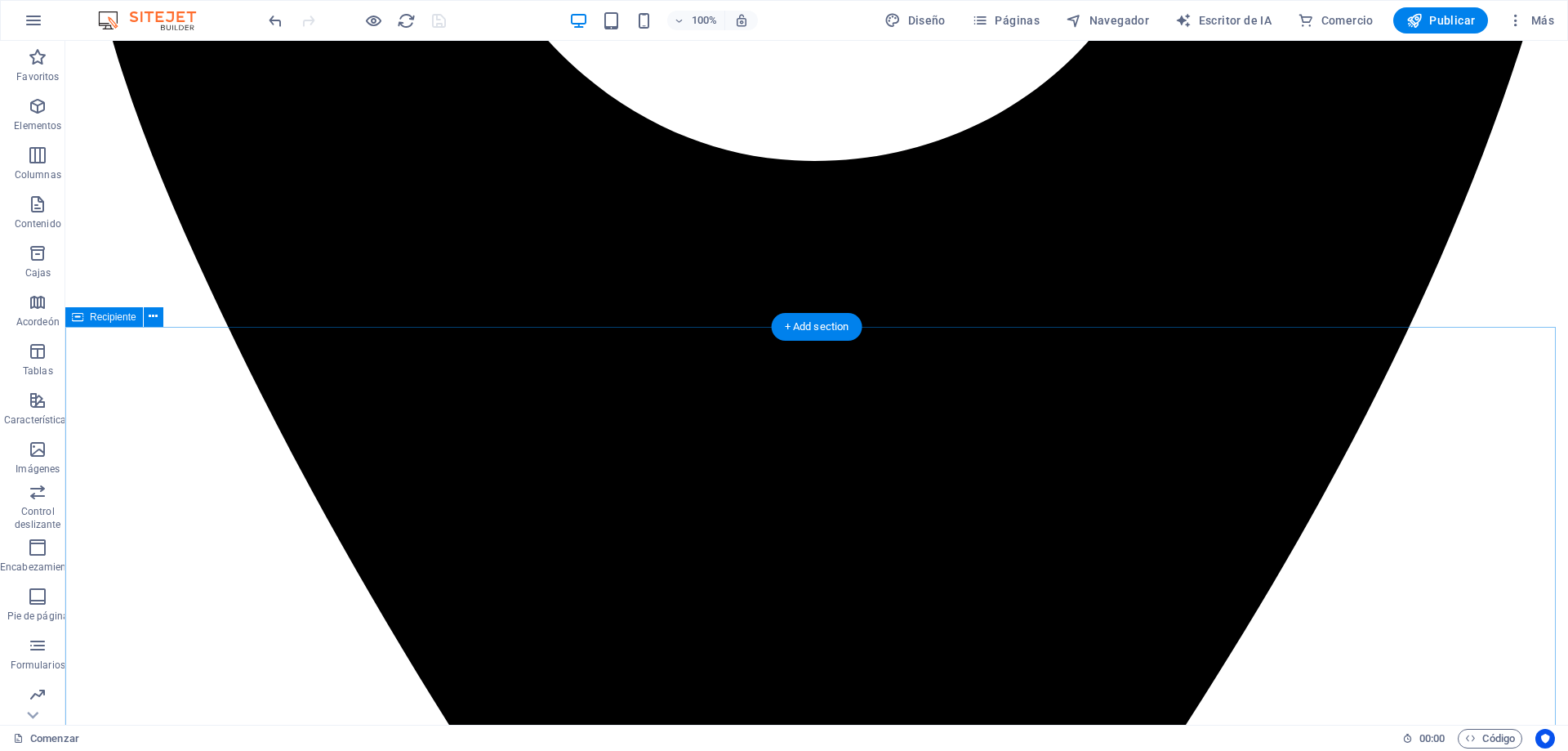
scroll to position [1707, 0]
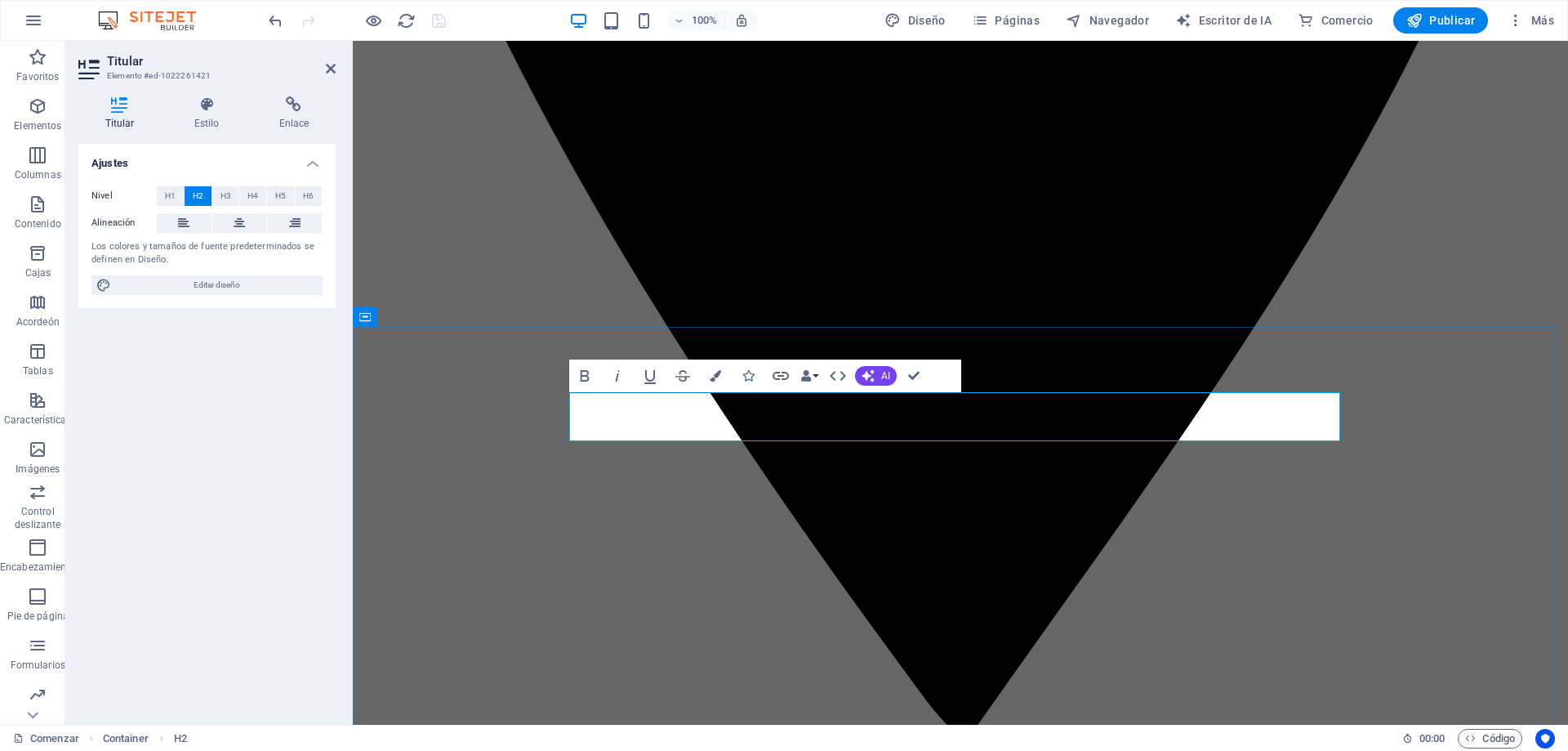
drag, startPoint x: 1215, startPoint y: 366, endPoint x: 1517, endPoint y: 366, distance: 302.0
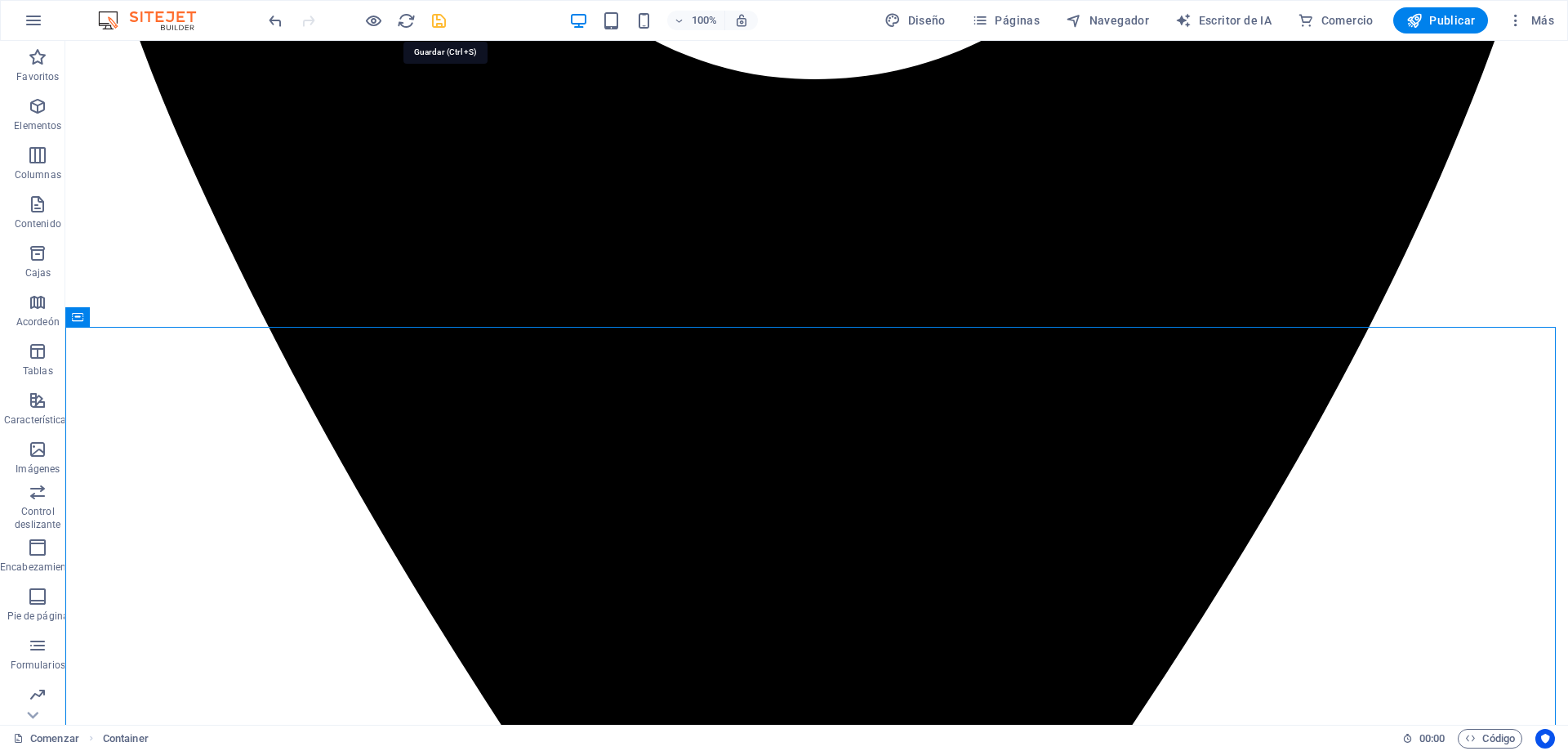
click at [433, 22] on icon "ahorrar" at bounding box center [439, 20] width 19 height 19
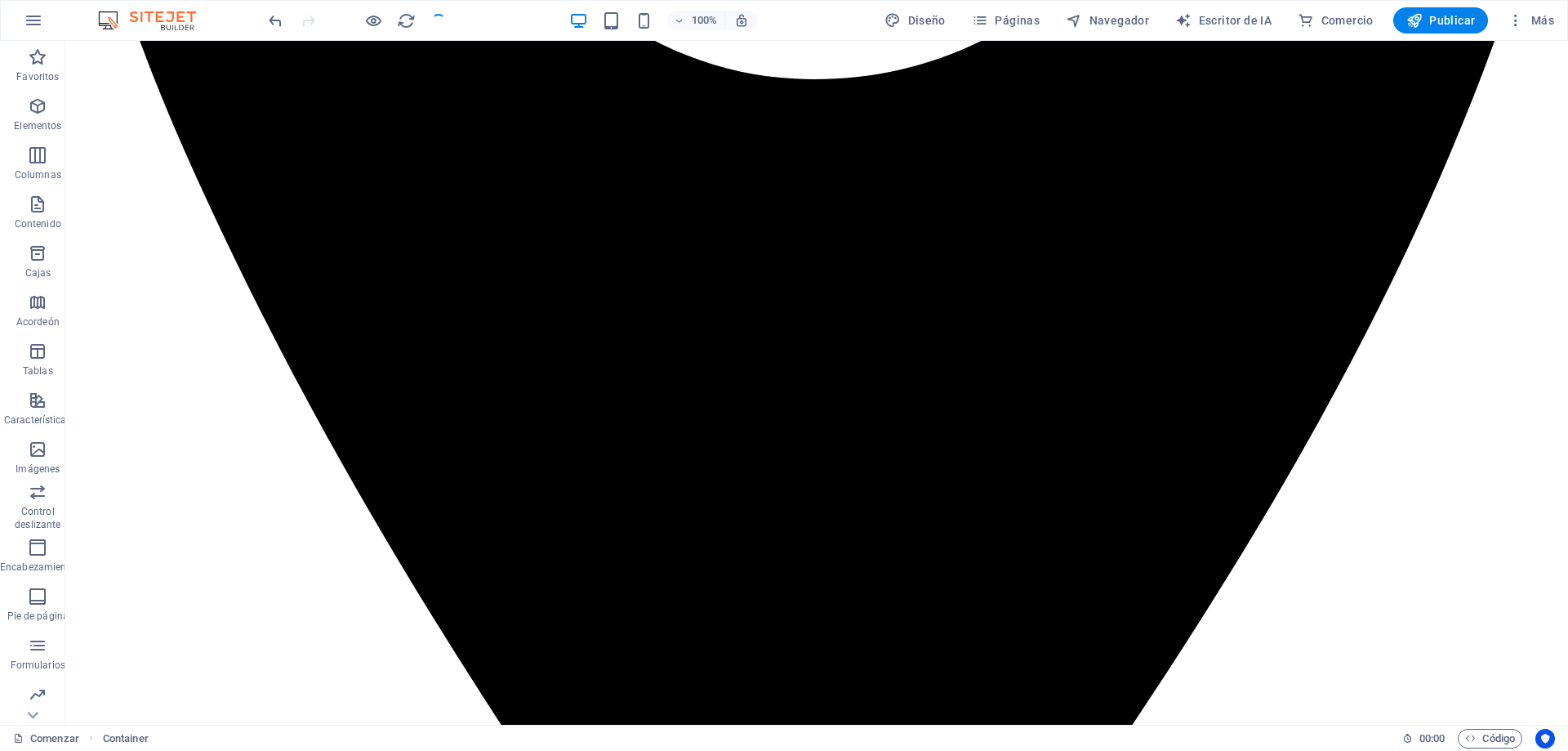
checkbox input "false"
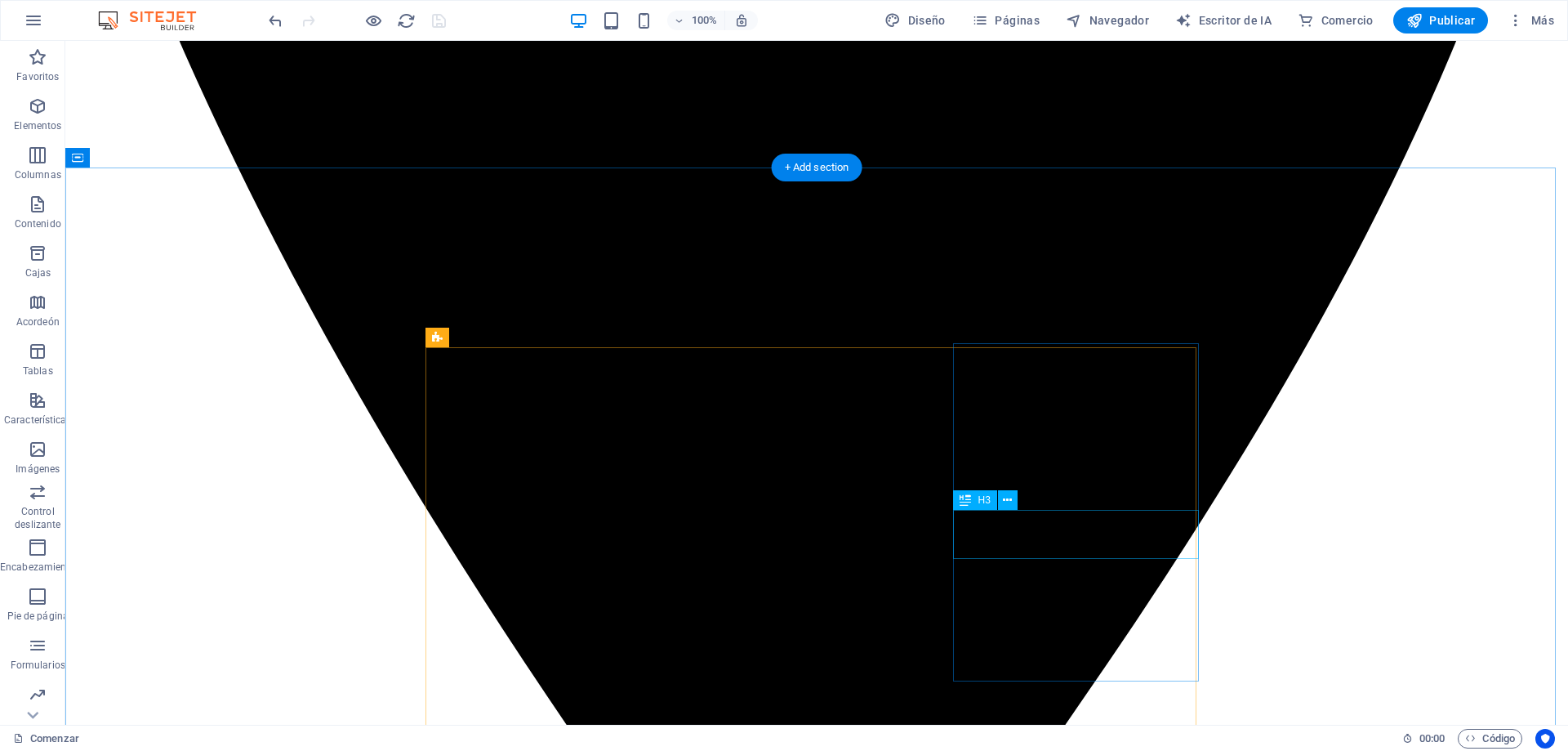
scroll to position [1788, 0]
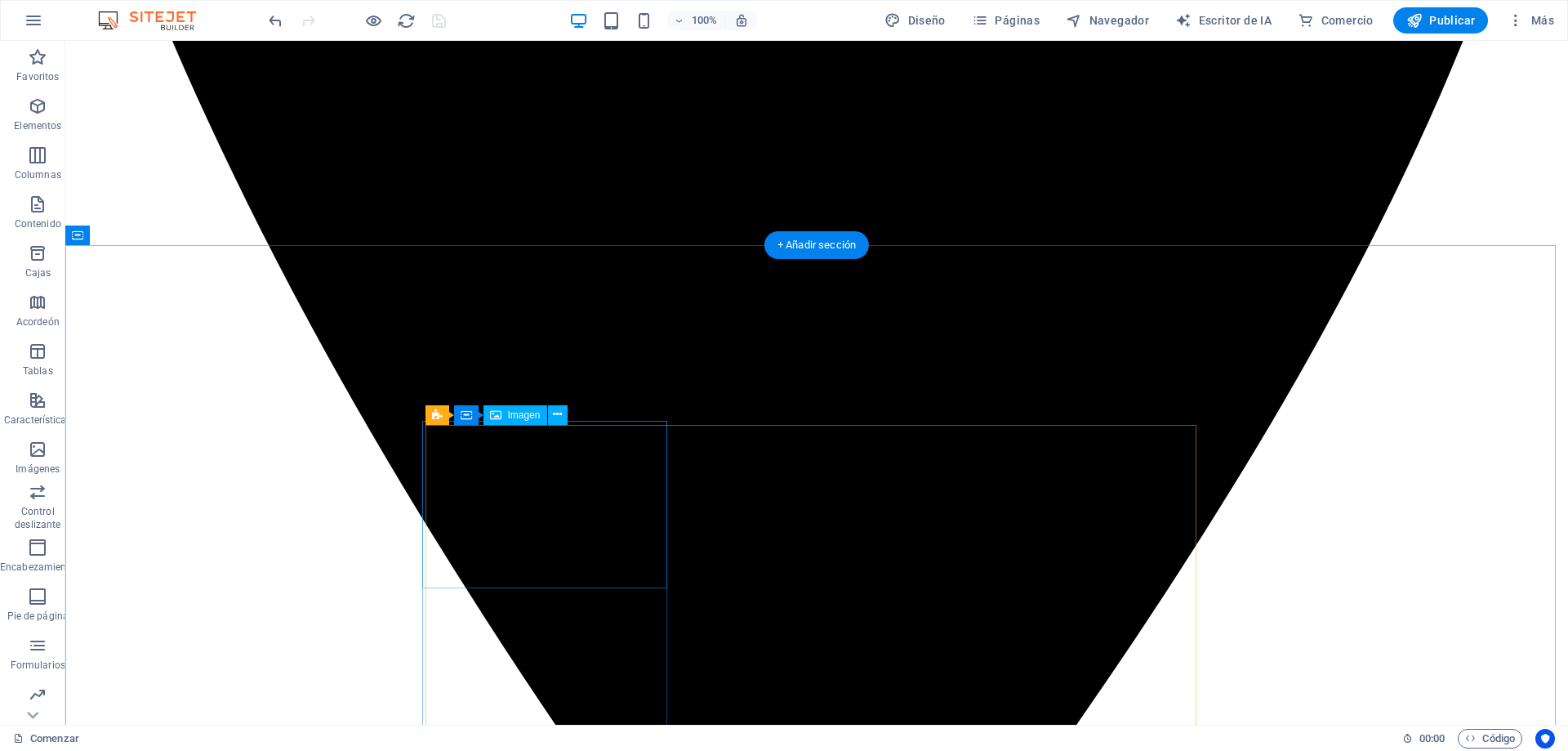
select select "%"
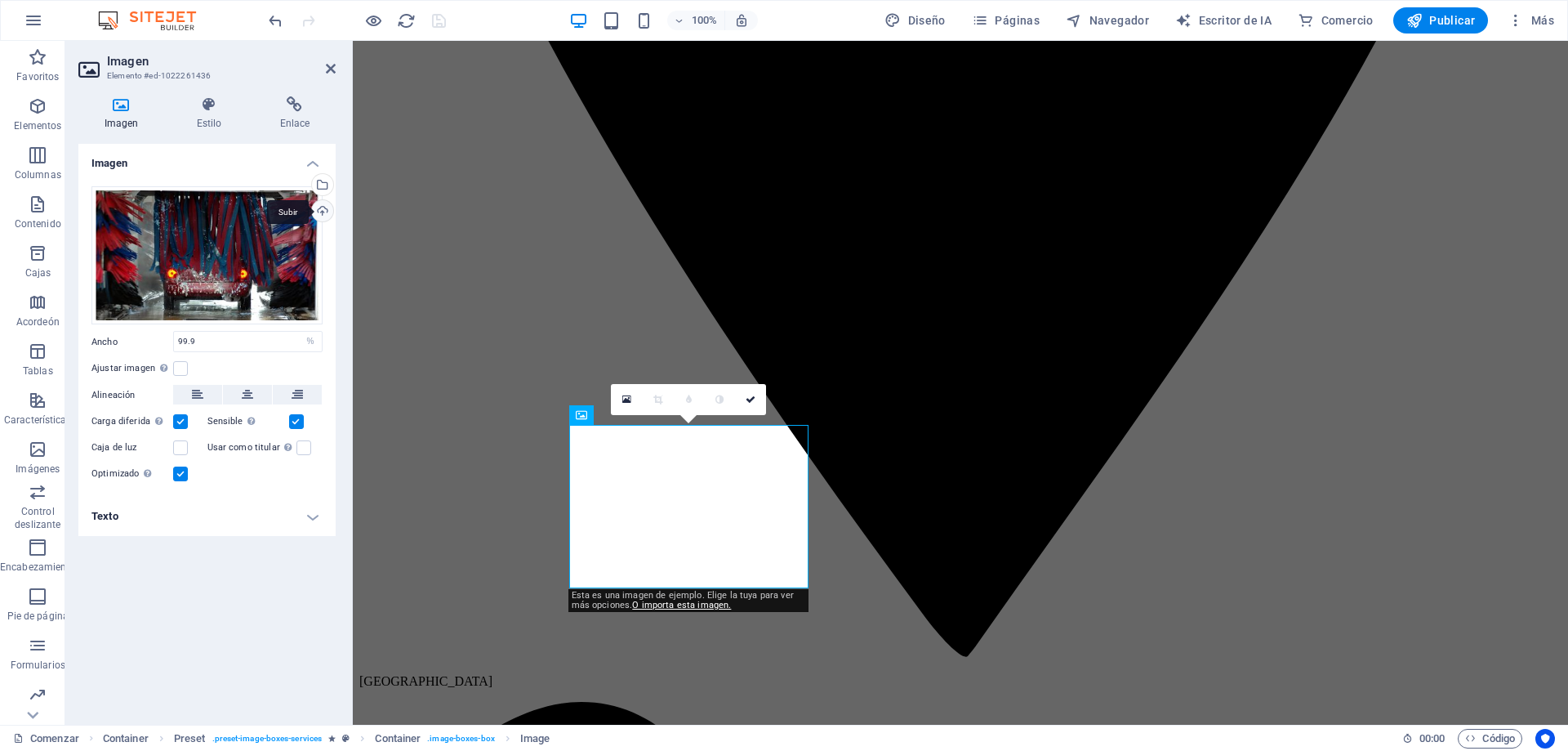
click at [322, 208] on div "Subir" at bounding box center [320, 212] width 25 height 25
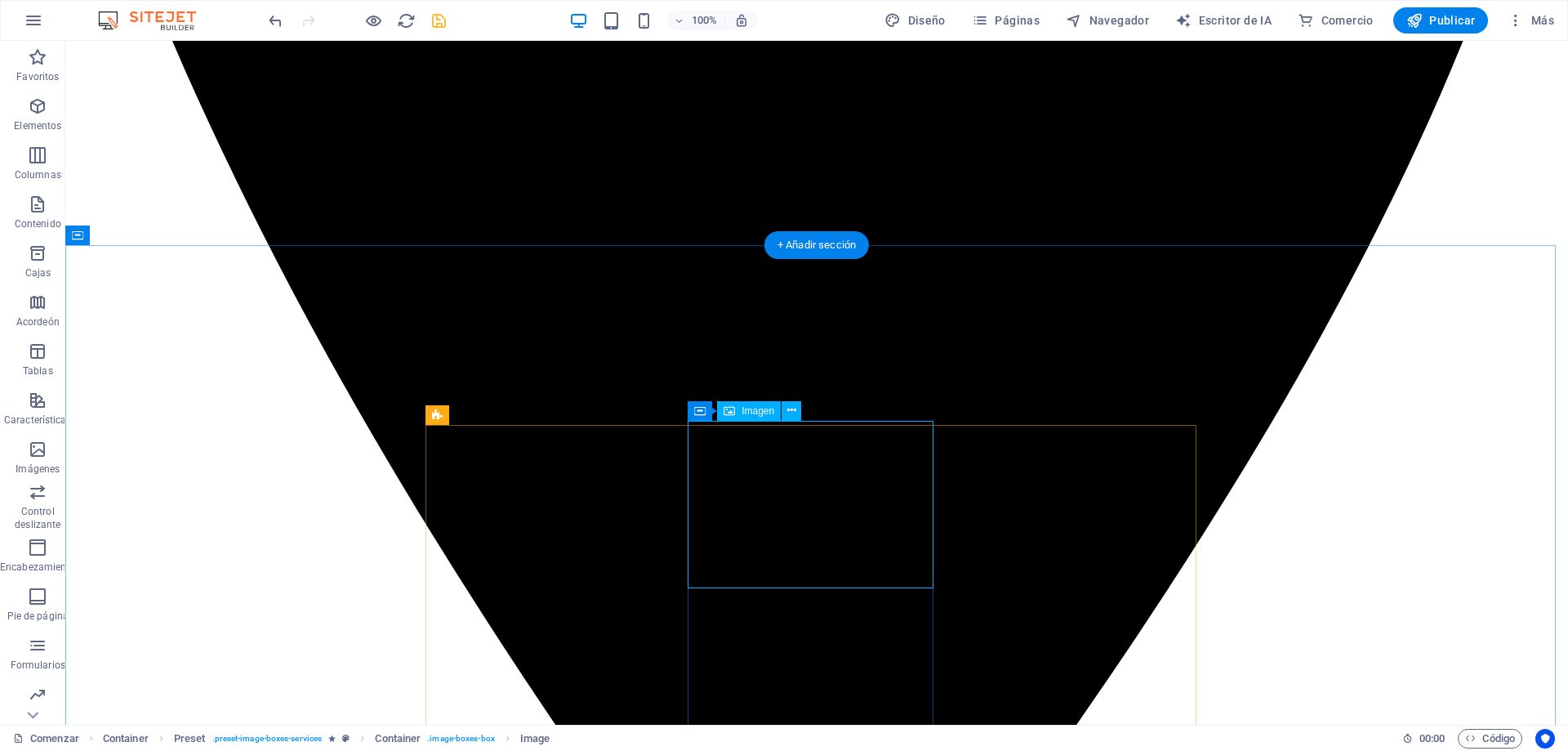
select select "%"
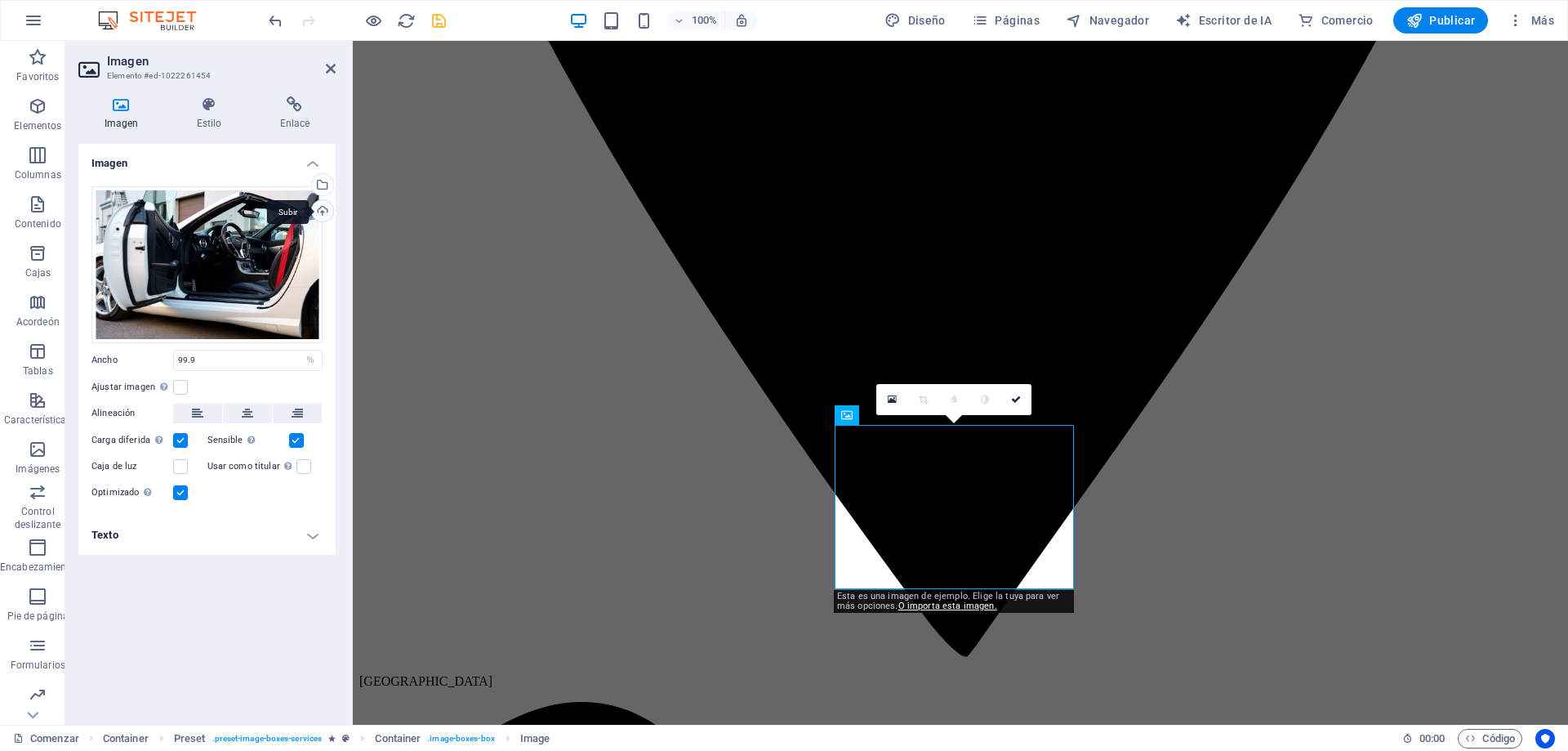
click at [326, 209] on div "Subir" at bounding box center [320, 212] width 25 height 25
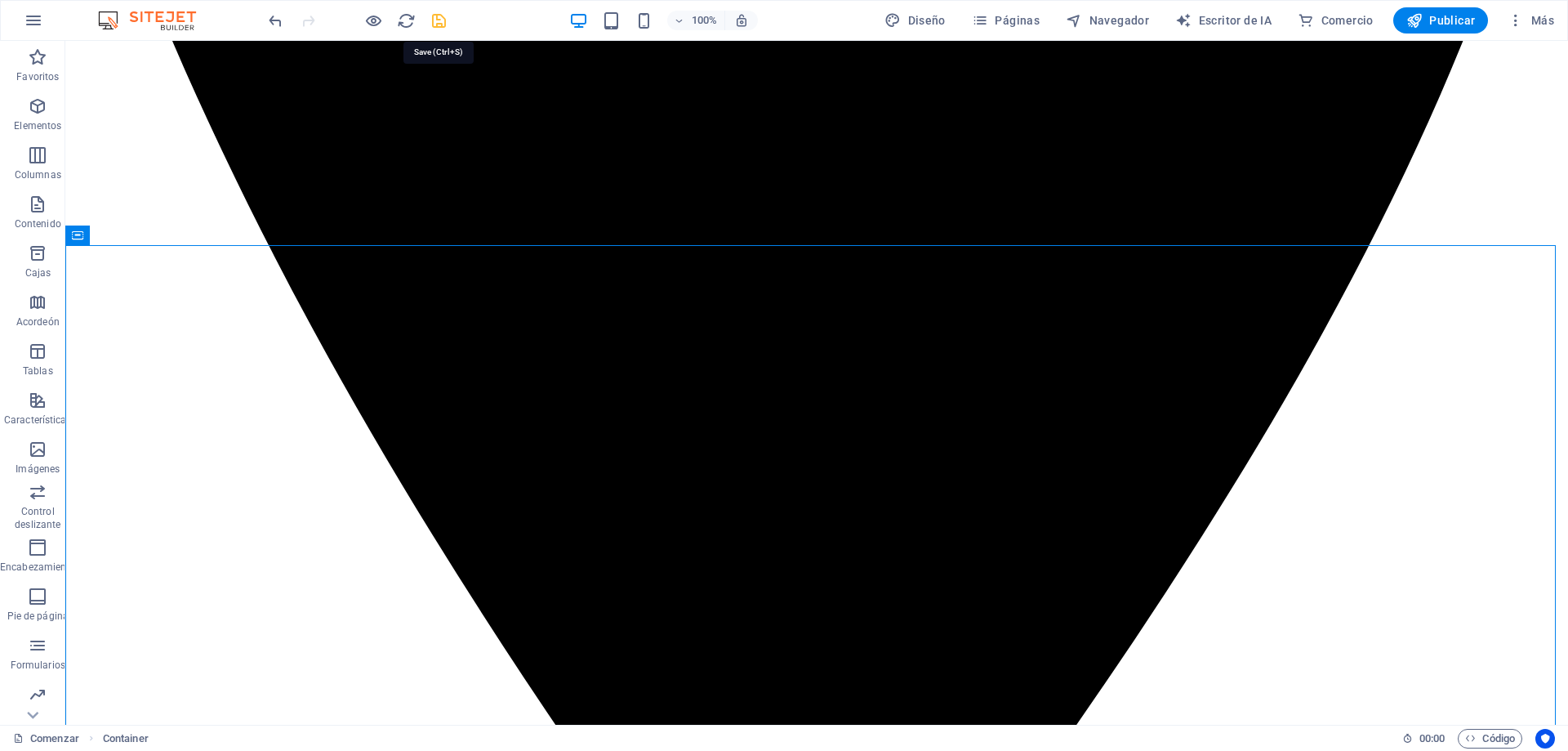
click at [440, 22] on icon "ahorrar" at bounding box center [439, 20] width 19 height 19
checkbox input "false"
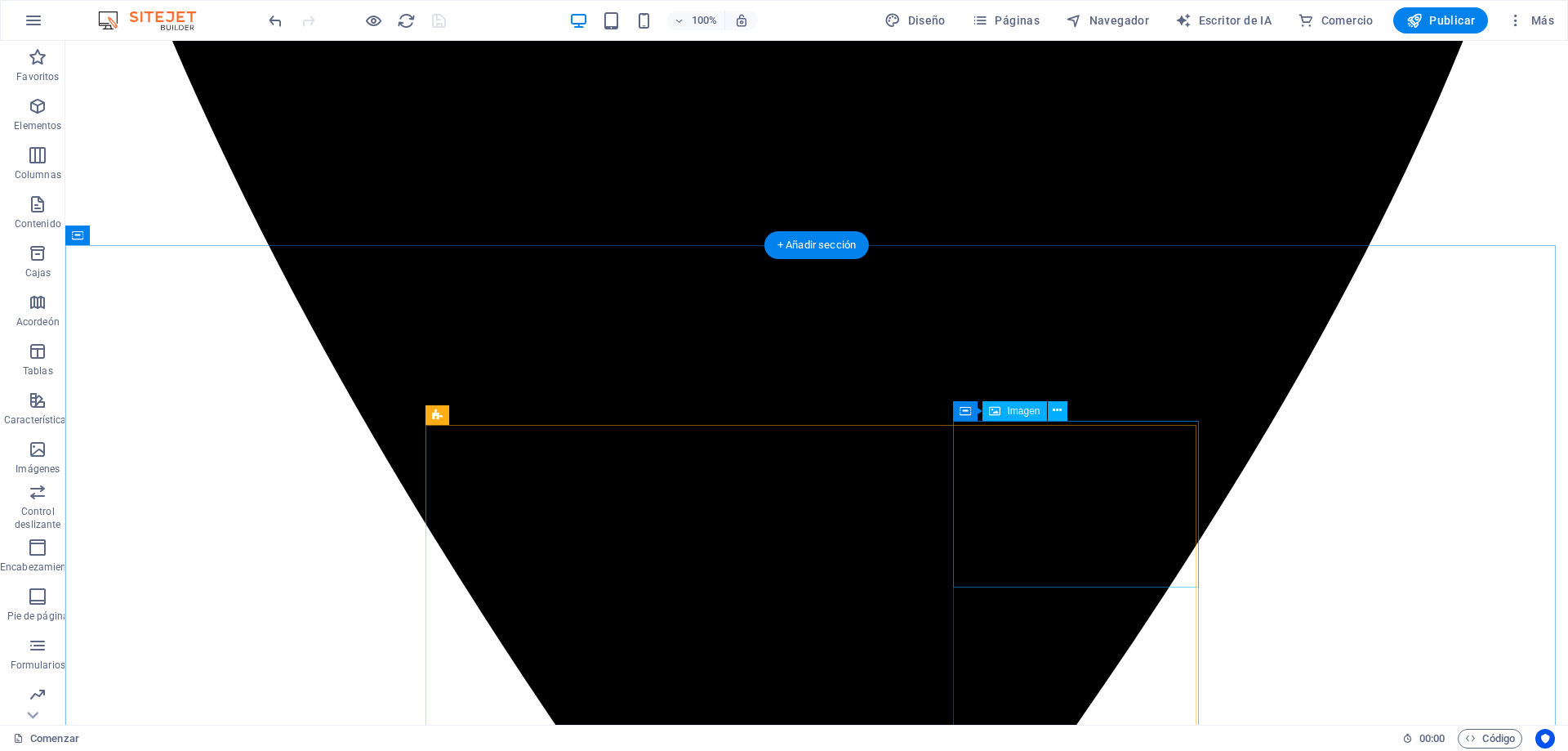
select select "%"
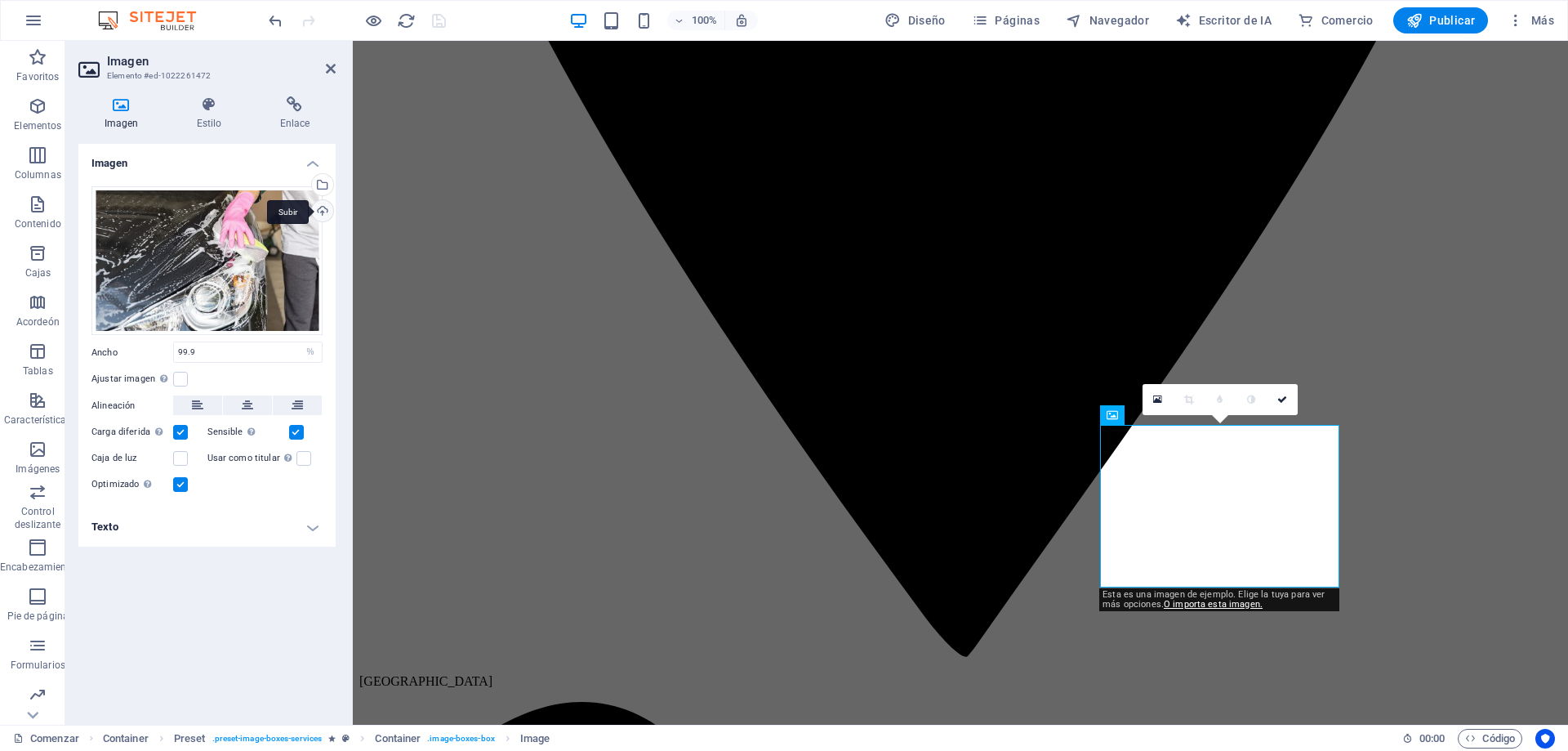
click at [322, 209] on div "Subir" at bounding box center [320, 212] width 25 height 25
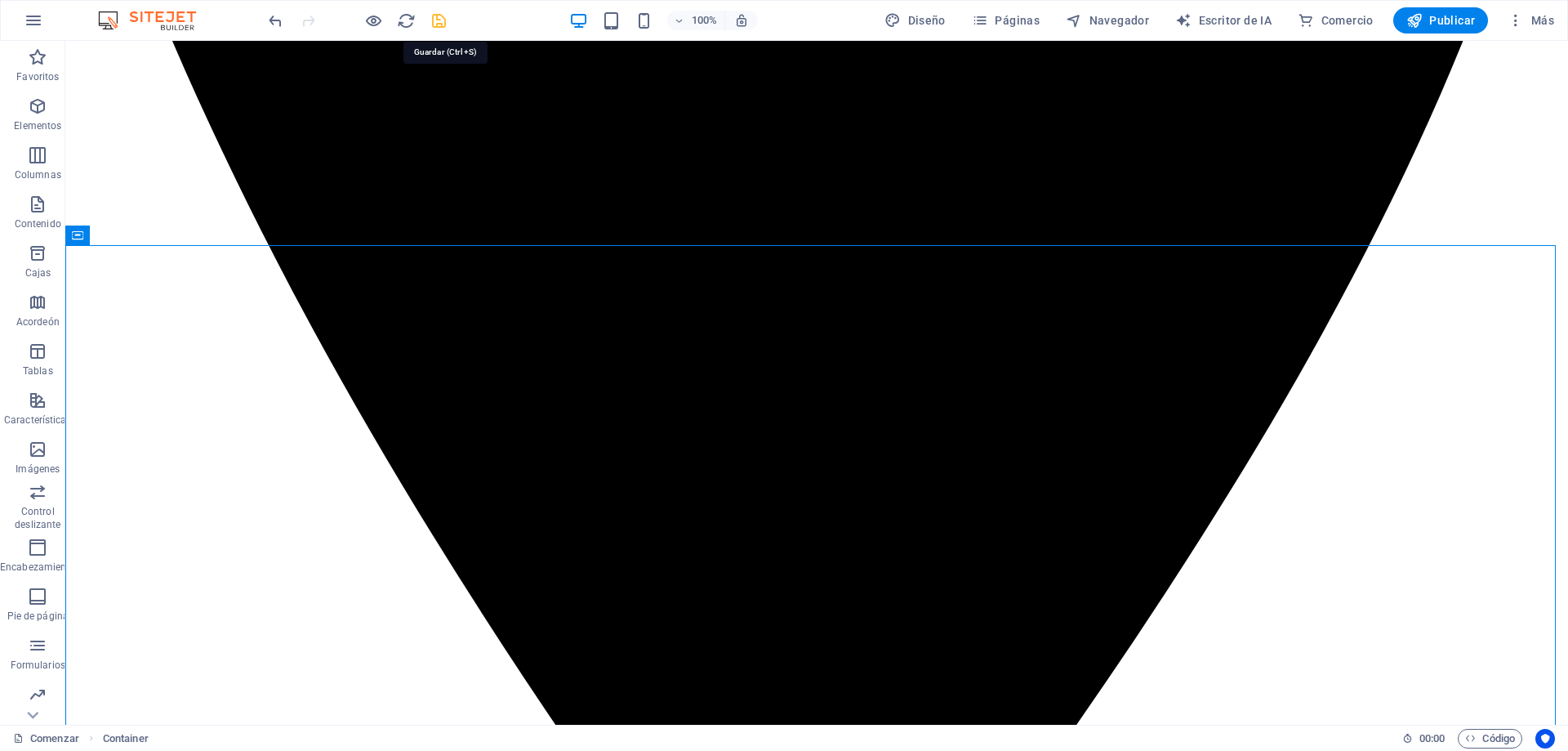
click at [440, 21] on icon "ahorrar" at bounding box center [439, 20] width 19 height 19
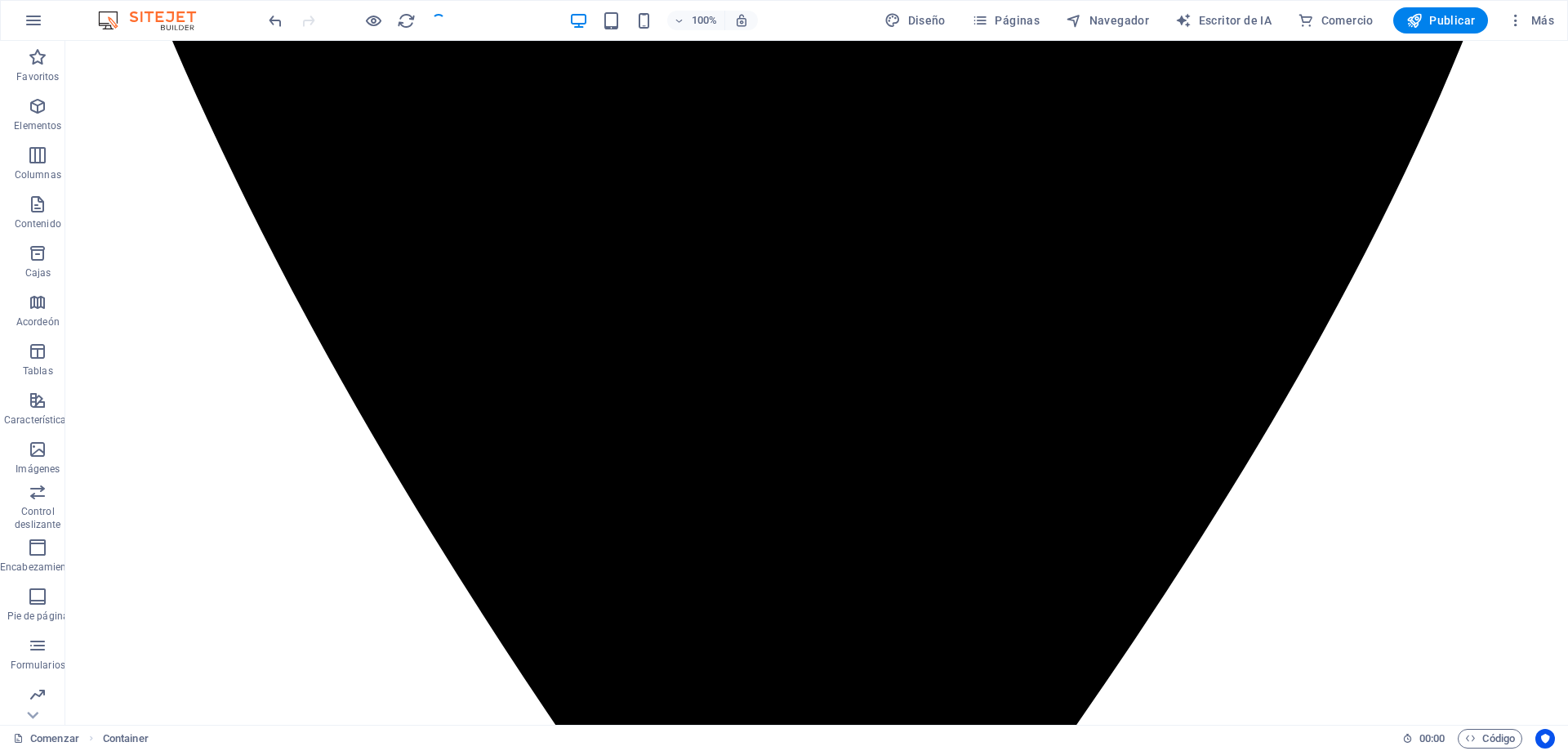
checkbox input "false"
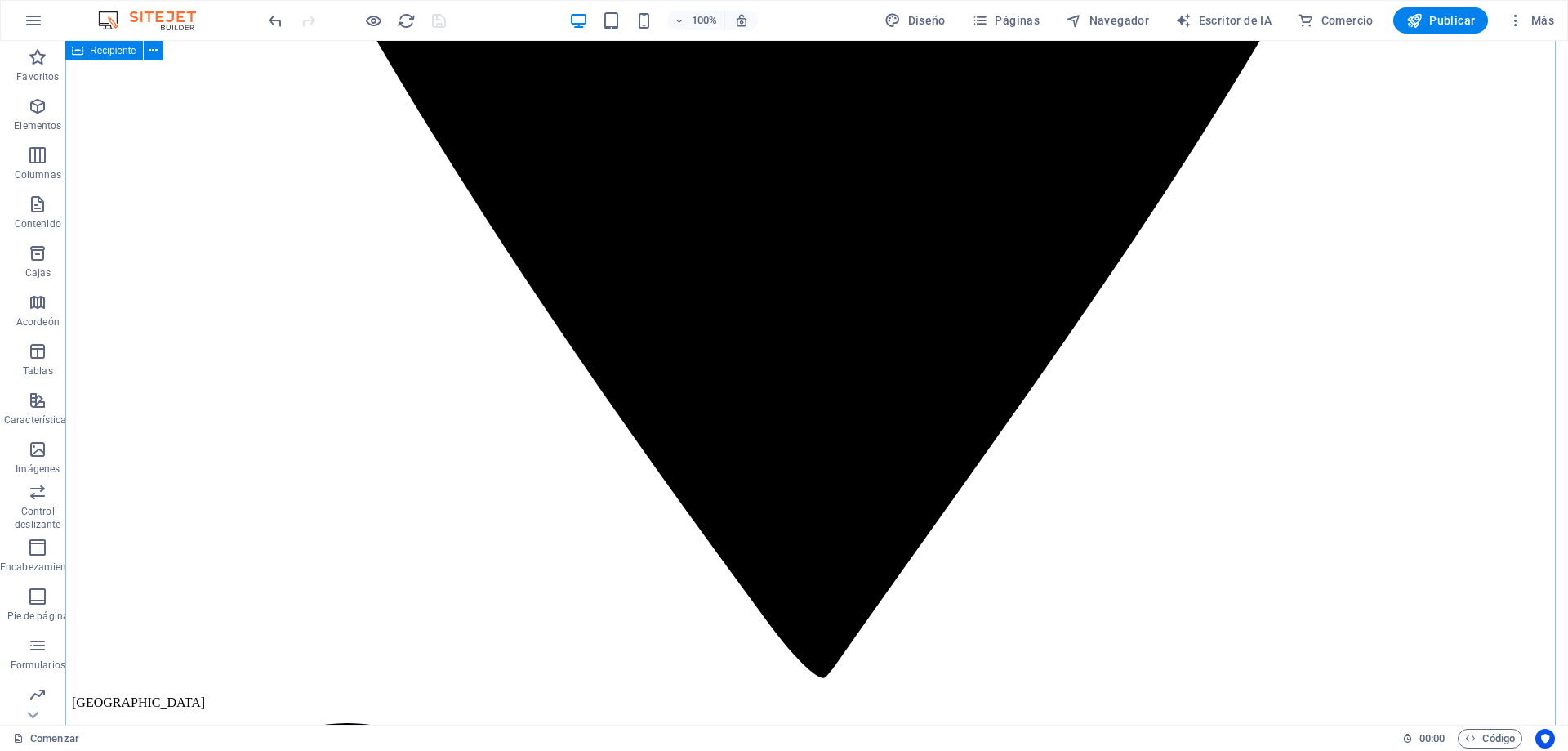
scroll to position [2198, 0]
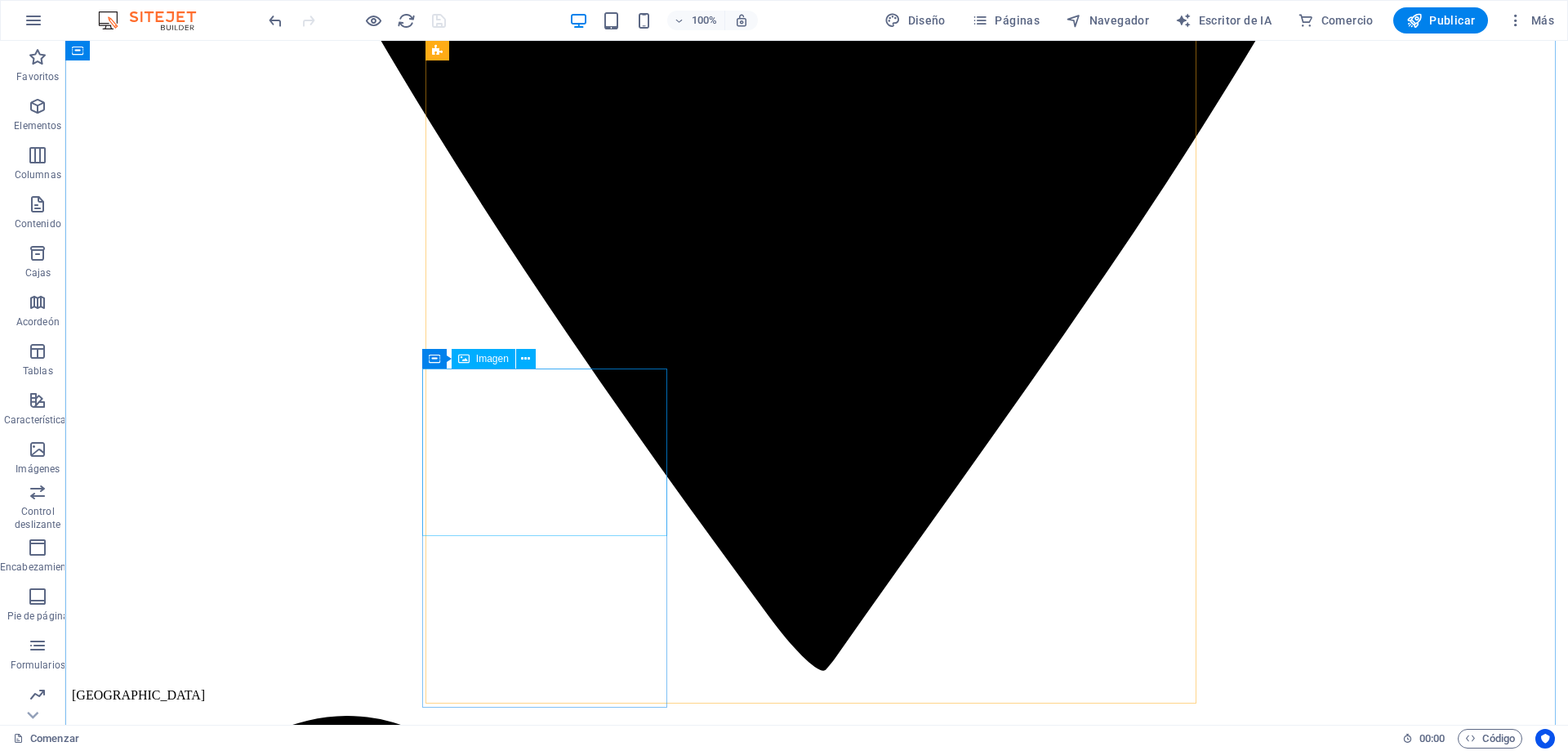
select select "%"
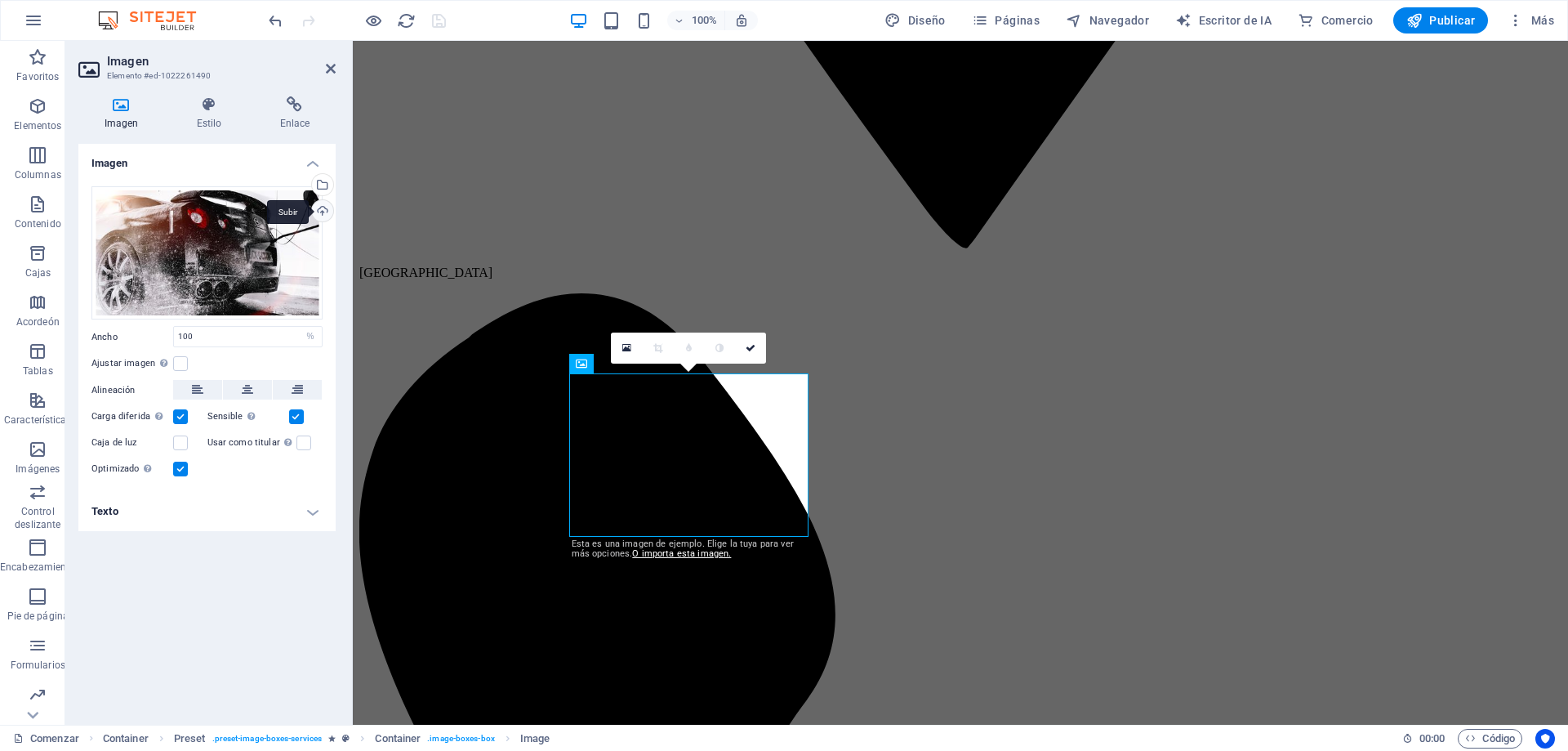
click at [320, 208] on div "Subir" at bounding box center [320, 212] width 25 height 25
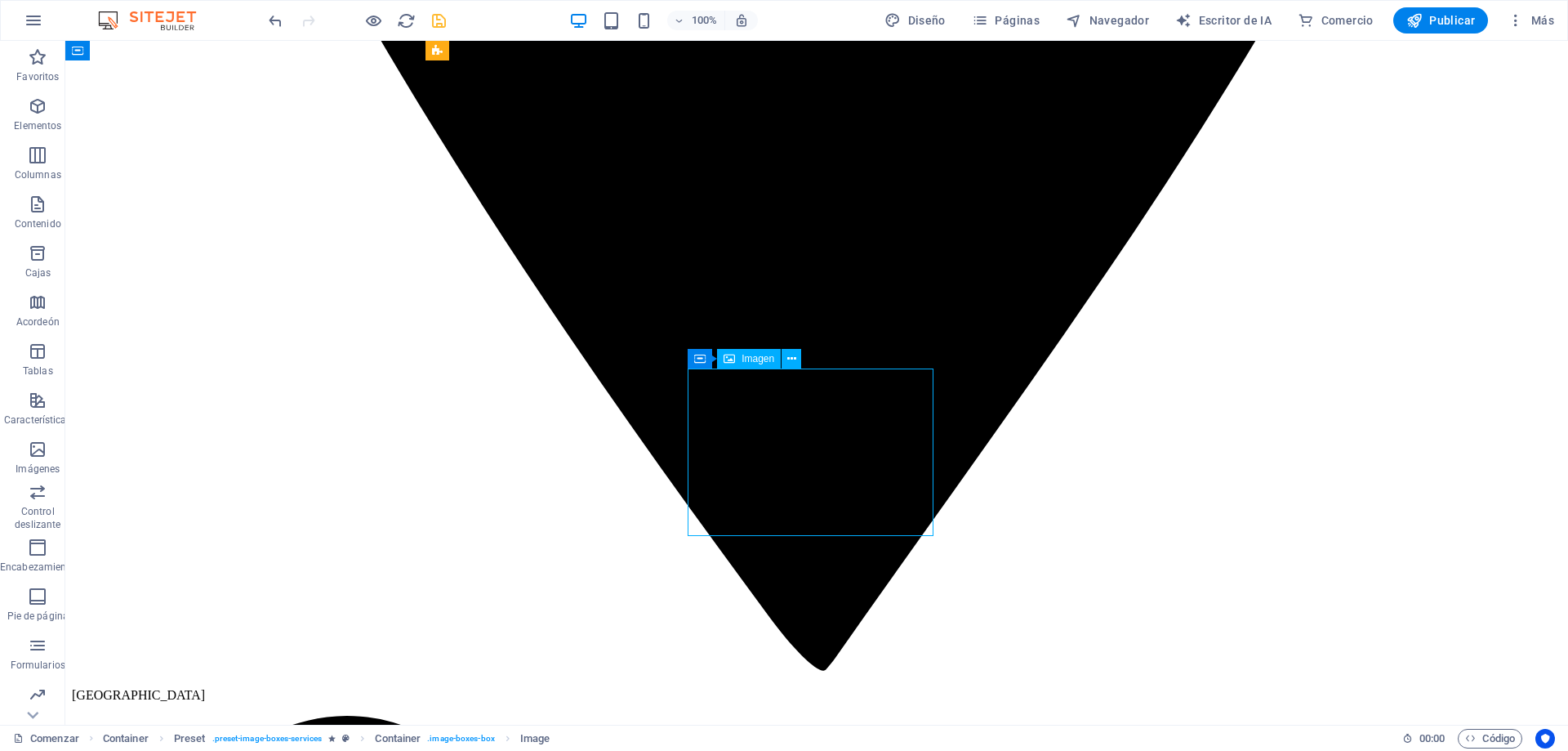
select select "%"
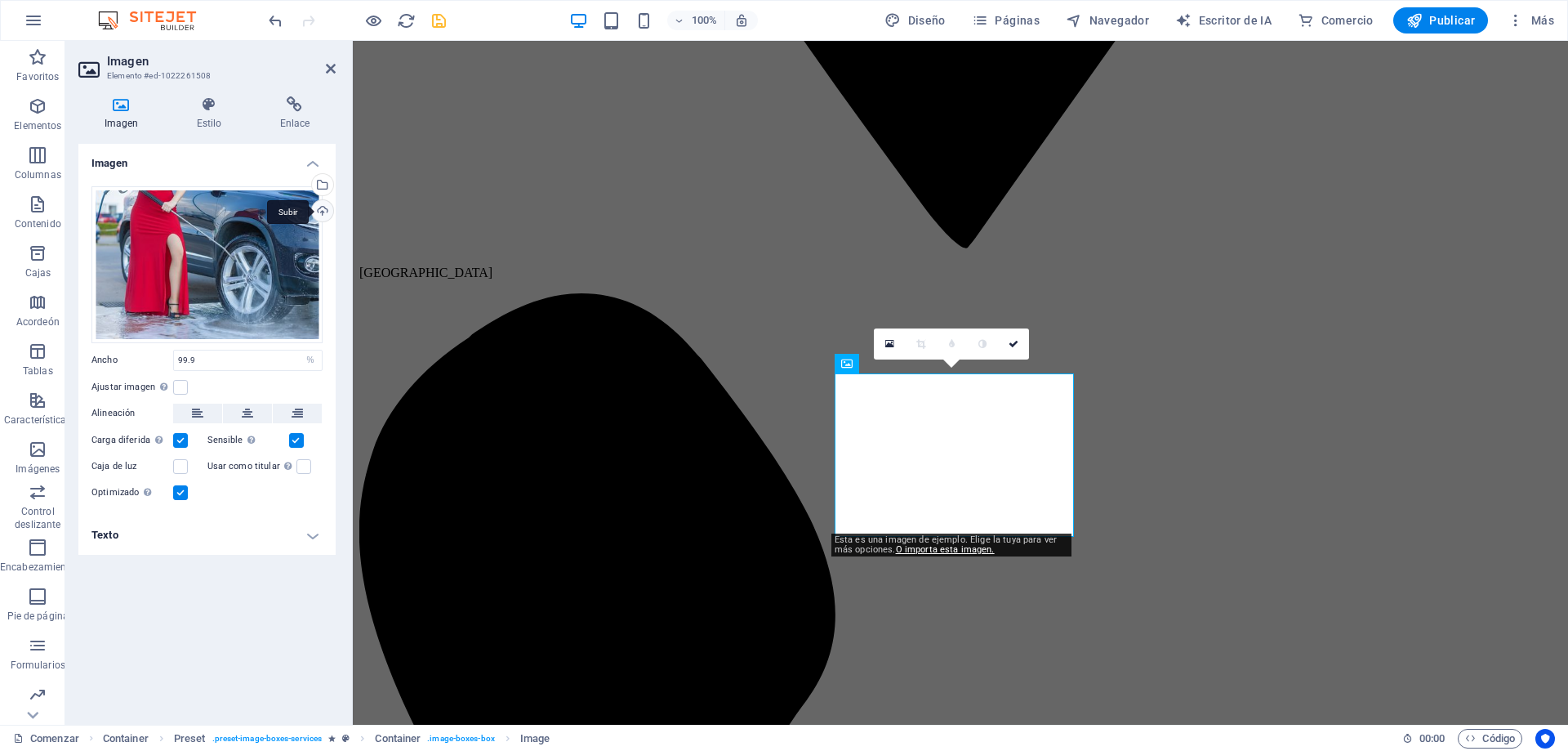
click at [322, 212] on div "Subir" at bounding box center [320, 212] width 25 height 25
click at [881, 40] on header "100% Diseño Páginas Navegador Escritor de IA Comercio Publicar Más" at bounding box center [784, 20] width 1568 height 41
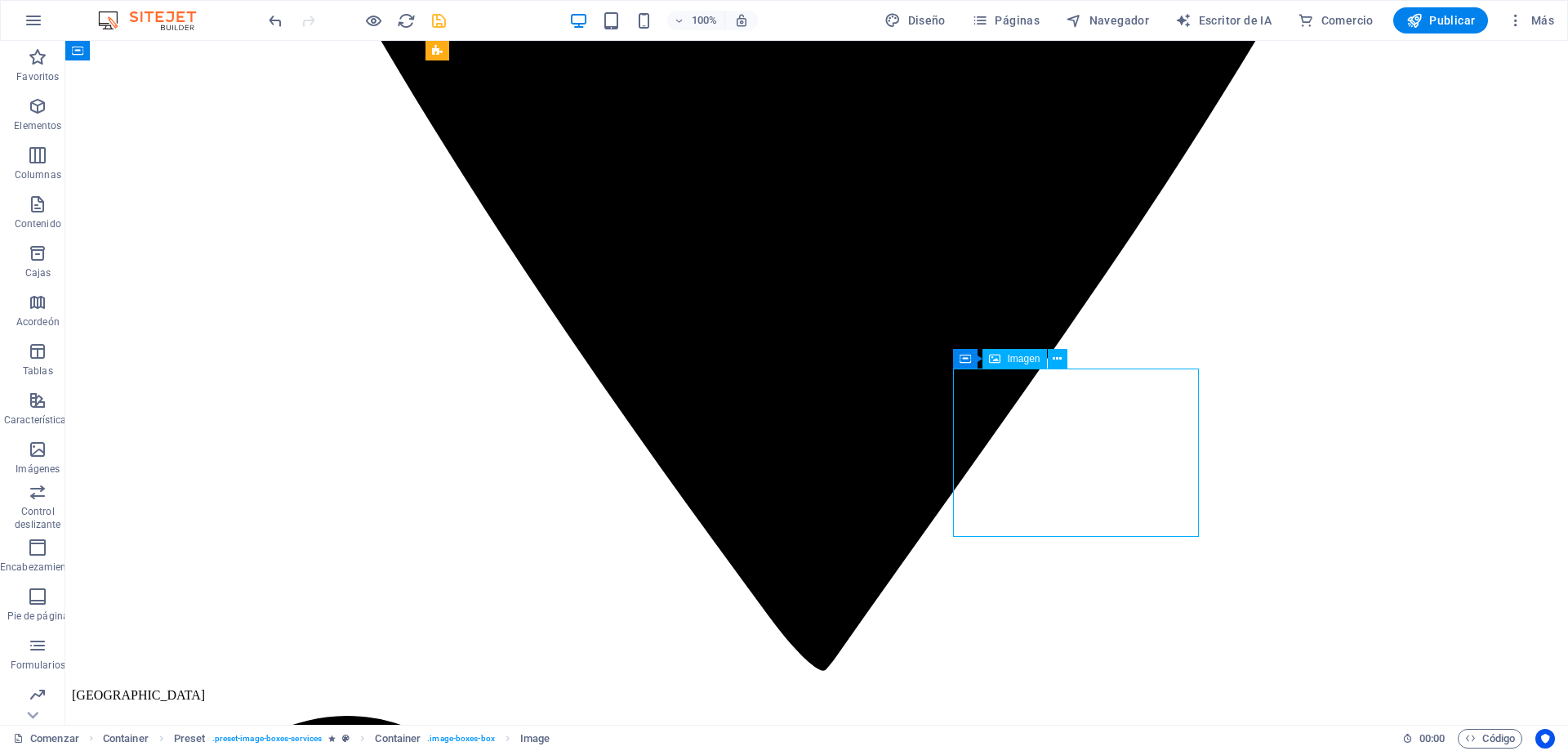
select select "%"
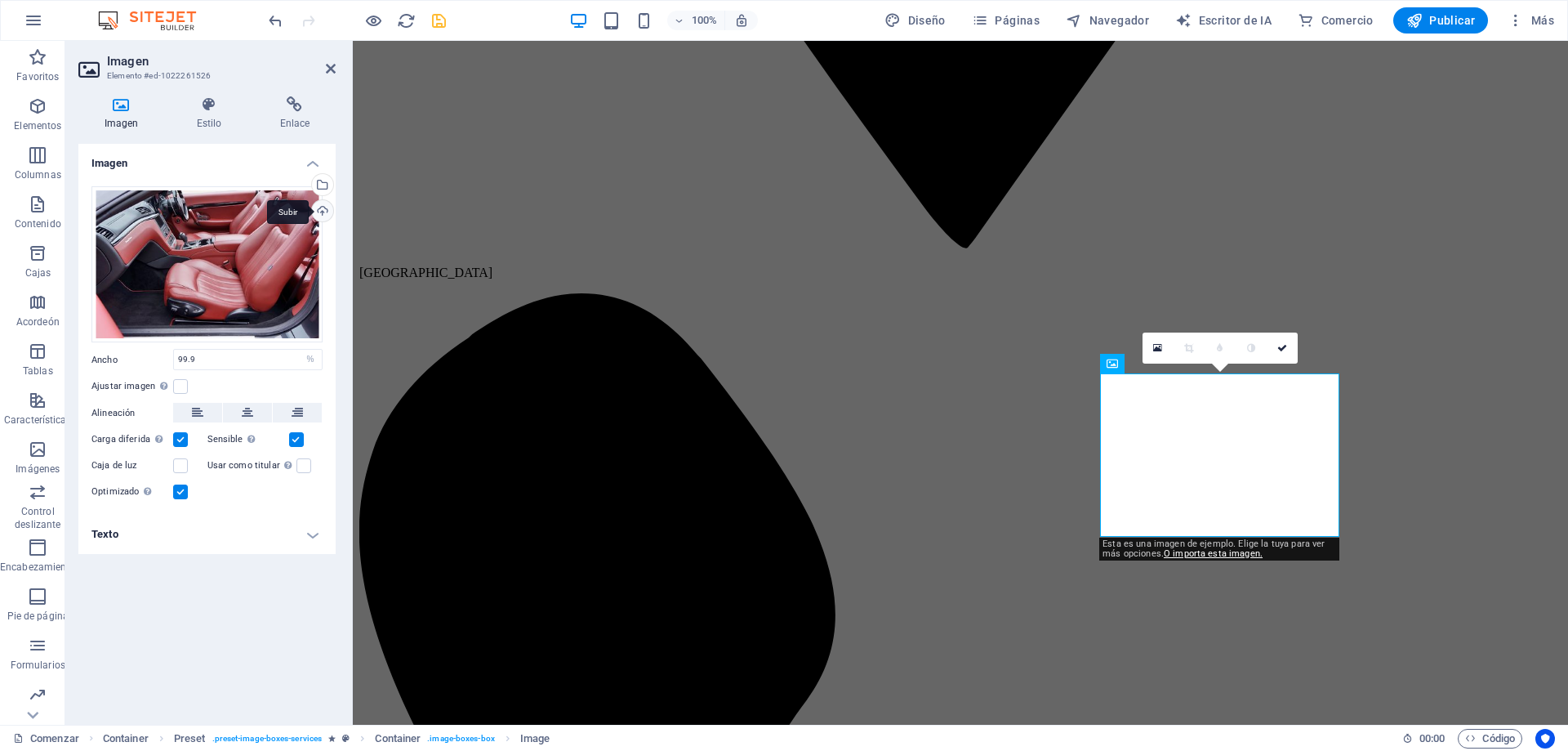
click at [323, 211] on div "Subir" at bounding box center [320, 212] width 25 height 25
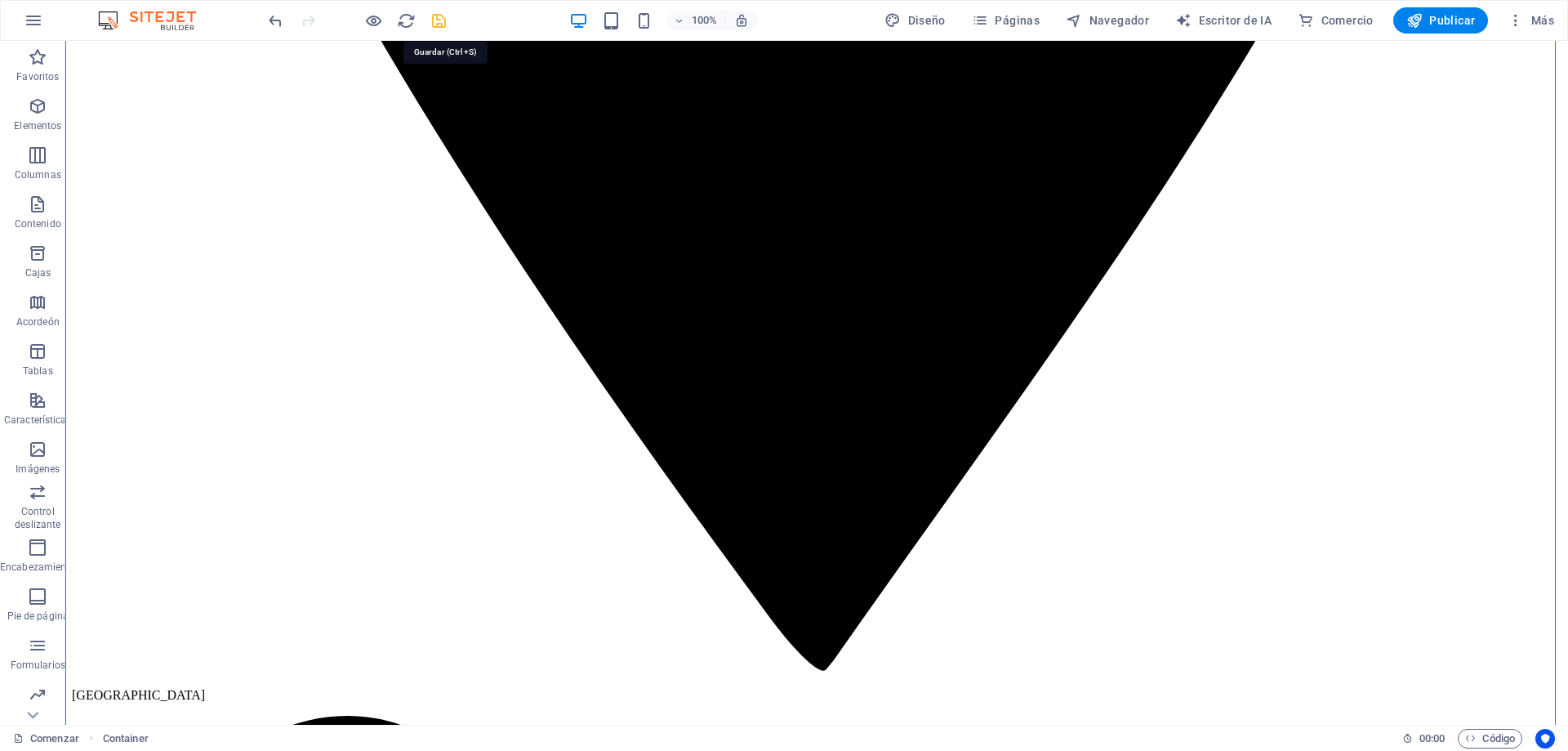
click at [438, 20] on icon "ahorrar" at bounding box center [439, 20] width 19 height 19
checkbox input "false"
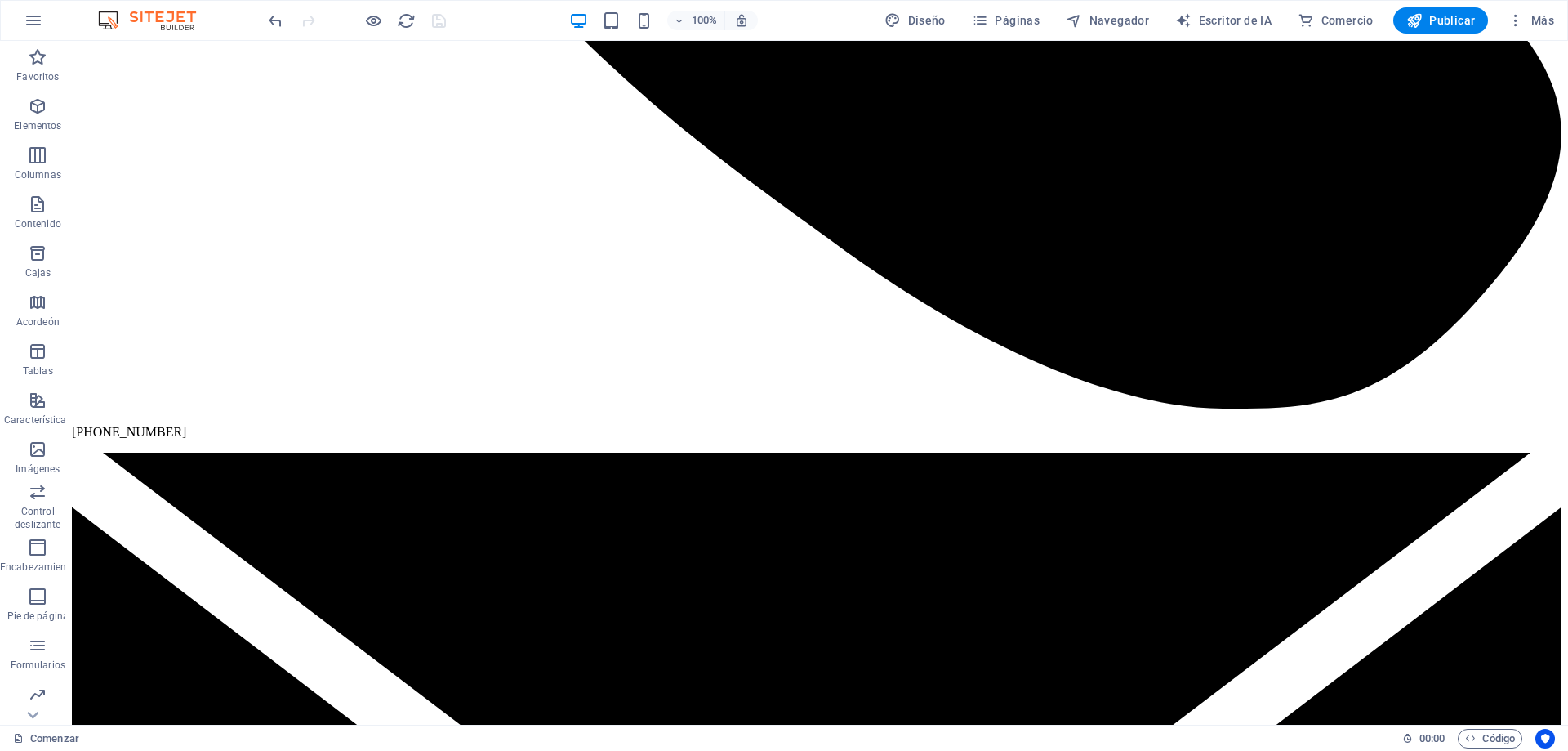
scroll to position [4239, 0]
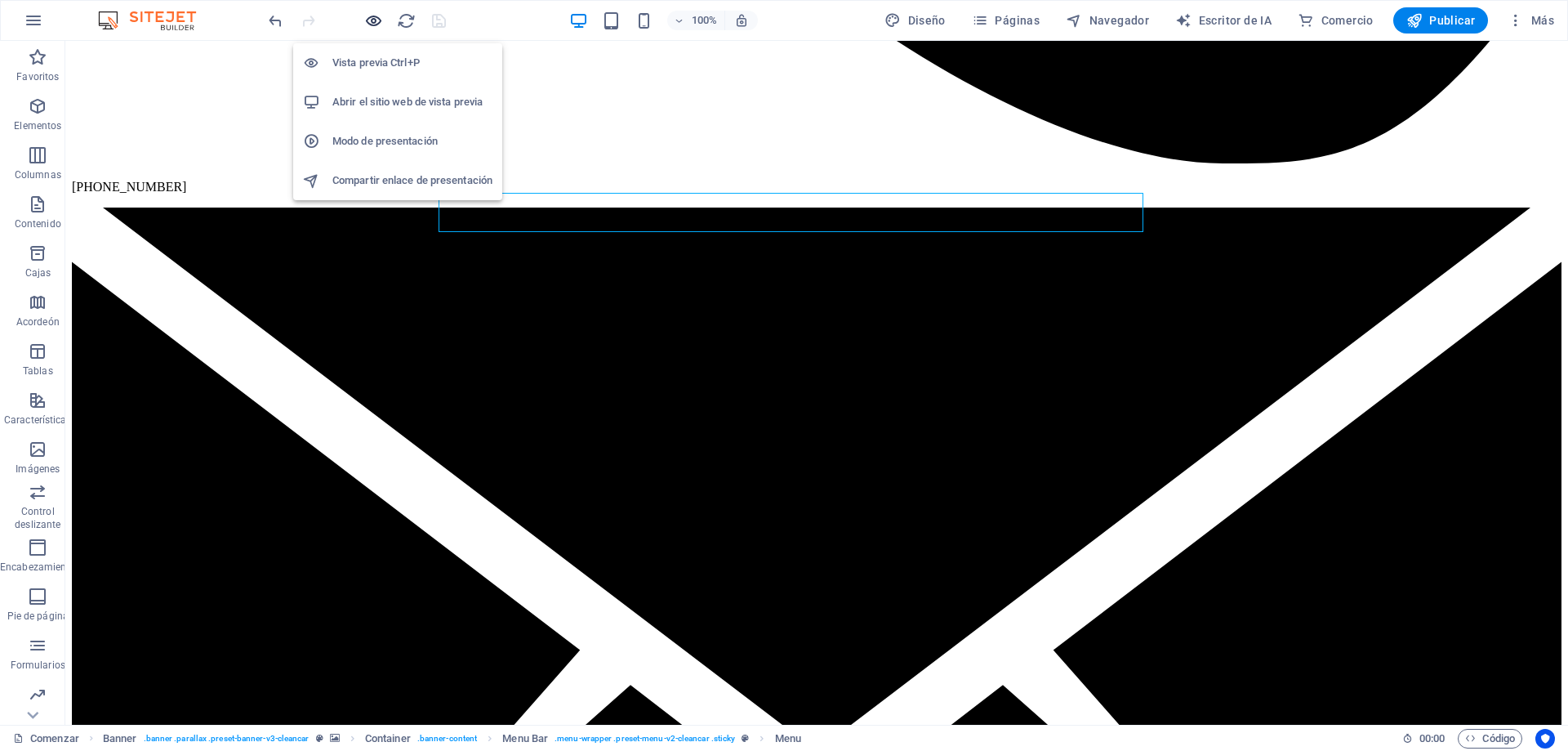
click at [371, 21] on icon "button" at bounding box center [373, 20] width 19 height 19
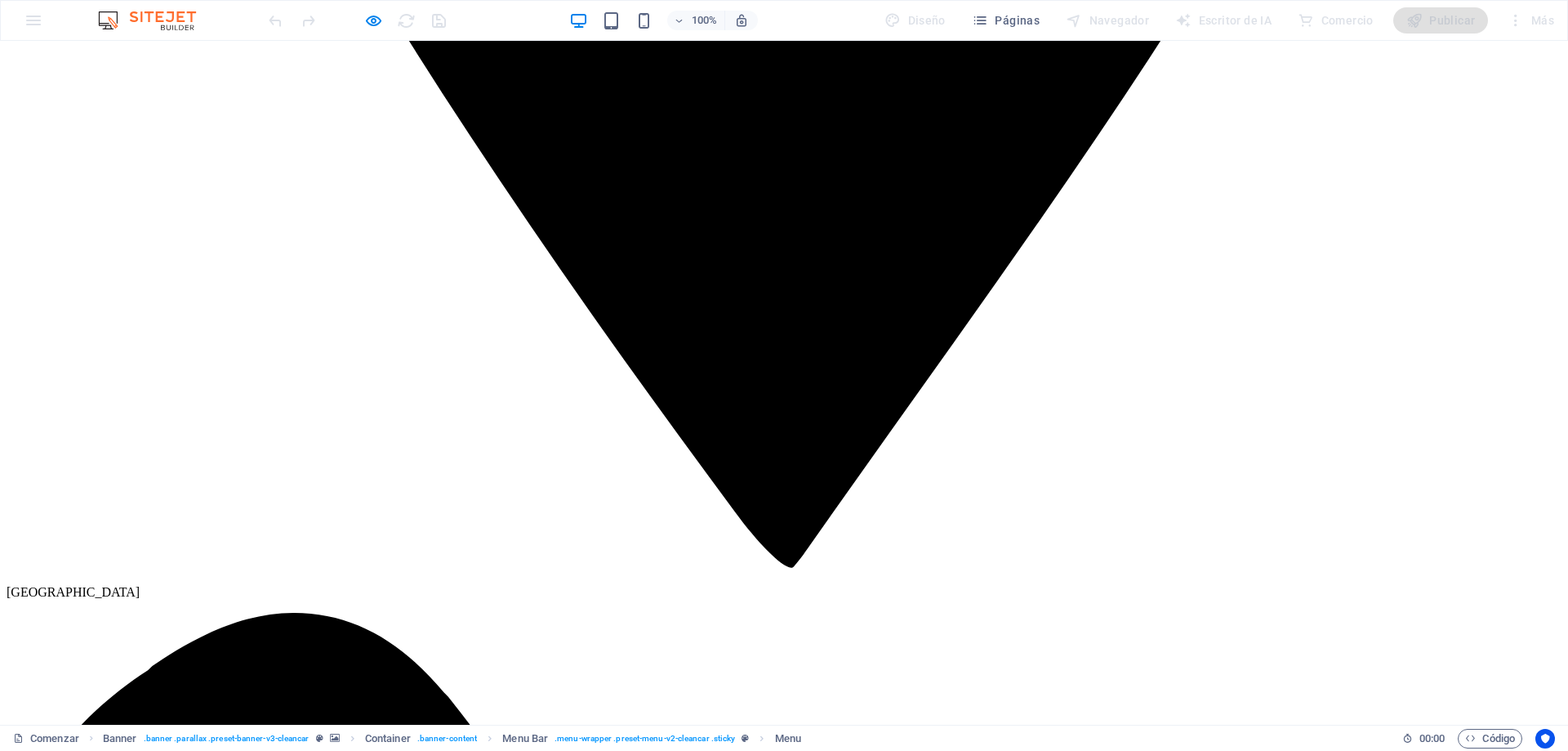
scroll to position [2451, 0]
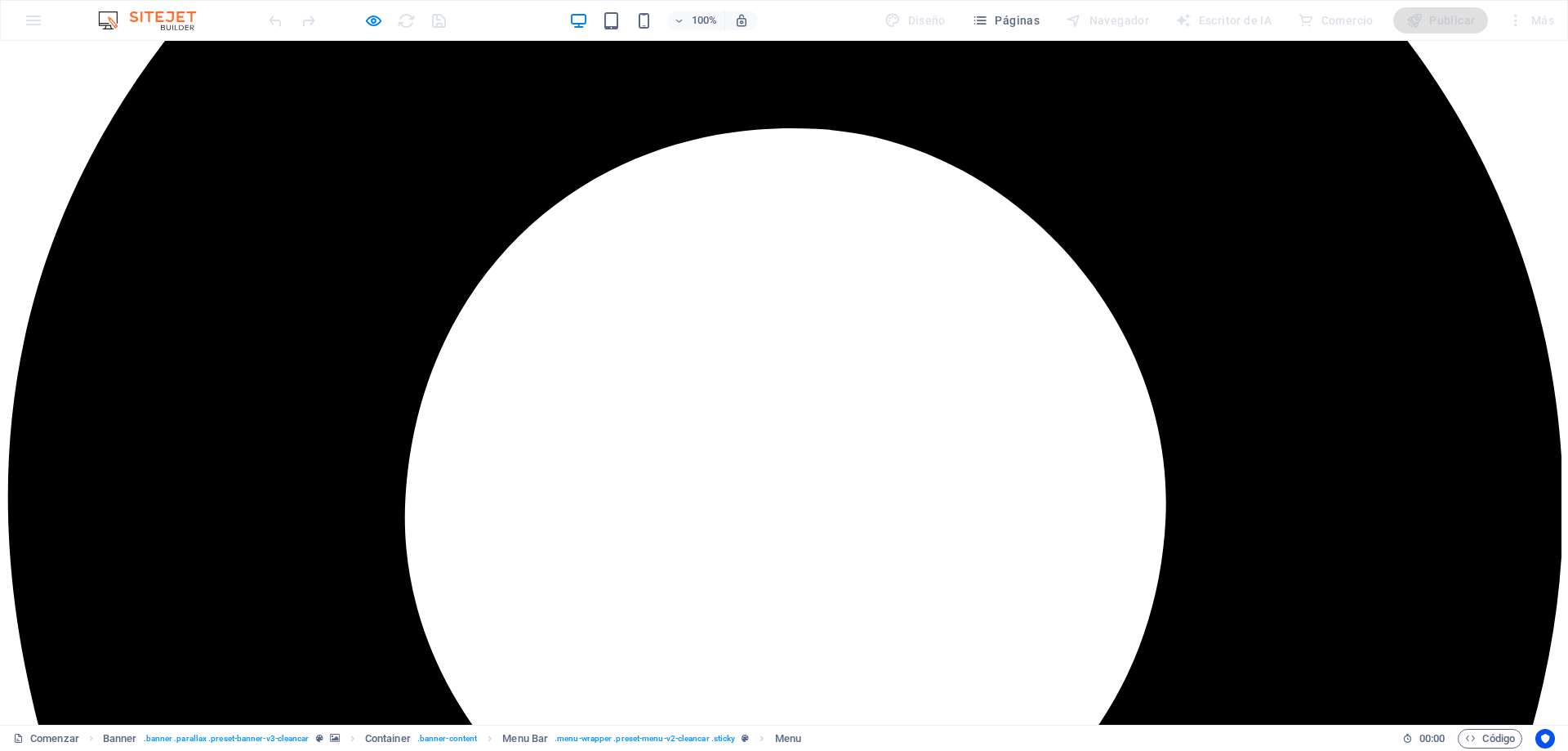
scroll to position [556, 0]
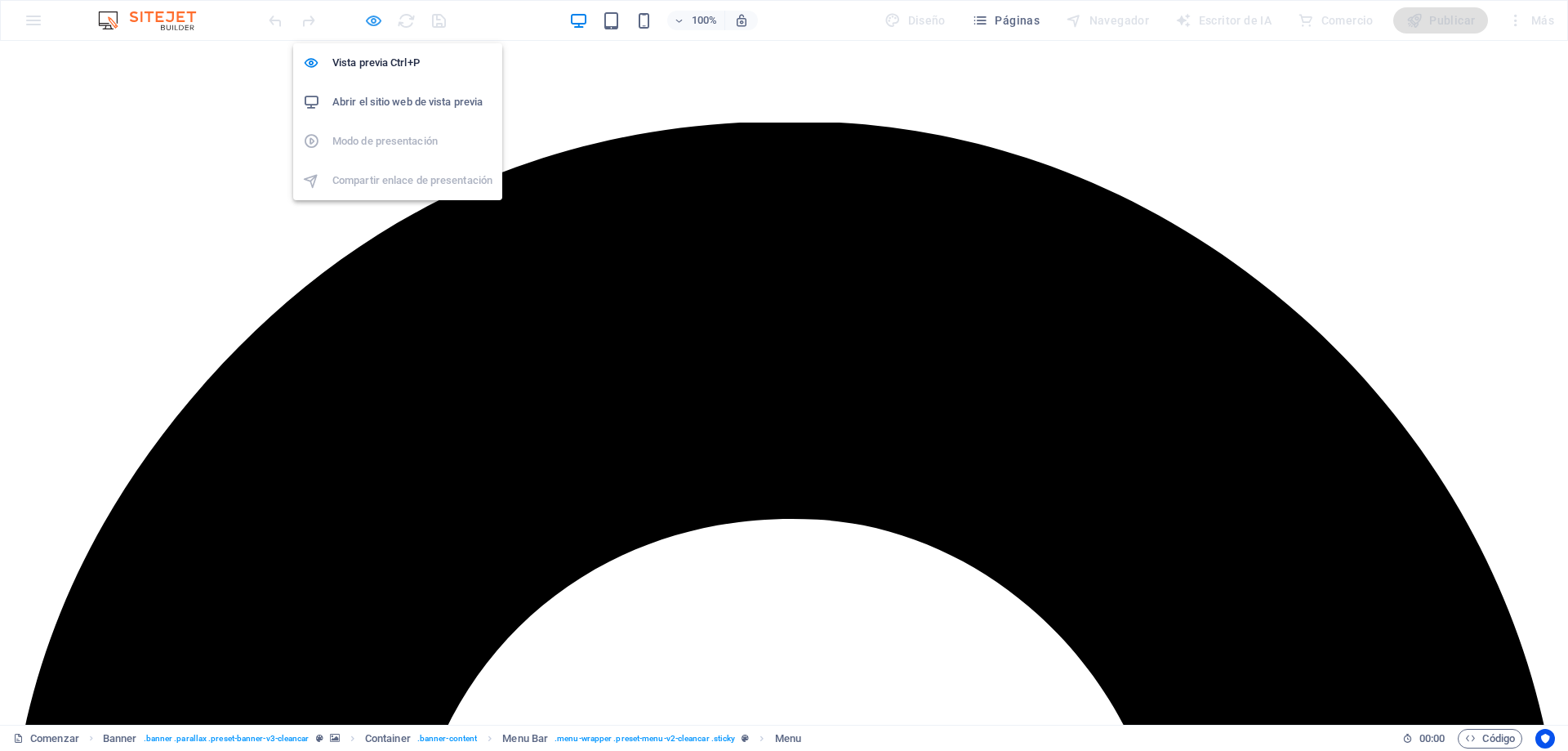
click at [372, 20] on icon "button" at bounding box center [373, 20] width 19 height 19
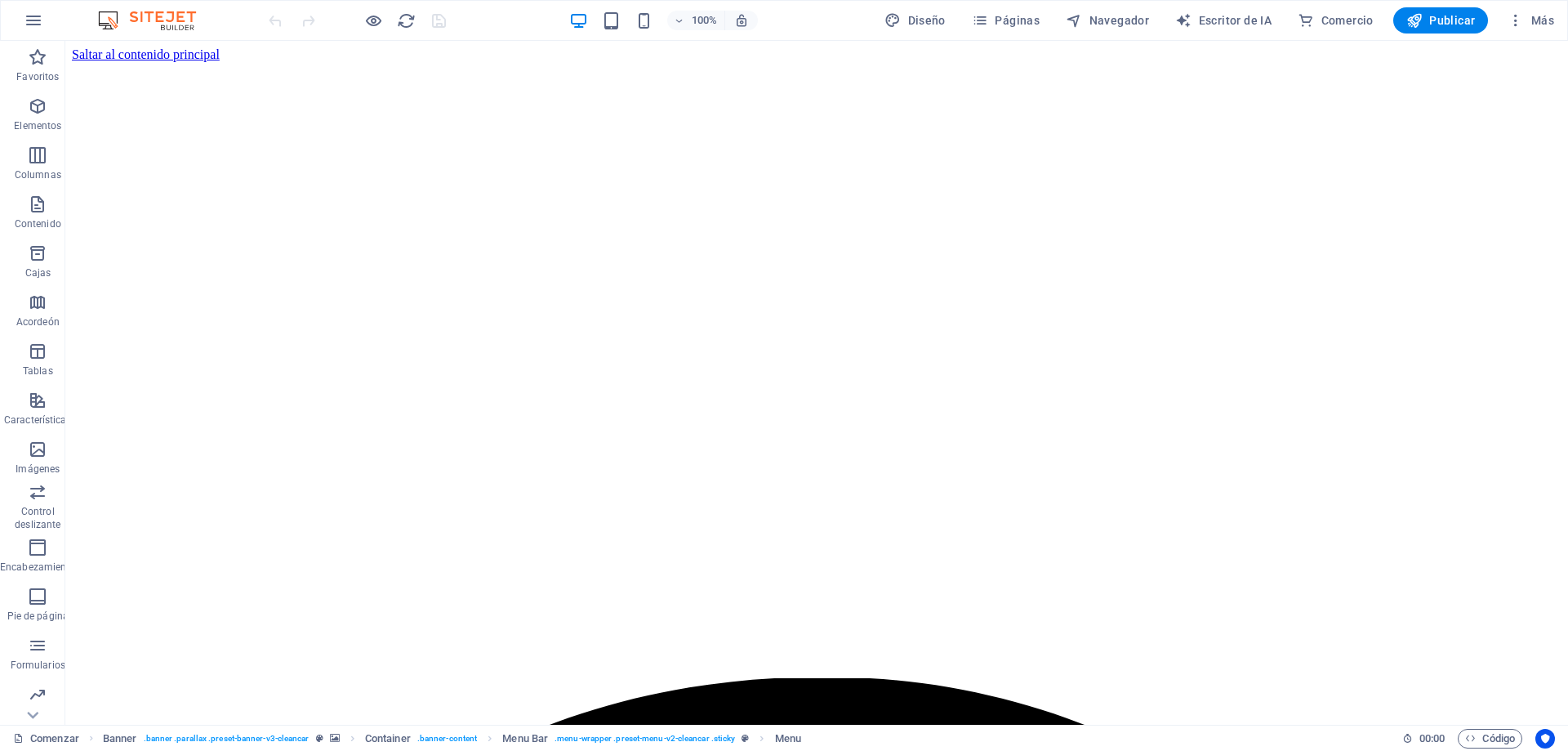
scroll to position [0, 0]
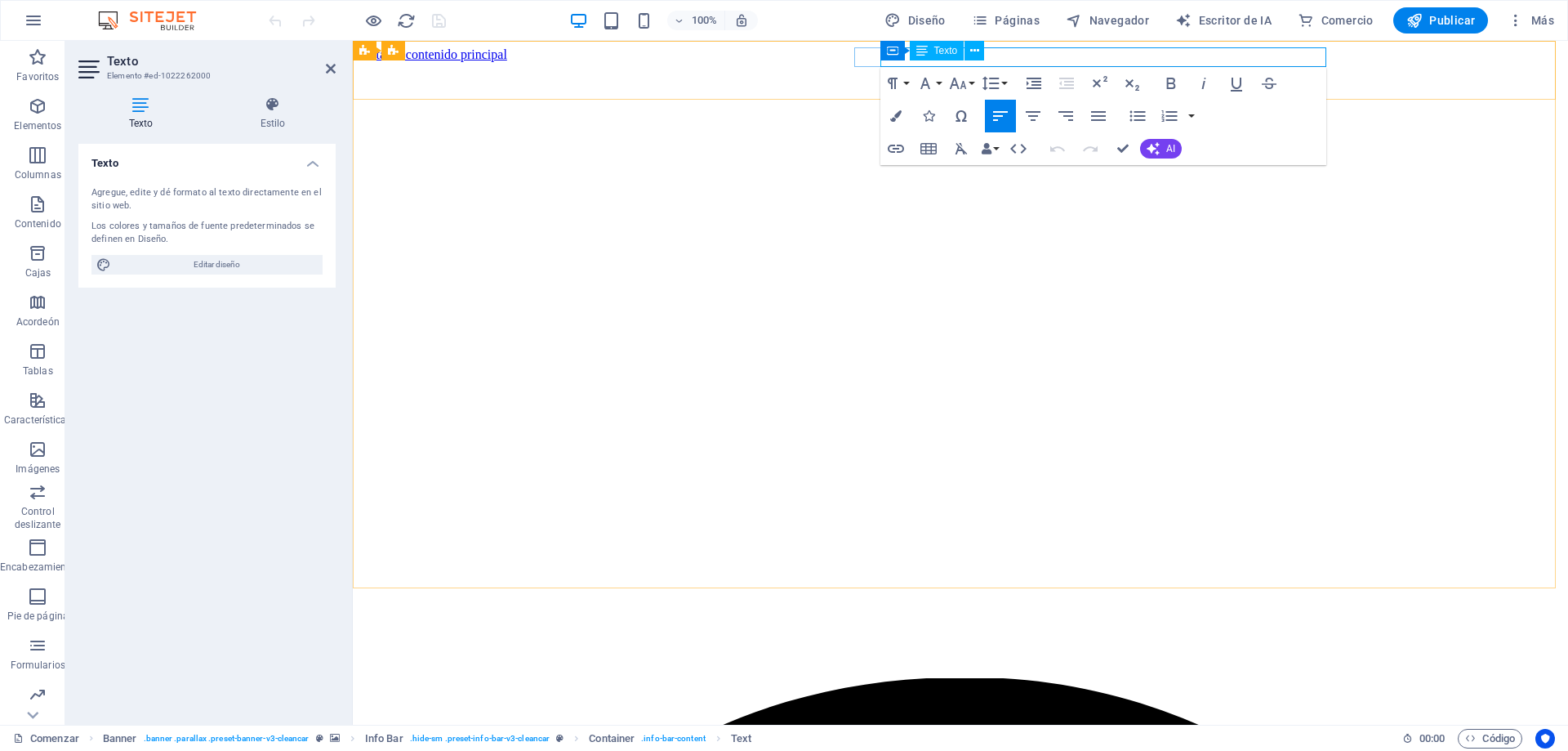
drag, startPoint x: 1175, startPoint y: 55, endPoint x: 988, endPoint y: 66, distance: 187.3
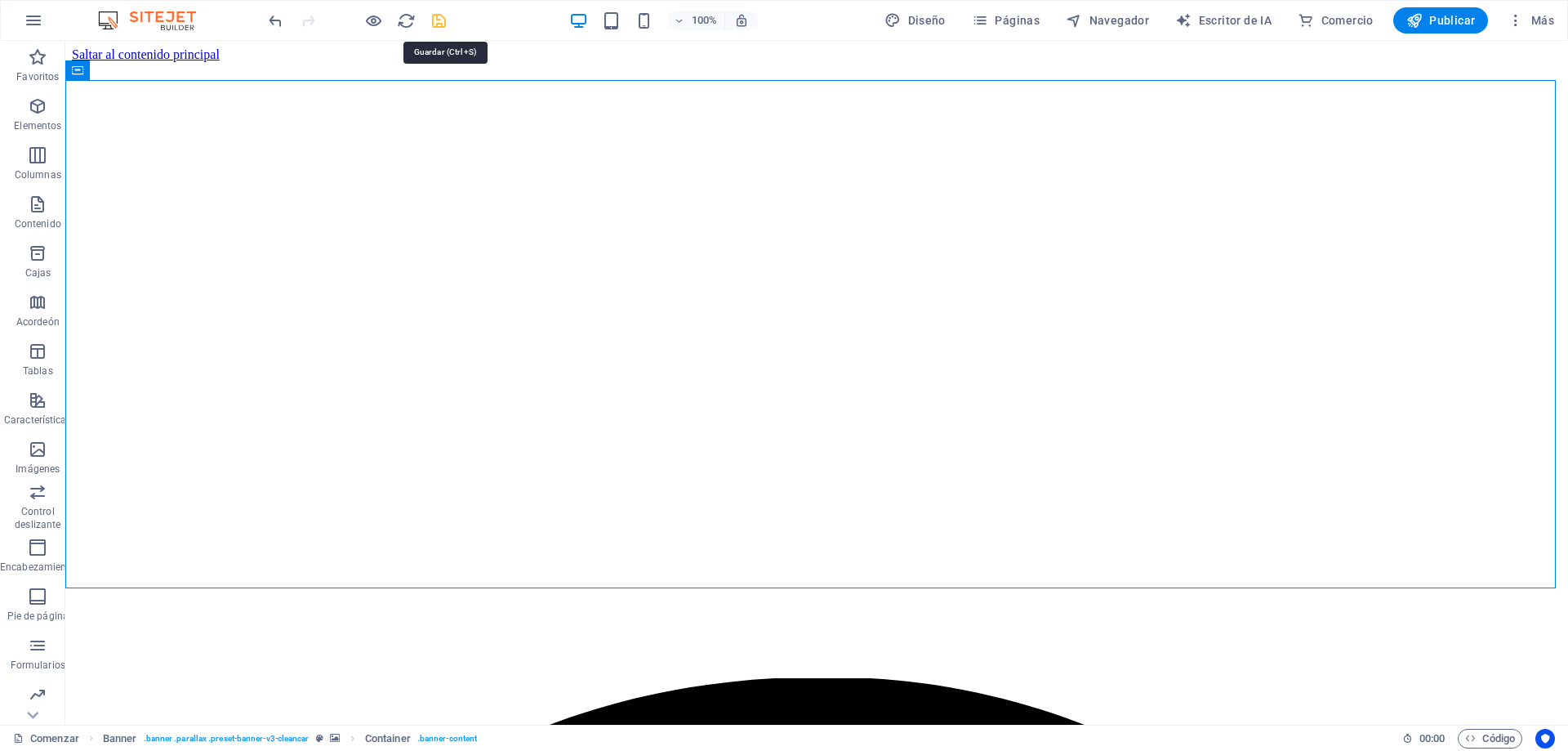
click at [435, 26] on icon "ahorrar" at bounding box center [439, 20] width 19 height 19
checkbox input "false"
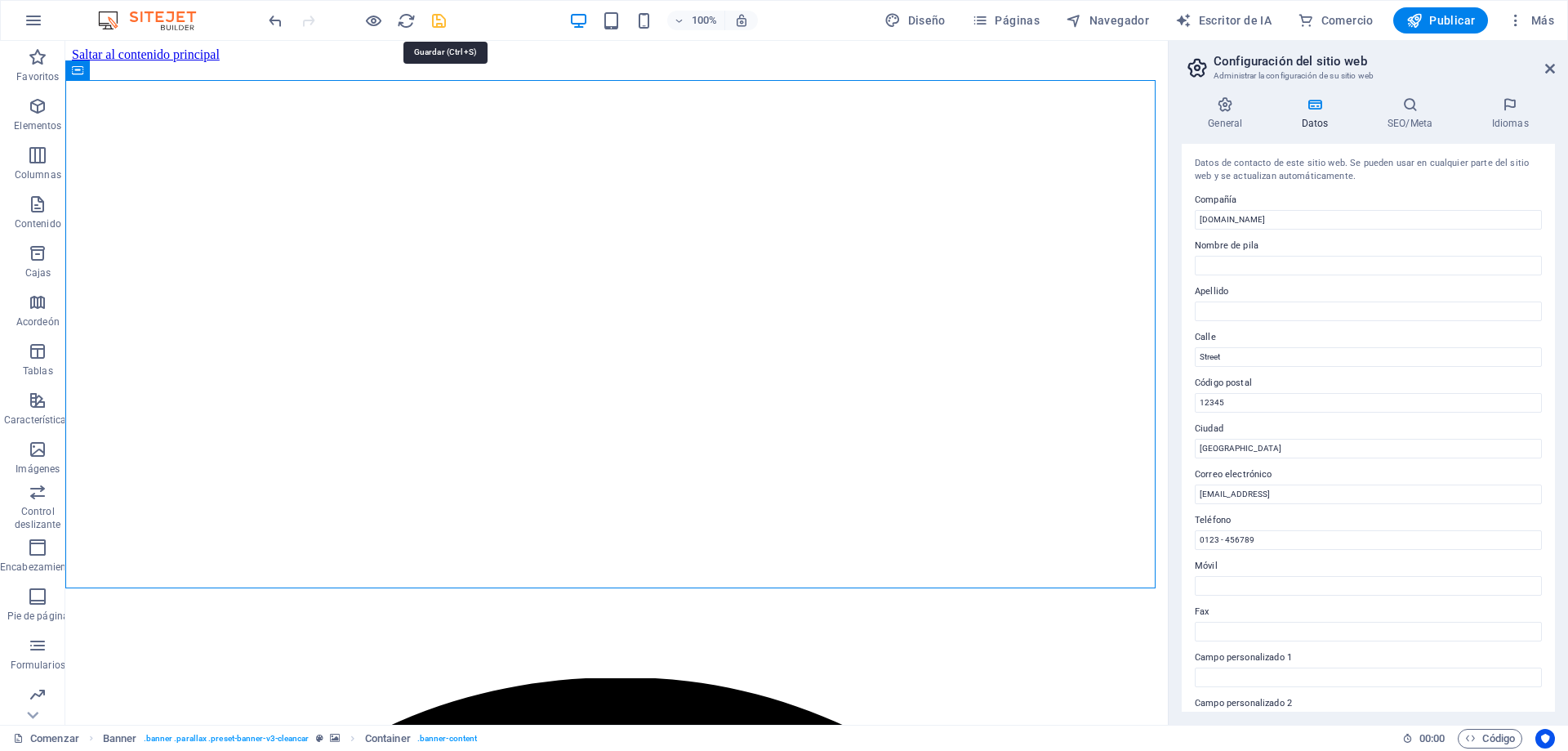
click at [443, 14] on icon "ahorrar" at bounding box center [439, 20] width 19 height 19
checkbox input "false"
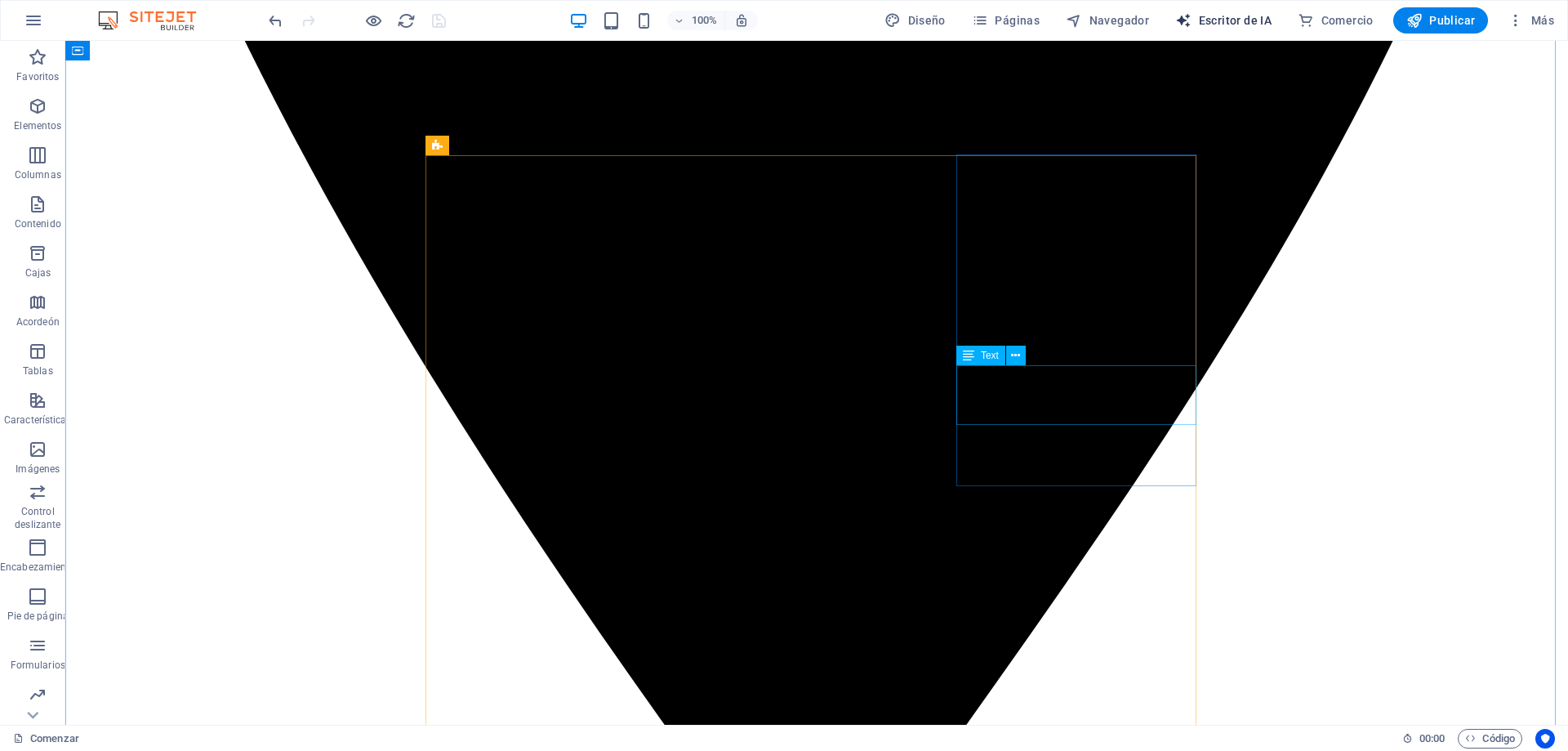
scroll to position [1961, 0]
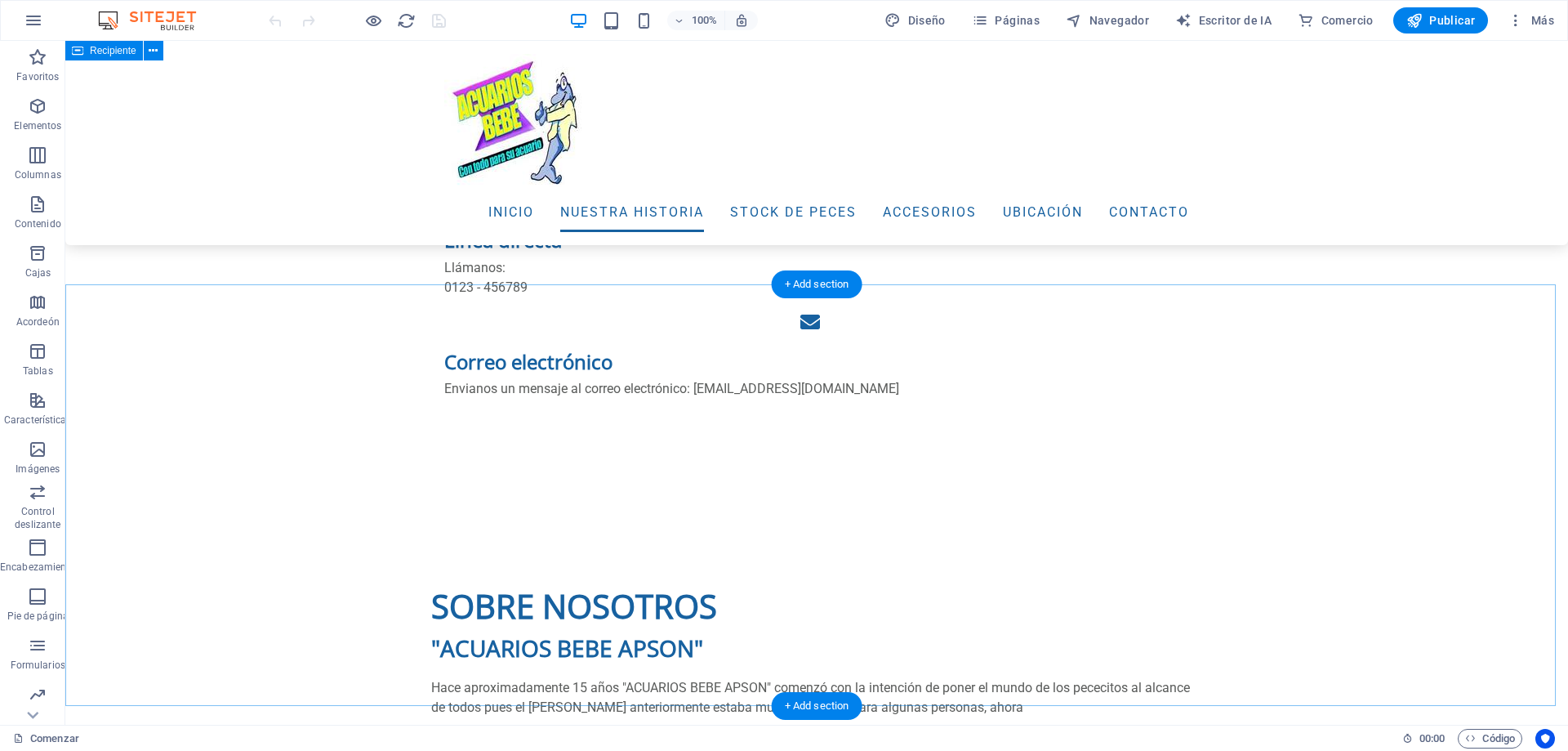
scroll to position [898, 0]
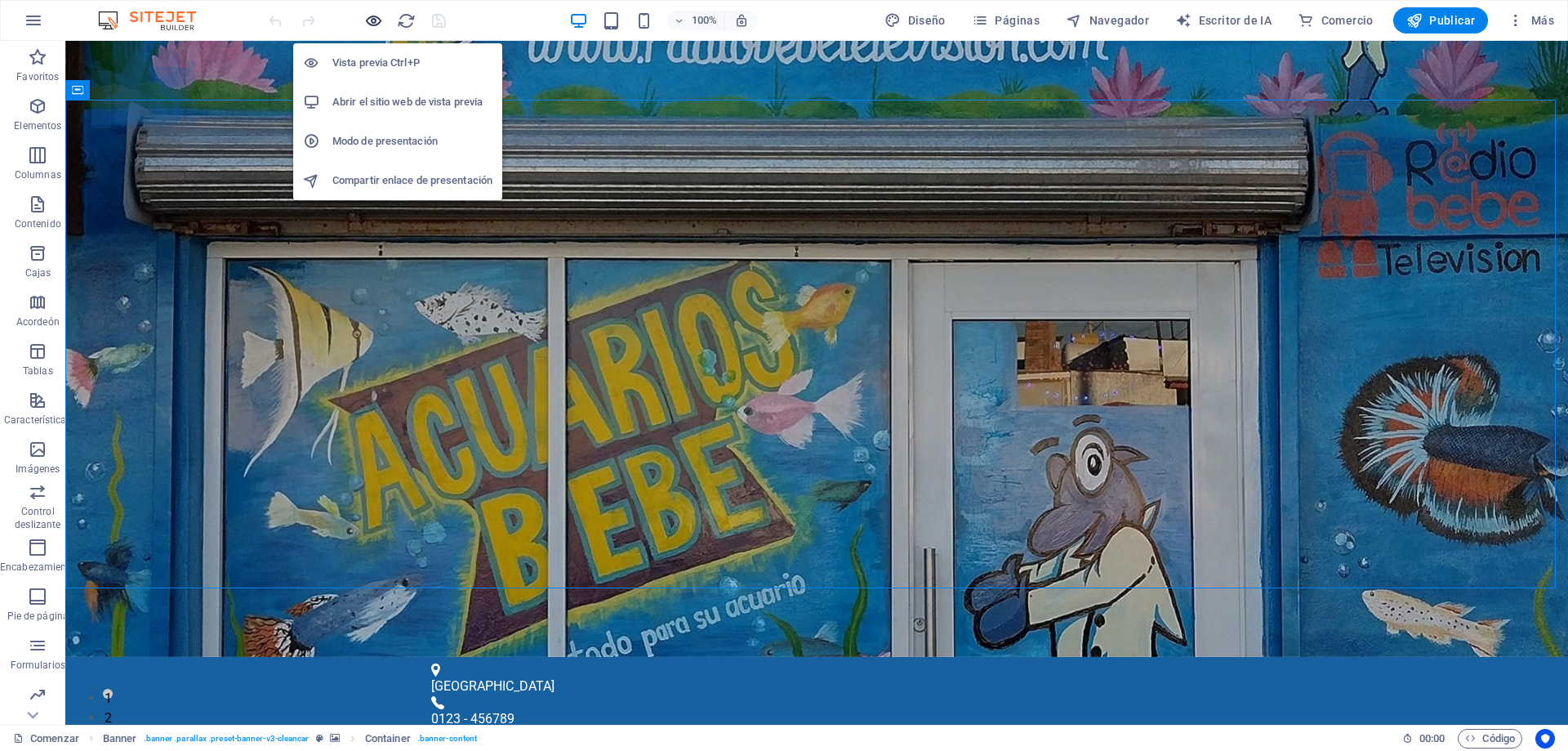
click at [373, 20] on icon "button" at bounding box center [373, 20] width 19 height 19
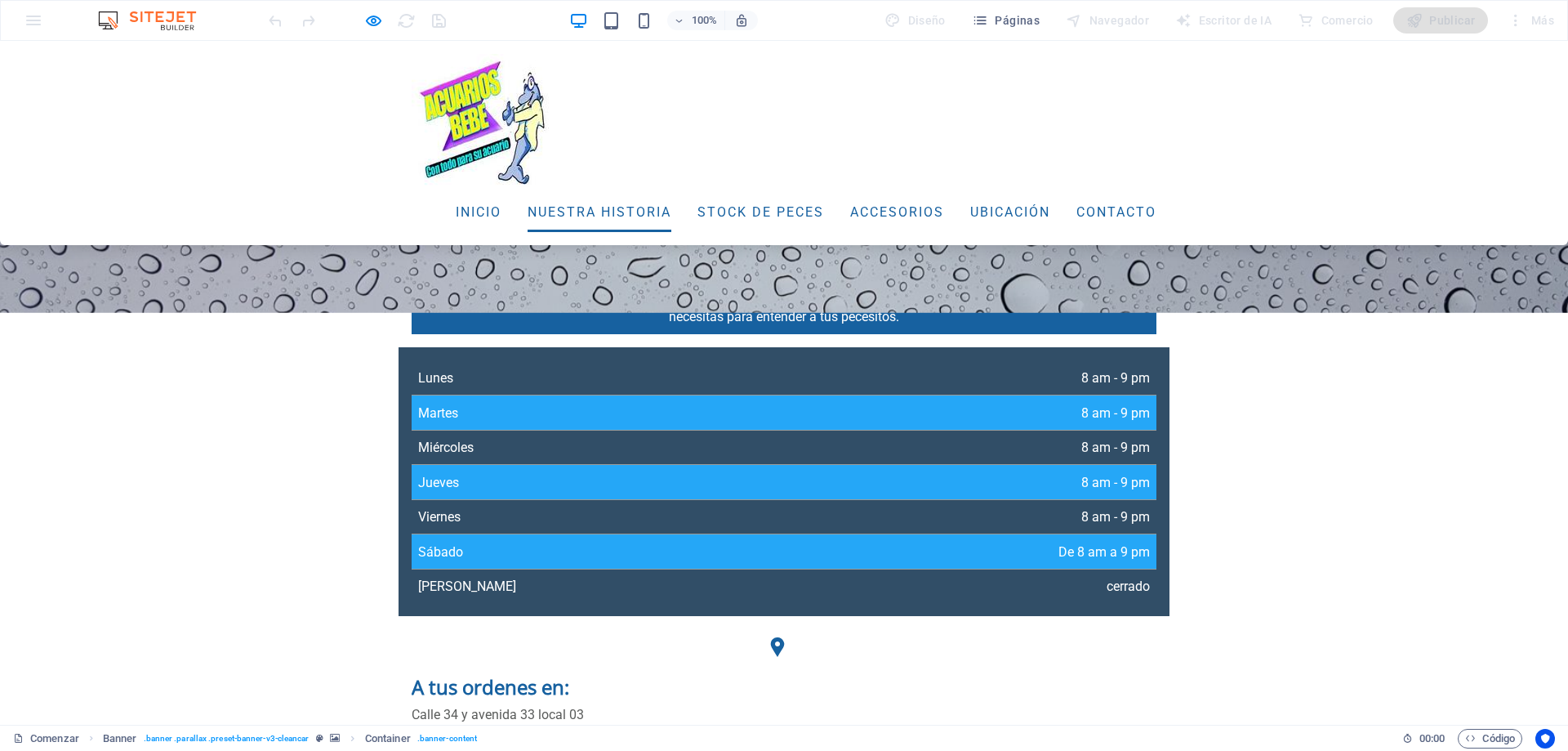
scroll to position [556, 0]
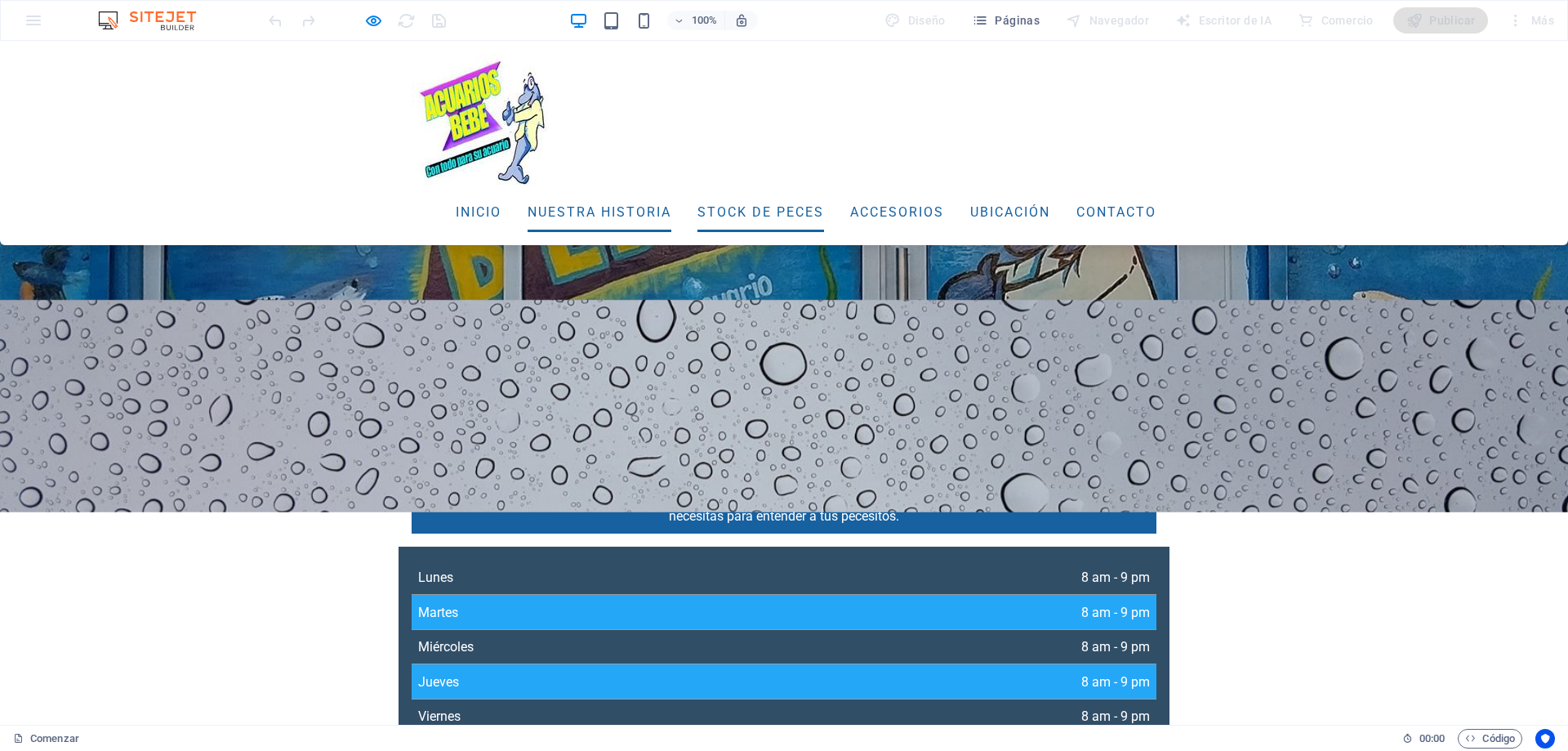
click at [698, 210] on font "stock de peces" at bounding box center [760, 212] width 127 height 15
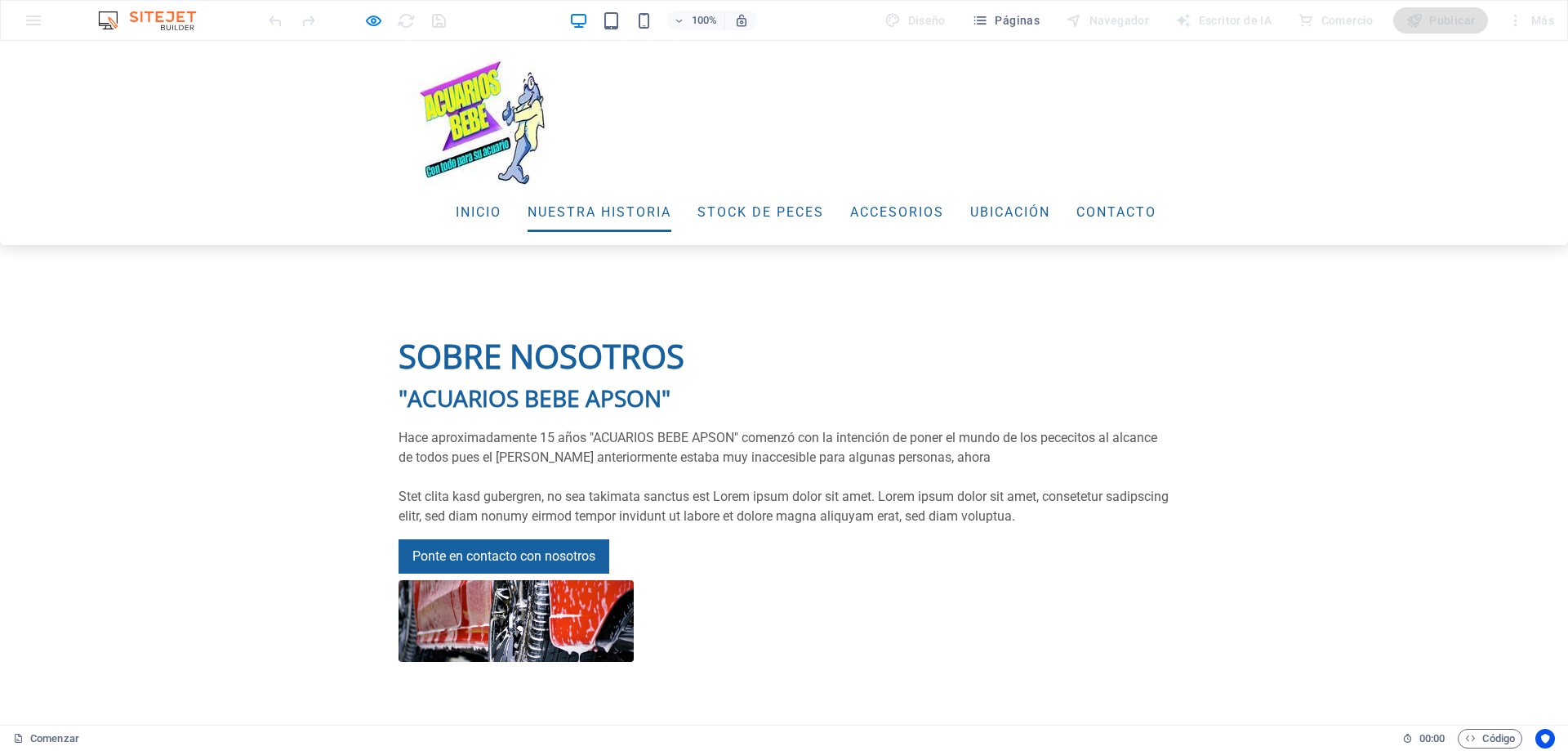
scroll to position [1690, 0]
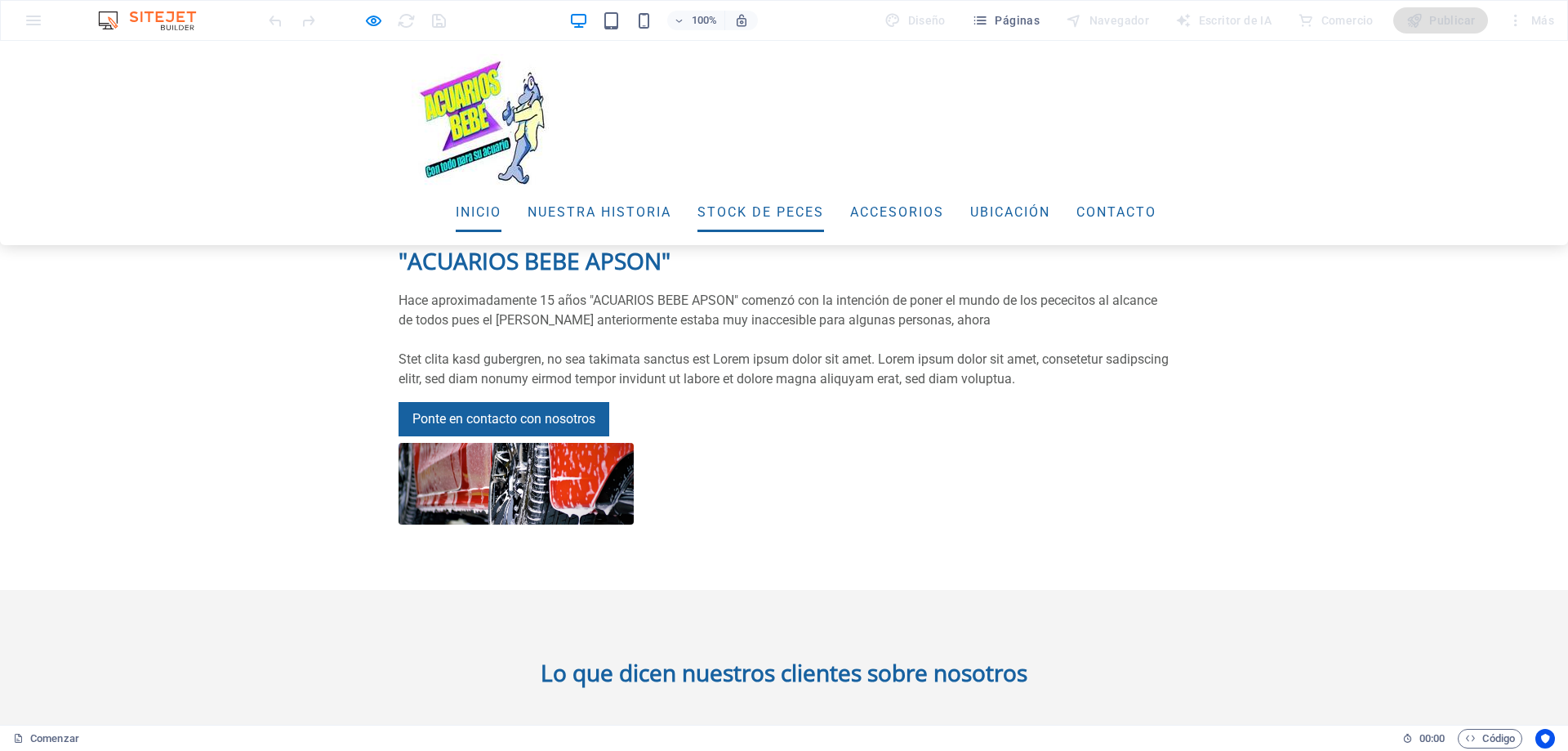
click at [456, 208] on font "Inicio" at bounding box center [479, 212] width 46 height 15
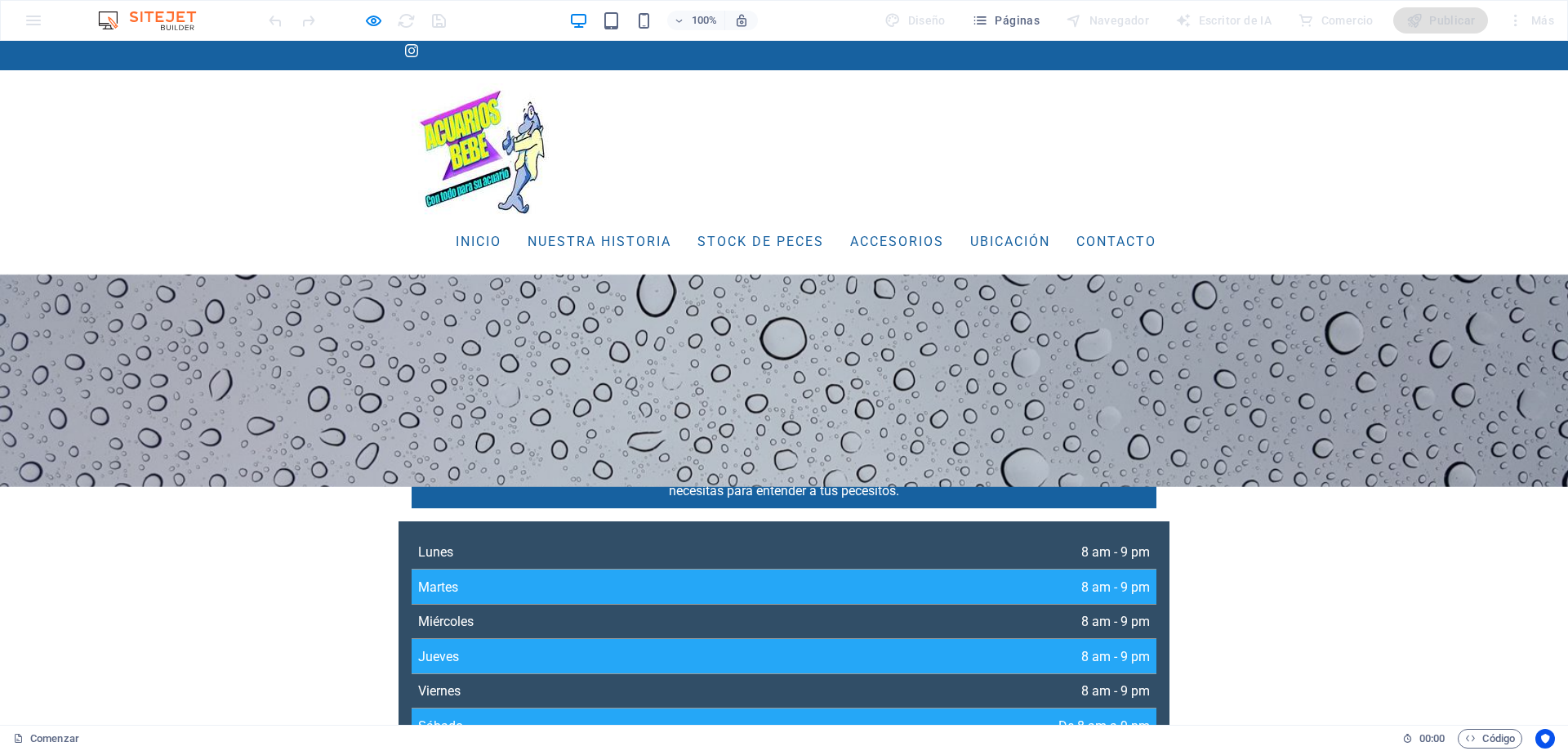
scroll to position [0, 0]
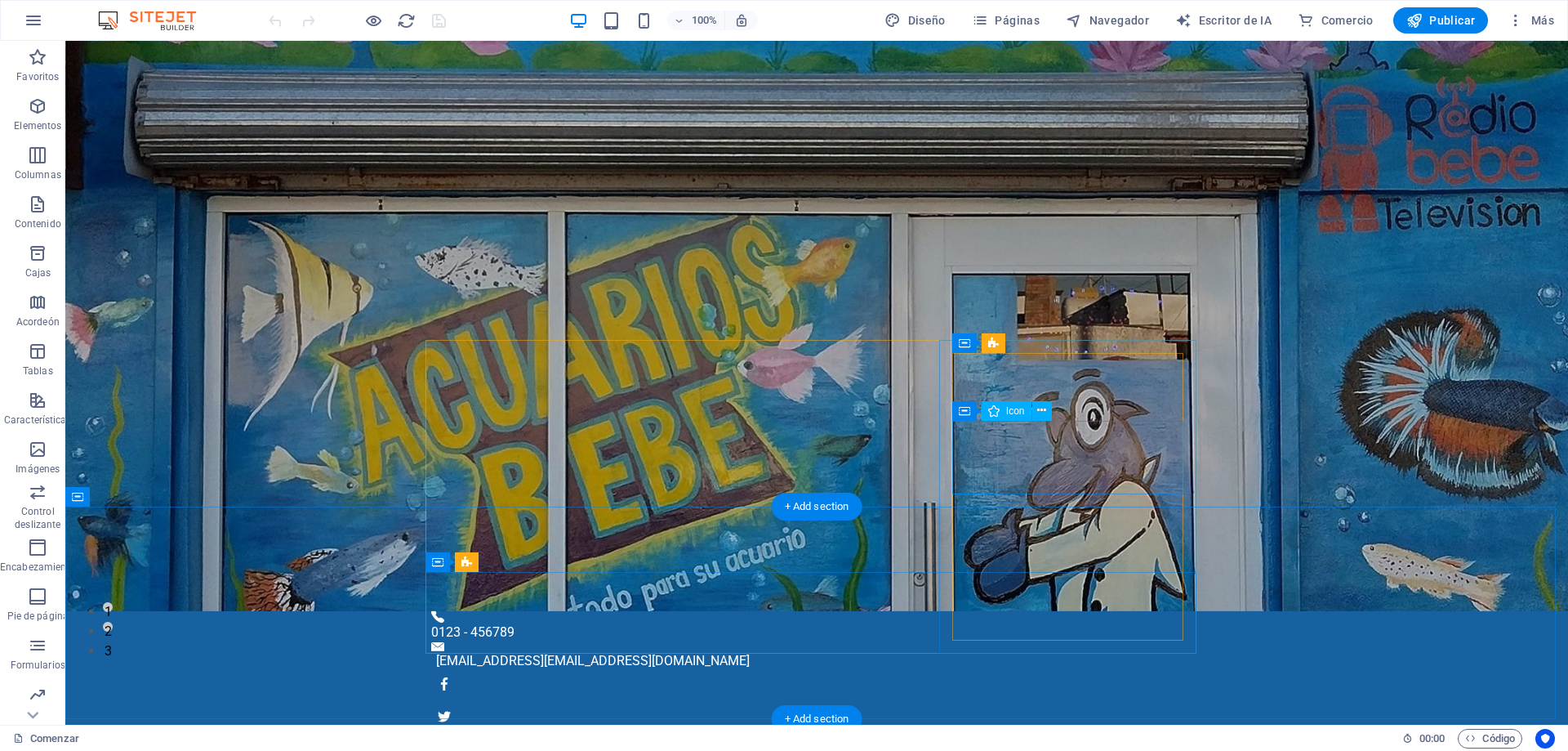
scroll to position [82, 0]
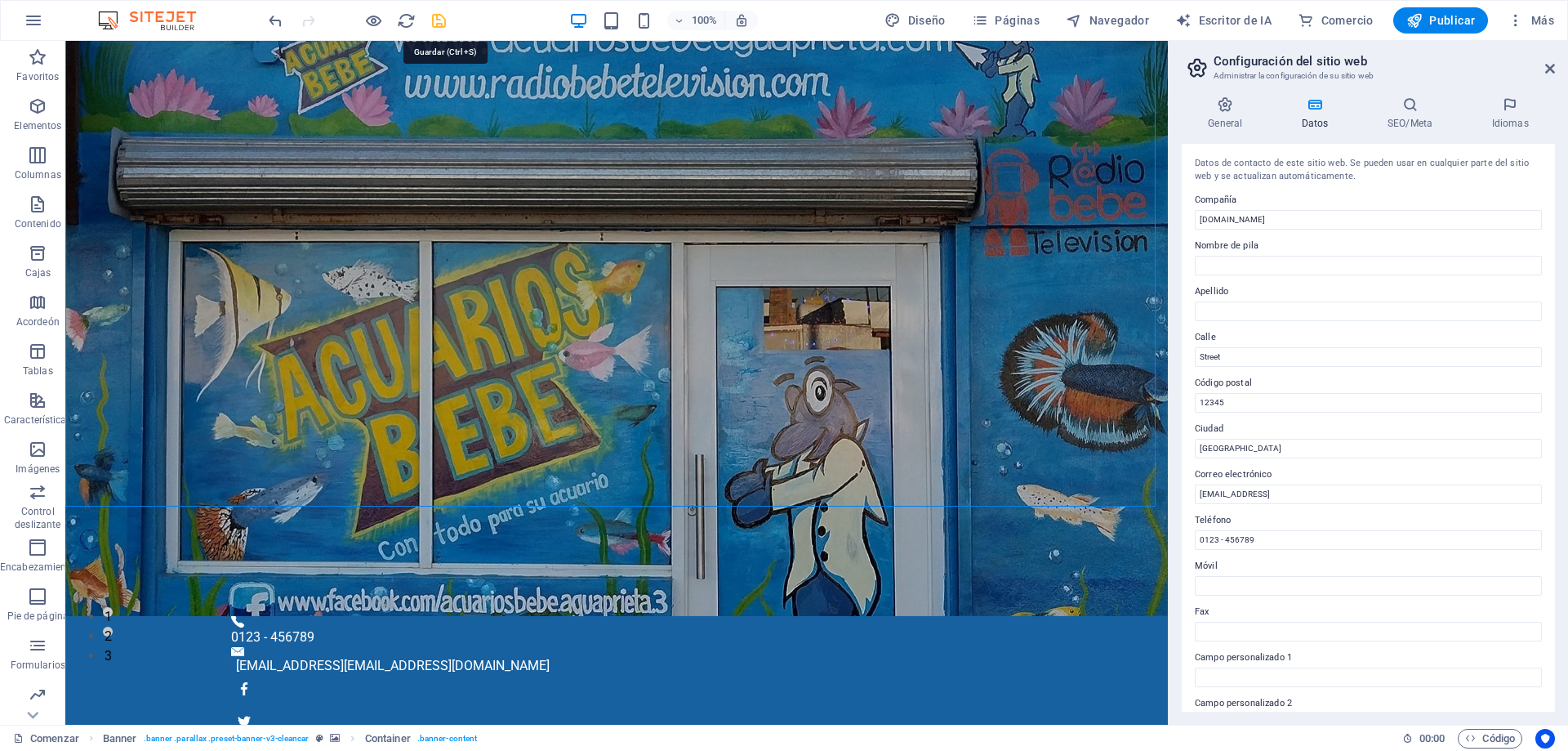
click at [437, 25] on icon "ahorrar" at bounding box center [439, 20] width 19 height 19
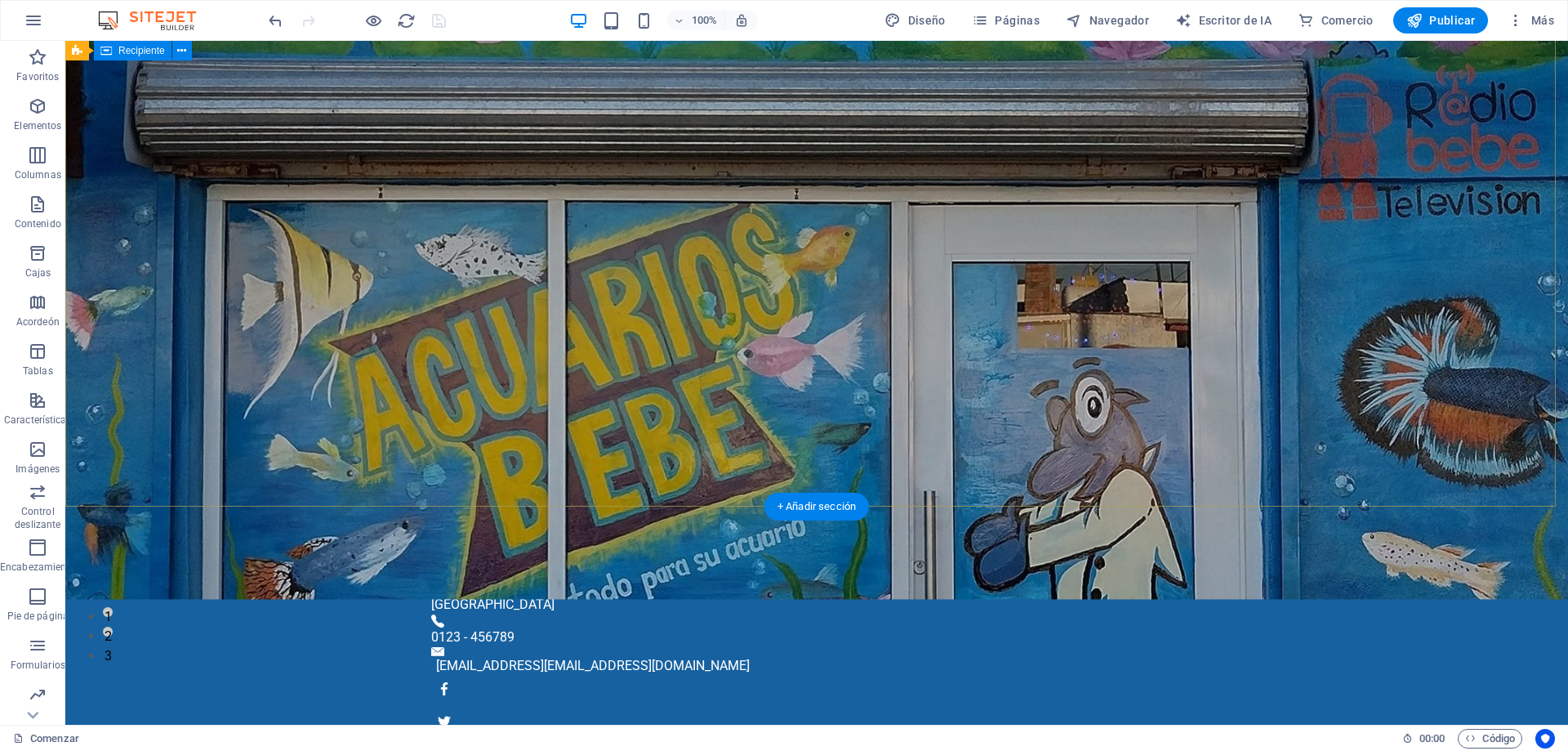
scroll to position [0, 0]
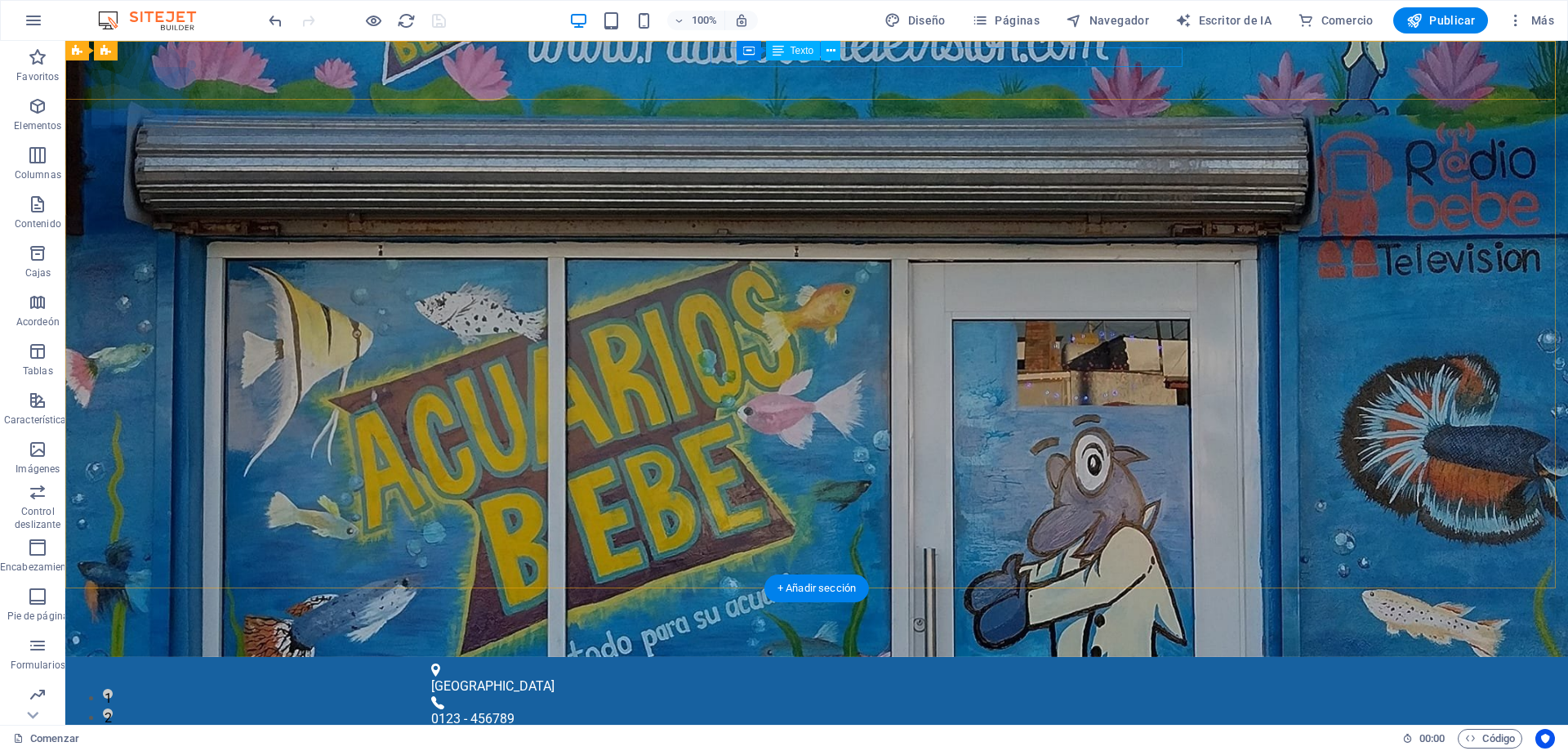
click at [943, 737] on div "[EMAIL_ADDRESS] [EMAIL_ADDRESS][DOMAIN_NAME]" at bounding box center [812, 747] width 752 height 20
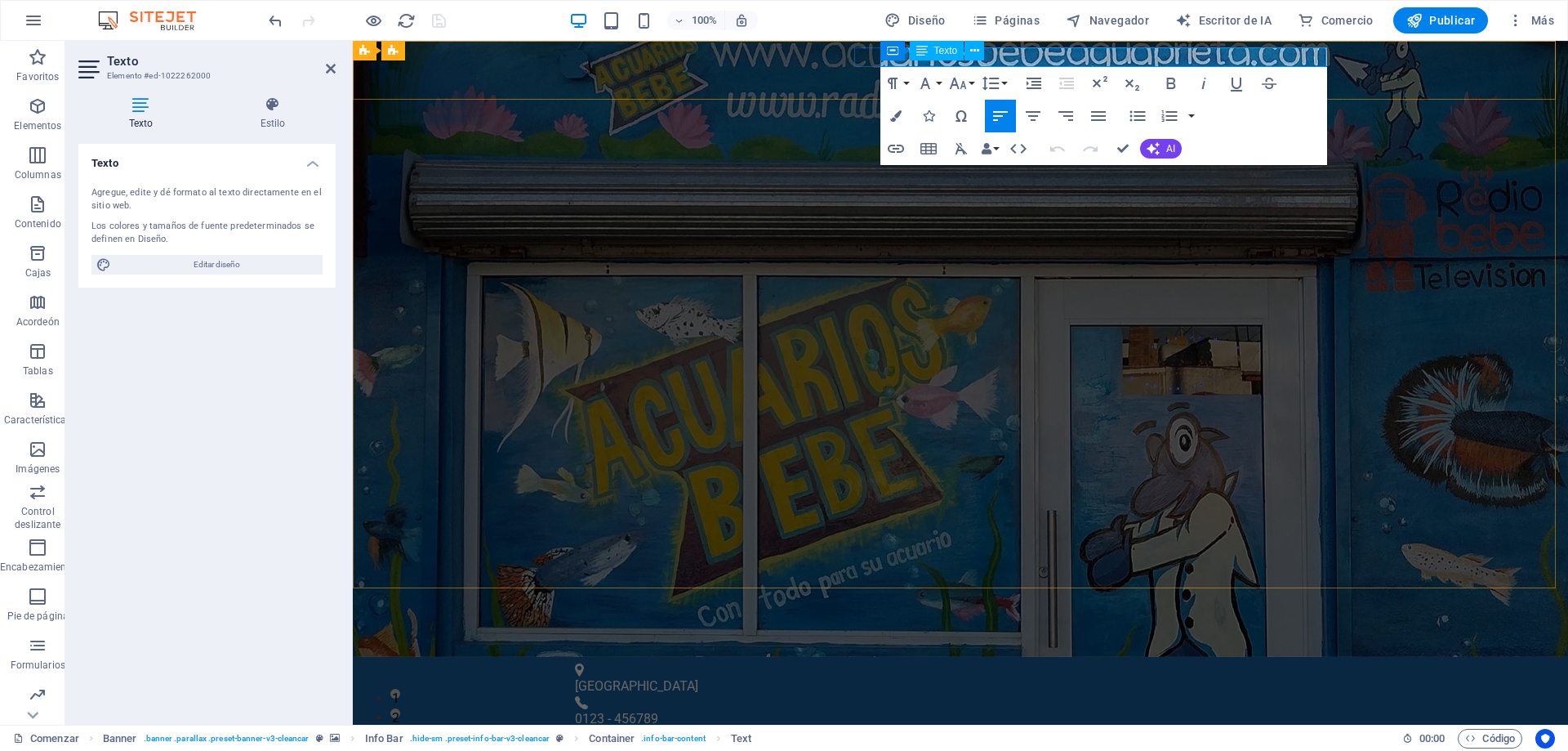
click at [893, 739] on font "[EMAIL_ADDRESS][DOMAIN_NAME]" at bounding box center [790, 747] width 205 height 15
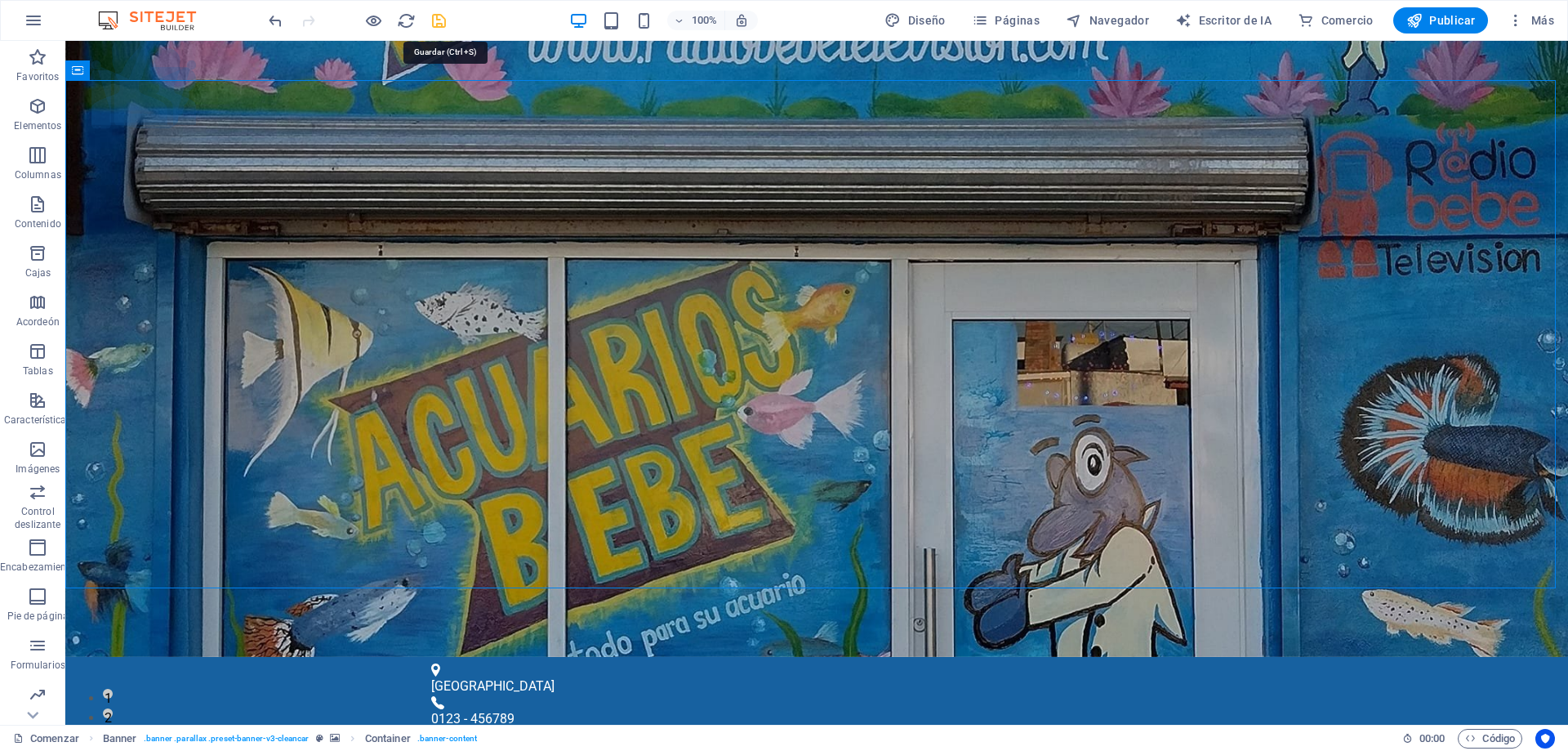
click at [439, 15] on icon "ahorrar" at bounding box center [439, 20] width 19 height 19
checkbox input "false"
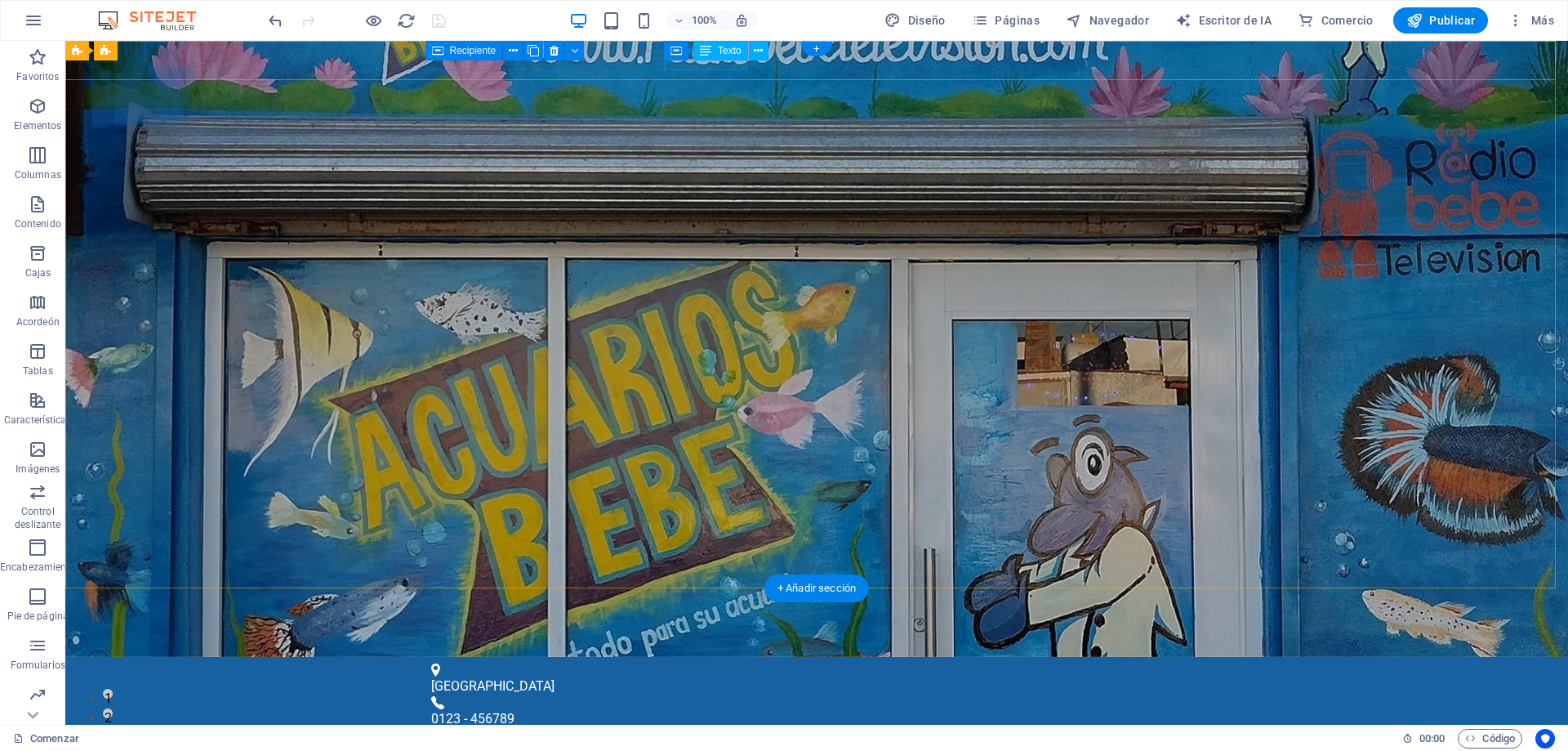
click at [693, 709] on div "0123 - 456789" at bounding box center [810, 719] width 758 height 20
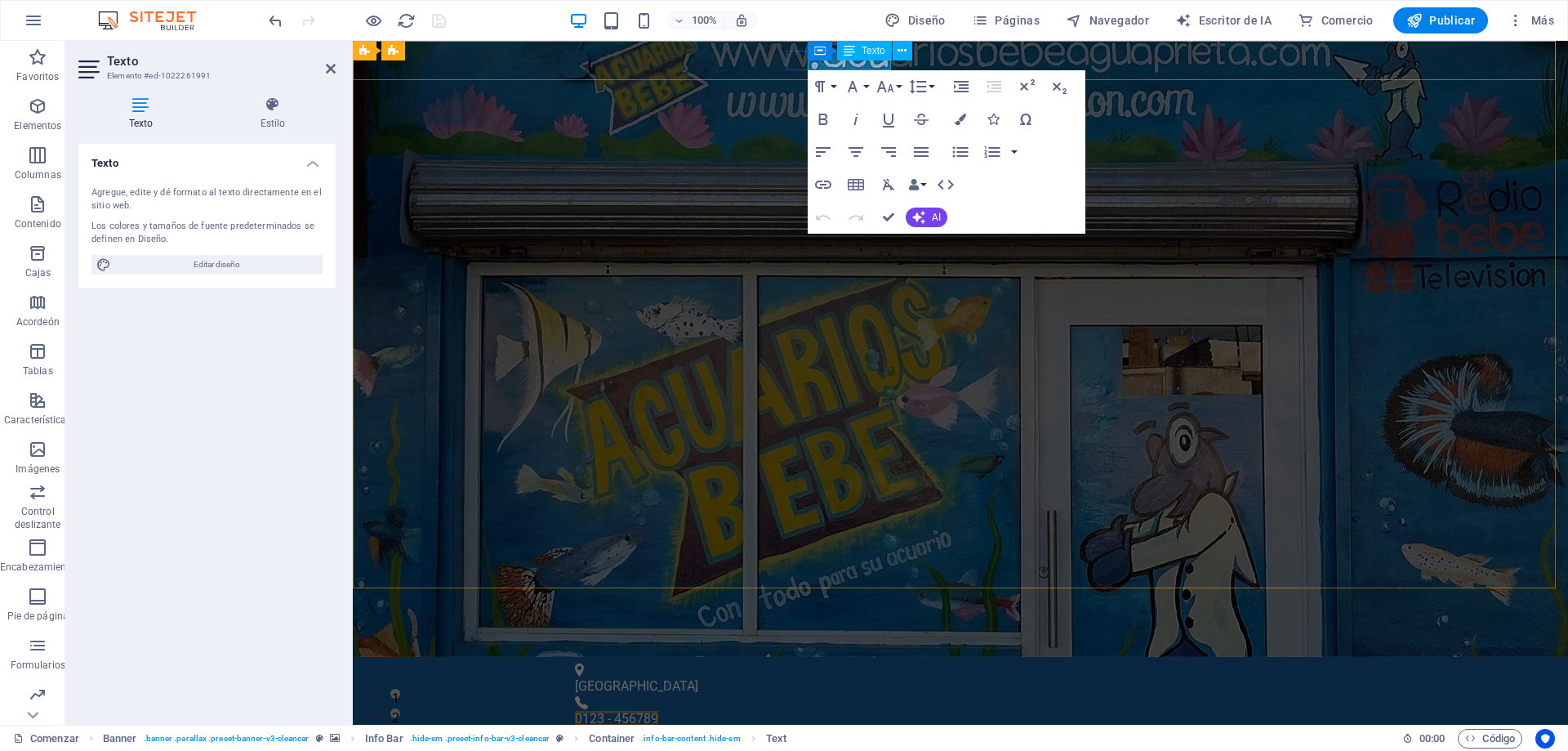
click at [888, 61] on div "Recipiente Texto" at bounding box center [865, 51] width 115 height 20
click at [658, 711] on font "0123 - 456789" at bounding box center [617, 719] width 84 height 15
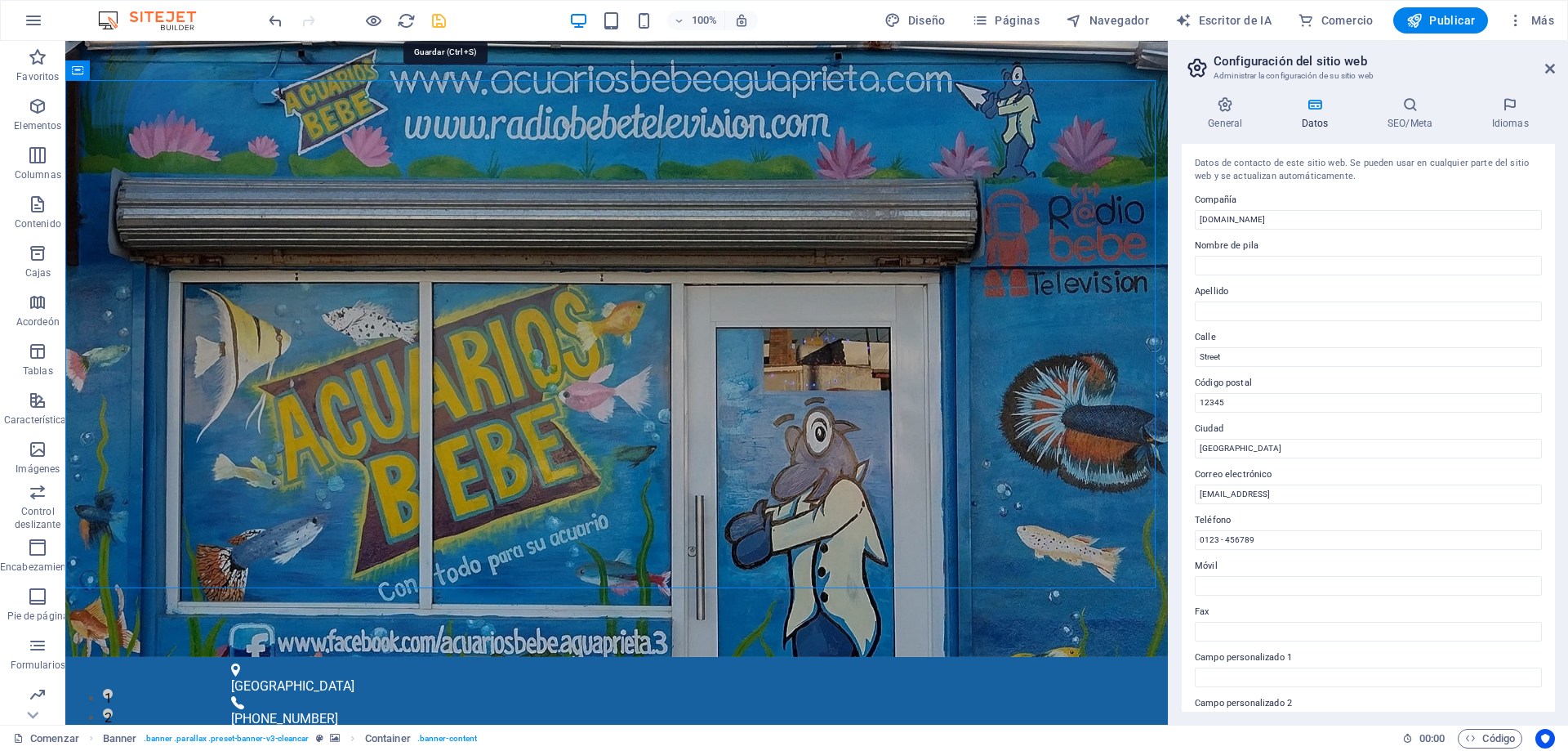
click at [443, 20] on icon "ahorrar" at bounding box center [439, 20] width 19 height 19
checkbox input "false"
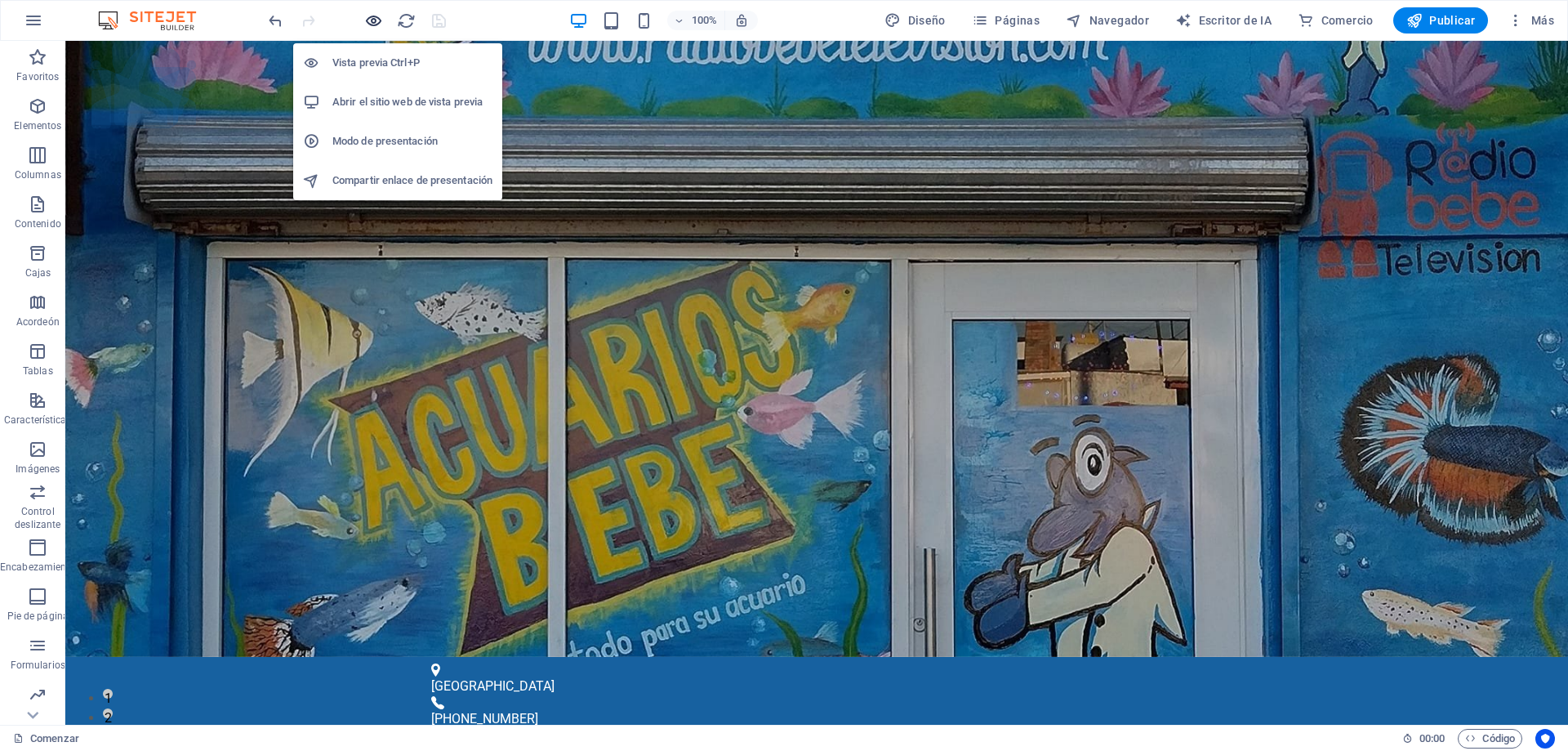
click at [376, 19] on icon "button" at bounding box center [373, 20] width 19 height 19
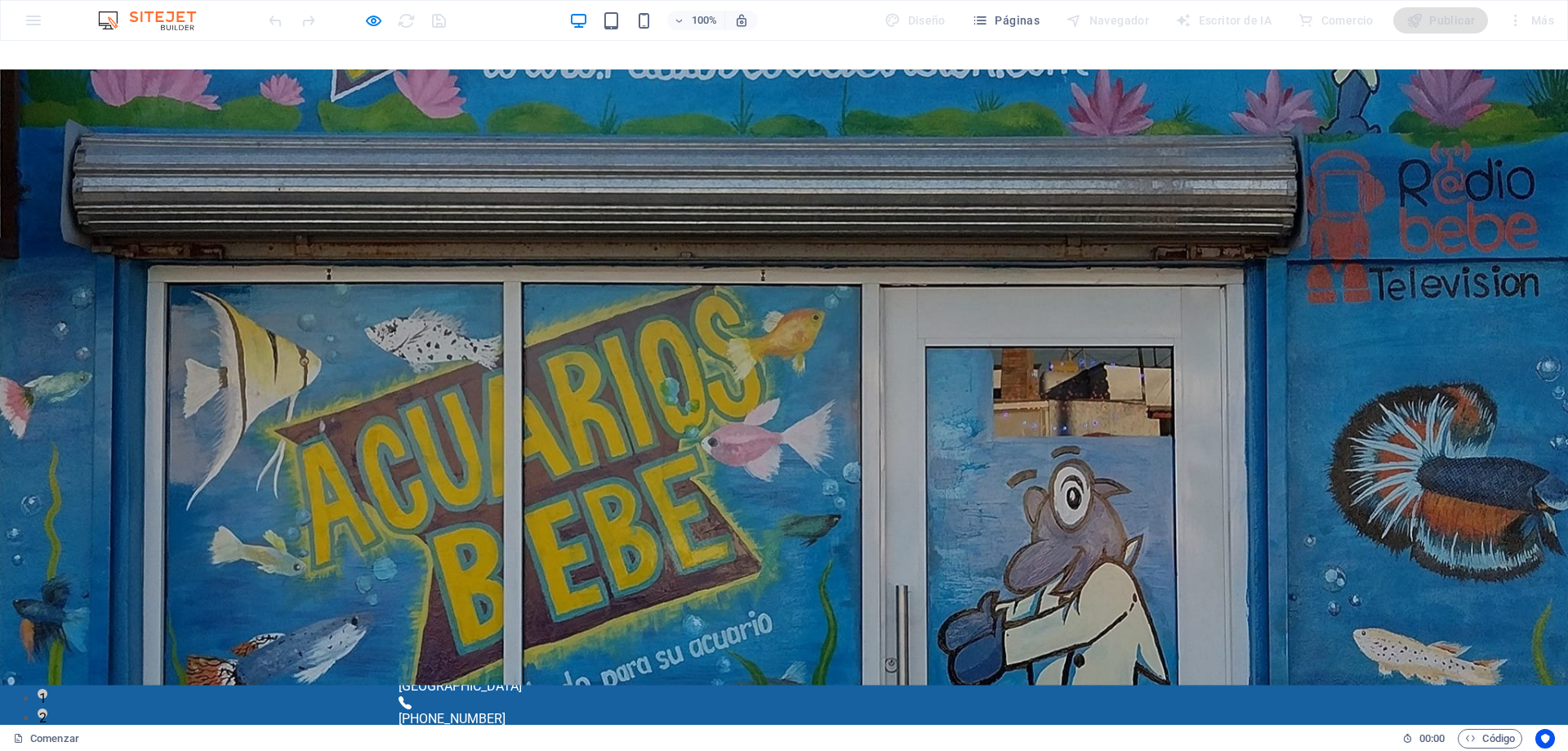
scroll to position [82, 0]
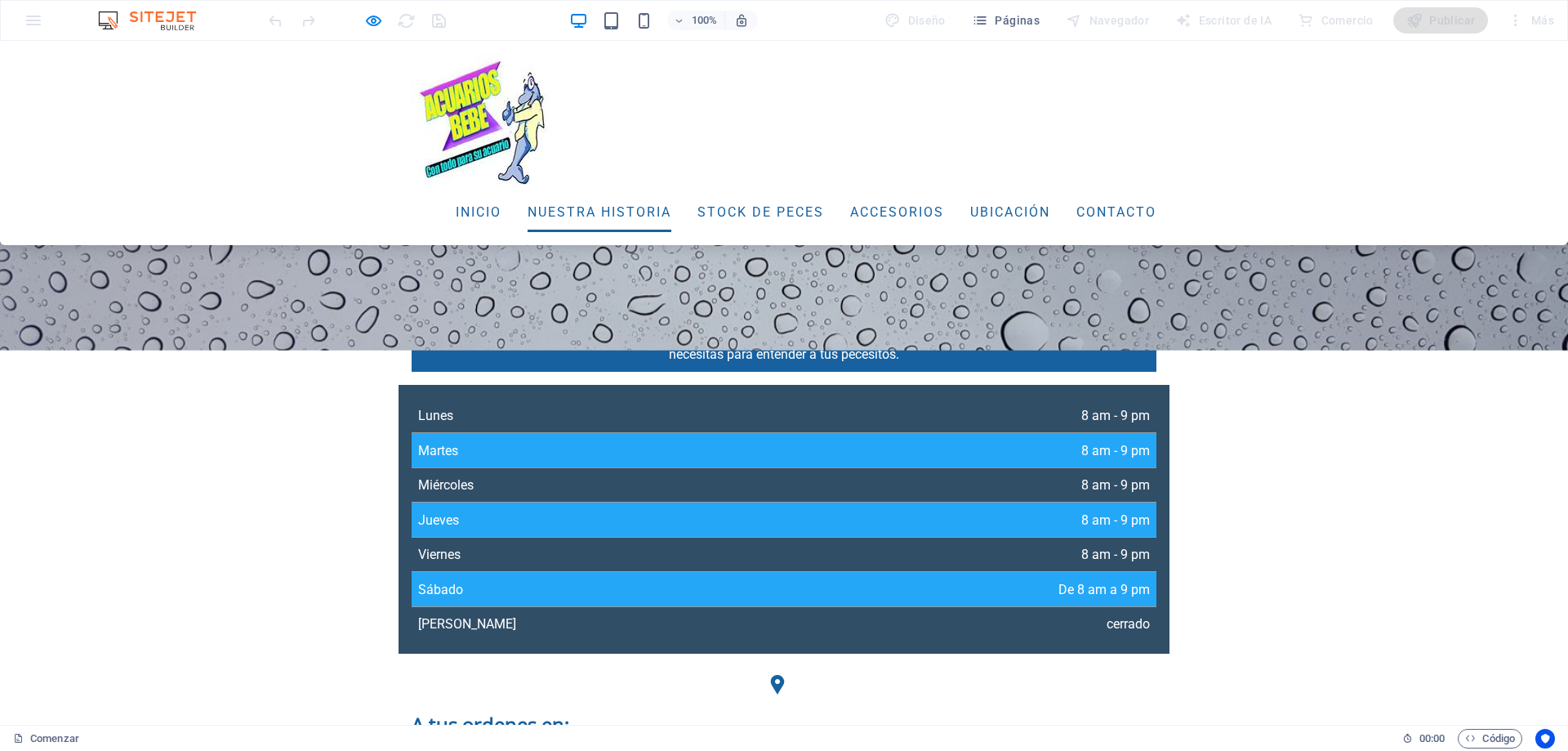
scroll to position [556, 0]
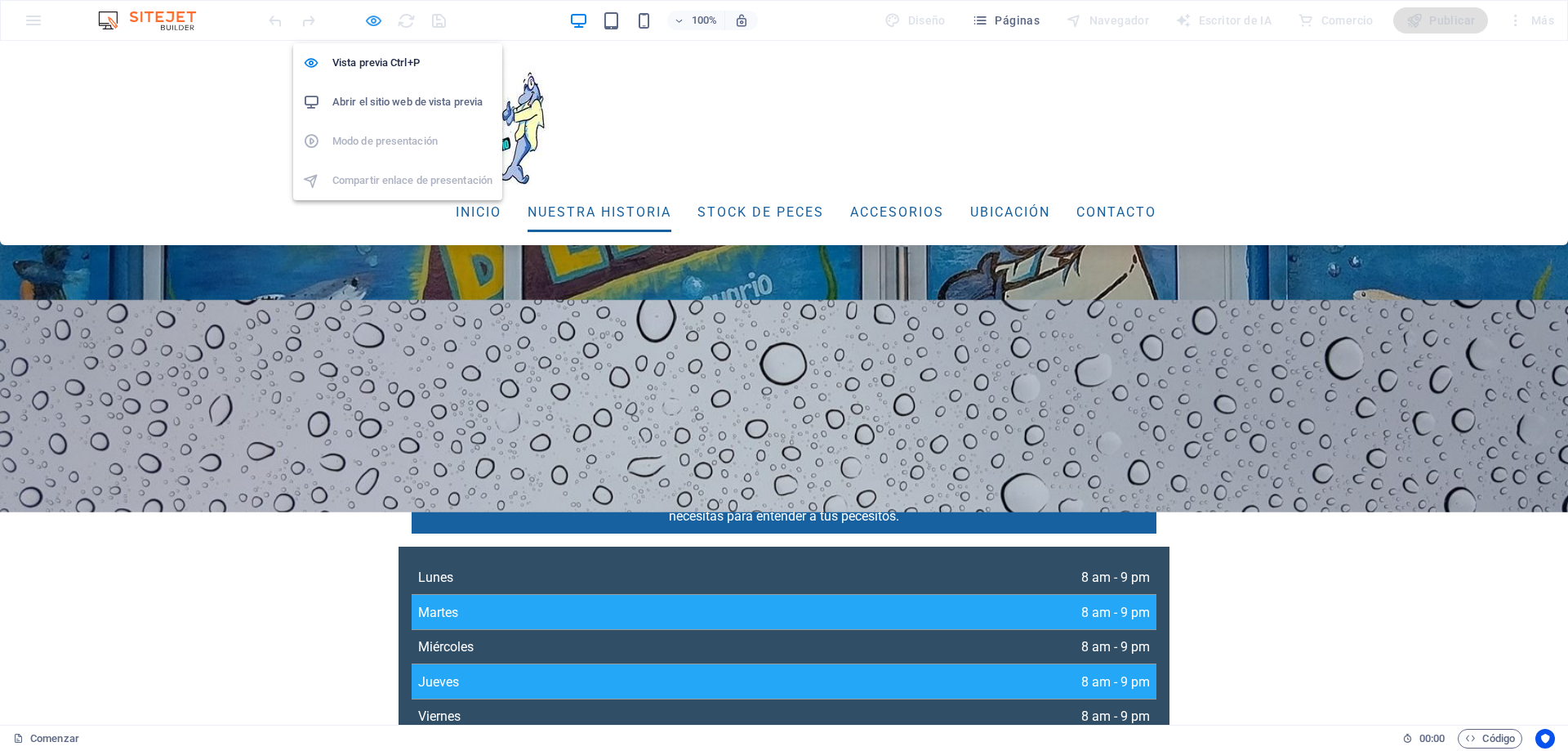
click at [376, 20] on icon "button" at bounding box center [373, 20] width 19 height 19
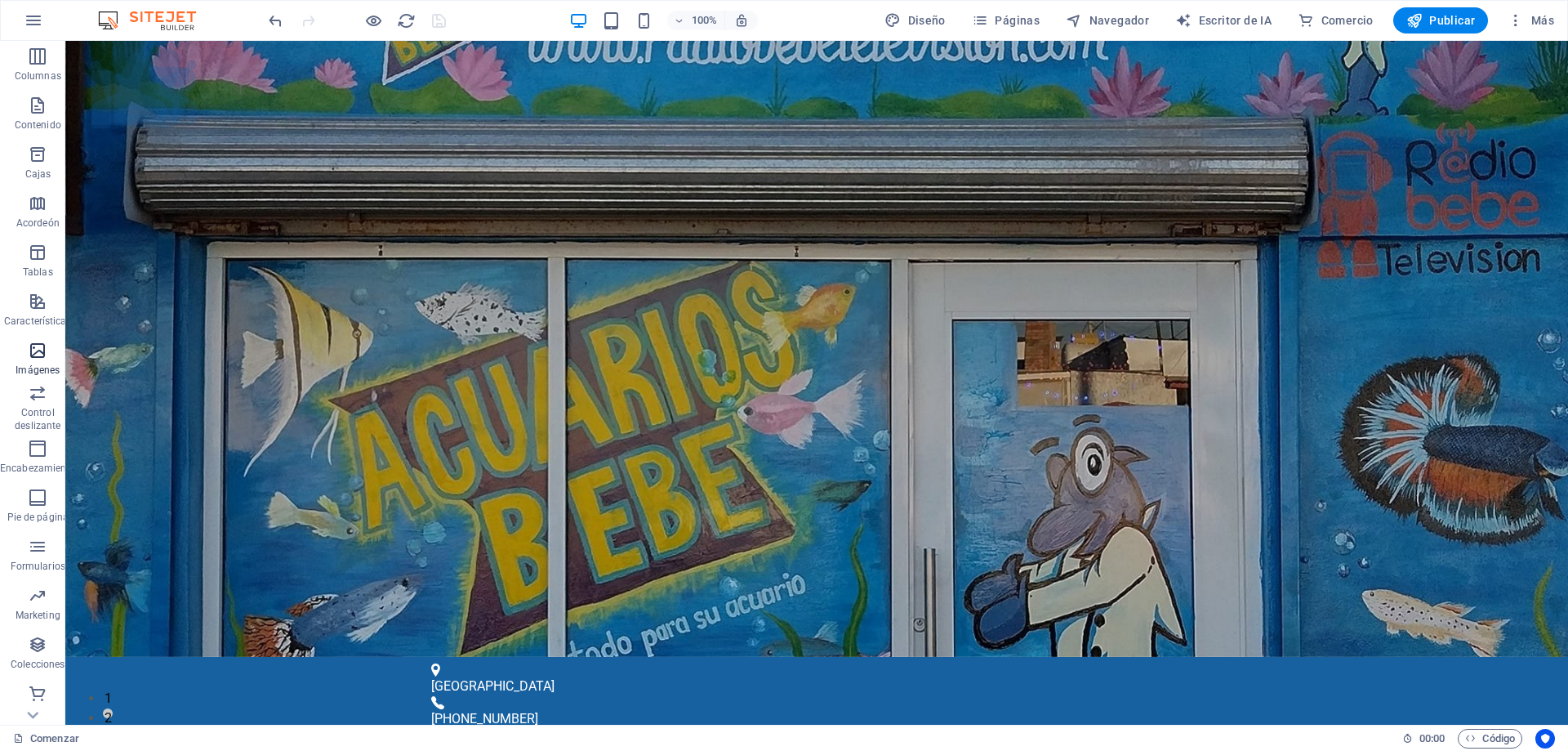
scroll to position [101, 0]
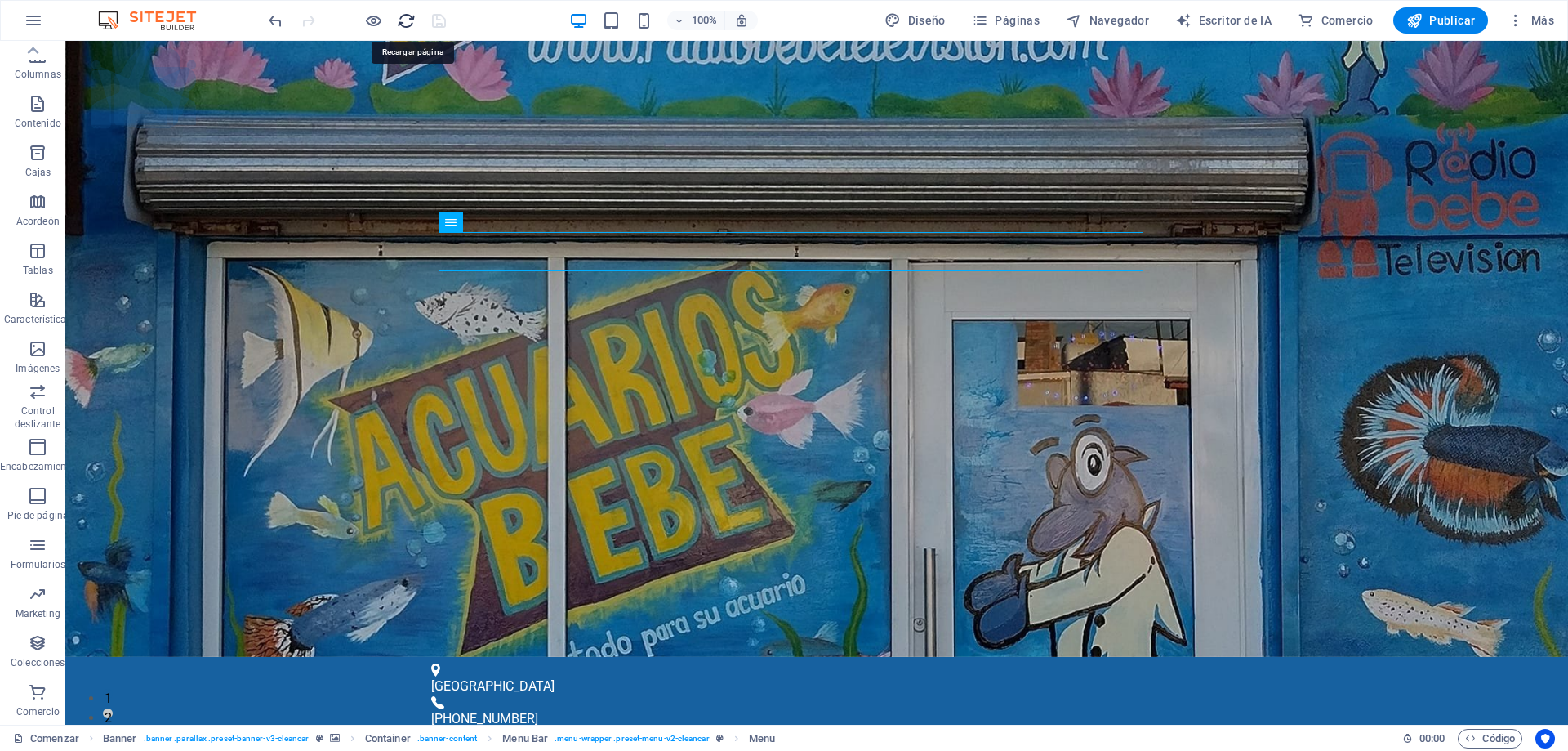
click at [403, 18] on icon "recargar" at bounding box center [406, 20] width 19 height 19
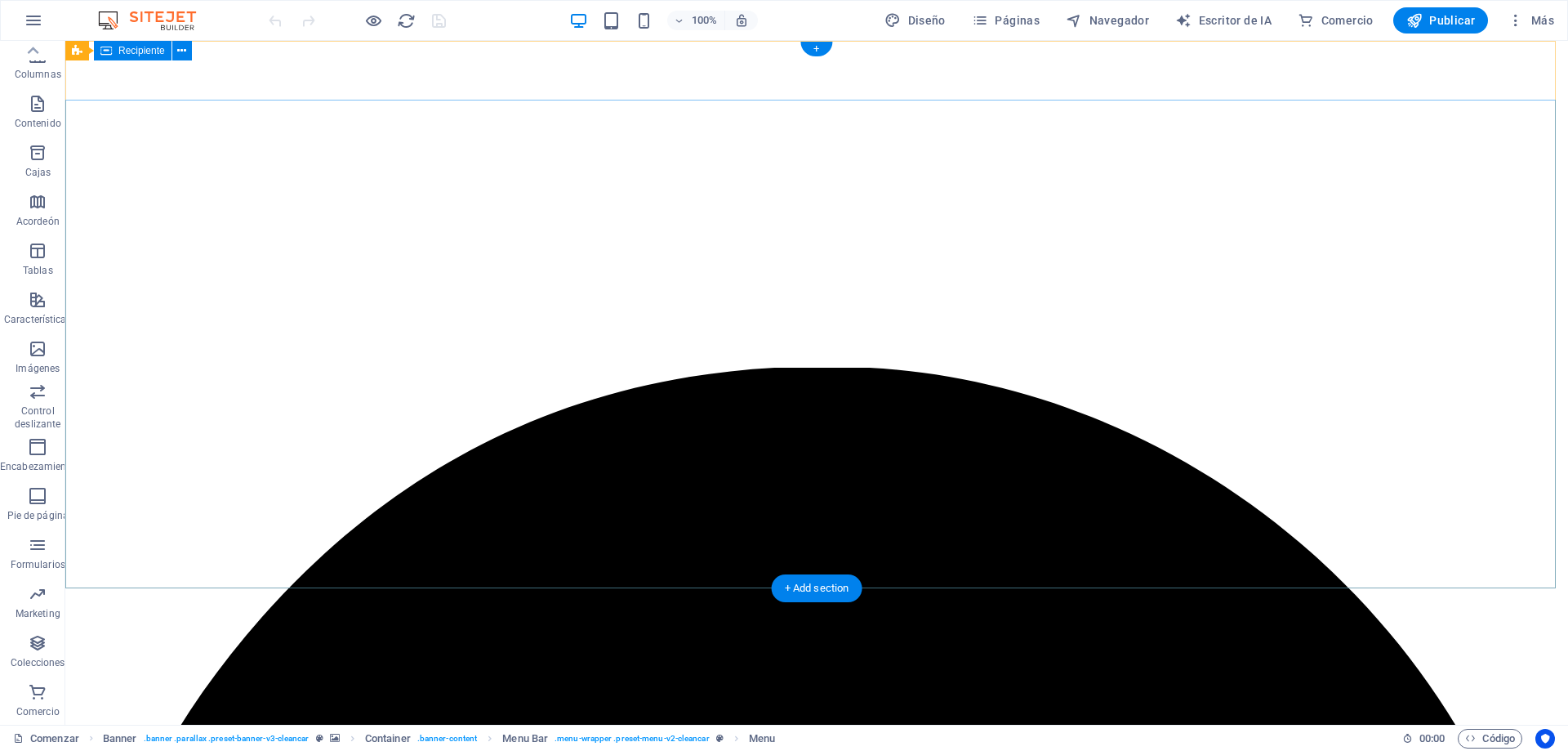
scroll to position [0, 0]
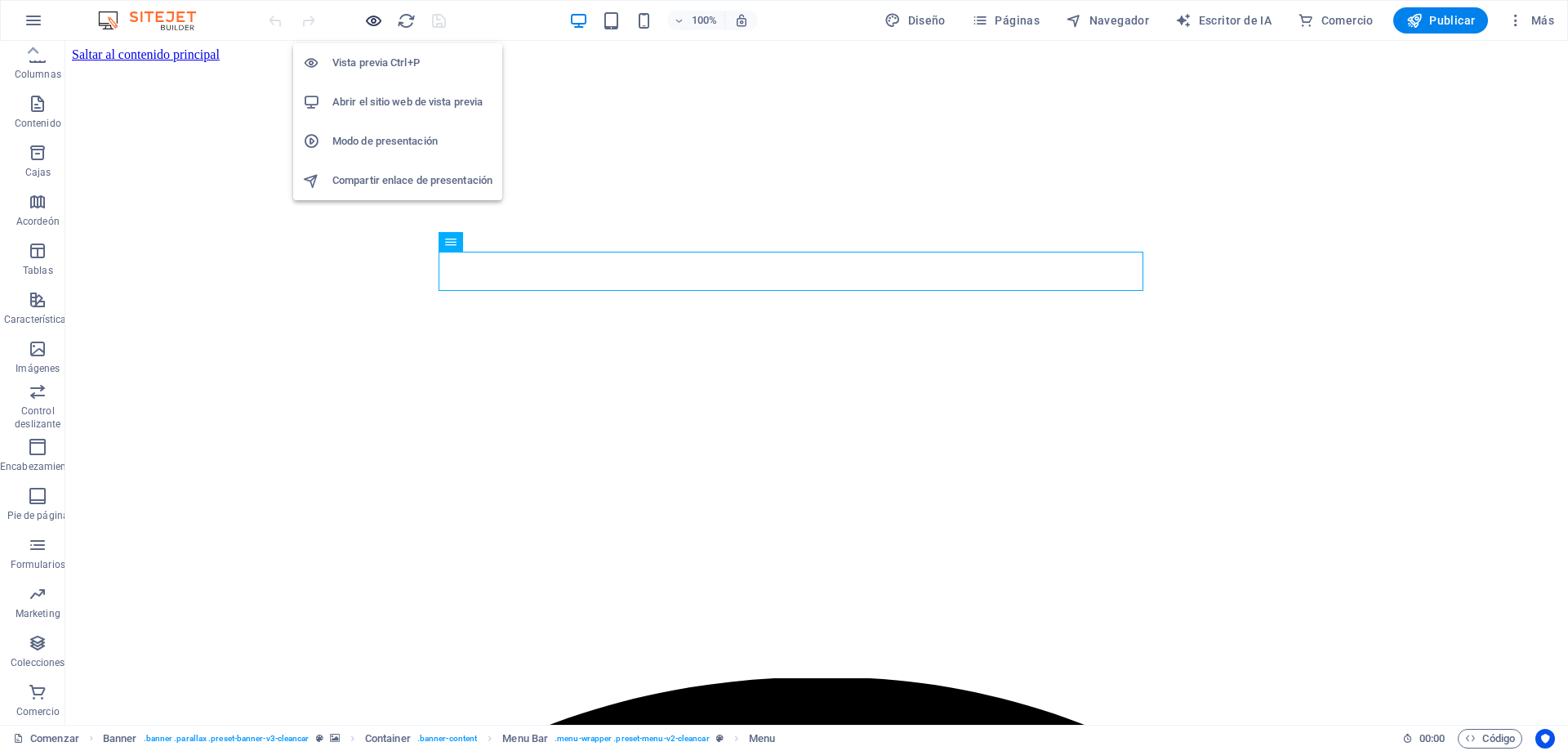
click at [372, 26] on icon "button" at bounding box center [373, 20] width 19 height 19
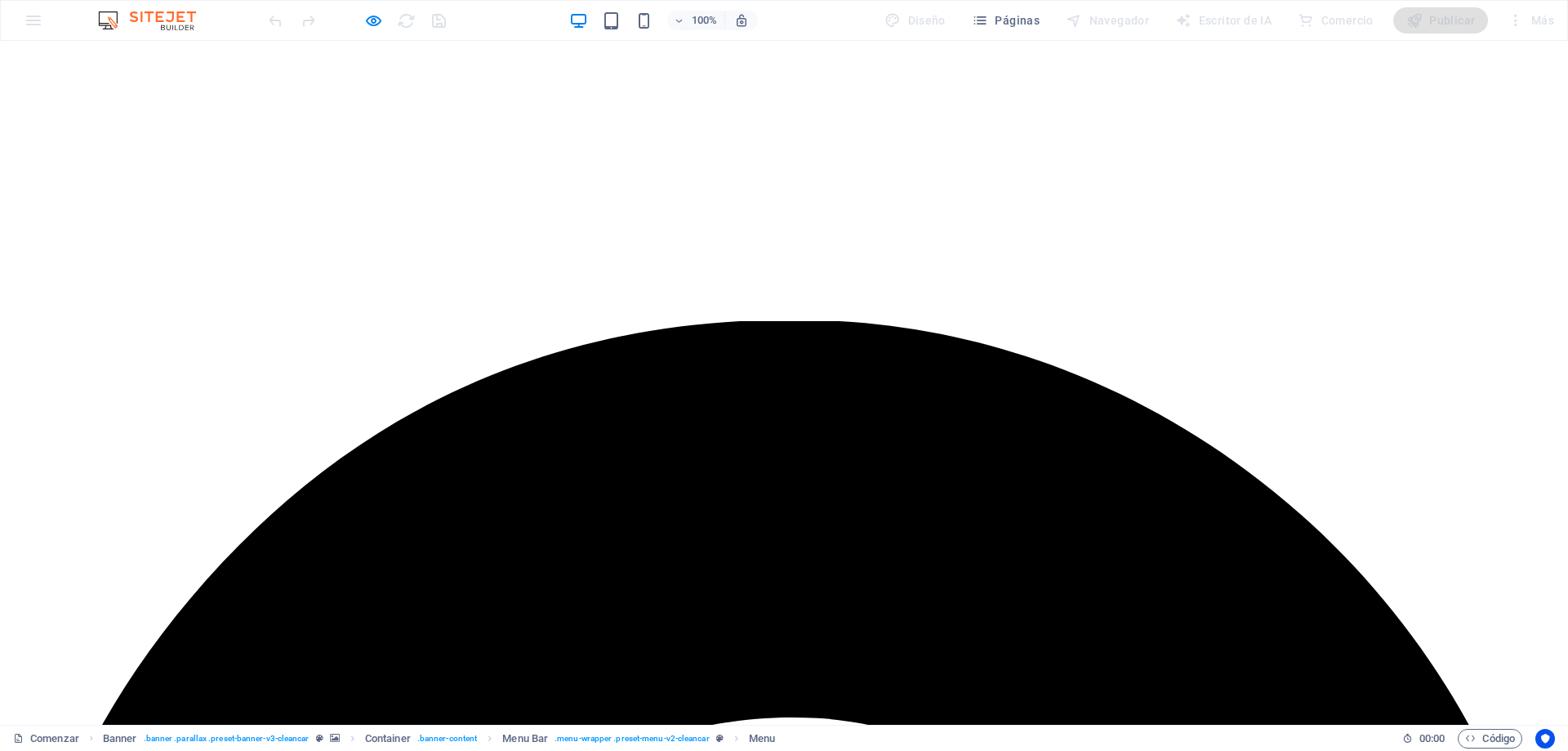
scroll to position [490, 0]
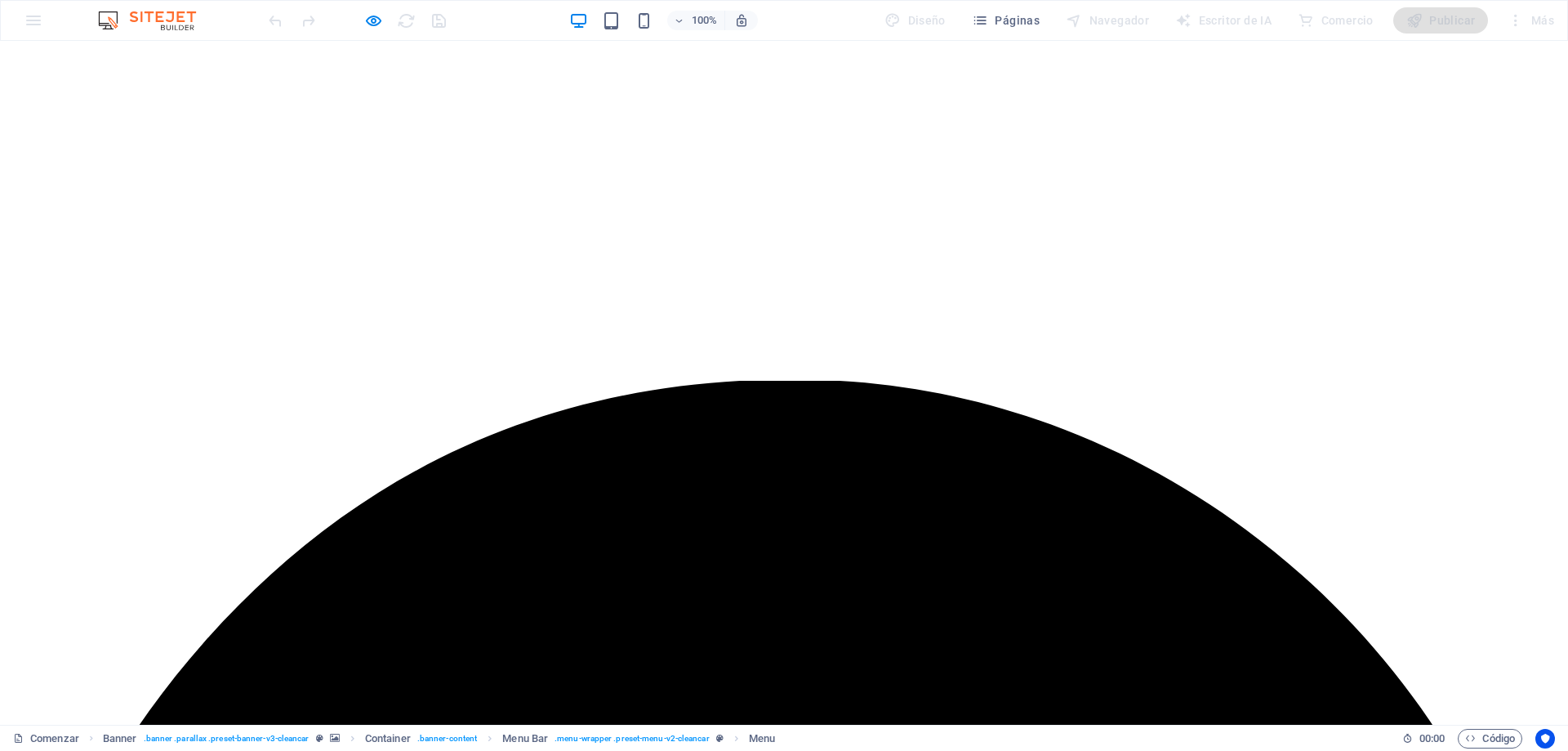
scroll to position [0, 0]
